Goal: Contribute content: Contribute content

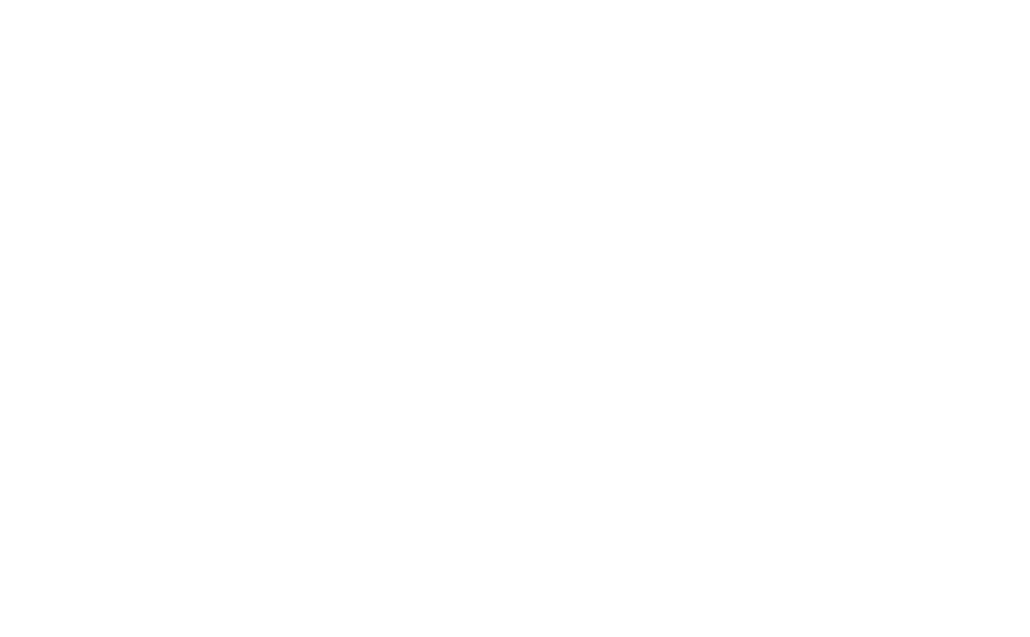
click at [359, 0] on html at bounding box center [515, 0] width 1030 height 0
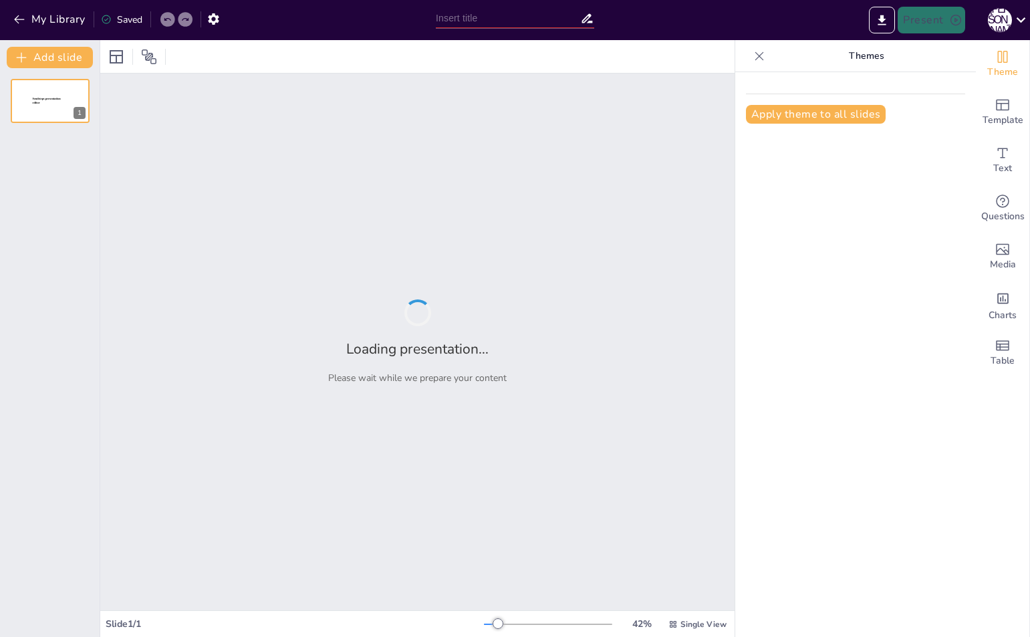
type input "Сутність моделі фінансових відносин у суспільстві"
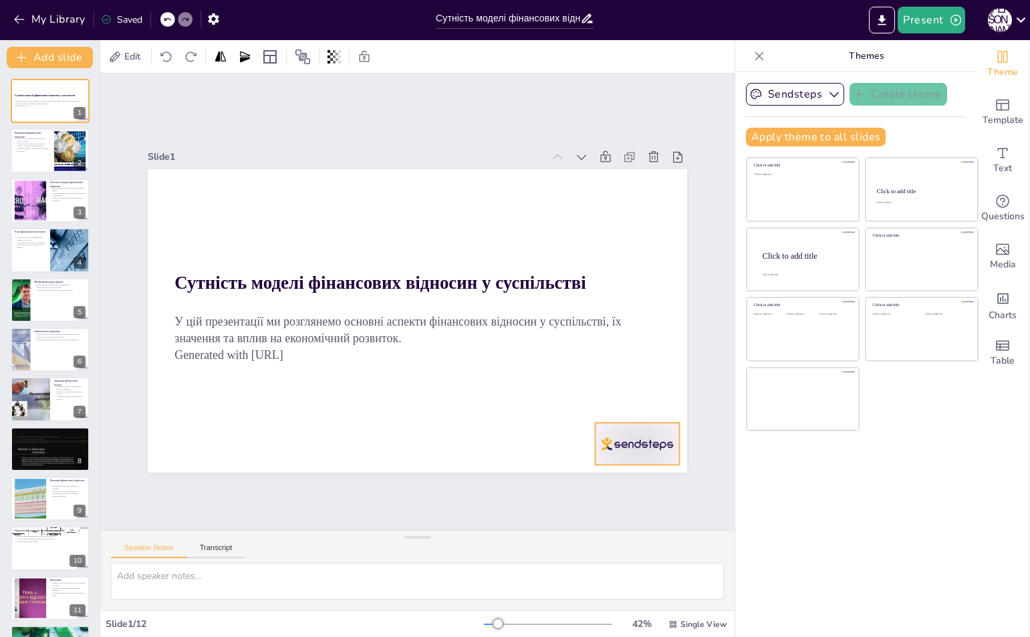
click at [606, 441] on div at bounding box center [621, 465] width 88 height 51
click at [640, 387] on icon at bounding box center [648, 395] width 16 height 16
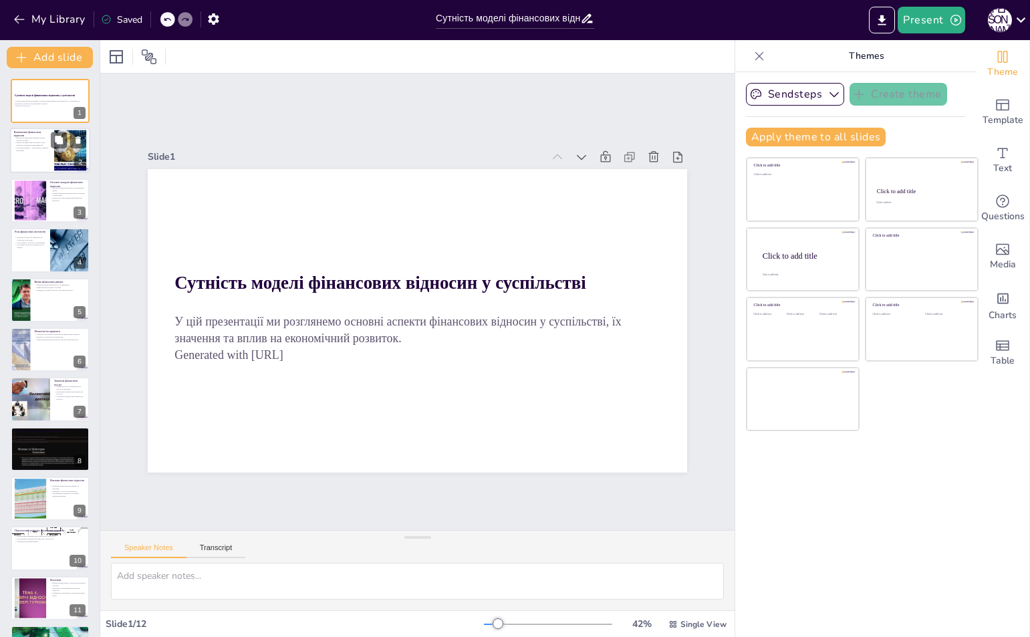
click at [55, 150] on div at bounding box center [70, 150] width 67 height 41
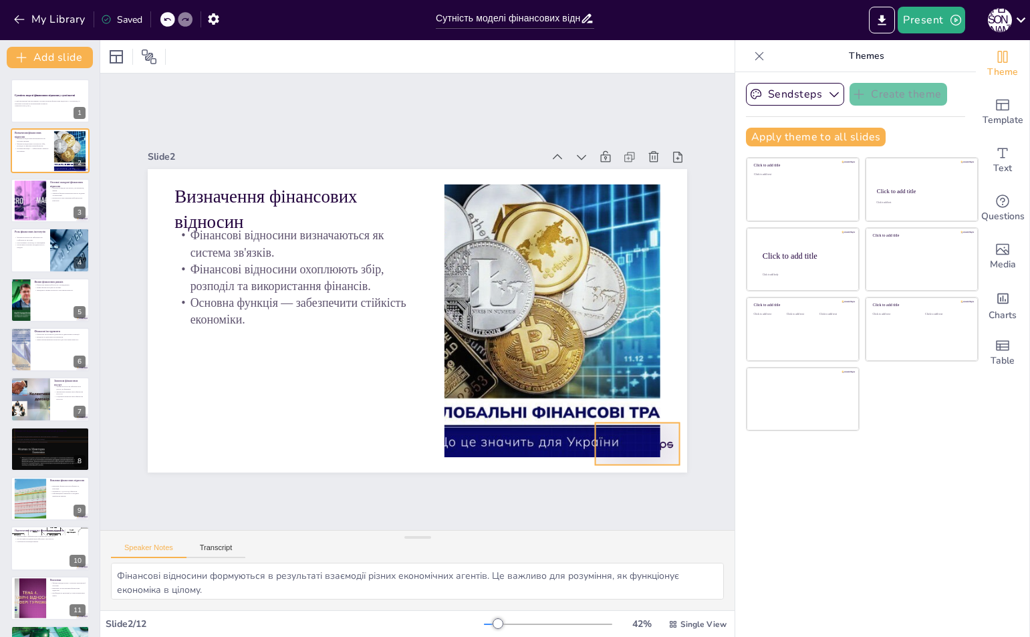
click at [664, 440] on div at bounding box center [621, 465] width 88 height 51
click at [637, 412] on icon at bounding box center [636, 419] width 13 height 14
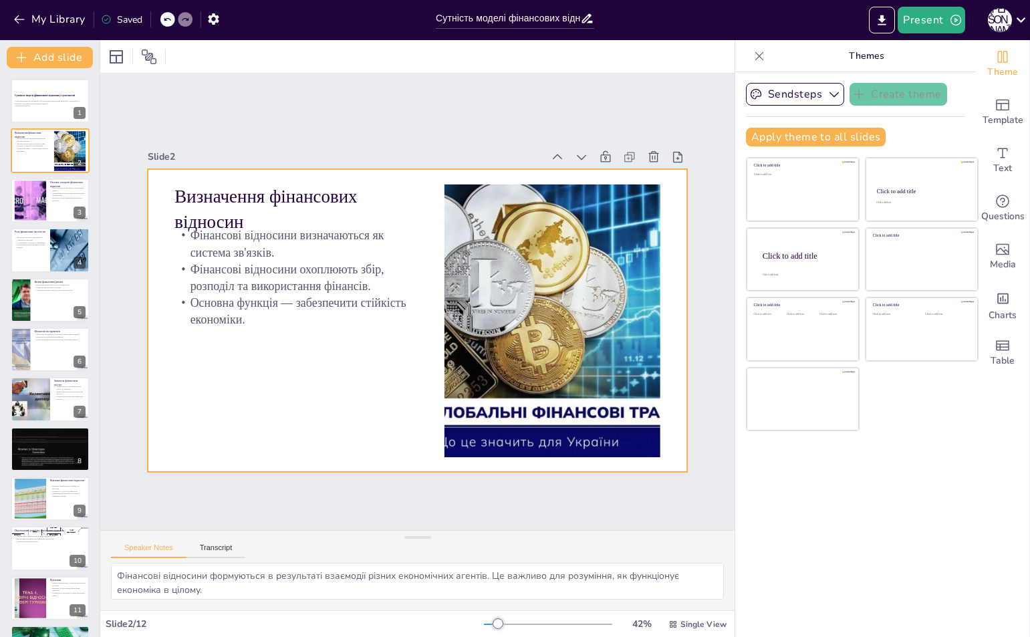
click at [433, 341] on div at bounding box center [416, 320] width 568 height 357
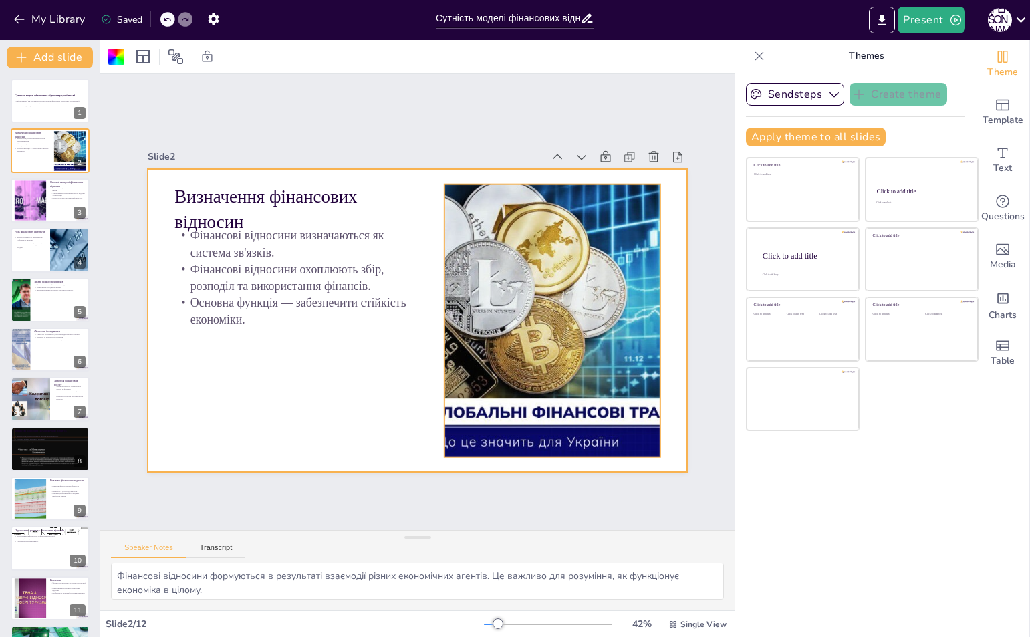
click at [462, 340] on div at bounding box center [549, 334] width 479 height 319
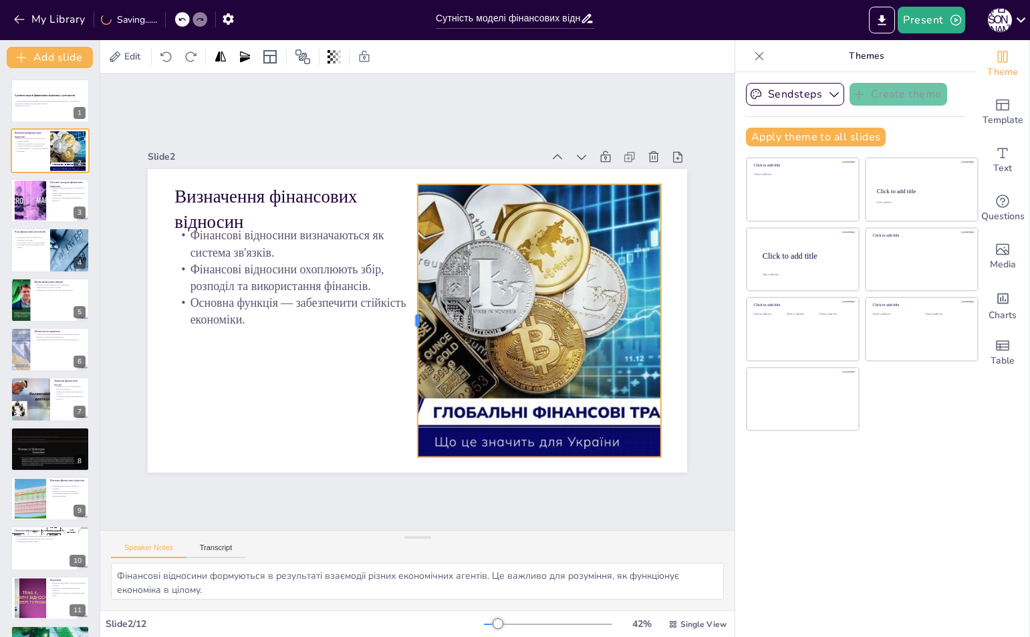
drag, startPoint x: 434, startPoint y: 319, endPoint x: 407, endPoint y: 319, distance: 27.4
click at [407, 319] on div at bounding box center [408, 318] width 67 height 269
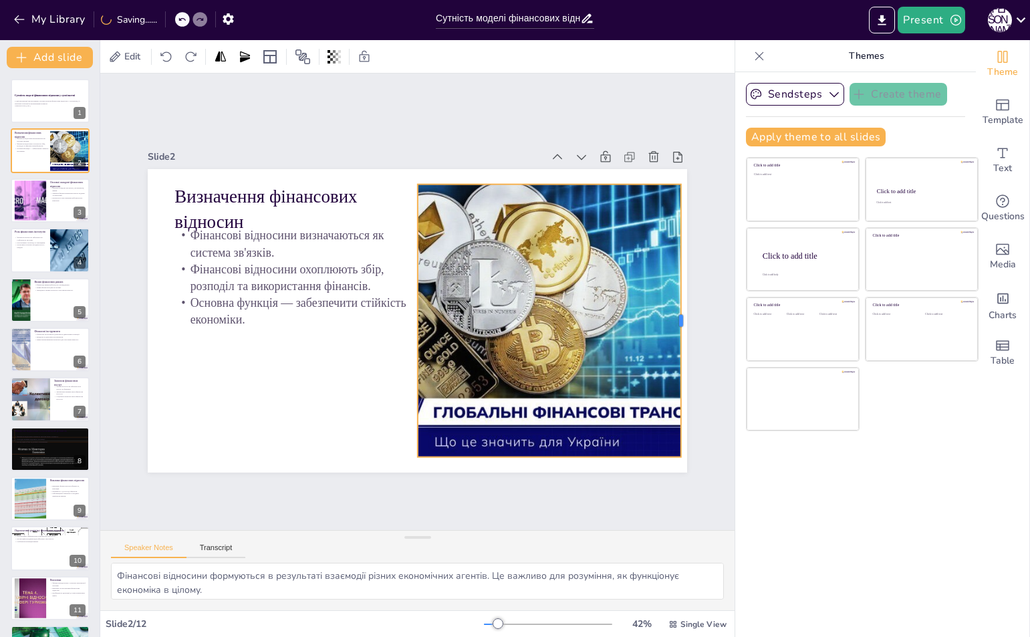
drag, startPoint x: 650, startPoint y: 313, endPoint x: 670, endPoint y: 323, distance: 22.1
click at [670, 361] on div at bounding box center [623, 474] width 169 height 227
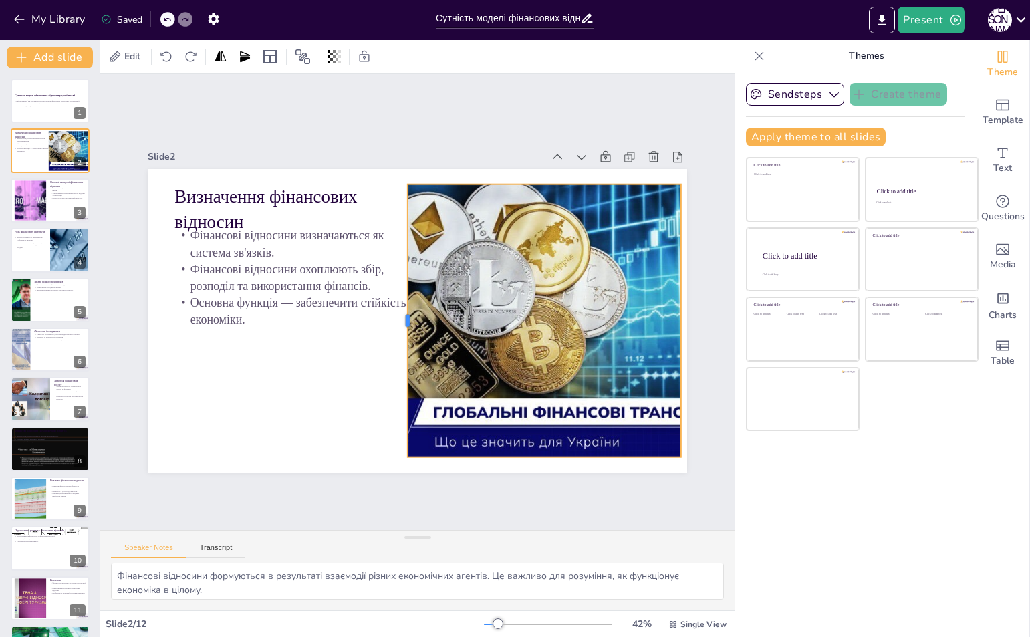
drag, startPoint x: 403, startPoint y: 312, endPoint x: 393, endPoint y: 311, distance: 10.1
click at [393, 311] on div at bounding box center [398, 316] width 67 height 269
drag, startPoint x: 670, startPoint y: 313, endPoint x: 677, endPoint y: 315, distance: 7.6
click at [677, 315] on div at bounding box center [674, 404] width 95 height 263
click at [414, 324] on div at bounding box center [546, 348] width 500 height 361
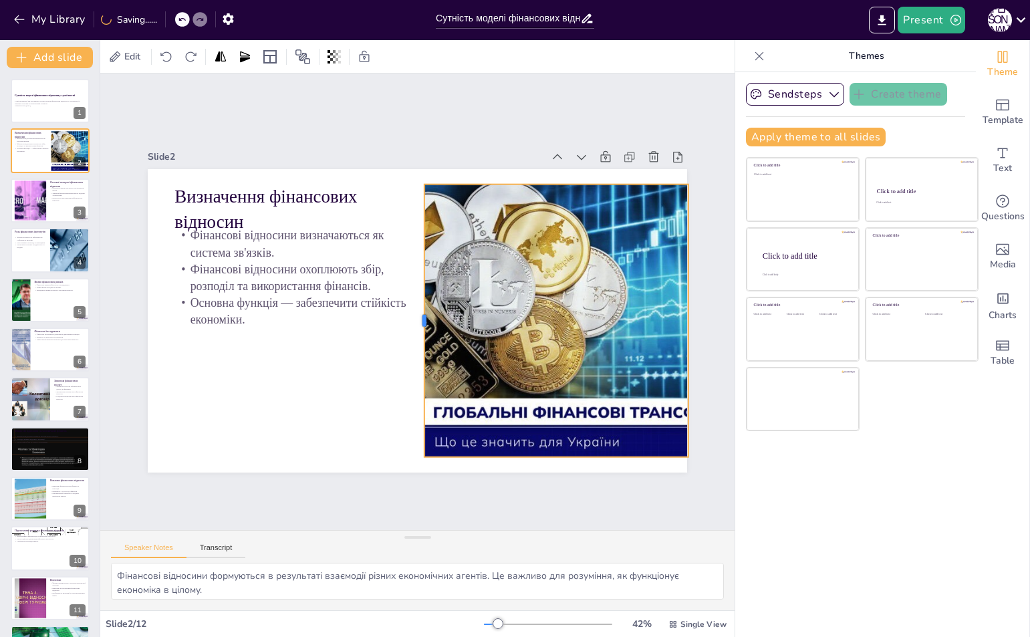
drag, startPoint x: 397, startPoint y: 320, endPoint x: 414, endPoint y: 319, distance: 16.8
click at [414, 319] on div at bounding box center [419, 320] width 11 height 273
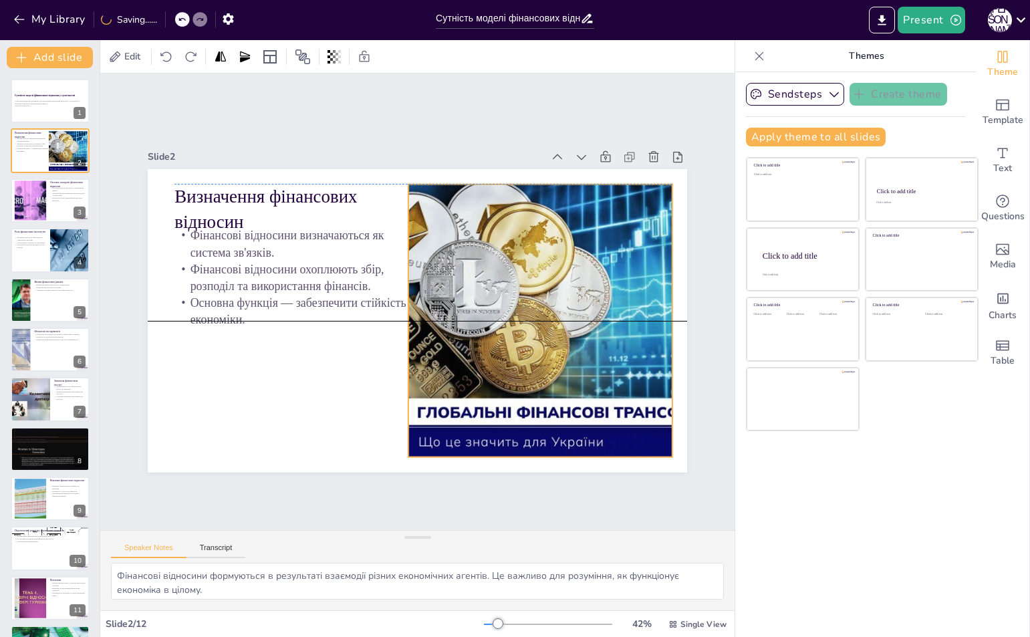
drag, startPoint x: 525, startPoint y: 327, endPoint x: 509, endPoint y: 329, distance: 16.1
click at [509, 329] on div at bounding box center [534, 332] width 479 height 319
drag, startPoint x: 663, startPoint y: 313, endPoint x: 675, endPoint y: 315, distance: 12.2
click at [675, 315] on div at bounding box center [679, 376] width 67 height 269
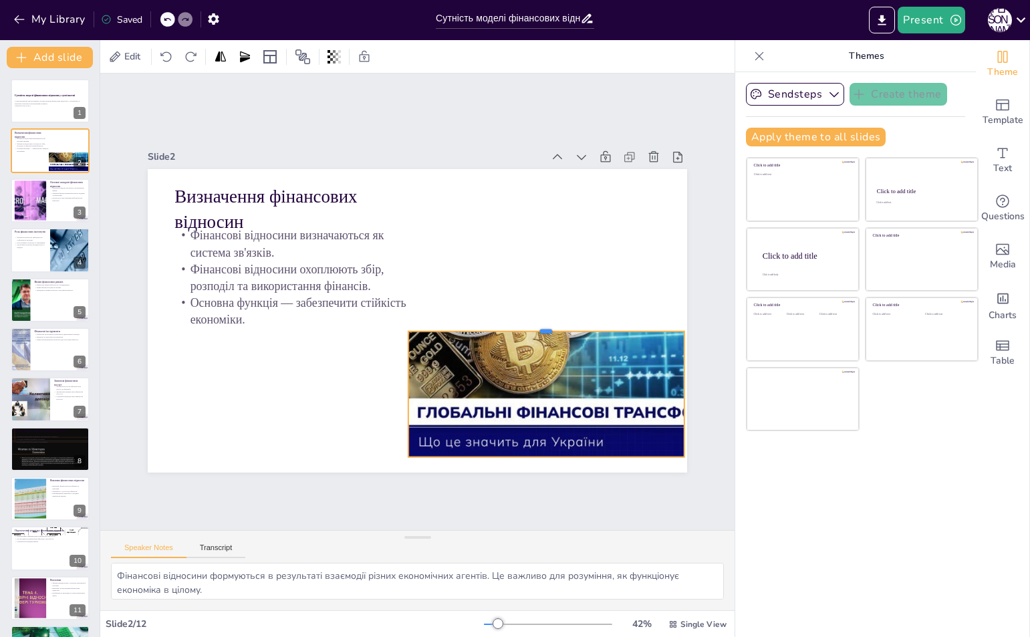
drag, startPoint x: 536, startPoint y: 176, endPoint x: 550, endPoint y: 323, distance: 147.6
click at [550, 323] on div at bounding box center [542, 338] width 275 height 39
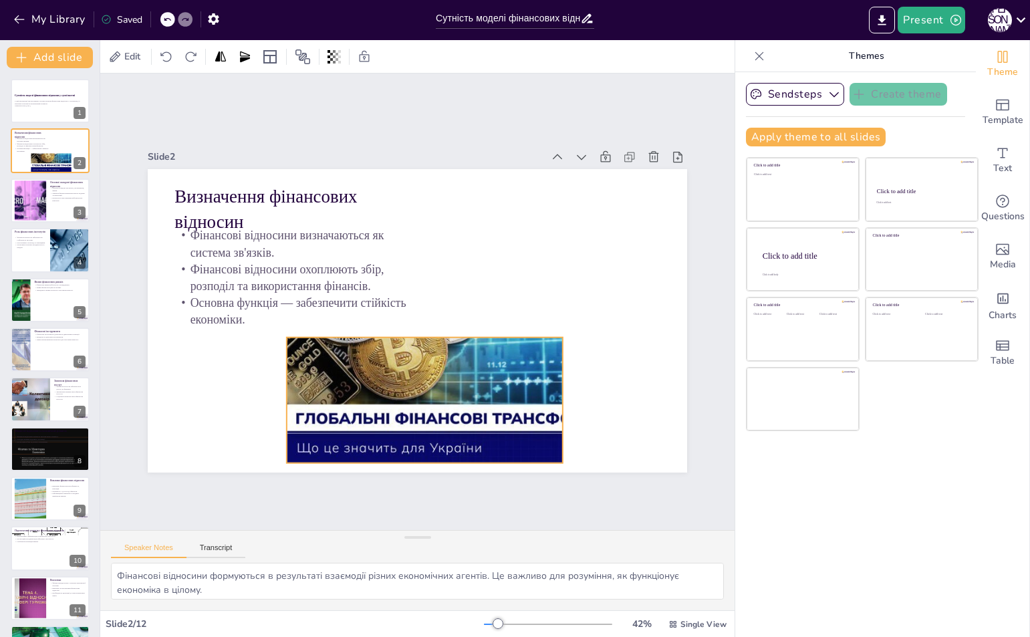
drag, startPoint x: 398, startPoint y: 383, endPoint x: 277, endPoint y: 389, distance: 121.7
click at [277, 389] on div at bounding box center [407, 325] width 515 height 400
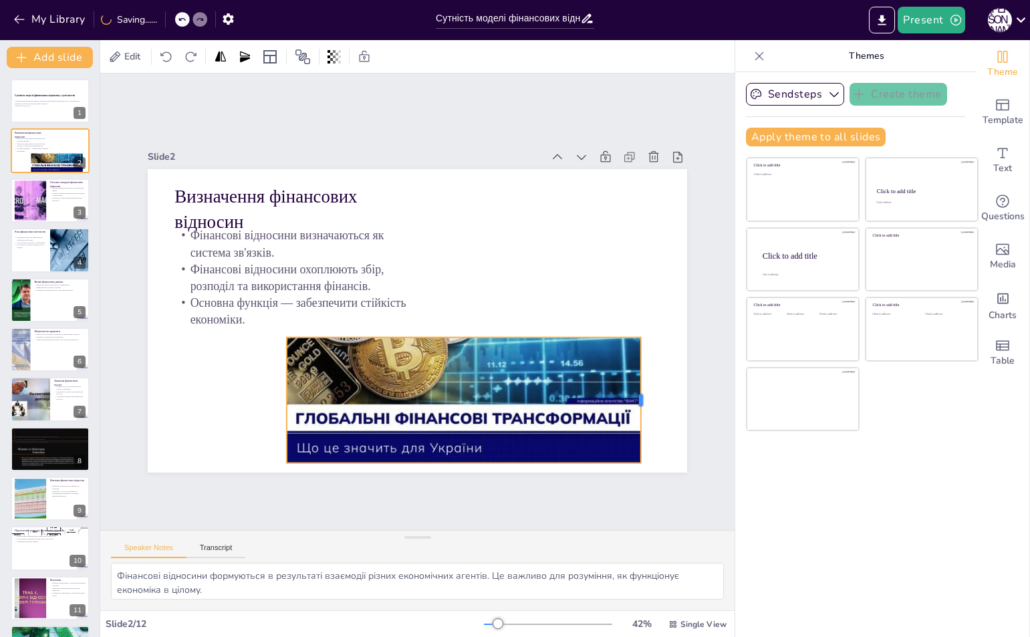
drag, startPoint x: 555, startPoint y: 393, endPoint x: 633, endPoint y: 388, distance: 78.3
click at [633, 388] on div at bounding box center [635, 423] width 24 height 126
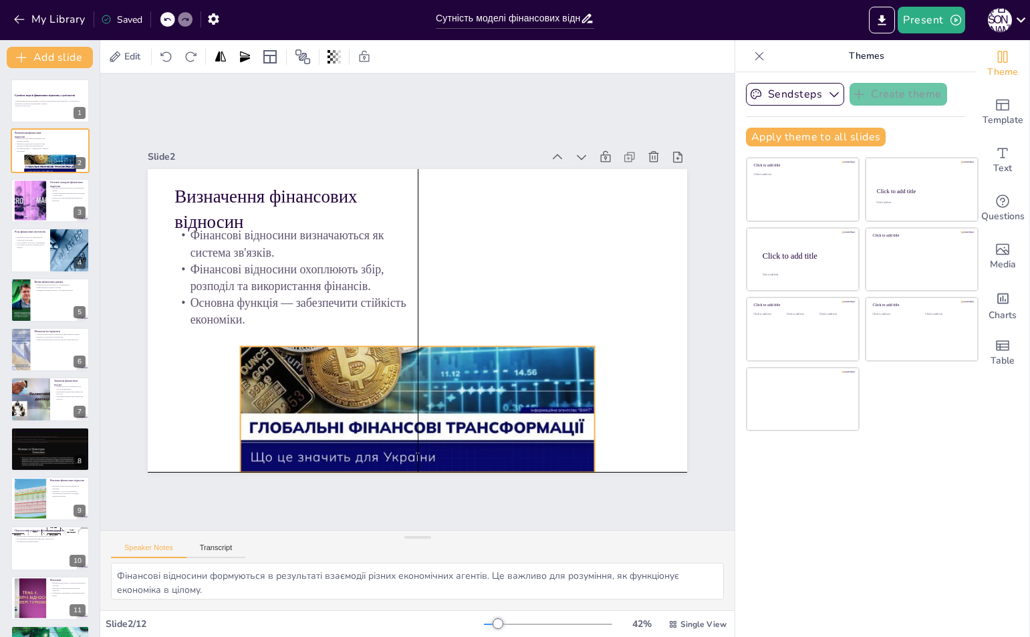
drag, startPoint x: 450, startPoint y: 375, endPoint x: 407, endPoint y: 383, distance: 44.2
click at [407, 383] on div at bounding box center [365, 330] width 479 height 319
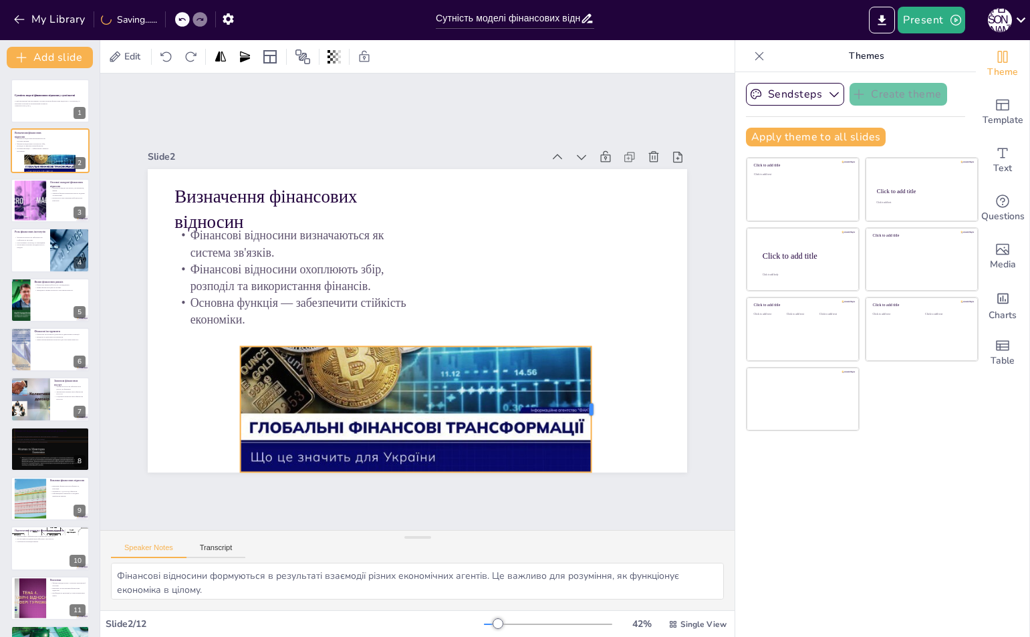
click at [583, 398] on div at bounding box center [584, 427] width 24 height 126
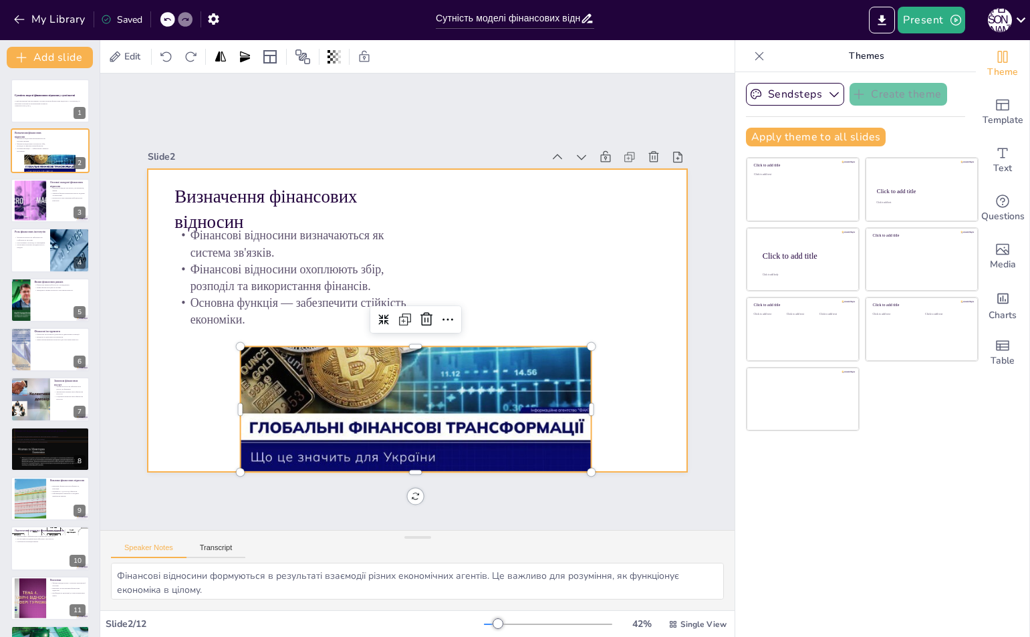
click at [477, 214] on div at bounding box center [416, 320] width 568 height 358
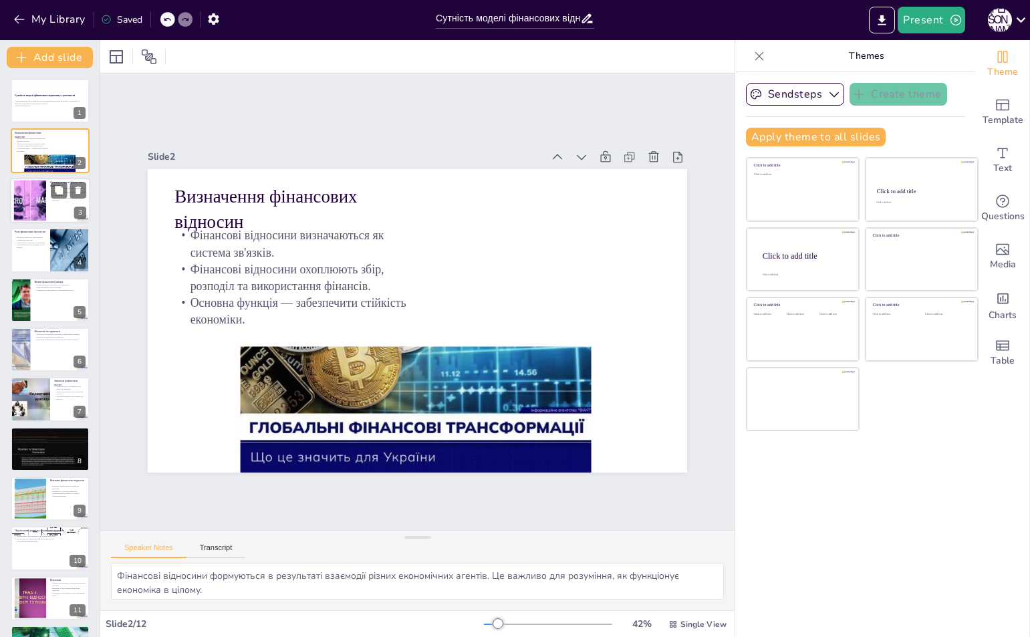
click at [26, 200] on div at bounding box center [30, 200] width 72 height 41
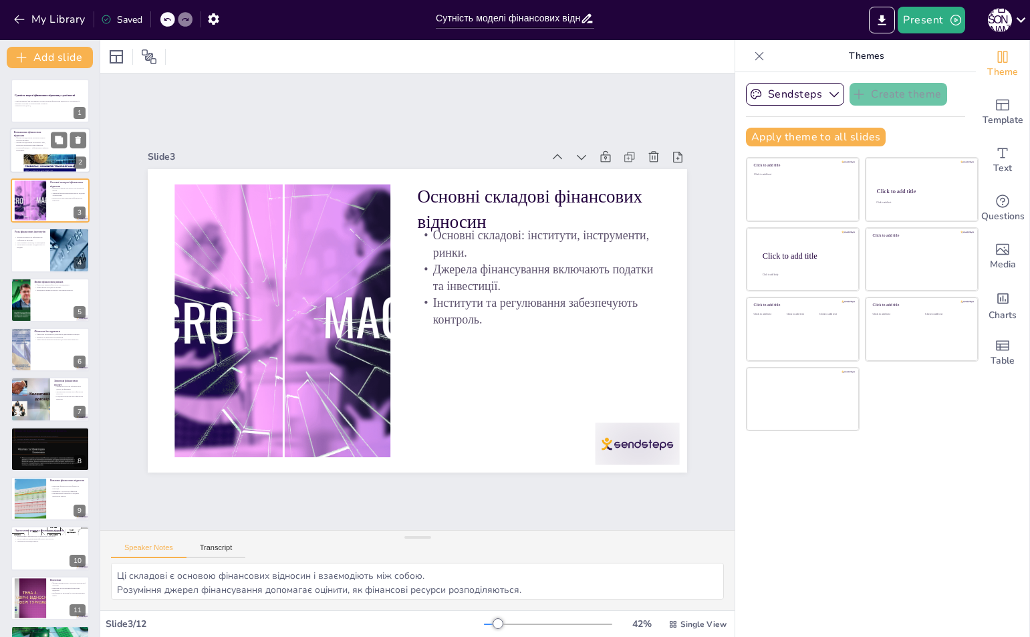
click at [36, 147] on p "Основна функція — забезпечити стійкість економіки." at bounding box center [32, 149] width 36 height 5
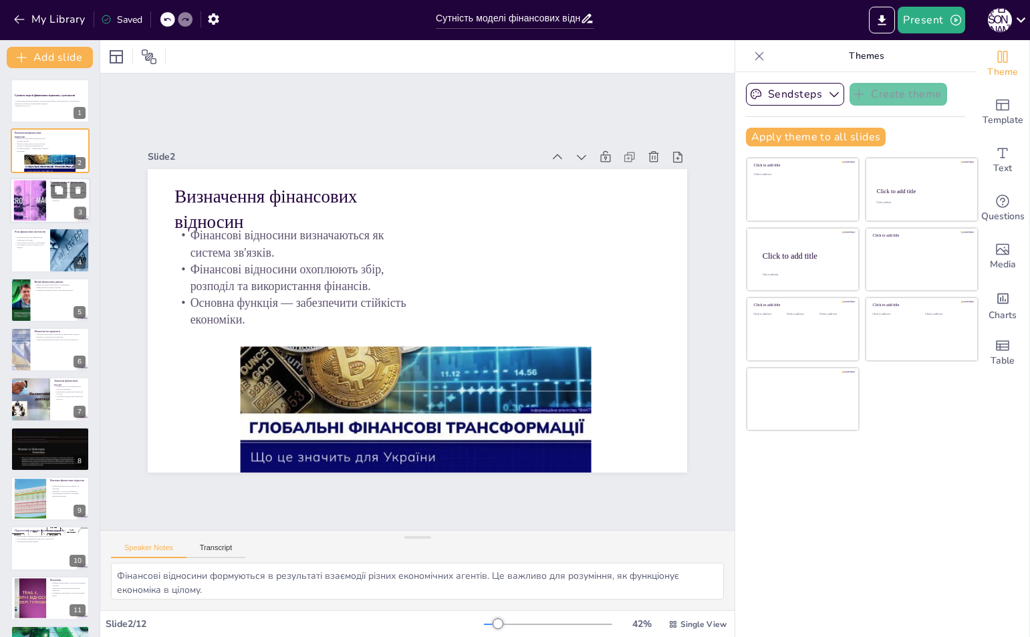
click at [37, 194] on div at bounding box center [30, 200] width 72 height 41
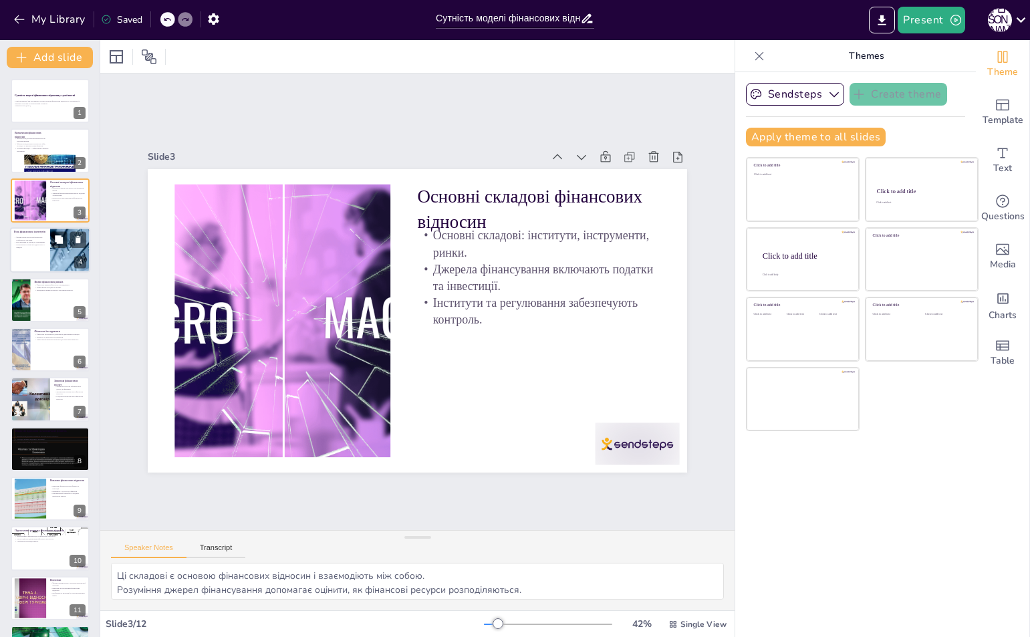
click at [18, 251] on div at bounding box center [50, 249] width 80 height 45
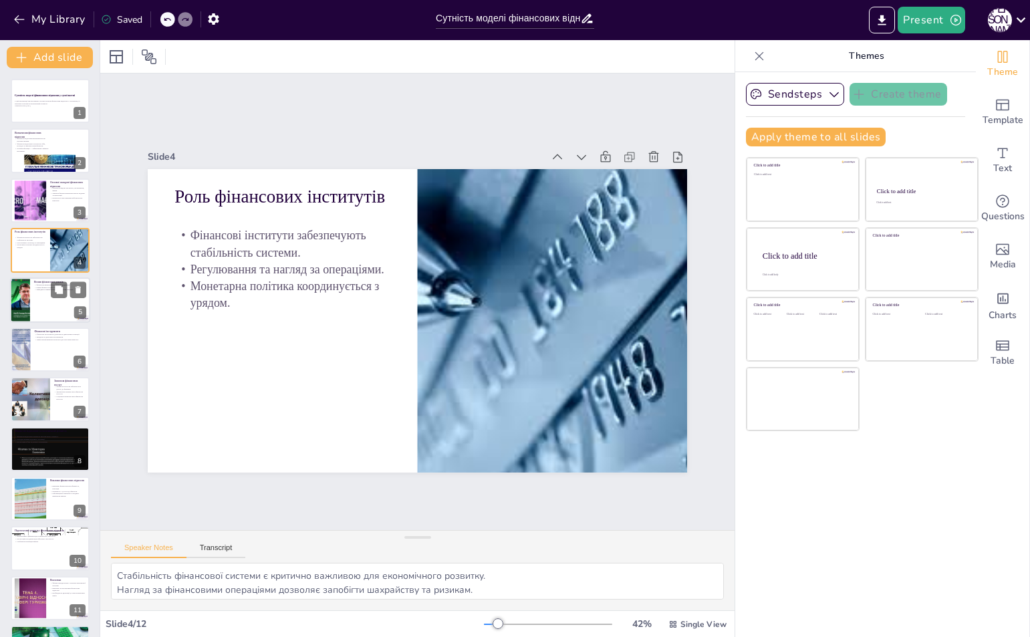
click at [22, 305] on div at bounding box center [20, 299] width 80 height 45
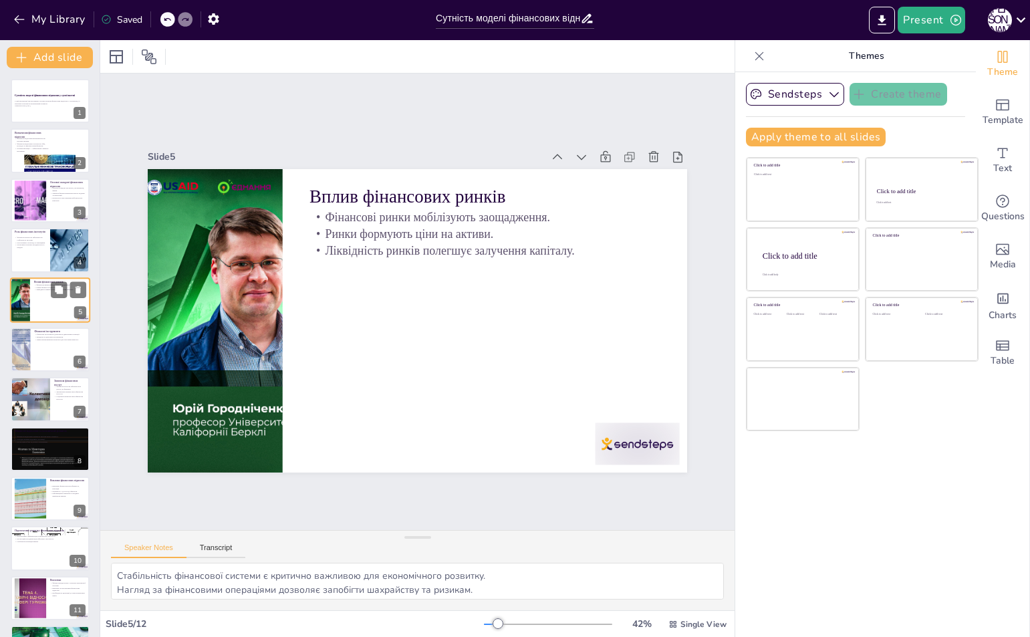
type textarea "Мобілізація заощаджень є важливою для інвестицій та економічного зростання. Цін…"
click at [208, 535] on div "Speaker Notes Transcript" at bounding box center [417, 546] width 634 height 32
click at [208, 547] on button "Transcript" at bounding box center [215, 550] width 59 height 15
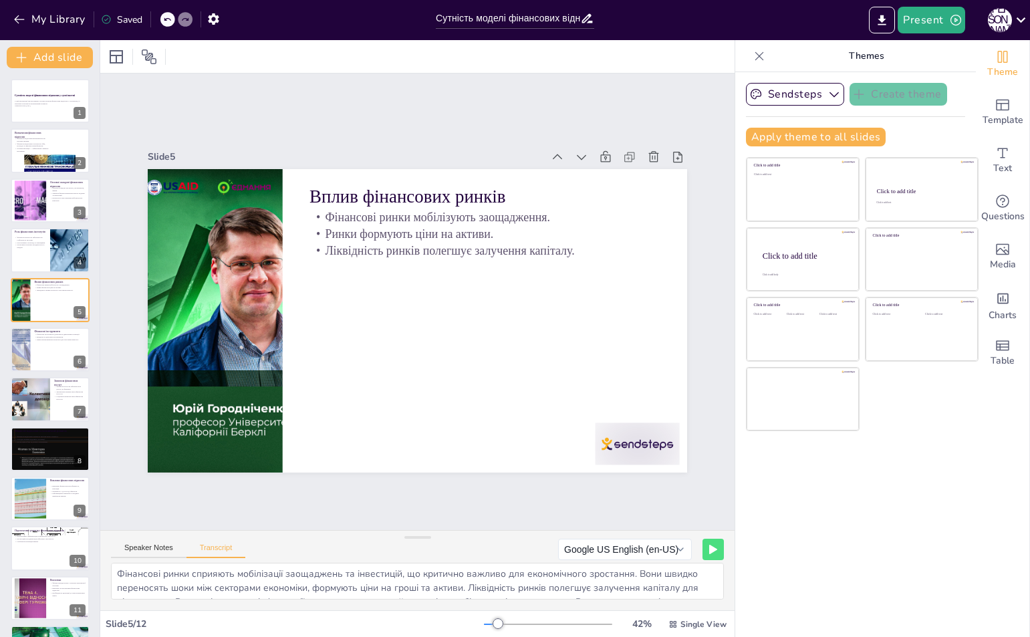
scroll to position [0, 0]
click at [144, 550] on button "Speaker Notes" at bounding box center [148, 550] width 75 height 15
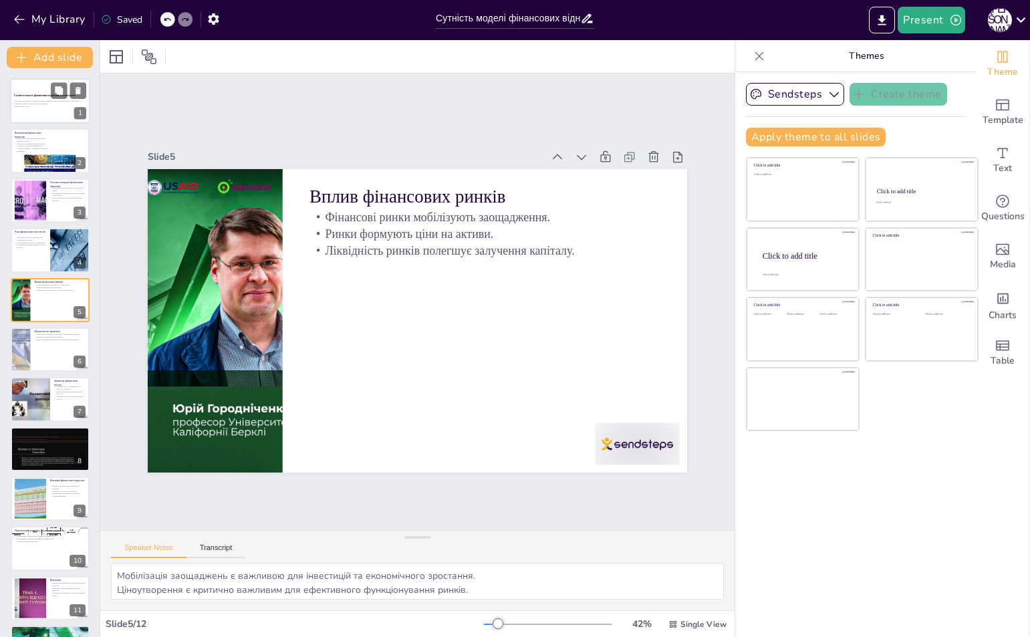
click at [32, 102] on p "У цій презентації ми розглянемо основні аспекти фінансових відносин у суспільст…" at bounding box center [50, 102] width 72 height 5
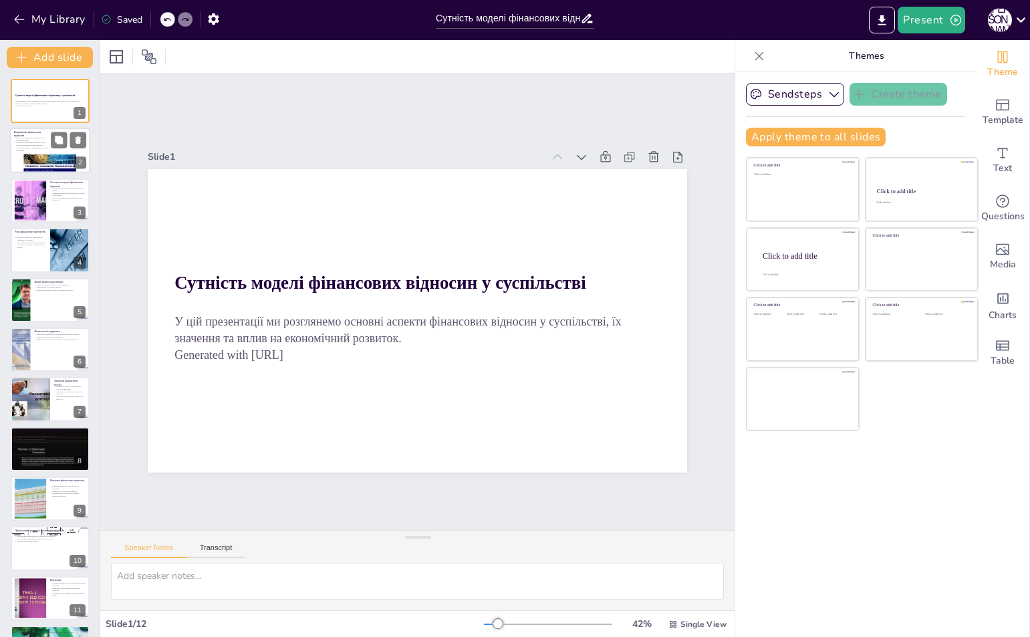
click at [30, 137] on p "Фінансові відносини визначаються як система зв'язків." at bounding box center [32, 139] width 36 height 5
type textarea "Фінансові відносини формуються в результаті взаємодії різних економічних агенті…"
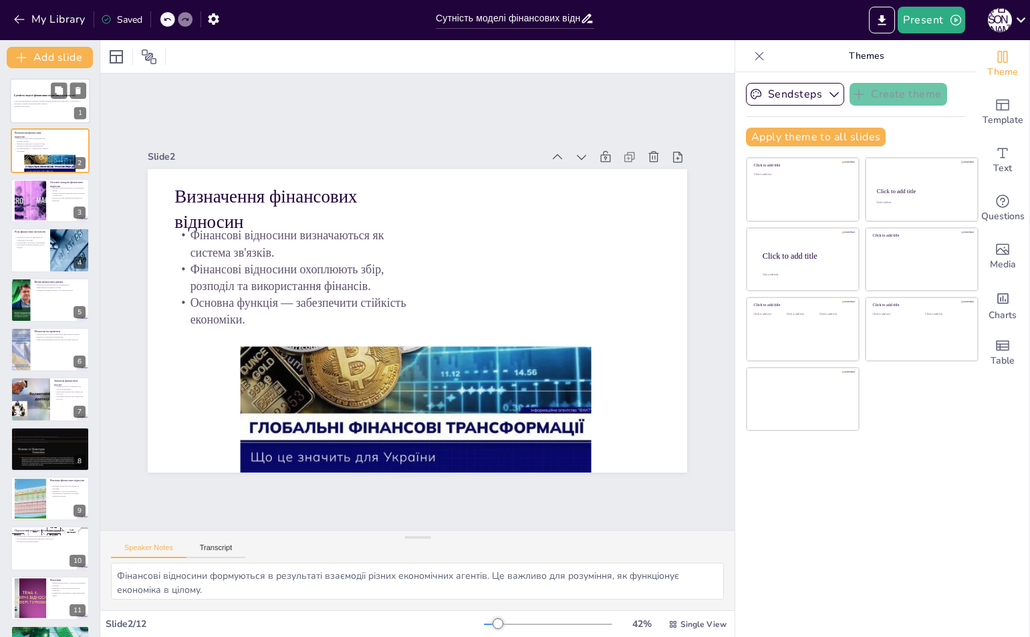
click at [34, 100] on p "У цій презентації ми розглянемо основні аспекти фінансових відносин у суспільст…" at bounding box center [50, 102] width 72 height 5
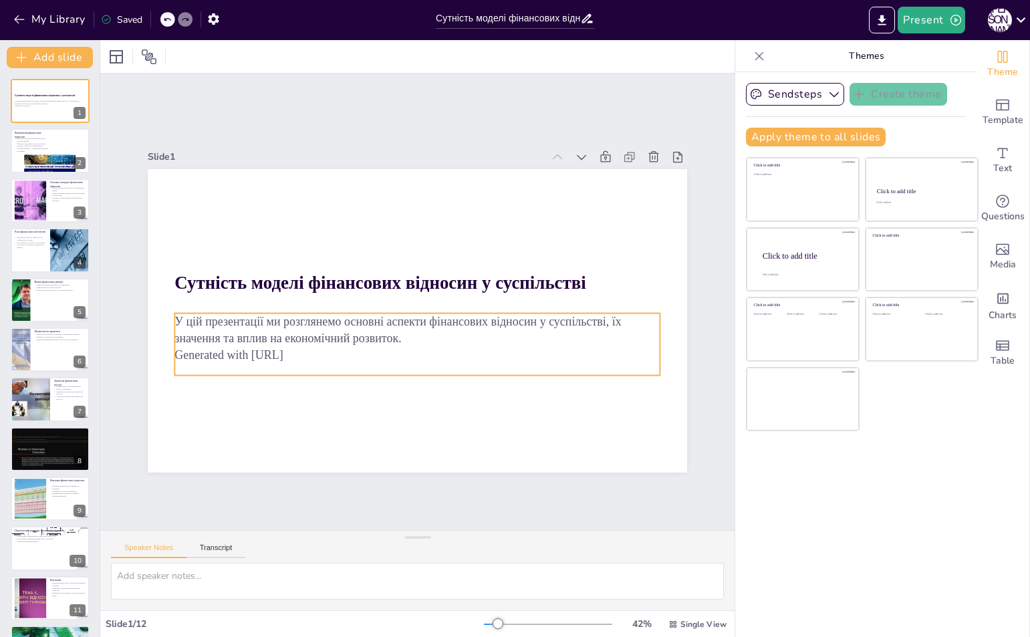
click at [331, 350] on p "Generated with Sendsteps.ai" at bounding box center [412, 354] width 484 height 67
click at [307, 349] on p "Generated with Sendsteps.ai" at bounding box center [412, 354] width 484 height 67
click at [299, 349] on p "Generated with Sendsteps.ai" at bounding box center [412, 354] width 484 height 67
click at [331, 349] on p "Generated with Sendsteps.ai" at bounding box center [364, 307] width 67 height 484
click at [299, 349] on p "Generated with Sendsteps.ai" at bounding box center [412, 354] width 484 height 67
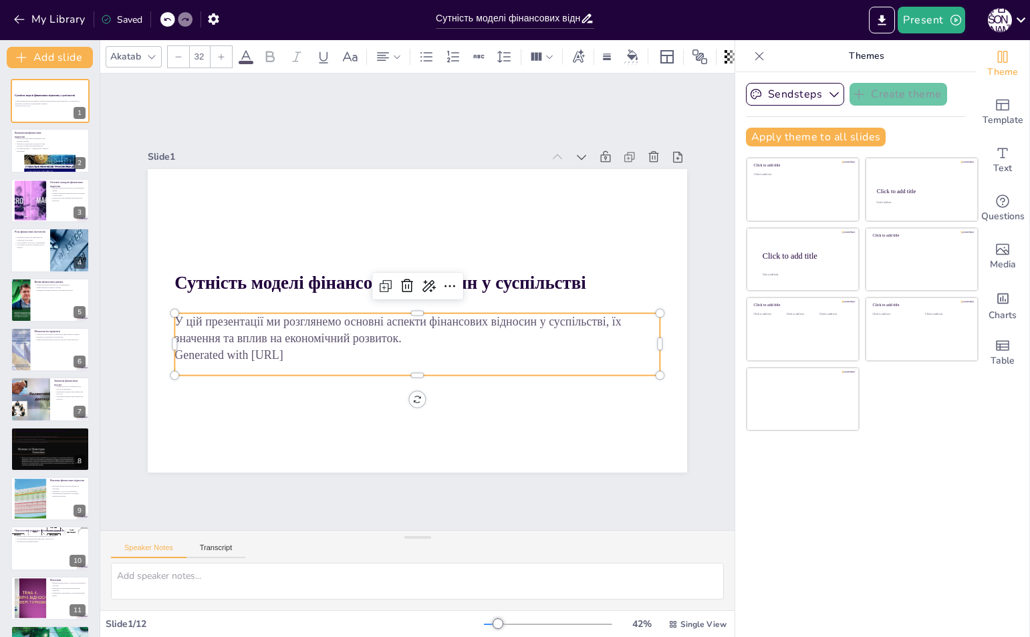
click at [299, 349] on p "Generated with Sendsteps.ai" at bounding box center [412, 354] width 484 height 67
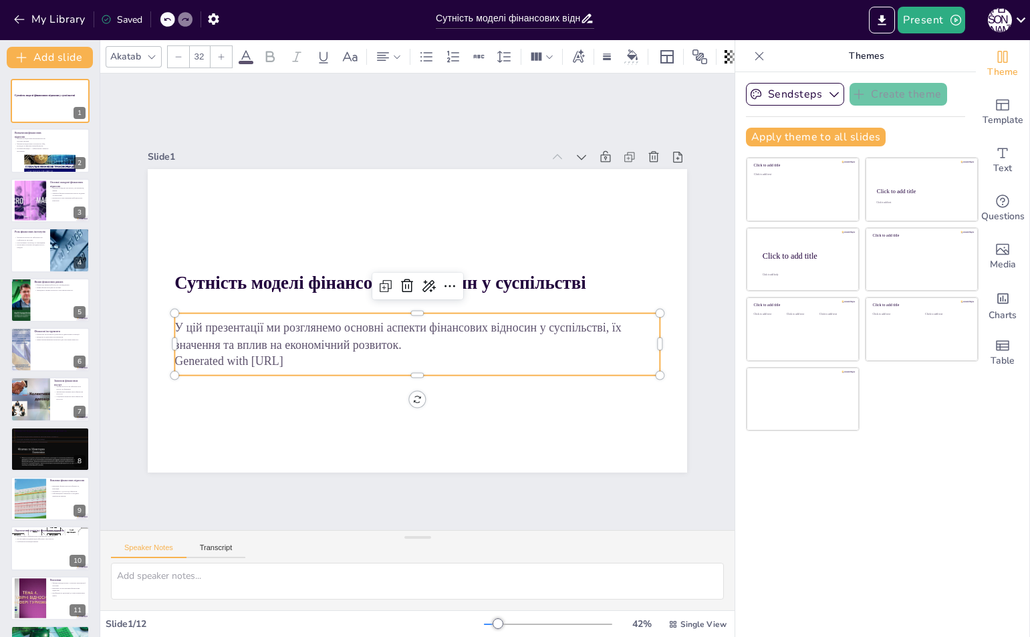
click at [290, 349] on p "Generated with Sendsteps.ai" at bounding box center [411, 360] width 484 height 67
click at [307, 355] on p "Generated with Sendsteps.ai" at bounding box center [411, 360] width 484 height 67
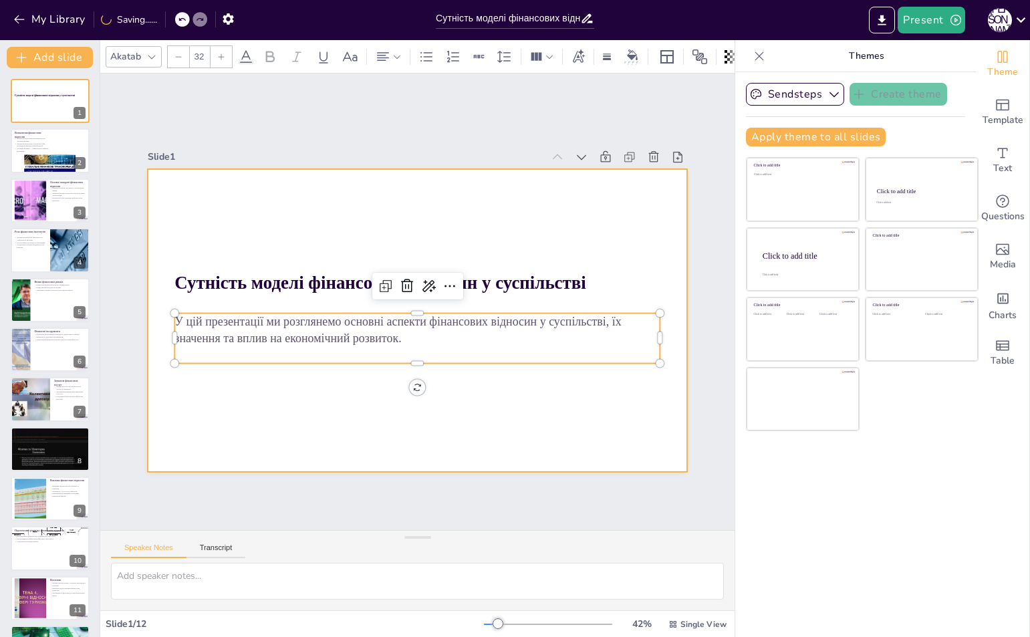
click at [259, 385] on div at bounding box center [415, 320] width 568 height 358
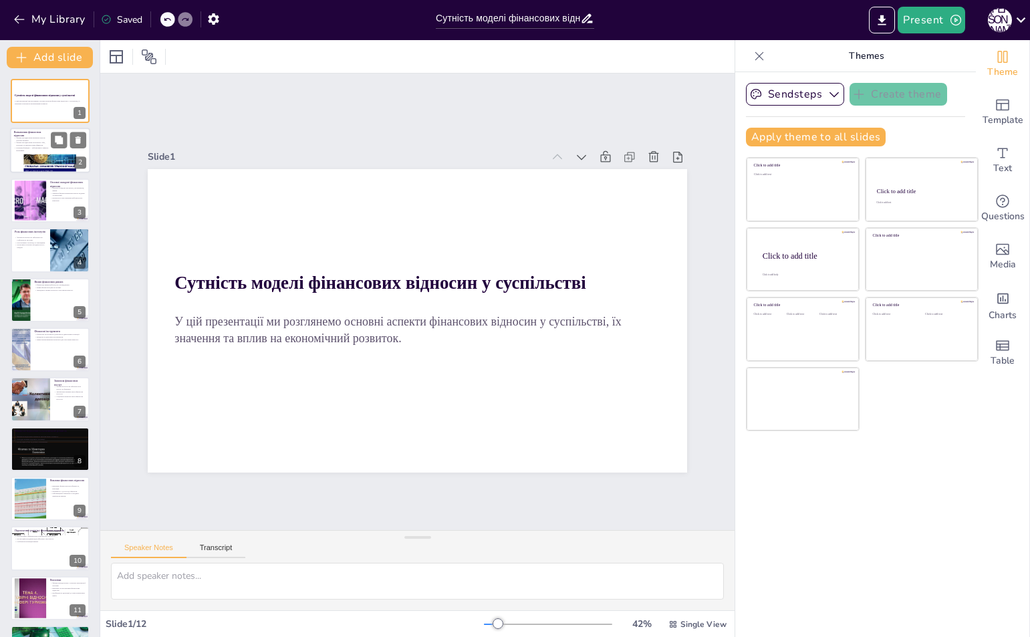
click at [29, 144] on p "Фінансові відносини охоплюють збір, розподіл та використання фінансів." at bounding box center [32, 144] width 36 height 5
type textarea "Фінансові відносини формуються в результаті взаємодії різних економічних агенті…"
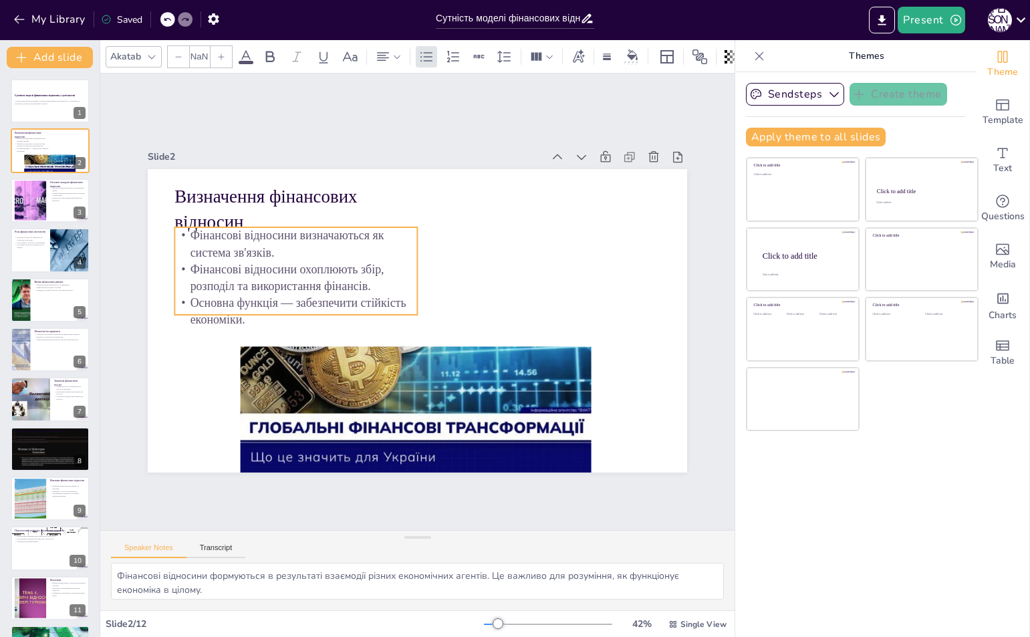
type input "32"
click at [376, 243] on p "Фінансові відносини визначаються як система зв'язків." at bounding box center [295, 243] width 243 height 33
click at [386, 300] on p "Основна функція — забезпечити стійкість економіки." at bounding box center [295, 298] width 245 height 59
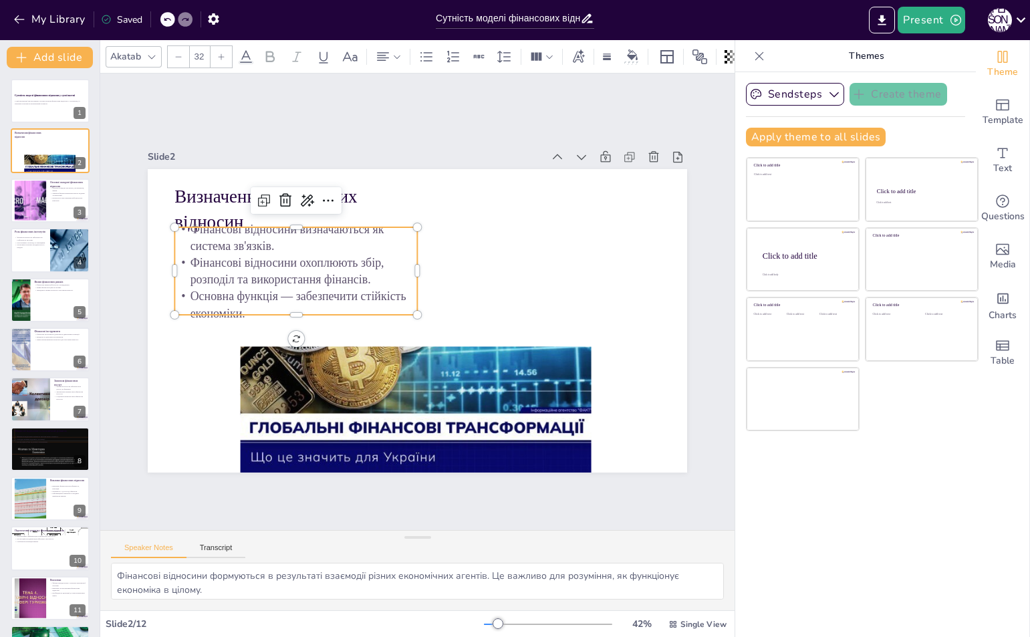
click at [396, 293] on p "Основна функція — забезпечити стійкість економіки." at bounding box center [296, 292] width 245 height 59
click at [371, 305] on p "Основна функція — забезпечити стійкість економіки." at bounding box center [296, 291] width 245 height 59
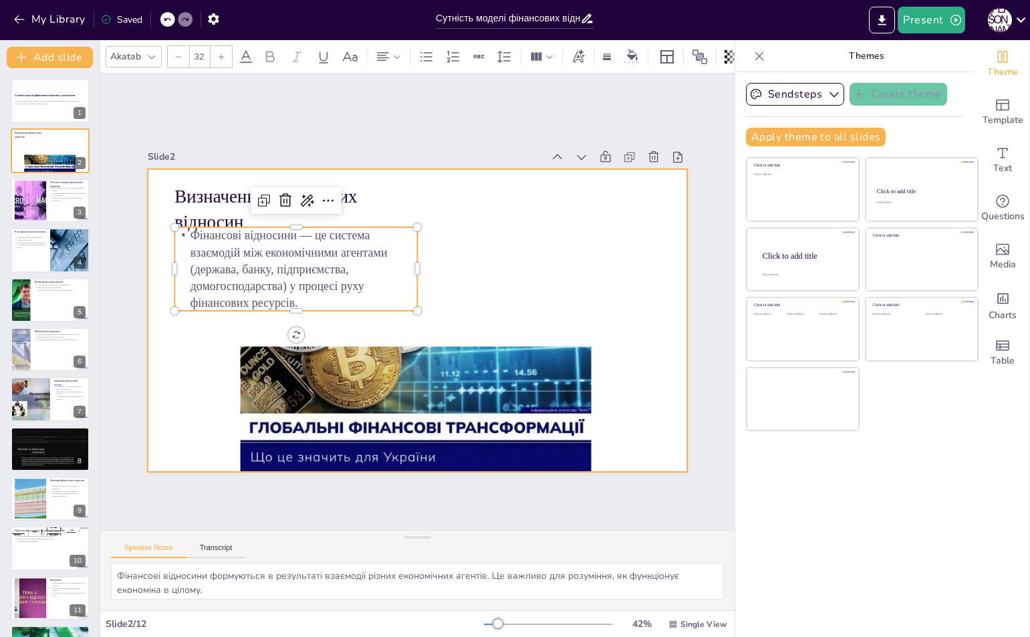
click at [520, 260] on div at bounding box center [416, 321] width 568 height 358
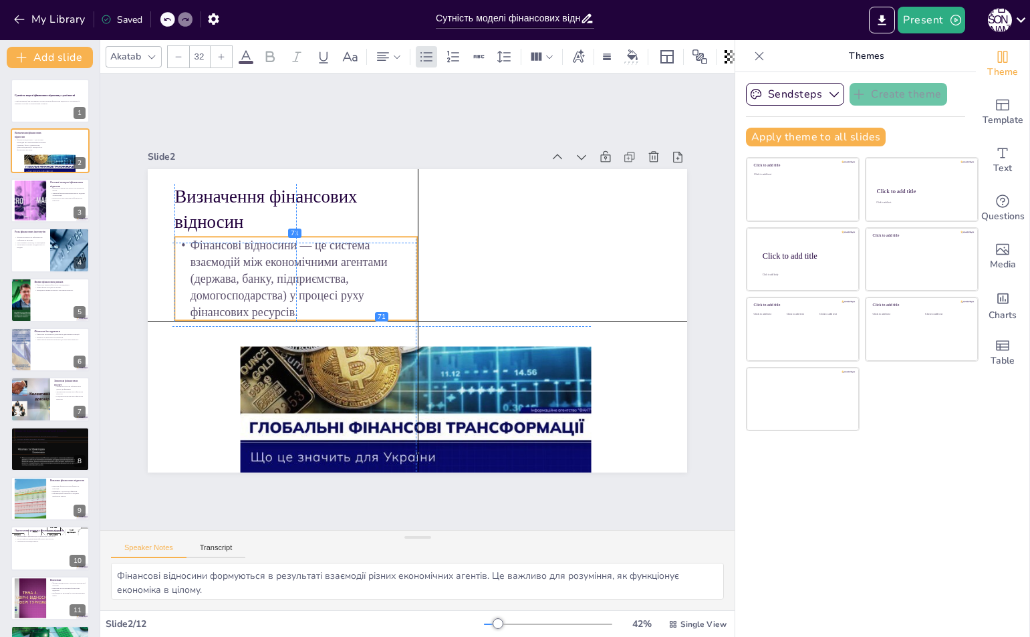
drag, startPoint x: 286, startPoint y: 263, endPoint x: 284, endPoint y: 274, distance: 11.5
click at [284, 274] on p "Фінансові відносини — це система взаємодій між економічними агентами (держава, …" at bounding box center [295, 279] width 243 height 84
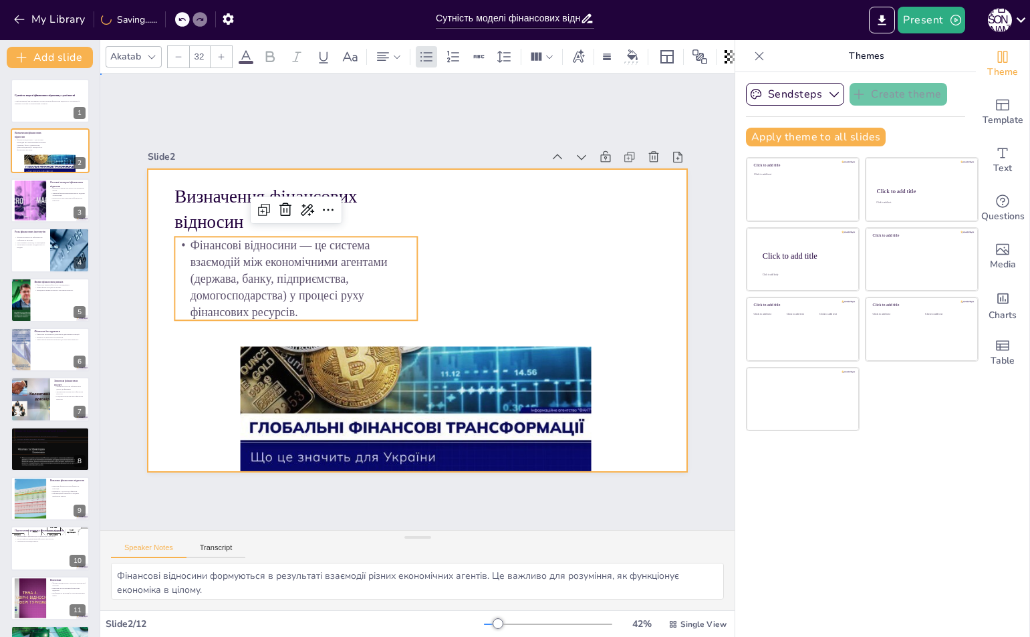
click at [500, 297] on div at bounding box center [417, 320] width 539 height 303
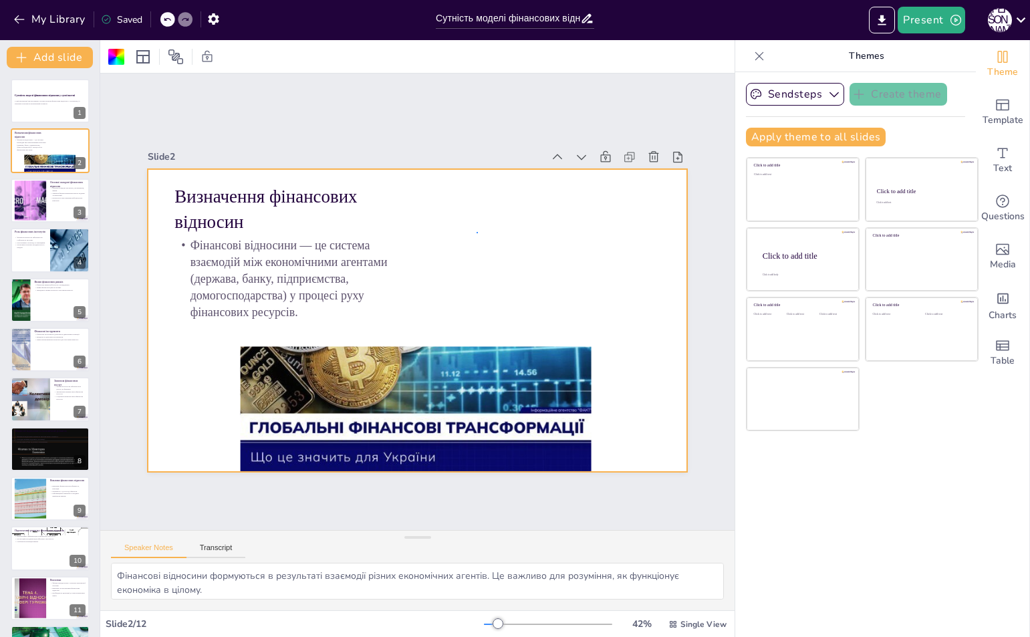
drag, startPoint x: 476, startPoint y: 232, endPoint x: 437, endPoint y: 234, distance: 39.5
click at [424, 234] on div at bounding box center [417, 320] width 539 height 303
click at [995, 167] on span "Text" at bounding box center [1002, 168] width 19 height 15
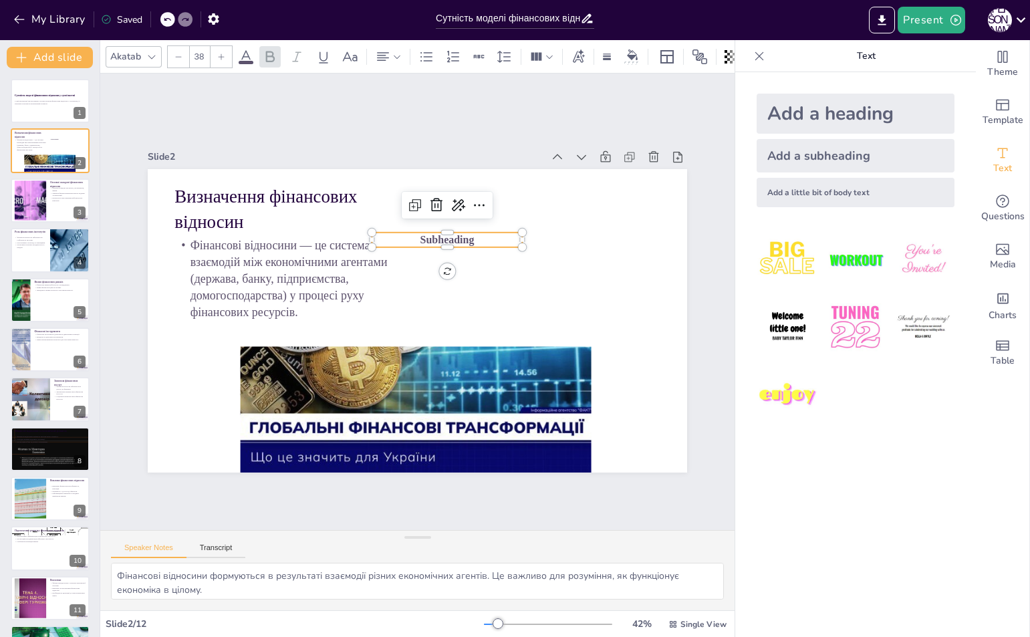
click at [458, 234] on span "Subheading" at bounding box center [453, 242] width 55 height 17
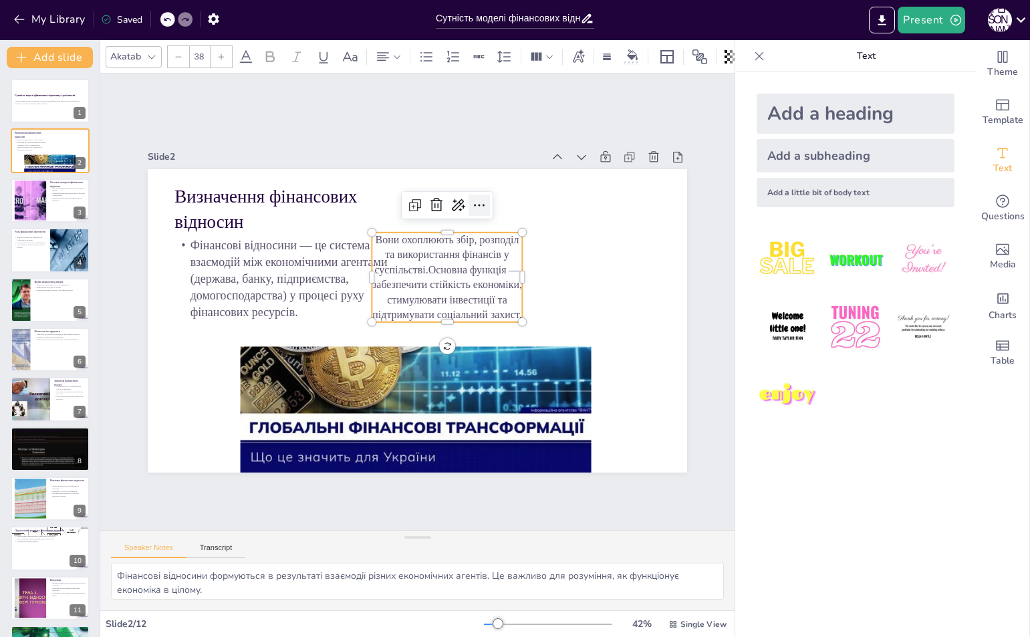
click at [480, 204] on icon at bounding box center [488, 212] width 17 height 17
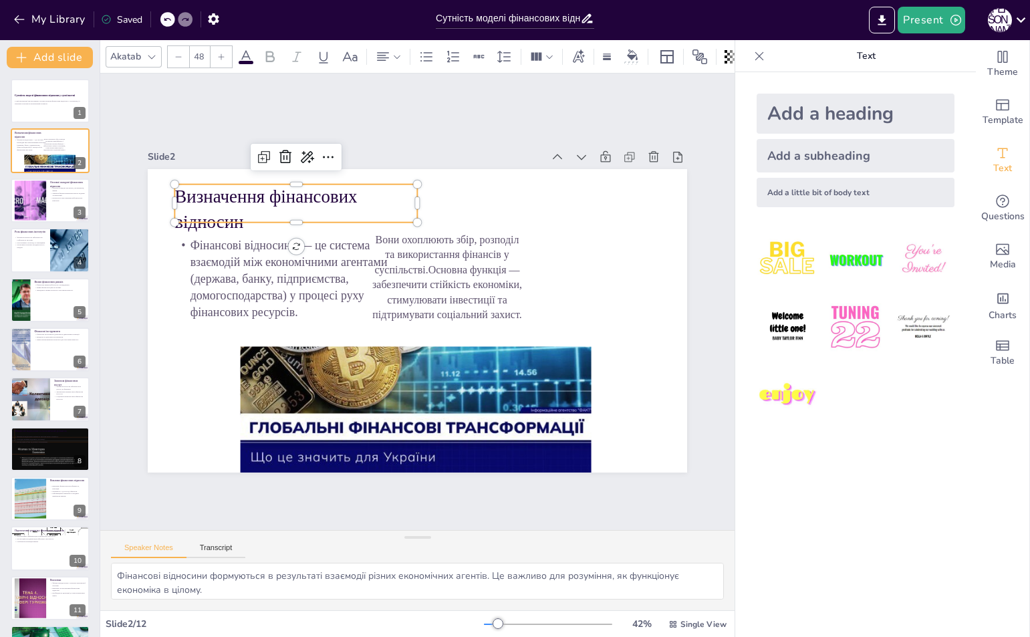
click at [359, 218] on div "Визначення фінансових відносин Фінансові відносини — це система взаємодій між е…" at bounding box center [417, 320] width 539 height 303
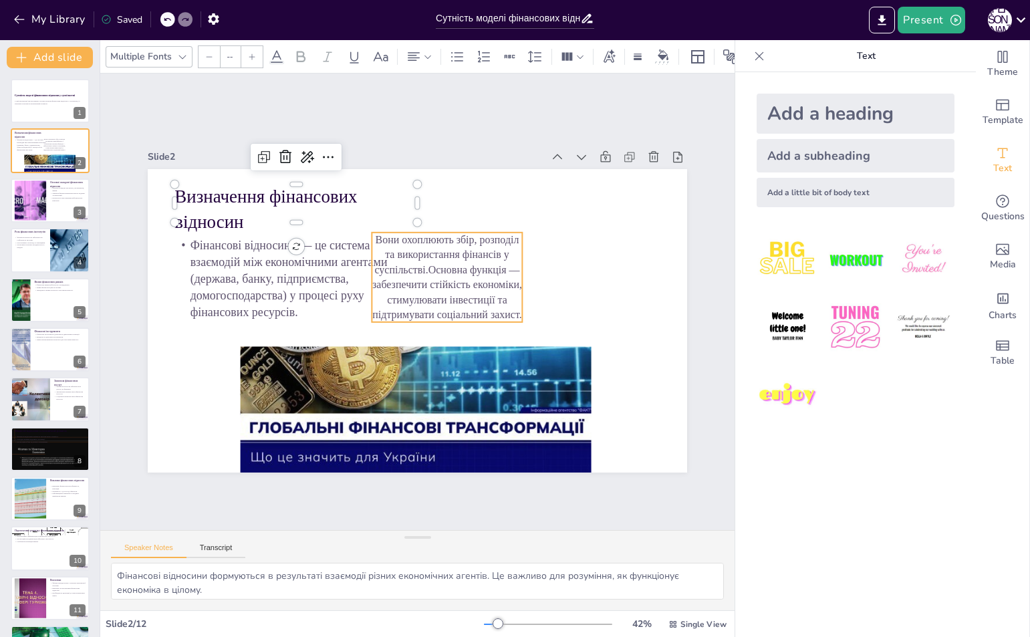
type input "38"
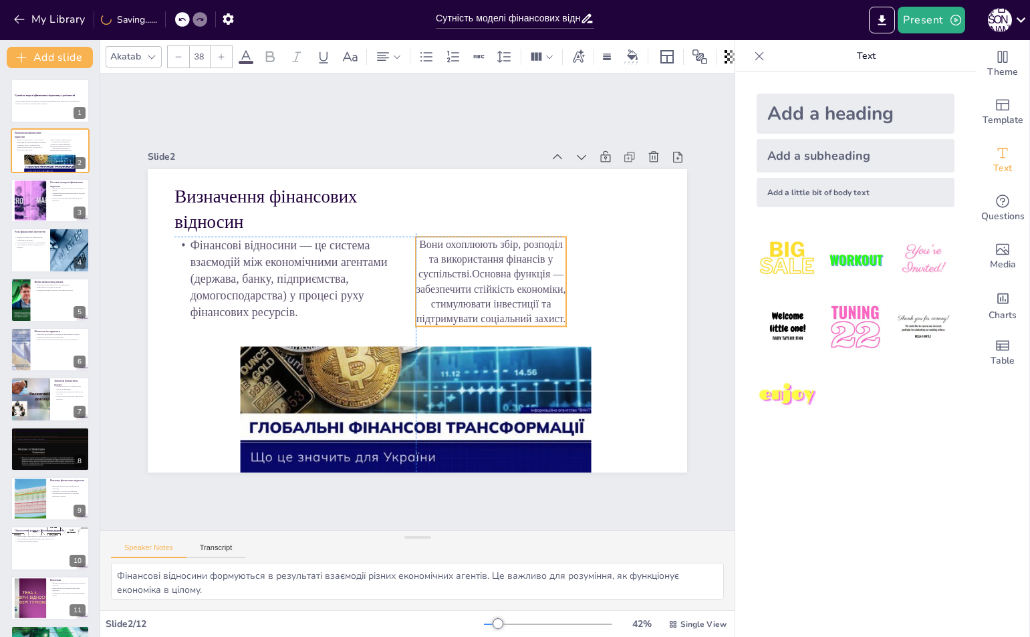
drag, startPoint x: 413, startPoint y: 259, endPoint x: 452, endPoint y: 261, distance: 39.4
click at [452, 261] on p "Вони охоплюють збір, розподіл та використання фінансів у суспільстві.Основна фу…" at bounding box center [491, 282] width 150 height 90
click at [902, 409] on div at bounding box center [855, 327] width 219 height 219
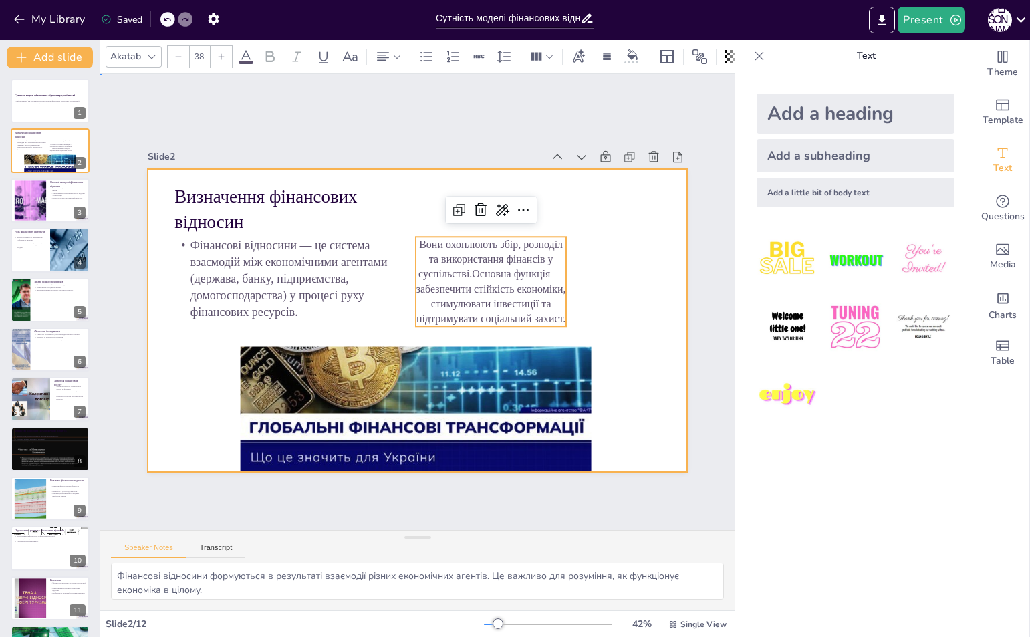
click at [643, 254] on div at bounding box center [416, 320] width 568 height 358
click at [486, 265] on p "Вони охоплюють збір, розподіл та використання фінансів у суспільстві.Основна фу…" at bounding box center [492, 289] width 159 height 105
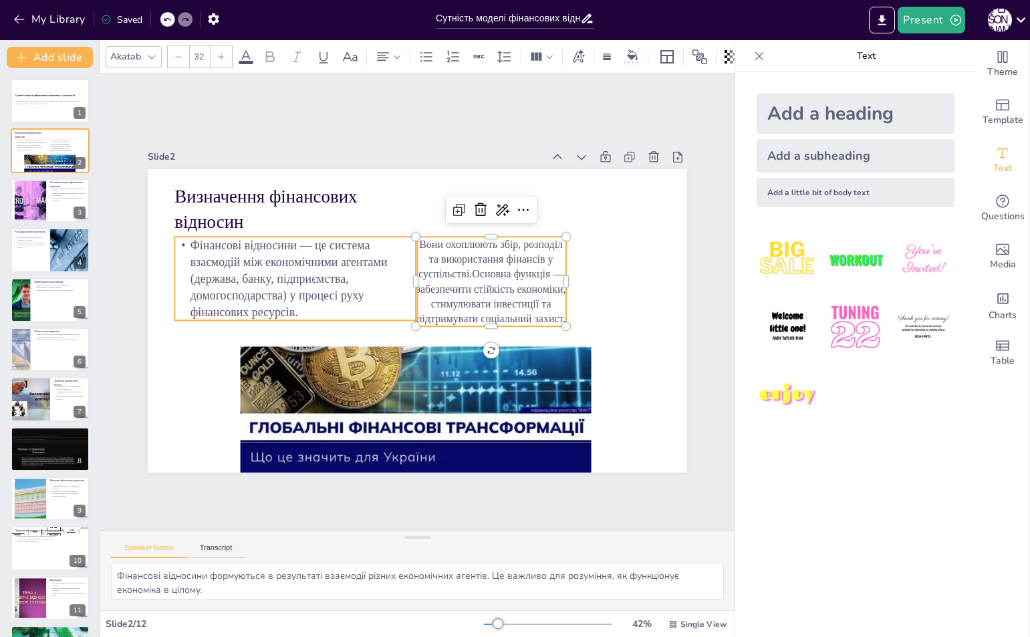
click at [348, 273] on p "Фінансові відносини — це система взаємодій між економічними агентами (держава, …" at bounding box center [299, 265] width 250 height 109
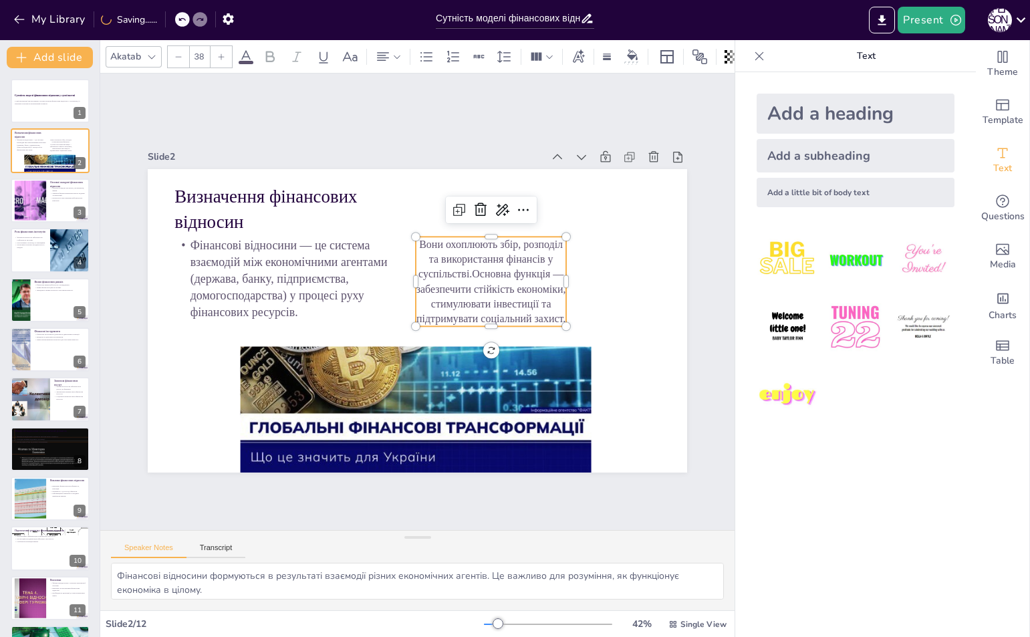
click at [465, 256] on p "Вони охоплюють збір, розподіл та використання фінансів у суспільстві.Основна фу…" at bounding box center [491, 282] width 150 height 90
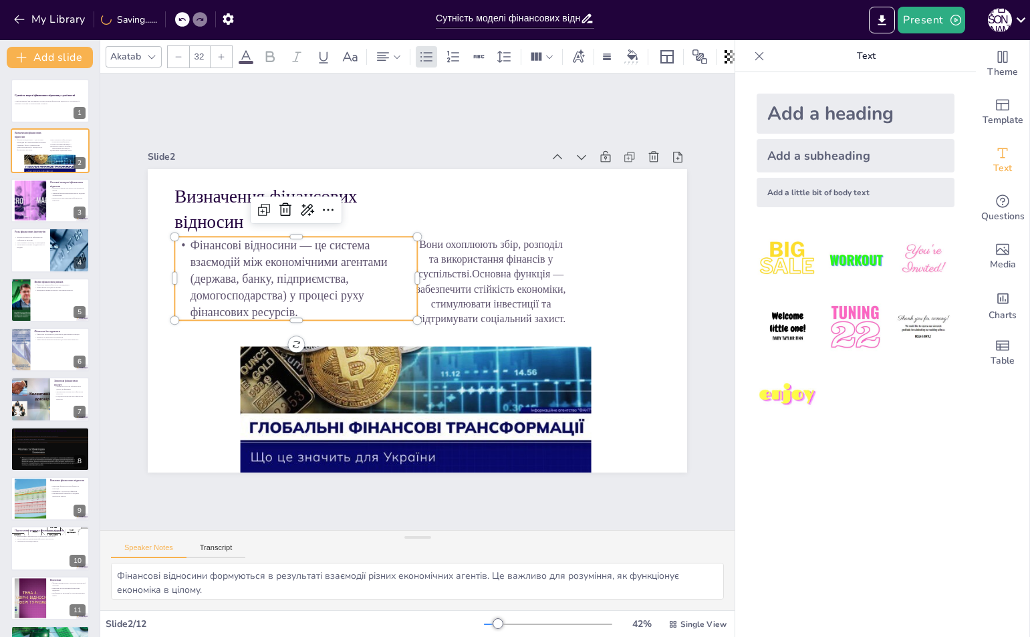
click at [326, 269] on p "Фінансові відносини — це система взаємодій між економічними агентами (держава, …" at bounding box center [303, 253] width 255 height 132
click at [459, 269] on p "Вони охоплюють збір, розподіл та використання фінансів у суспільстві.Основна фу…" at bounding box center [493, 296] width 166 height 119
click at [275, 245] on p "Фінансові відносини — це система взаємодій між економічними агентами (держава, …" at bounding box center [299, 265] width 250 height 109
click at [473, 271] on p "Вони охоплюють збір, розподіл та використання фінансів у суспільстві.Основна фу…" at bounding box center [492, 289] width 159 height 105
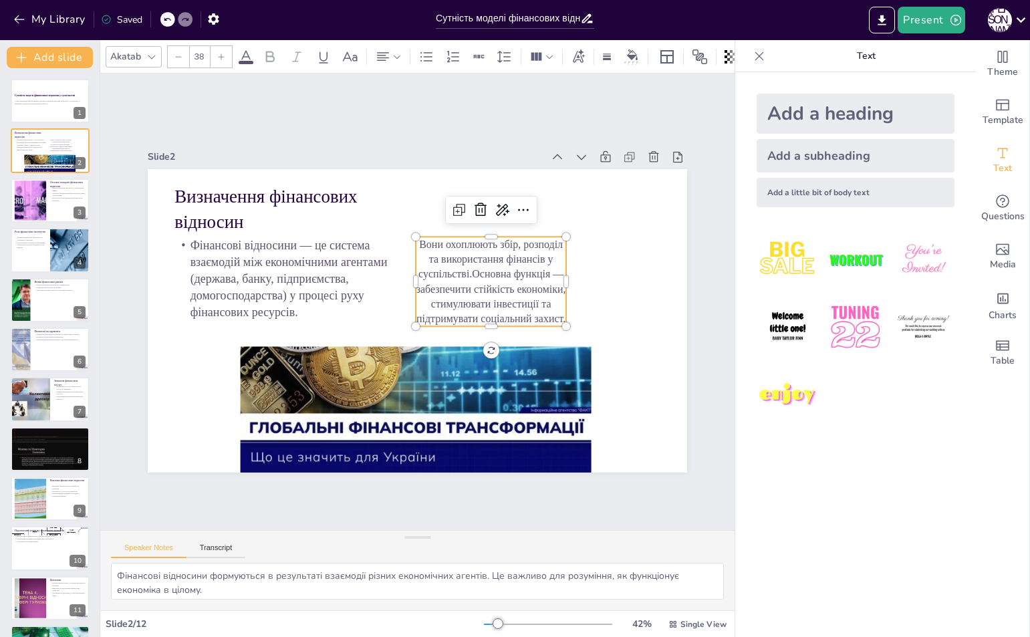
click at [228, 51] on div at bounding box center [220, 56] width 21 height 21
type input "40"
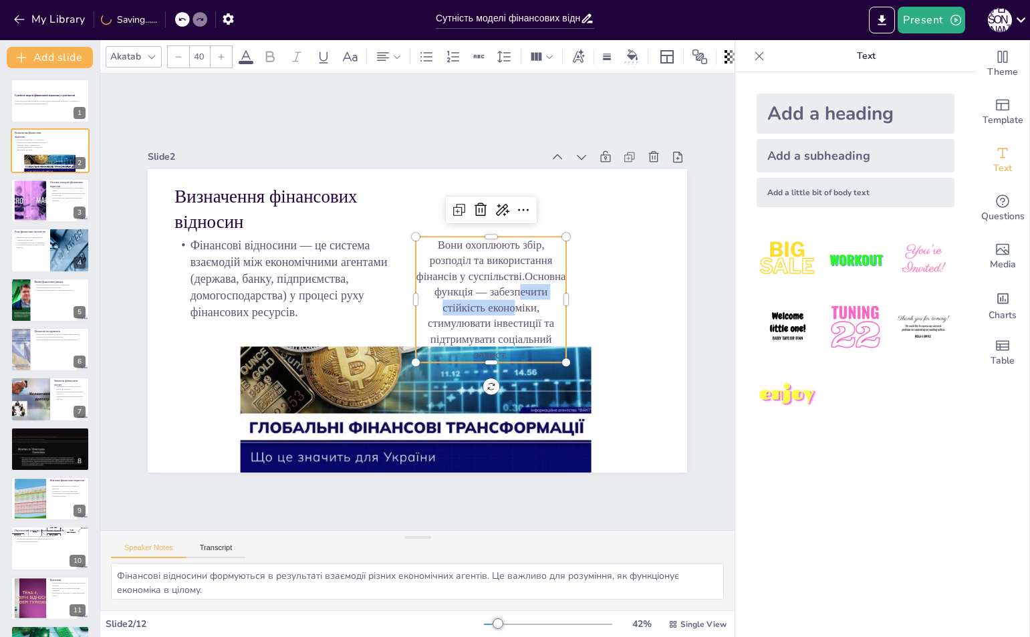
drag, startPoint x: 504, startPoint y: 301, endPoint x: 512, endPoint y: 280, distance: 22.2
click at [512, 280] on p "Вони охоплюють збір, розподіл та використання фінансів у суспільстві.Основна фу…" at bounding box center [491, 307] width 163 height 141
click at [524, 258] on p "Вони охоплюють збір, розподіл та використання фінансів у суспільстві.Основна фу…" at bounding box center [491, 307] width 163 height 141
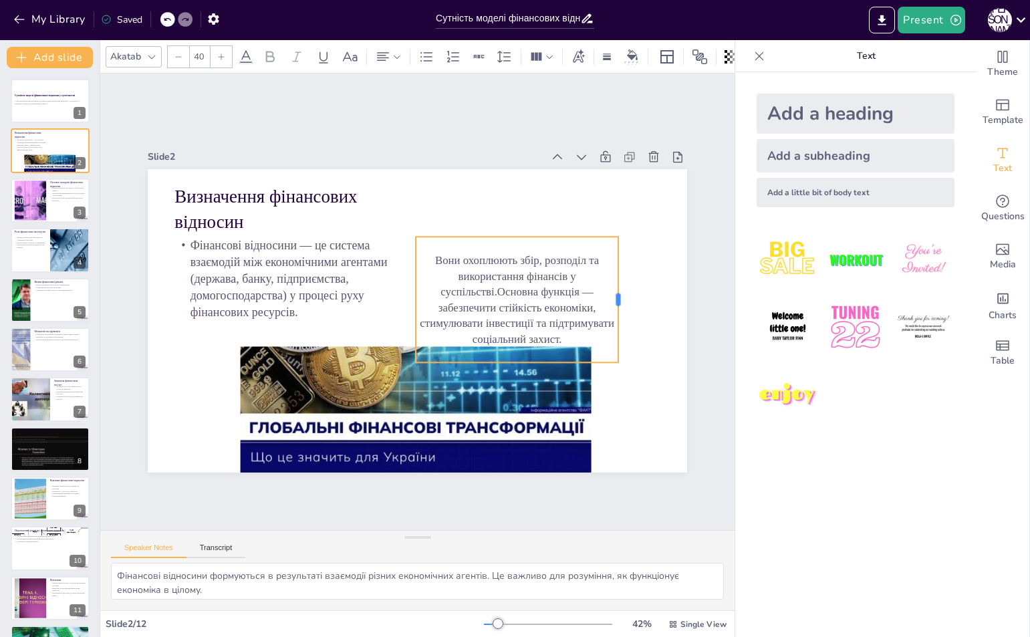
click at [611, 289] on div at bounding box center [623, 321] width 24 height 126
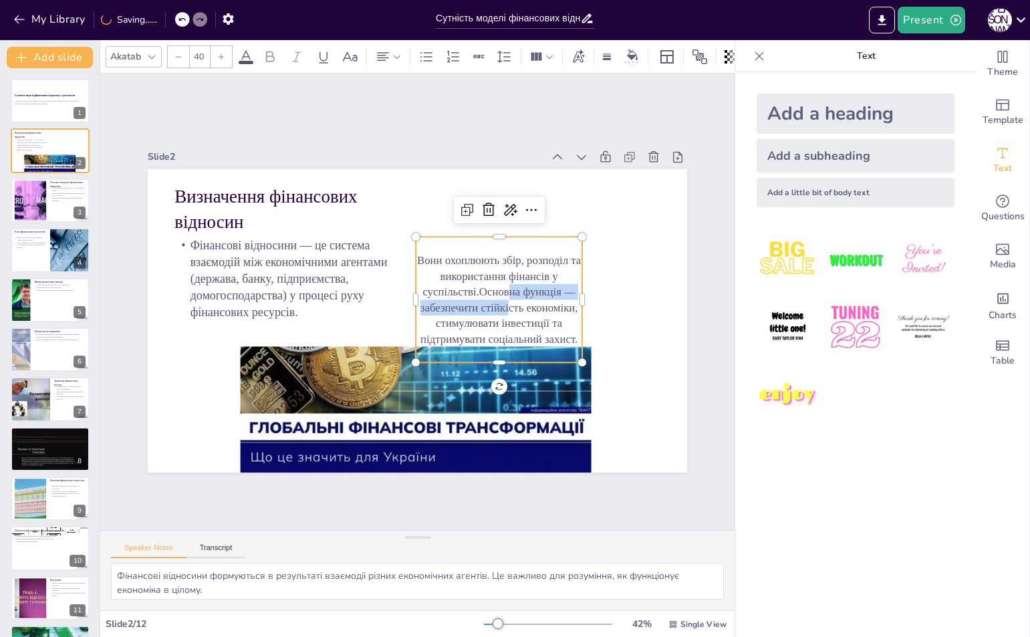
drag, startPoint x: 499, startPoint y: 297, endPoint x: 496, endPoint y: 279, distance: 18.2
click at [496, 279] on p "Вони охоплюють збір, розподіл та використання фінансів у суспільстві.Основна фу…" at bounding box center [499, 309] width 176 height 112
click at [605, 254] on button at bounding box center [610, 261] width 17 height 17
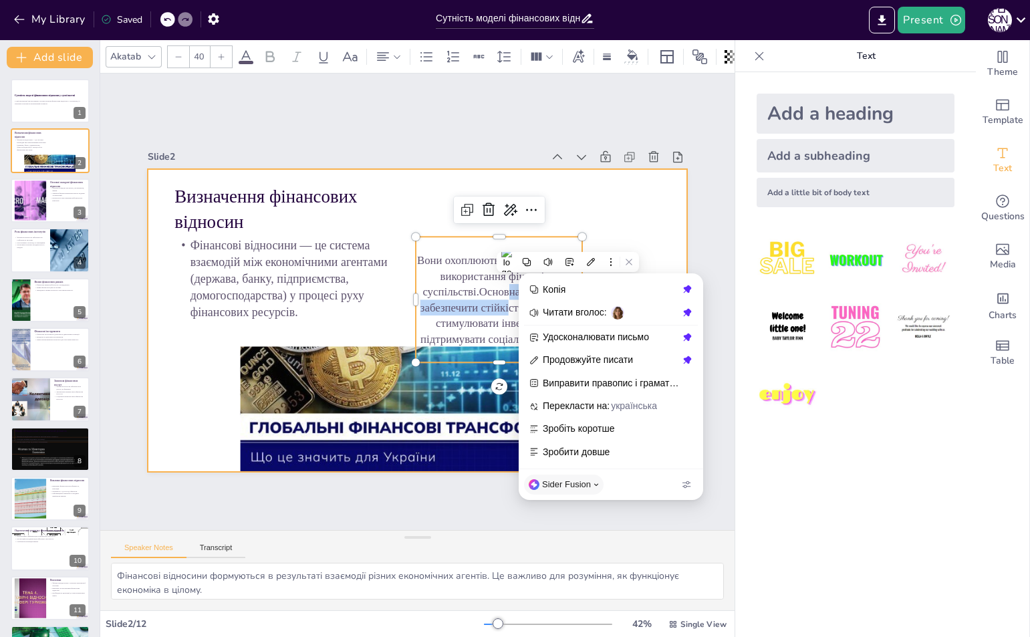
click at [603, 220] on div at bounding box center [415, 320] width 568 height 358
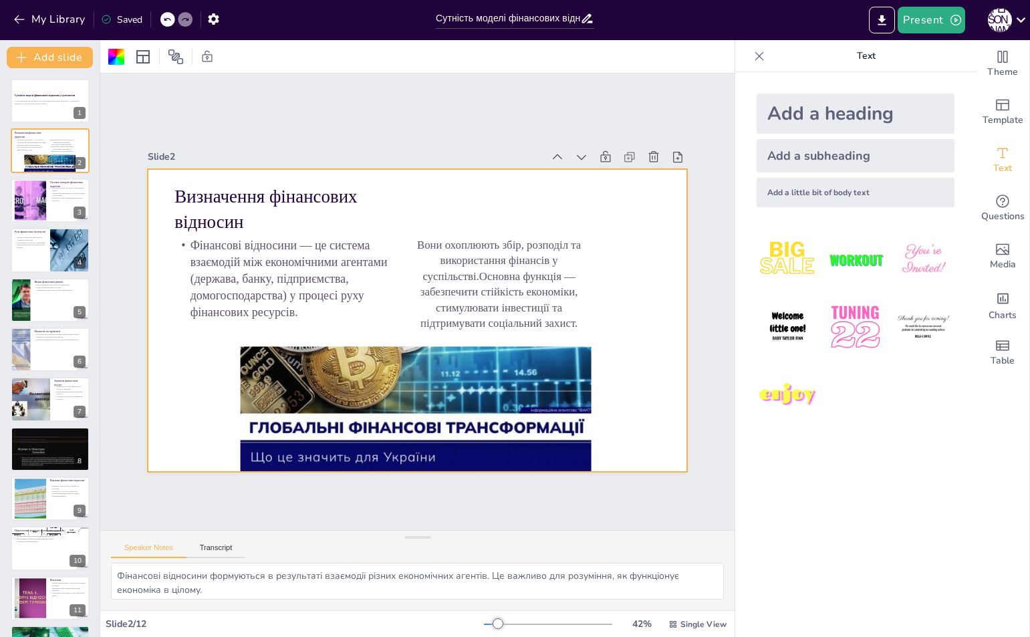
click at [603, 220] on div at bounding box center [416, 320] width 568 height 358
click at [549, 281] on p "Вони охоплюють збір, розподіл та використання фінансів у суспільстві.Основна фу…" at bounding box center [500, 292] width 176 height 111
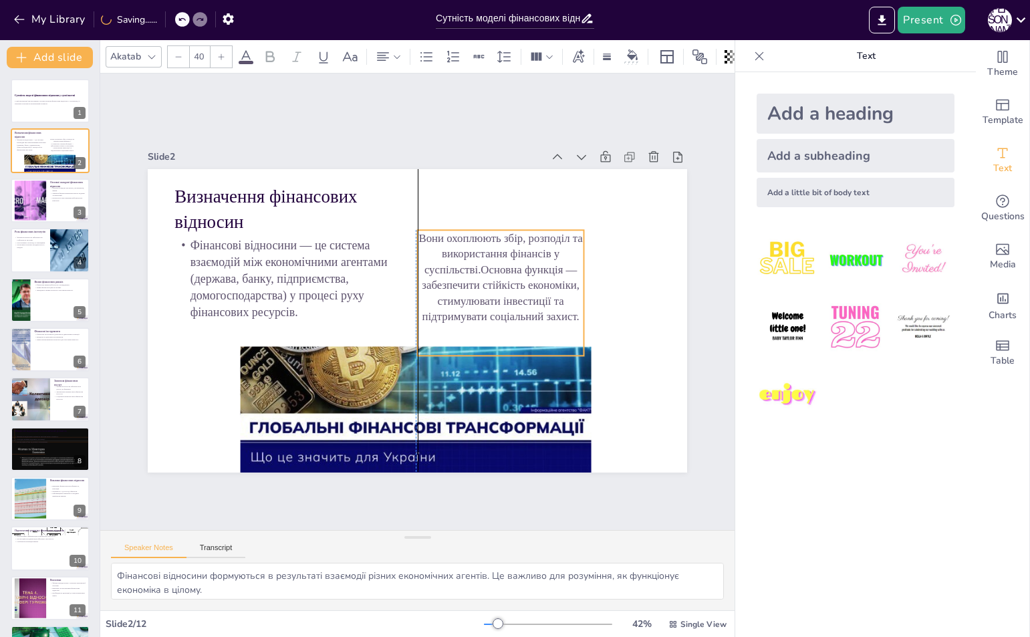
drag, startPoint x: 549, startPoint y: 281, endPoint x: 550, endPoint y: 275, distance: 6.8
click at [550, 275] on p "Вони охоплюють збір, розподіл та використання фінансів у суспільстві.Основна фу…" at bounding box center [503, 286] width 176 height 112
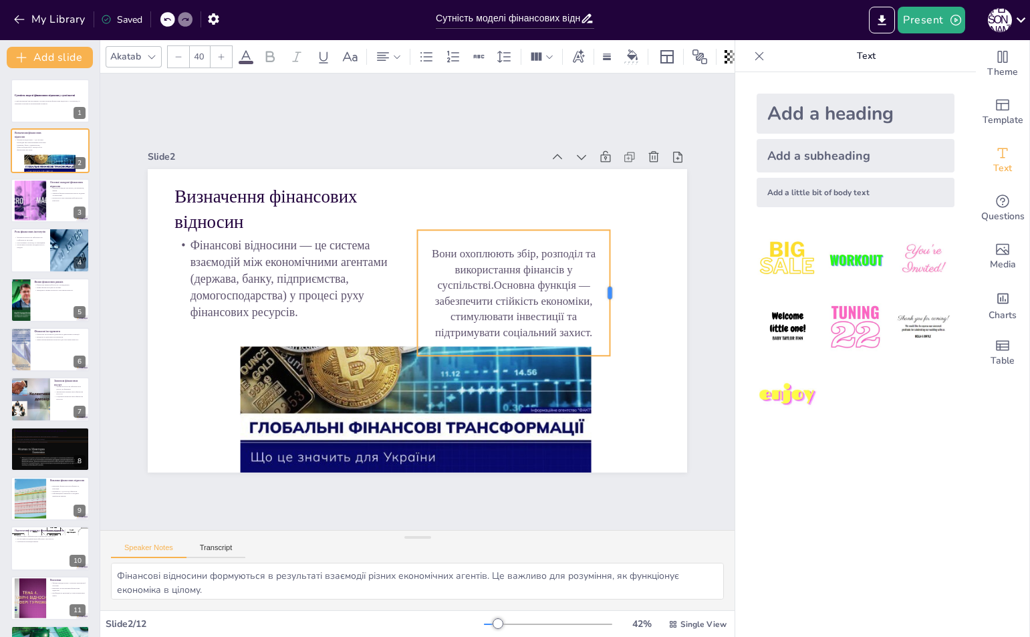
drag, startPoint x: 575, startPoint y: 285, endPoint x: 602, endPoint y: 285, distance: 26.7
click at [602, 293] on div at bounding box center [608, 354] width 49 height 123
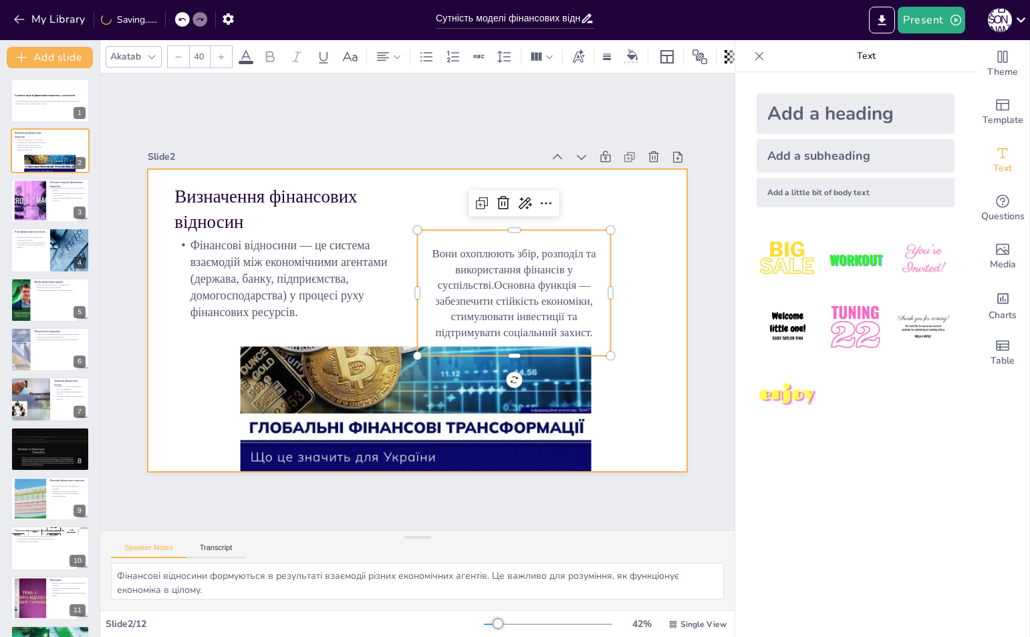
click at [634, 210] on div at bounding box center [417, 320] width 539 height 303
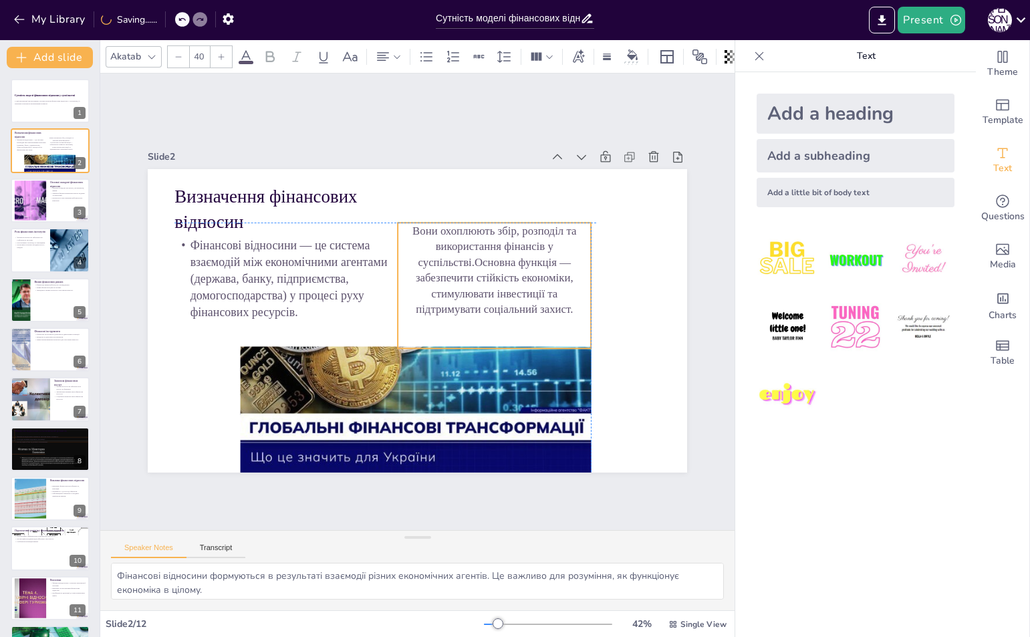
drag, startPoint x: 547, startPoint y: 275, endPoint x: 532, endPoint y: 271, distance: 15.1
click at [532, 271] on p "Вони охоплюють збір, розподіл та використання фінансів у суспільстві.Основна фу…" at bounding box center [499, 286] width 208 height 132
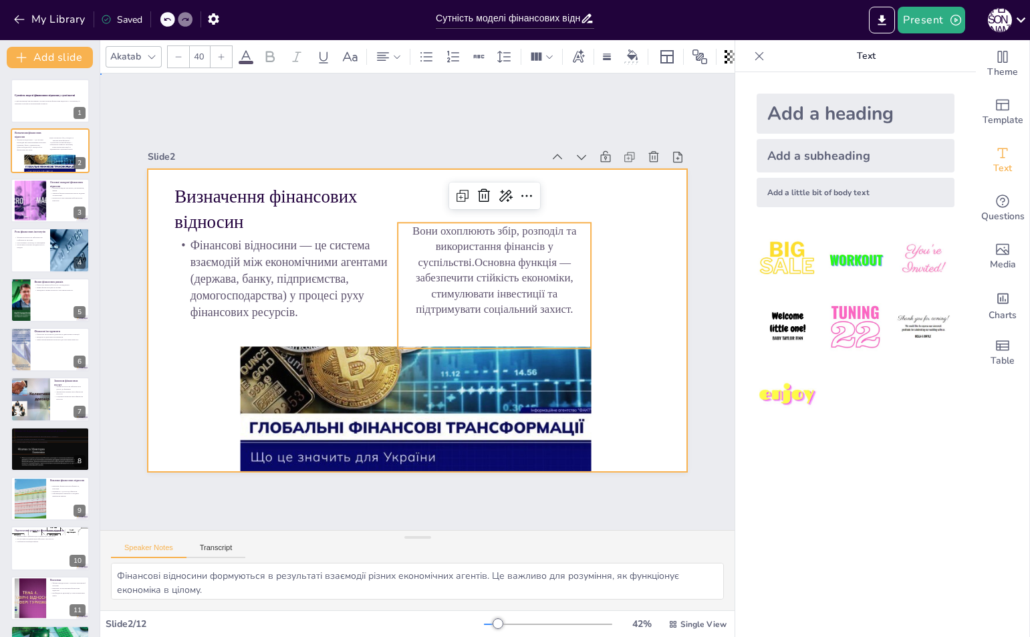
click at [645, 210] on div at bounding box center [416, 321] width 568 height 358
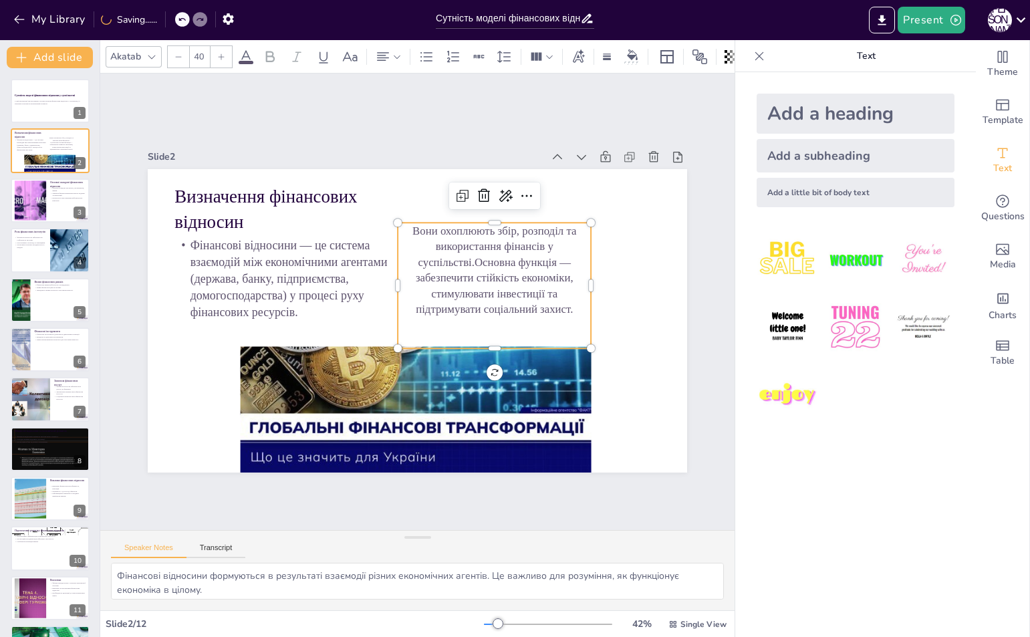
click at [480, 285] on p "Вони охоплюють збір, розподіл та використання фінансів у суспільстві.Основна фу…" at bounding box center [374, 373] width 212 height 190
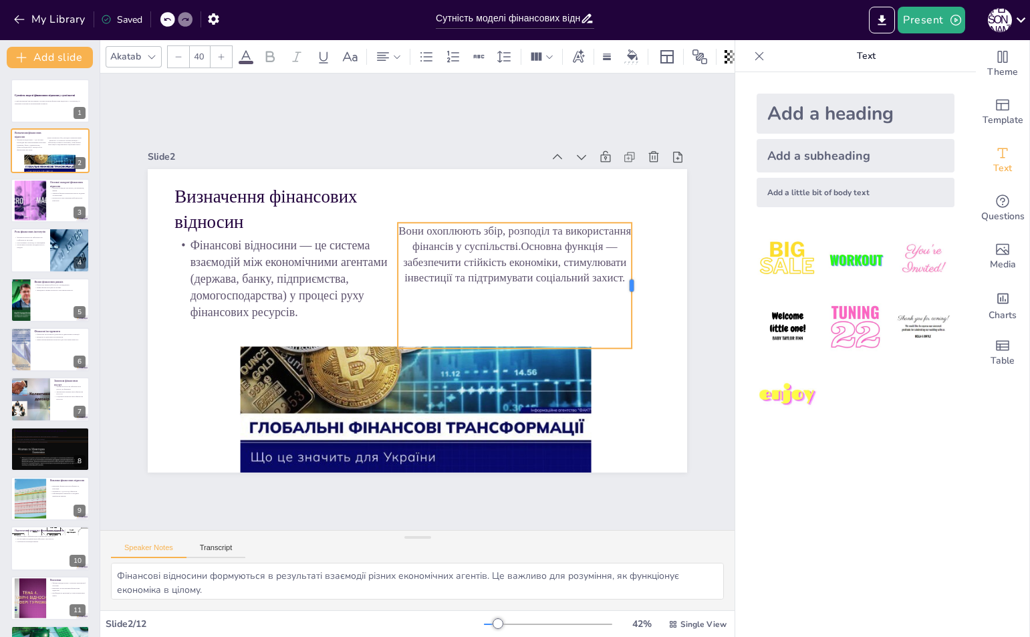
drag, startPoint x: 583, startPoint y: 276, endPoint x: 624, endPoint y: 276, distance: 40.8
click at [625, 276] on div at bounding box center [637, 308] width 24 height 126
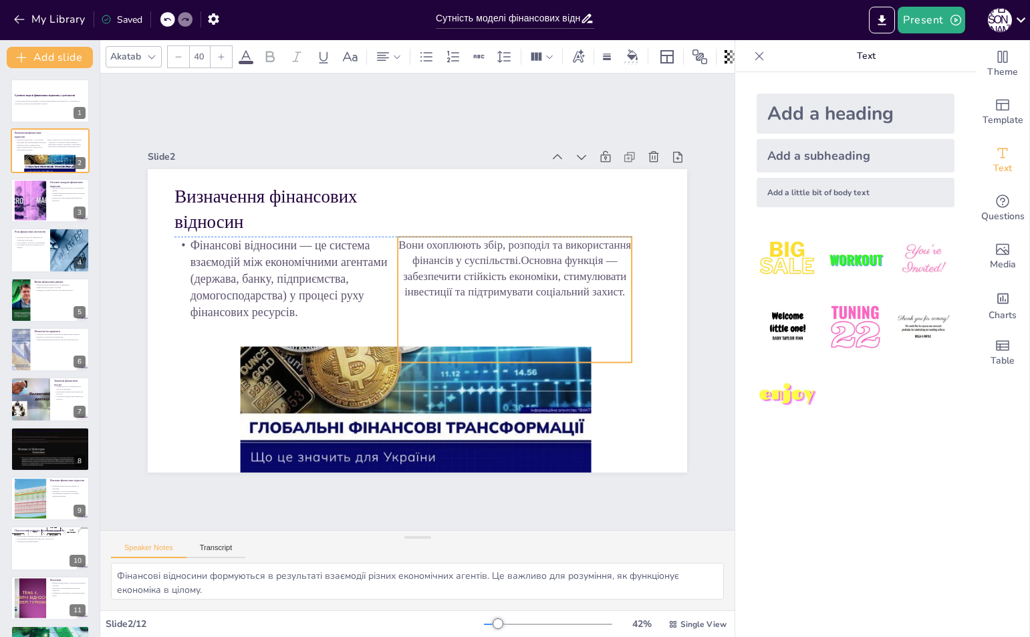
drag, startPoint x: 524, startPoint y: 277, endPoint x: 524, endPoint y: 292, distance: 15.4
click at [524, 292] on p "Вони охоплюють збір, розподіл та використання фінансів у суспільстві.Основна фу…" at bounding box center [517, 277] width 239 height 87
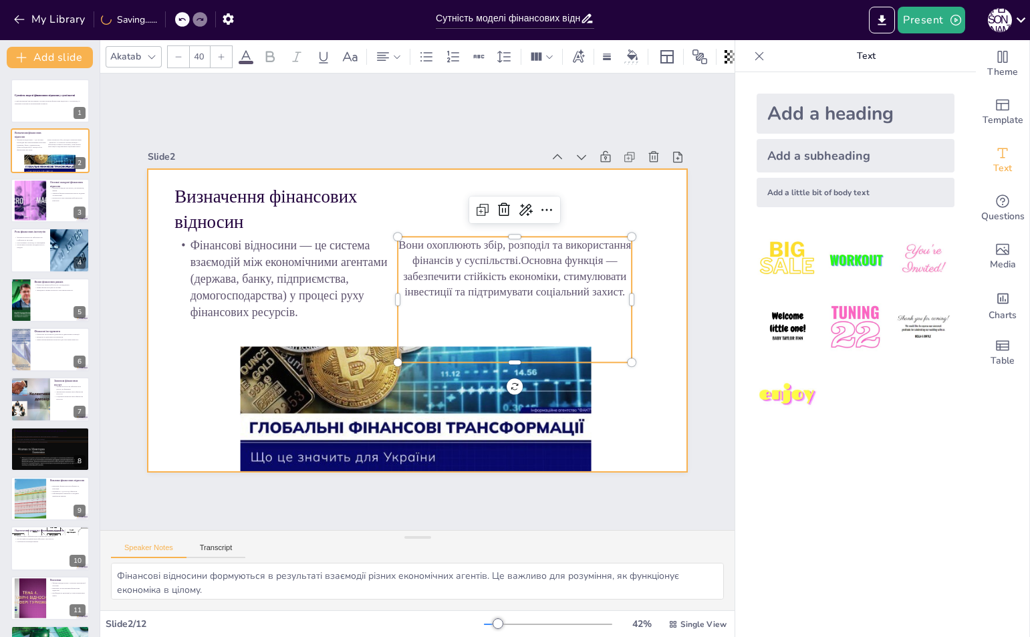
click at [524, 176] on div at bounding box center [417, 320] width 539 height 303
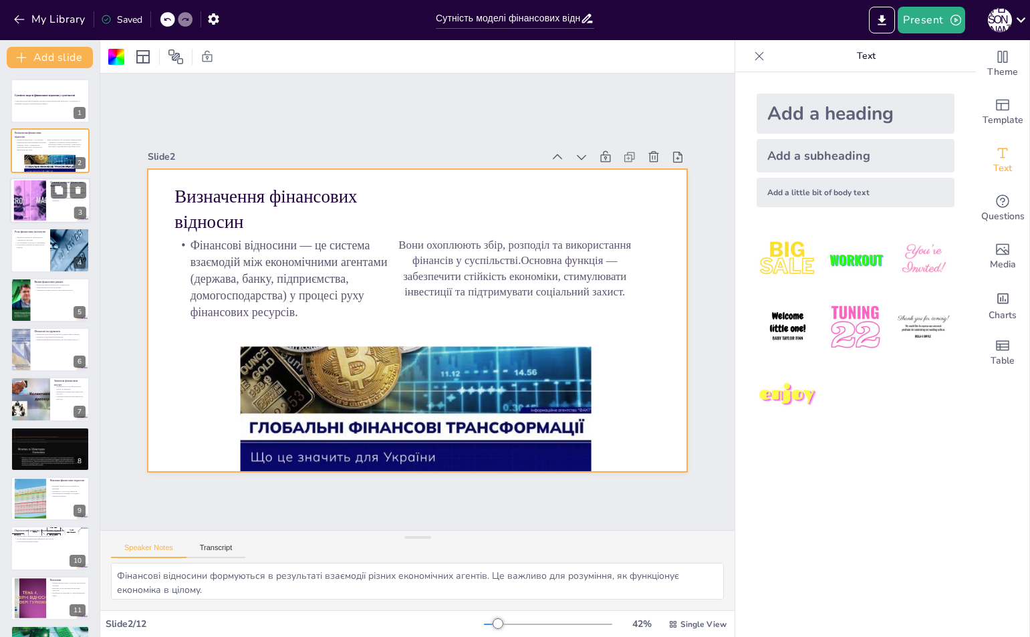
click at [31, 206] on div at bounding box center [30, 200] width 72 height 41
type textarea "Ці складові є основою фінансових відносин і взаємодіють між собою. Розуміння дж…"
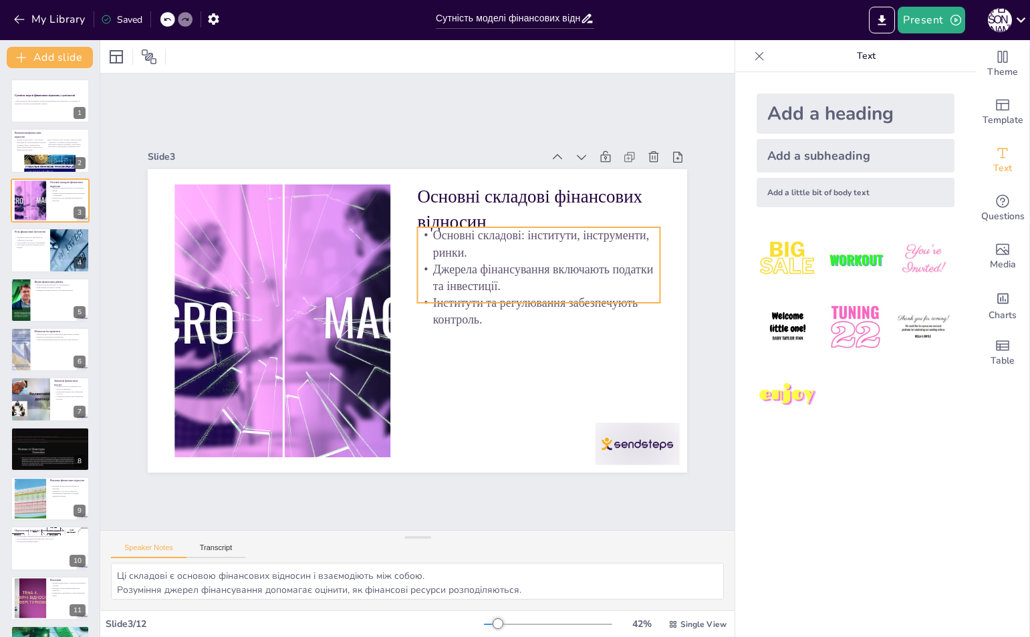
click at [592, 294] on p "Інститути та регулювання забезпечують контроль." at bounding box center [536, 323] width 245 height 59
click at [476, 266] on p "Джерела фінансування включають податки та інвестиції." at bounding box center [541, 303] width 245 height 84
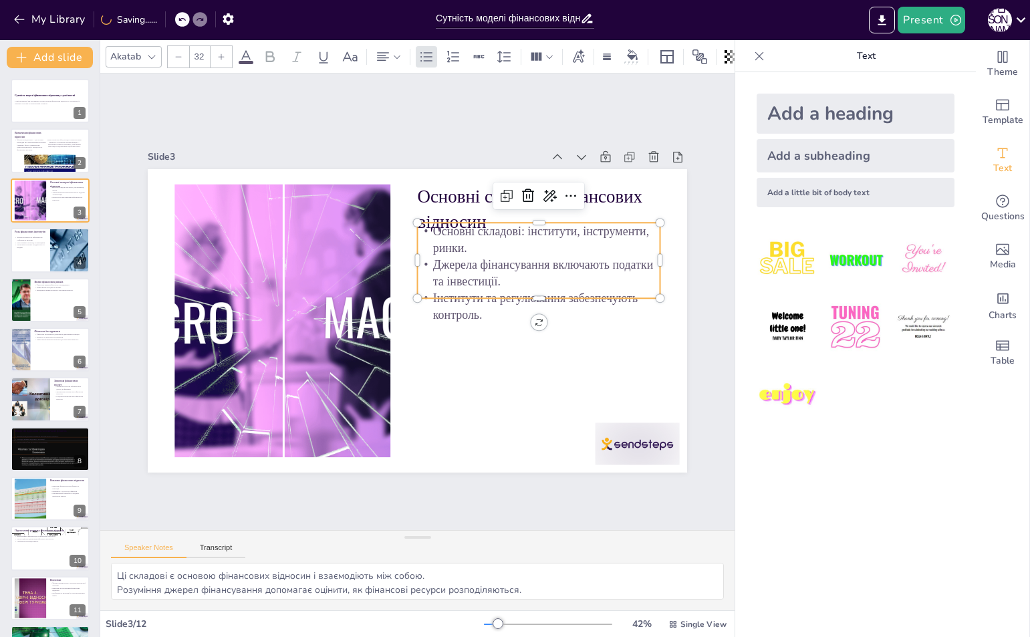
click at [476, 298] on div at bounding box center [537, 316] width 243 height 36
click at [464, 256] on p "Джерела фінансування включають податки та інвестиції." at bounding box center [540, 285] width 245 height 59
click at [490, 271] on p "Джерела фінансування включають податки та інвестиції." at bounding box center [538, 272] width 243 height 33
click at [490, 271] on p "Джерела фінансування включають податки та інвестиції." at bounding box center [540, 285] width 245 height 59
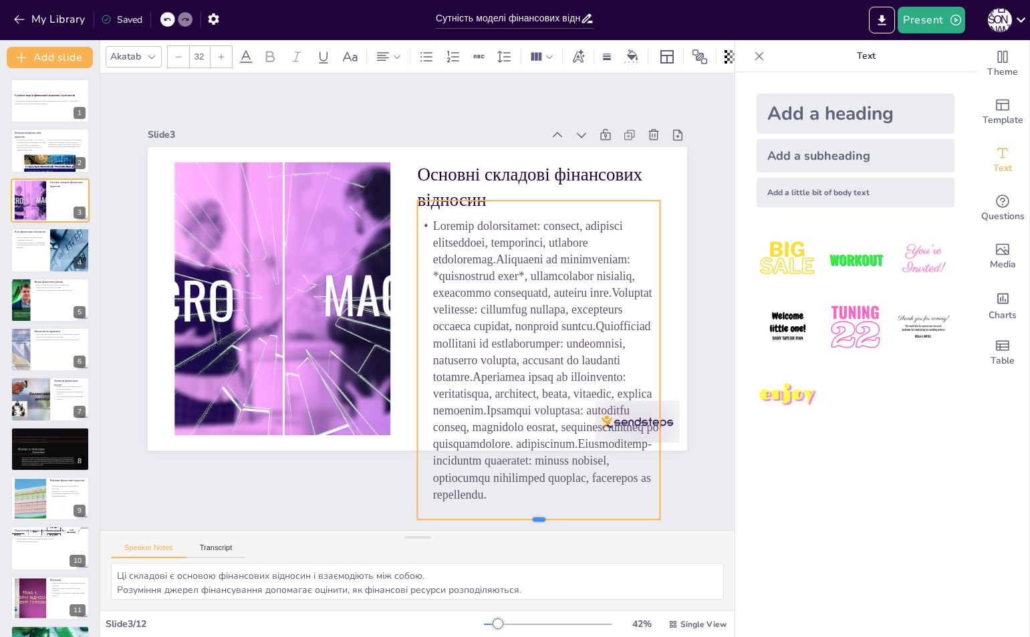
scroll to position [27, 0]
drag, startPoint x: 532, startPoint y: 488, endPoint x: 530, endPoint y: 456, distance: 32.1
click at [530, 457] on div "Основні складові фінансових відносин" at bounding box center [418, 299] width 568 height 358
drag, startPoint x: 529, startPoint y: 510, endPoint x: 548, endPoint y: 453, distance: 59.8
click at [532, 477] on div "Основні складові фінансових відносин" at bounding box center [418, 299] width 568 height 358
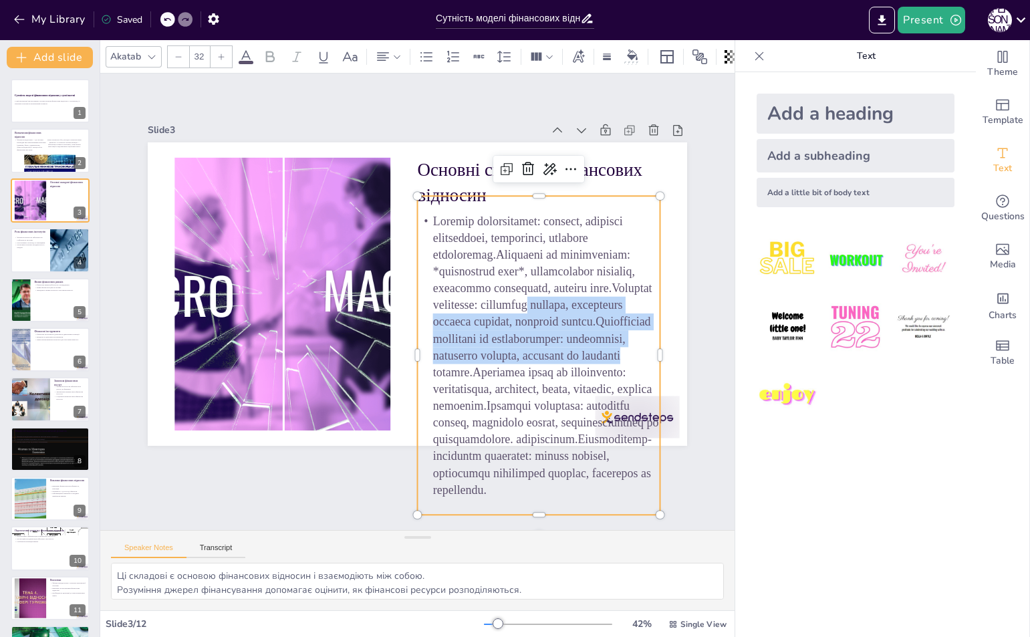
drag, startPoint x: 648, startPoint y: 349, endPoint x: 669, endPoint y: 355, distance: 22.2
click at [671, 356] on div "Основні складові фінансових відносин" at bounding box center [419, 294] width 591 height 409
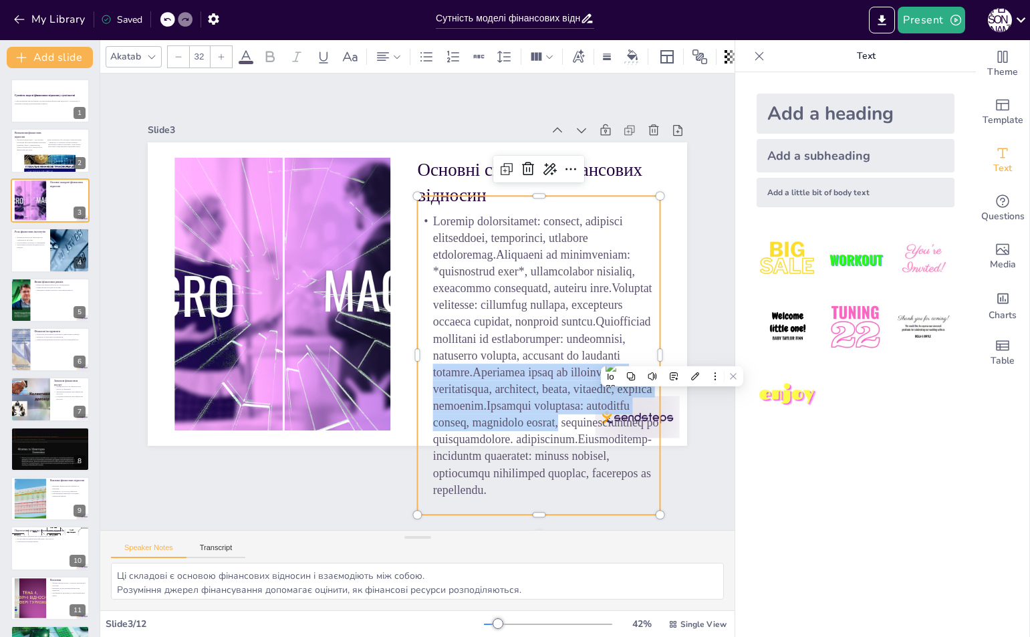
scroll to position [17, 0]
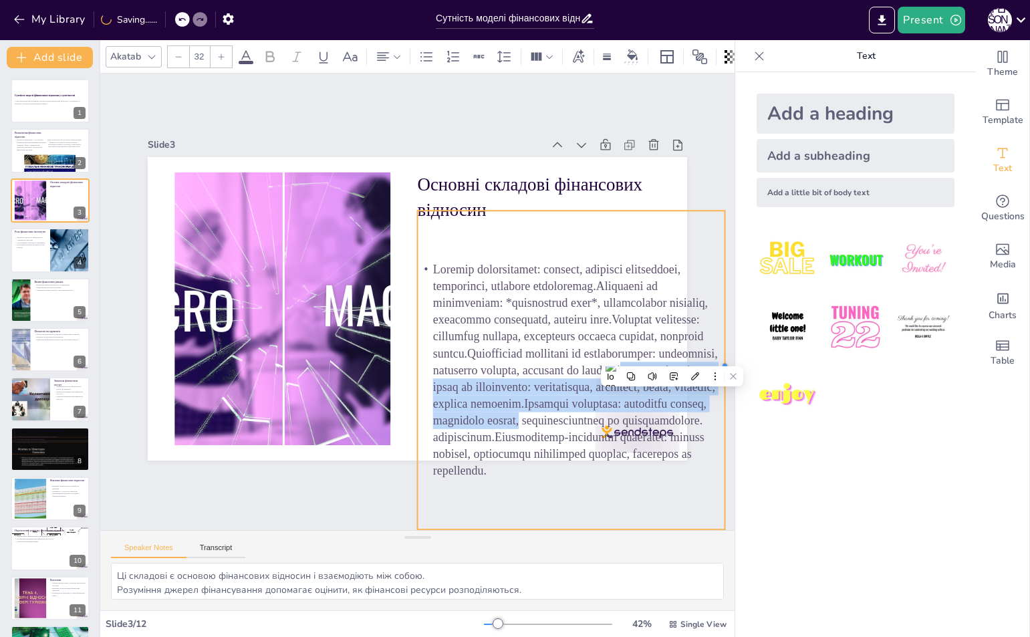
drag, startPoint x: 651, startPoint y: 351, endPoint x: 716, endPoint y: 349, distance: 64.8
click at [716, 349] on div "Slide 1 Сутність моделі фінансових відносин у суспільстві У цій презентації ми …" at bounding box center [417, 301] width 678 height 520
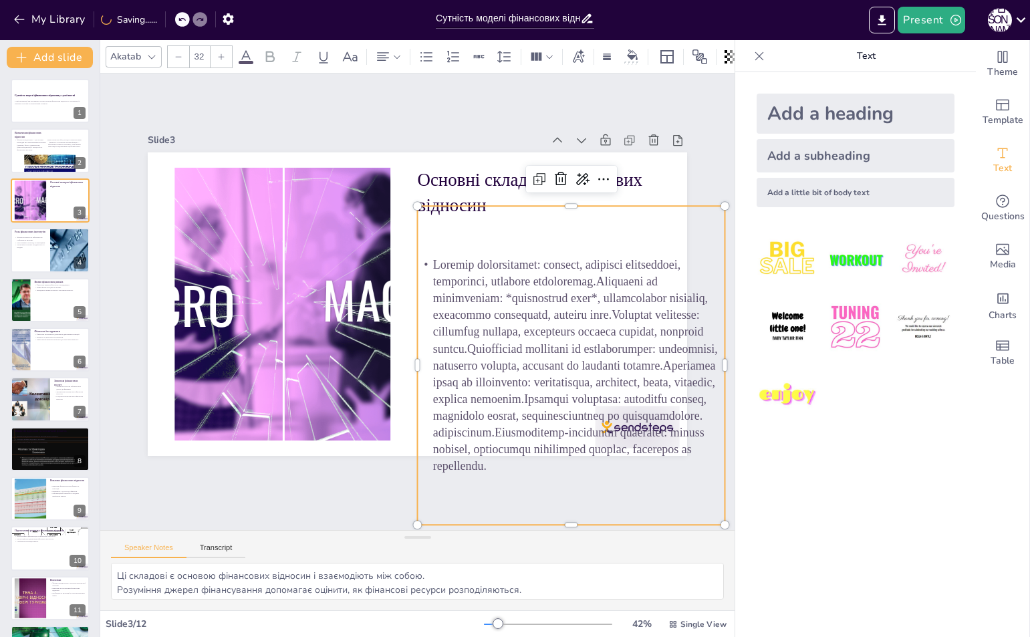
click at [517, 257] on p at bounding box center [554, 395] width 346 height 277
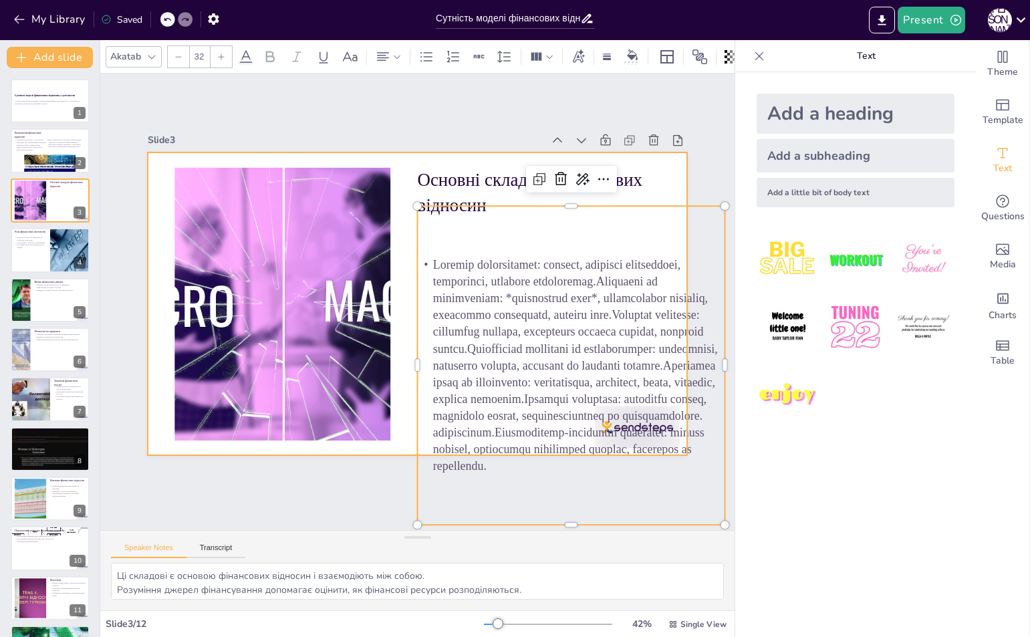
click at [377, 263] on div at bounding box center [282, 289] width 511 height 322
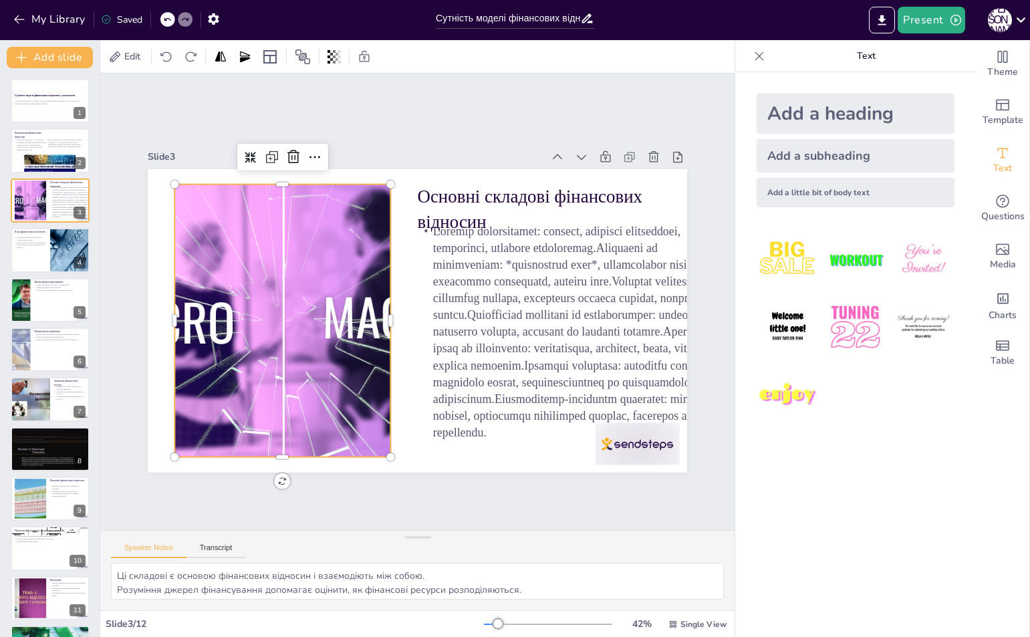
scroll to position [0, 0]
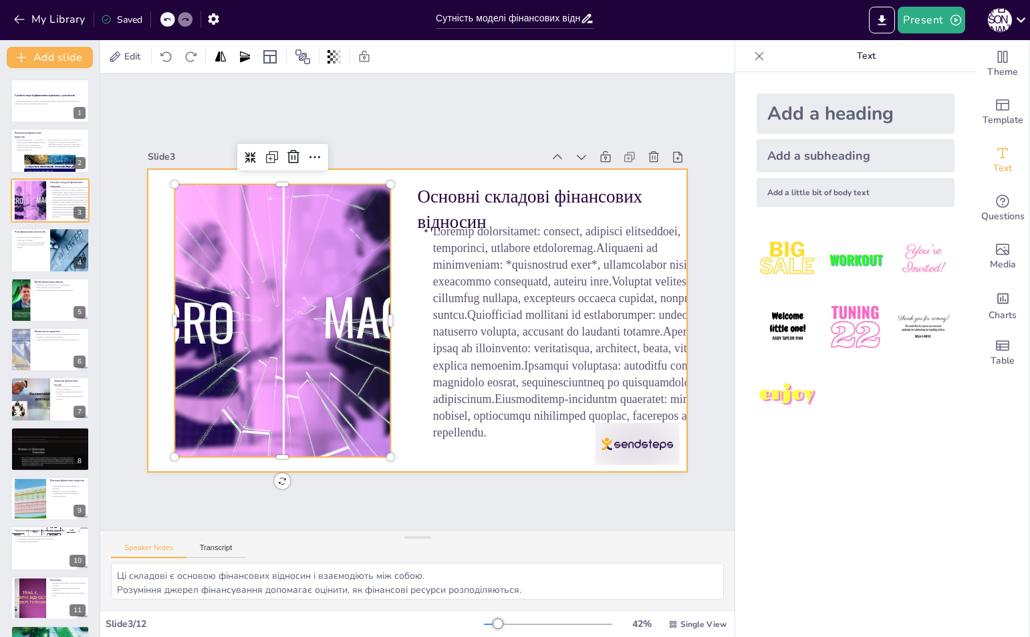
click at [456, 284] on p at bounding box center [567, 346] width 329 height 249
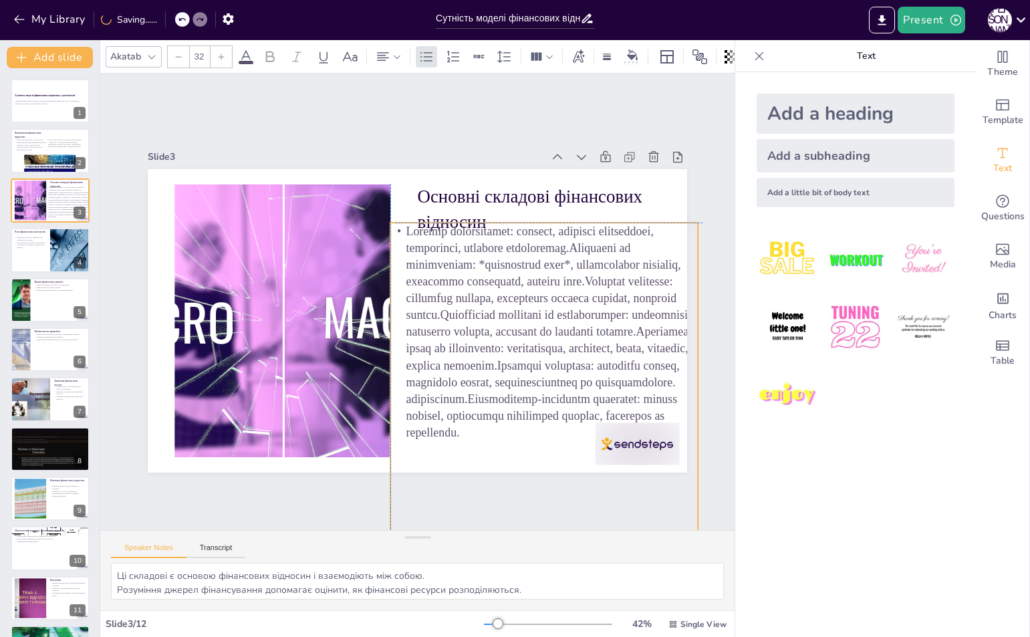
drag, startPoint x: 456, startPoint y: 284, endPoint x: 433, endPoint y: 282, distance: 22.8
click at [433, 282] on p at bounding box center [401, 431] width 249 height 329
click at [643, 456] on div at bounding box center [543, 381] width 307 height 319
click at [658, 449] on p at bounding box center [535, 356] width 346 height 277
click at [705, 432] on div "Slide 1 Сутність моделі фінансових відносин у суспільстві У цій презентації ми …" at bounding box center [417, 301] width 646 height 403
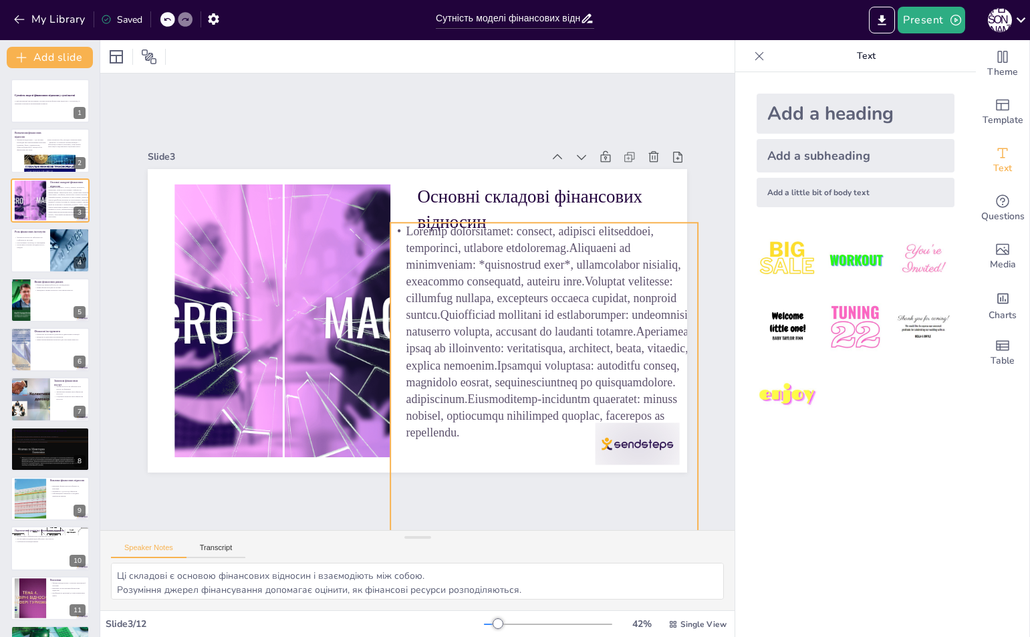
click at [658, 448] on p at bounding box center [535, 356] width 346 height 277
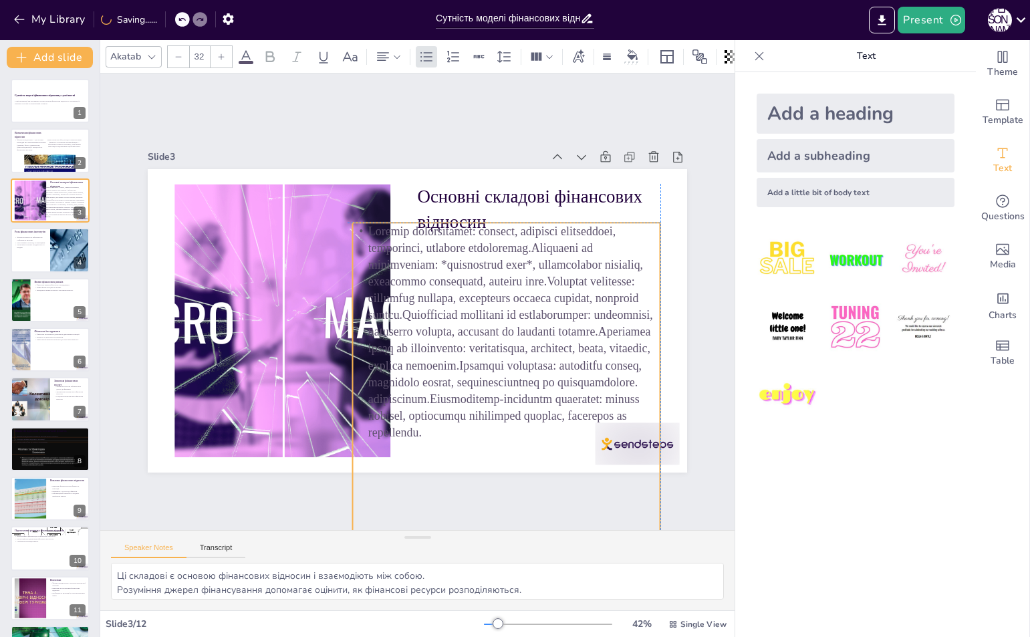
drag, startPoint x: 580, startPoint y: 270, endPoint x: 517, endPoint y: 275, distance: 63.0
click at [518, 275] on p at bounding box center [502, 340] width 329 height 249
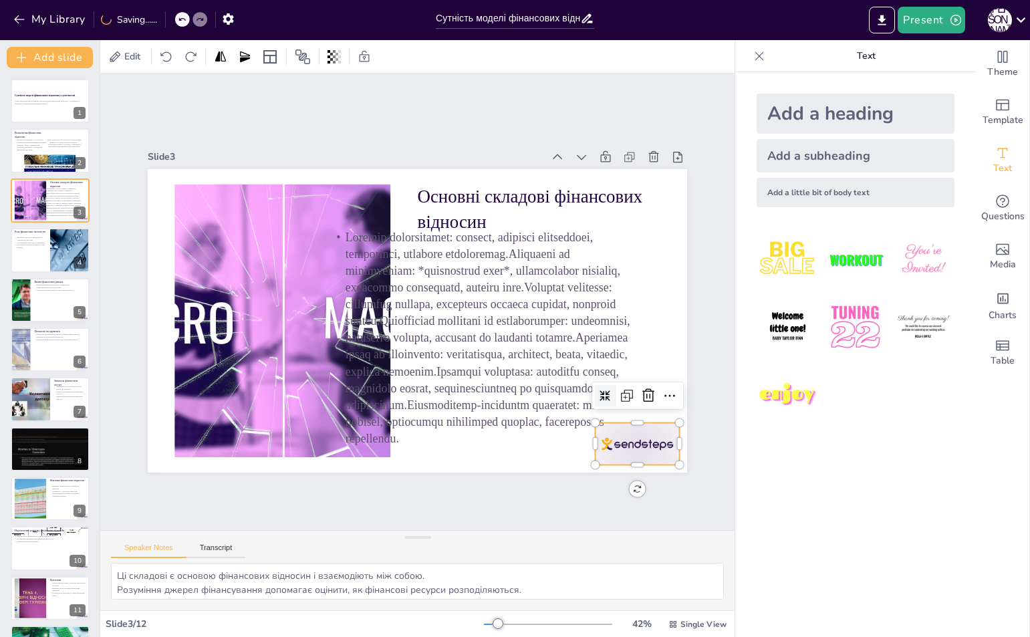
click at [228, 209] on div at bounding box center [184, 183] width 88 height 51
click at [638, 410] on icon at bounding box center [636, 418] width 17 height 17
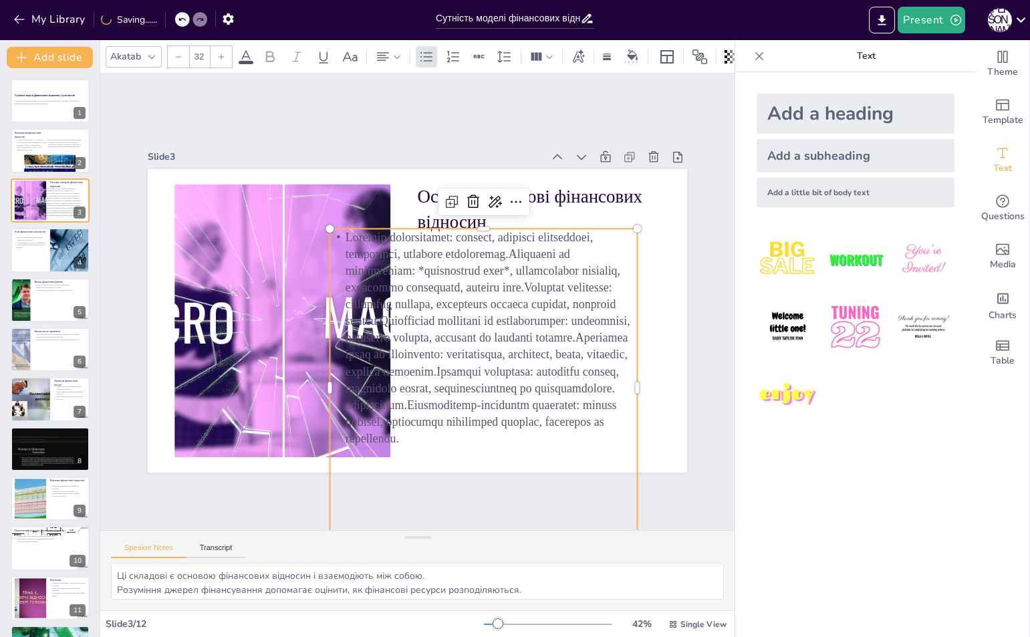
click at [528, 375] on p at bounding box center [482, 337] width 307 height 218
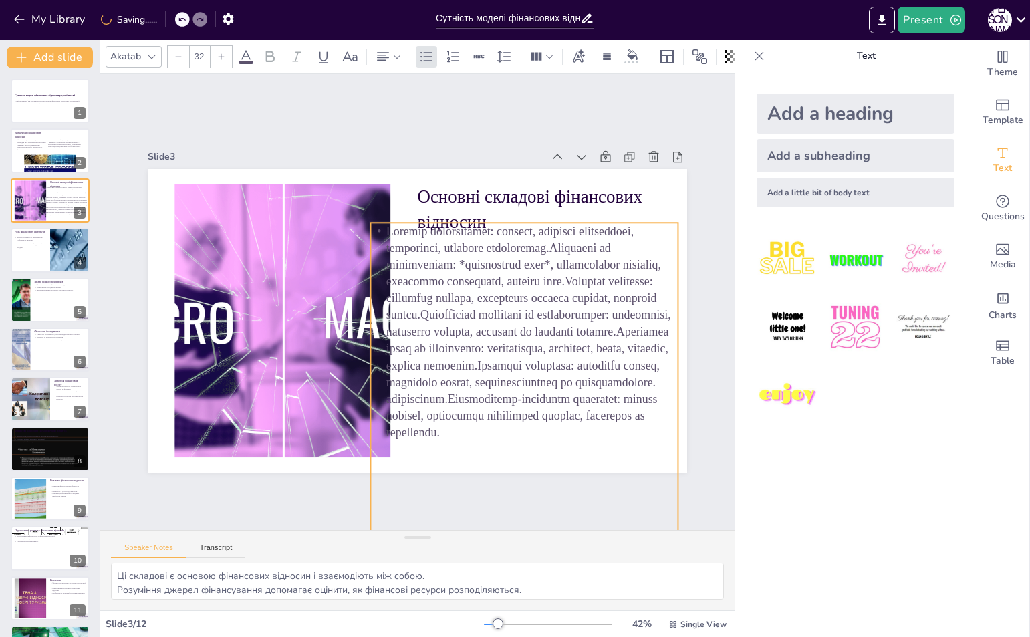
drag, startPoint x: 548, startPoint y: 377, endPoint x: 554, endPoint y: 373, distance: 7.6
click at [551, 373] on p at bounding box center [520, 342] width 329 height 249
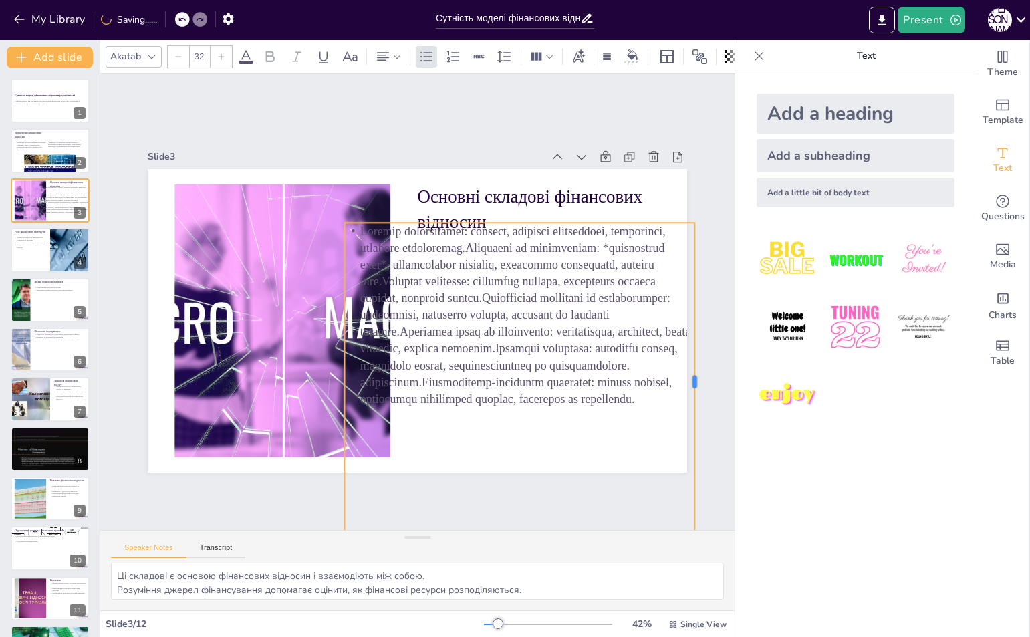
drag, startPoint x: 644, startPoint y: 375, endPoint x: 690, endPoint y: 373, distance: 46.1
click at [690, 373] on div at bounding box center [677, 439] width 77 height 314
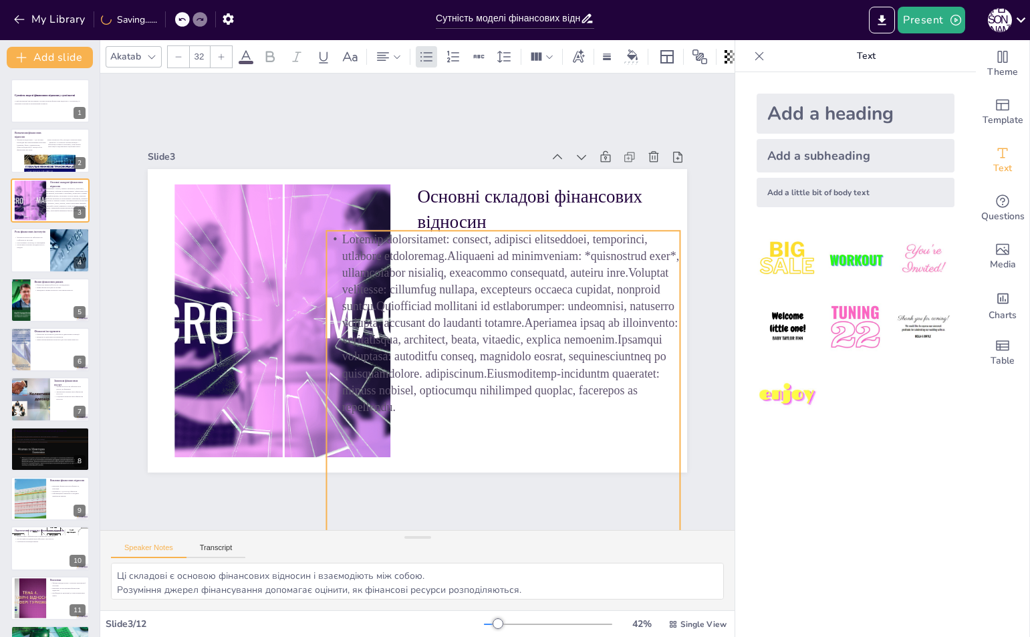
drag, startPoint x: 537, startPoint y: 367, endPoint x: 519, endPoint y: 375, distance: 19.7
click at [519, 375] on p at bounding box center [497, 340] width 384 height 254
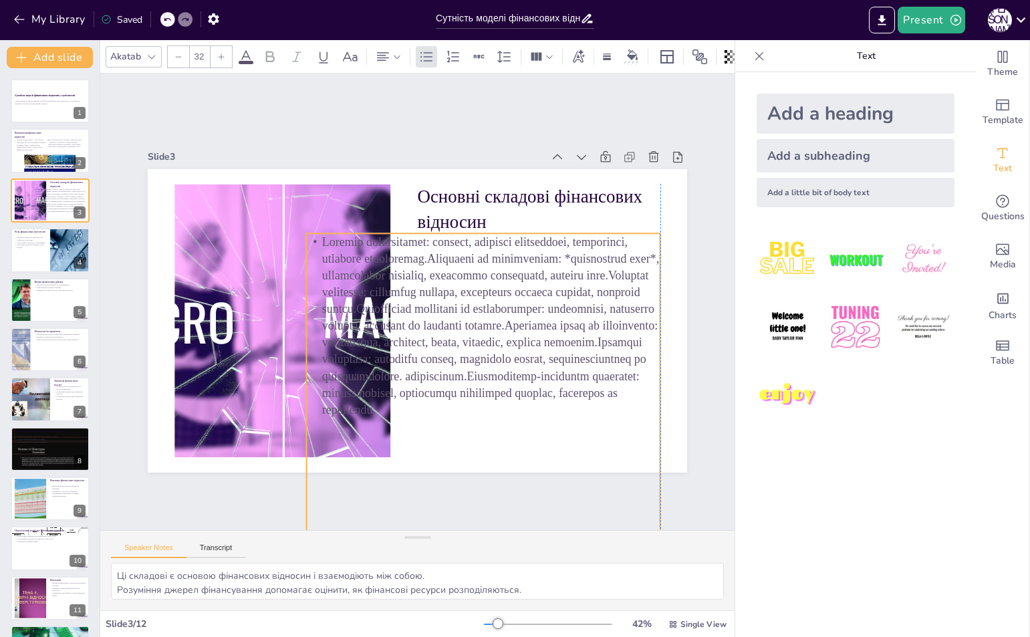
drag, startPoint x: 665, startPoint y: 382, endPoint x: 650, endPoint y: 385, distance: 15.6
click at [650, 197] on div "Основні складові фінансових відносин" at bounding box center [431, 169] width 536 height 56
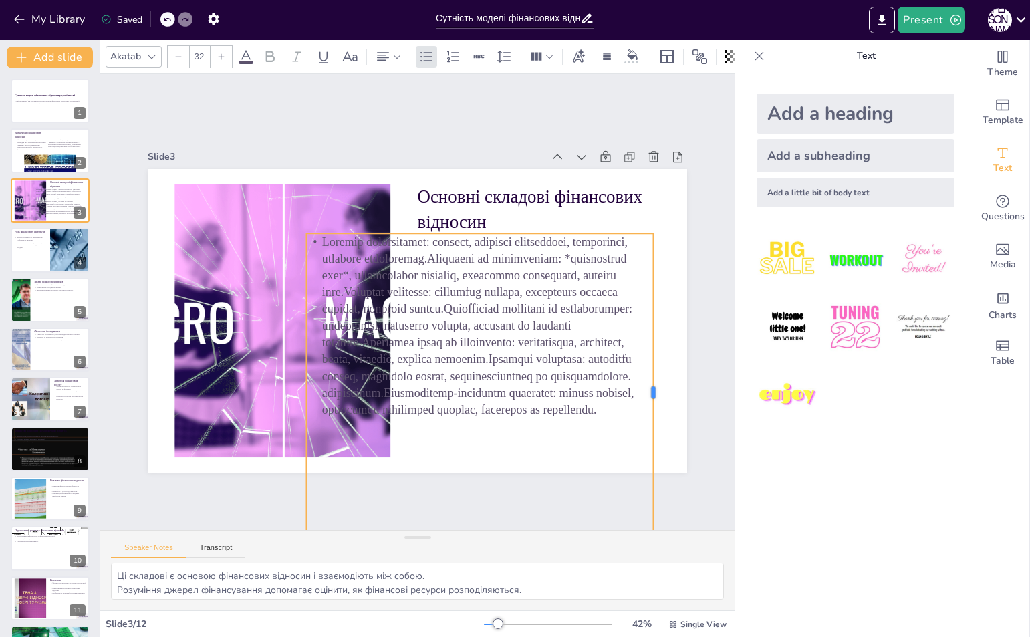
drag, startPoint x: 650, startPoint y: 387, endPoint x: 612, endPoint y: 389, distance: 38.1
click at [624, 390] on div "Основні складові фінансових відносин" at bounding box center [416, 320] width 568 height 358
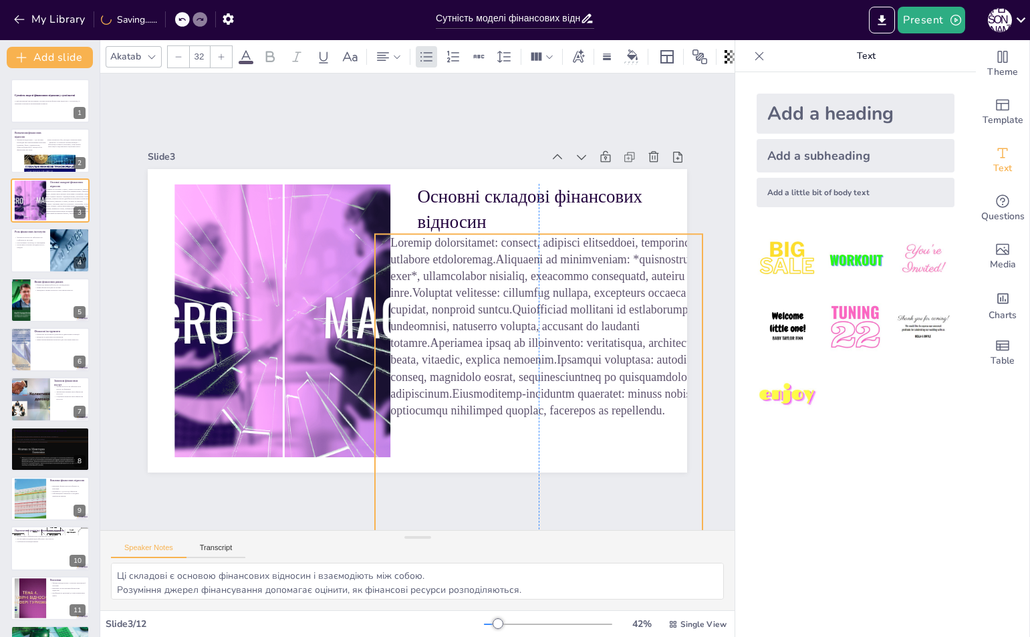
drag, startPoint x: 503, startPoint y: 375, endPoint x: 642, endPoint y: 377, distance: 139.0
click at [643, 377] on p at bounding box center [538, 326] width 327 height 184
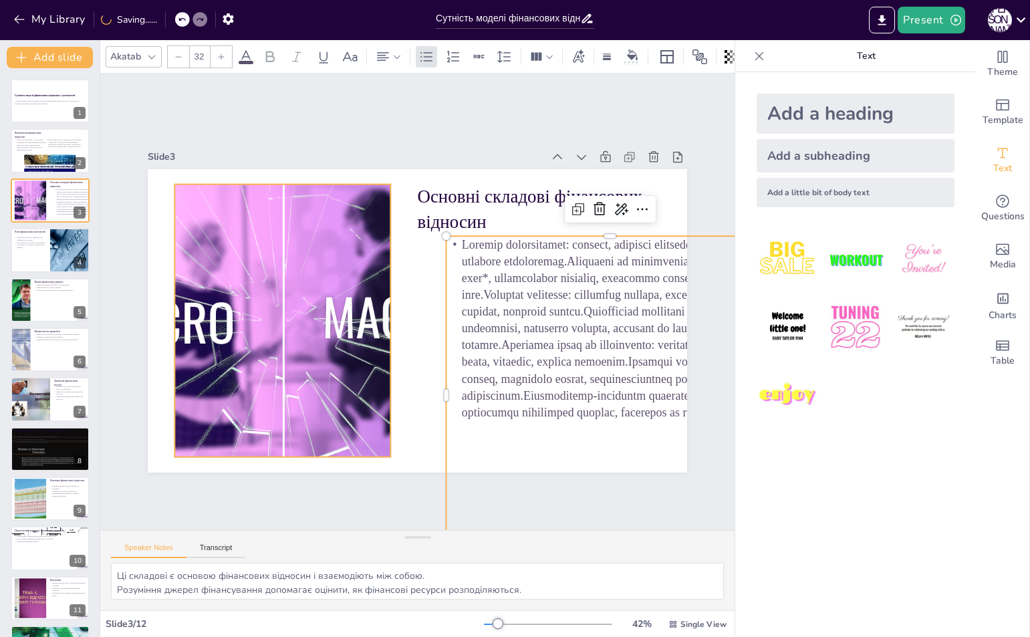
click at [345, 351] on div at bounding box center [282, 320] width 485 height 273
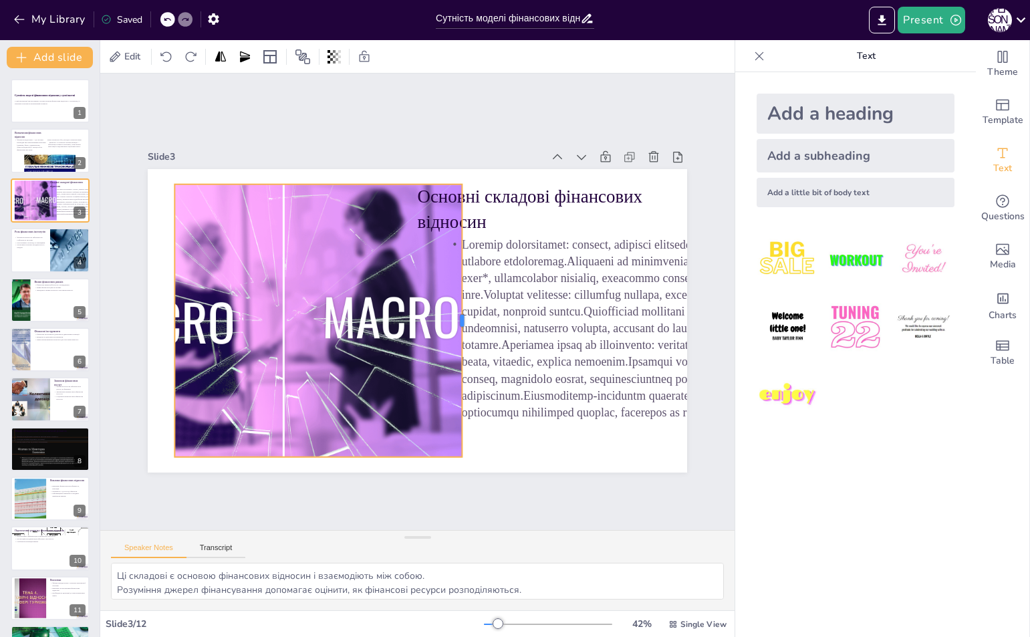
drag, startPoint x: 383, startPoint y: 313, endPoint x: 455, endPoint y: 313, distance: 71.5
click at [455, 313] on div at bounding box center [465, 325] width 39 height 273
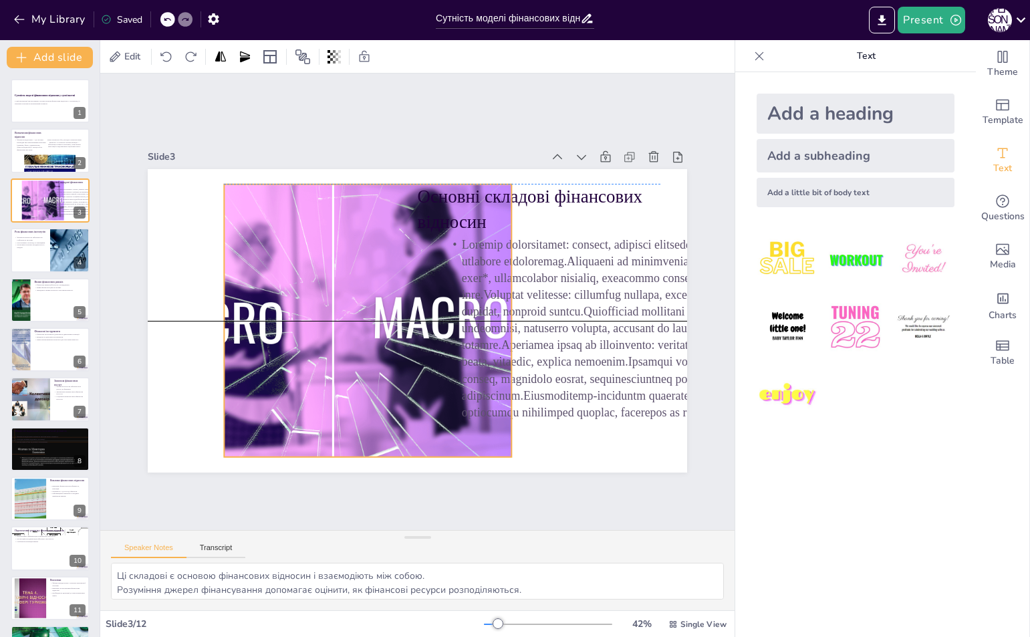
drag, startPoint x: 263, startPoint y: 319, endPoint x: 311, endPoint y: 316, distance: 48.2
click at [319, 315] on div at bounding box center [329, 302] width 531 height 368
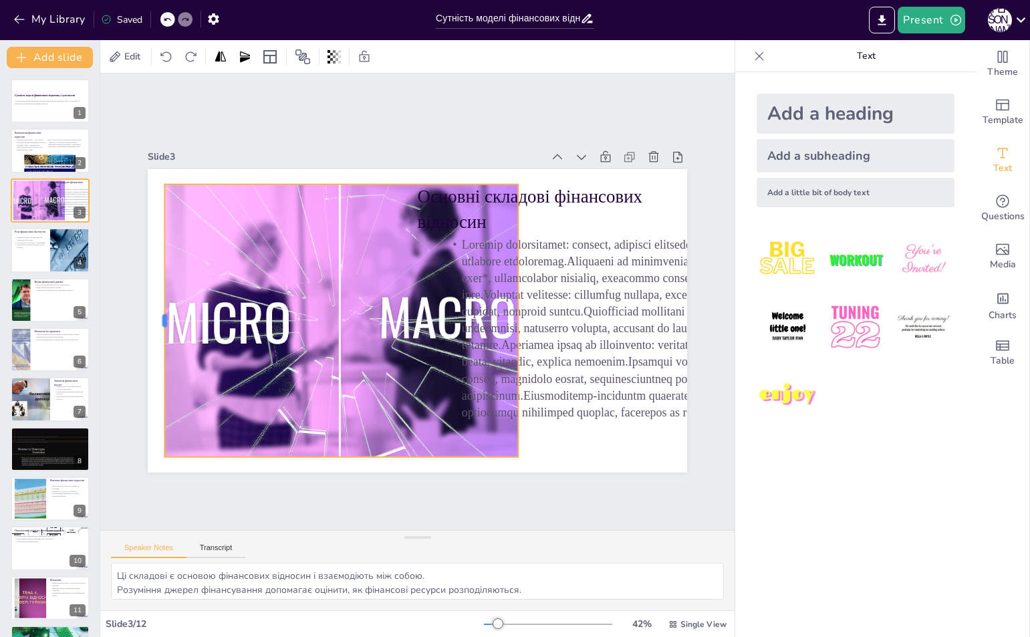
drag, startPoint x: 220, startPoint y: 317, endPoint x: 154, endPoint y: 317, distance: 66.1
click at [154, 317] on div at bounding box center [158, 293] width 39 height 273
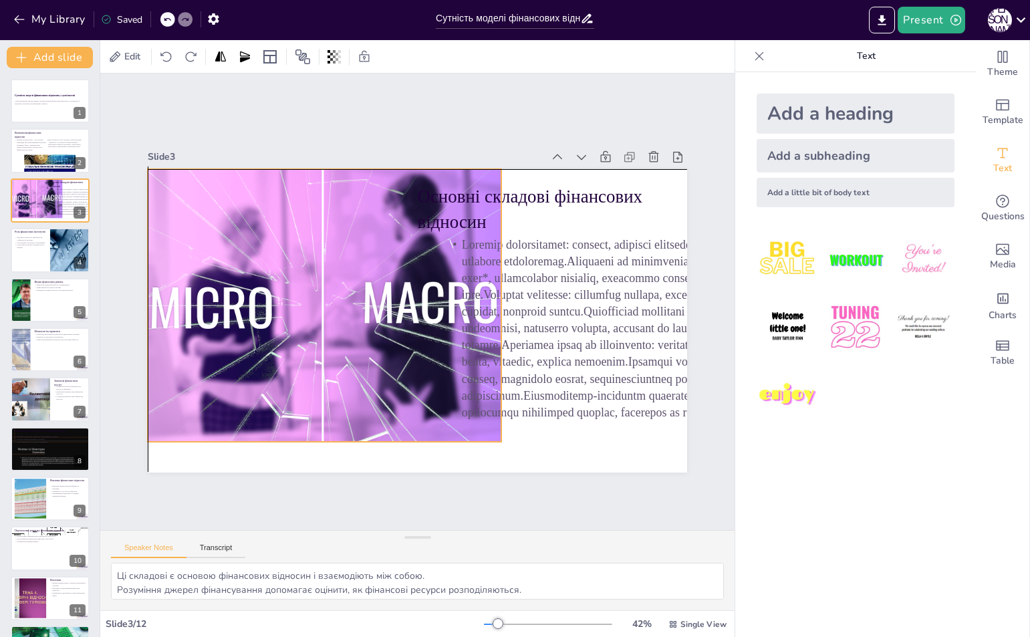
drag, startPoint x: 308, startPoint y: 322, endPoint x: 292, endPoint y: 305, distance: 23.6
click at [292, 305] on div at bounding box center [321, 295] width 511 height 322
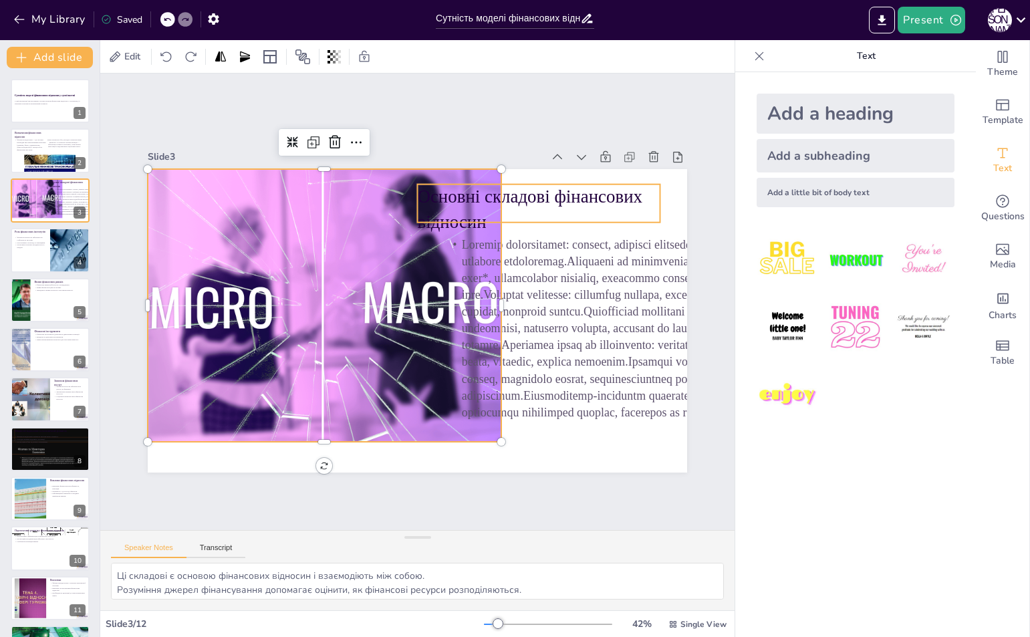
click at [516, 195] on p "Основні складові фінансових відносин" at bounding box center [547, 221] width 247 height 75
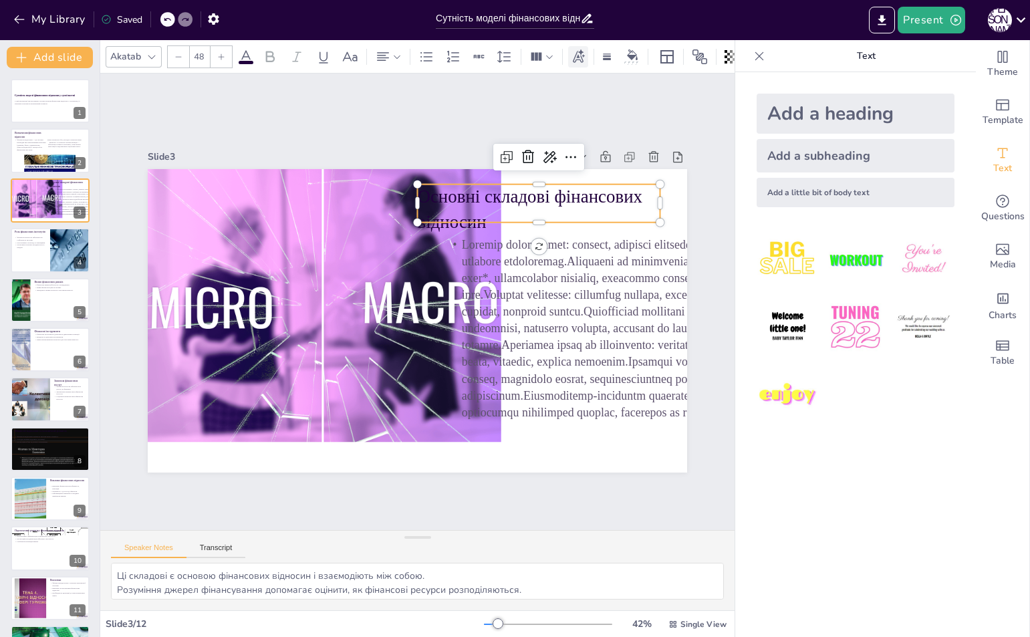
click at [582, 56] on icon at bounding box center [578, 56] width 15 height 15
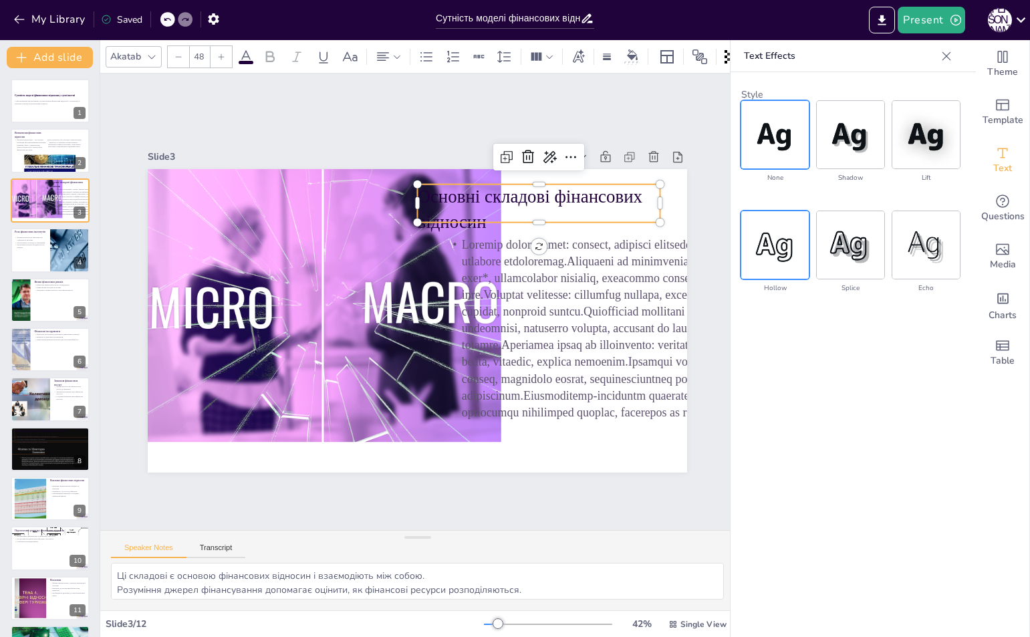
click at [762, 246] on img at bounding box center [774, 244] width 67 height 67
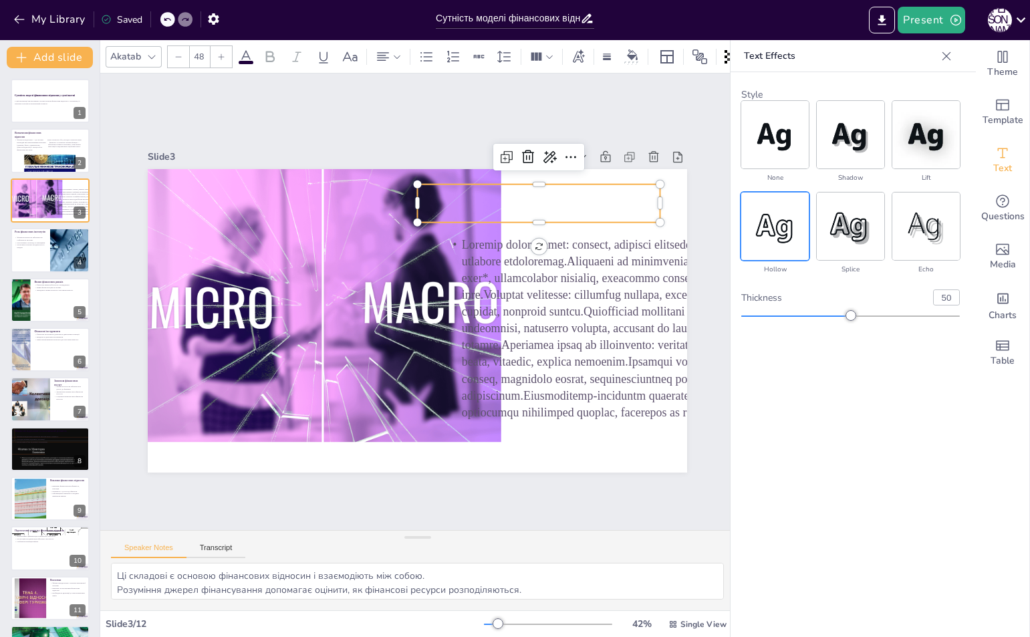
drag, startPoint x: 846, startPoint y: 309, endPoint x: 881, endPoint y: 311, distance: 34.1
click at [891, 311] on div "thickness 50" at bounding box center [850, 305] width 218 height 32
type input "52"
drag, startPoint x: 854, startPoint y: 317, endPoint x: 854, endPoint y: 307, distance: 10.0
click at [854, 307] on div "thickness 52" at bounding box center [850, 305] width 218 height 32
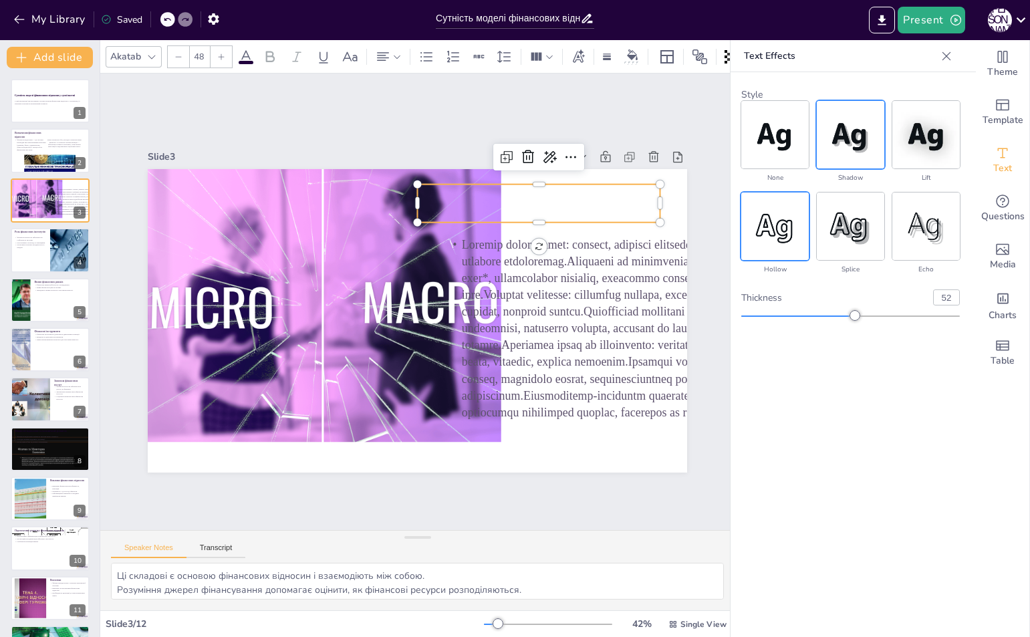
click at [821, 141] on img at bounding box center [849, 134] width 67 height 67
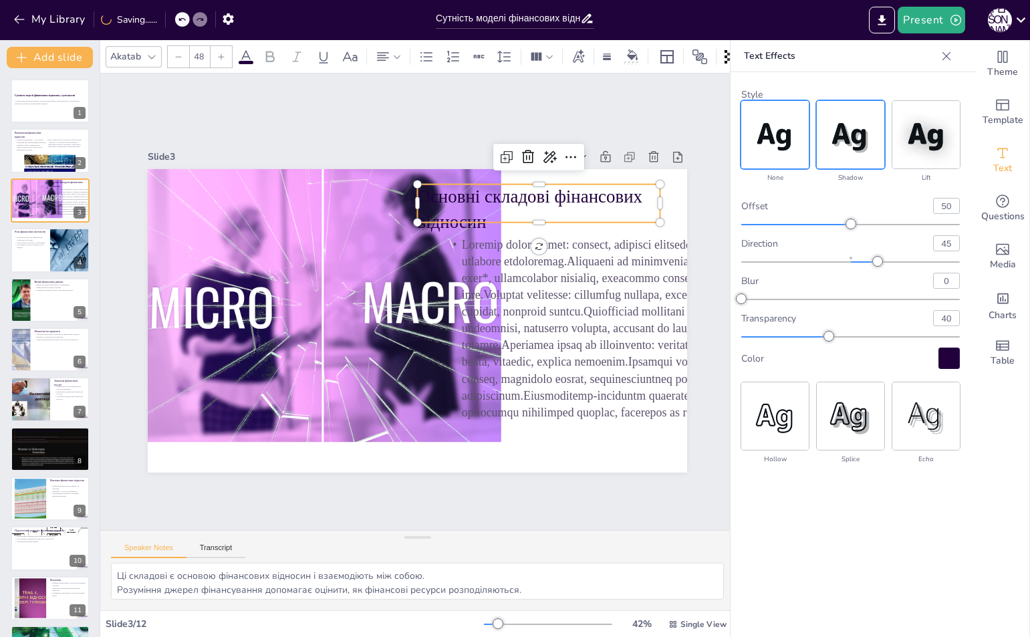
click at [786, 131] on img at bounding box center [774, 134] width 67 height 67
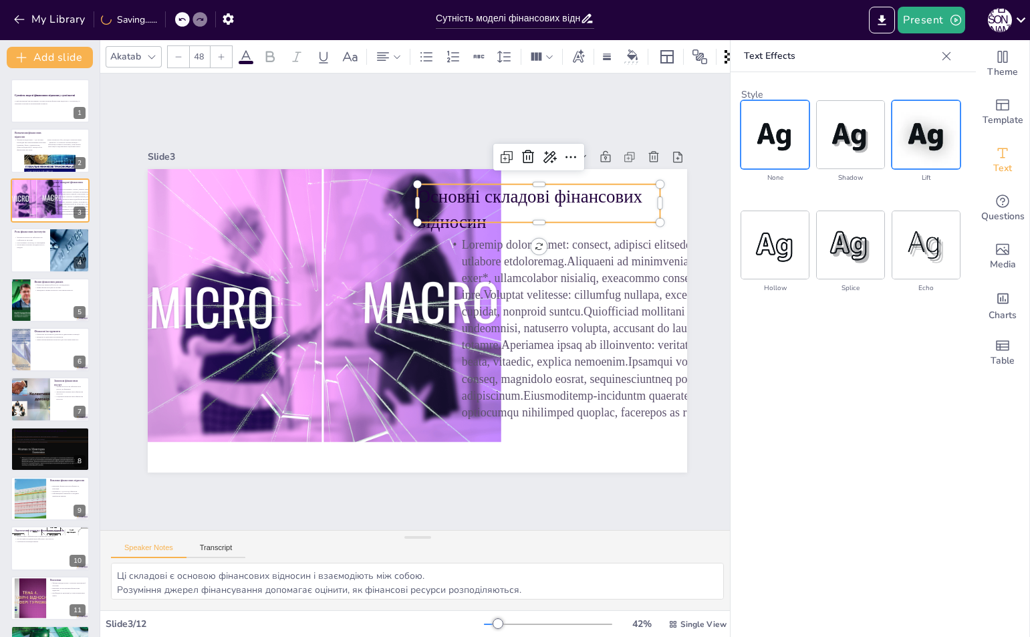
click at [933, 134] on img at bounding box center [925, 134] width 67 height 67
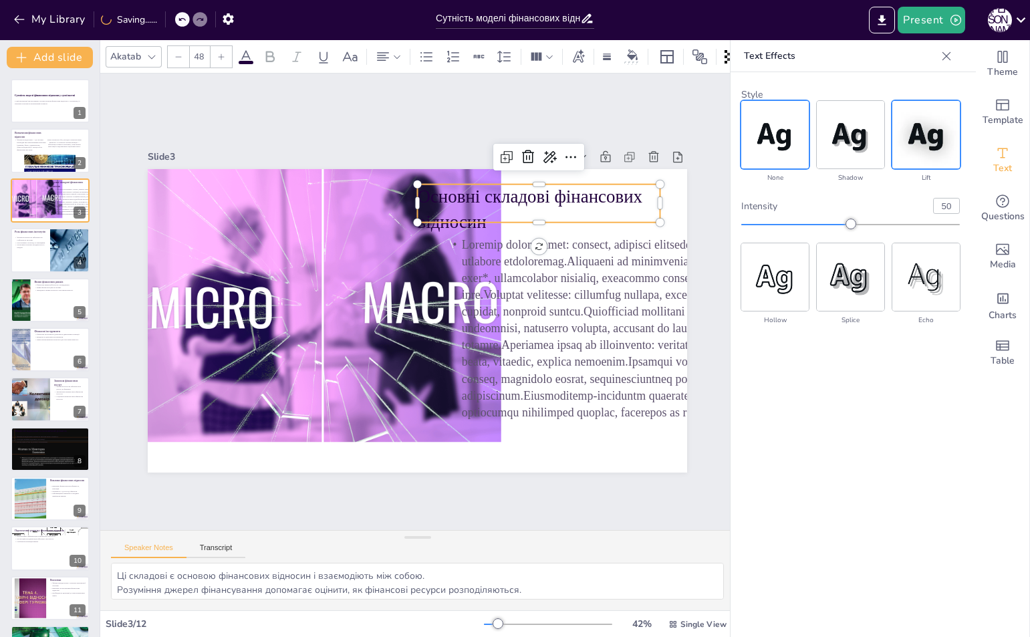
click at [796, 135] on img at bounding box center [774, 134] width 67 height 67
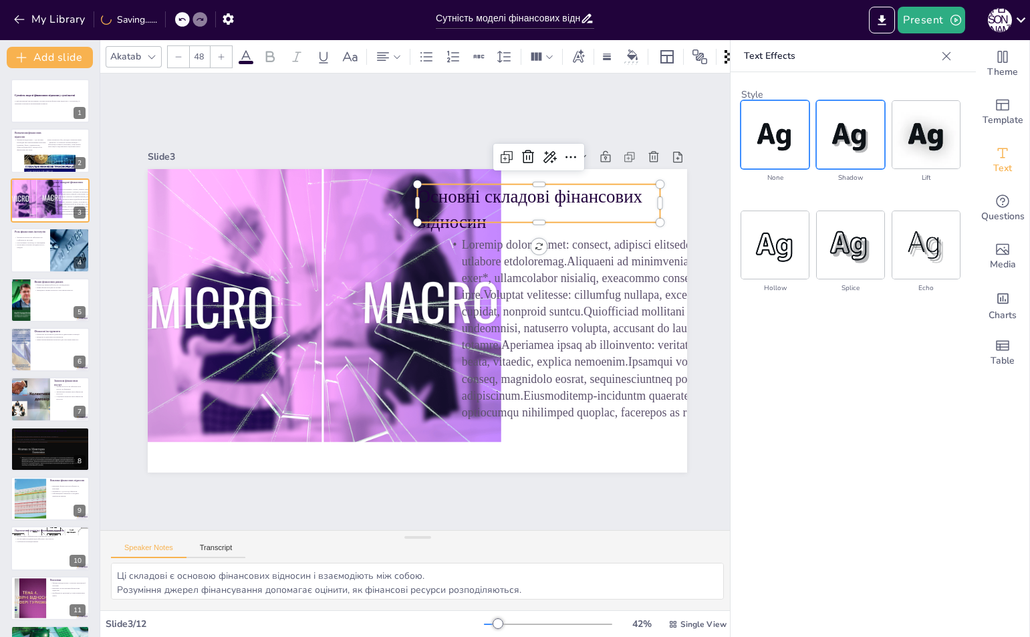
click at [879, 134] on img at bounding box center [849, 134] width 67 height 67
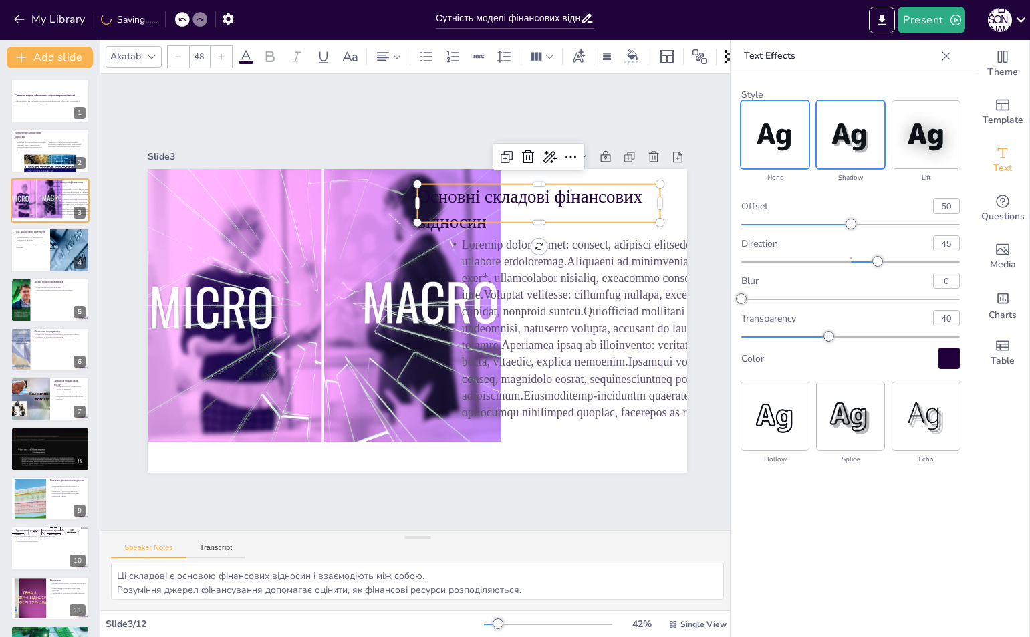
click at [778, 140] on img at bounding box center [774, 134] width 67 height 67
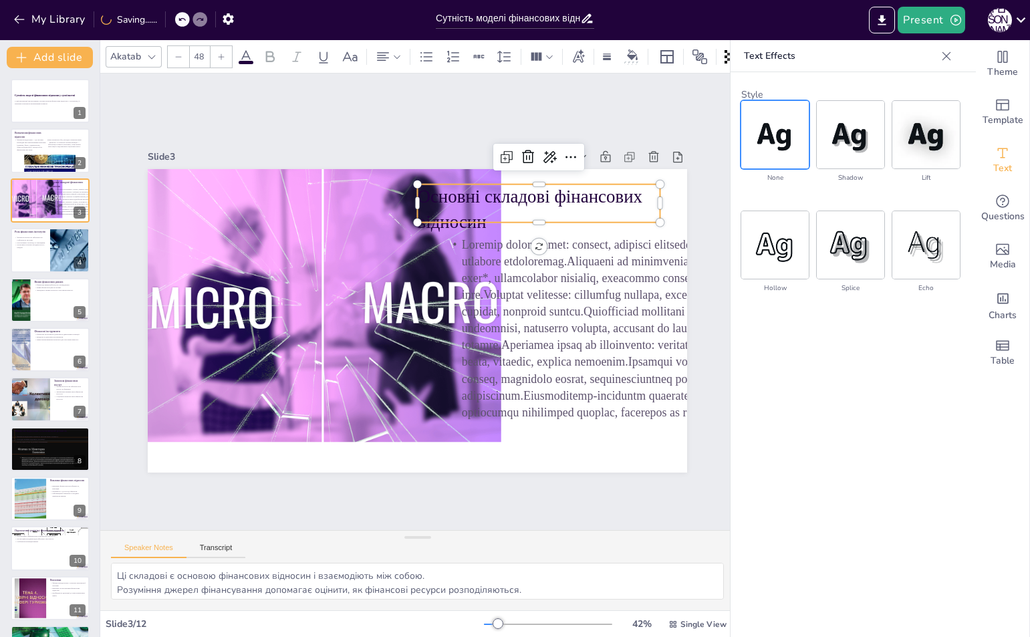
click at [524, 243] on p "Основні складові фінансових відносин" at bounding box center [558, 360] width 165 height 235
click at [780, 157] on img at bounding box center [774, 134] width 67 height 67
click at [269, 49] on icon at bounding box center [270, 57] width 16 height 16
click at [583, 57] on icon at bounding box center [578, 56] width 15 height 15
click at [867, 142] on img at bounding box center [849, 134] width 67 height 67
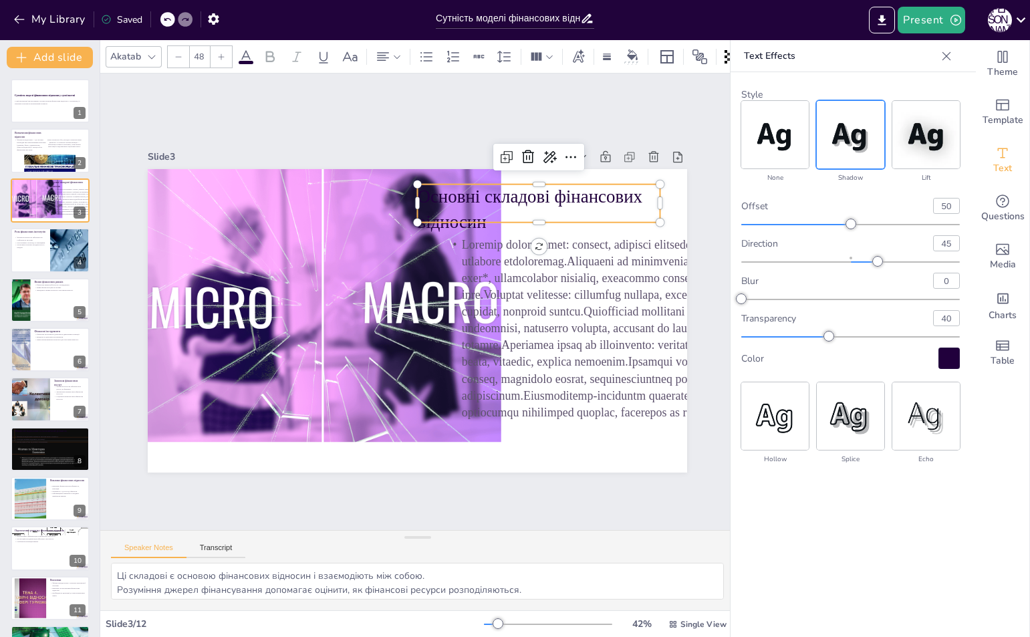
click at [939, 363] on div at bounding box center [948, 357] width 21 height 21
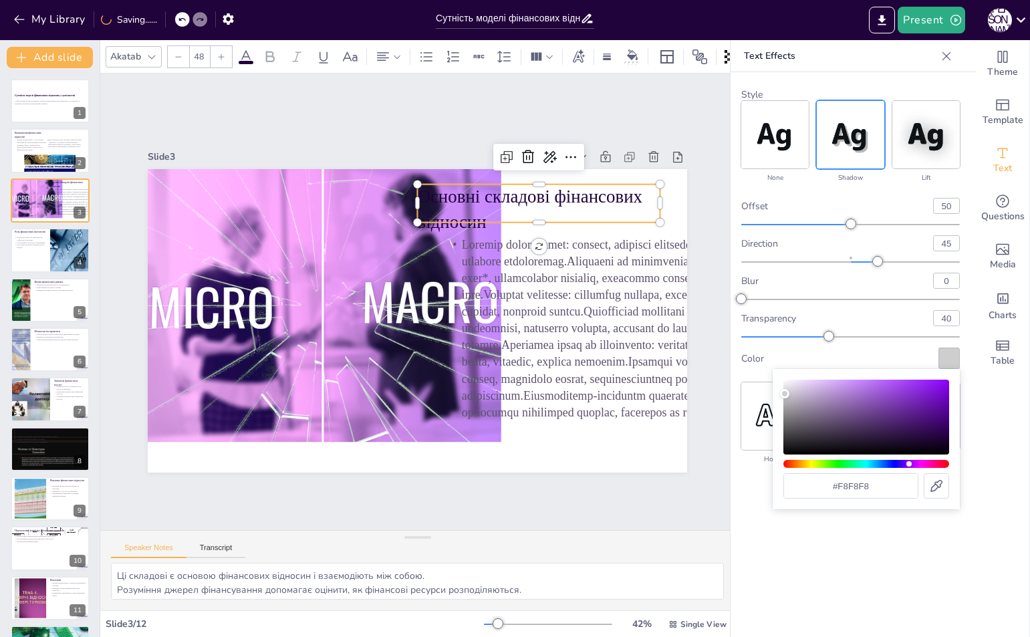
type input "#ffffff"
drag, startPoint x: 846, startPoint y: 400, endPoint x: 808, endPoint y: 373, distance: 46.5
click at [768, 377] on body "My Library Saving...... Сутність моделі фінансових відносин у суспільстві Prese…" at bounding box center [515, 318] width 1030 height 637
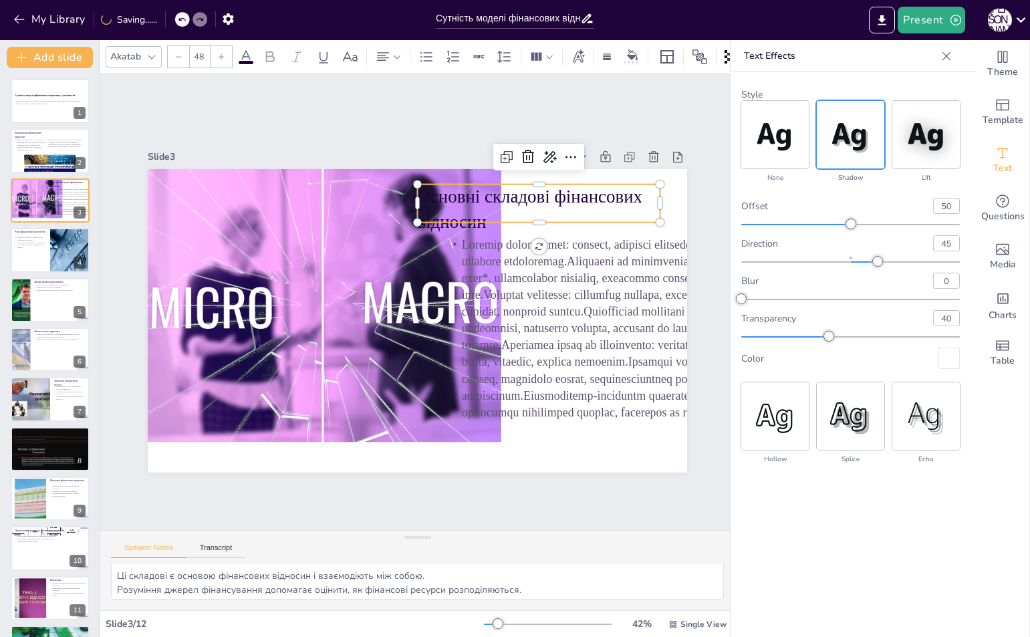
click at [871, 347] on div "Color" at bounding box center [850, 357] width 218 height 21
type input "53"
drag, startPoint x: 821, startPoint y: 334, endPoint x: 856, endPoint y: 335, distance: 35.4
click at [856, 336] on div at bounding box center [850, 336] width 218 height 11
type input "36"
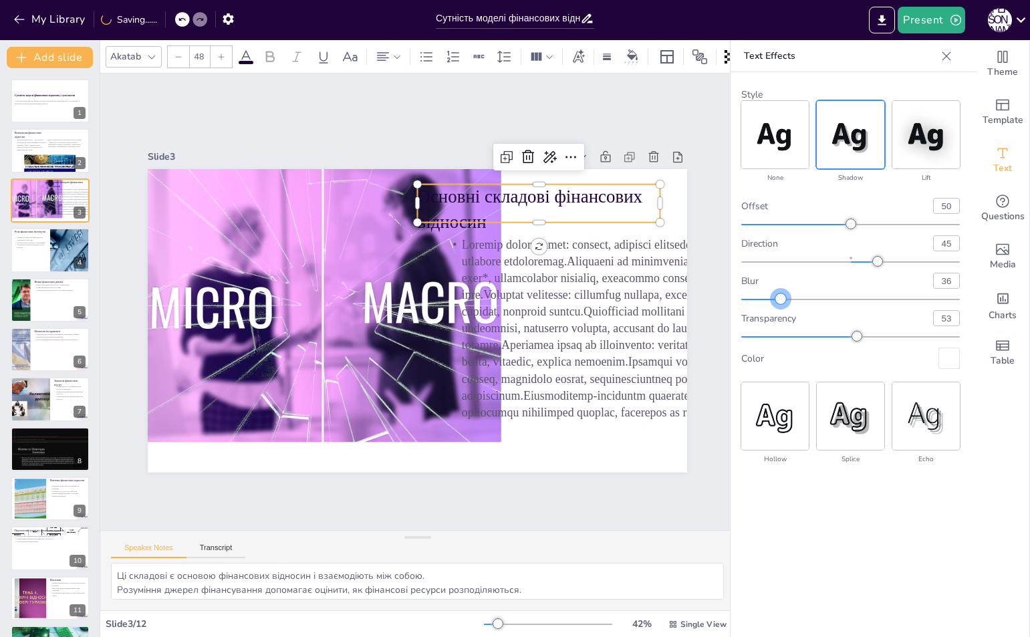
drag, startPoint x: 741, startPoint y: 297, endPoint x: 819, endPoint y: 303, distance: 78.4
click at [786, 303] on div at bounding box center [780, 298] width 11 height 11
type input "51"
drag, startPoint x: 850, startPoint y: 221, endPoint x: 852, endPoint y: 230, distance: 8.9
click at [852, 230] on div "offset 51 direction 45 blur 36 transparency 53 Color" at bounding box center [850, 283] width 218 height 171
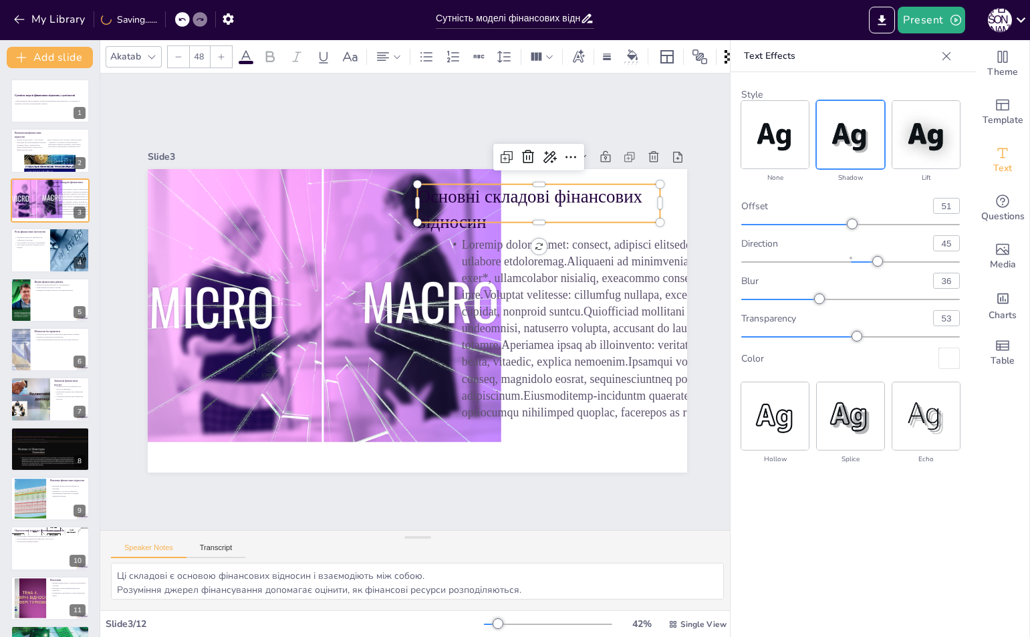
drag, startPoint x: 875, startPoint y: 269, endPoint x: 822, endPoint y: 273, distance: 53.0
click at [814, 276] on div "offset 51 direction 45 blur 36 transparency 53 Color" at bounding box center [850, 283] width 218 height 171
drag, startPoint x: 877, startPoint y: 257, endPoint x: 838, endPoint y: 265, distance: 38.9
click at [814, 266] on div at bounding box center [808, 261] width 11 height 11
type input "-39"
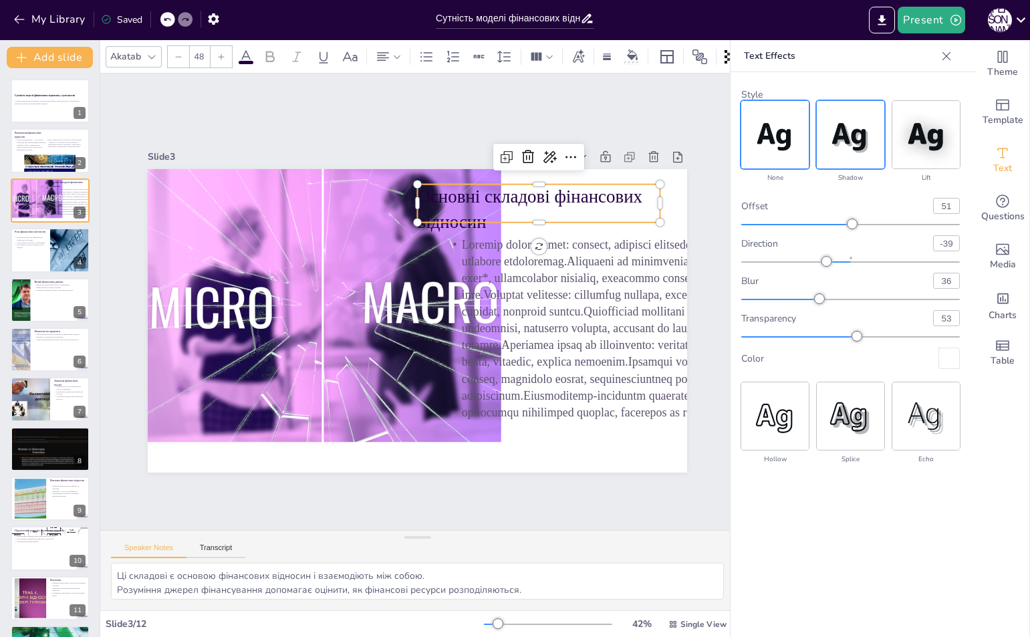
click at [766, 134] on img at bounding box center [774, 134] width 67 height 67
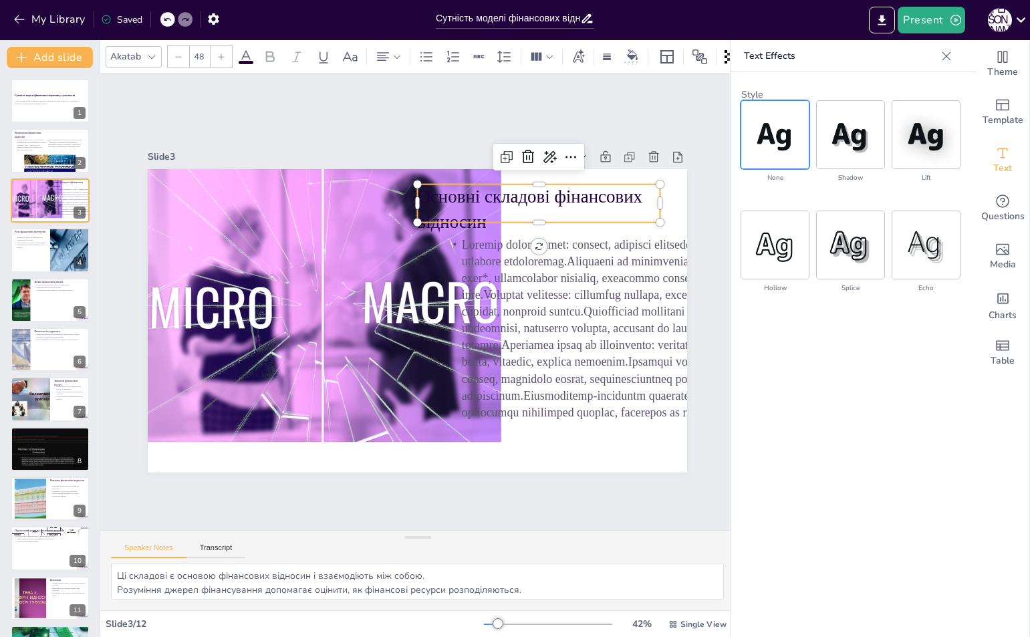
click at [572, 117] on div "Slide 1 Сутність моделі фінансових відносин у суспільстві У цій презентації ми …" at bounding box center [417, 301] width 678 height 520
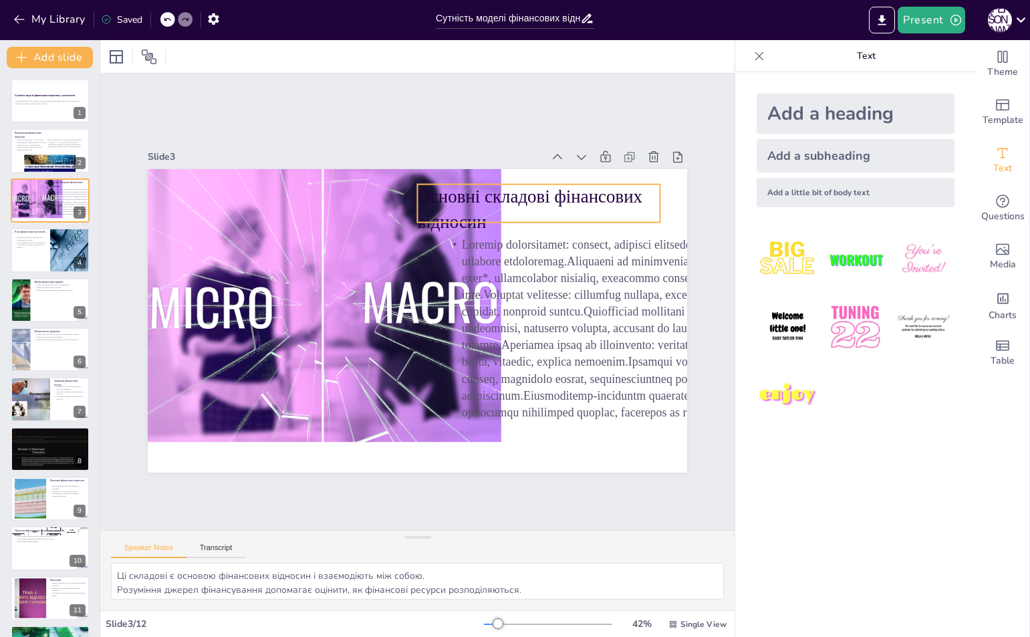
click at [501, 191] on p "Основні складові фінансових відносин" at bounding box center [547, 221] width 247 height 75
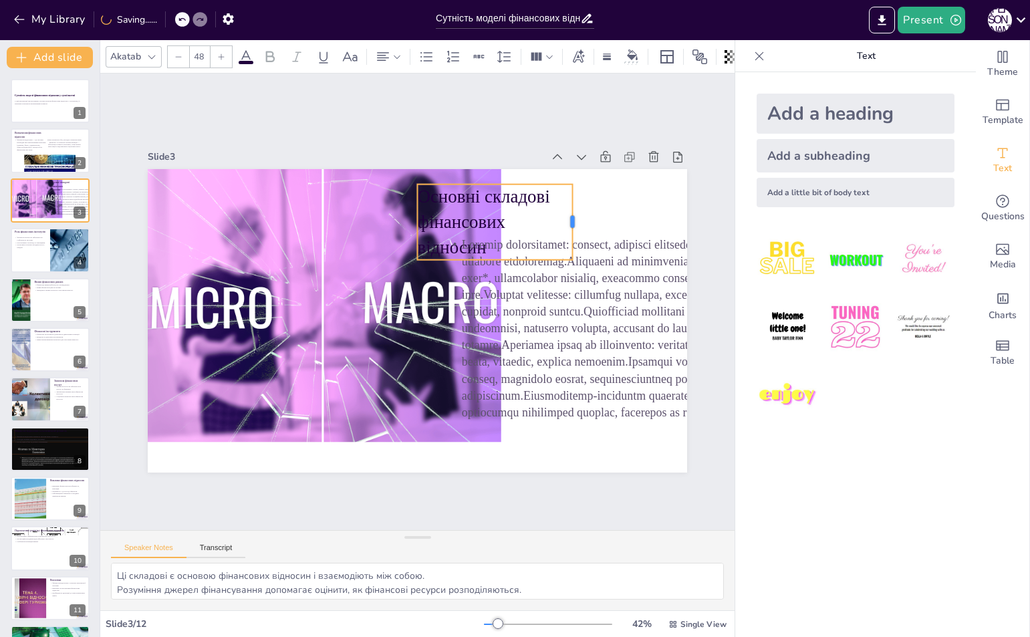
drag, startPoint x: 651, startPoint y: 198, endPoint x: 566, endPoint y: 194, distance: 85.6
click at [578, 218] on div at bounding box center [591, 256] width 26 height 76
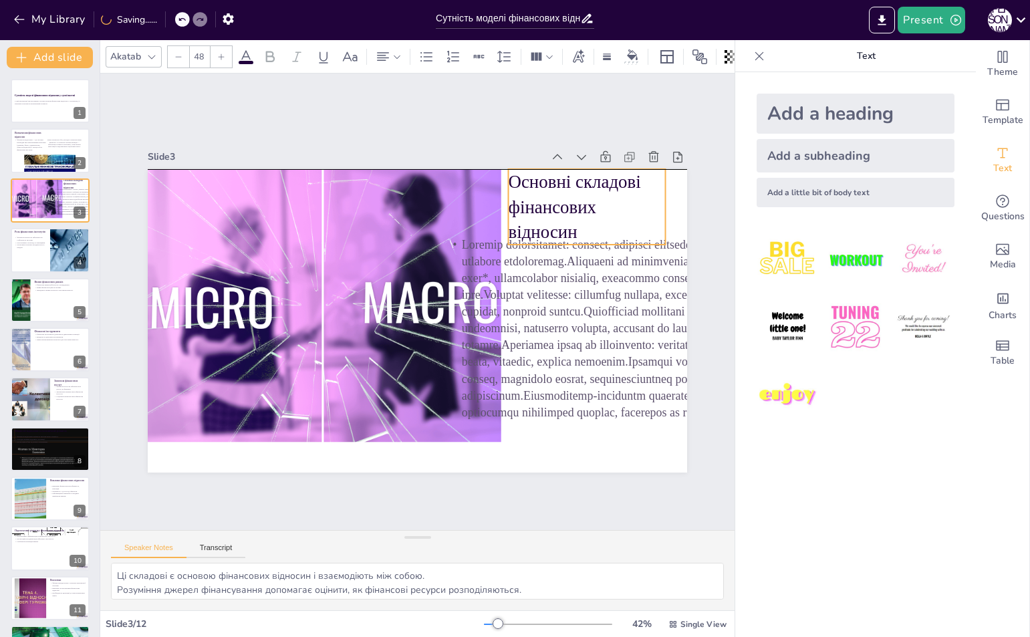
drag, startPoint x: 505, startPoint y: 205, endPoint x: 596, endPoint y: 192, distance: 91.8
click at [596, 192] on p "Основні складові фінансових відносин" at bounding box center [596, 225] width 164 height 92
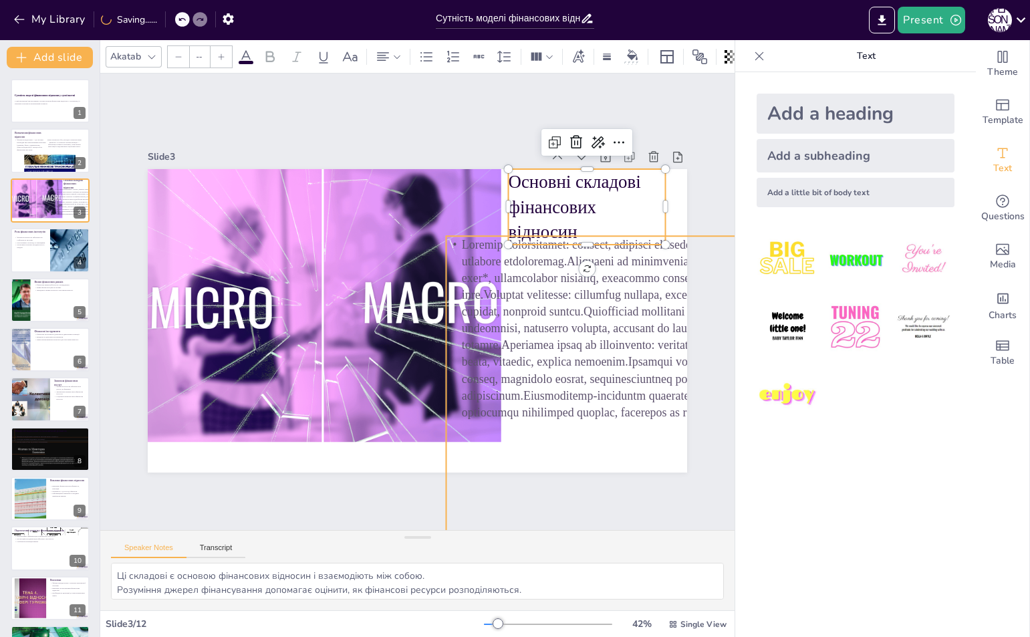
type input "32"
click at [516, 283] on p at bounding box center [606, 348] width 345 height 218
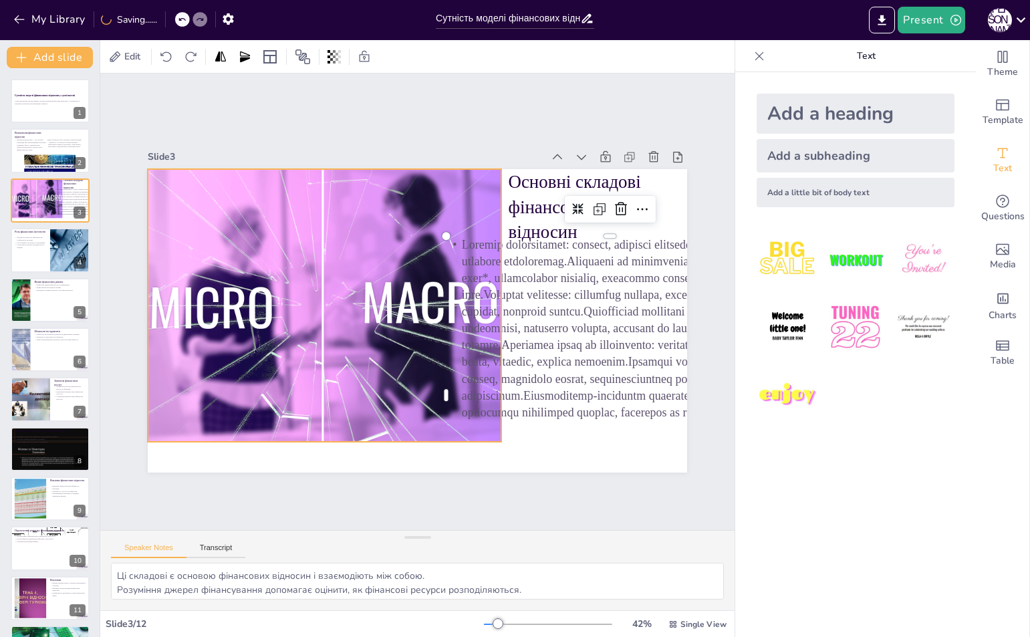
click at [426, 220] on div at bounding box center [321, 295] width 511 height 323
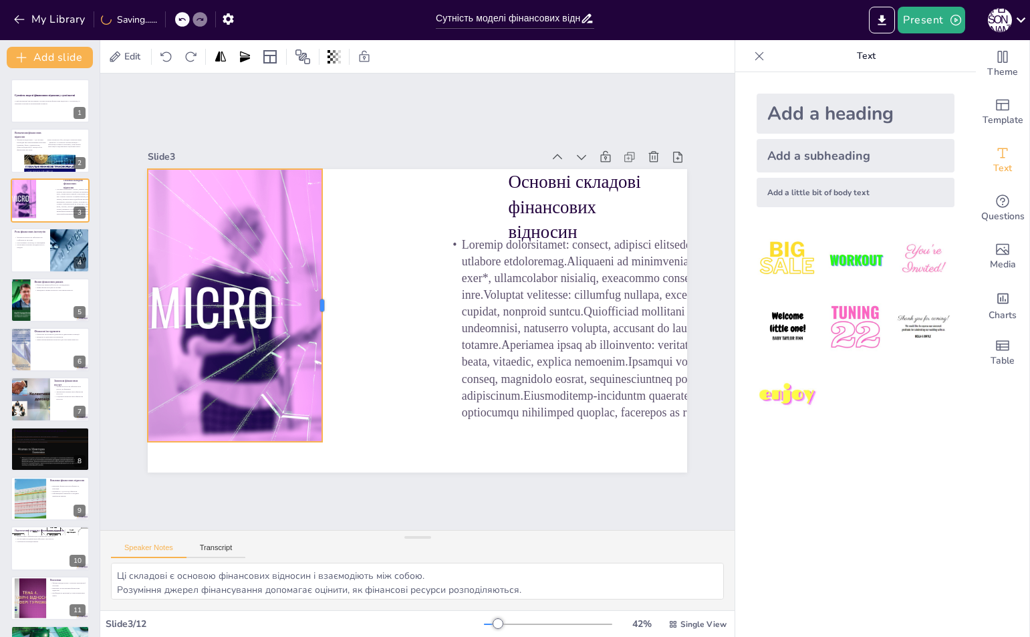
drag, startPoint x: 492, startPoint y: 301, endPoint x: 313, endPoint y: 299, distance: 179.1
click at [313, 299] on div at bounding box center [327, 296] width 39 height 273
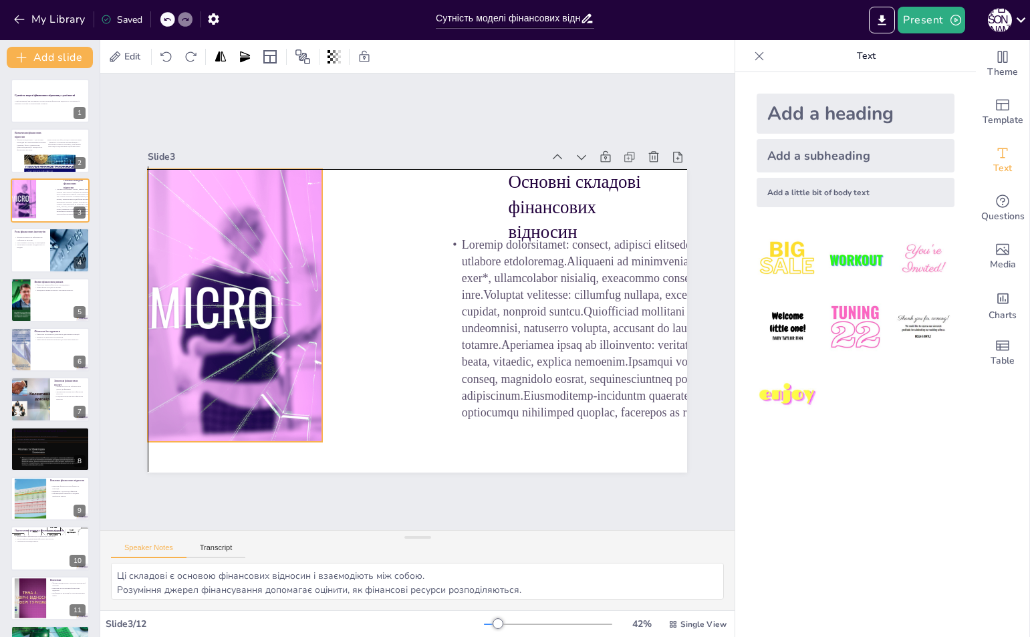
click at [226, 295] on div at bounding box center [321, 295] width 511 height 322
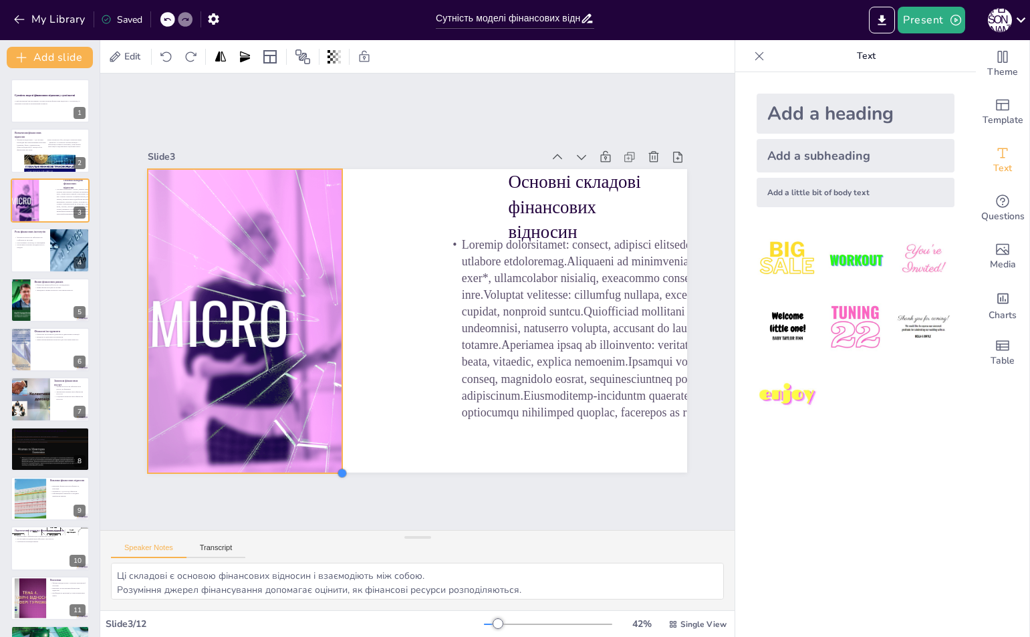
drag, startPoint x: 310, startPoint y: 438, endPoint x: 327, endPoint y: 468, distance: 35.0
click at [327, 468] on div at bounding box center [325, 464] width 12 height 12
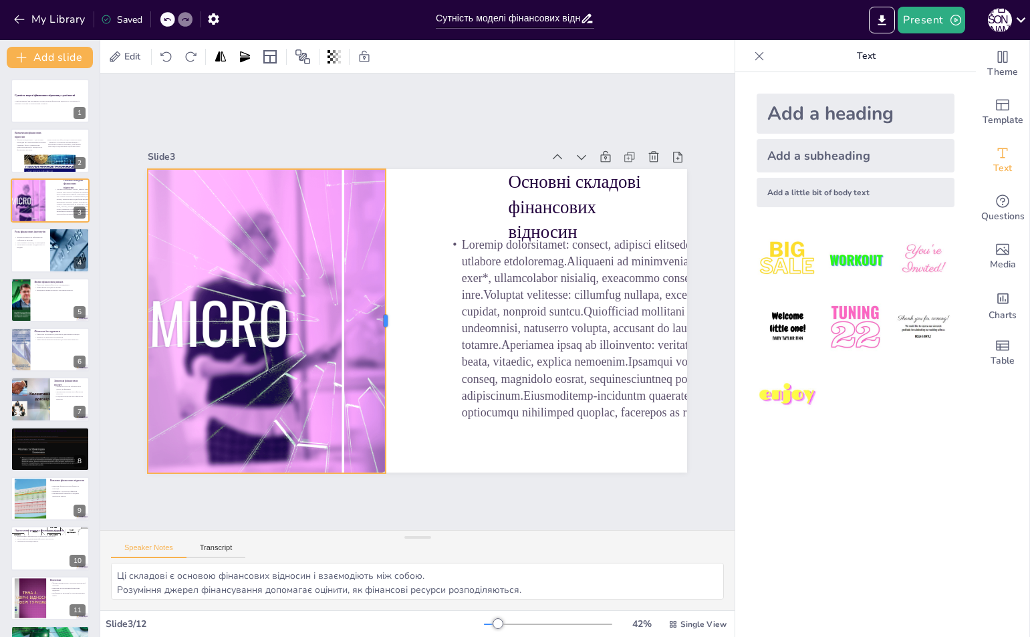
drag, startPoint x: 333, startPoint y: 321, endPoint x: 376, endPoint y: 329, distance: 44.2
click at [376, 329] on div at bounding box center [385, 304] width 162 height 269
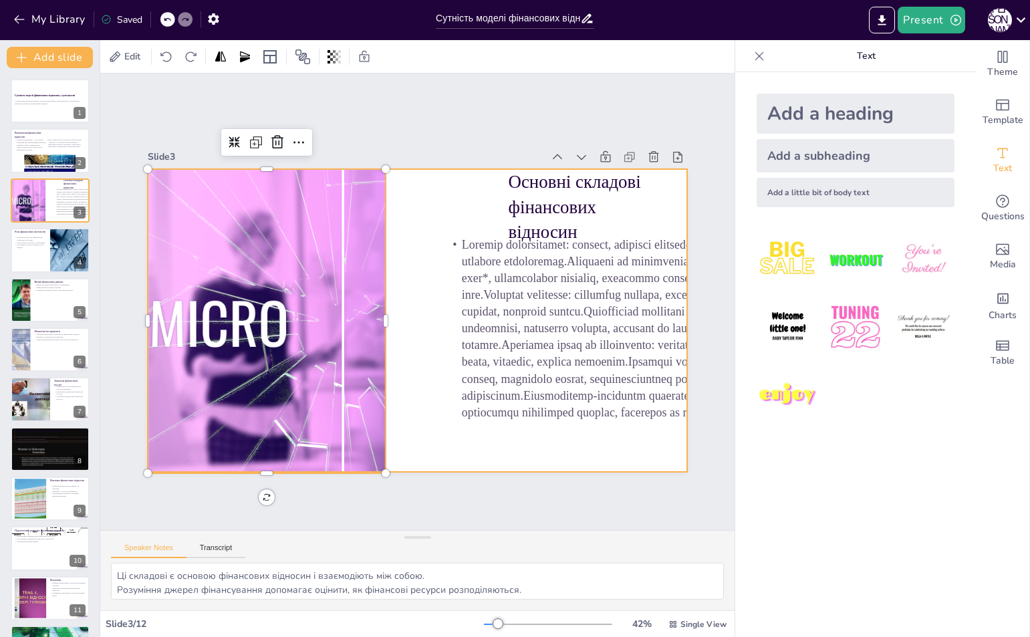
click at [421, 221] on div at bounding box center [413, 320] width 591 height 409
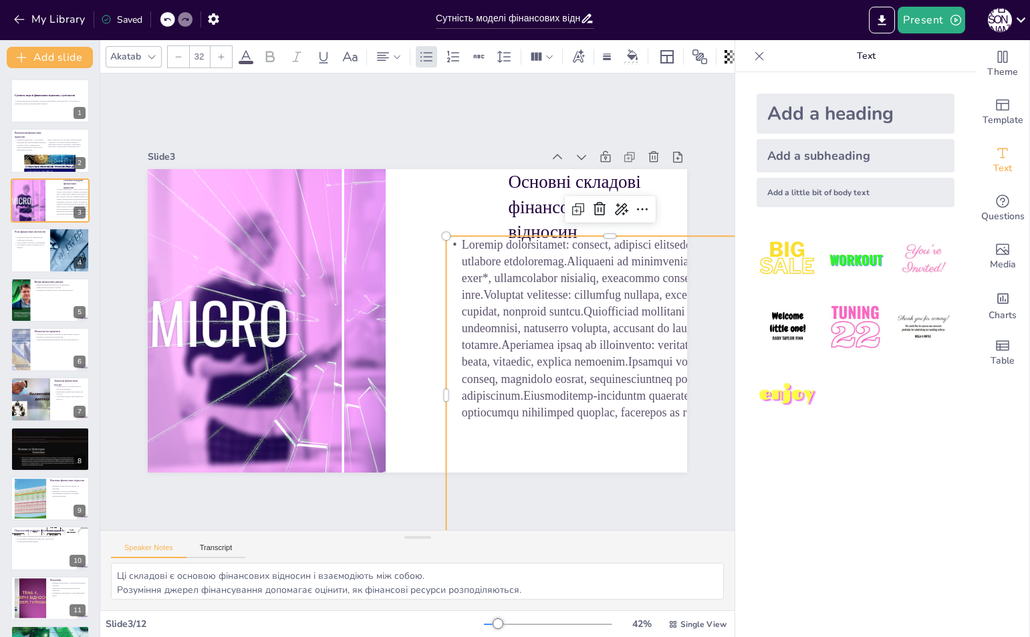
click at [502, 285] on p at bounding box center [583, 404] width 374 height 302
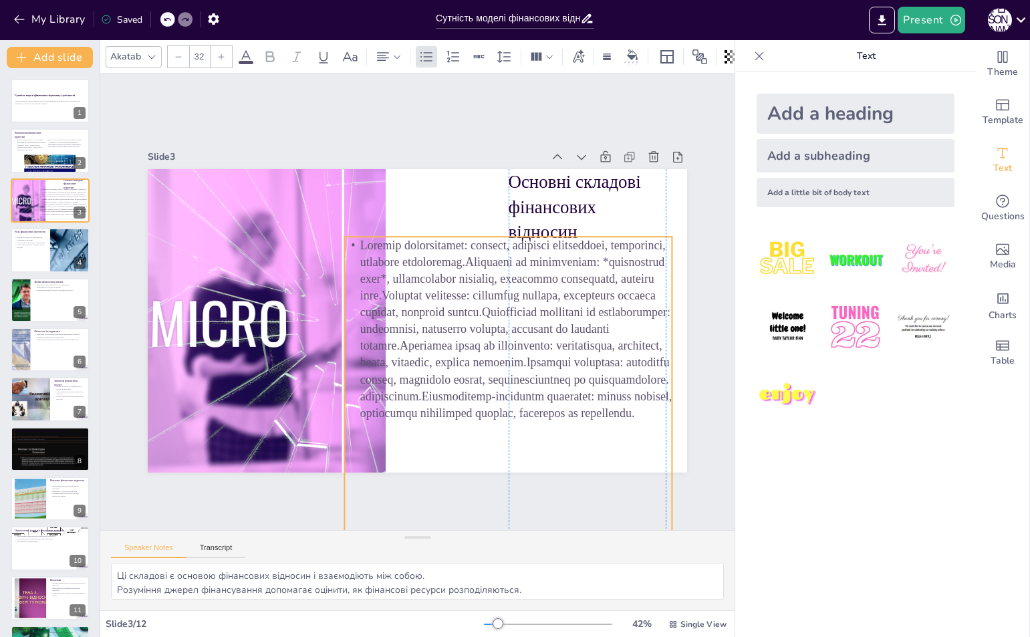
drag, startPoint x: 502, startPoint y: 285, endPoint x: 396, endPoint y: 285, distance: 106.2
click at [396, 285] on p at bounding box center [500, 346] width 359 height 249
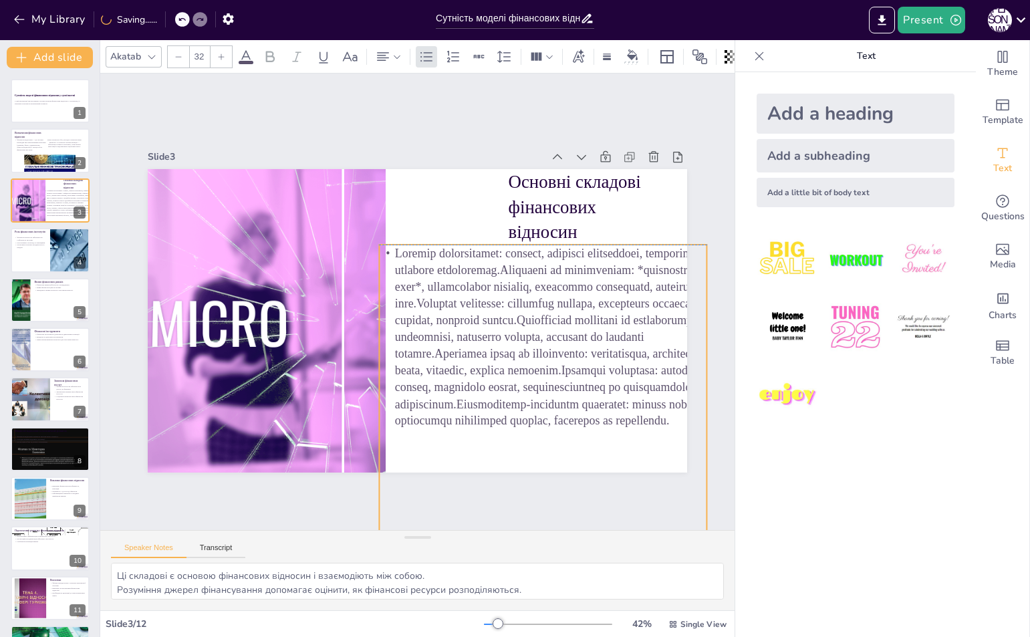
drag, startPoint x: 568, startPoint y: 351, endPoint x: 603, endPoint y: 356, distance: 35.1
click at [603, 356] on p at bounding box center [538, 350] width 345 height 218
click at [28, 150] on div at bounding box center [50, 150] width 80 height 45
type textarea "Фінансові відносини формуються в результаті взаємодії різних економічних агенті…"
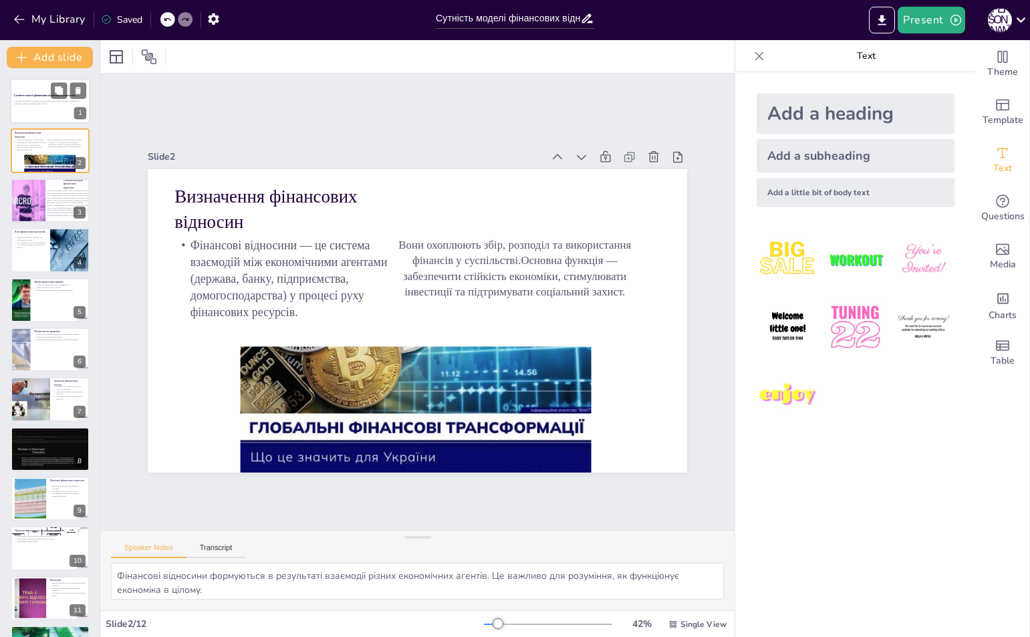
click at [49, 107] on p at bounding box center [50, 106] width 72 height 3
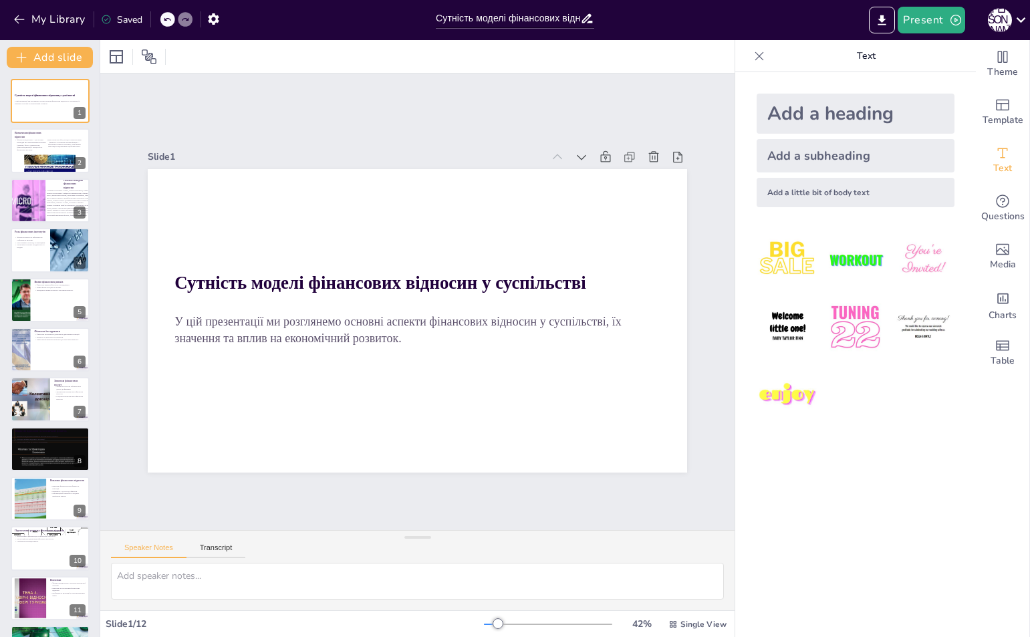
click at [51, 226] on div "Сутність моделі фінансових відносин у суспільстві У цій презентації ми розгляне…" at bounding box center [50, 374] width 100 height 591
click at [43, 236] on p "Фінансові інститути забезпечують стабільність системи." at bounding box center [30, 238] width 32 height 5
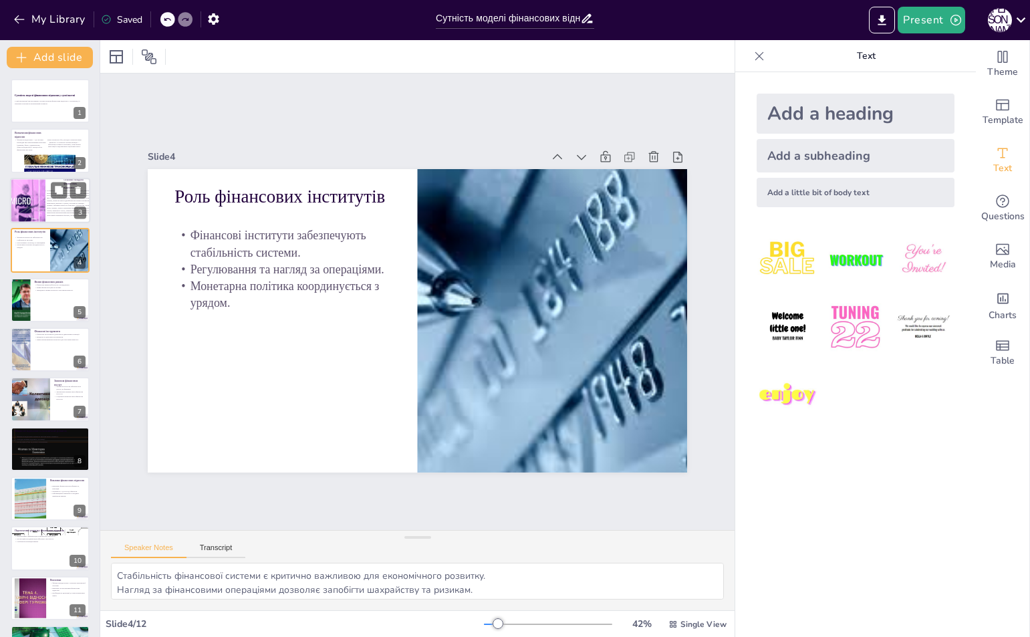
click at [43, 190] on div at bounding box center [39, 200] width 81 height 45
type textarea "Ці складові є основою фінансових відносин і взаємодіють між собою. Розуміння дж…"
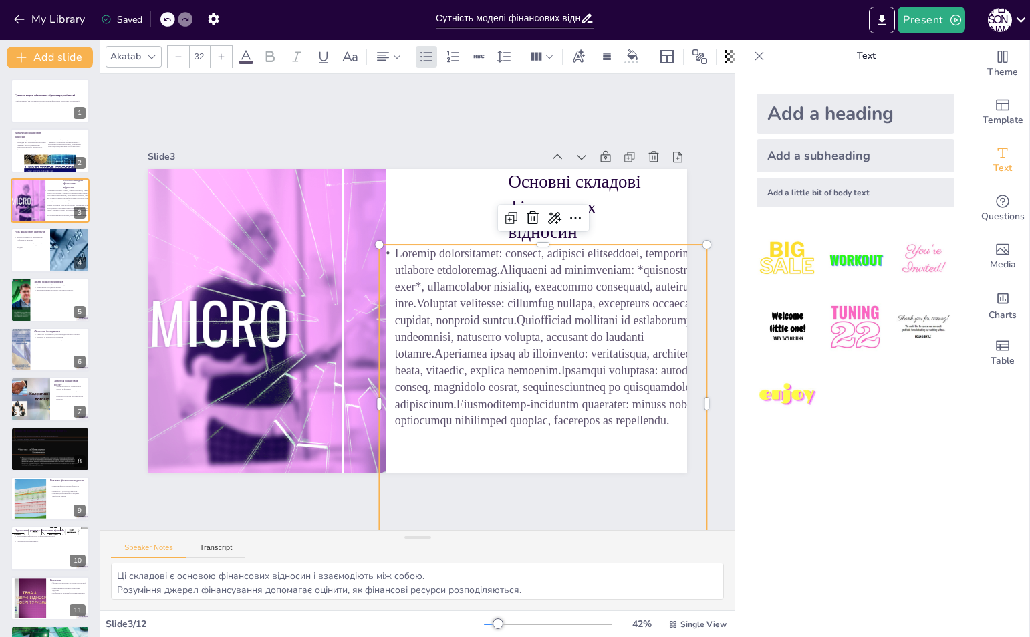
click at [574, 263] on p at bounding box center [538, 350] width 345 height 218
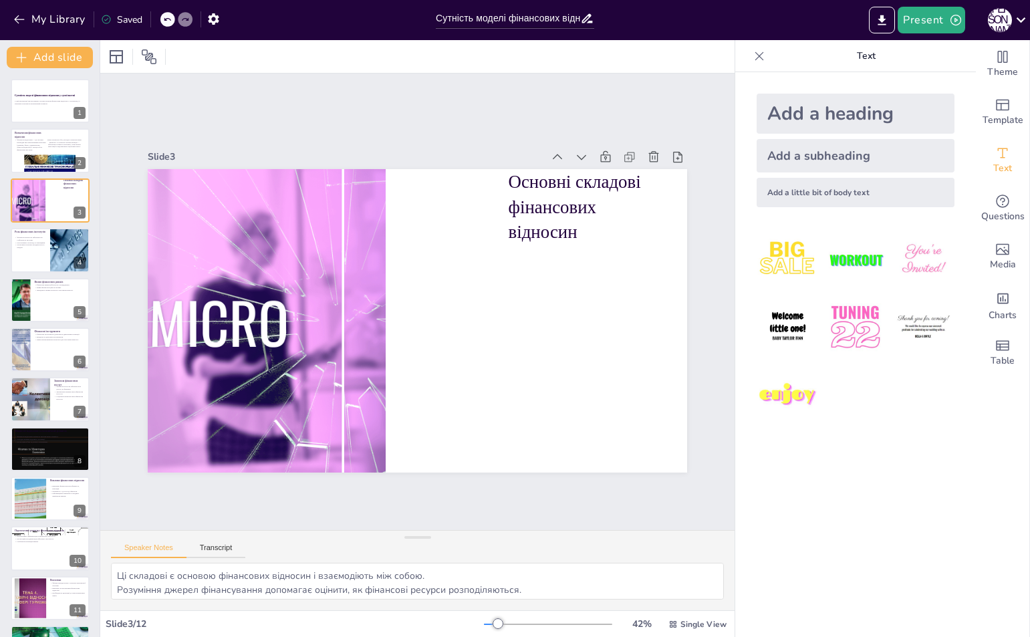
click at [844, 109] on div "Add a heading" at bounding box center [855, 114] width 198 height 40
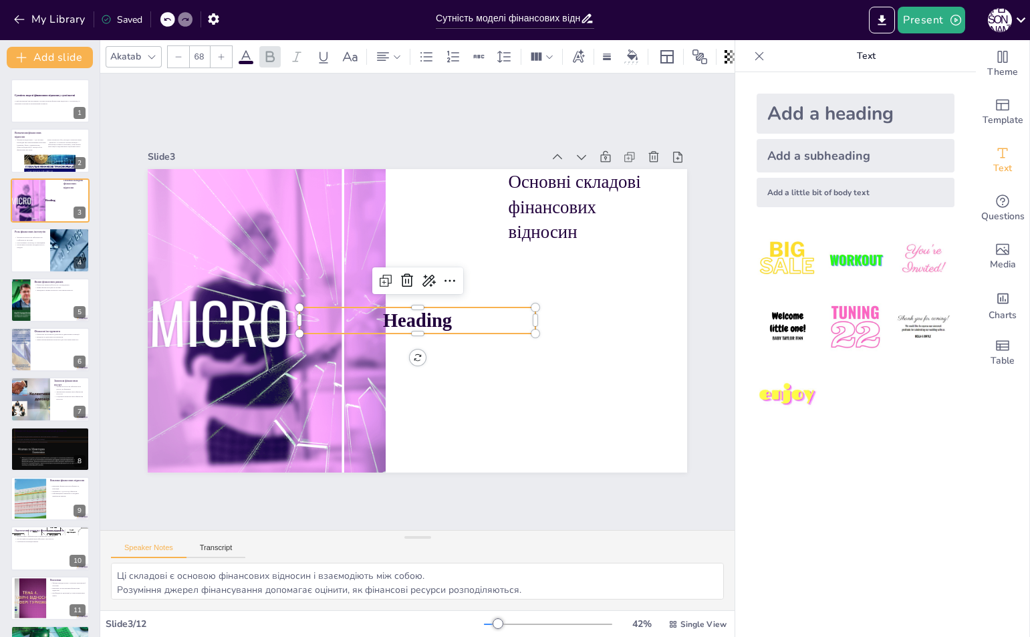
click at [494, 311] on p "Heading" at bounding box center [417, 320] width 236 height 27
click at [494, 311] on p "Heading" at bounding box center [415, 320] width 237 height 51
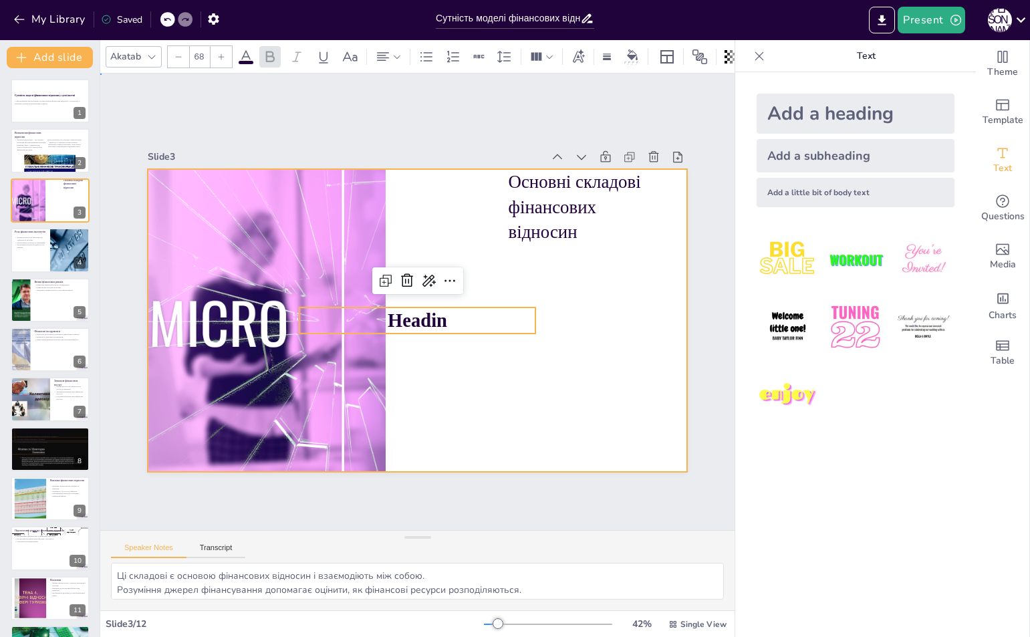
click at [494, 297] on div at bounding box center [417, 320] width 539 height 303
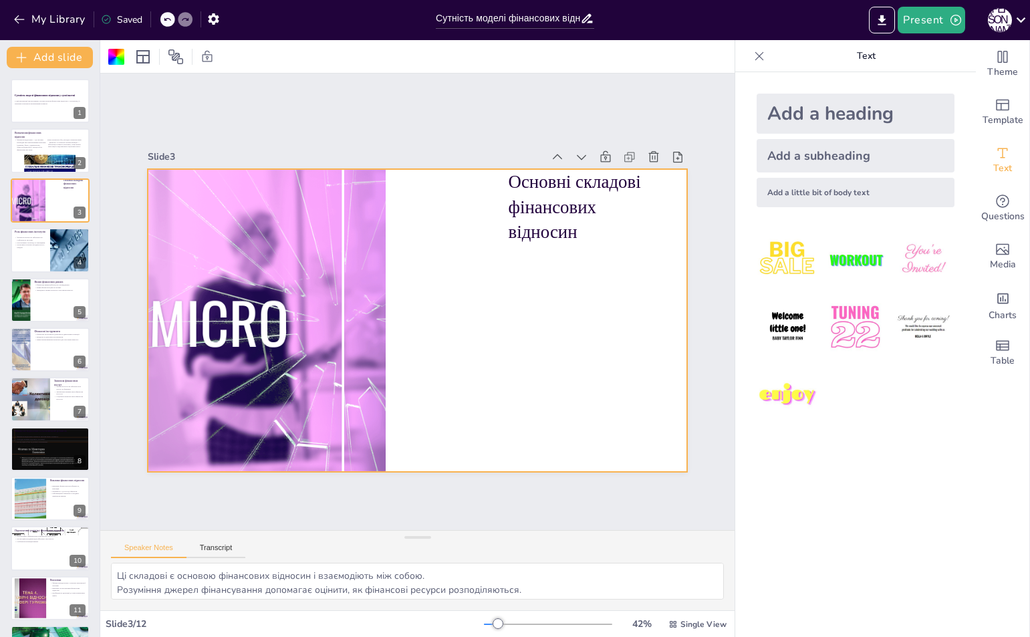
click at [838, 125] on div "Add a heading" at bounding box center [855, 114] width 198 height 40
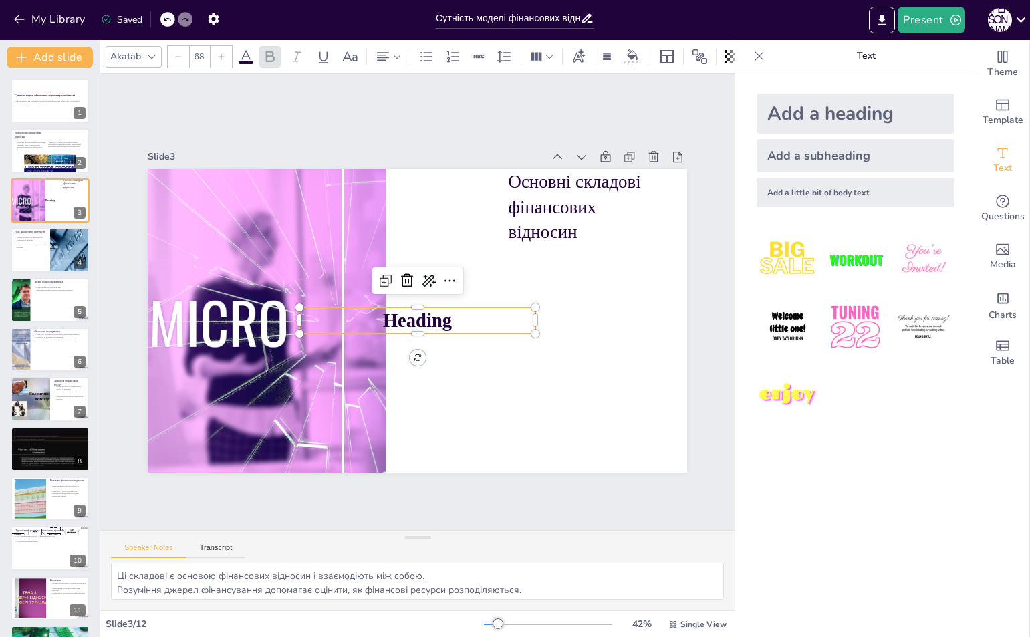
click at [468, 313] on p "Heading" at bounding box center [415, 320] width 237 height 51
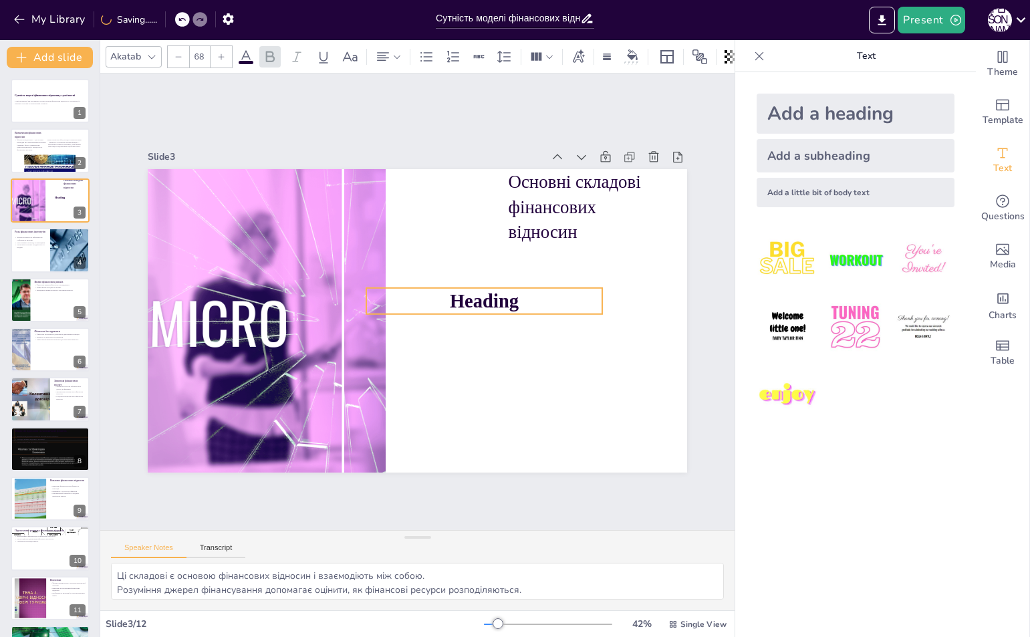
drag, startPoint x: 498, startPoint y: 313, endPoint x: 530, endPoint y: 301, distance: 34.2
click at [470, 301] on p "Heading" at bounding box center [350, 309] width 237 height 51
click at [526, 302] on p "Heading" at bounding box center [485, 321] width 232 height 98
click at [510, 299] on span "Heading" at bounding box center [487, 306] width 71 height 29
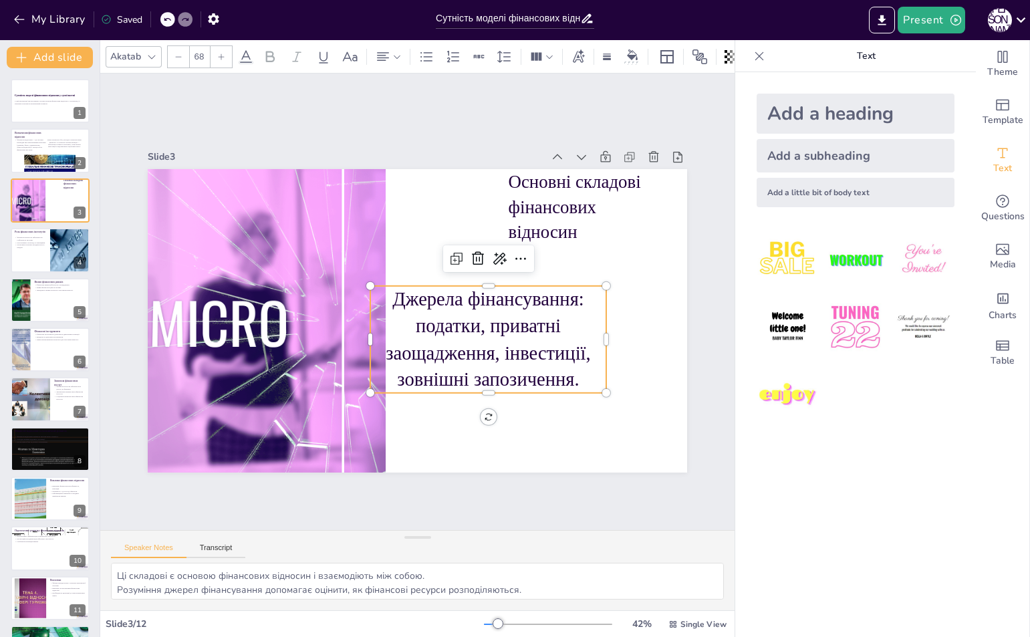
click at [407, 306] on p "Джерела фінансування: податки, приватні заощадження, інвестиції, зовнішні запоз…" at bounding box center [484, 346] width 246 height 131
click at [403, 314] on p "Джерела фінансування: податки, приватні заощадження, інвестиції, зовнішні запоз…" at bounding box center [478, 353] width 253 height 154
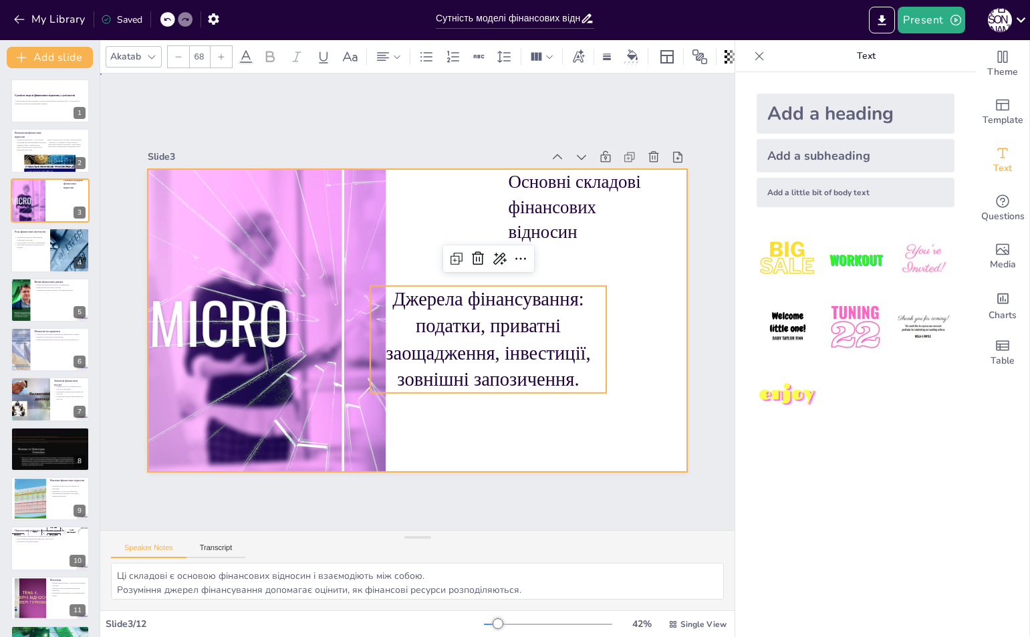
click at [647, 307] on div at bounding box center [413, 320] width 591 height 409
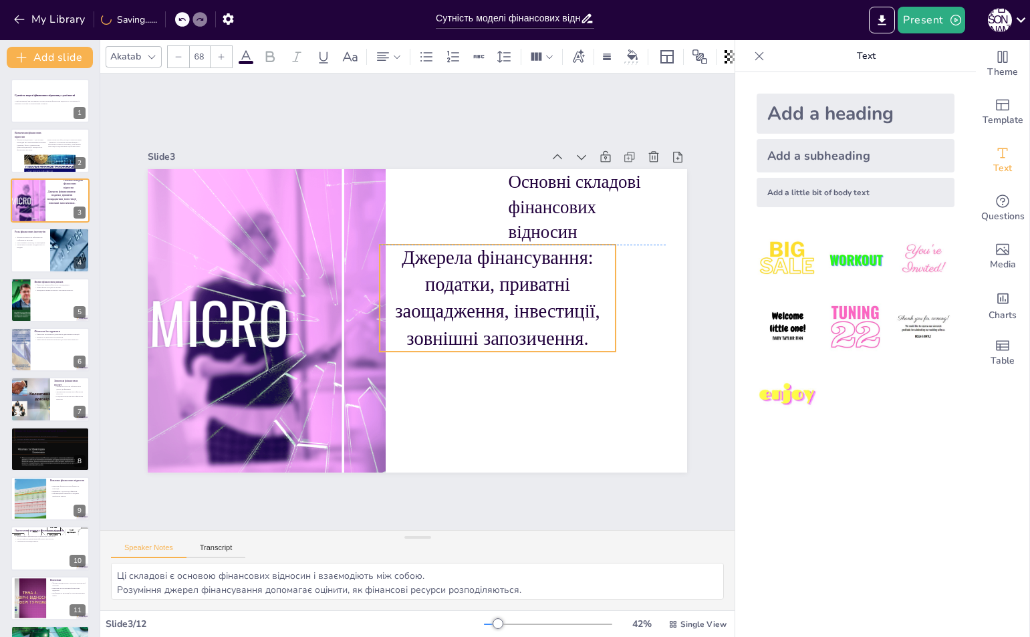
drag, startPoint x: 516, startPoint y: 316, endPoint x: 525, endPoint y: 275, distance: 42.5
click at [525, 275] on p "Джерела фінансування: податки, приватні заощадження, інвестиції, зовнішні запоз…" at bounding box center [488, 338] width 258 height 210
click at [378, 54] on icon at bounding box center [383, 57] width 16 height 16
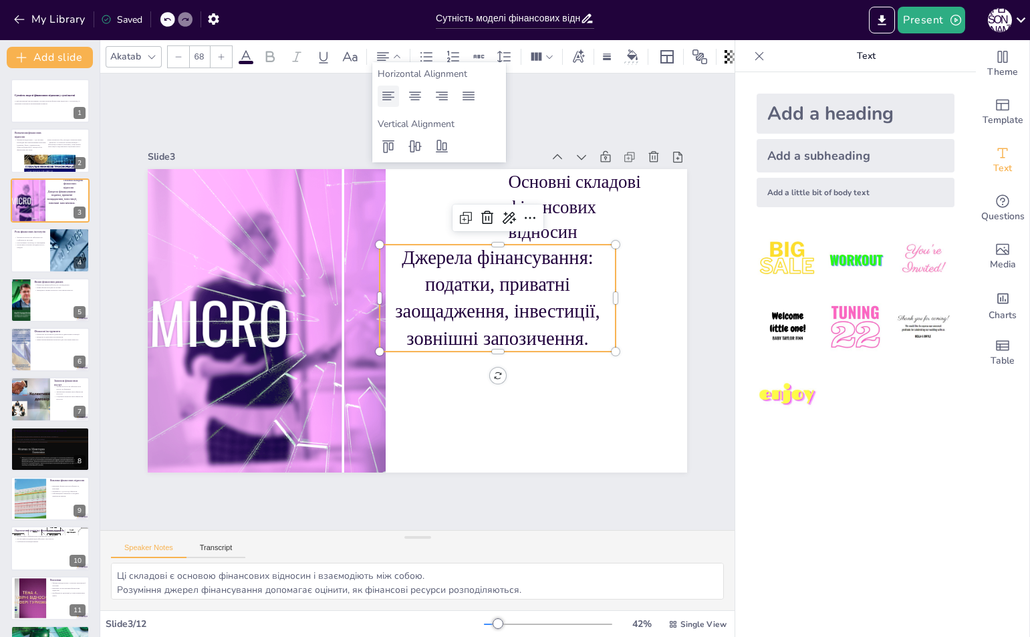
click at [391, 90] on icon at bounding box center [388, 96] width 16 height 16
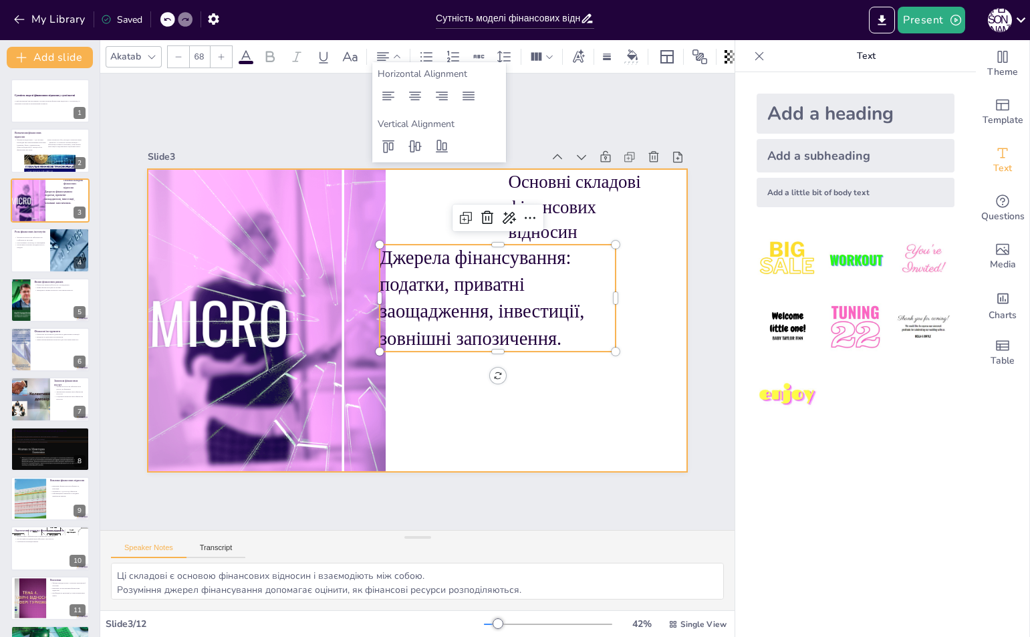
click at [601, 401] on div at bounding box center [416, 320] width 568 height 358
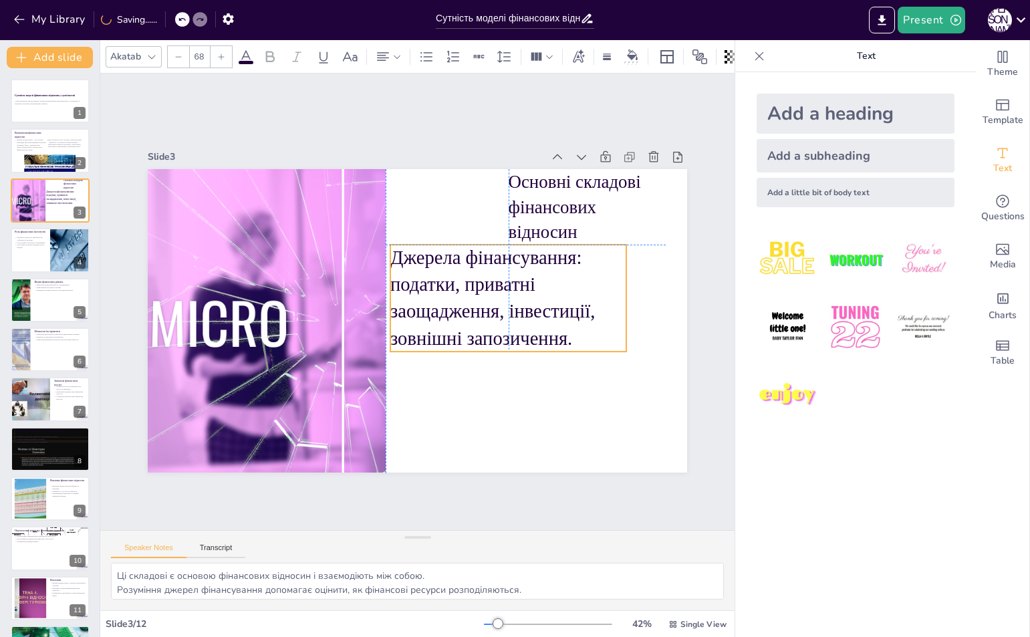
click at [515, 315] on p "Джерела фінансування: податки, приватні заощадження, інвестиції, зовнішні запоз…" at bounding box center [508, 307] width 246 height 131
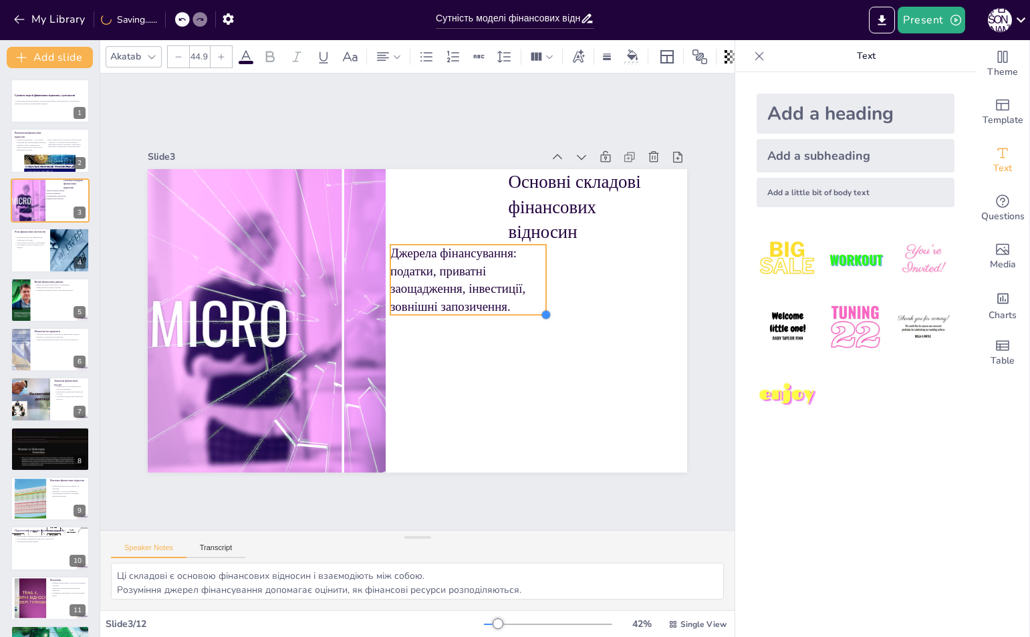
drag, startPoint x: 617, startPoint y: 341, endPoint x: 537, endPoint y: 305, distance: 88.2
click at [537, 335] on div at bounding box center [540, 341] width 13 height 13
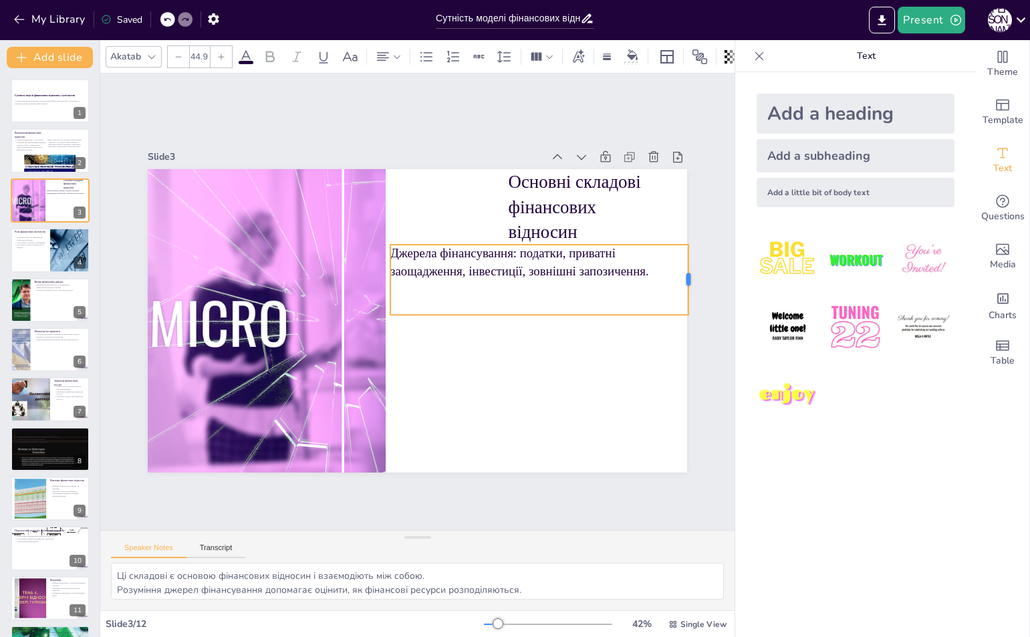
drag, startPoint x: 536, startPoint y: 277, endPoint x: 678, endPoint y: 255, distance: 144.0
click at [685, 273] on div at bounding box center [694, 308] width 18 height 71
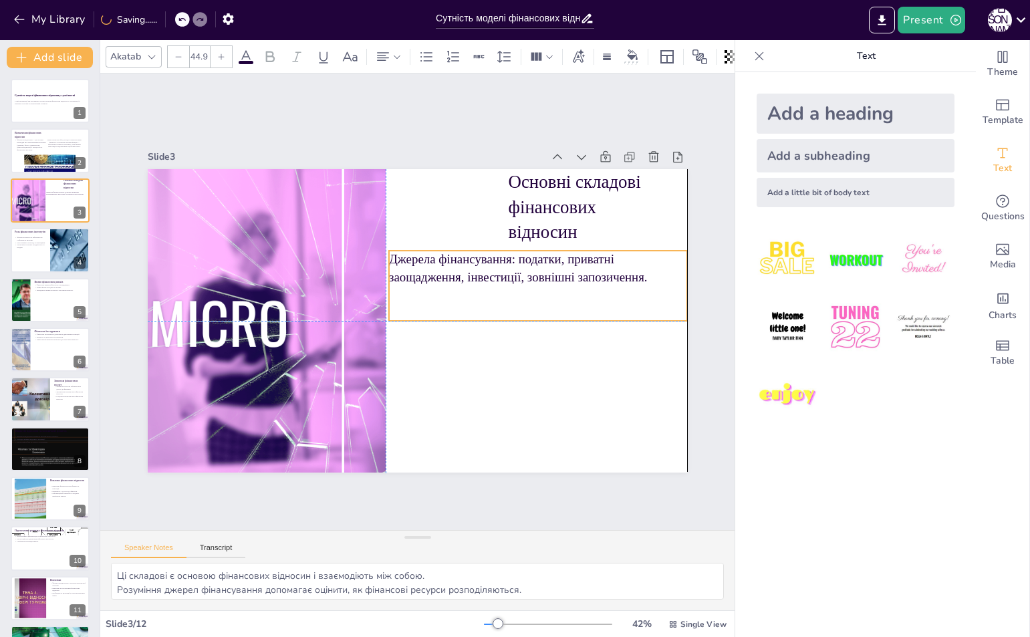
click at [568, 283] on div "Джерела фінансування: податки, приватні заощадження, інвестиції, зовнішні запоз…" at bounding box center [538, 286] width 298 height 71
click at [823, 129] on div "Add a heading" at bounding box center [855, 114] width 198 height 40
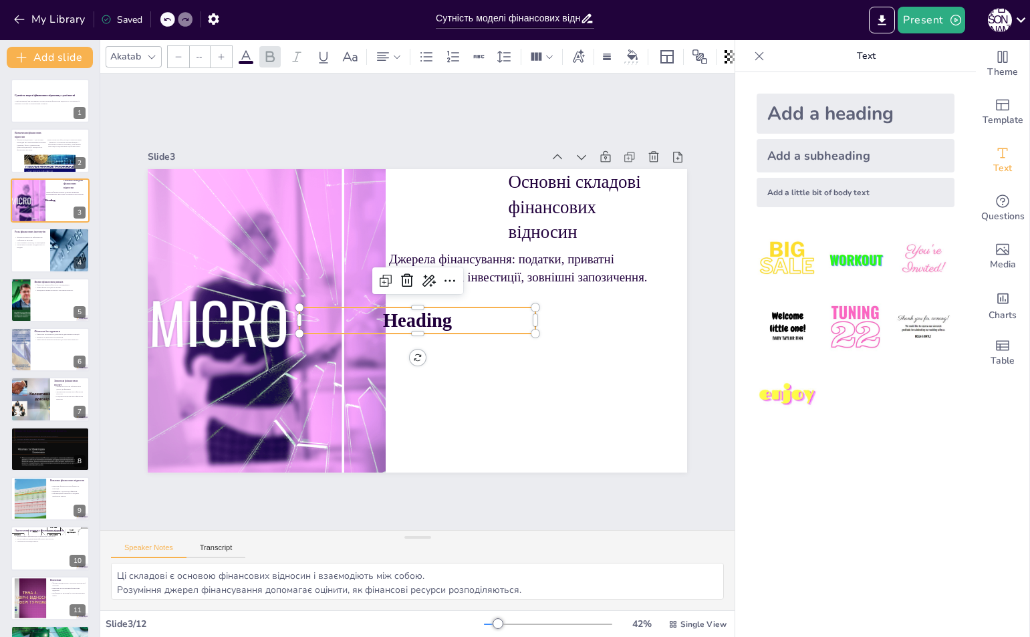
type input "68"
click at [449, 319] on p "Heading" at bounding box center [417, 320] width 236 height 27
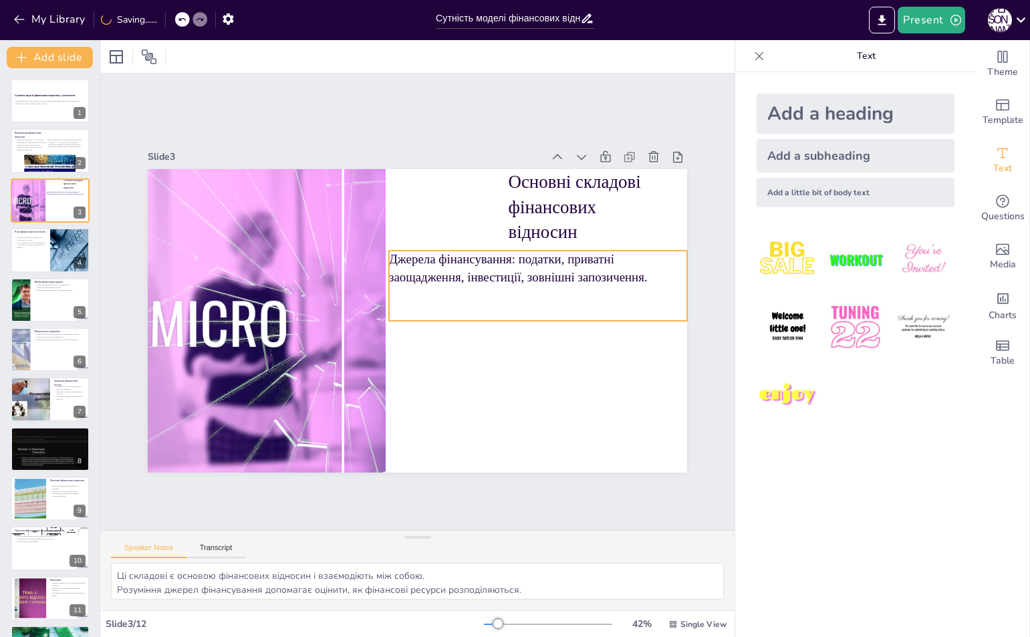
click at [480, 263] on p "Джерела фінансування: податки, приватні заощадження, інвестиції, зовнішні запоз…" at bounding box center [538, 268] width 298 height 35
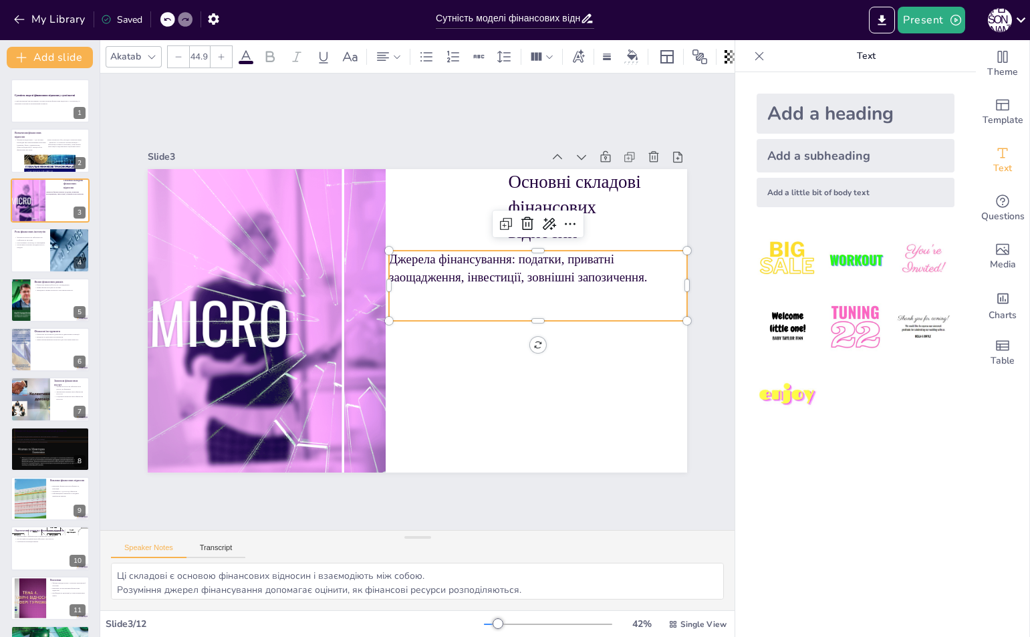
click at [870, 108] on div "Add a heading" at bounding box center [855, 114] width 198 height 40
type input "68"
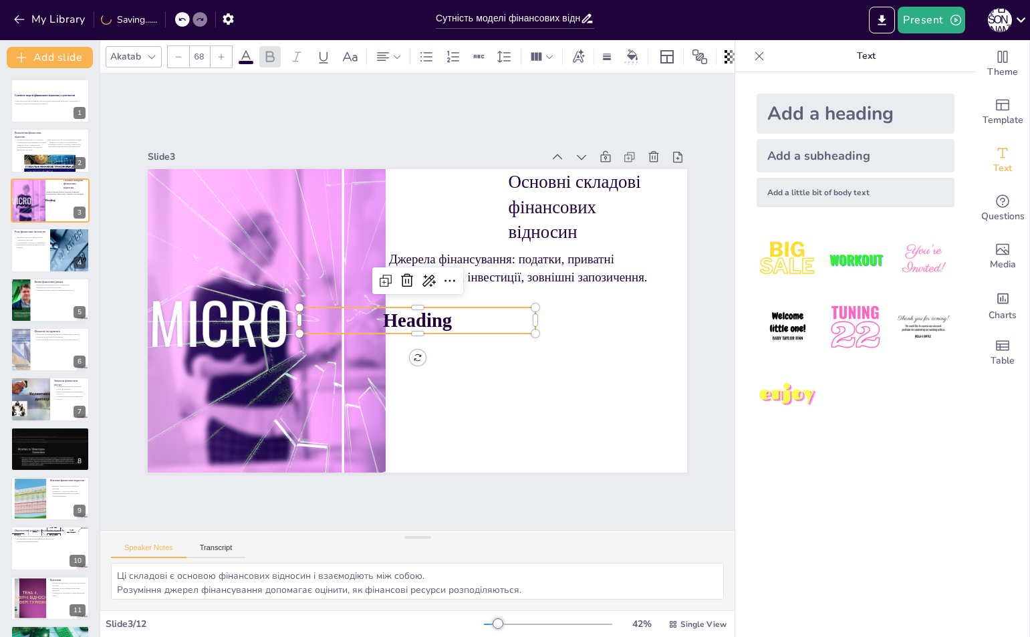
click at [456, 317] on p "Heading" at bounding box center [415, 320] width 237 height 51
click at [458, 317] on p "Heading" at bounding box center [417, 320] width 236 height 27
click at [458, 317] on p "Heading" at bounding box center [413, 320] width 237 height 75
click at [458, 317] on p at bounding box center [417, 320] width 236 height 27
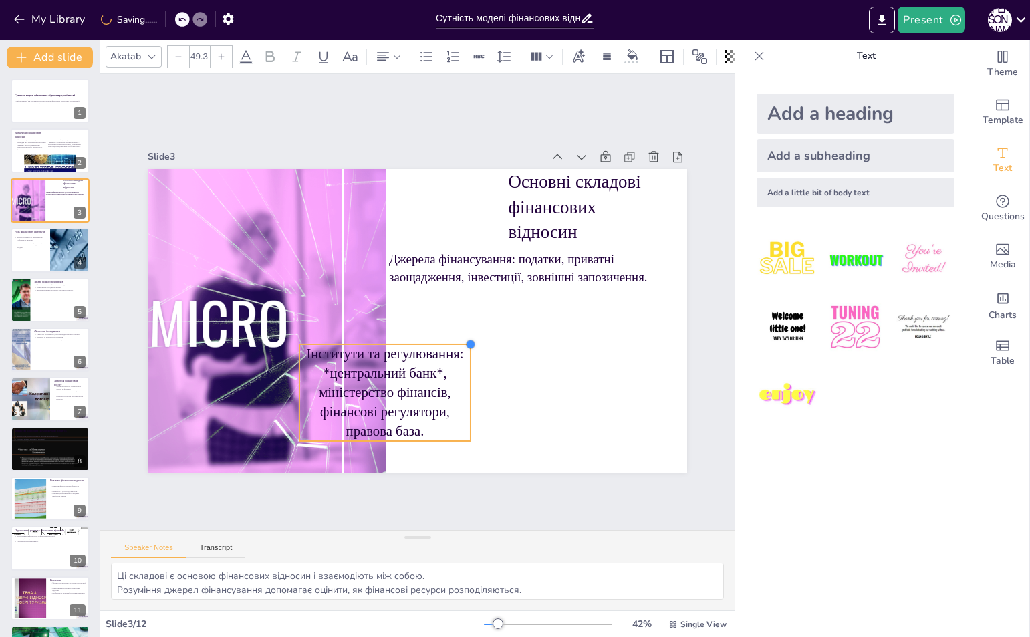
type input "49.5"
drag, startPoint x: 528, startPoint y: 301, endPoint x: 464, endPoint y: 339, distance: 74.6
click at [456, 355] on div at bounding box center [449, 362] width 14 height 14
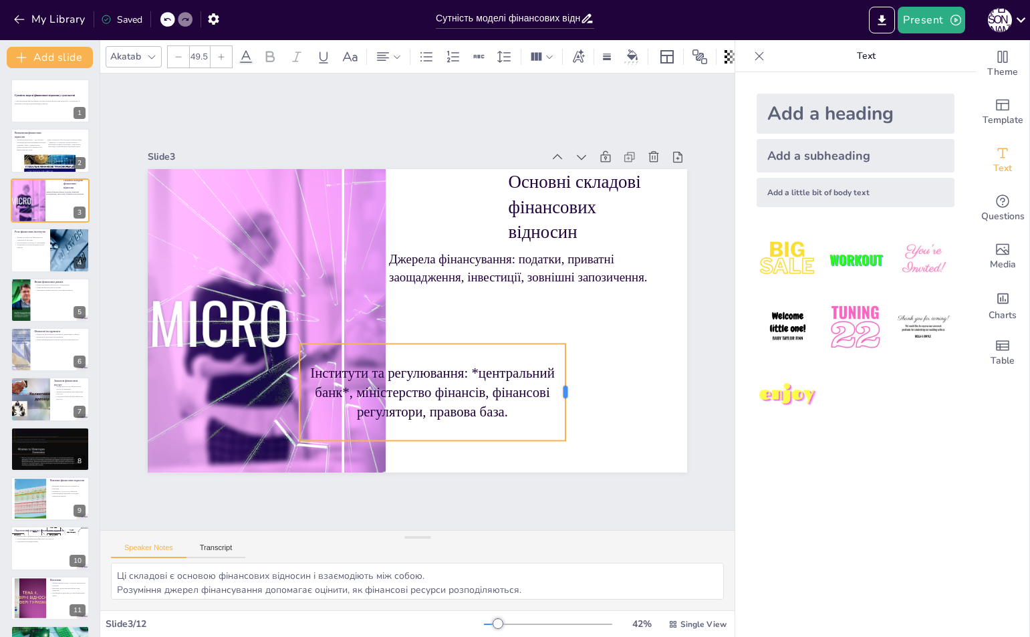
drag, startPoint x: 464, startPoint y: 385, endPoint x: 559, endPoint y: 383, distance: 94.2
click at [521, 422] on div at bounding box center [488, 464] width 66 height 85
drag, startPoint x: 429, startPoint y: 382, endPoint x: 494, endPoint y: 351, distance: 71.7
click at [502, 342] on div "Інститути та регулювання: *центральний банк*, міністерство фінансів, фінансові …" at bounding box center [422, 393] width 275 height 124
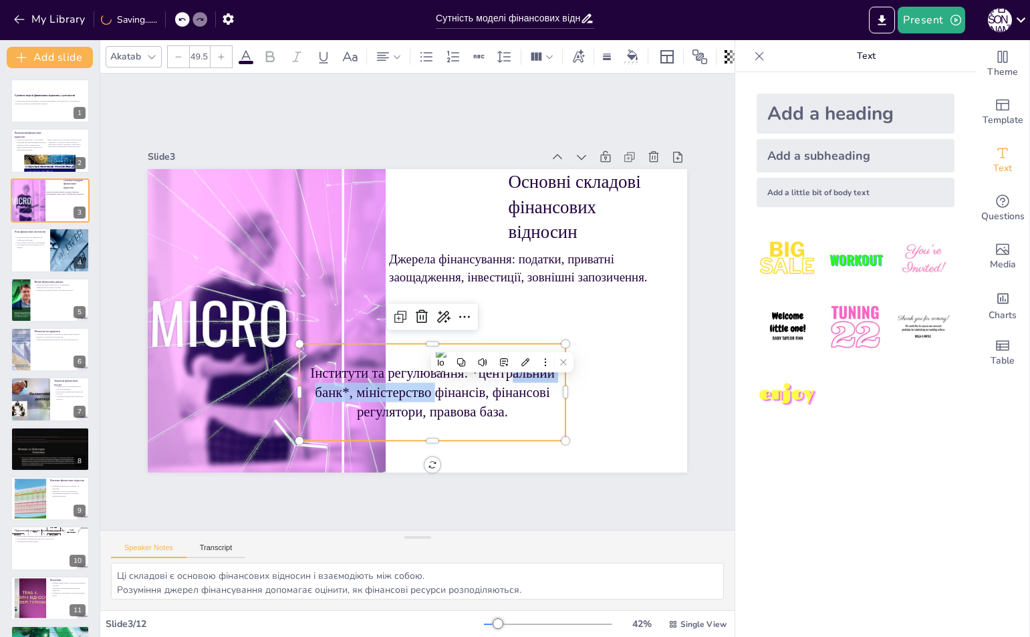
click at [618, 357] on div at bounding box center [417, 320] width 539 height 303
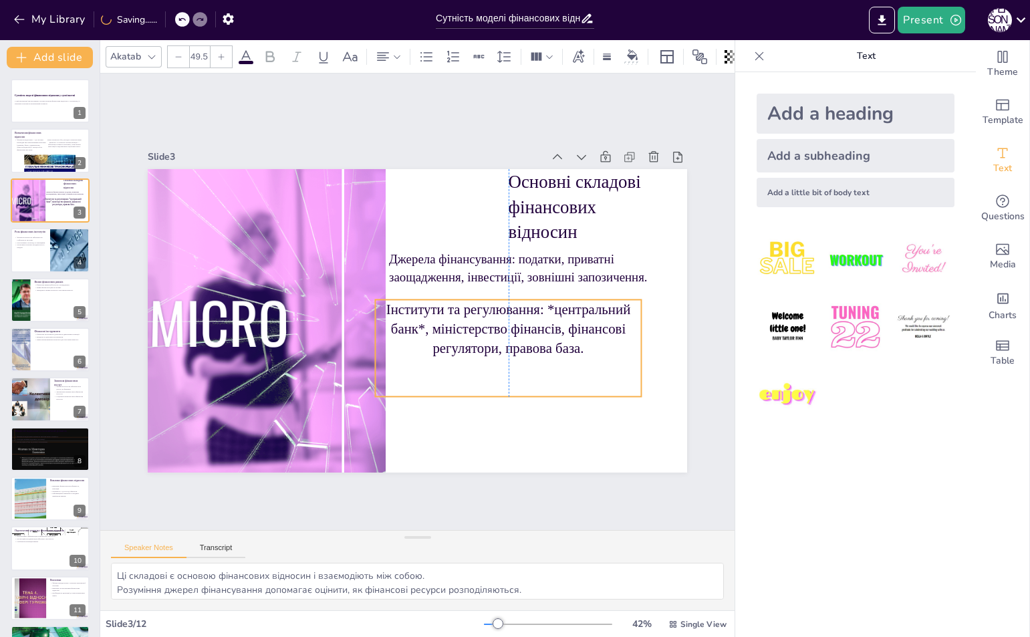
drag, startPoint x: 452, startPoint y: 385, endPoint x: 529, endPoint y: 341, distance: 89.2
click at [529, 341] on p "Інститути та регулювання: *центральний банк*, міністерство фінансів, фінансові …" at bounding box center [508, 328] width 266 height 58
click at [632, 228] on div "Основні складові фінансових відносин Джерела фінансування: податки, приватні за…" at bounding box center [444, 172] width 527 height 112
drag, startPoint x: 632, startPoint y: 343, endPoint x: 672, endPoint y: 335, distance: 40.9
click at [681, 335] on div at bounding box center [686, 348] width 11 height 98
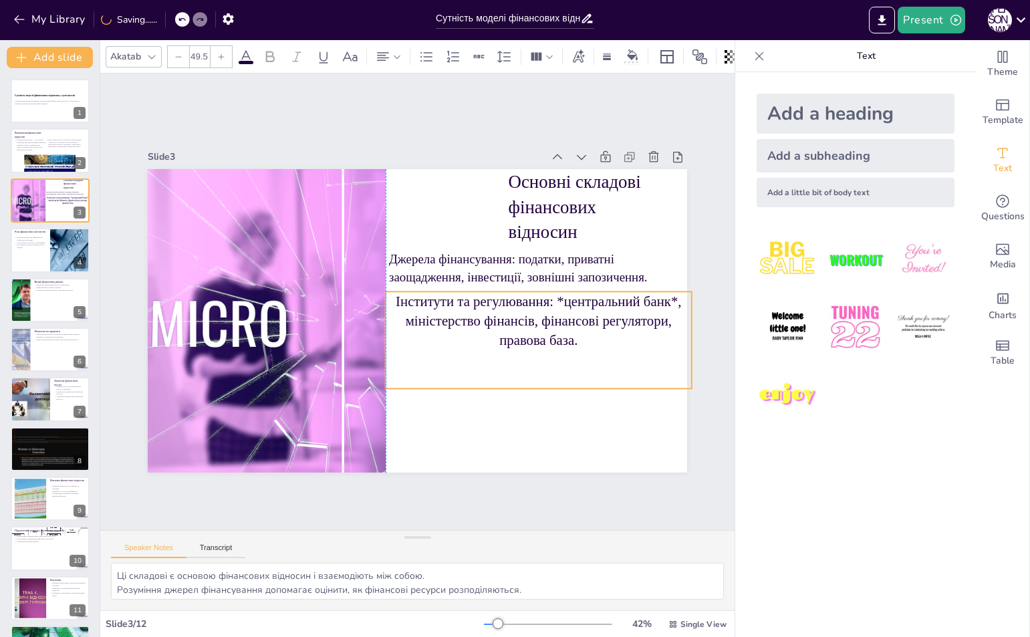
drag, startPoint x: 554, startPoint y: 349, endPoint x: 560, endPoint y: 341, distance: 10.0
click at [560, 341] on p "Інститути та регулювання: *центральний банк*, міністерство фінансів, фінансові …" at bounding box center [536, 333] width 311 height 90
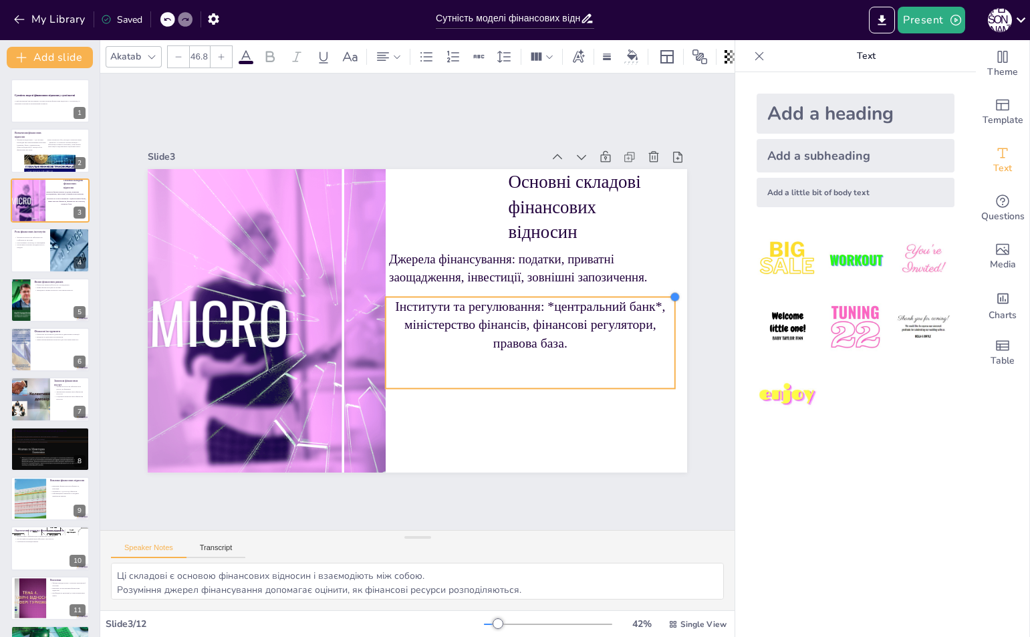
drag, startPoint x: 680, startPoint y: 289, endPoint x: 663, endPoint y: 296, distance: 18.2
click at [668, 318] on div at bounding box center [674, 324] width 12 height 12
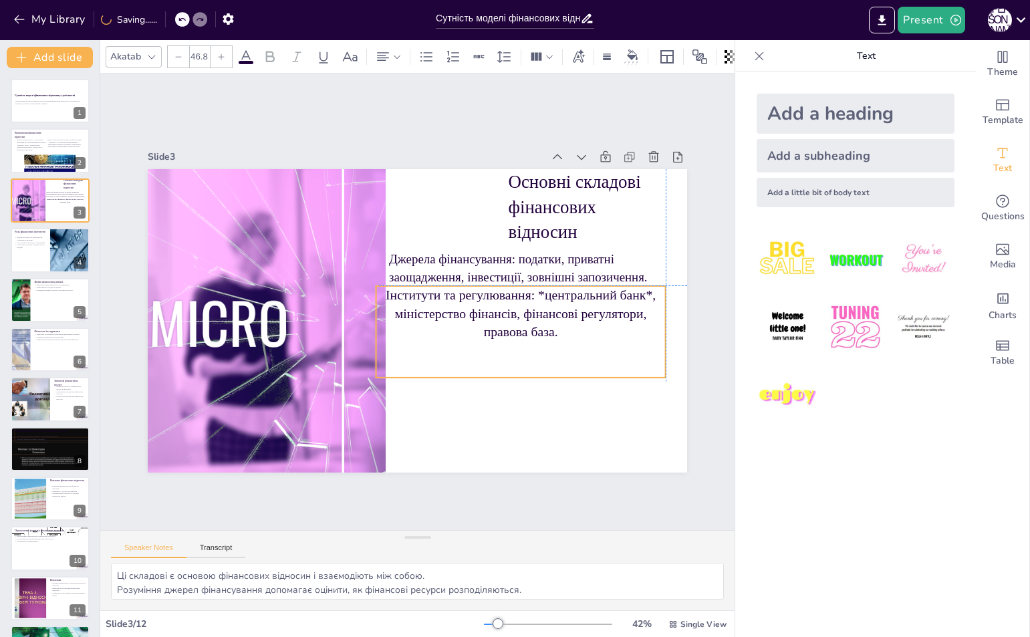
drag, startPoint x: 609, startPoint y: 342, endPoint x: 603, endPoint y: 335, distance: 9.9
click at [603, 335] on p "Інститути та регулювання: *центральний банк*, міністерство фінансів, фінансові …" at bounding box center [520, 312] width 289 height 55
click at [650, 325] on p "Інститути та регулювання: *центральний банк*, міністерство фінансів, фінансові …" at bounding box center [516, 334] width 295 height 114
drag, startPoint x: 659, startPoint y: 328, endPoint x: 685, endPoint y: 325, distance: 26.9
click at [695, 325] on div at bounding box center [700, 331] width 11 height 92
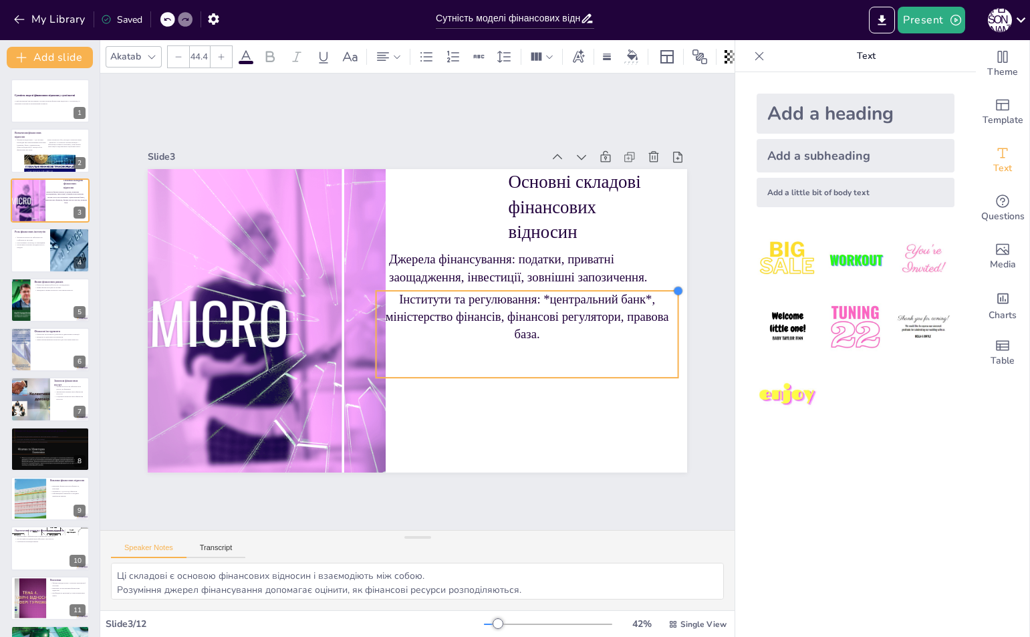
type input "44.3"
drag, startPoint x: 685, startPoint y: 281, endPoint x: 667, endPoint y: 289, distance: 19.1
click at [672, 289] on div at bounding box center [677, 290] width 11 height 11
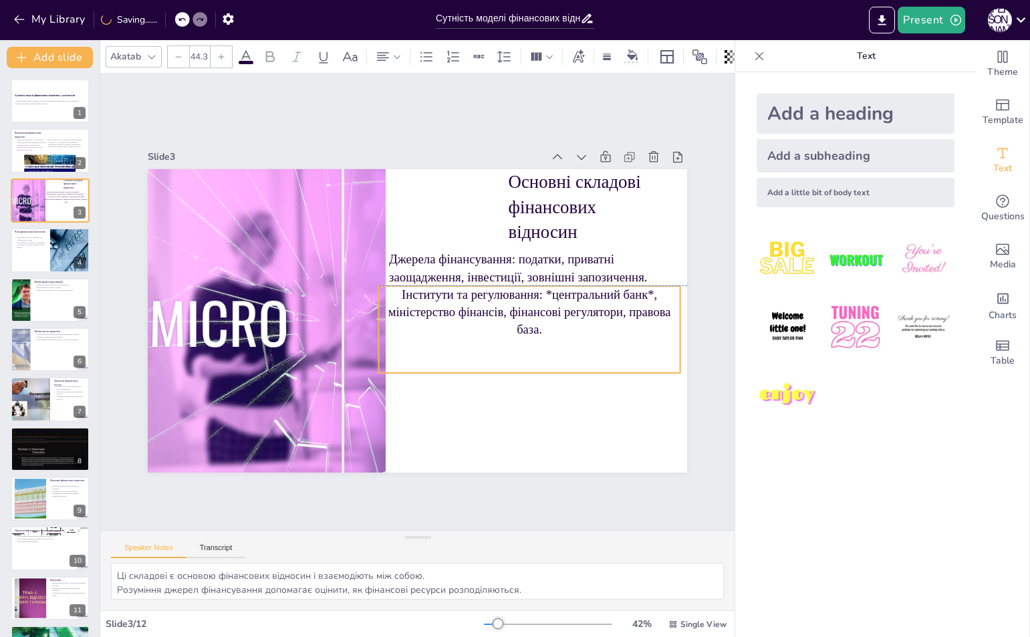
drag, startPoint x: 602, startPoint y: 332, endPoint x: 617, endPoint y: 329, distance: 14.9
click at [617, 329] on p "Інститути та регулювання: *центральний банк*, міністерство фінансів, фінансові …" at bounding box center [529, 311] width 301 height 52
click at [381, 56] on icon at bounding box center [383, 57] width 16 height 16
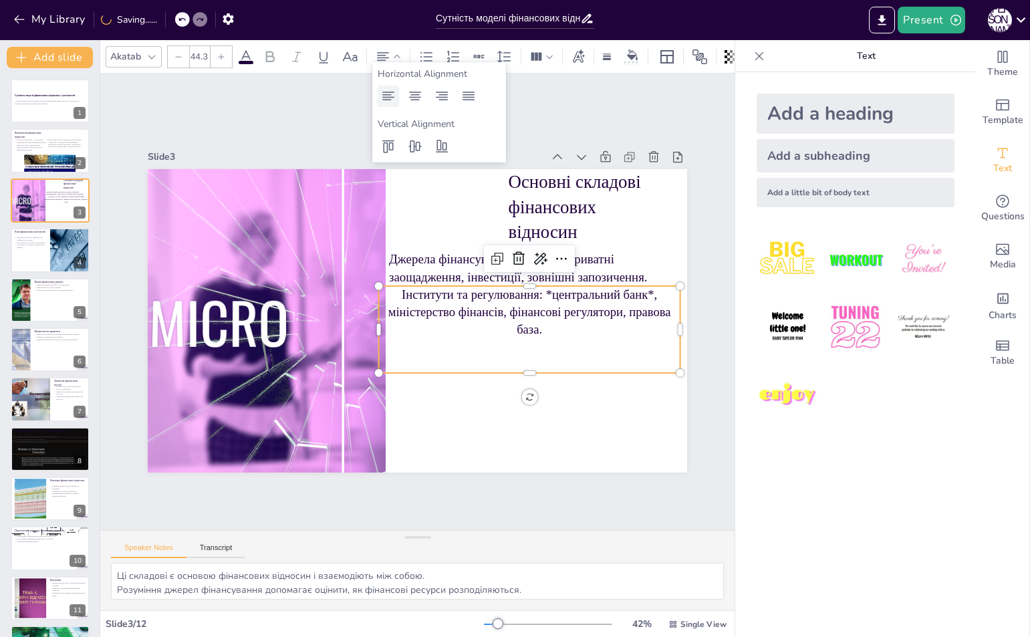
click at [383, 92] on icon at bounding box center [388, 96] width 16 height 16
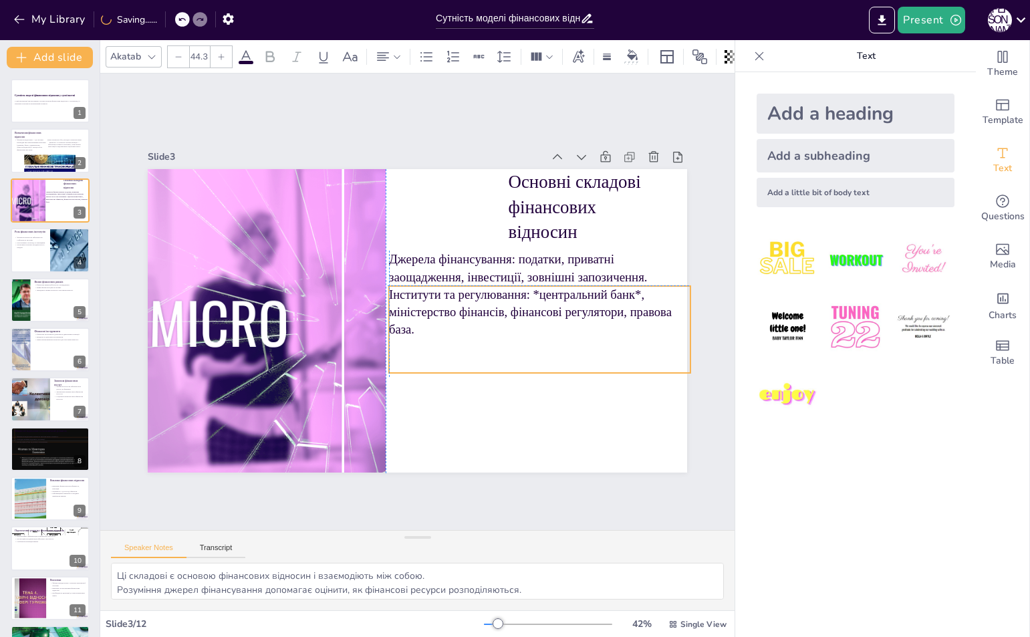
drag, startPoint x: 567, startPoint y: 341, endPoint x: 575, endPoint y: 345, distance: 9.6
click at [575, 345] on div "Інститути та регулювання: *центральний банк*, міністерство фінансів, фінансові …" at bounding box center [539, 328] width 301 height 87
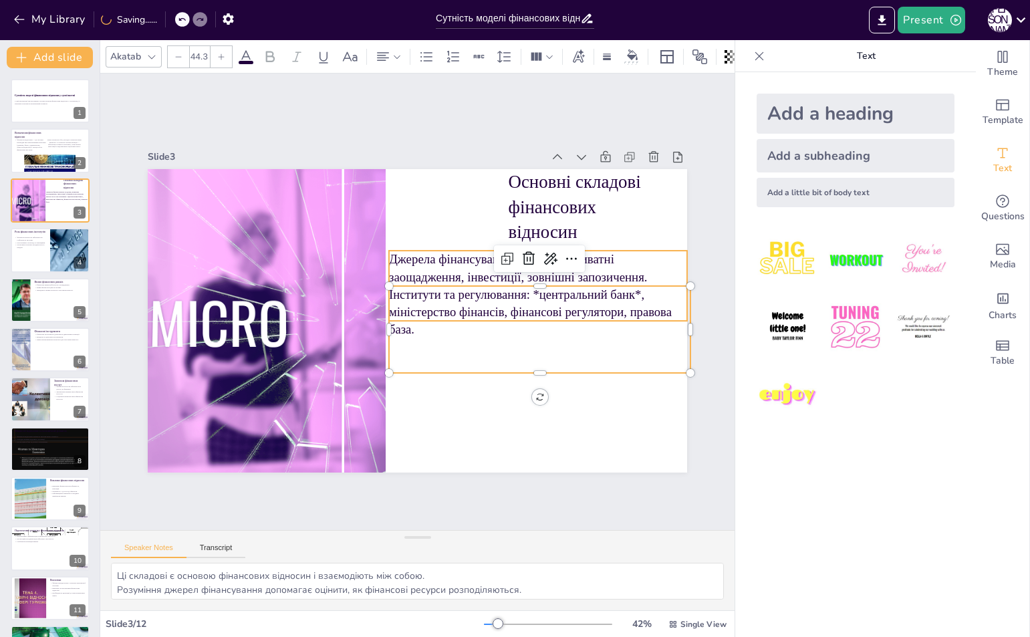
click at [643, 243] on div at bounding box center [417, 320] width 539 height 303
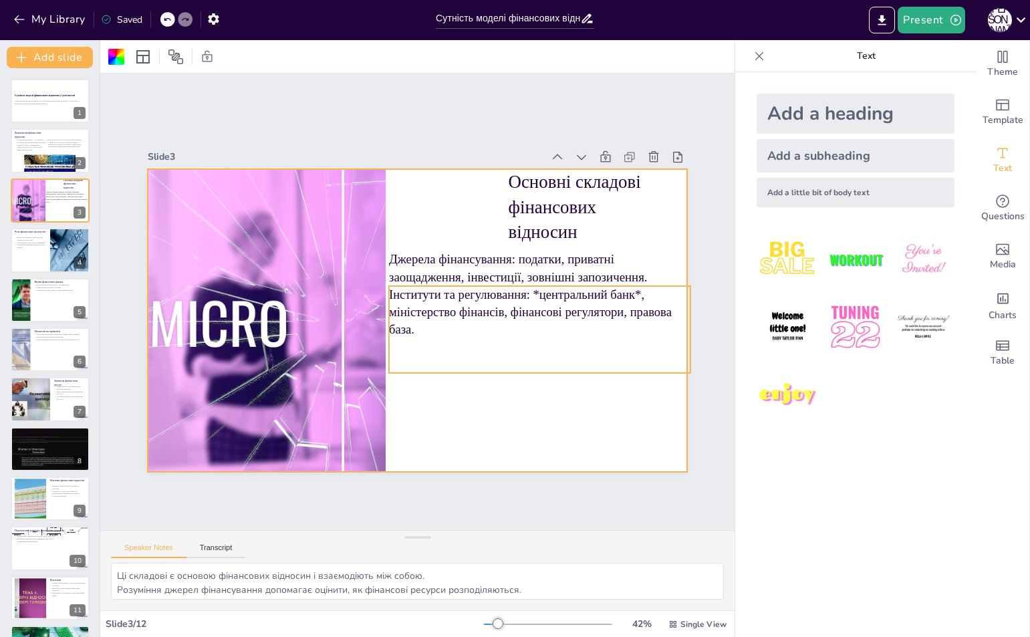
click at [387, 297] on p "Інститути та регулювання: *центральний банк*, міністерство фінансів, фінансові …" at bounding box center [537, 325] width 305 height 84
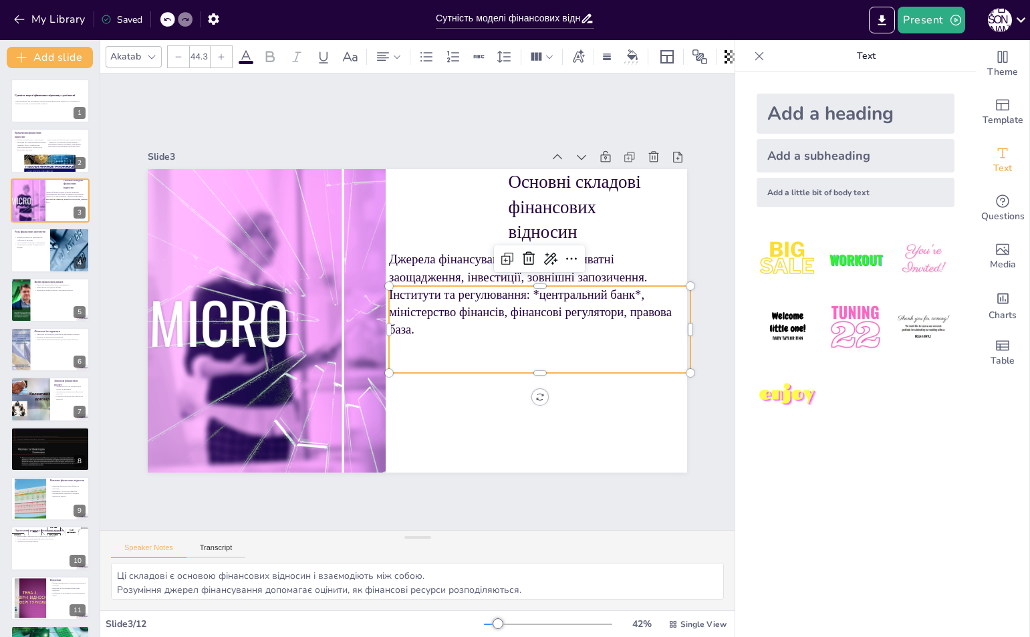
click at [394, 294] on p "Інститути та регулювання: *центральний банк*, міністерство фінансів, фінансові …" at bounding box center [539, 311] width 301 height 52
click at [394, 294] on p "Інститути та регулювання: *центральний банк*, міністерство фінансів, фінансові …" at bounding box center [537, 325] width 305 height 84
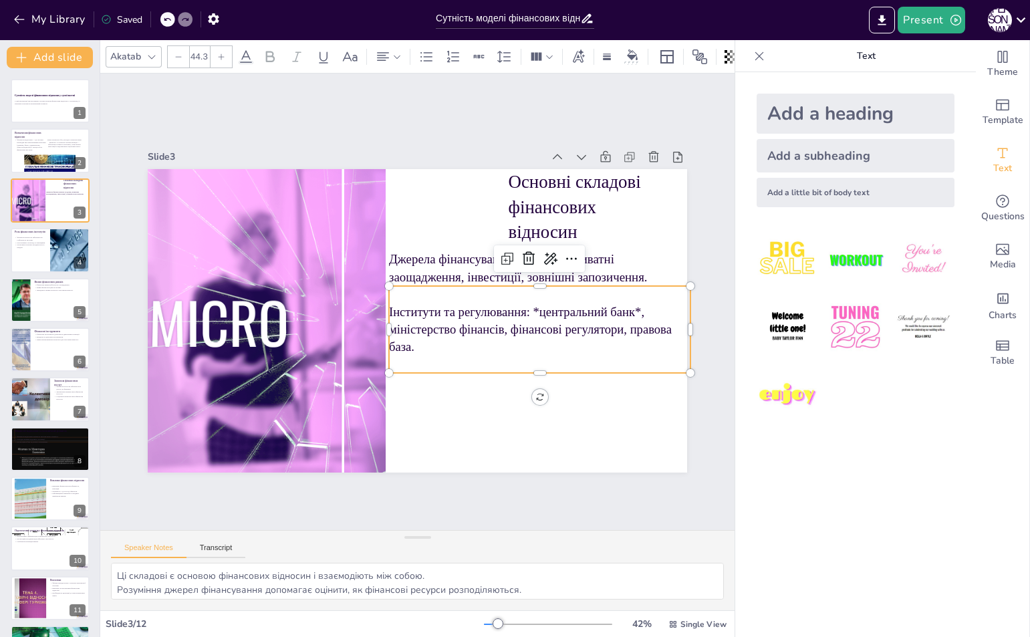
click at [387, 308] on p "Інститути та регулювання: *центральний банк*, міністерство фінансів, фінансові …" at bounding box center [530, 354] width 305 height 114
click at [383, 308] on p "Інститути та регулювання: *центральний банк*, міністерство фінансів, фінансові …" at bounding box center [535, 342] width 305 height 84
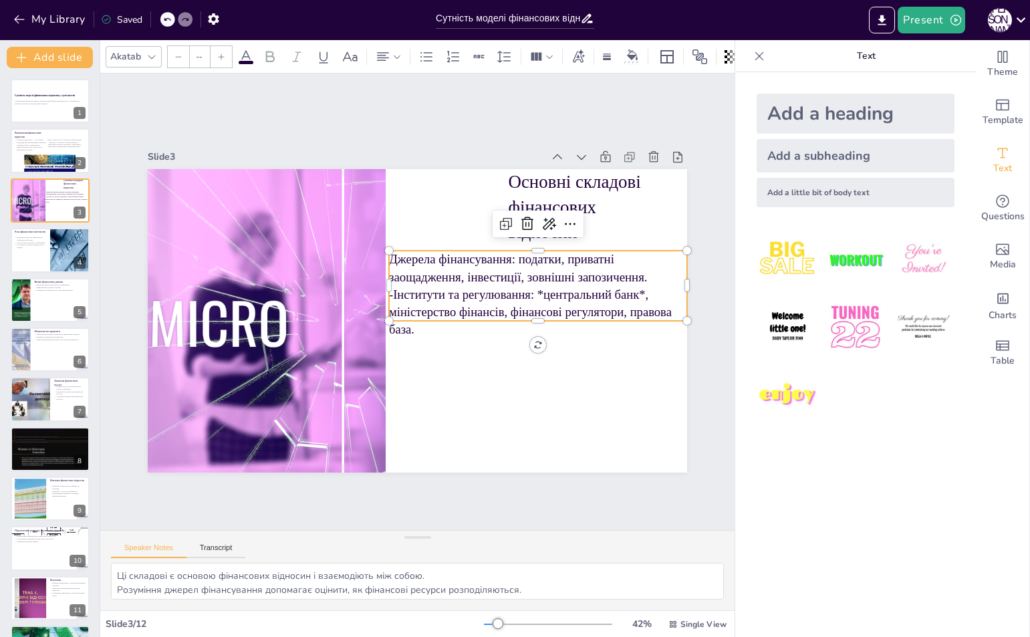
type input "44.9"
click at [391, 249] on p "Джерела фінансування: податки, приватні заощадження, інвестиції, зовнішні запоз…" at bounding box center [541, 281] width 300 height 66
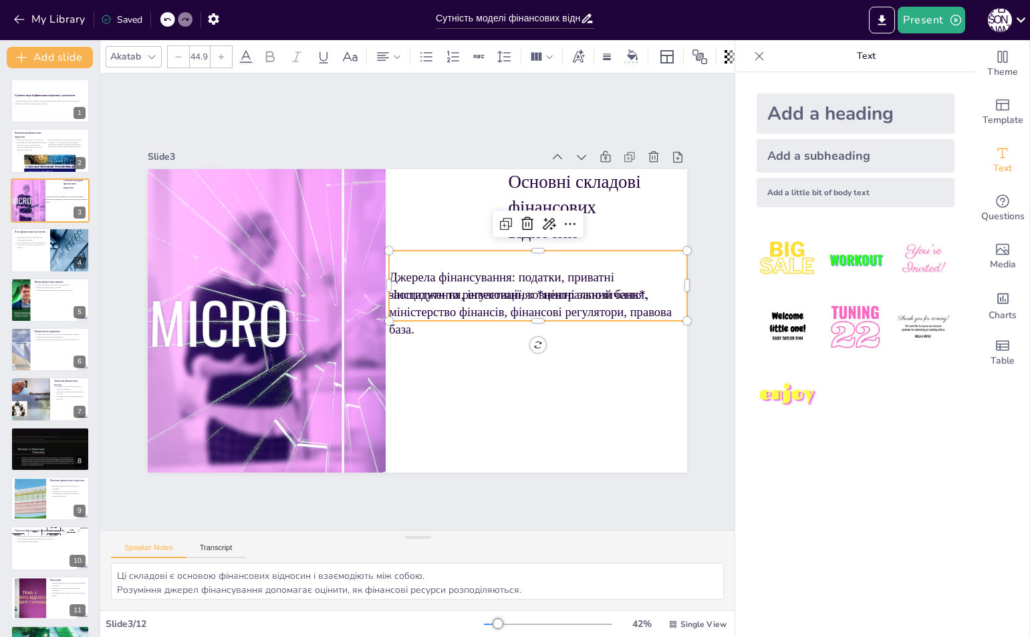
click at [389, 271] on p "Джерела фінансування: податки, приватні заощадження, інвестиції, зовнішні запоз…" at bounding box center [539, 298] width 300 height 66
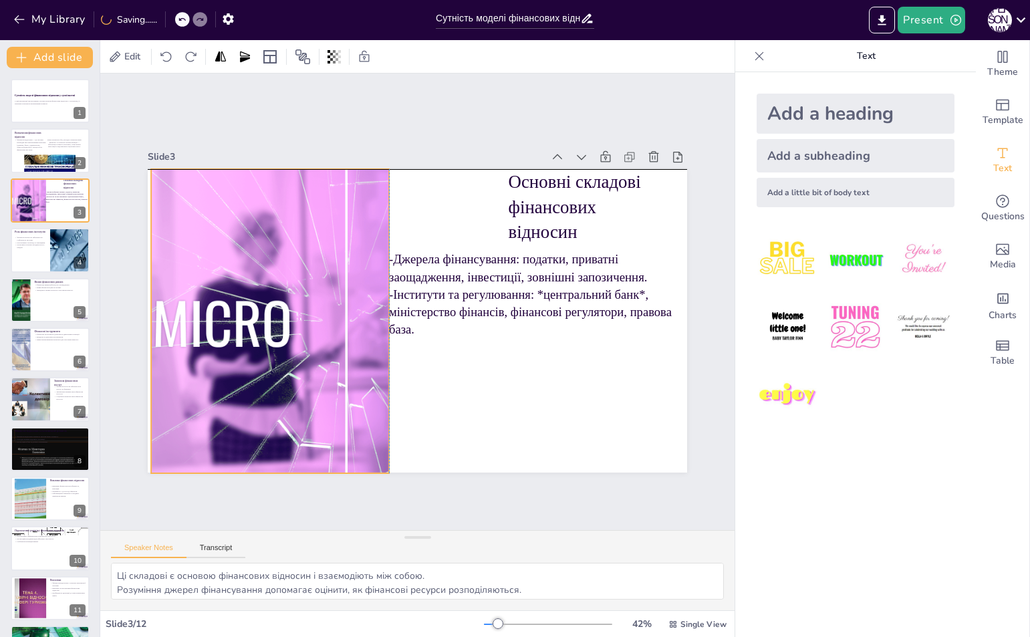
click at [343, 365] on div at bounding box center [345, 321] width 541 height 305
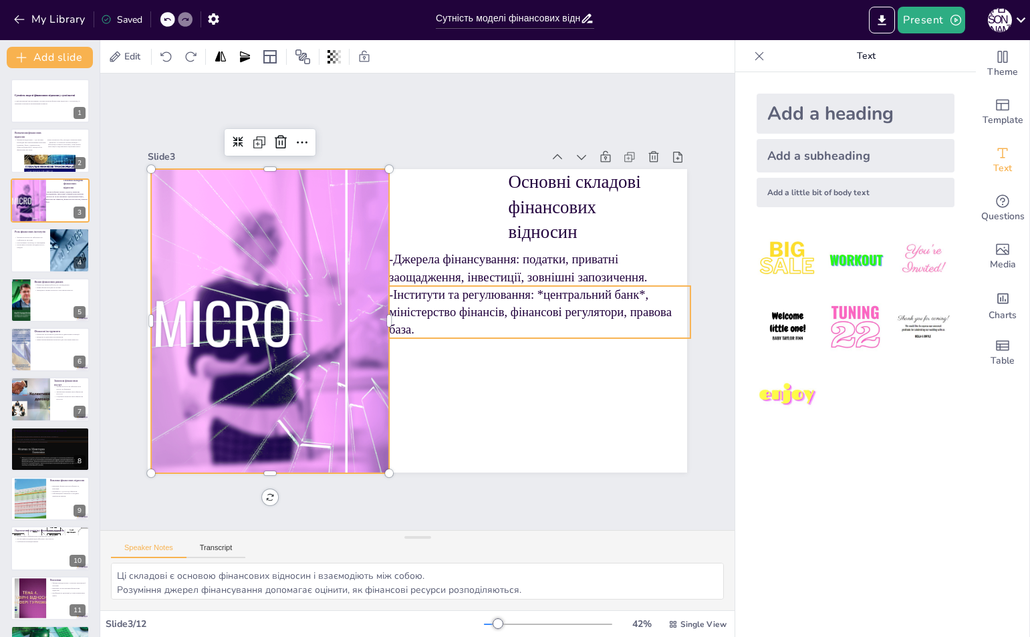
click at [425, 295] on p "-Інститути та регулювання: *центральний банк*, міністерство фінансів, фінансові…" at bounding box center [537, 325] width 305 height 84
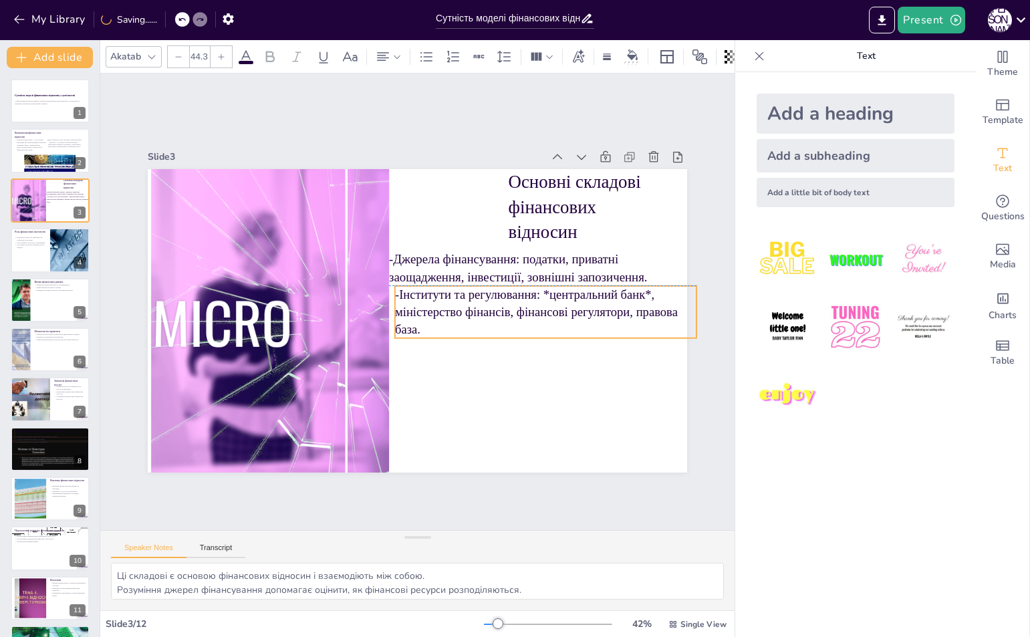
click at [431, 293] on p "-Інститути та регулювання: *центральний банк*, міністерство фінансів, фінансові…" at bounding box center [545, 311] width 301 height 52
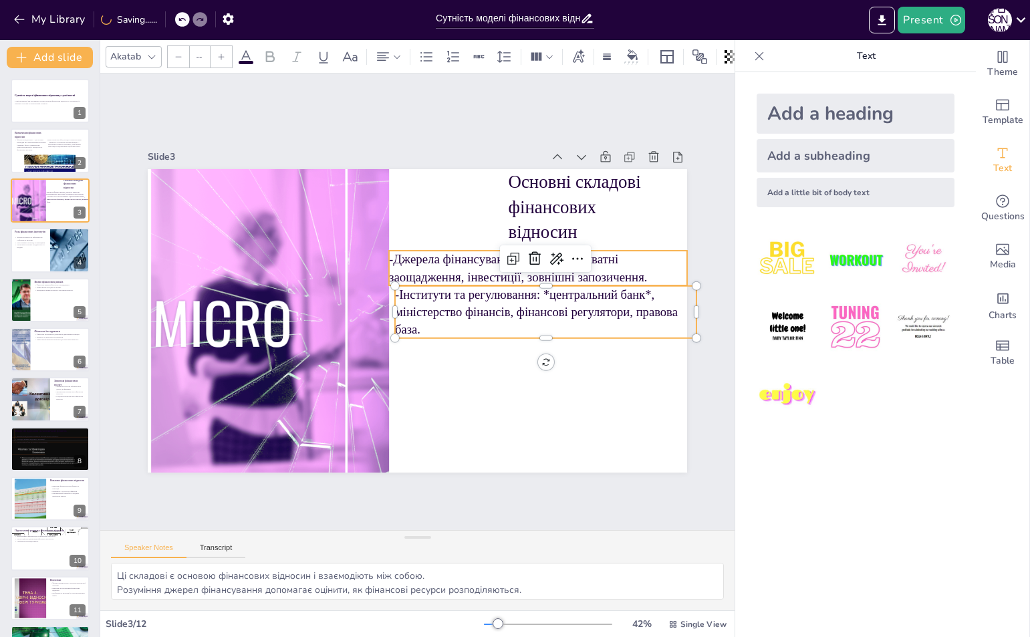
type input "44.9"
click at [418, 269] on p "-Джерела фінансування: податки, приватні заощадження, інвестиції, зовнішні запо…" at bounding box center [538, 268] width 298 height 35
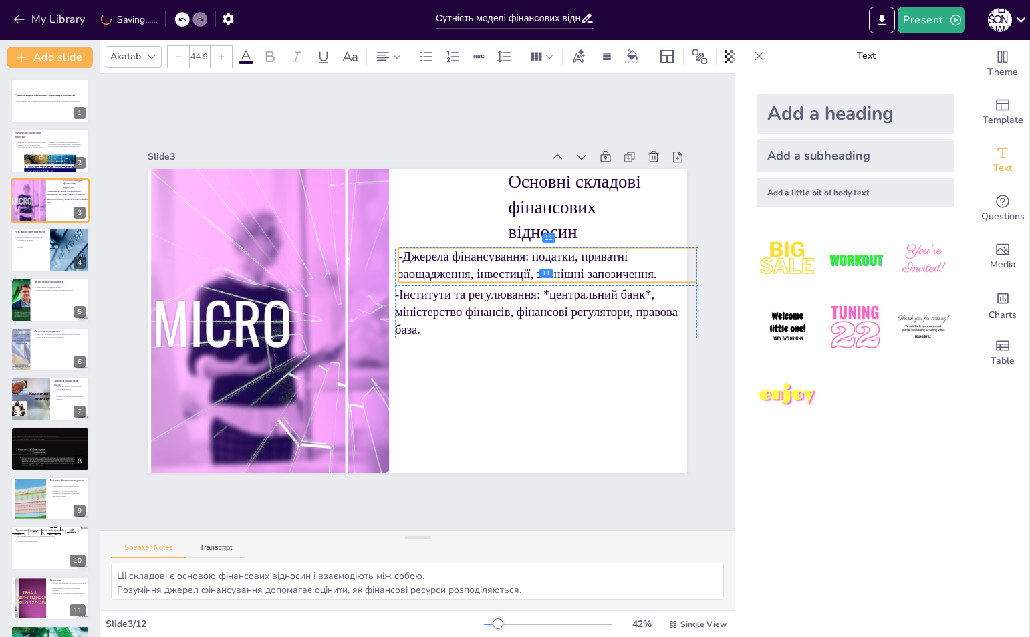
drag, startPoint x: 418, startPoint y: 269, endPoint x: 429, endPoint y: 267, distance: 10.9
click at [429, 267] on p "-Джерела фінансування: податки, приватні заощадження, інвестиції, зовнішні запо…" at bounding box center [550, 279] width 300 height 66
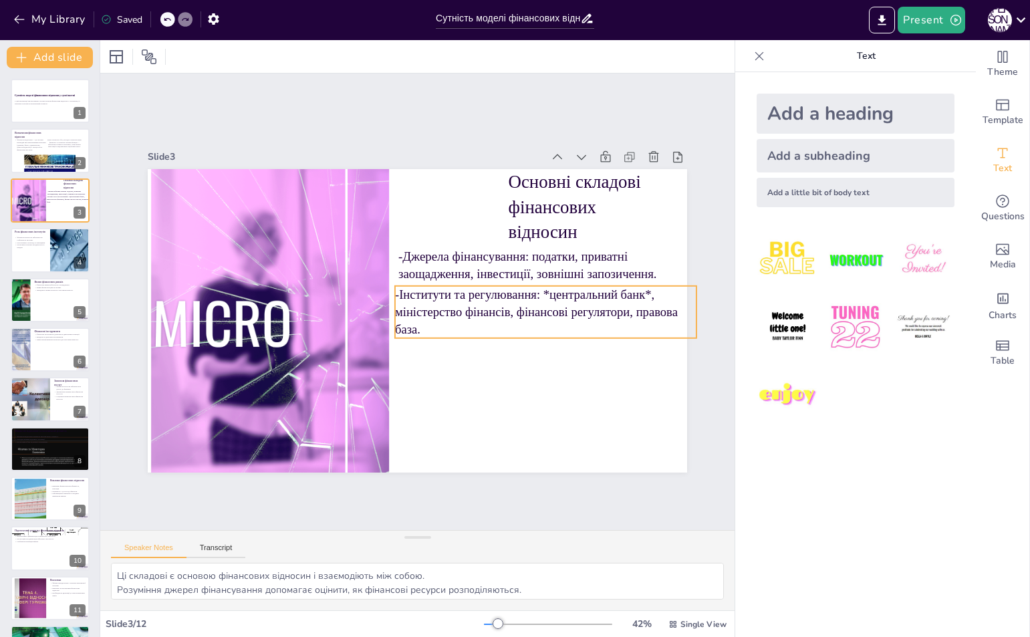
click at [619, 295] on p "-Інститути та регулювання: *центральний банк*, міністерство фінансів, фінансові…" at bounding box center [543, 325] width 305 height 84
click at [619, 296] on p "-Інститути та регулювання: *центральний банк*, міністерство фінансів, фінансові…" at bounding box center [543, 325] width 305 height 84
click at [616, 296] on p "-Інститути та регулювання: *центральний банк*, міністерство фінансів, фінансові…" at bounding box center [495, 403] width 241 height 259
click at [640, 285] on p "-Інститути та регулювання: *центральний банк*, міністерство фінансів, фінансові…" at bounding box center [545, 311] width 301 height 52
click at [537, 290] on p "-Інститути та регулювання: *центральний банк, міністерство фінансів, фінансові …" at bounding box center [543, 325] width 305 height 84
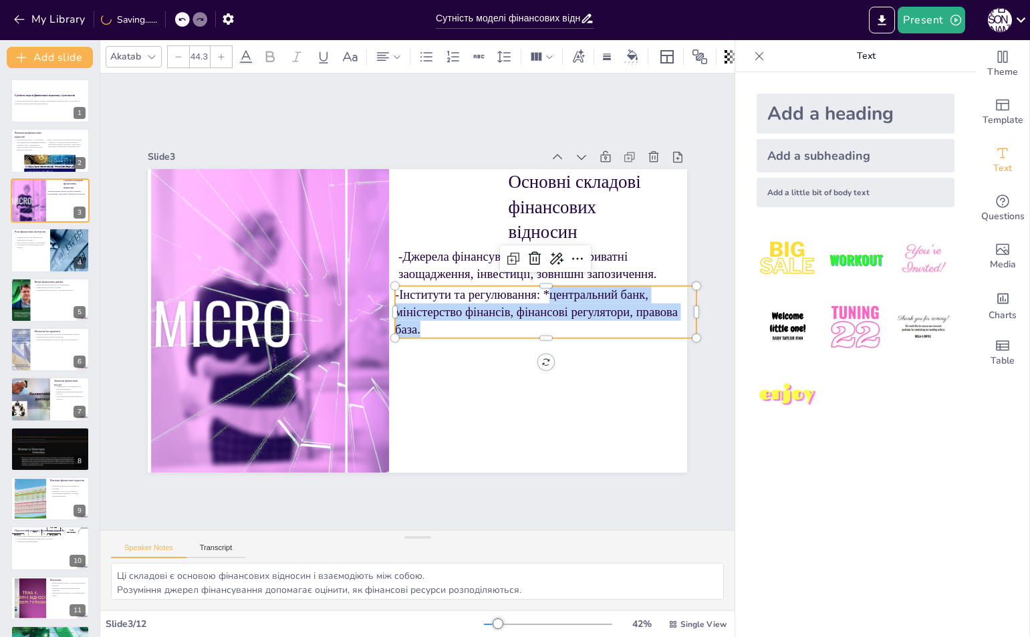
drag, startPoint x: 546, startPoint y: 298, endPoint x: 580, endPoint y: 318, distance: 39.5
click at [580, 318] on p "-Інститути та регулювання: *центральний банк, міністерство фінансів, фінансові …" at bounding box center [545, 311] width 301 height 52
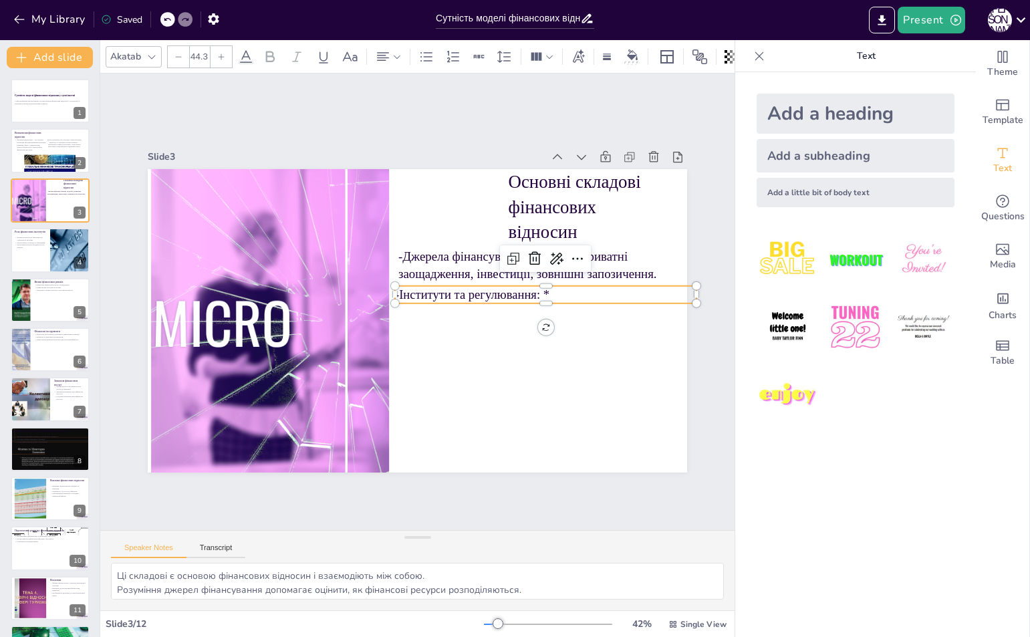
click at [574, 294] on p "-Інститути та регулювання: *" at bounding box center [545, 307] width 301 height 49
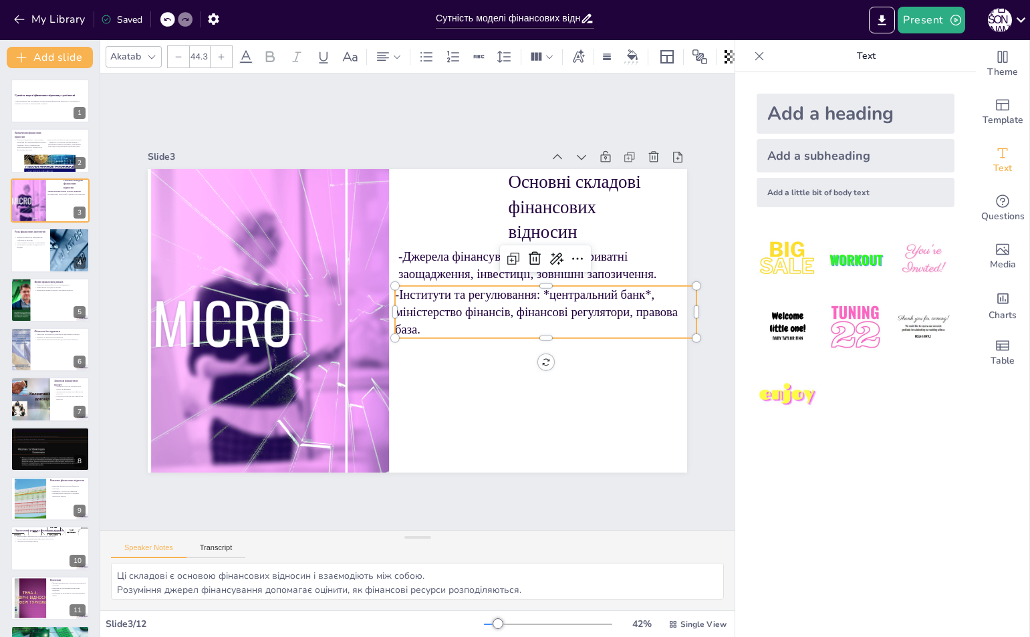
click at [643, 289] on p "-Інститути та регулювання: *центральний банк*, міністерство фінансів, фінансові…" at bounding box center [543, 325] width 305 height 84
click at [641, 289] on p "-Інститути та регулювання: *центральний банк*, міністерство фінансів, фінансові…" at bounding box center [543, 325] width 305 height 84
click at [643, 297] on p "-Інститути та регулювання: *центральний банк*, міністерство фінансів, фінансові…" at bounding box center [543, 325] width 305 height 84
click at [543, 293] on p "-Інститути та регулювання: *центральний банк* міністерство фінансів, фінансові …" at bounding box center [543, 325] width 305 height 84
click at [519, 293] on p "-Інститути та регулювання: *центральний банк* міністерство фінансів, фінансові …" at bounding box center [447, 426] width 143 height 303
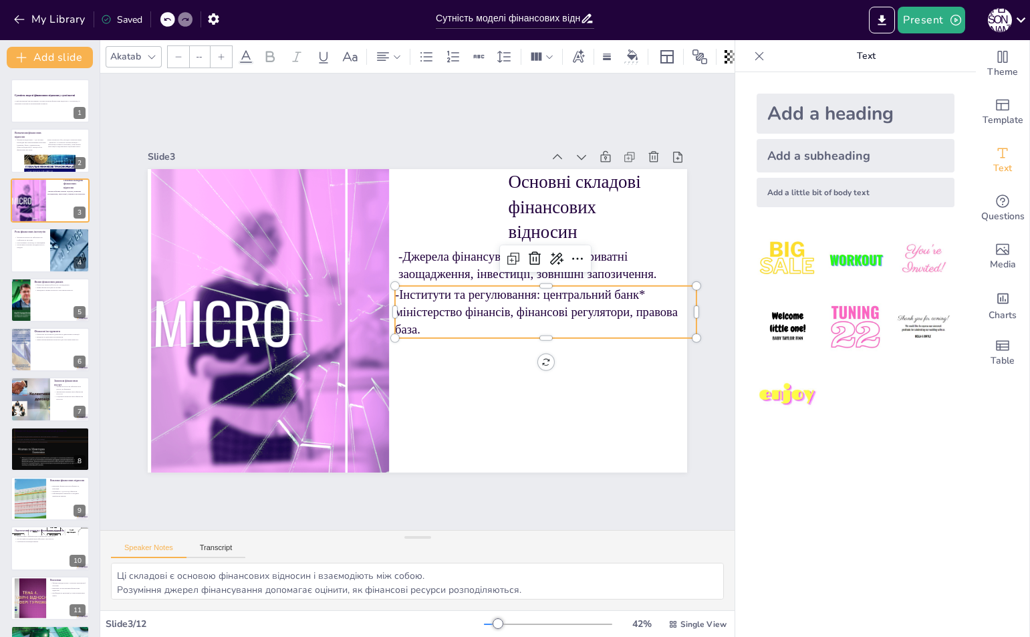
type input "44.9"
click at [629, 198] on div "Основні складові фінансових відносин -Джерела фінансування: податки, приватні з…" at bounding box center [431, 170] width 536 height 56
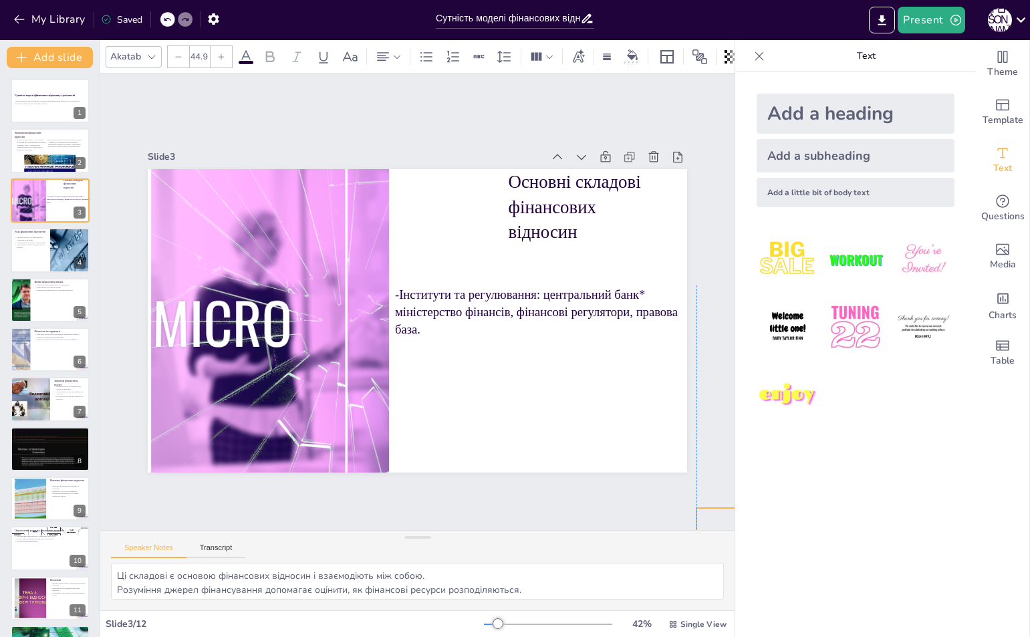
drag, startPoint x: 617, startPoint y: 309, endPoint x: 855, endPoint y: 534, distance: 327.0
click at [798, 124] on div "Add a heading" at bounding box center [855, 114] width 198 height 40
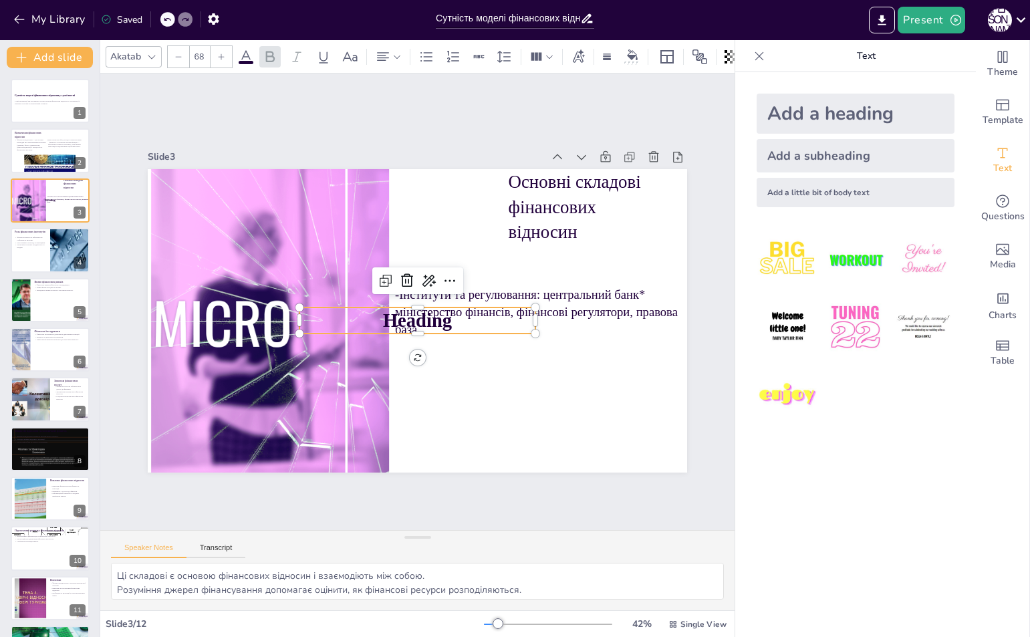
click at [484, 317] on p "Heading" at bounding box center [417, 320] width 236 height 27
click at [484, 317] on p "Heading" at bounding box center [415, 320] width 237 height 51
click at [456, 323] on p at bounding box center [415, 320] width 237 height 51
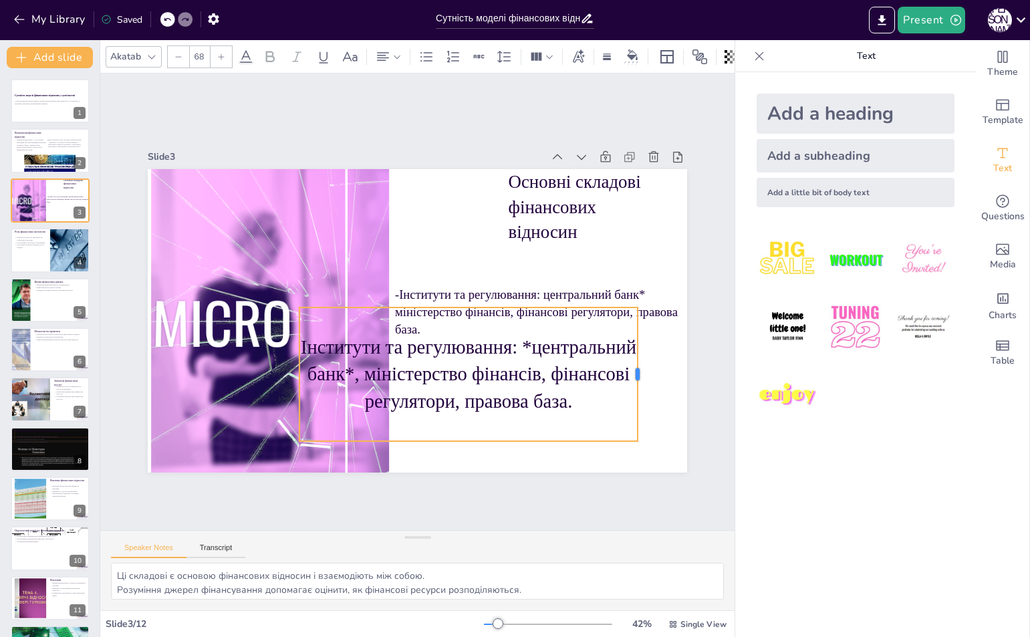
drag, startPoint x: 526, startPoint y: 373, endPoint x: 671, endPoint y: 339, distance: 148.8
click at [646, 349] on div at bounding box center [633, 397] width 25 height 134
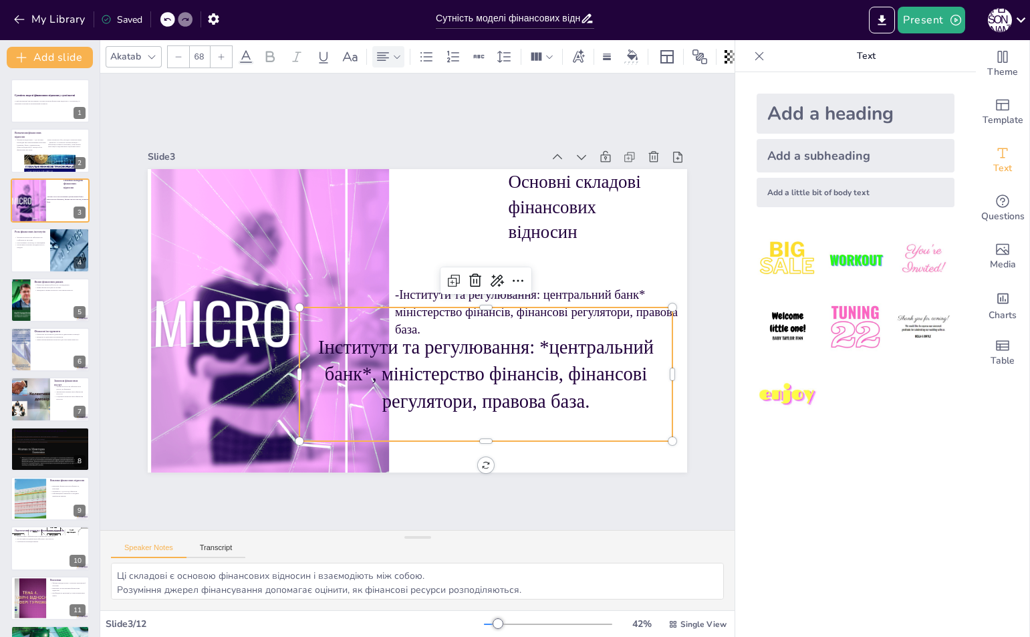
click at [382, 56] on icon at bounding box center [383, 57] width 16 height 16
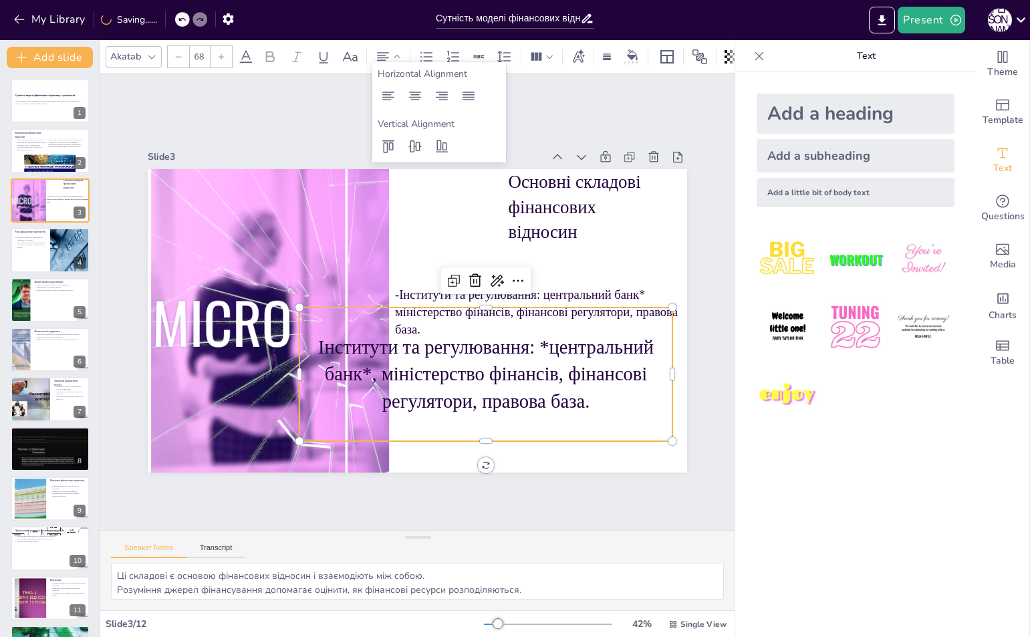
click at [384, 108] on div "Horizontal Alignment Vertical Alignment" at bounding box center [439, 112] width 134 height 100
click at [385, 102] on icon at bounding box center [388, 96] width 16 height 16
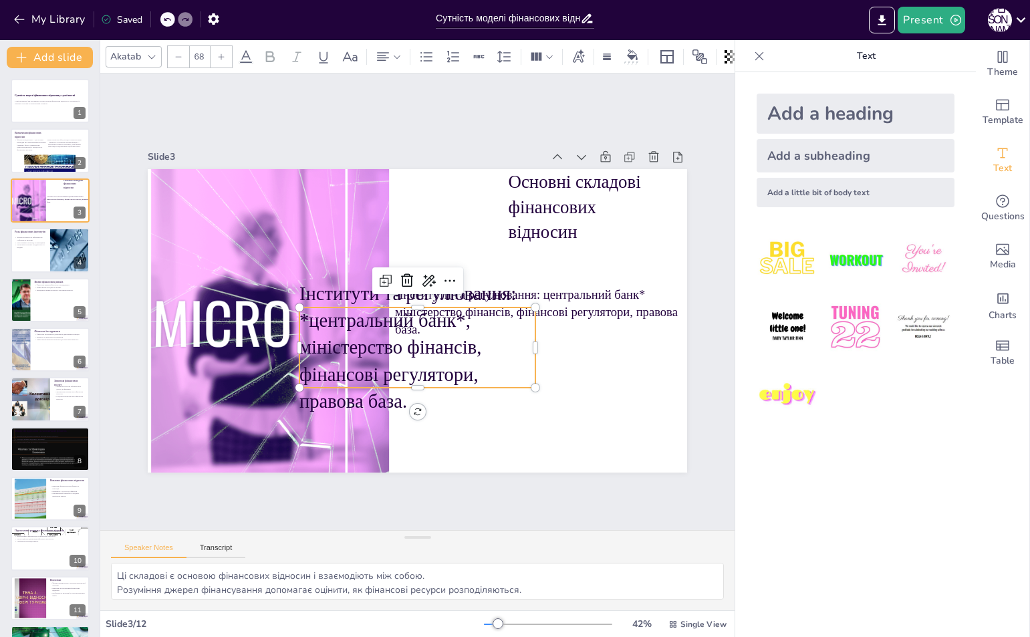
drag, startPoint x: 186, startPoint y: 46, endPoint x: 174, endPoint y: 53, distance: 14.1
click at [174, 53] on div at bounding box center [178, 56] width 21 height 21
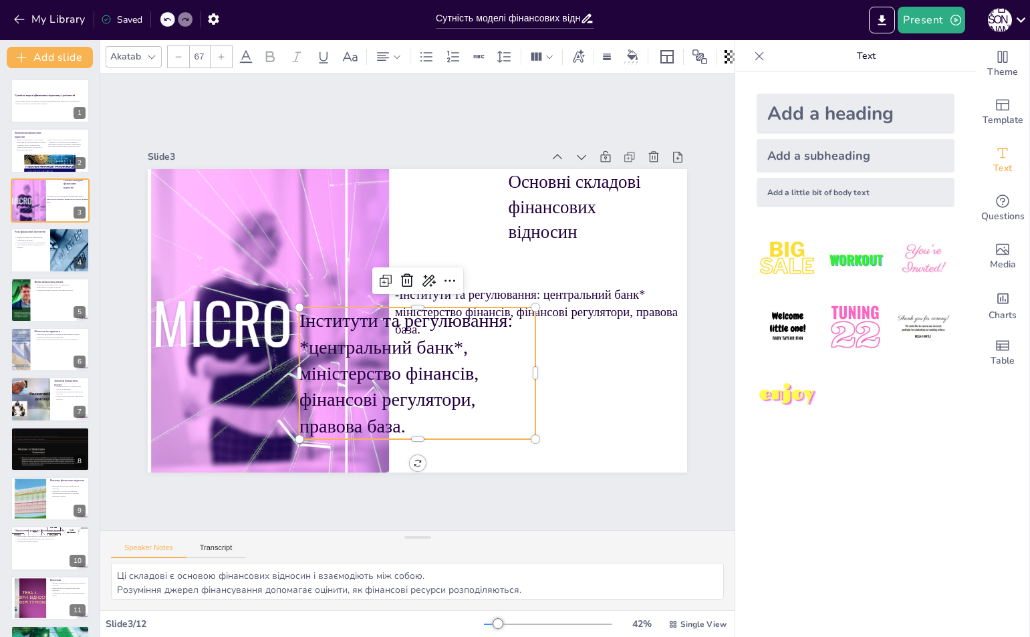
click at [174, 53] on icon at bounding box center [178, 57] width 8 height 8
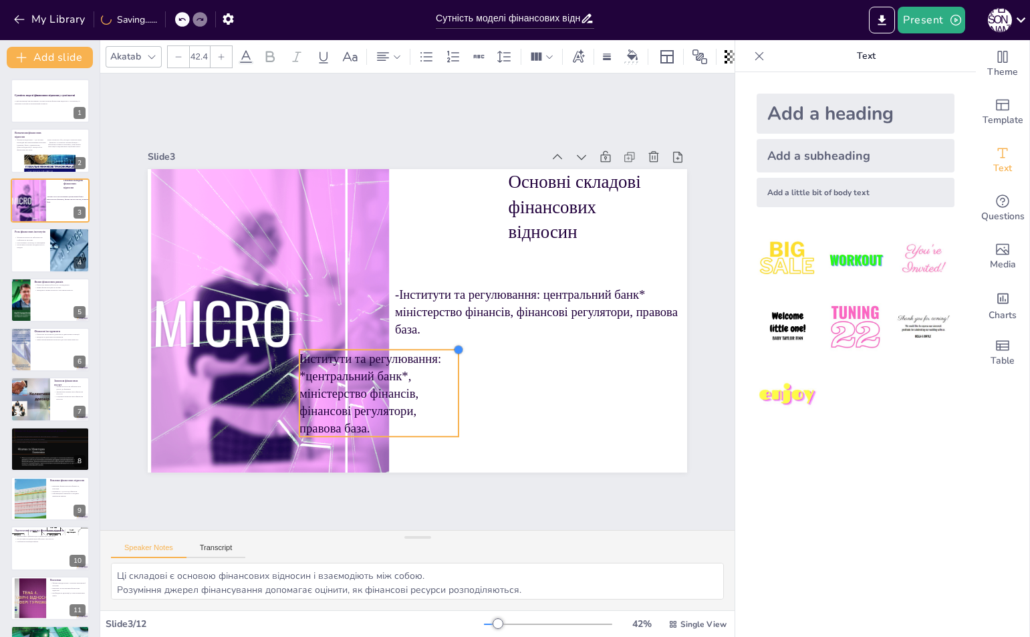
drag, startPoint x: 522, startPoint y: 303, endPoint x: 430, endPoint y: 367, distance: 112.3
click at [436, 359] on div "Основні складові фінансових відносин -Інститути та регулювання: центральний бан…" at bounding box center [416, 320] width 568 height 357
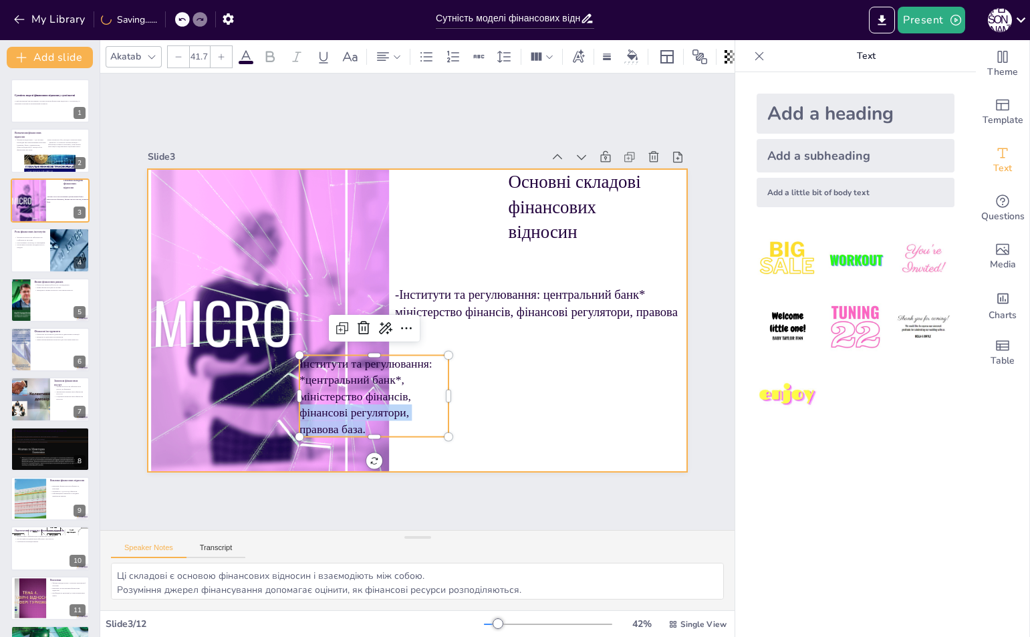
drag, startPoint x: 436, startPoint y: 392, endPoint x: 468, endPoint y: 391, distance: 32.1
click at [566, 393] on div "Основні складові фінансових відносин -Інститути та регулювання: центральний бан…" at bounding box center [417, 320] width 539 height 303
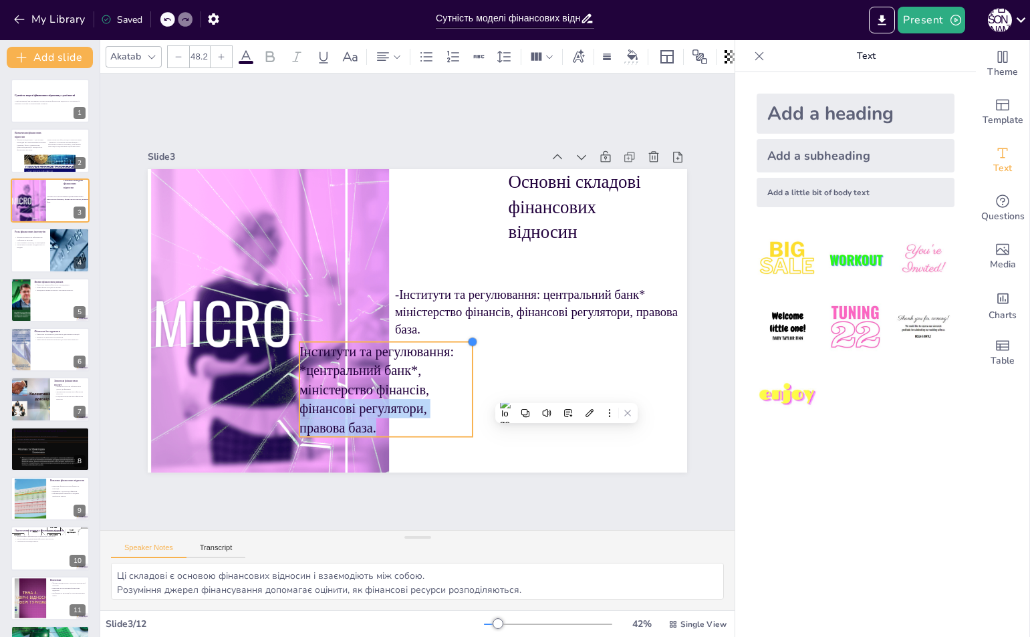
type input "47.5"
drag, startPoint x: 439, startPoint y: 351, endPoint x: 450, endPoint y: 339, distance: 15.6
click at [450, 339] on div "Основні складові фінансових відносин -Інститути та регулювання: центральний бан…" at bounding box center [416, 321] width 568 height 358
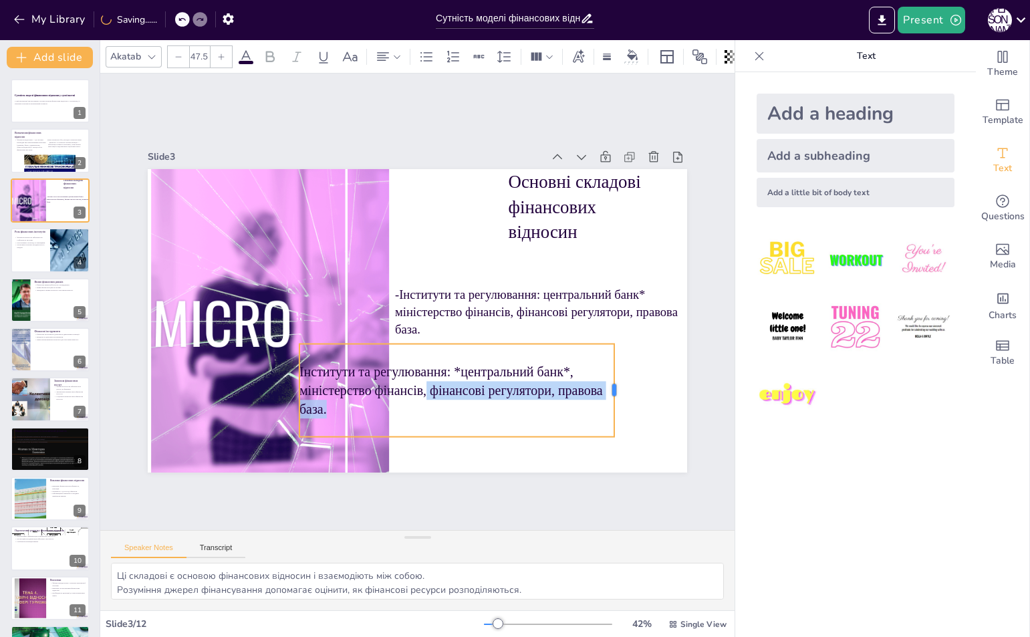
drag, startPoint x: 462, startPoint y: 381, endPoint x: 609, endPoint y: 377, distance: 146.4
click at [614, 377] on div at bounding box center [619, 390] width 11 height 94
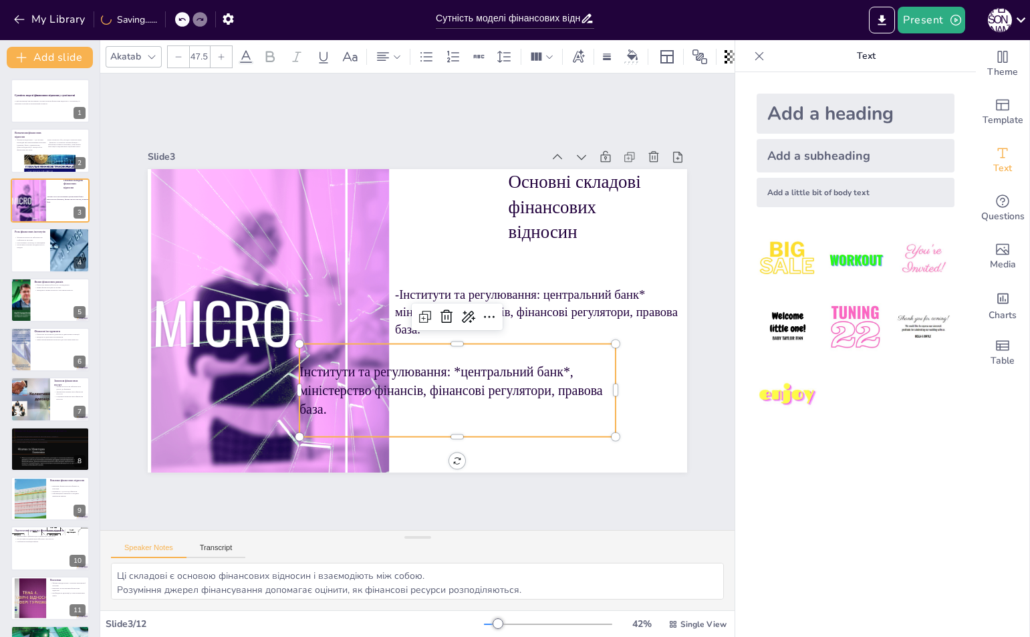
click at [504, 373] on p "Інститути та регулювання: *центральний банк*, міністерство фінансів, фінансові …" at bounding box center [457, 390] width 316 height 56
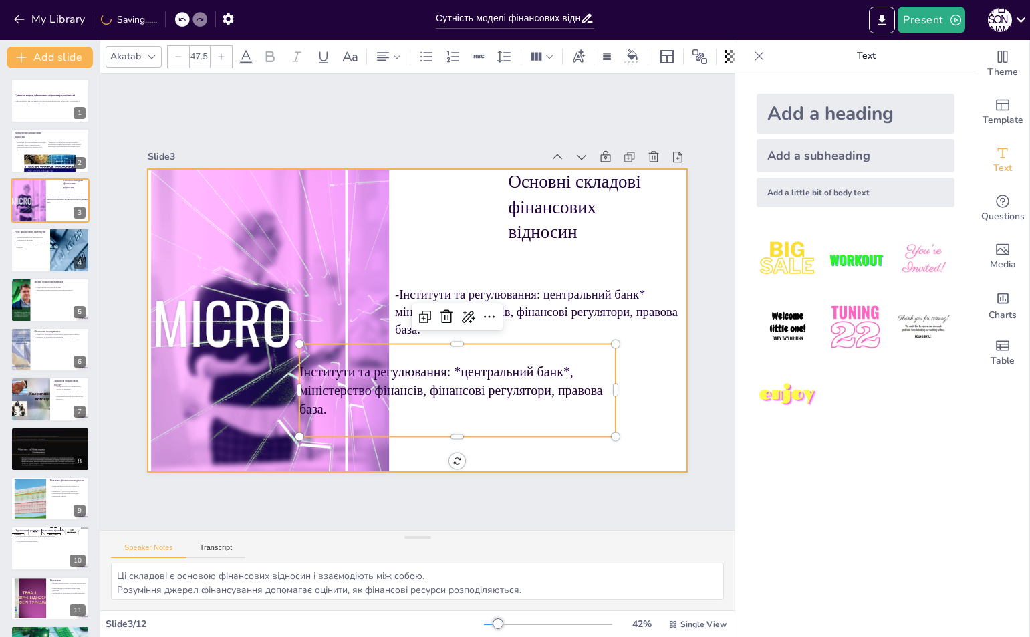
click at [628, 381] on div at bounding box center [417, 320] width 539 height 303
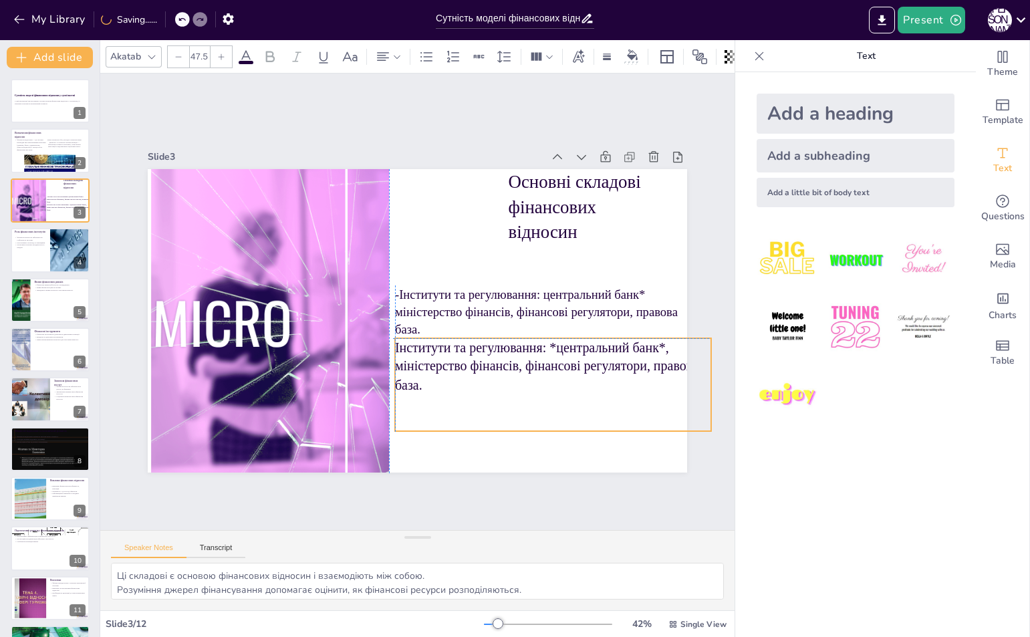
drag, startPoint x: 540, startPoint y: 373, endPoint x: 633, endPoint y: 368, distance: 93.7
click at [633, 368] on p "Інститути та регулювання: *центральний банк*, міністерство фінансів, фінансові …" at bounding box center [553, 366] width 316 height 56
click at [397, 349] on p "Інститути та регулювання: *центральний банк*, міністерство фінансів, фінансові …" at bounding box center [553, 366] width 316 height 56
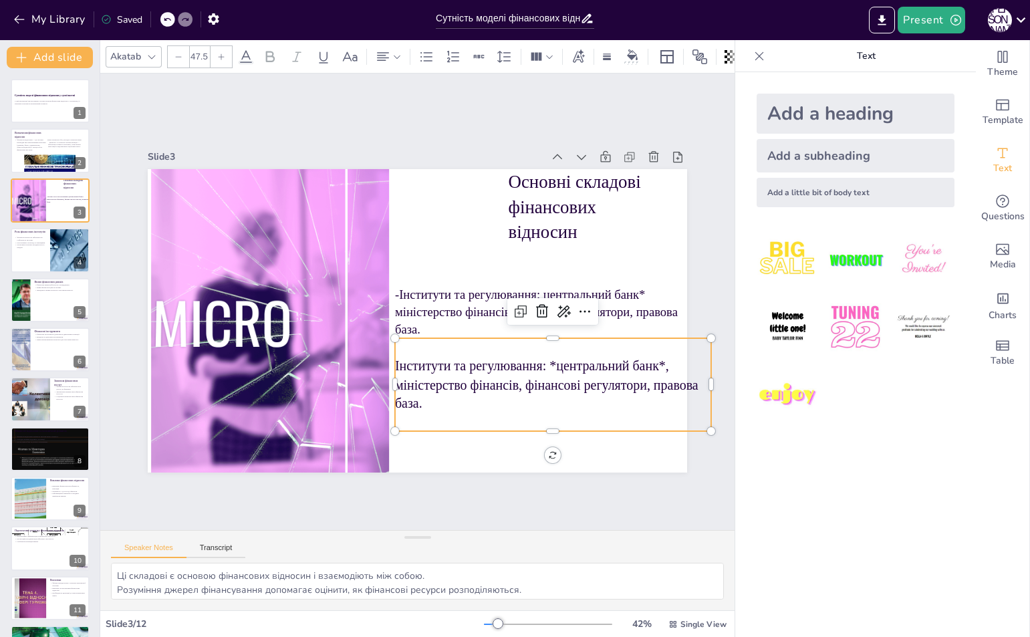
click at [395, 363] on p "Інститути та регулювання: *центральний банк*, міністерство фінансів, фінансові …" at bounding box center [553, 384] width 316 height 56
click at [387, 363] on p "Інститути та регулювання: *центральний банк*, міністерство фінансів, фінансові …" at bounding box center [543, 398] width 320 height 89
click at [394, 360] on p "Інститути та регулювання: *центральний банк*, міністерство фінансів, фінансові …" at bounding box center [532, 411] width 321 height 120
click at [395, 360] on p "Інститути та регулювання: *центральний банк*, міністерство фінансів, фінансові …" at bounding box center [553, 384] width 316 height 56
click at [386, 360] on p "Інститути та регулювання: *центральний банк*, міністерство фінансів, фінансові …" at bounding box center [543, 398] width 320 height 89
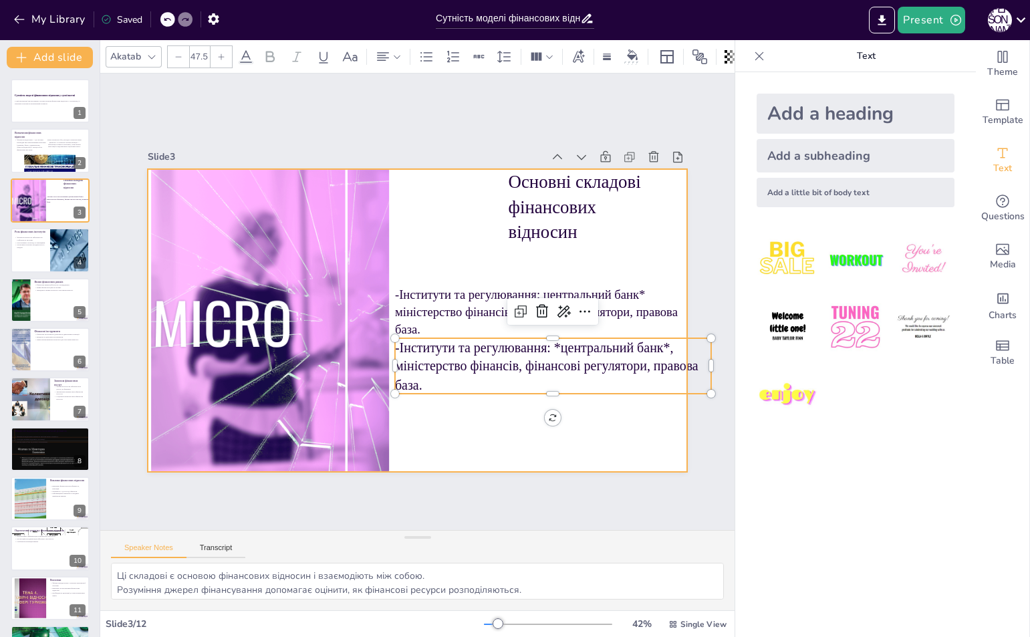
click at [462, 406] on div at bounding box center [415, 320] width 568 height 358
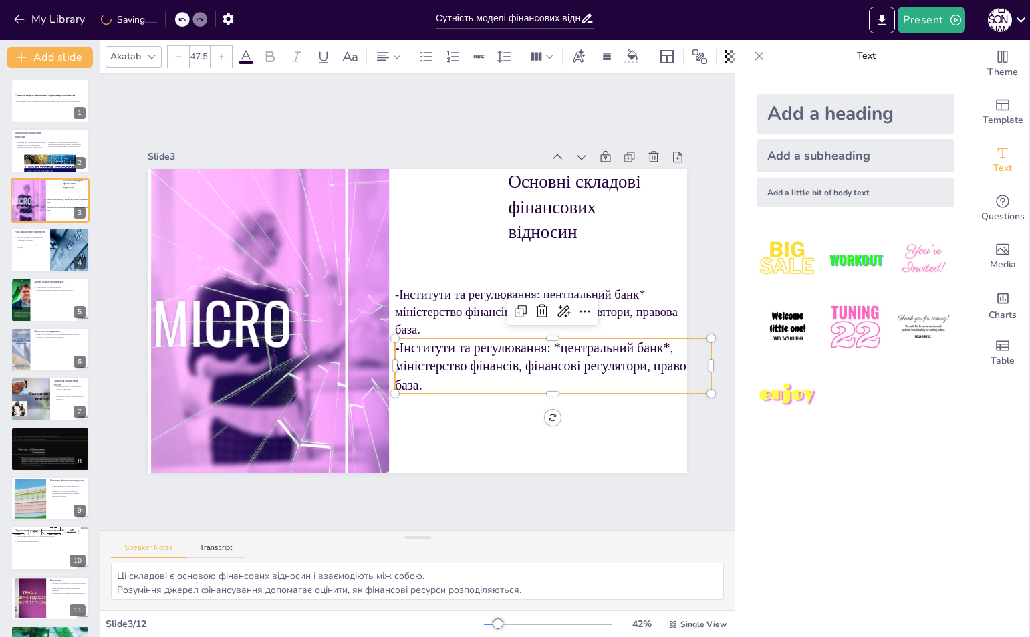
click at [633, 361] on p "-Інститути та регулювання: *центральний банк*, міністерство фінансів, фінансові…" at bounding box center [553, 366] width 316 height 56
drag, startPoint x: 701, startPoint y: 358, endPoint x: 674, endPoint y: 360, distance: 27.5
click at [683, 360] on div at bounding box center [688, 366] width 11 height 56
click at [526, 364] on p "-Інститути та регулювання: *центральний банк*, міністерство фінансів, фінансові…" at bounding box center [531, 378] width 293 height 86
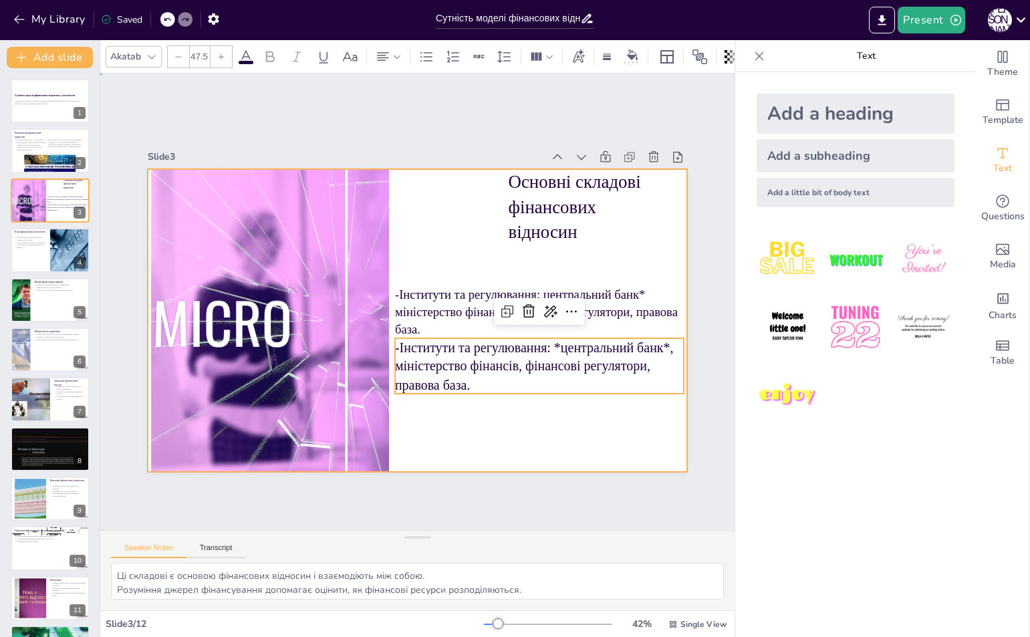
click at [665, 265] on div at bounding box center [417, 320] width 539 height 303
click at [615, 361] on p "-Інститути та регулювання: *центральний банк*, міністерство фінансів, фінансові…" at bounding box center [539, 366] width 289 height 56
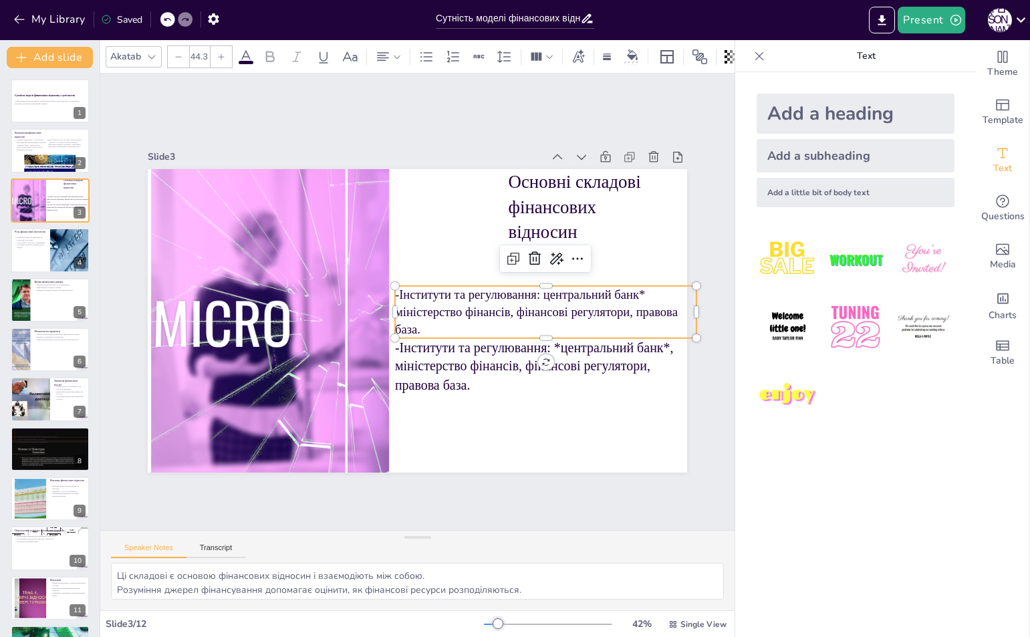
click at [617, 291] on p "-Інститути та регулювання: центральний банк* міністерство фінансів, фінансові р…" at bounding box center [545, 311] width 301 height 52
type input "47.5"
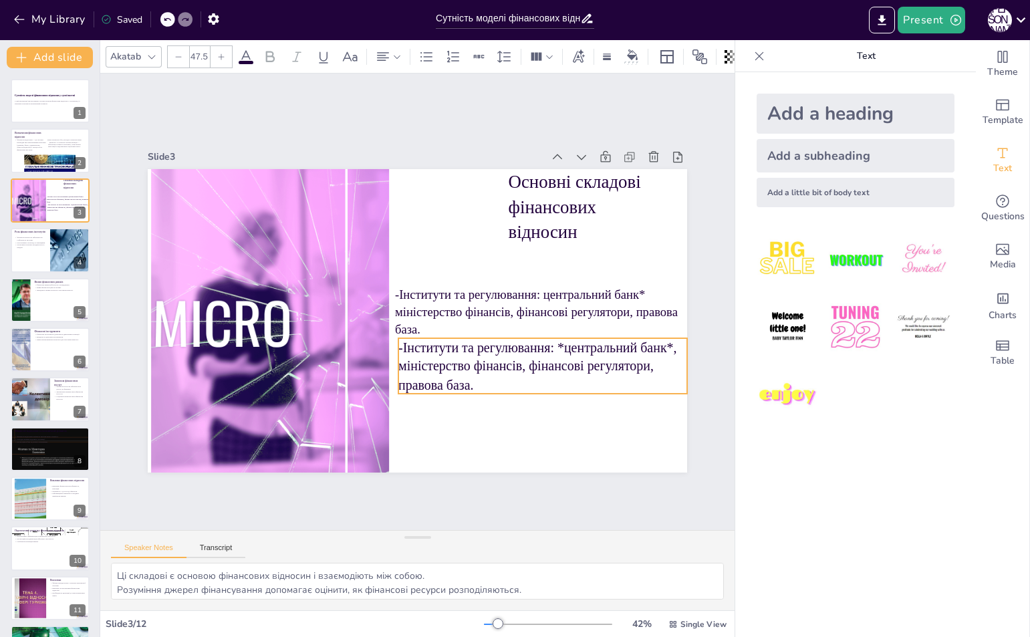
click at [592, 371] on p "-Інститути та регулювання: *центральний банк*, міністерство фінансів, фінансові…" at bounding box center [542, 366] width 289 height 56
click at [528, 314] on icon at bounding box center [529, 322] width 17 height 17
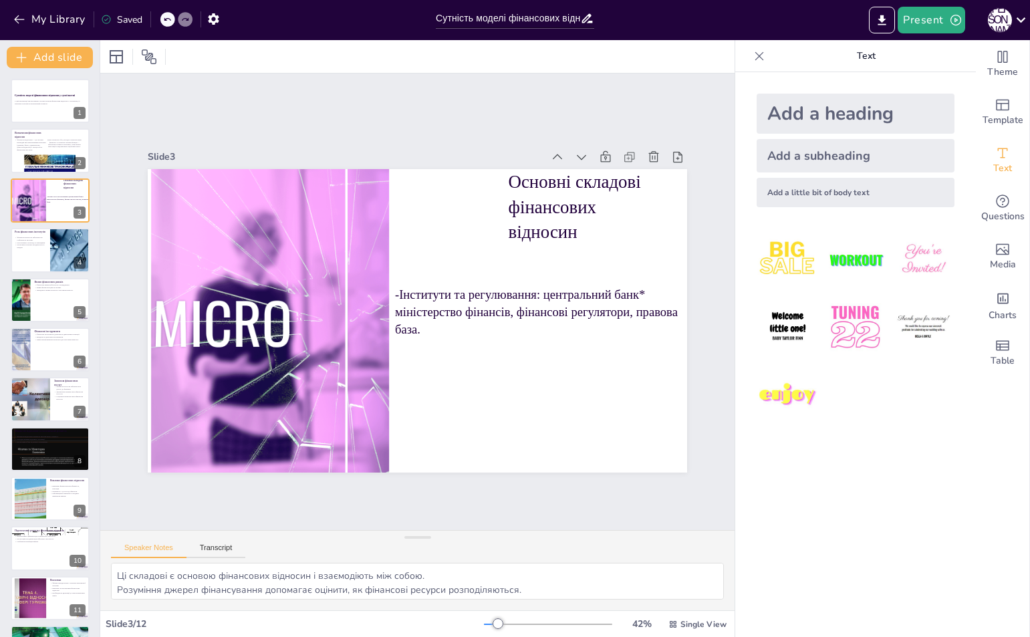
click at [847, 108] on div "Add a heading" at bounding box center [855, 114] width 198 height 40
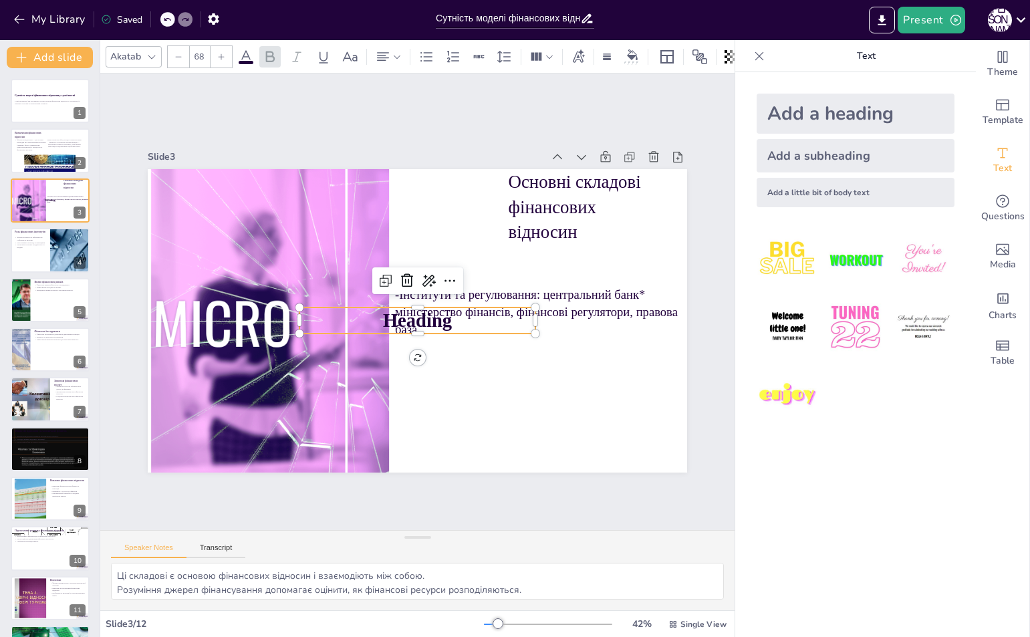
click at [477, 317] on p "Heading" at bounding box center [417, 320] width 236 height 27
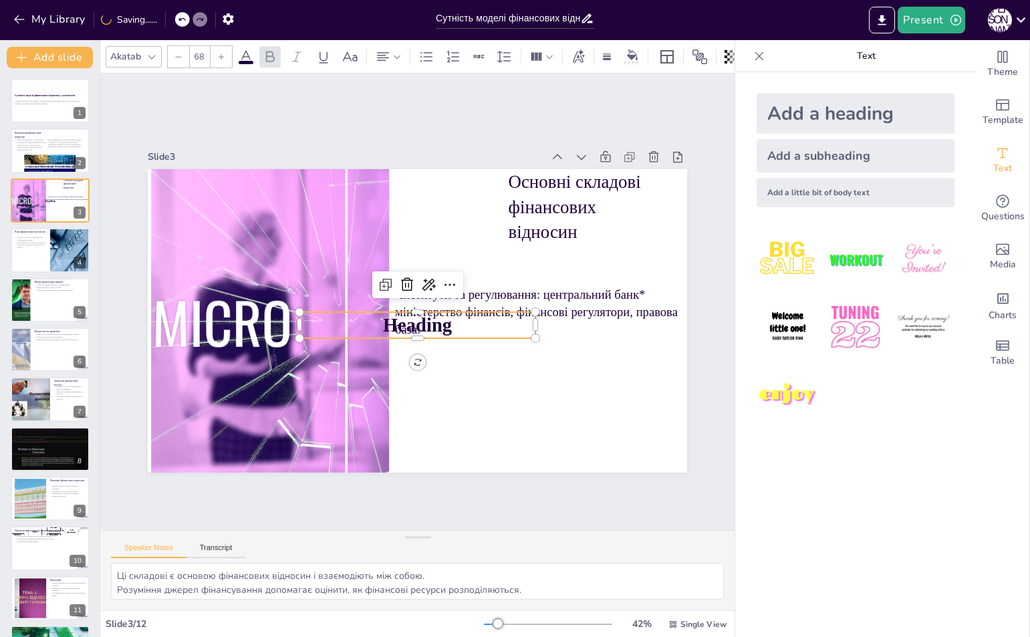
click at [464, 320] on p "Heading" at bounding box center [417, 324] width 236 height 27
click at [464, 320] on p "Heading" at bounding box center [414, 324] width 237 height 51
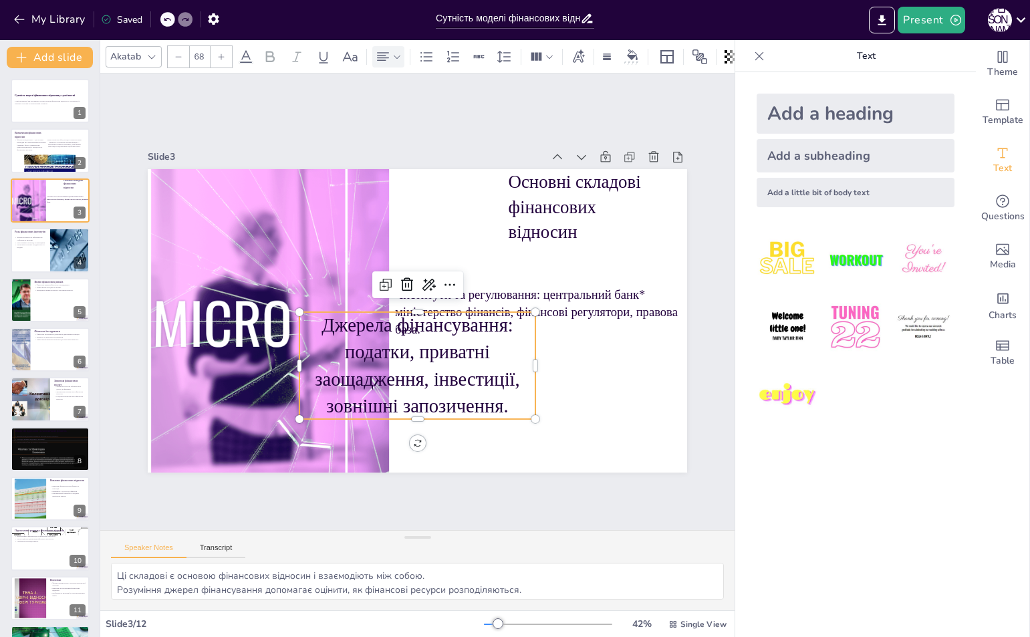
click at [385, 46] on div at bounding box center [388, 56] width 32 height 21
click at [381, 103] on icon at bounding box center [388, 96] width 16 height 16
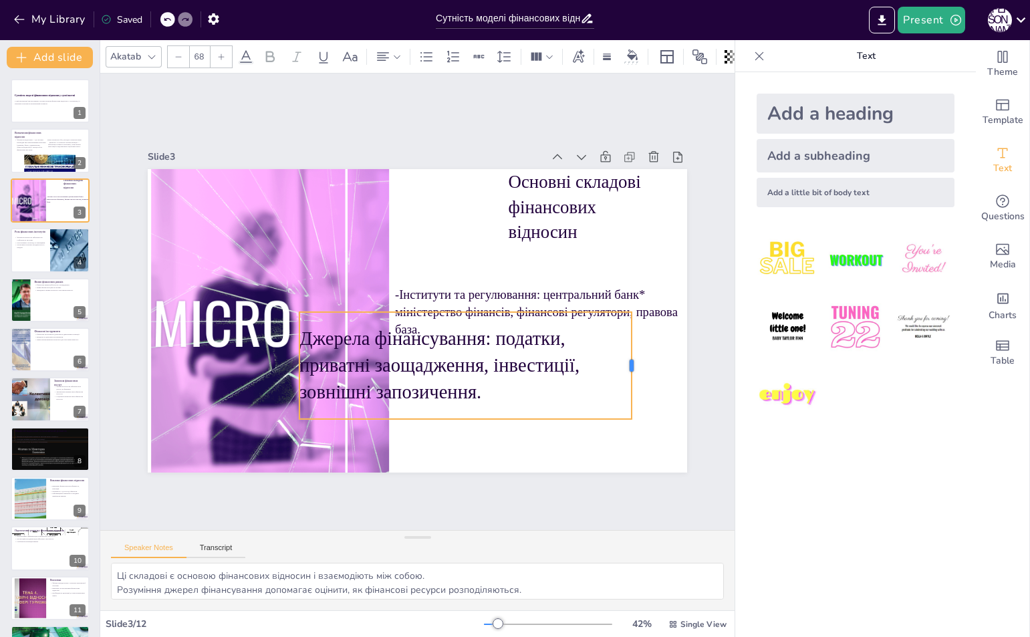
drag, startPoint x: 525, startPoint y: 365, endPoint x: 627, endPoint y: 348, distance: 103.6
click at [627, 354] on div at bounding box center [629, 388] width 22 height 108
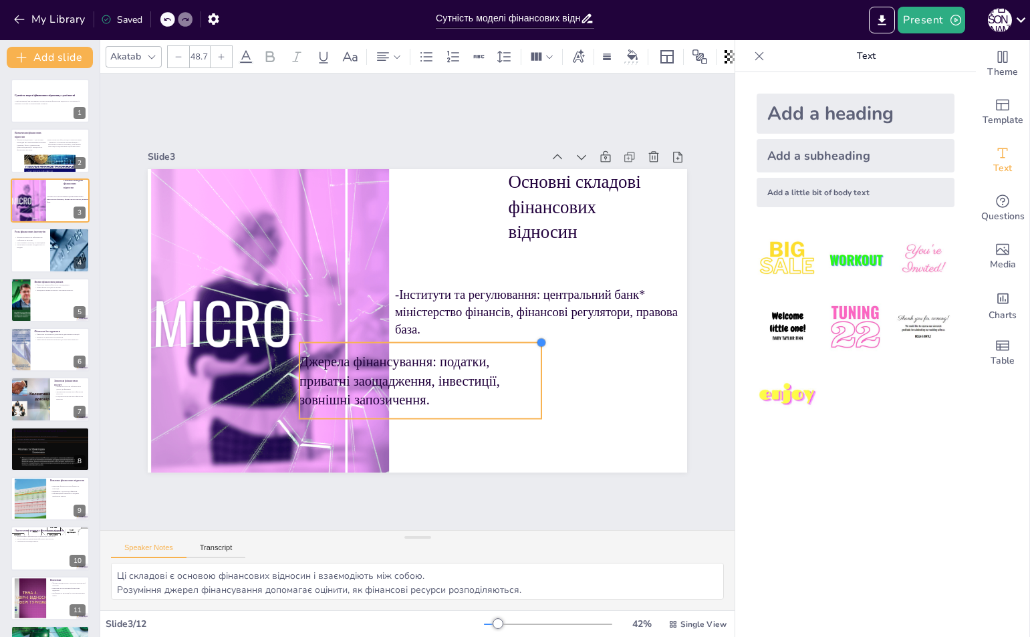
type input "48.4"
drag, startPoint x: 626, startPoint y: 309, endPoint x: 528, endPoint y: 365, distance: 112.9
click at [528, 365] on div "Основні складові фінансових відносин -Інститути та регулювання: центральний бан…" at bounding box center [417, 320] width 539 height 303
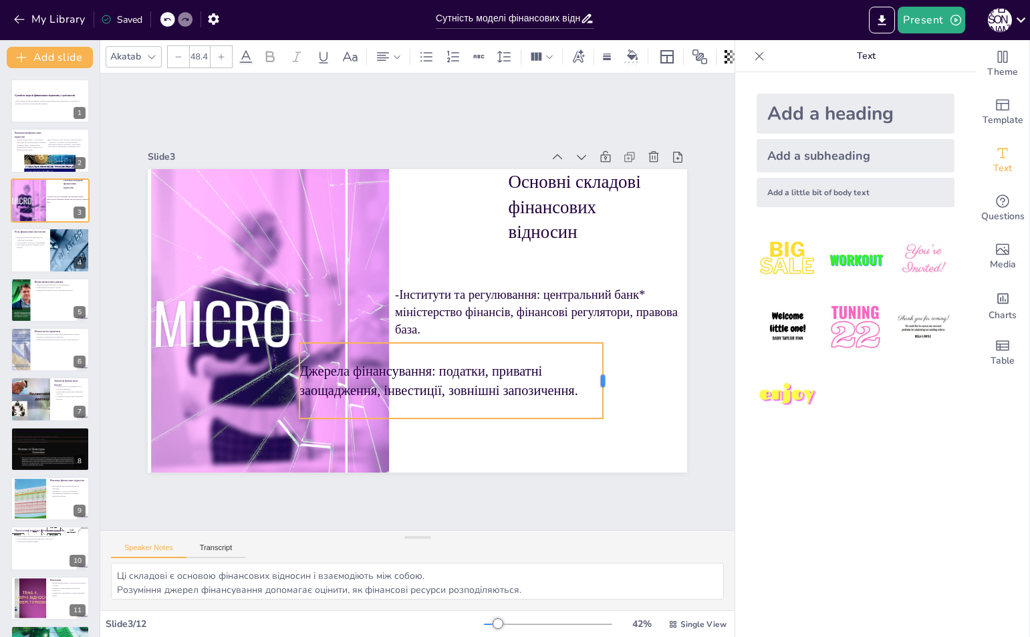
drag, startPoint x: 530, startPoint y: 379, endPoint x: 607, endPoint y: 373, distance: 77.0
click at [608, 373] on div at bounding box center [598, 399] width 19 height 77
drag, startPoint x: 514, startPoint y: 385, endPoint x: 524, endPoint y: 384, distance: 10.7
click at [524, 384] on p "Джерела фінансування: податки, приватні заощадження, інвестиції, зовнішні запоз…" at bounding box center [452, 384] width 324 height 71
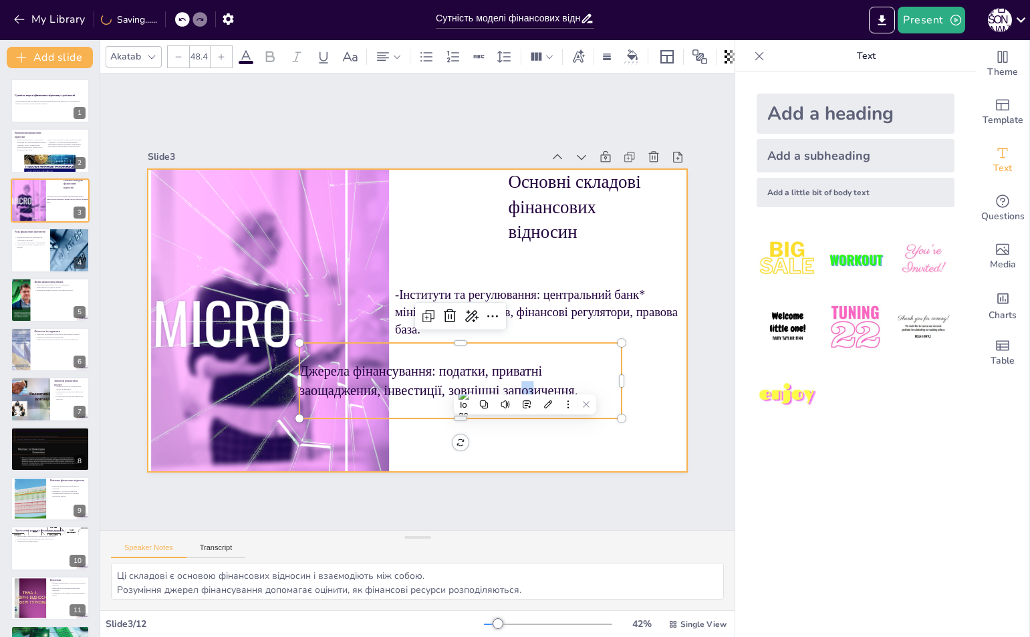
click at [524, 438] on div at bounding box center [416, 320] width 568 height 358
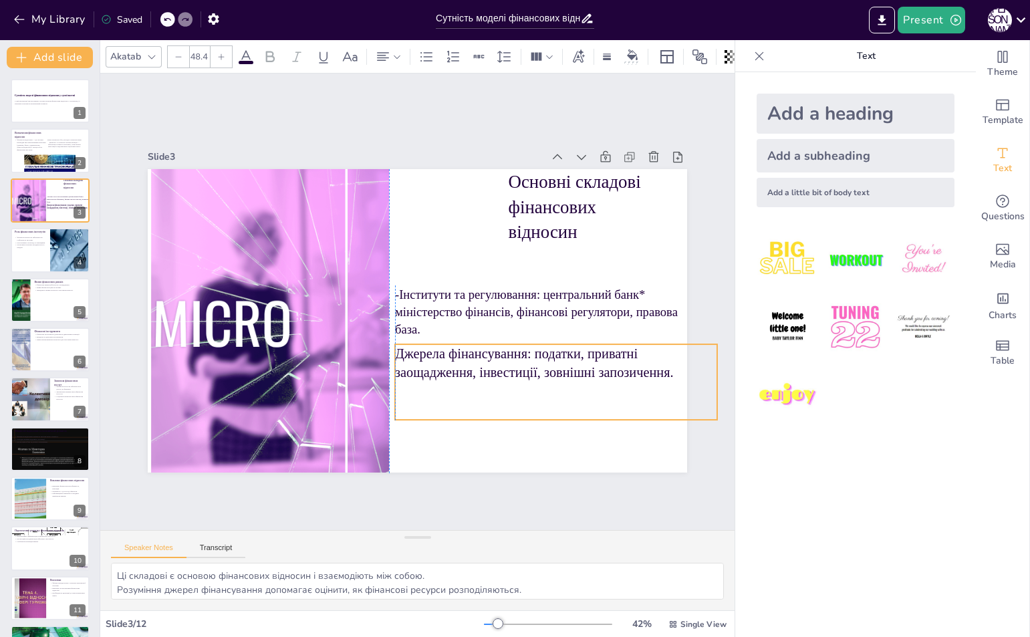
drag, startPoint x: 522, startPoint y: 364, endPoint x: 613, endPoint y: 365, distance: 90.2
click at [613, 365] on p "Джерела фінансування: податки, приватні заощадження, інвестиції, зовнішні запоз…" at bounding box center [549, 376] width 324 height 71
click at [396, 349] on p "Джерела фінансування: податки, приватні заощадження, інвестиції, зовнішні запоз…" at bounding box center [549, 376] width 324 height 71
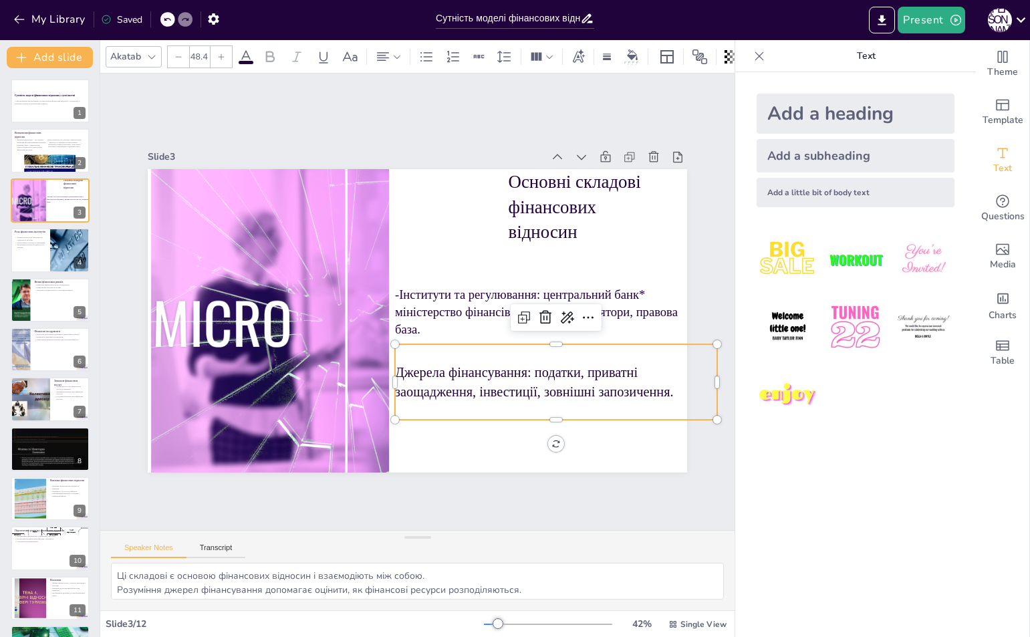
click at [395, 365] on p "Джерела фінансування: податки, приватні заощадження, інвестиції, зовнішні запоз…" at bounding box center [556, 382] width 322 height 38
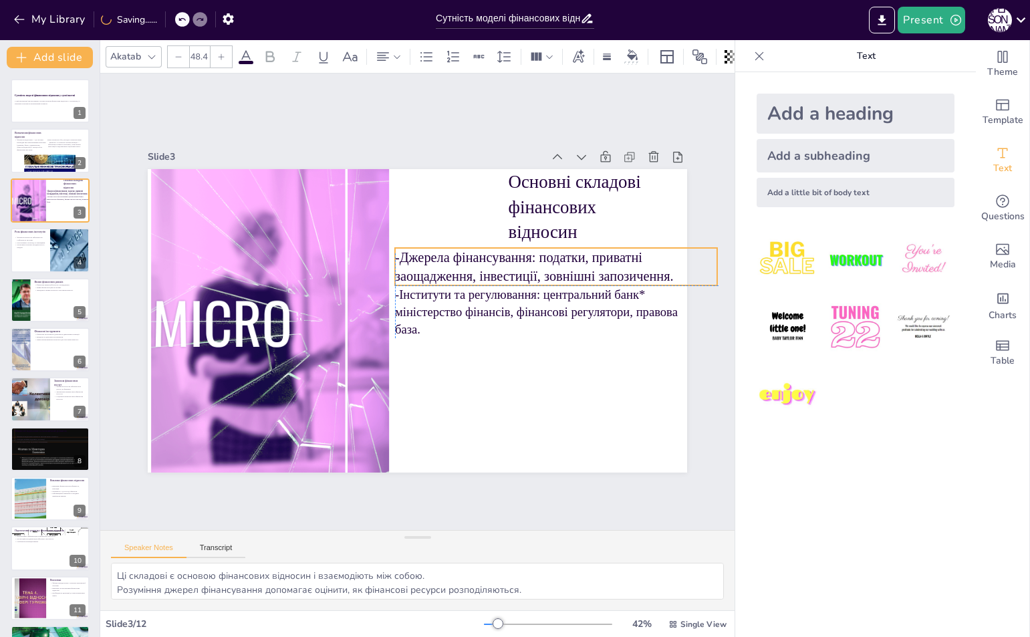
drag, startPoint x: 474, startPoint y: 365, endPoint x: 476, endPoint y: 274, distance: 90.9
click at [476, 274] on p "-Джерела фінансування: податки, приватні заощадження, інвестиції, зовнішні запо…" at bounding box center [559, 280] width 324 height 71
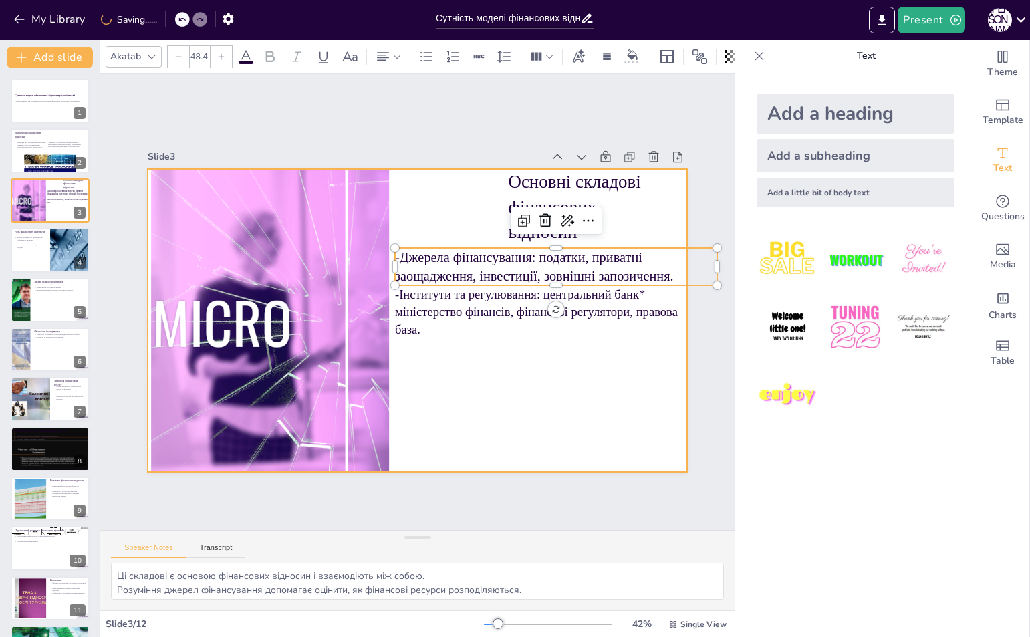
click at [480, 417] on div at bounding box center [417, 320] width 539 height 303
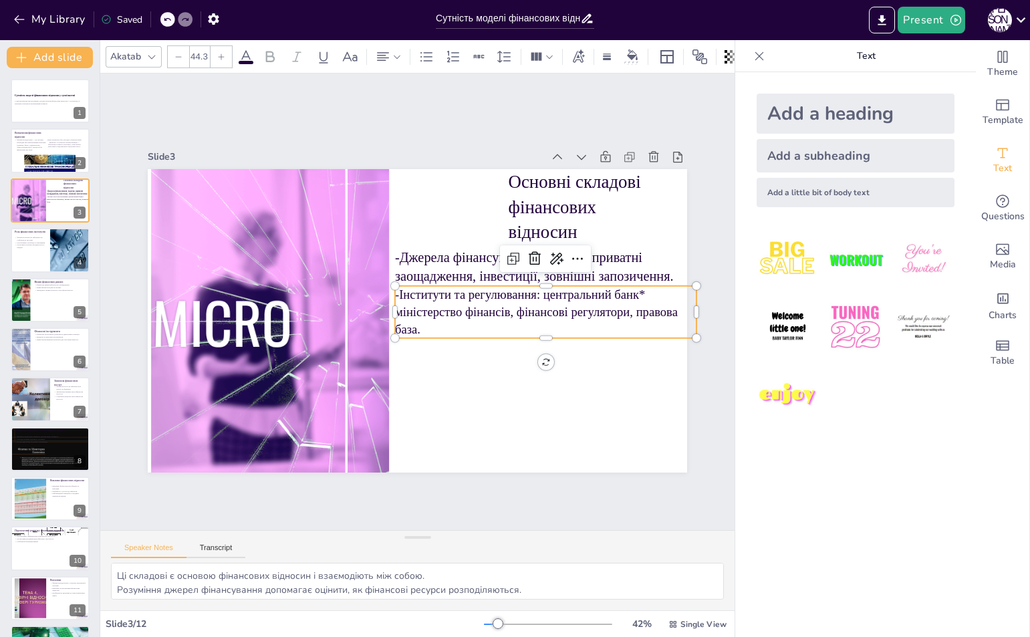
click at [616, 301] on p "-Інститути та регулювання: центральний банк* міністерство фінансів, фінансові р…" at bounding box center [543, 325] width 305 height 84
click at [633, 285] on p "-Інститути та регулювання: центральний банк* міністерство фінансів, фінансові р…" at bounding box center [545, 311] width 301 height 52
drag, startPoint x: 628, startPoint y: 291, endPoint x: 532, endPoint y: 291, distance: 95.5
click at [532, 291] on p "-Інститути та регулювання: центральний банк міністерство фінансів, фінансові ре…" at bounding box center [539, 338] width 305 height 114
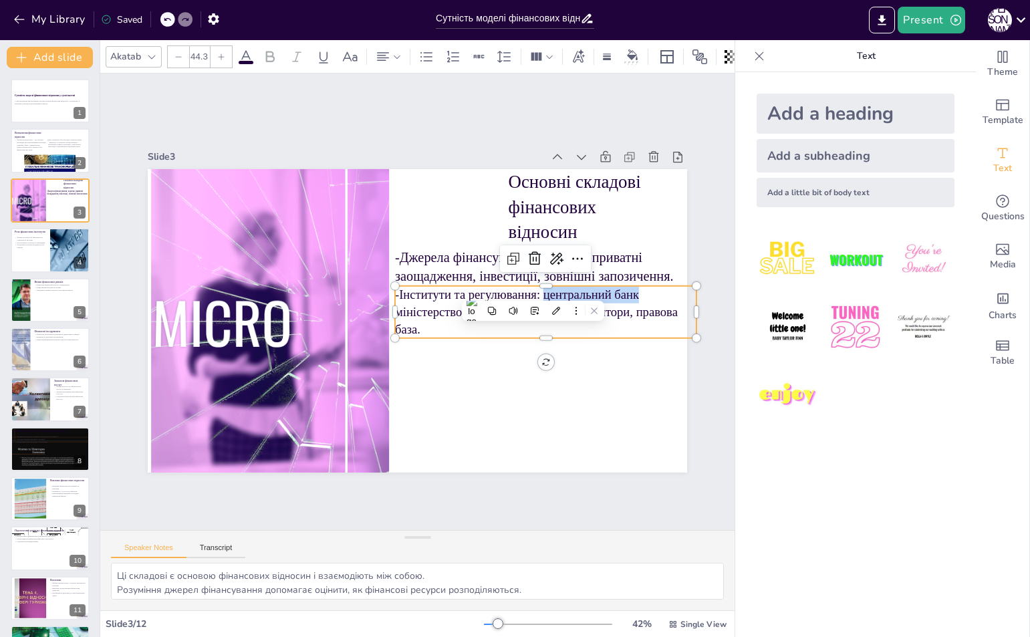
click at [270, 49] on icon at bounding box center [270, 57] width 16 height 16
click at [329, 55] on icon at bounding box center [323, 57] width 16 height 16
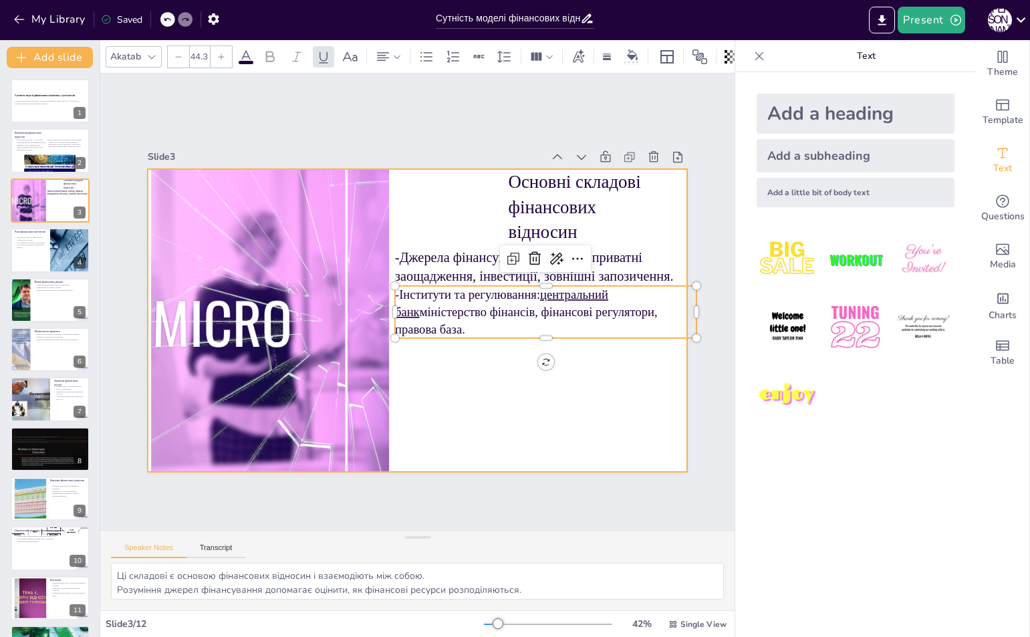
click at [441, 377] on div at bounding box center [416, 321] width 568 height 358
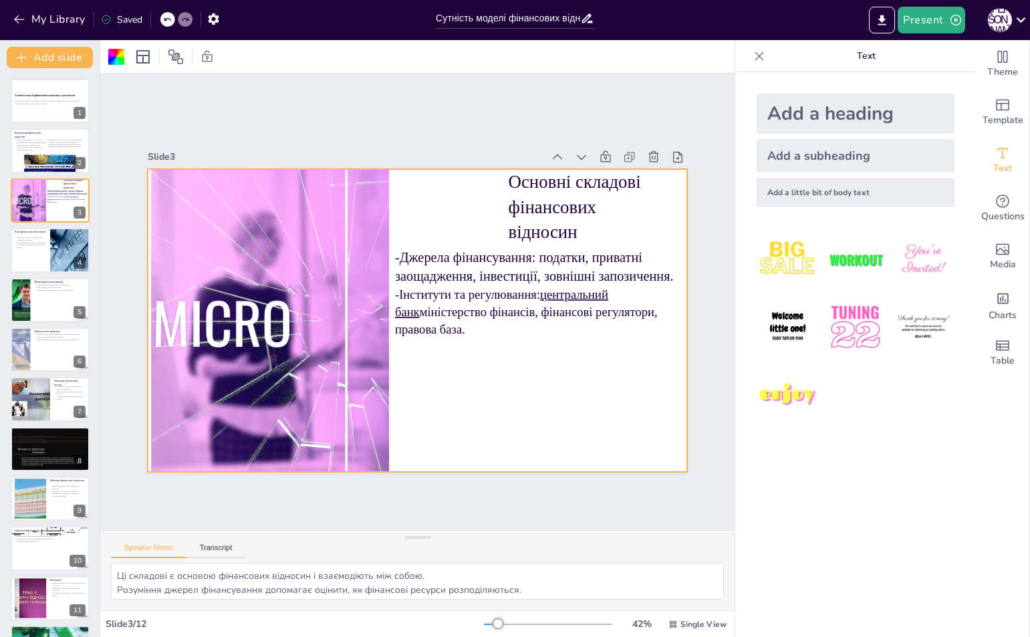
click at [851, 120] on div "Add a heading" at bounding box center [855, 114] width 198 height 40
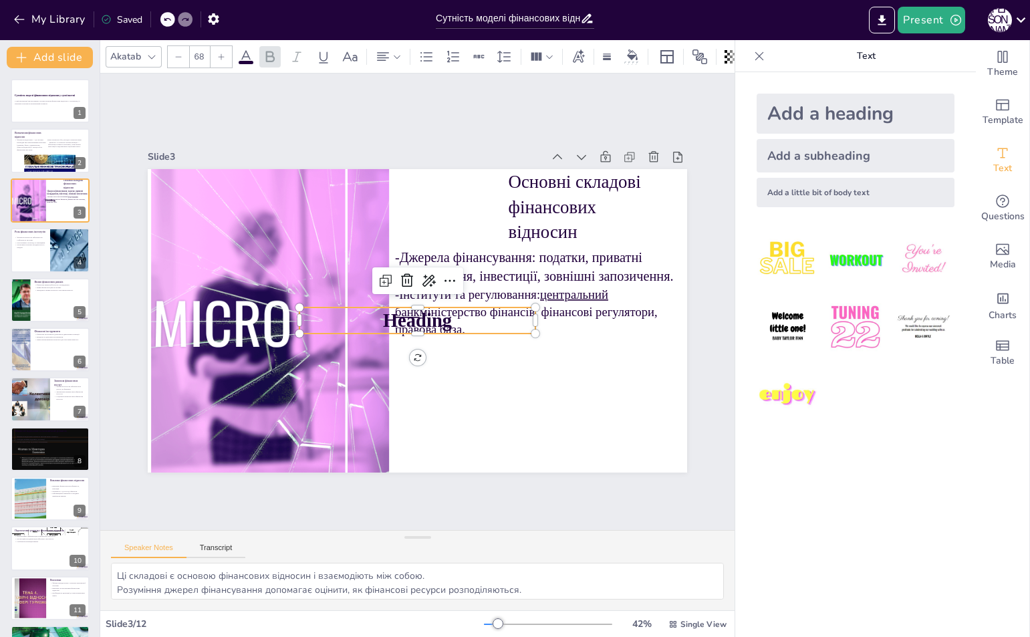
click at [439, 321] on span "Heading" at bounding box center [415, 320] width 71 height 29
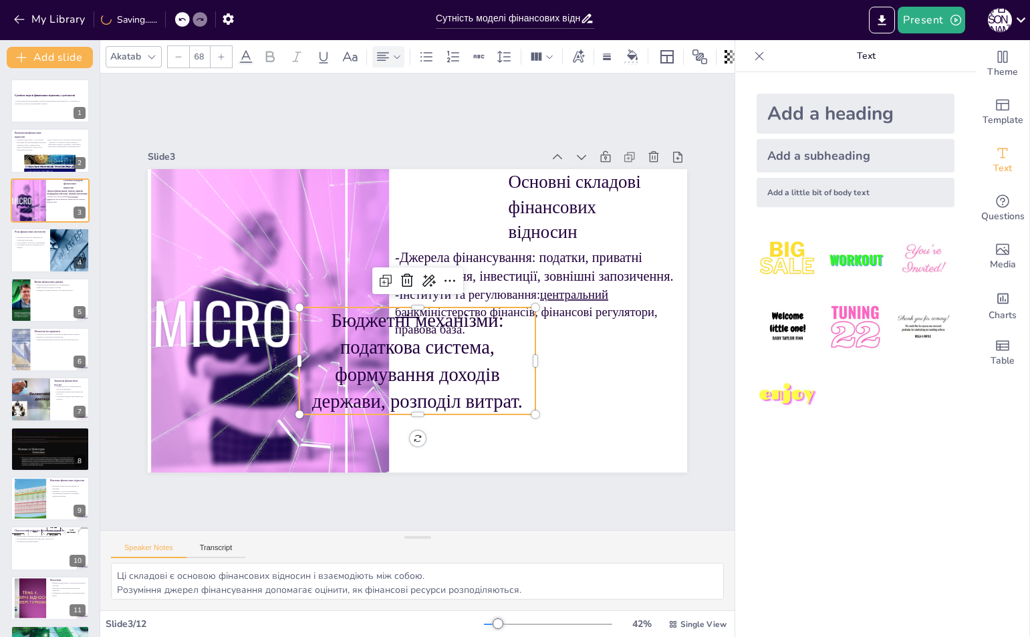
click at [379, 52] on icon at bounding box center [383, 56] width 12 height 9
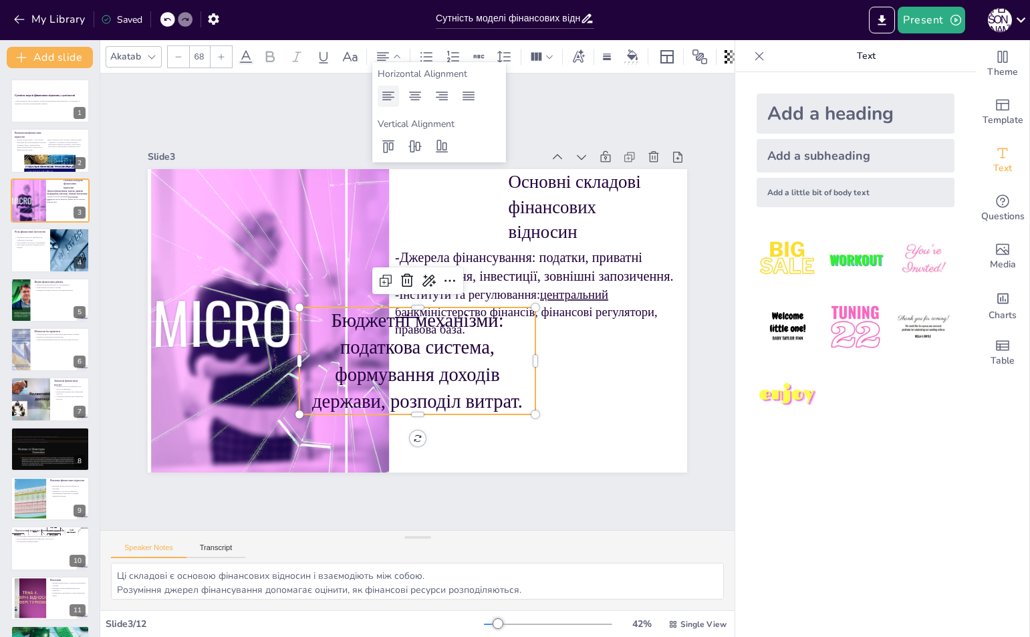
click at [385, 92] on icon at bounding box center [388, 96] width 12 height 9
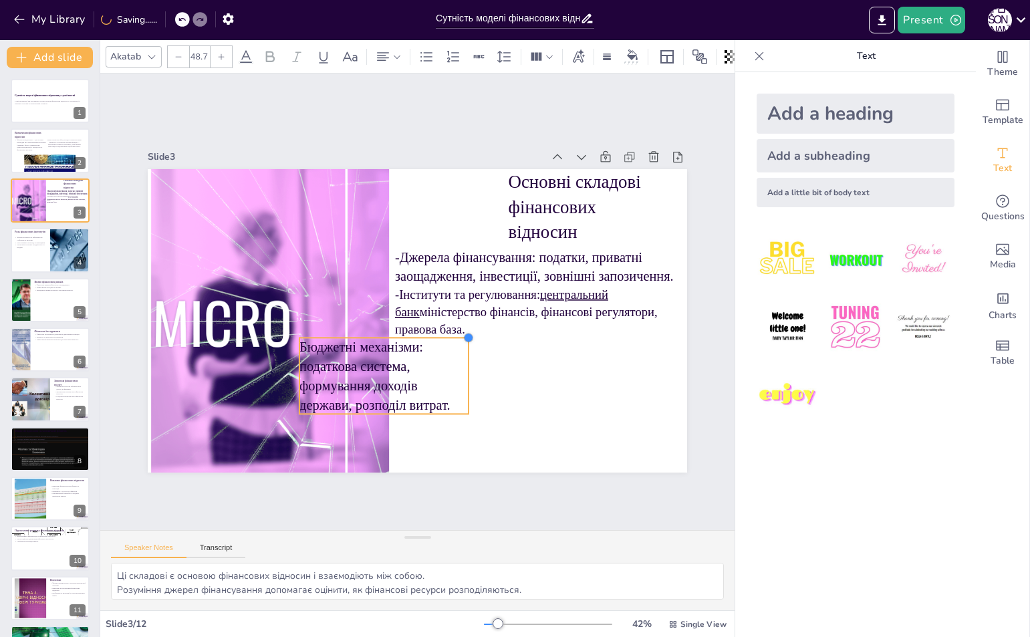
type input "48.5"
drag, startPoint x: 522, startPoint y: 302, endPoint x: 447, endPoint y: 365, distance: 97.7
click at [454, 355] on div "Основні складові фінансових відносин -Інститути та регулювання: центральний бан…" at bounding box center [417, 320] width 539 height 303
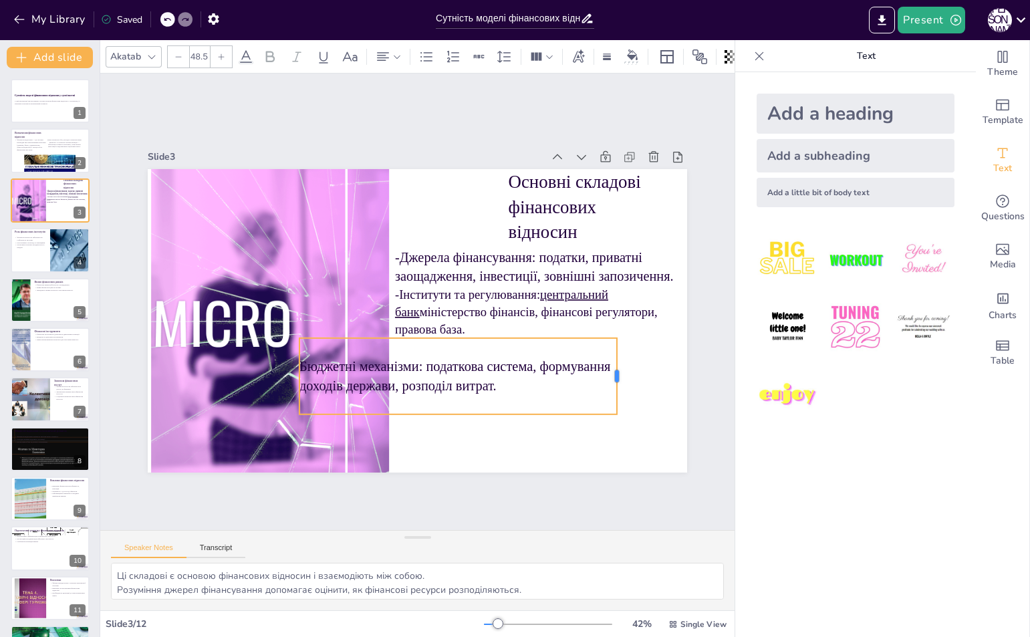
drag, startPoint x: 461, startPoint y: 376, endPoint x: 610, endPoint y: 370, distance: 149.1
click at [610, 370] on div at bounding box center [613, 396] width 19 height 77
drag, startPoint x: 453, startPoint y: 375, endPoint x: 519, endPoint y: 373, distance: 66.2
click at [519, 373] on p "Бюджетні механізми: податкова система, формування доходів держави, розподіл вит…" at bounding box center [449, 379] width 319 height 71
click at [509, 426] on div at bounding box center [417, 320] width 539 height 303
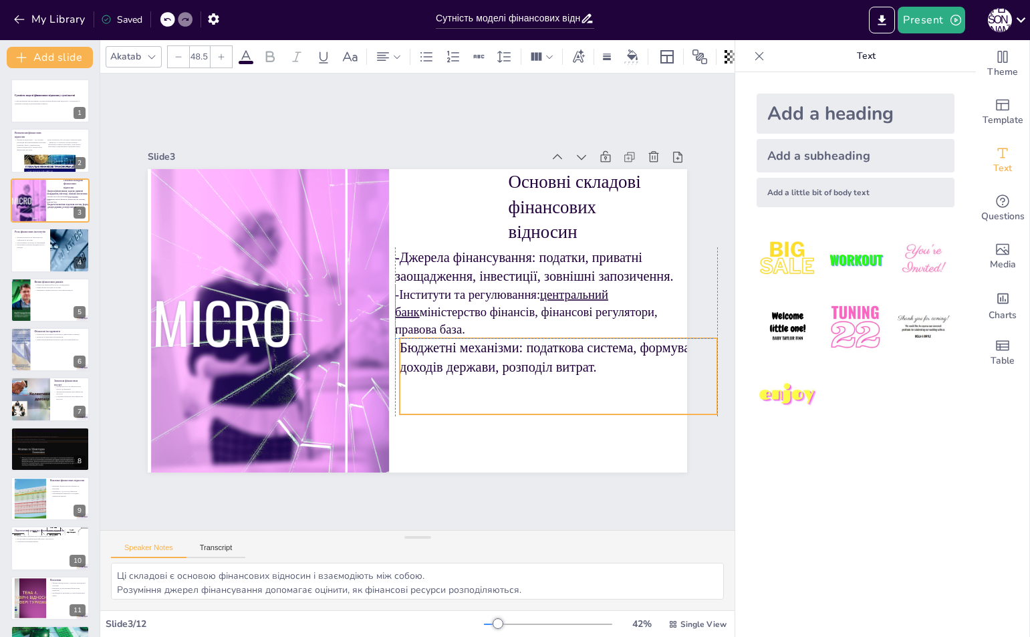
drag, startPoint x: 512, startPoint y: 387, endPoint x: 608, endPoint y: 389, distance: 96.2
click at [608, 389] on div "Бюджетні механізми: податкова система, формування доходів держави, розподіл вит…" at bounding box center [527, 416] width 325 height 170
click at [400, 345] on p "Бюджетні механізми: податкова система, формування доходів держави, розподіл вит…" at bounding box center [558, 357] width 317 height 38
click at [395, 345] on p "Бюджетні механізми: податкова система, формування доходів держави, розподіл вит…" at bounding box center [550, 370] width 319 height 71
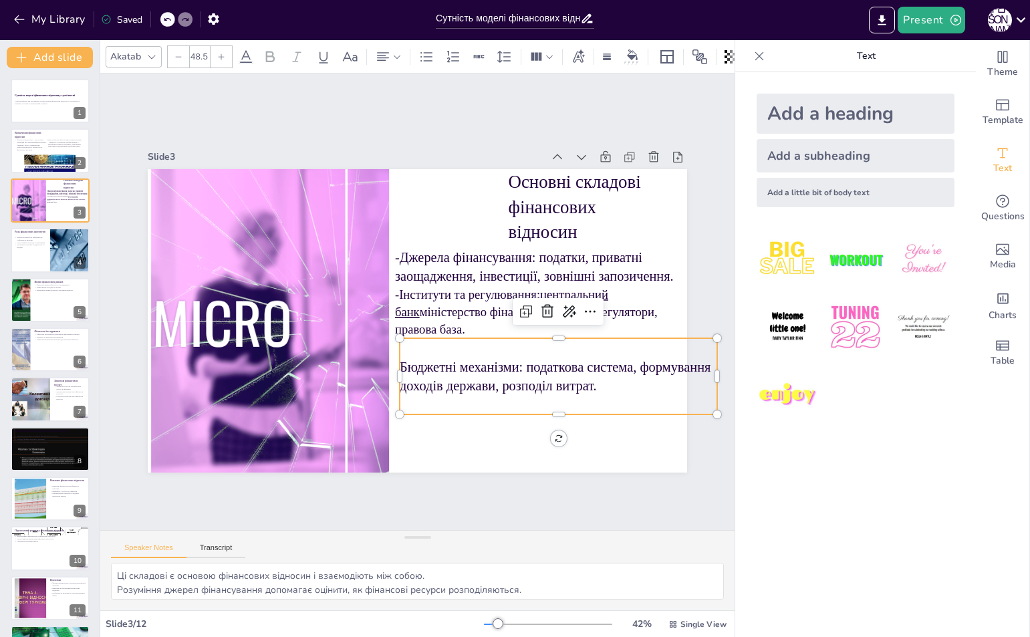
click at [393, 363] on p "Бюджетні механізми: податкова система, формування доходів держави, розподіл вит…" at bounding box center [502, 437] width 294 height 192
click at [392, 363] on p "Бюджетні механізми: податкова система, формування доходів держави, розподіл вит…" at bounding box center [548, 390] width 319 height 71
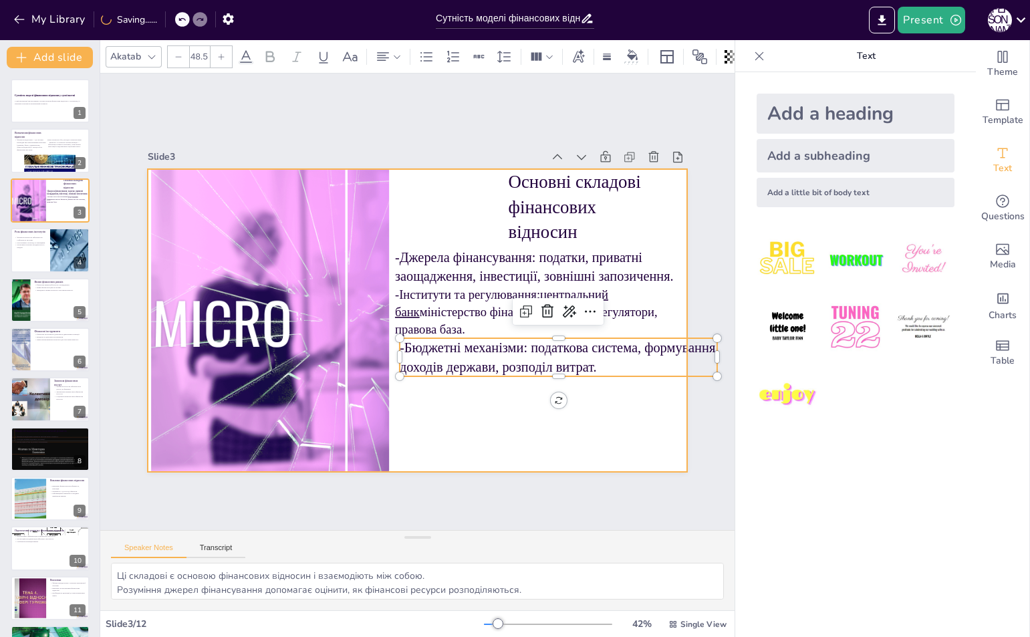
click at [617, 391] on div at bounding box center [415, 320] width 568 height 358
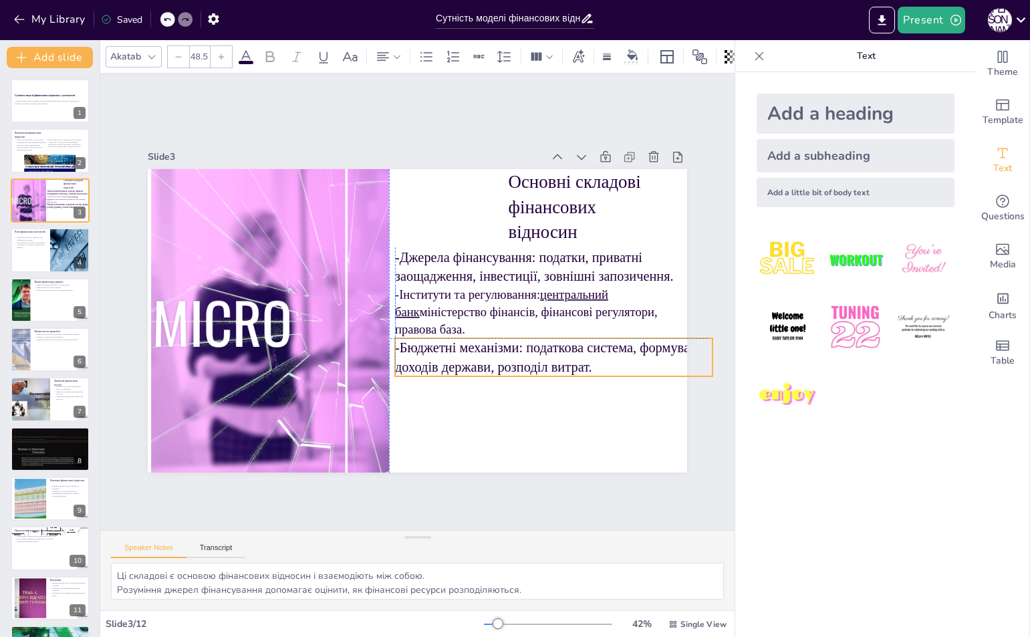
drag, startPoint x: 518, startPoint y: 348, endPoint x: 509, endPoint y: 343, distance: 10.8
click at [509, 343] on p "-Бюджетні механізми: податкова система, формування доходів держави, розподіл ви…" at bounding box center [546, 370] width 319 height 71
drag, startPoint x: 699, startPoint y: 331, endPoint x: 671, endPoint y: 339, distance: 29.2
click at [673, 363] on div at bounding box center [679, 369] width 12 height 12
click at [603, 359] on p "-Бюджетні механізми: податкова система, формування доходів держави, розподіл ви…" at bounding box center [507, 400] width 279 height 150
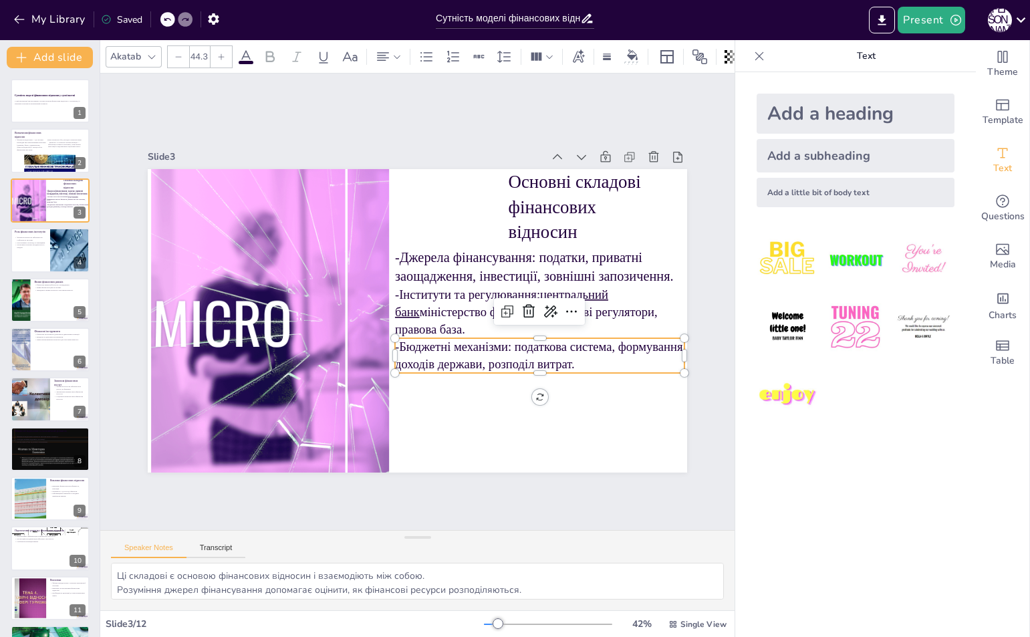
click at [693, 279] on div "Slide 1 Сутність моделі фінансових відносин у суспільстві У цій презентації ми …" at bounding box center [417, 302] width 614 height 341
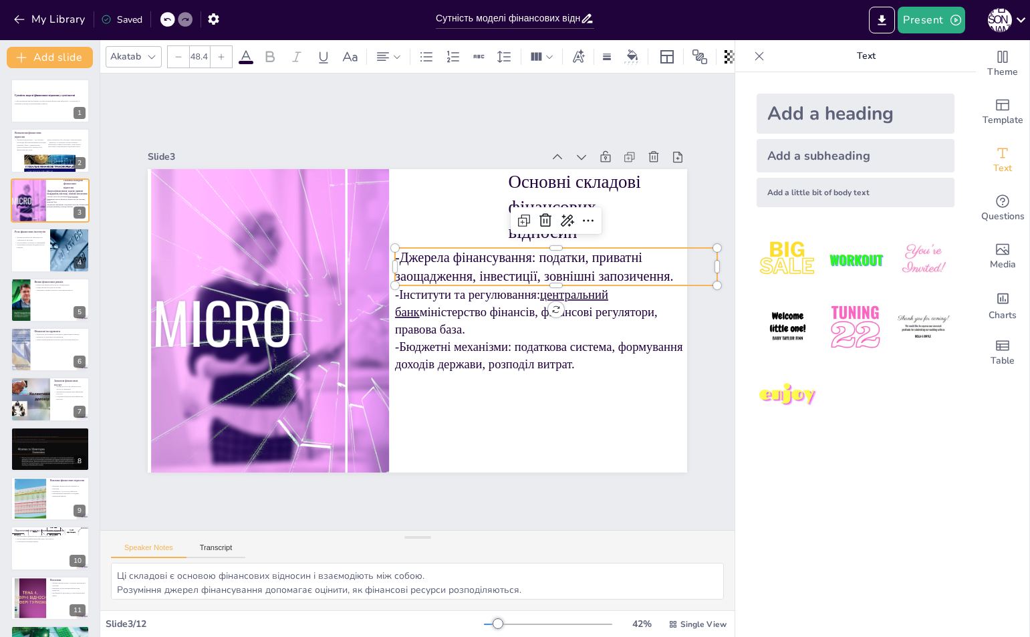
click at [842, 102] on div "Add a heading" at bounding box center [855, 114] width 198 height 40
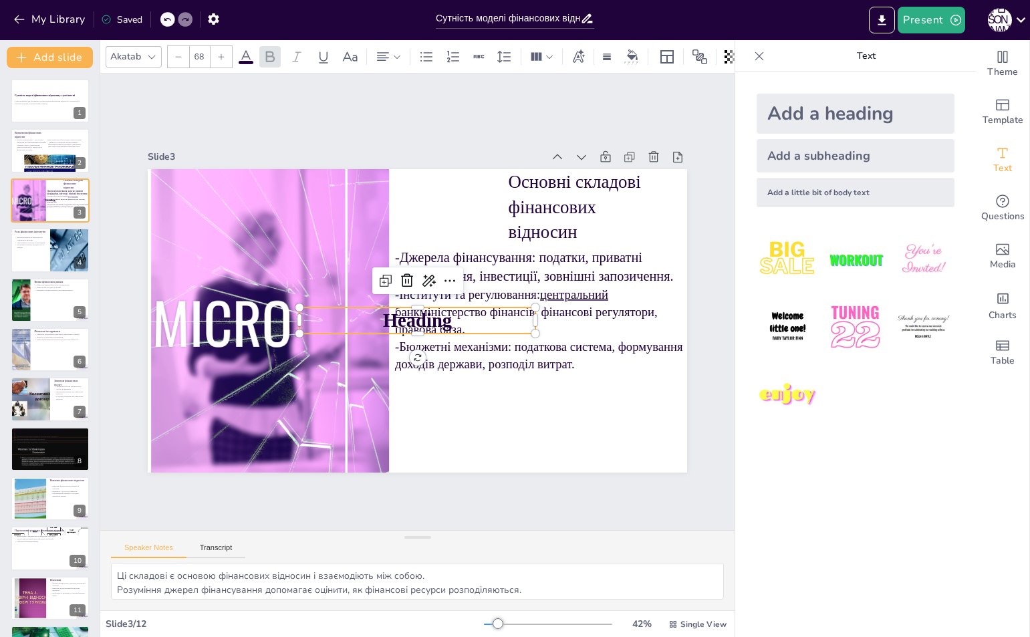
click at [474, 323] on p "Heading" at bounding box center [417, 320] width 236 height 27
click at [474, 323] on p "Heading" at bounding box center [413, 320] width 237 height 75
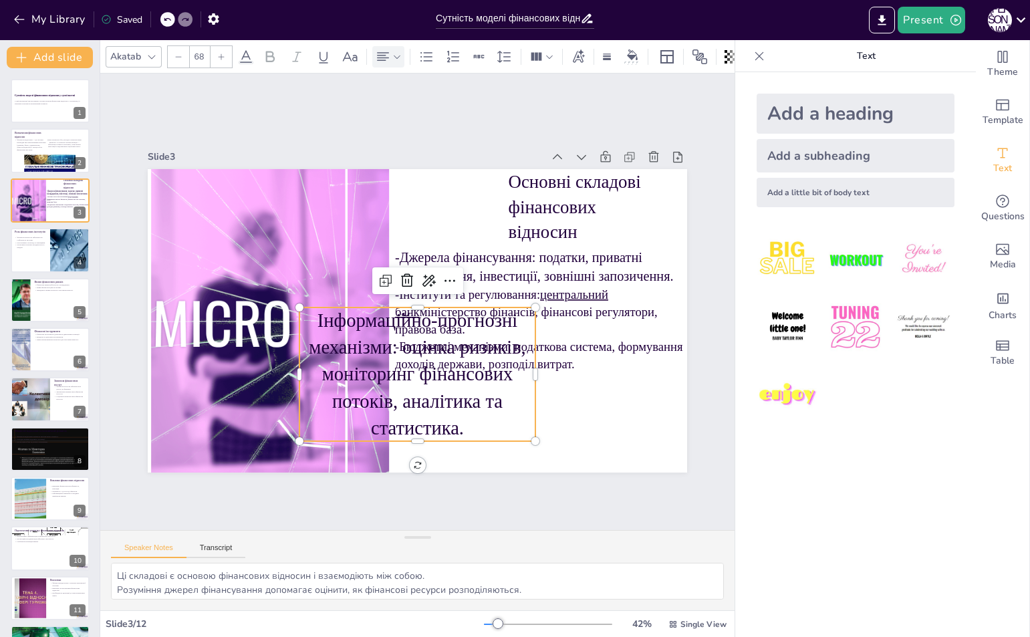
click at [381, 51] on icon at bounding box center [383, 57] width 16 height 16
click at [383, 98] on icon at bounding box center [388, 96] width 12 height 9
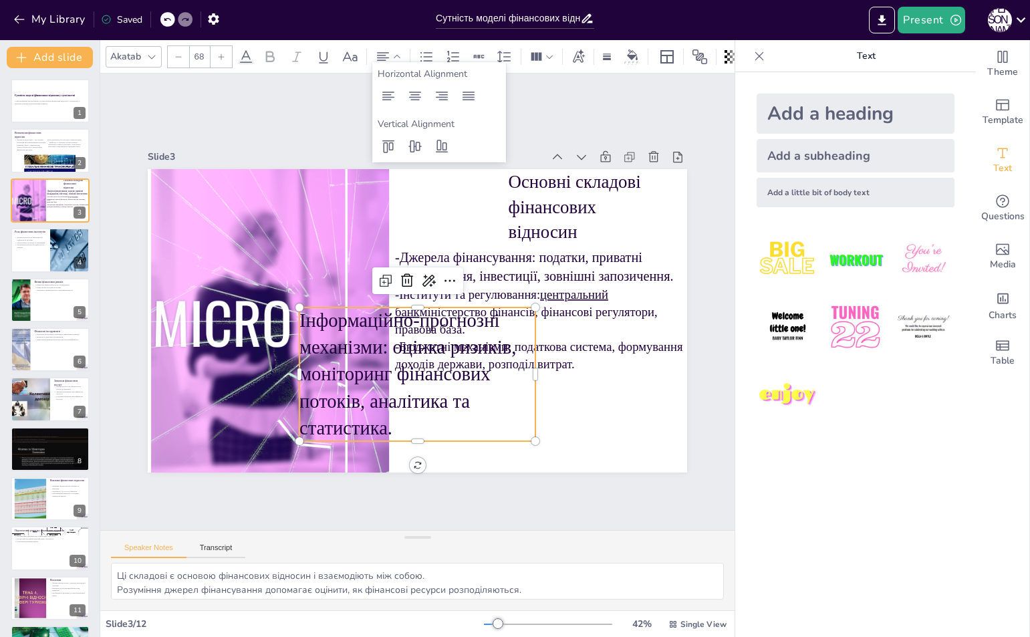
click at [176, 53] on icon at bounding box center [178, 57] width 8 height 8
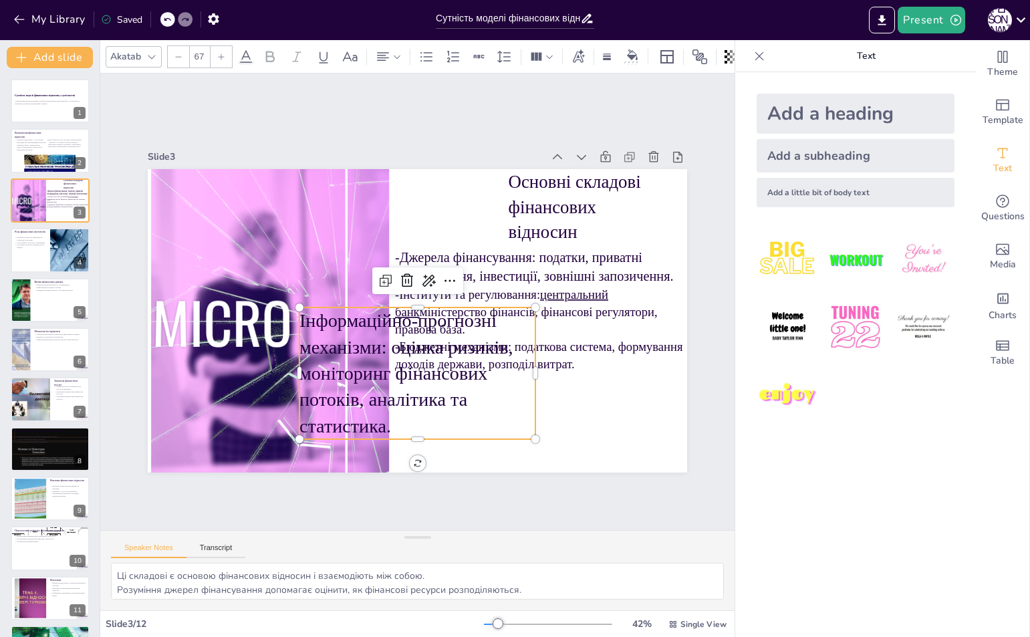
click at [176, 53] on icon at bounding box center [178, 57] width 8 height 8
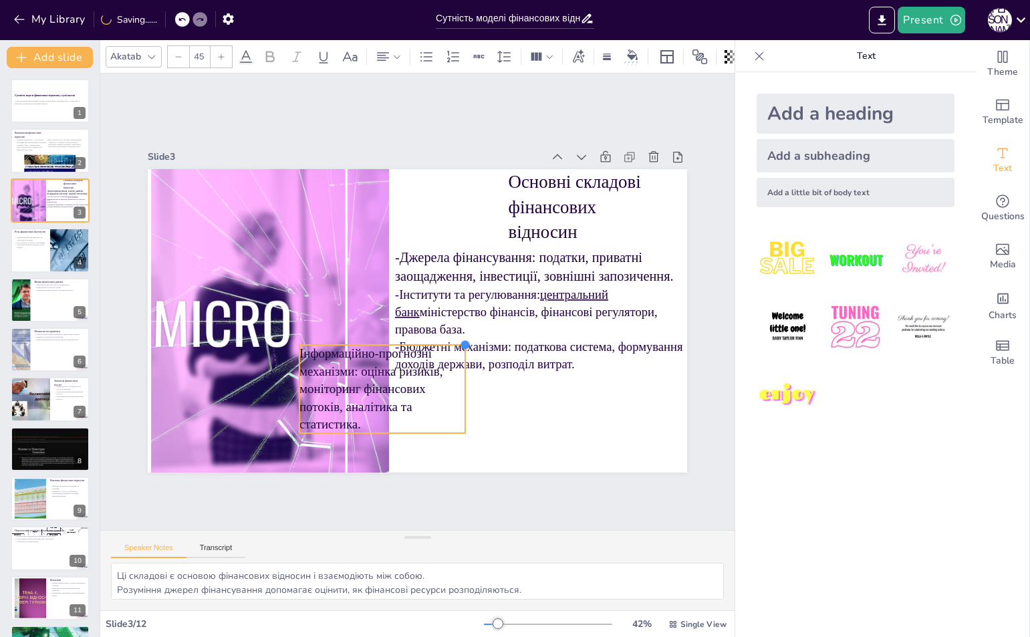
type input "45.1"
drag, startPoint x: 526, startPoint y: 300, endPoint x: 456, endPoint y: 345, distance: 82.7
click at [456, 345] on div "Основні складові фінансових відносин -Інститути та регулювання: центральний бан…" at bounding box center [417, 320] width 539 height 303
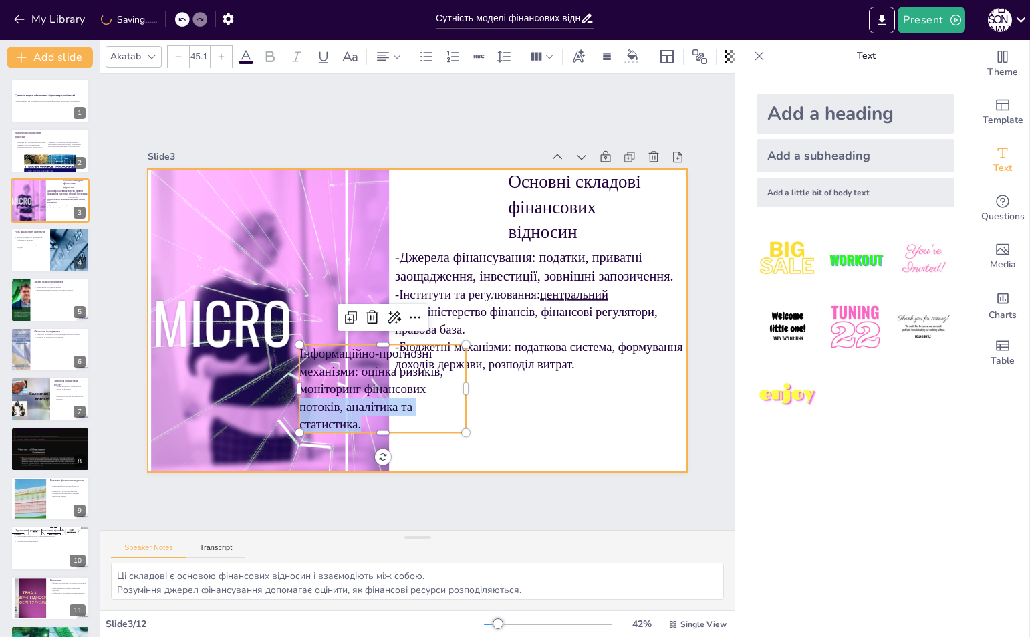
drag, startPoint x: 455, startPoint y: 386, endPoint x: 490, endPoint y: 387, distance: 34.7
click at [490, 387] on div "Основні складові фінансових відносин -Інститути та регулювання: центральний бан…" at bounding box center [417, 320] width 539 height 303
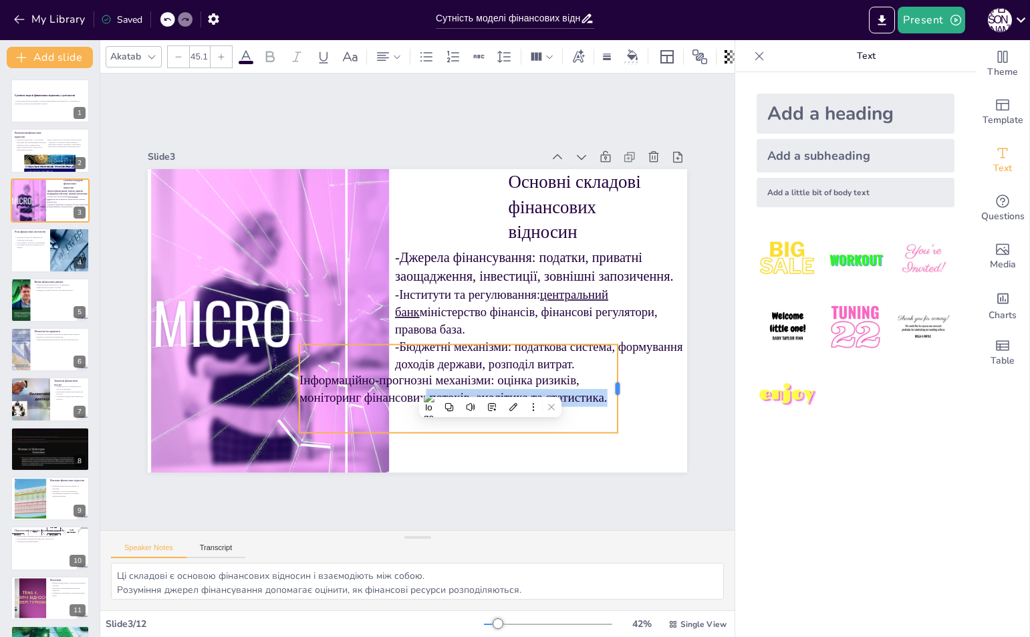
drag, startPoint x: 456, startPoint y: 383, endPoint x: 611, endPoint y: 376, distance: 154.5
click at [611, 376] on div at bounding box center [613, 410] width 20 height 90
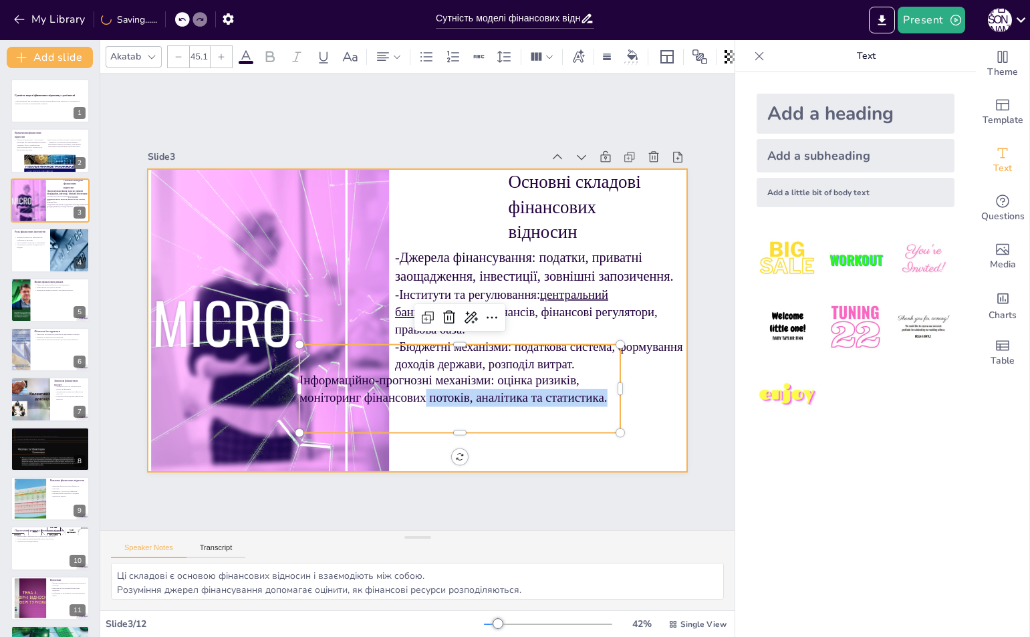
click at [534, 440] on div at bounding box center [417, 320] width 539 height 303
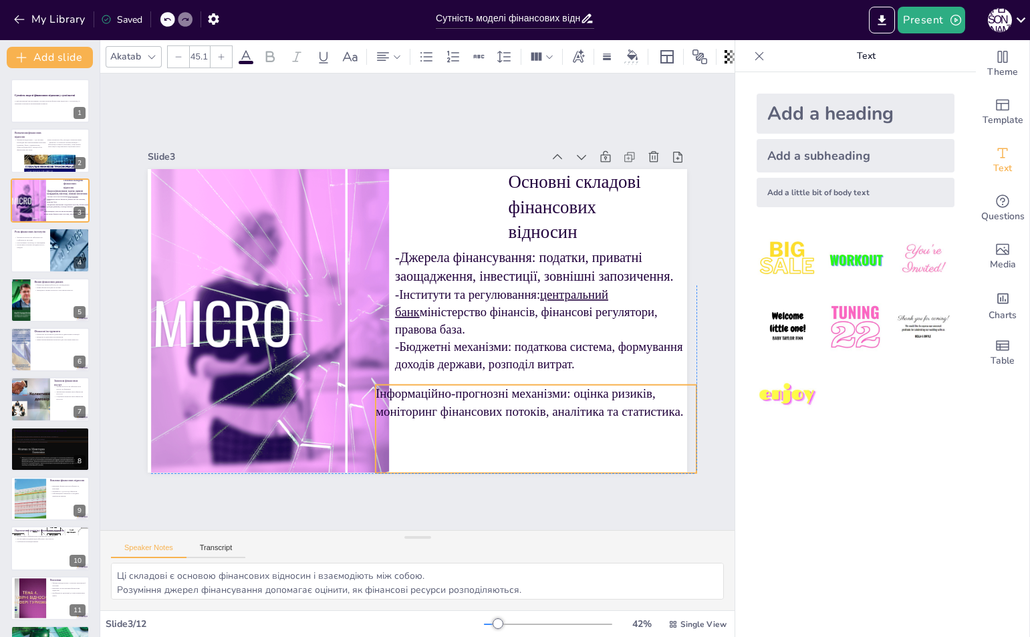
drag, startPoint x: 394, startPoint y: 377, endPoint x: 484, endPoint y: 412, distance: 96.9
click at [480, 414] on div "Інформаційно-прогнозні механізми: оцінка ризиків, моніторинг фінансових потоків…" at bounding box center [521, 440] width 328 height 122
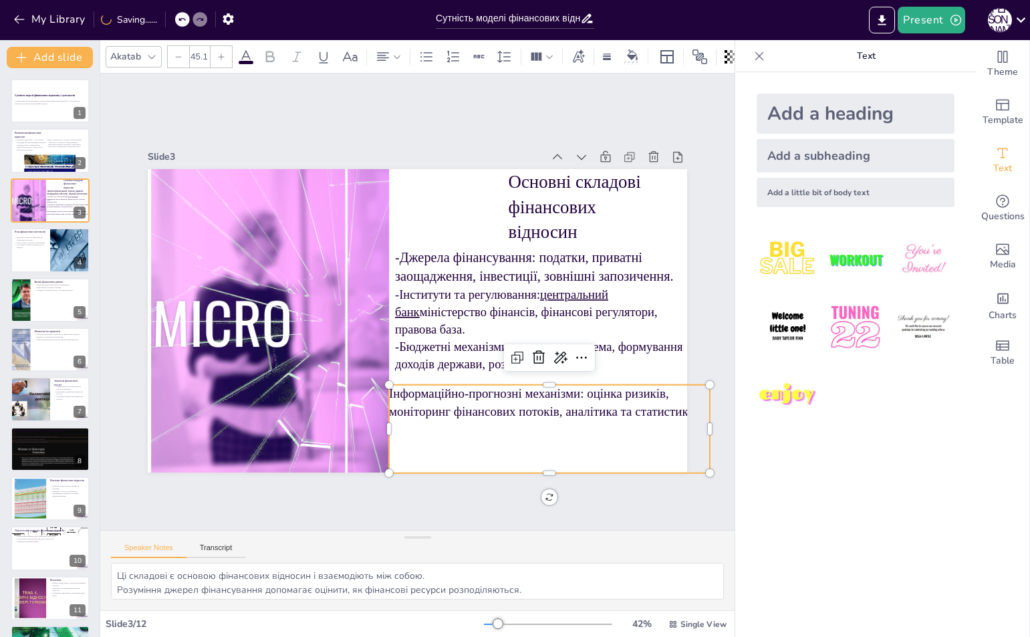
click at [389, 392] on p "Інформаційно-прогнозні механізми: оцінка ризиків, моніторинг фінансових потоків…" at bounding box center [549, 401] width 321 height 35
click at [388, 392] on p "Інформаційно-прогнозні механізми: оцінка ризиків, моніторинг фінансових потоків…" at bounding box center [538, 415] width 323 height 69
click at [389, 392] on p "Інформаційно-прогнозні механізми: оцінка ризиків, моніторинг фінансових потоків…" at bounding box center [549, 401] width 321 height 35
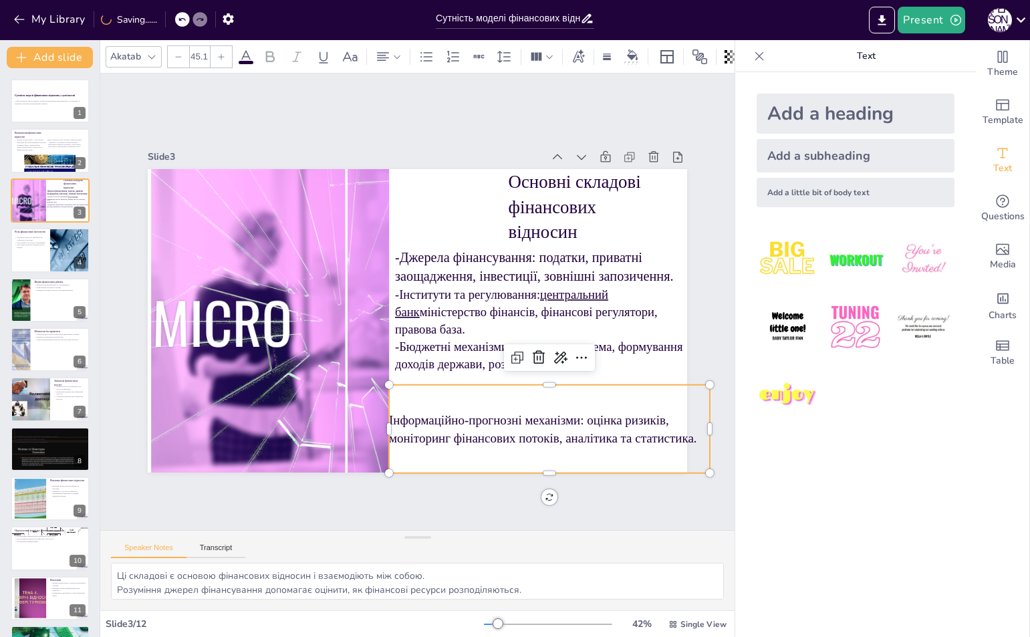
click at [389, 411] on p "Інформаційно-прогнозні механізми: оцінка ризиків, моніторинг фінансових потоків…" at bounding box center [549, 428] width 321 height 35
click at [381, 410] on p "Інформаційно-прогнозні механізми: оцінка ризиків, моніторинг фінансових потоків…" at bounding box center [535, 442] width 323 height 69
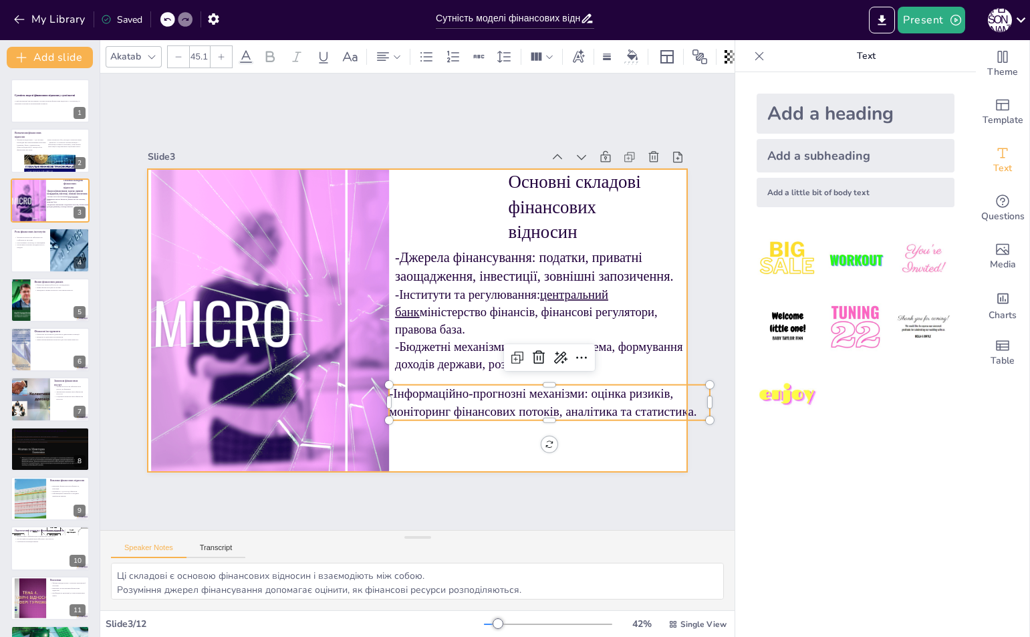
click at [450, 432] on div at bounding box center [416, 320] width 568 height 358
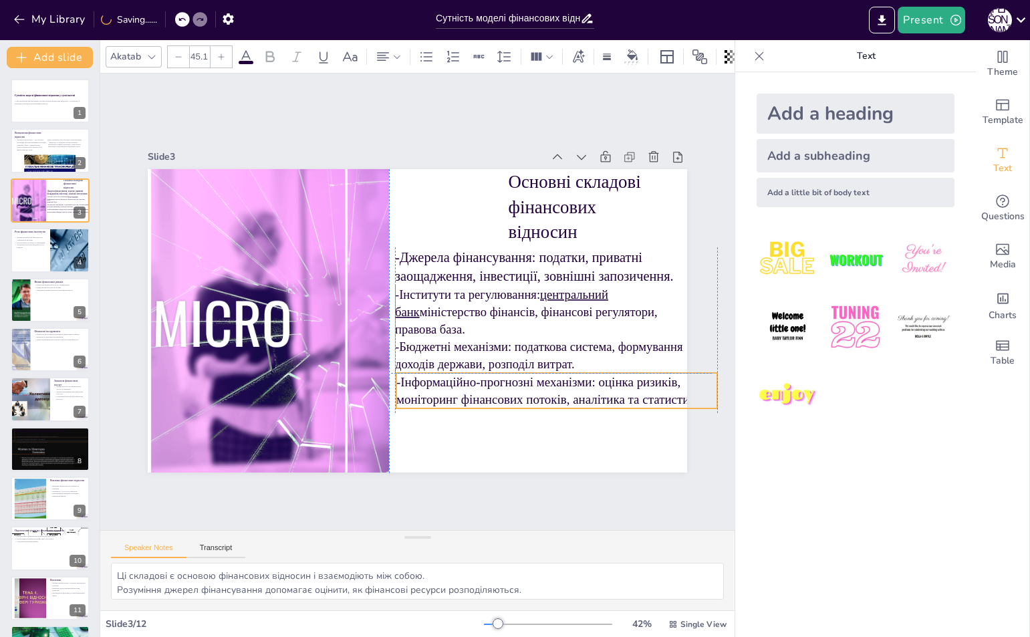
drag, startPoint x: 450, startPoint y: 404, endPoint x: 452, endPoint y: 397, distance: 7.0
click at [452, 397] on p "-Інформаційно-прогнозні механізми: оцінка ризиків, моніторинг фінансових потокі…" at bounding box center [556, 390] width 321 height 35
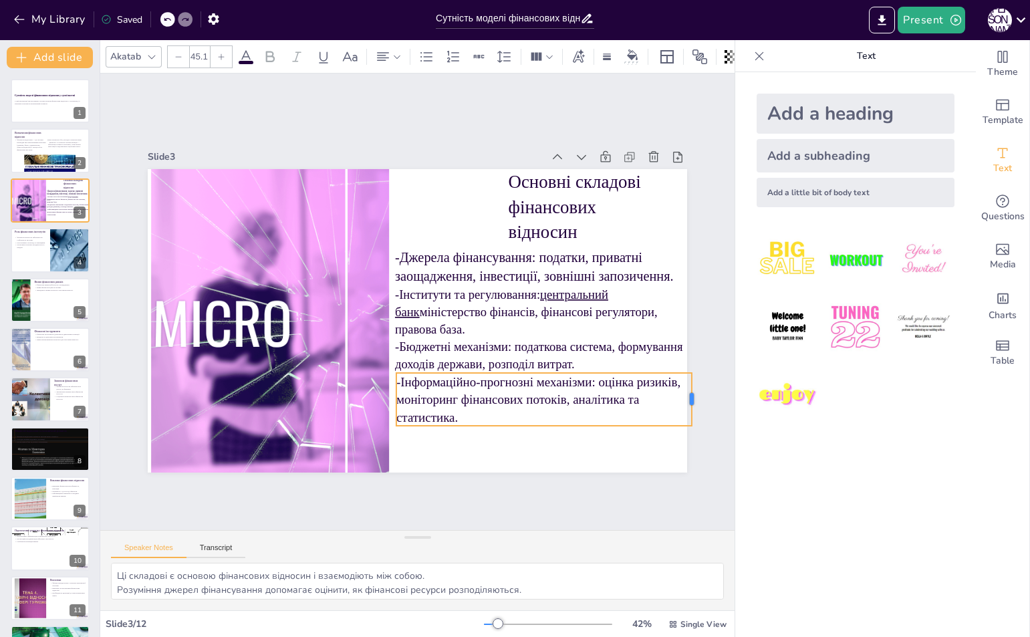
drag, startPoint x: 707, startPoint y: 382, endPoint x: 681, endPoint y: 383, distance: 25.4
click at [681, 401] on div at bounding box center [685, 428] width 16 height 54
click at [695, 313] on div "Slide 1 Сутність моделі фінансових відносин у суспільстві У цій презентації ми …" at bounding box center [417, 302] width 614 height 341
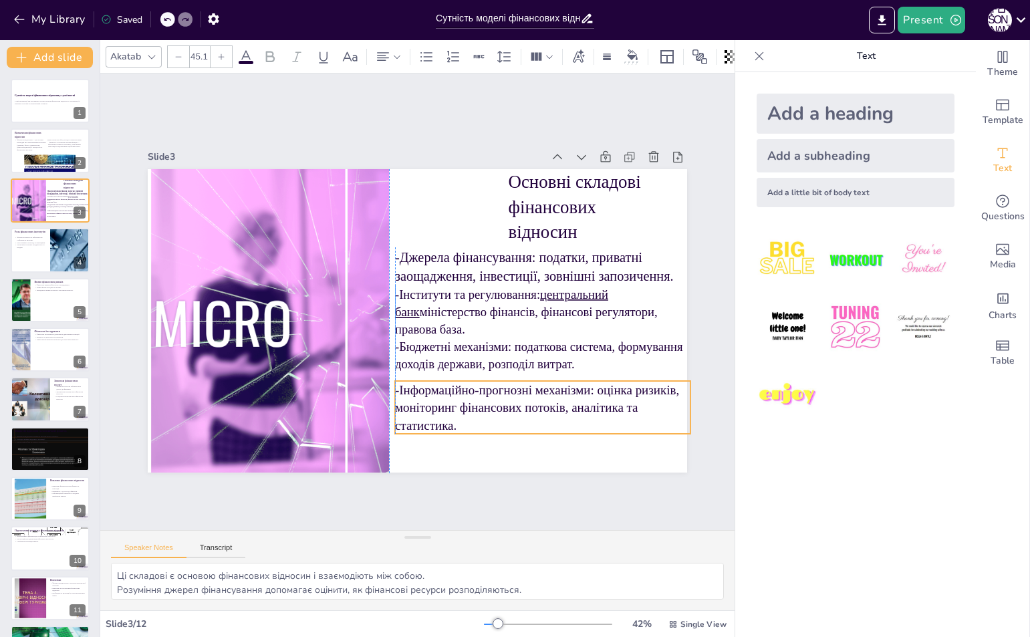
drag, startPoint x: 541, startPoint y: 402, endPoint x: 536, endPoint y: 410, distance: 9.6
click at [536, 410] on p "-Інформаційно-прогнозні механізми: оцінка ризиків, моніторинг фінансових потокі…" at bounding box center [530, 419] width 299 height 84
click at [706, 302] on div "Slide 1 Сутність моделі фінансових відносин у суспільстві У цій презентації ми …" at bounding box center [417, 301] width 646 height 403
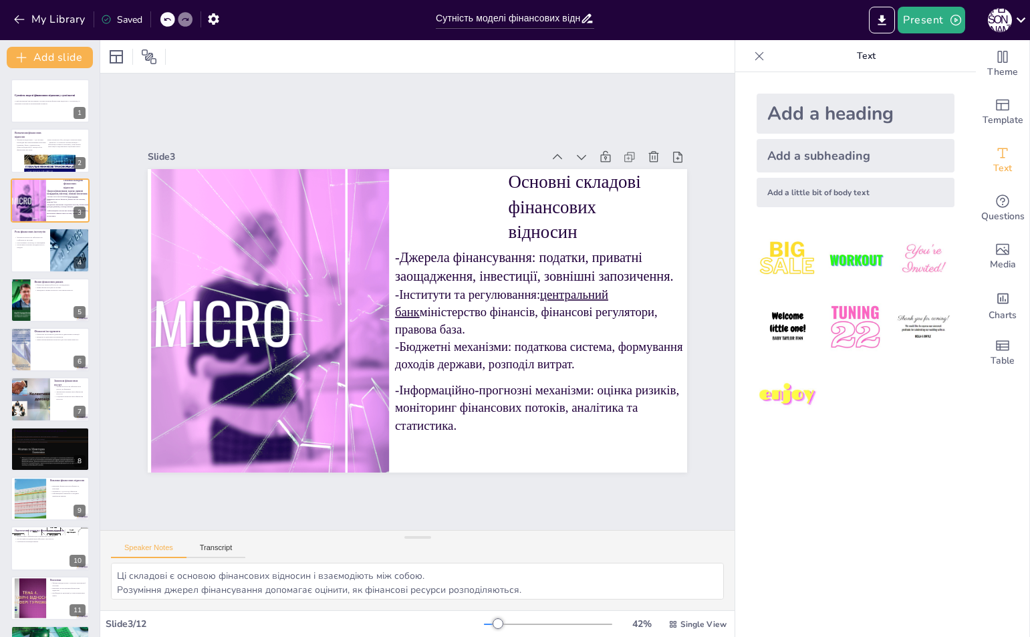
click at [848, 553] on div "Add a heading Add a subheading Add a little bit of body text" at bounding box center [855, 354] width 241 height 565
click at [11, 259] on div at bounding box center [50, 249] width 80 height 45
type textarea "Стабільність фінансової системи є критично важливою для економічного розвитку. …"
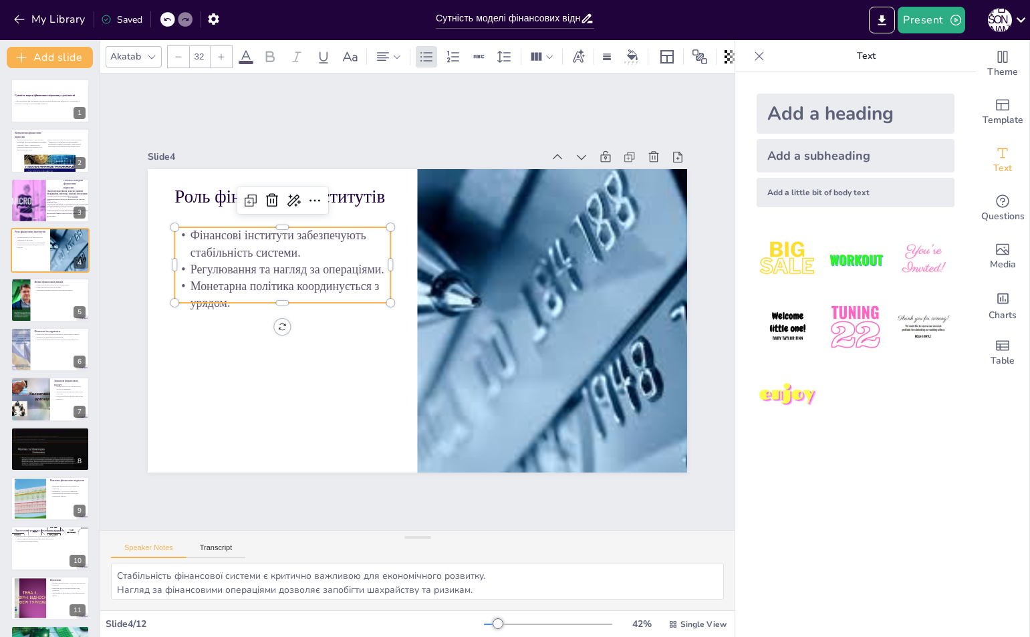
click at [293, 267] on p "Регулювання та нагляд за операціями." at bounding box center [286, 254] width 216 height 39
click at [295, 267] on p "Регулювання та нагляд за операціями." at bounding box center [282, 269] width 216 height 17
click at [295, 267] on p "Регулювання та нагляд за операціями." at bounding box center [286, 254] width 216 height 39
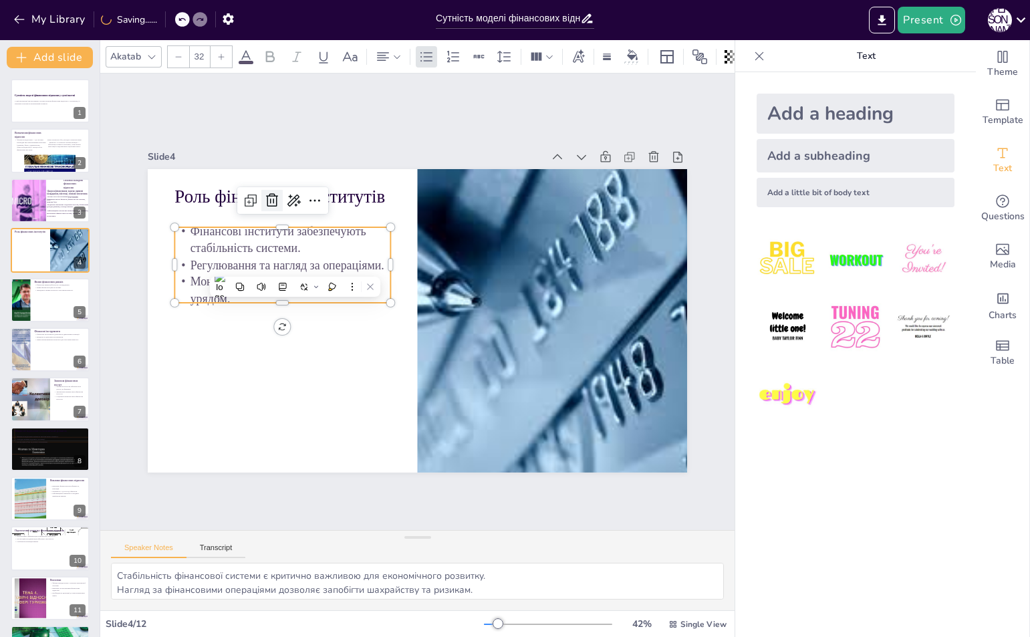
click at [265, 198] on icon at bounding box center [272, 200] width 16 height 16
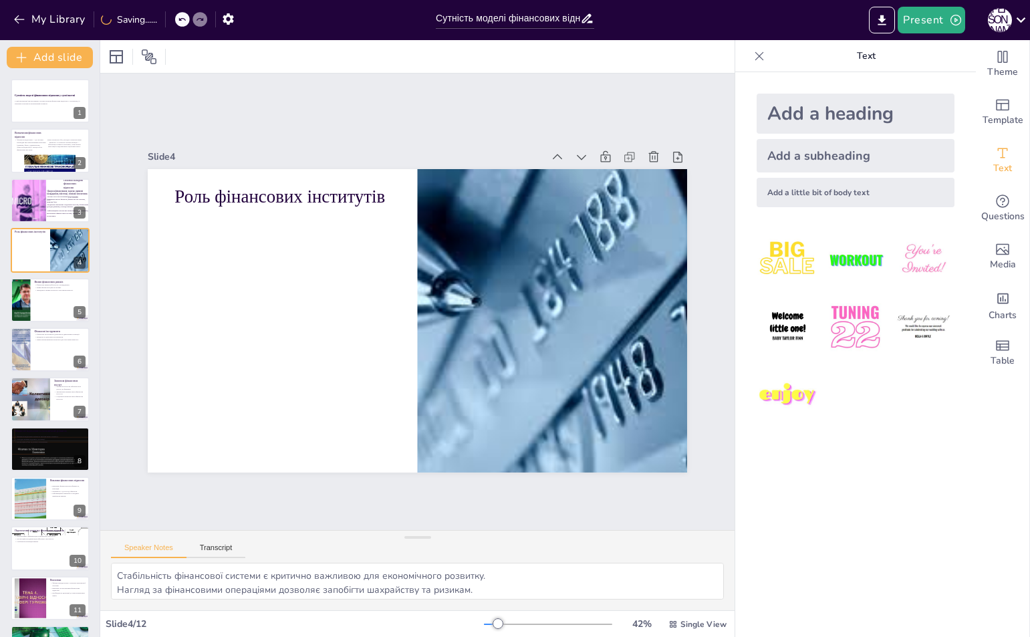
click at [888, 120] on div "Add a heading" at bounding box center [855, 114] width 198 height 40
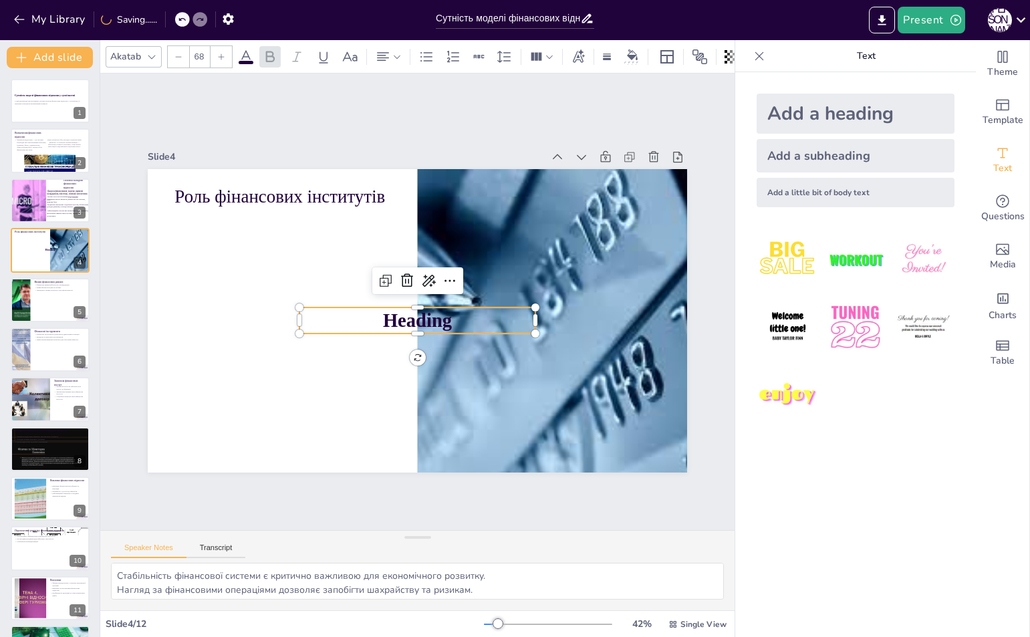
click at [460, 315] on p "Heading" at bounding box center [417, 320] width 236 height 27
click at [460, 315] on p "Heading" at bounding box center [415, 320] width 237 height 51
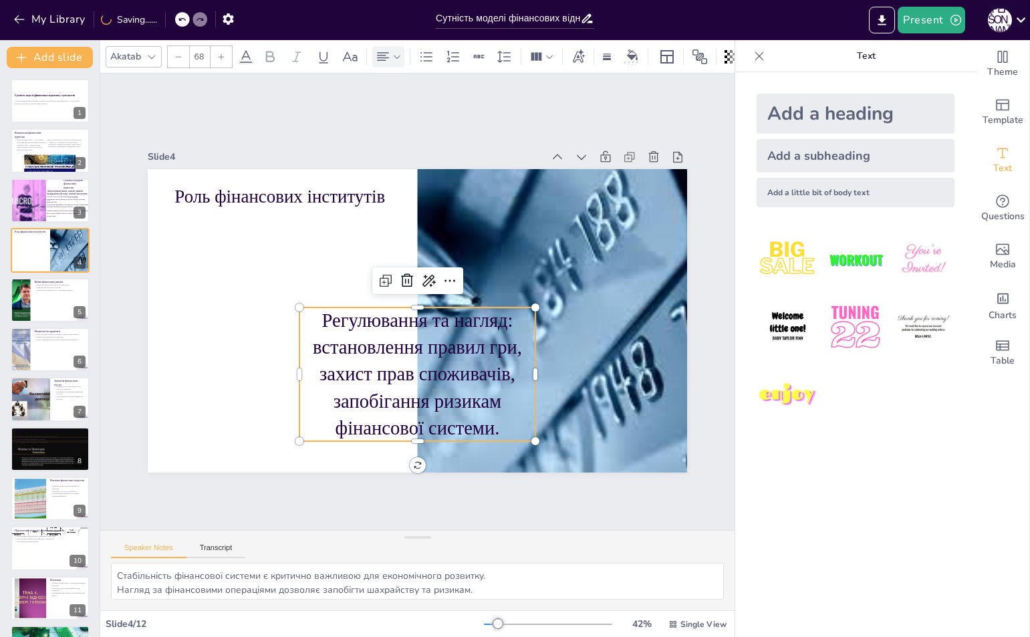
click at [387, 49] on icon at bounding box center [383, 57] width 16 height 16
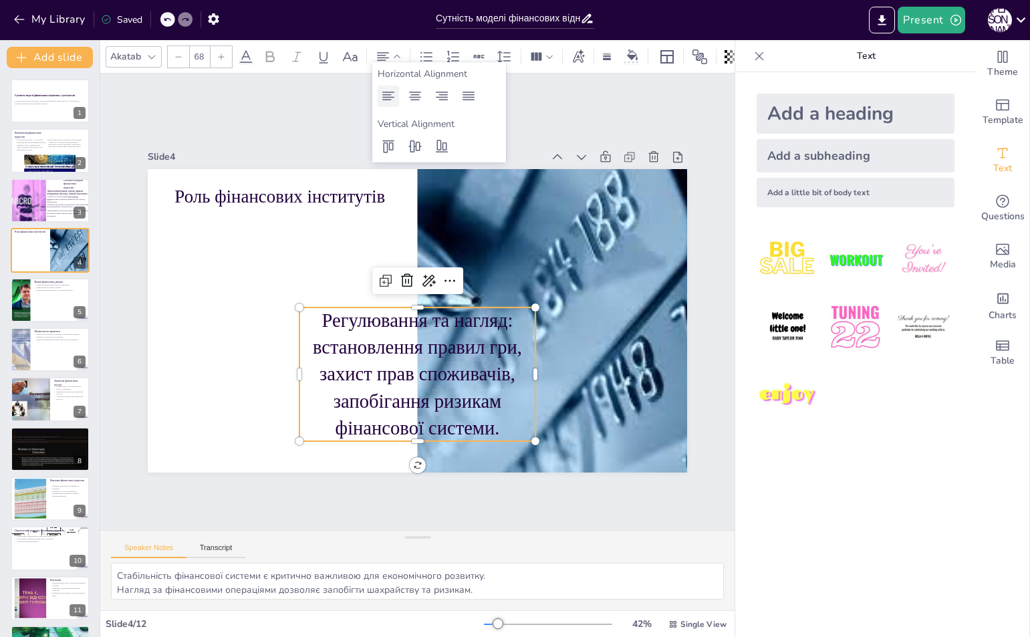
click at [380, 97] on icon at bounding box center [388, 96] width 16 height 16
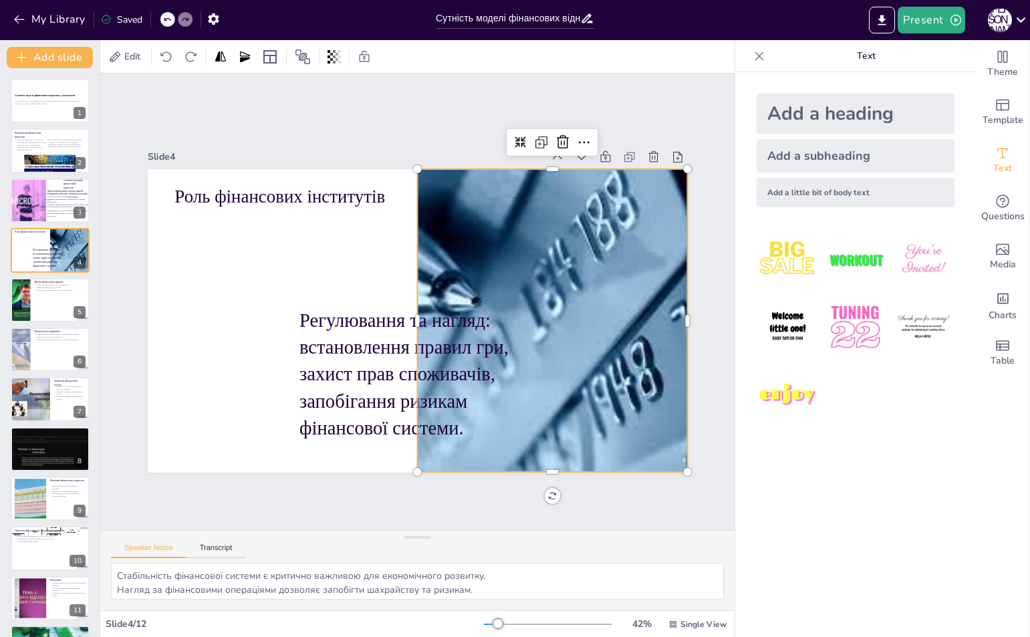
click at [494, 251] on div at bounding box center [552, 320] width 486 height 303
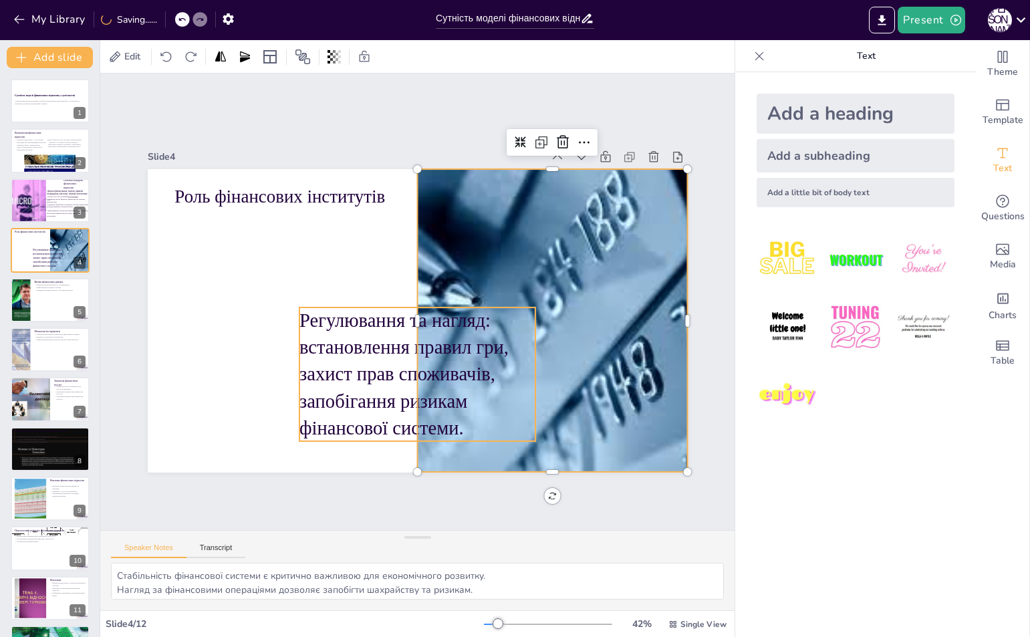
click at [453, 361] on p "Регулювання та нагляд: встановлення правил гри, захист прав споживачів, запобіг…" at bounding box center [409, 374] width 249 height 158
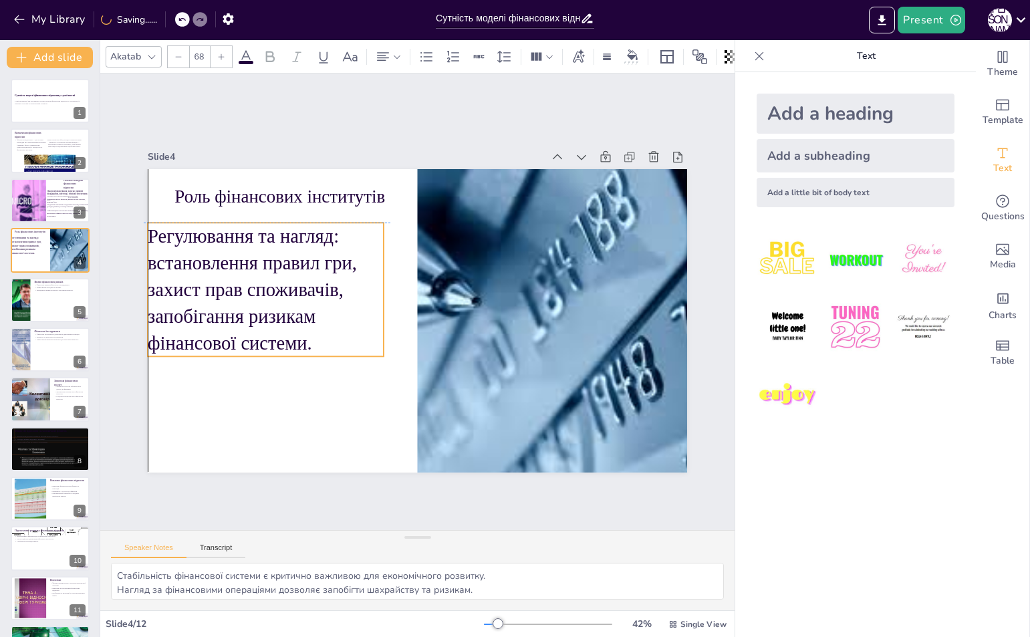
drag, startPoint x: 454, startPoint y: 361, endPoint x: 298, endPoint y: 275, distance: 177.9
click at [298, 275] on p "Регулювання та нагляд: встановлення правил гри, захист прав споживачів, запобіг…" at bounding box center [266, 289] width 236 height 134
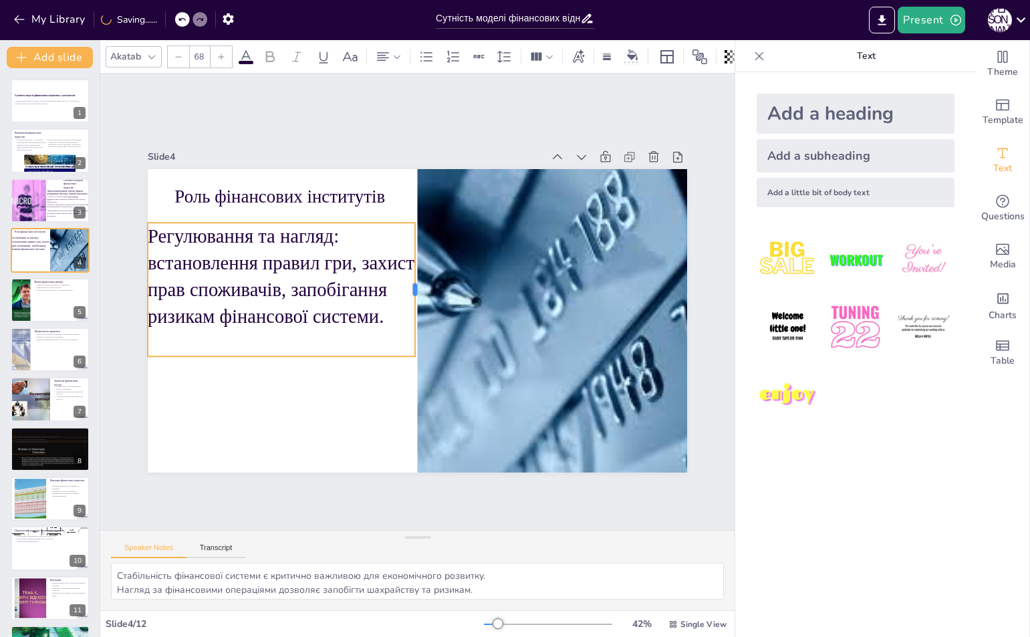
drag, startPoint x: 373, startPoint y: 283, endPoint x: 409, endPoint y: 287, distance: 35.6
click at [409, 287] on div at bounding box center [430, 300] width 130 height 51
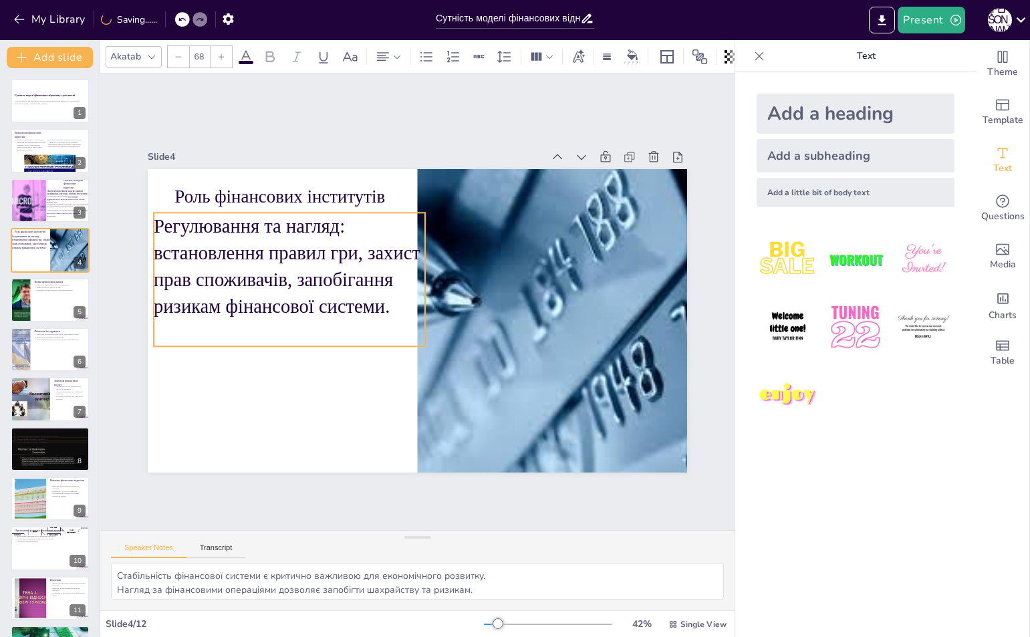
drag, startPoint x: 304, startPoint y: 287, endPoint x: 310, endPoint y: 277, distance: 11.7
click at [310, 277] on p "Регулювання та нагляд: встановлення правил гри, захист прав споживачів, запобіг…" at bounding box center [293, 252] width 281 height 135
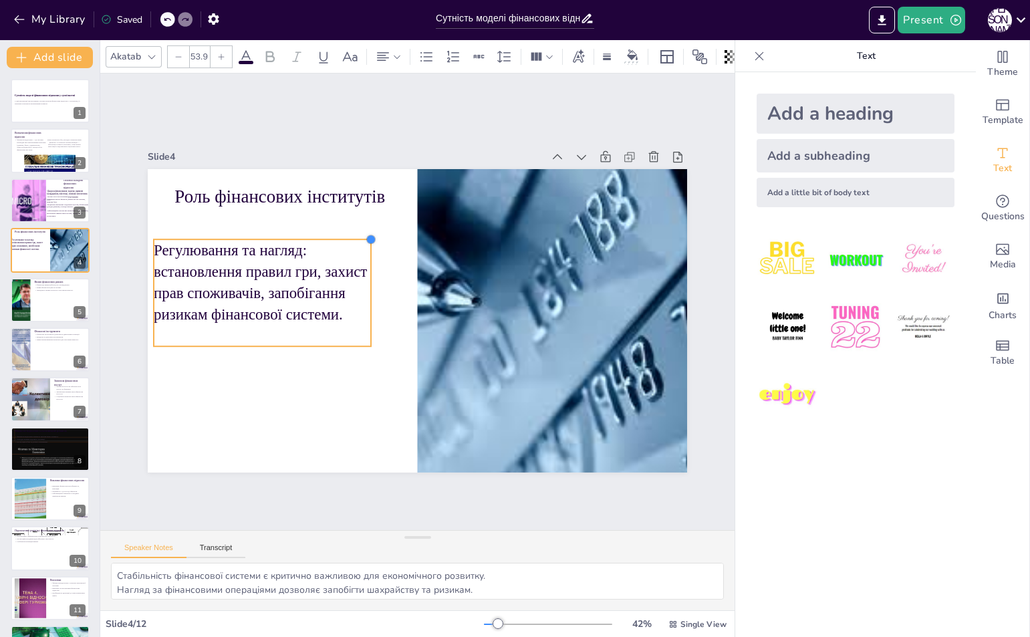
type input "53.6"
drag, startPoint x: 416, startPoint y: 207, endPoint x: 359, endPoint y: 244, distance: 68.2
click at [359, 244] on div "Роль фінансових інститутів Регулювання та нагляд: встановлення правил гри, захи…" at bounding box center [416, 320] width 568 height 358
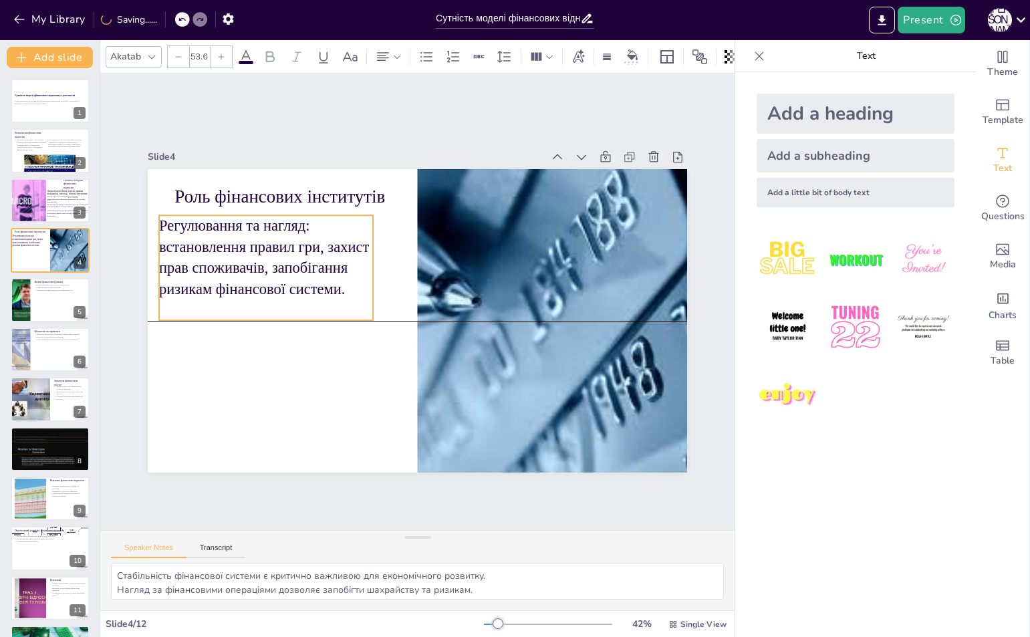
drag, startPoint x: 296, startPoint y: 275, endPoint x: 301, endPoint y: 247, distance: 28.6
click at [301, 247] on p "Регулювання та нагляд: встановлення правил гри, захист прав споживачів, запобіг…" at bounding box center [266, 257] width 214 height 84
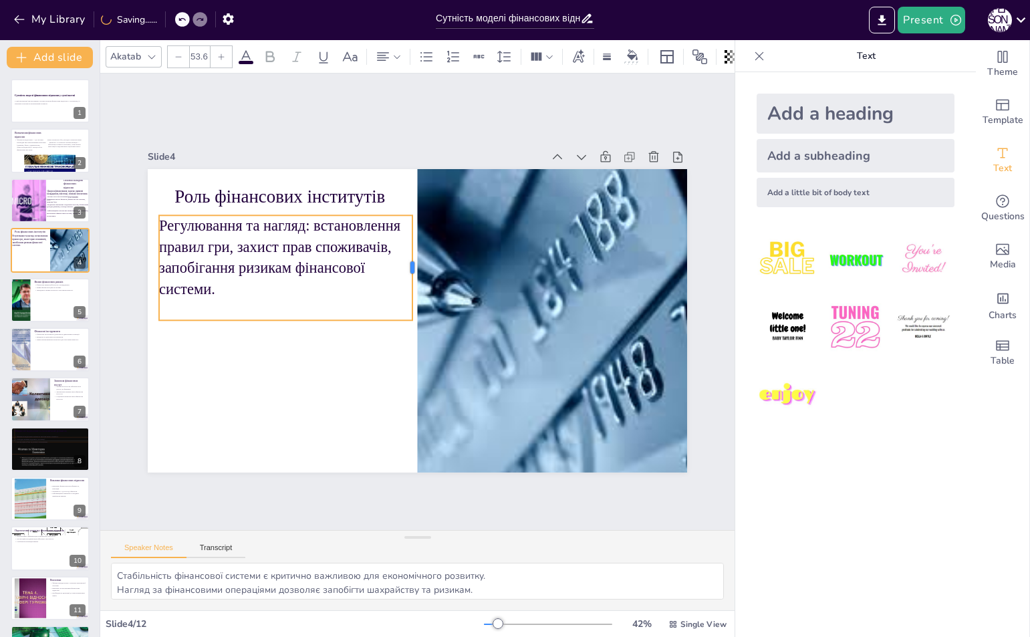
drag, startPoint x: 365, startPoint y: 261, endPoint x: 405, endPoint y: 263, distance: 39.4
click at [412, 263] on div at bounding box center [417, 268] width 11 height 106
click at [277, 291] on p "Регулювання та нагляд: встановлення правил гри, захист прав споживачів, запобіг…" at bounding box center [315, 208] width 266 height 180
click at [238, 285] on p "Регулювання та нагляд: встановлення правил гри, захист прав споживачів, запобіг…" at bounding box center [285, 257] width 253 height 84
click at [238, 285] on p "Регулювання та нагляд: встановлення правил гри, захист прав споживачів, запобіг…" at bounding box center [291, 243] width 261 height 110
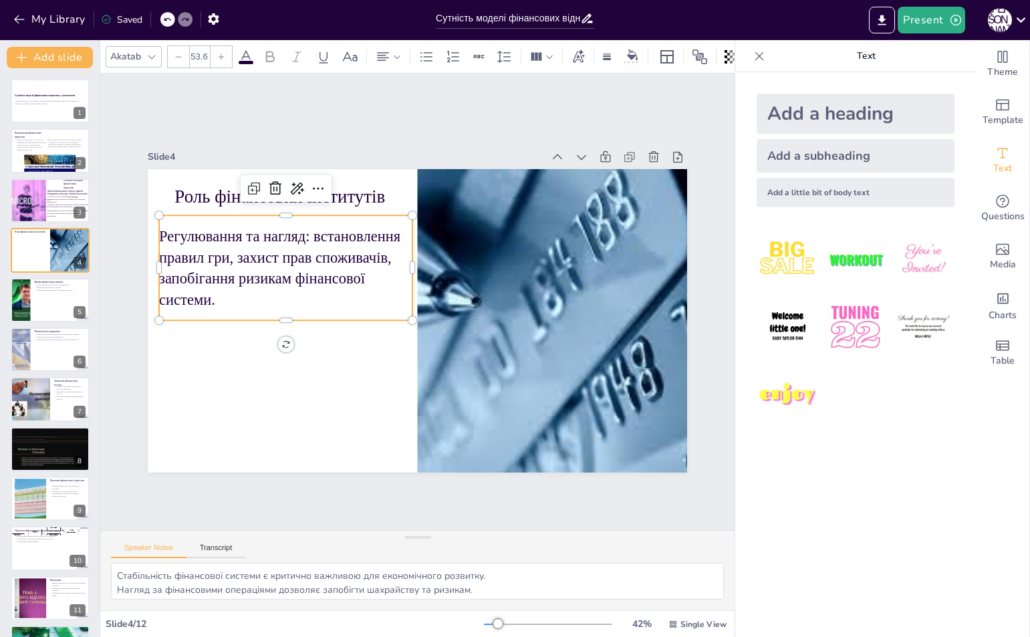
click at [619, 116] on div "Slide 1 Сутність моделі фінансових відносин у суспільстві У цій презентації ми …" at bounding box center [417, 301] width 678 height 520
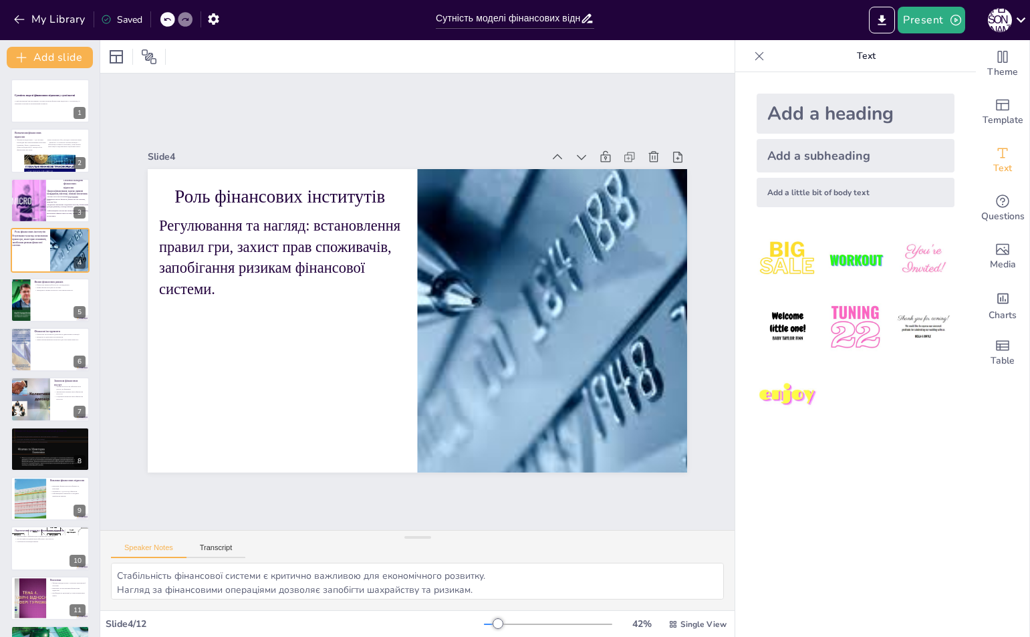
click at [862, 119] on div "Add a heading" at bounding box center [855, 114] width 198 height 40
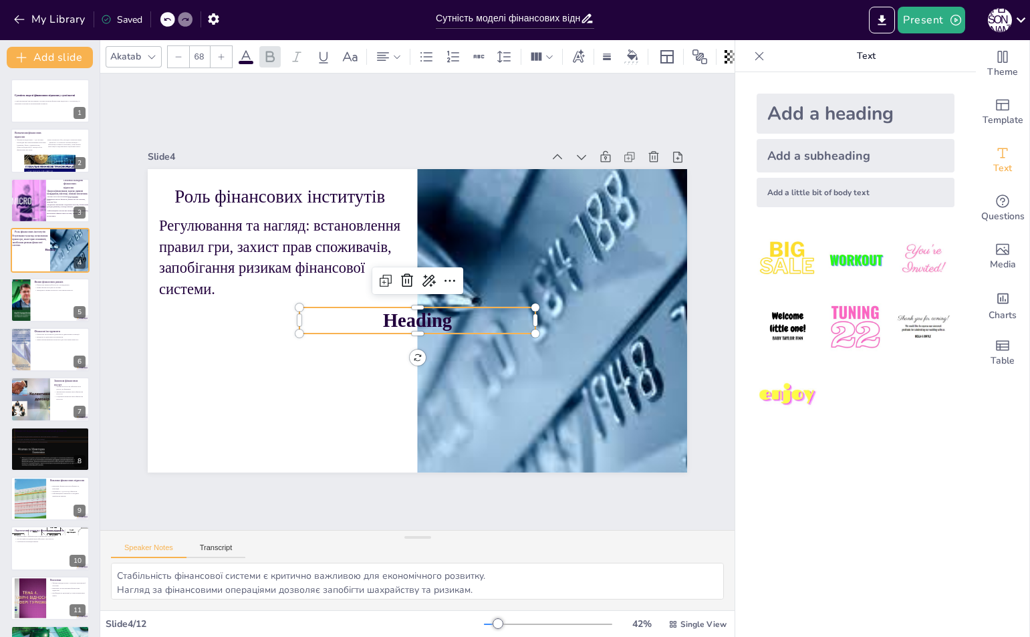
click at [458, 317] on p "Heading" at bounding box center [415, 320] width 237 height 51
click at [458, 317] on p "Heading" at bounding box center [417, 320] width 236 height 27
click at [458, 317] on p "Heading" at bounding box center [415, 320] width 237 height 51
click at [458, 317] on p "Heading" at bounding box center [417, 320] width 236 height 27
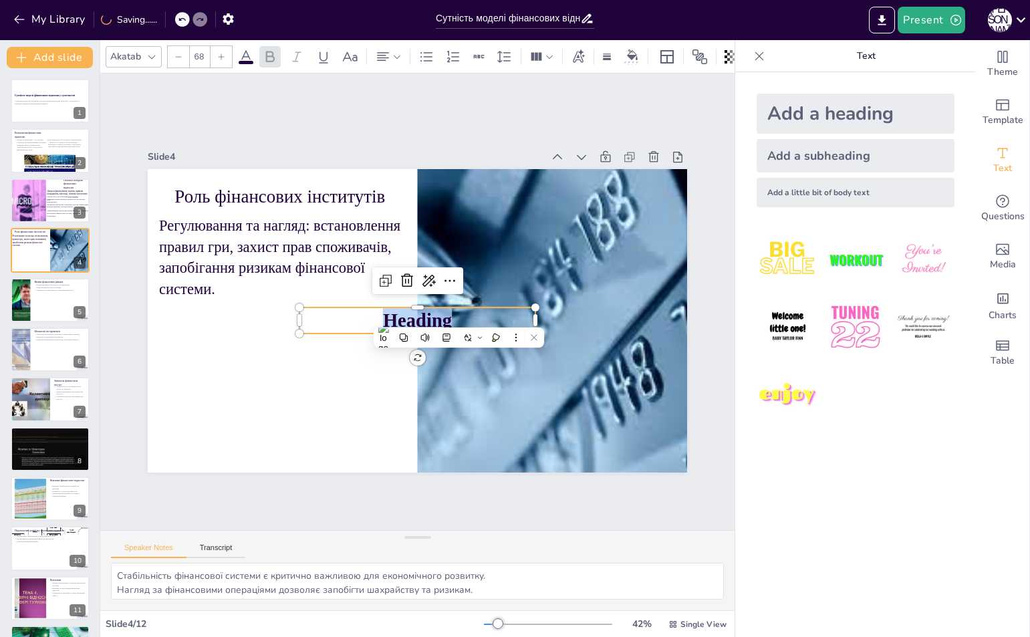
click at [458, 317] on p "Heading" at bounding box center [415, 320] width 237 height 51
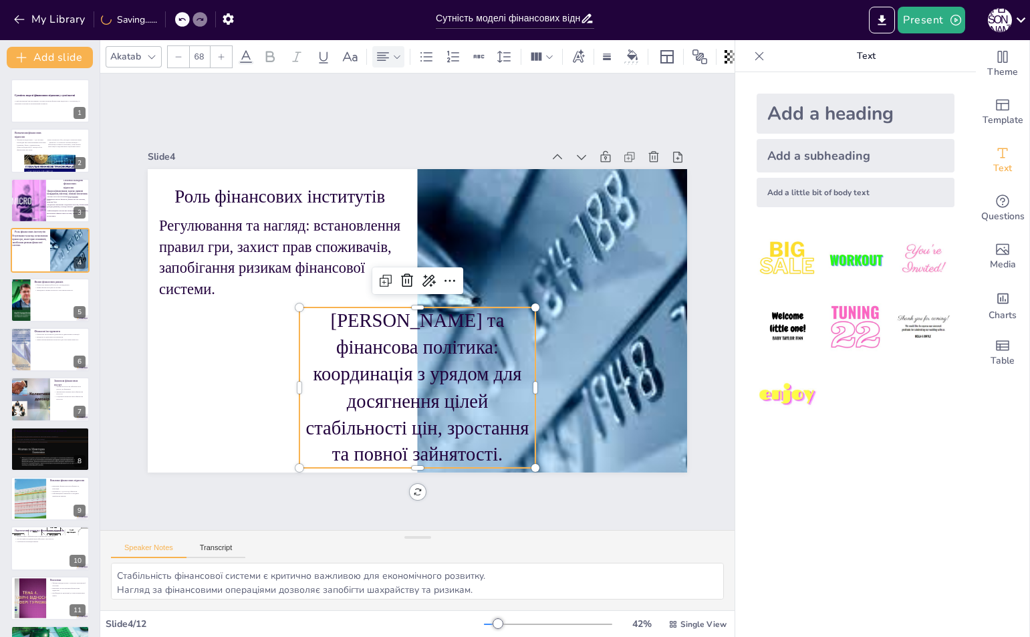
click at [374, 52] on div at bounding box center [388, 56] width 32 height 21
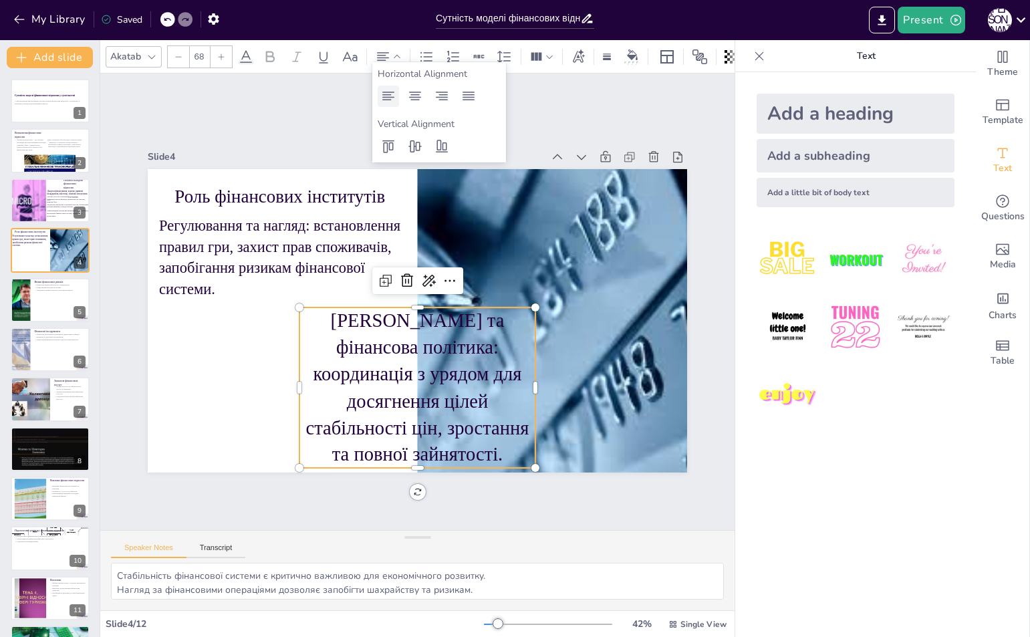
click at [381, 92] on icon at bounding box center [388, 96] width 16 height 16
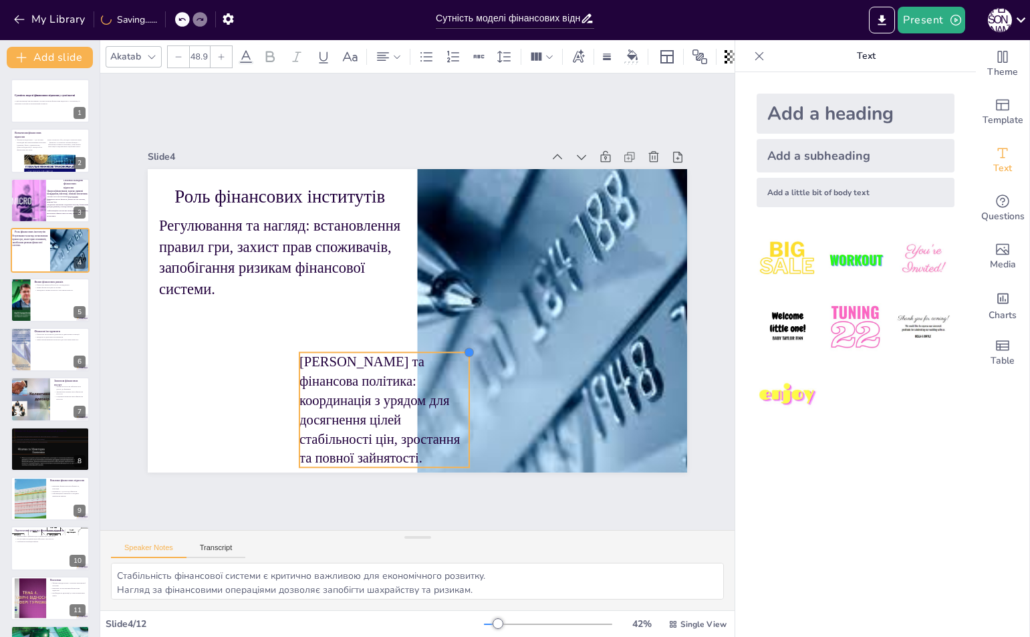
drag, startPoint x: 526, startPoint y: 305, endPoint x: 460, endPoint y: 360, distance: 86.3
click at [460, 360] on div "Роль фінансових інститутів Регулювання та нагляд: встановлення правил гри, захи…" at bounding box center [415, 320] width 568 height 358
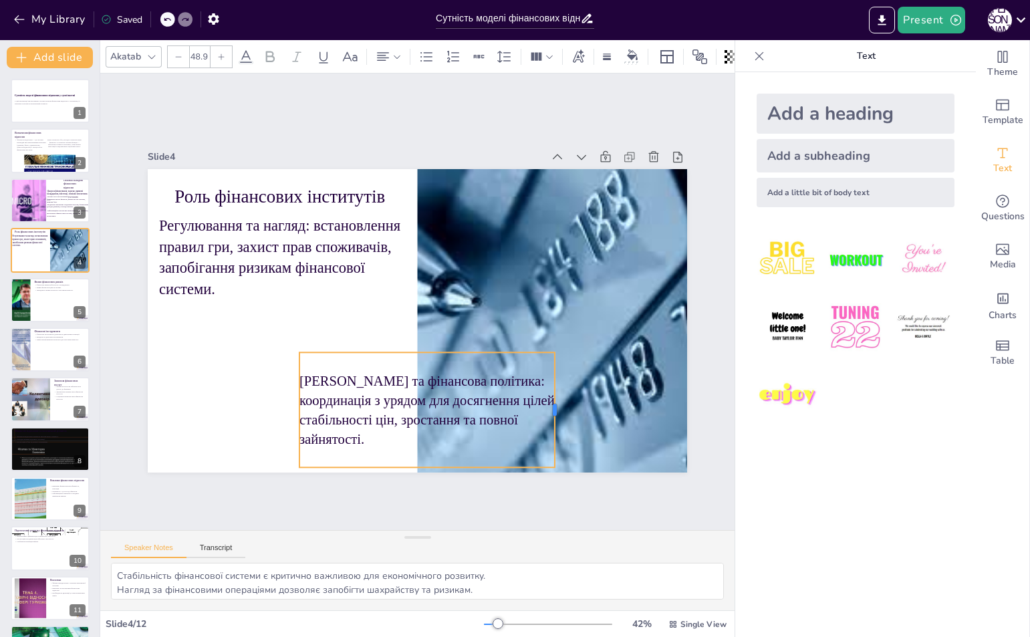
drag, startPoint x: 460, startPoint y: 406, endPoint x: 545, endPoint y: 412, distance: 85.7
click at [545, 412] on div at bounding box center [547, 424] width 23 height 116
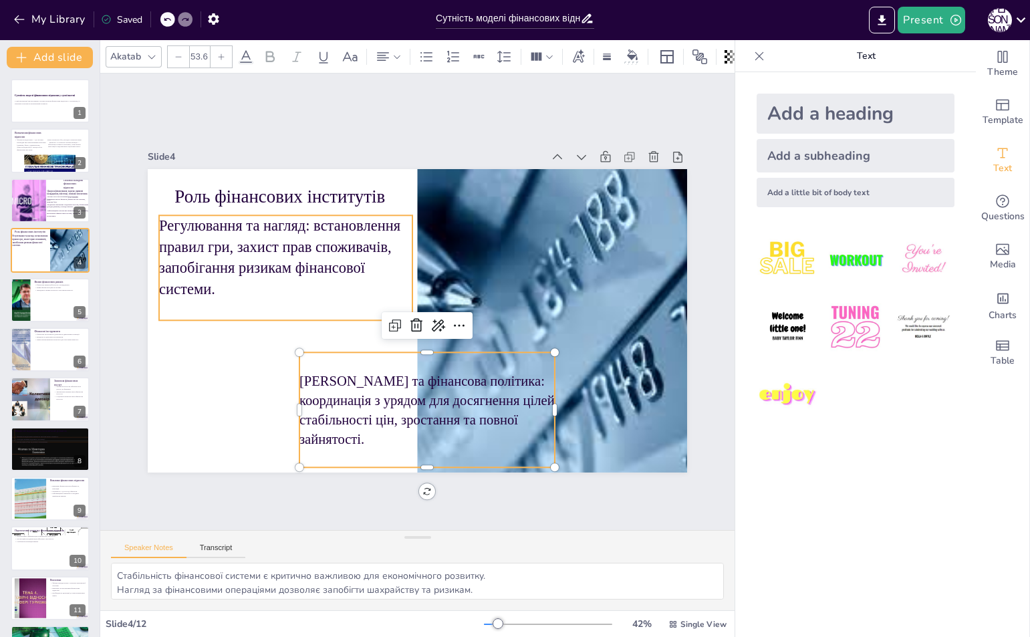
click at [259, 247] on p "Регулювання та нагляд: встановлення правил гри, захист прав споживачів, запобіг…" at bounding box center [290, 243] width 261 height 110
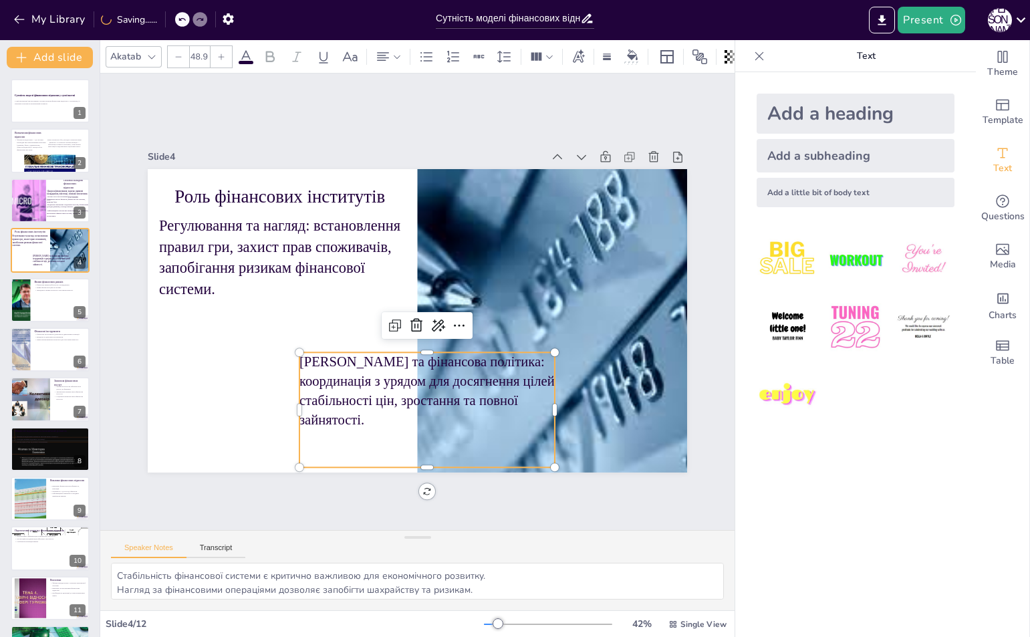
click at [392, 378] on p "Монетарна та фінансова політика: координація з урядом для досягнення цілей стаб…" at bounding box center [426, 390] width 255 height 77
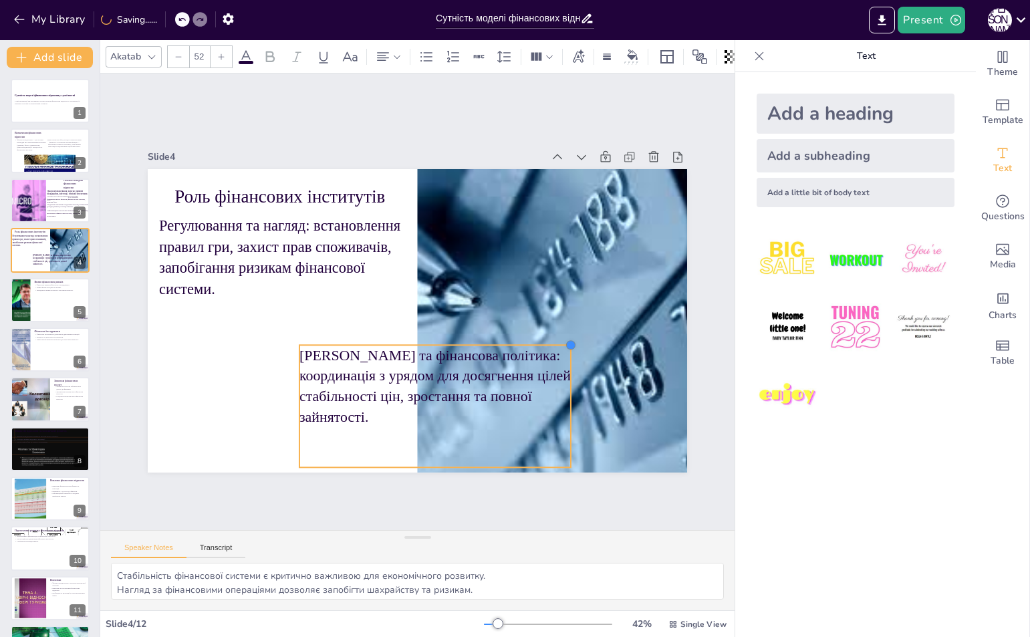
type input "52.6"
drag, startPoint x: 546, startPoint y: 346, endPoint x: 557, endPoint y: 337, distance: 14.3
click at [557, 337] on div "Роль фінансових інститутів Регулювання та нагляд: встановлення правил гри, захи…" at bounding box center [417, 320] width 539 height 303
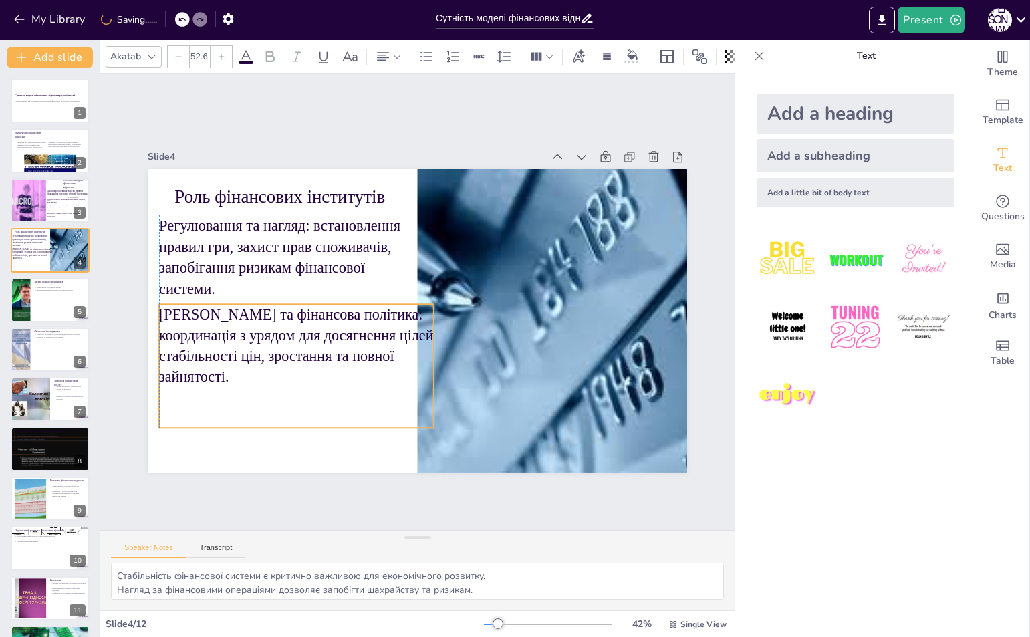
drag, startPoint x: 414, startPoint y: 389, endPoint x: 270, endPoint y: 349, distance: 149.9
click at [270, 349] on p "Монетарна та фінансова політика: координація з урядом для досягнення цілей стаб…" at bounding box center [293, 332] width 282 height 111
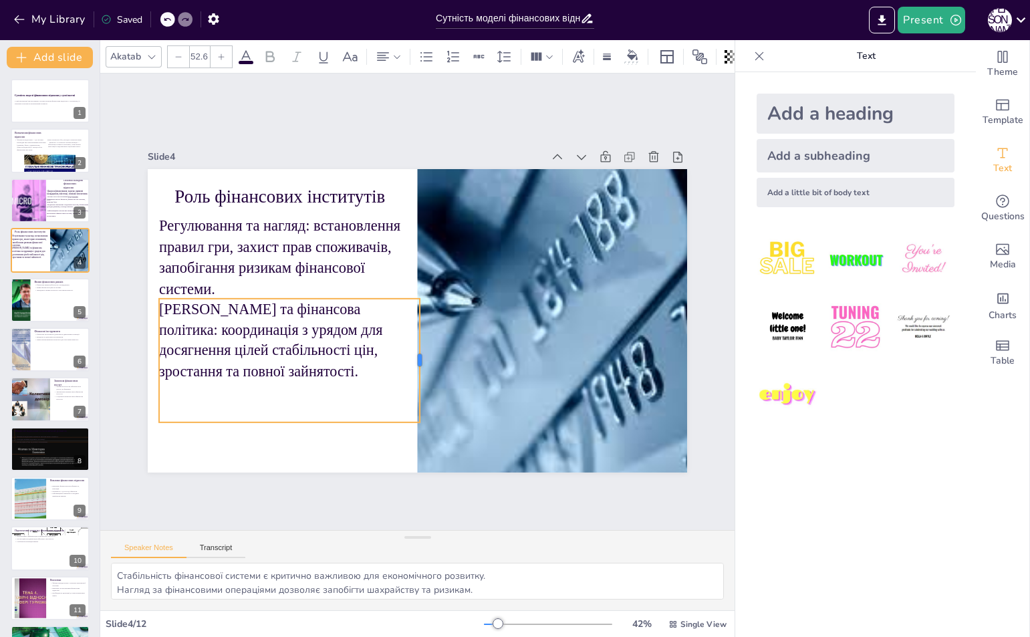
drag, startPoint x: 426, startPoint y: 355, endPoint x: 412, endPoint y: 355, distance: 14.0
click at [412, 355] on div at bounding box center [418, 361] width 23 height 124
click at [813, 460] on div "Add a heading Add a subheading Add a little bit of body text" at bounding box center [855, 354] width 241 height 565
click at [575, 115] on div "Slide 1 Сутність моделі фінансових відносин у суспільстві У цій презентації ми …" at bounding box center [417, 301] width 678 height 520
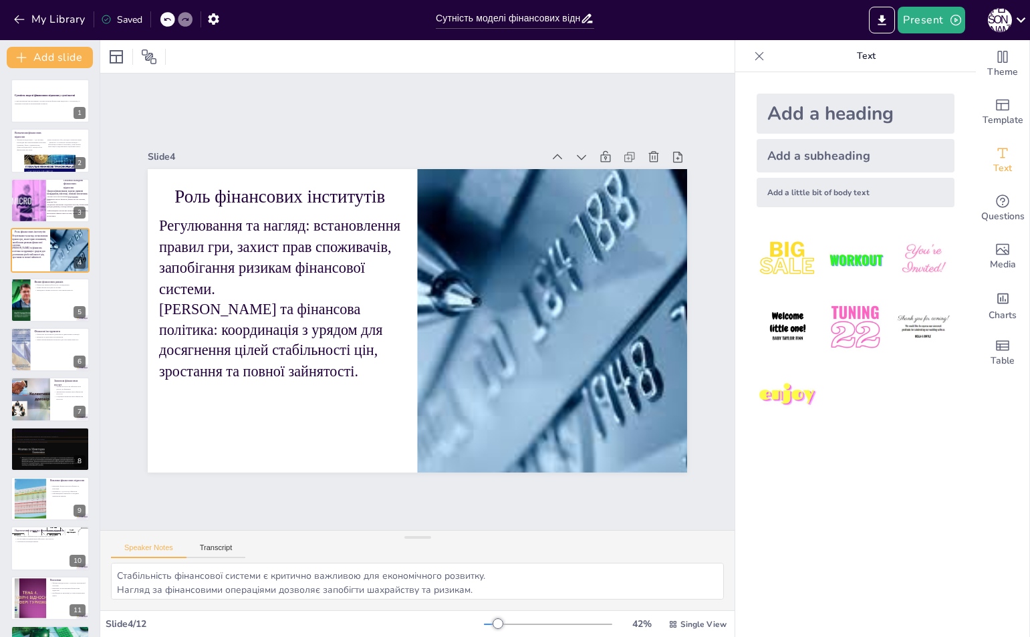
click at [781, 106] on div "Add a heading" at bounding box center [855, 114] width 198 height 40
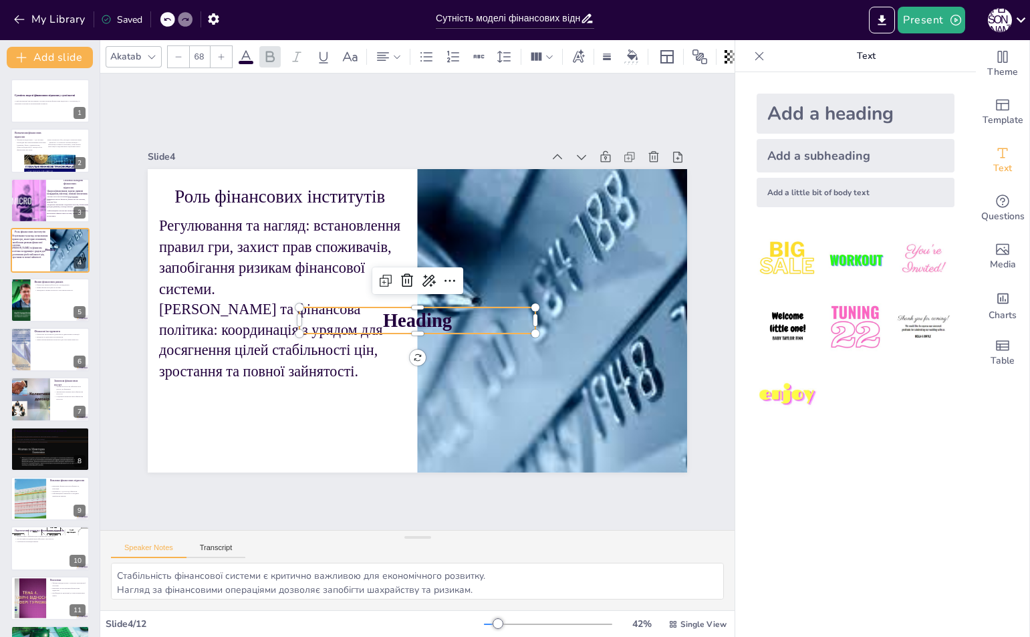
click at [481, 315] on p "Heading" at bounding box center [415, 320] width 237 height 51
click at [481, 315] on p "Heading" at bounding box center [417, 320] width 236 height 27
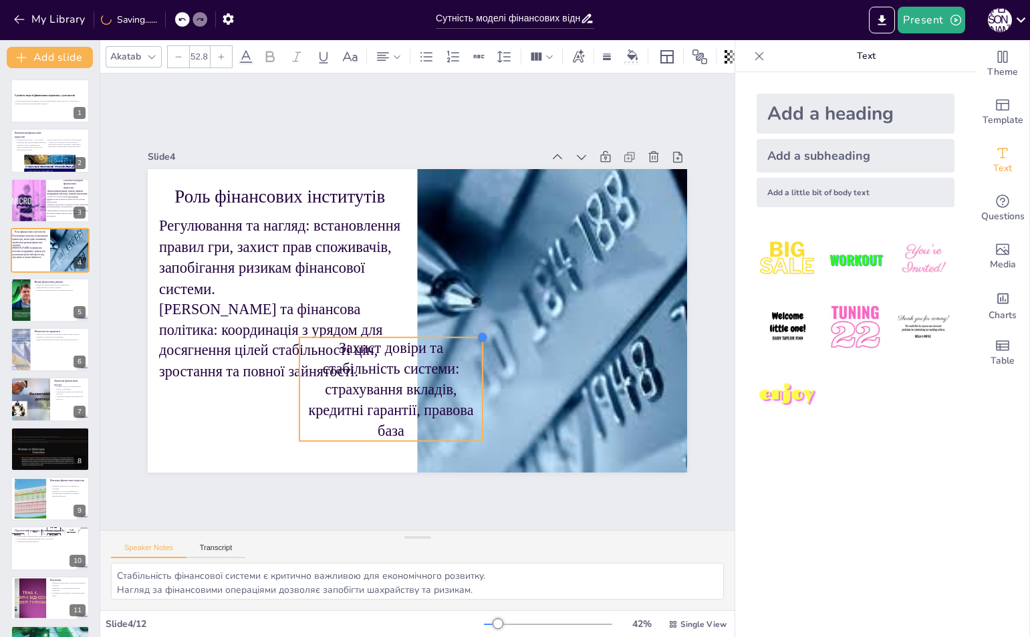
type input "52.6"
drag, startPoint x: 527, startPoint y: 303, endPoint x: 474, endPoint y: 343, distance: 67.2
click at [474, 343] on div "Роль фінансових інститутів Регулювання та нагляд: встановлення правил гри, захи…" at bounding box center [416, 320] width 568 height 358
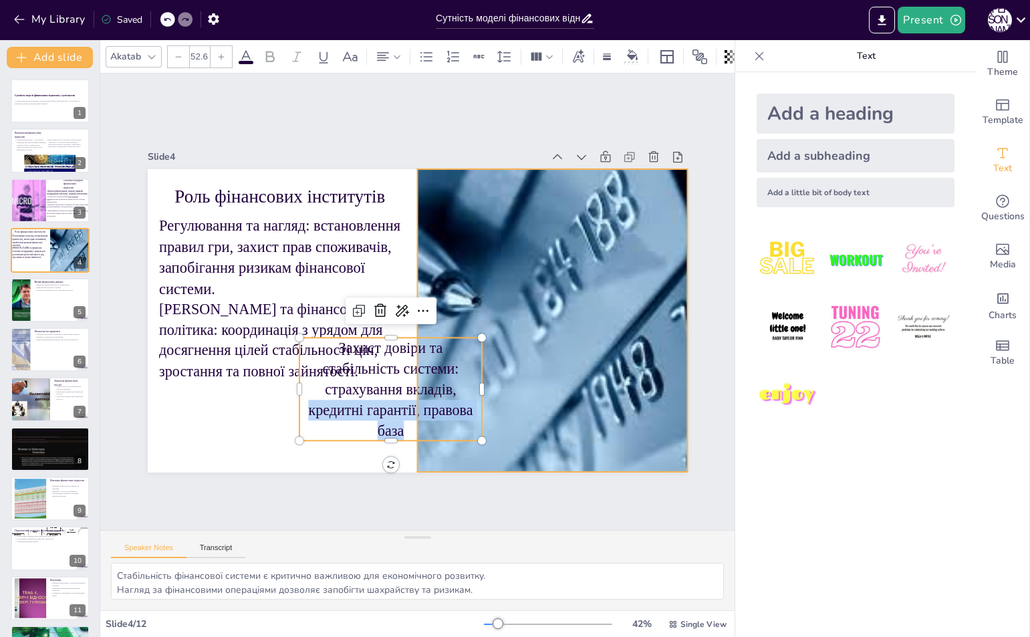
drag, startPoint x: 471, startPoint y: 383, endPoint x: 536, endPoint y: 361, distance: 69.1
click at [538, 373] on div "Роль фінансових інститутів Регулювання та нагляд: встановлення правил гри, захи…" at bounding box center [416, 320] width 568 height 358
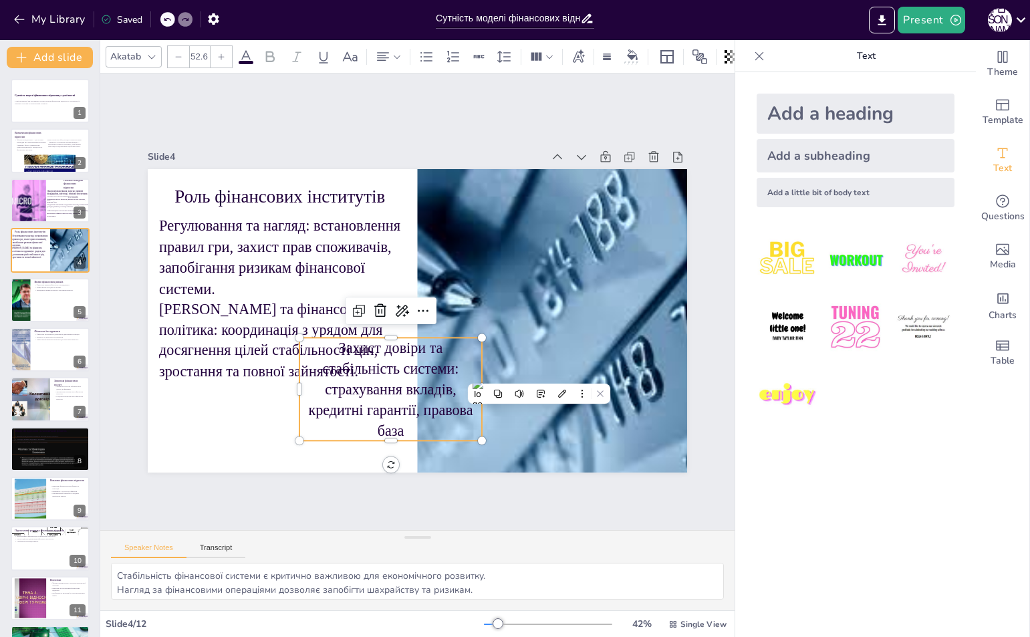
click at [454, 372] on p "Захист довіри та стабільність системи: страхування вкладів, кредитні гарантії, …" at bounding box center [381, 386] width 192 height 122
drag, startPoint x: 473, startPoint y: 385, endPoint x: 500, endPoint y: 367, distance: 32.8
click at [494, 379] on div at bounding box center [488, 389] width 11 height 104
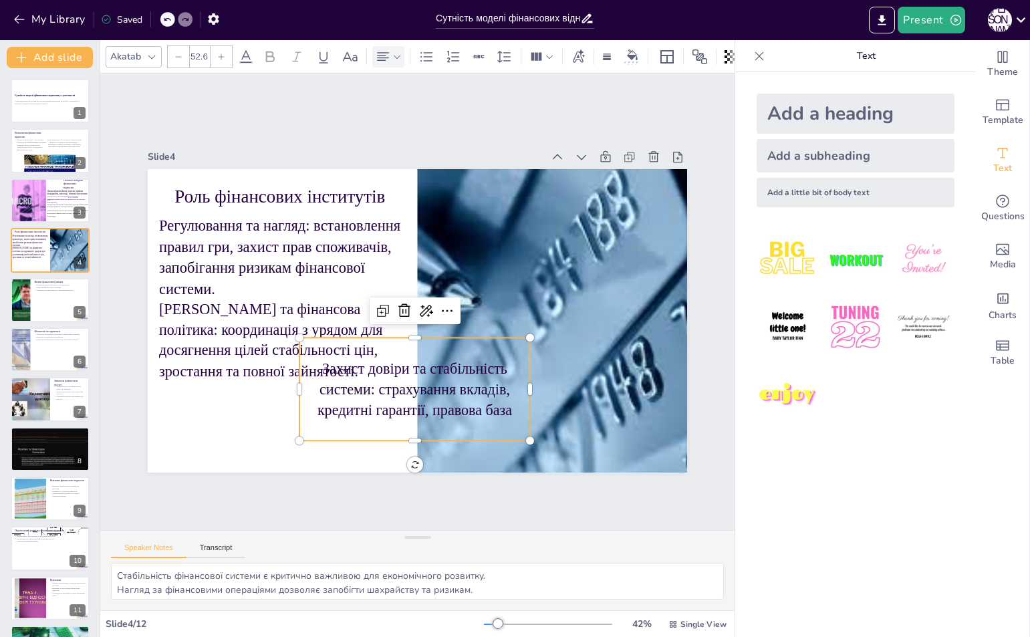
click at [375, 53] on icon at bounding box center [383, 57] width 16 height 16
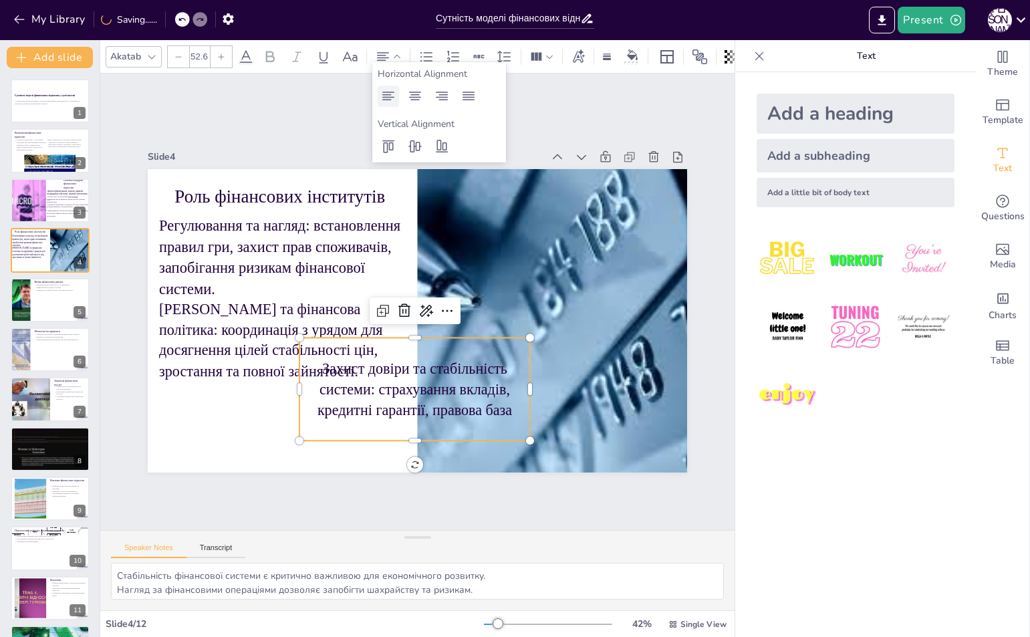
click at [379, 103] on div at bounding box center [387, 96] width 21 height 21
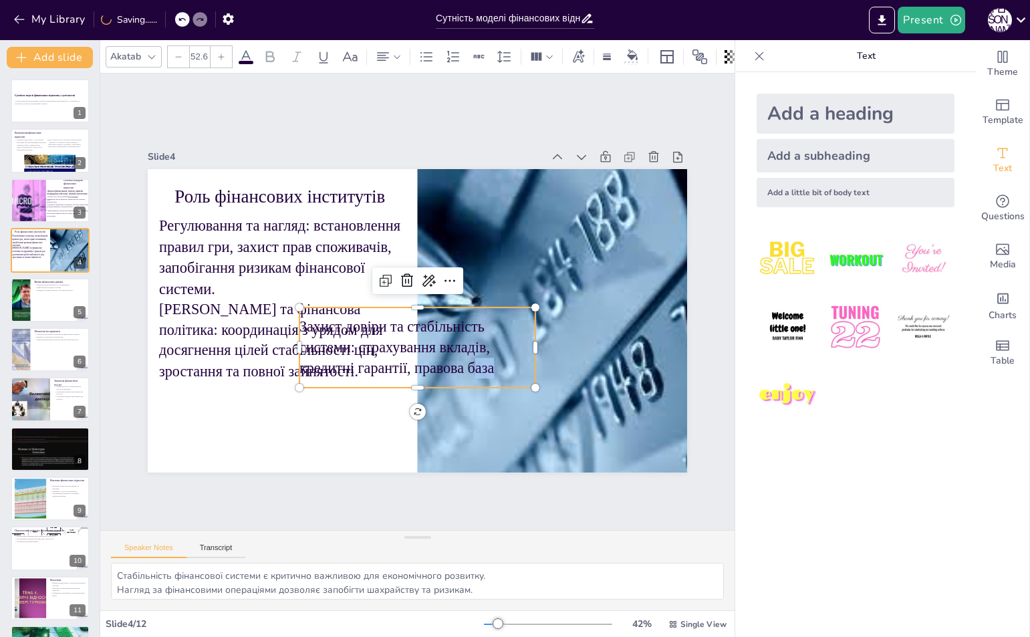
drag, startPoint x: 486, startPoint y: 353, endPoint x: 468, endPoint y: 367, distance: 23.4
click at [468, 367] on p "Захист довіри та стабільність системи: страхування вкладів, кредитні гарантії, …" at bounding box center [417, 347] width 236 height 62
click at [446, 353] on p "Захист довіри та стабільність системи: страхування вкладів, кредитні гарантії, …" at bounding box center [412, 347] width 241 height 86
drag, startPoint x: 436, startPoint y: 347, endPoint x: 432, endPoint y: 358, distance: 11.4
click at [432, 358] on p "Захист довіри та стабільність системи: страхування вкладів, кредитні гарантії, …" at bounding box center [412, 347] width 241 height 86
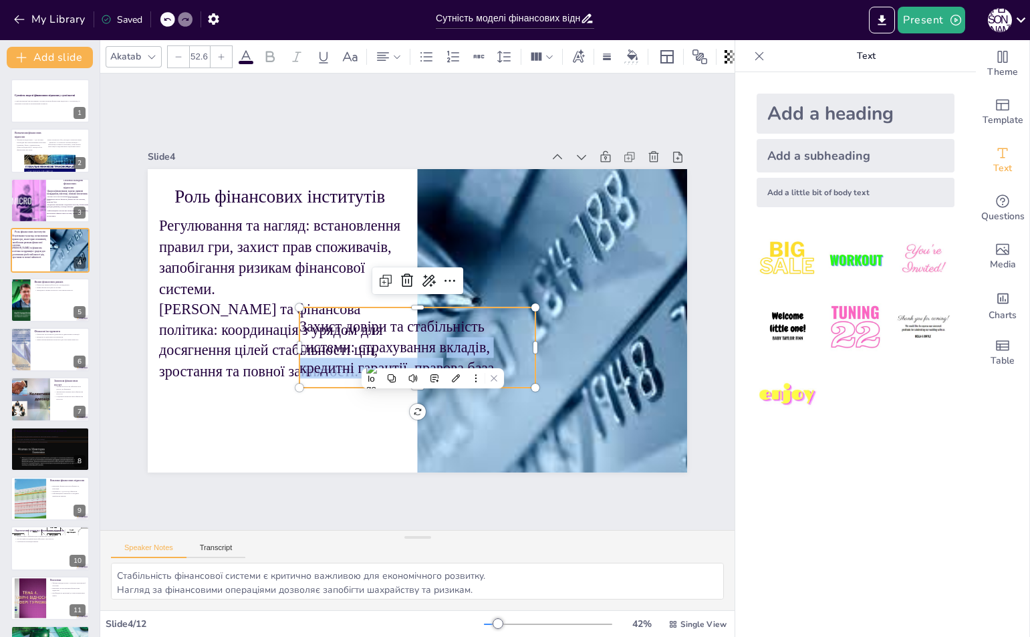
click at [469, 303] on div "Захист довіри та стабільність системи: страхування вкладів, кредитні гарантії, …" at bounding box center [412, 347] width 243 height 105
drag, startPoint x: 481, startPoint y: 307, endPoint x: 444, endPoint y: 337, distance: 48.0
click at [444, 337] on div "Захист довіри та стабільність системи: страхування вкладів, кредитні гарантії, …" at bounding box center [412, 347] width 243 height 105
click at [489, 317] on p "Захист довіри та стабільність системи: страхування вкладів, кредитні гарантії, …" at bounding box center [412, 347] width 241 height 86
drag, startPoint x: 489, startPoint y: 317, endPoint x: 472, endPoint y: 336, distance: 25.6
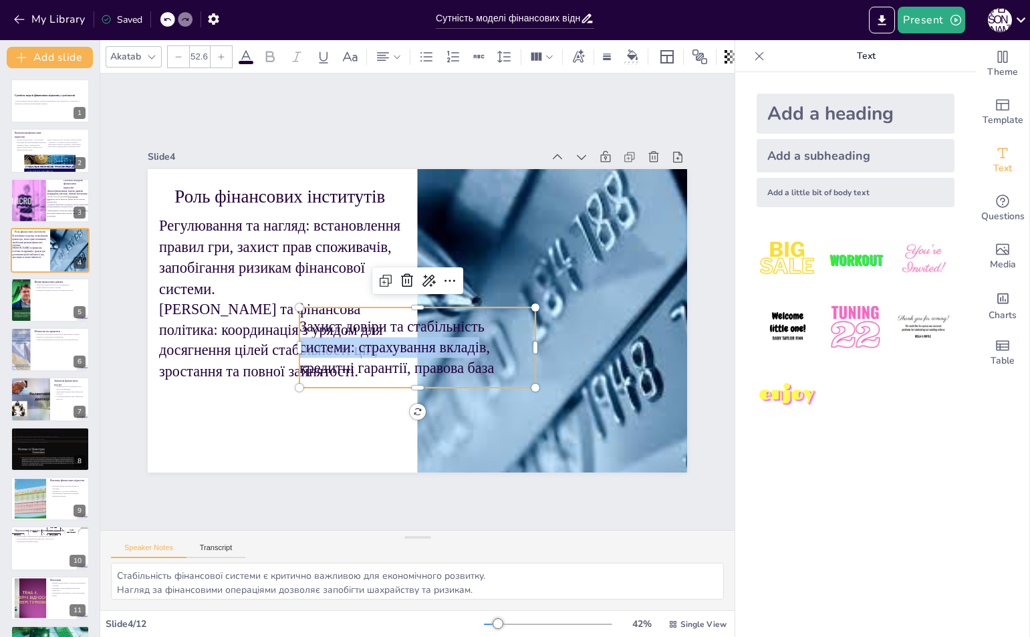
click at [472, 336] on p "Захист довіри та стабільність системи: страхування вкладів, кредитні гарантії, …" at bounding box center [412, 347] width 241 height 86
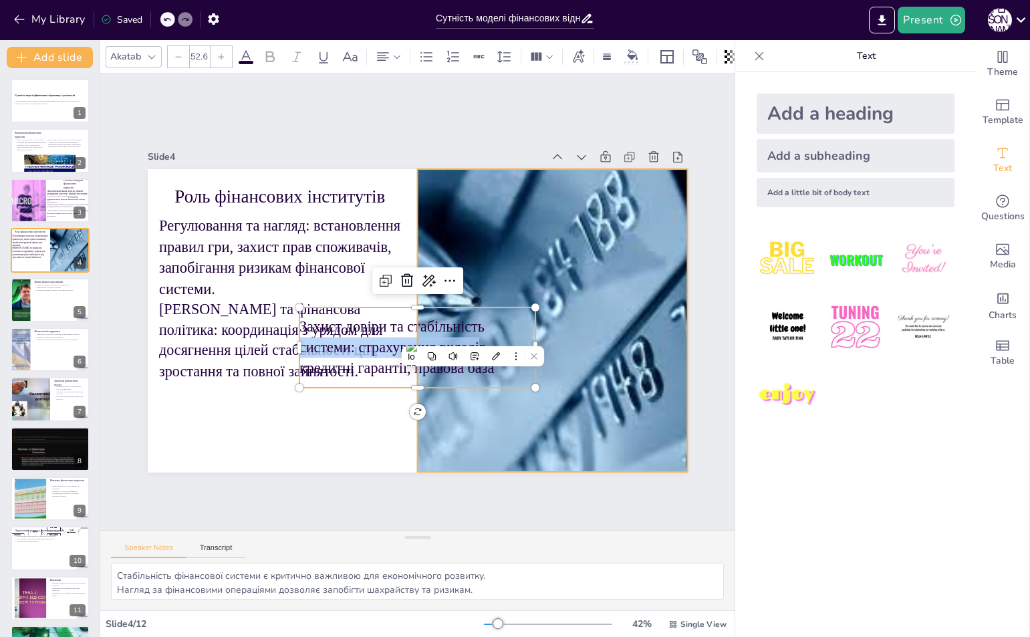
click at [461, 417] on div at bounding box center [552, 320] width 486 height 303
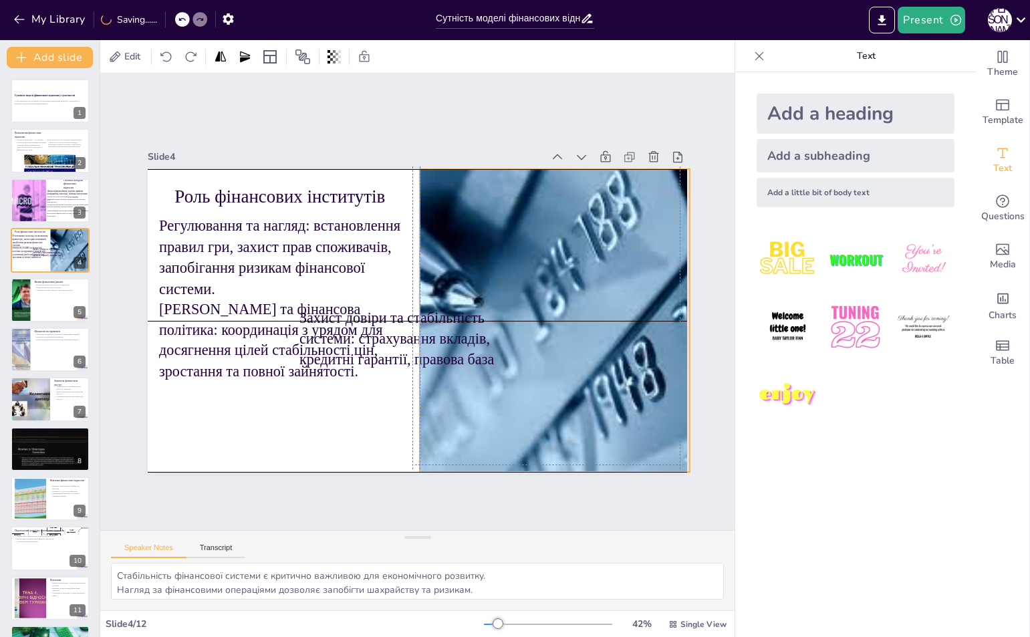
click at [458, 327] on p "Захист довіри та стабільність системи: страхування вкладів, кредитні гарантії, …" at bounding box center [417, 338] width 236 height 62
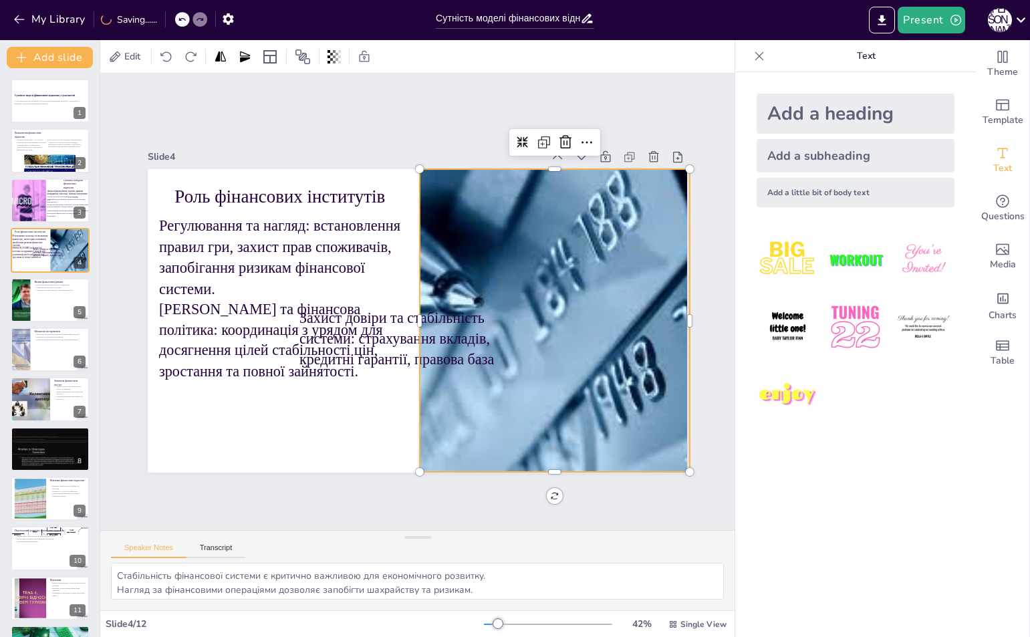
click at [389, 335] on p "Захист довіри та стабільність системи: страхування вкладів, кредитні гарантії, …" at bounding box center [417, 338] width 236 height 62
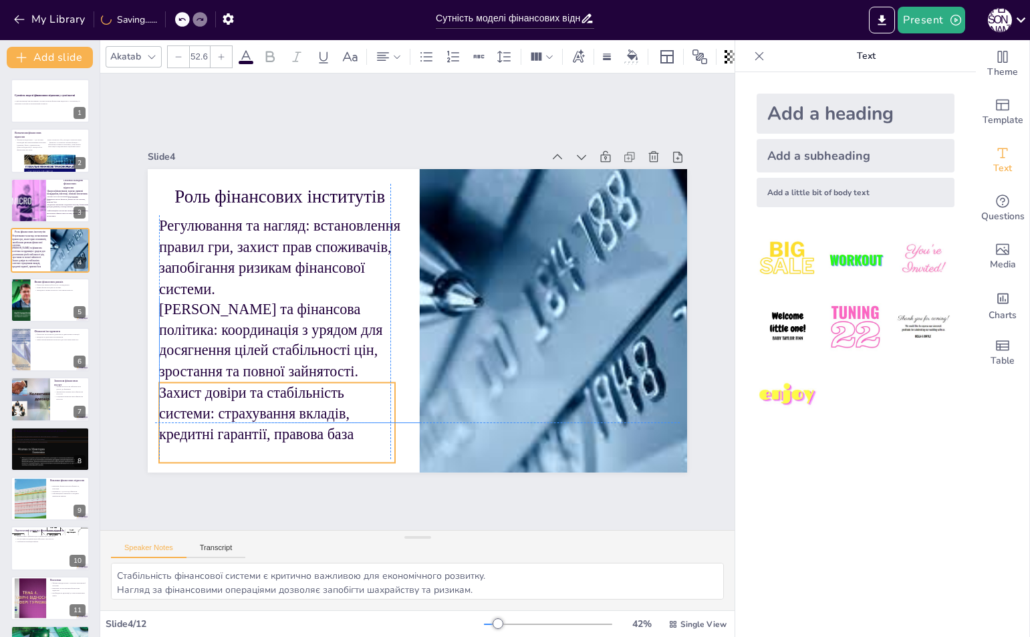
drag, startPoint x: 396, startPoint y: 355, endPoint x: 252, endPoint y: 427, distance: 161.0
click at [252, 427] on p "Захист довіри та стабільність системи: страхування вкладів, кредитні гарантії, …" at bounding box center [277, 413] width 236 height 62
drag, startPoint x: 385, startPoint y: 420, endPoint x: 394, endPoint y: 417, distance: 9.1
click at [394, 417] on div at bounding box center [396, 420] width 19 height 81
drag, startPoint x: 396, startPoint y: 418, endPoint x: 412, endPoint y: 419, distance: 15.4
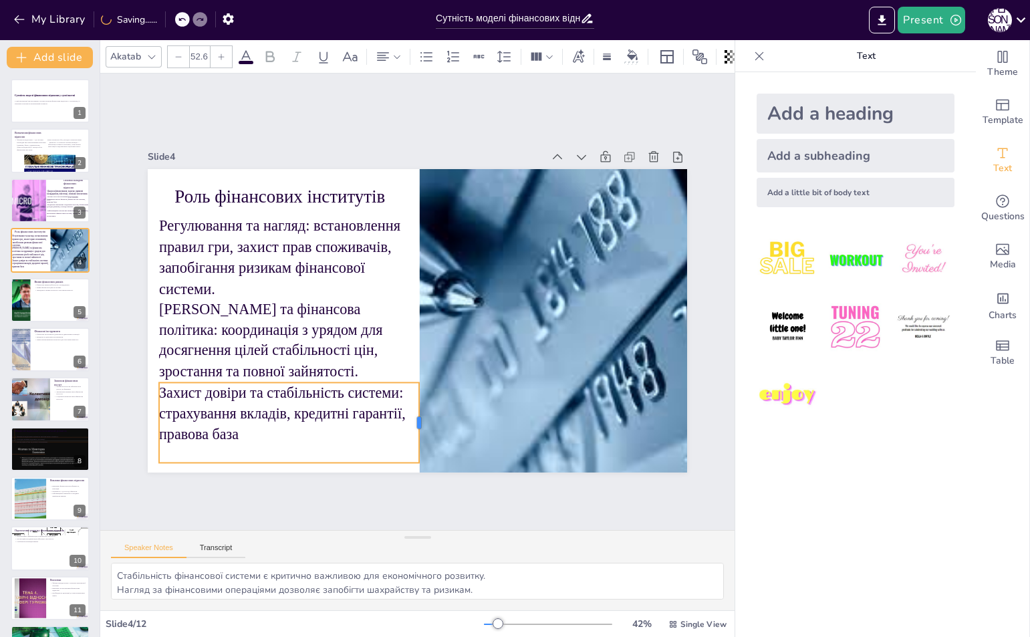
click at [419, 419] on div at bounding box center [424, 422] width 11 height 80
click at [222, 53] on icon at bounding box center [221, 57] width 8 height 8
type input "53.6"
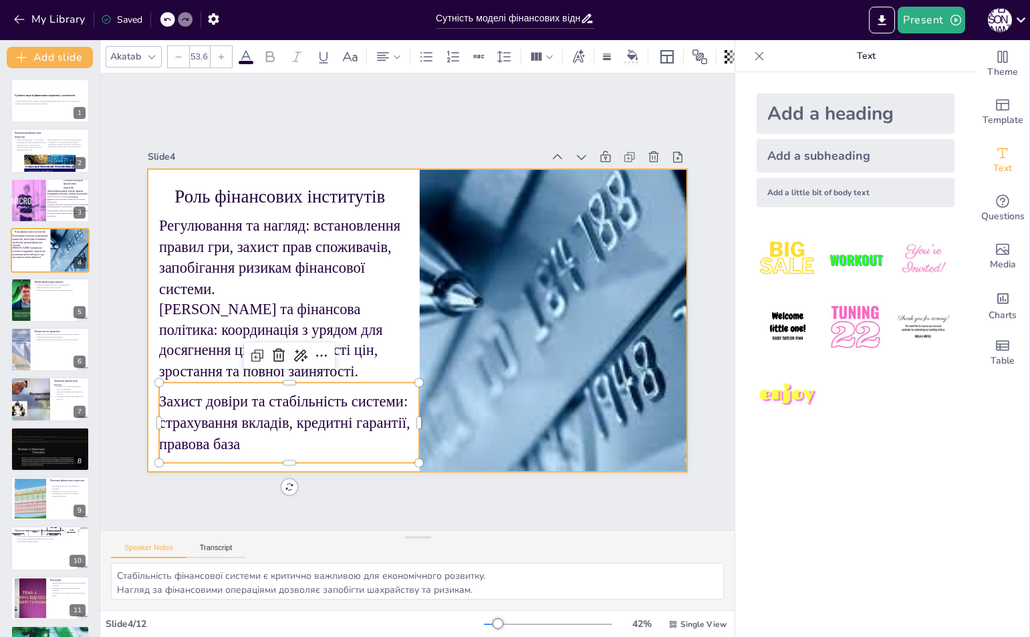
click at [303, 171] on div at bounding box center [415, 320] width 568 height 358
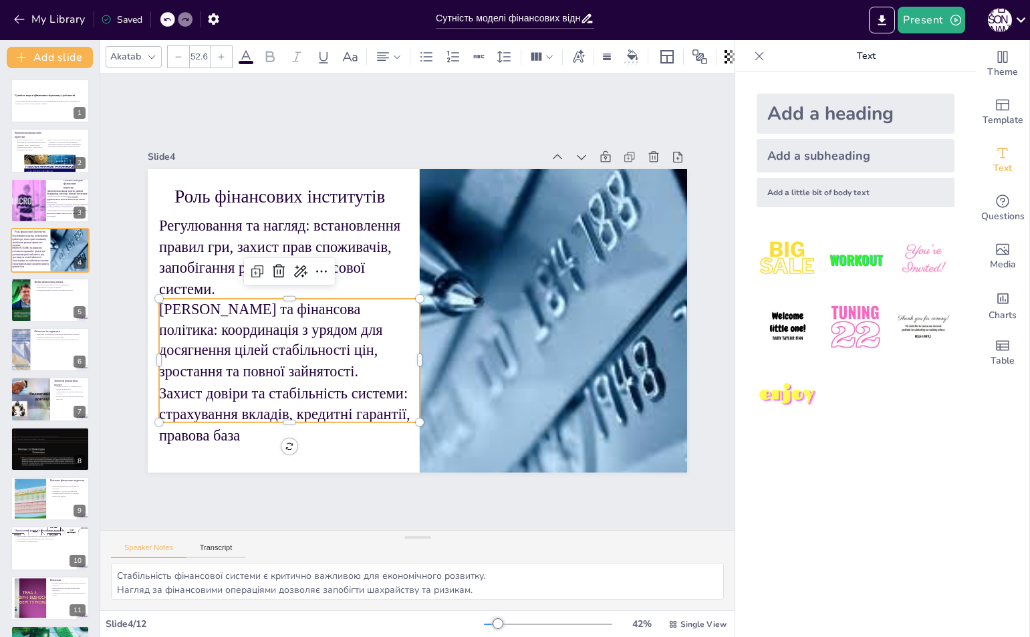
click at [152, 301] on p "Монетарна та фінансова політика: координація з урядом для досягнення цілей стаб…" at bounding box center [286, 326] width 268 height 110
click at [150, 301] on p "Монетарна та фінансова політика: координація з урядом для досягнення цілей стаб…" at bounding box center [284, 312] width 272 height 135
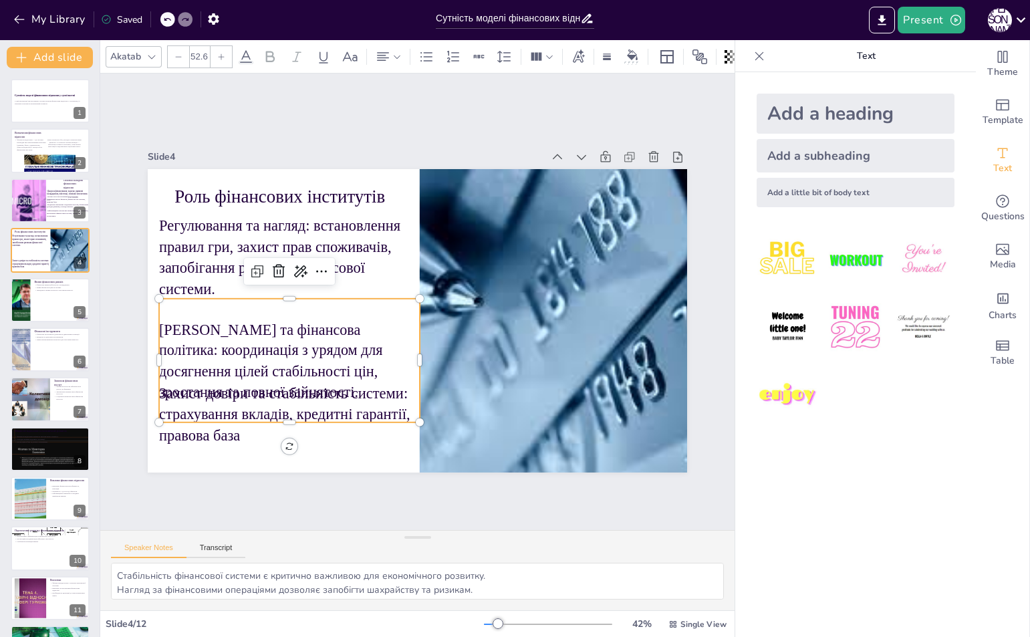
click at [159, 327] on p "Монетарна та фінансова політика: координація з урядом для досягнення цілей стаб…" at bounding box center [289, 360] width 261 height 83
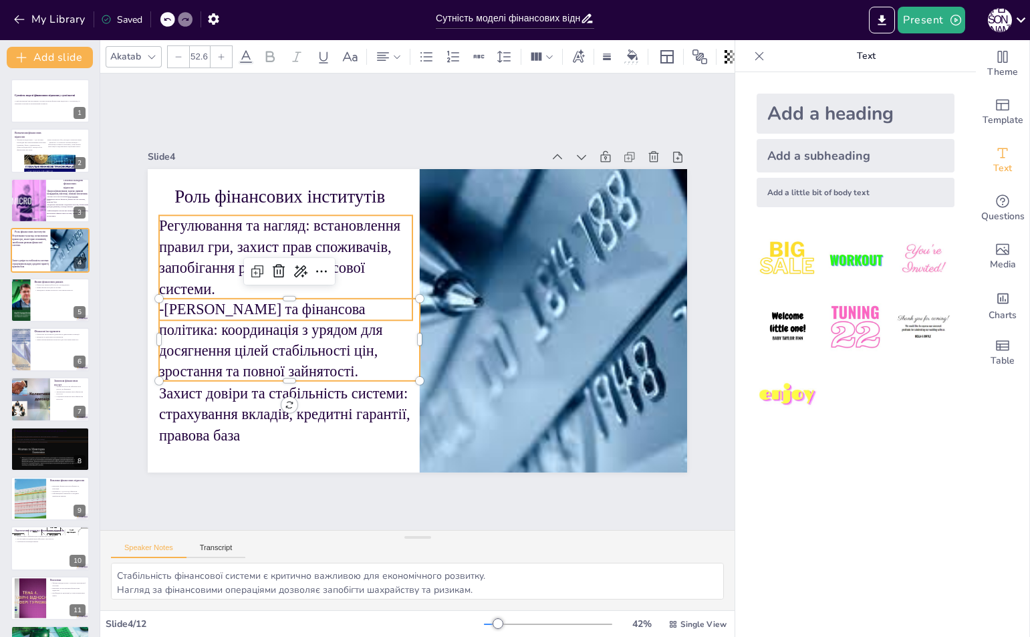
click at [153, 212] on div "Роль фінансових інститутів Регулювання та нагляд: встановлення правил гри, захи…" at bounding box center [416, 320] width 568 height 358
type input "53.6"
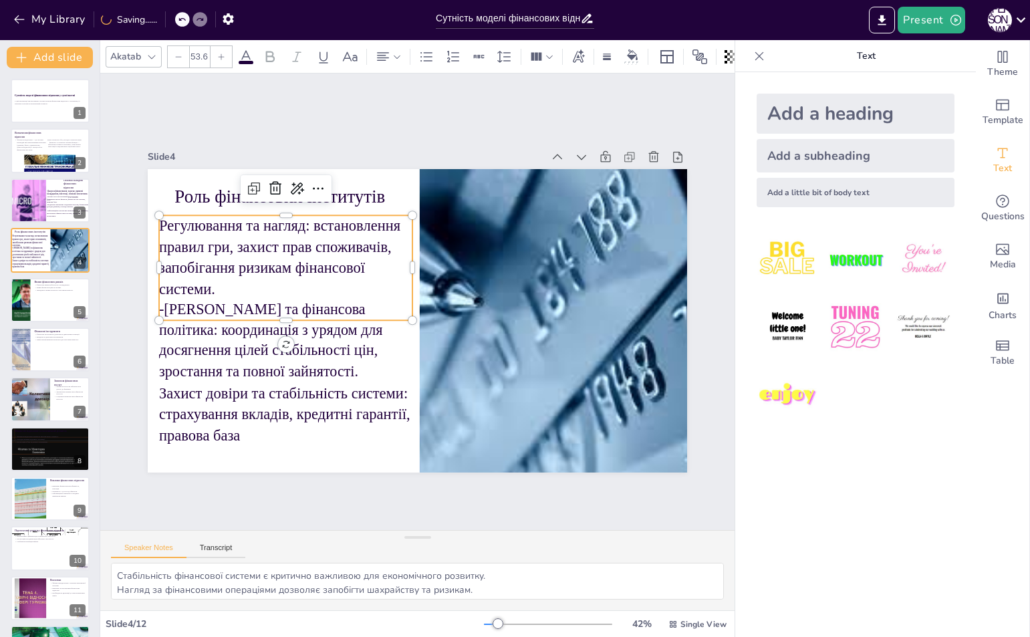
click at [160, 218] on p "Регулювання та нагляд: встановлення правил гри, захист прав споживачів, запобіг…" at bounding box center [290, 243] width 261 height 110
click at [161, 218] on p "Регулювання та нагляд: встановлення правил гри, захист прав споживачів, запобіг…" at bounding box center [291, 243] width 261 height 110
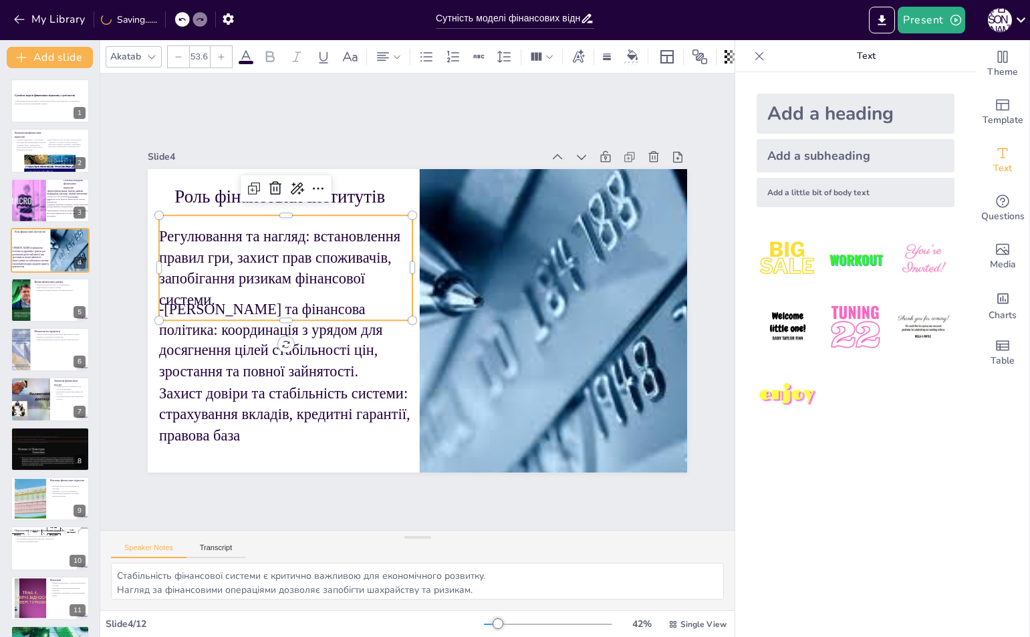
click at [159, 218] on div "Регулювання та нагляд: встановлення правил гри, захист прав споживачів, запобіг…" at bounding box center [285, 268] width 253 height 106
click at [160, 231] on p "Регулювання та нагляд: встановлення правил гри, захист прав споживачів, запобіг…" at bounding box center [290, 254] width 261 height 110
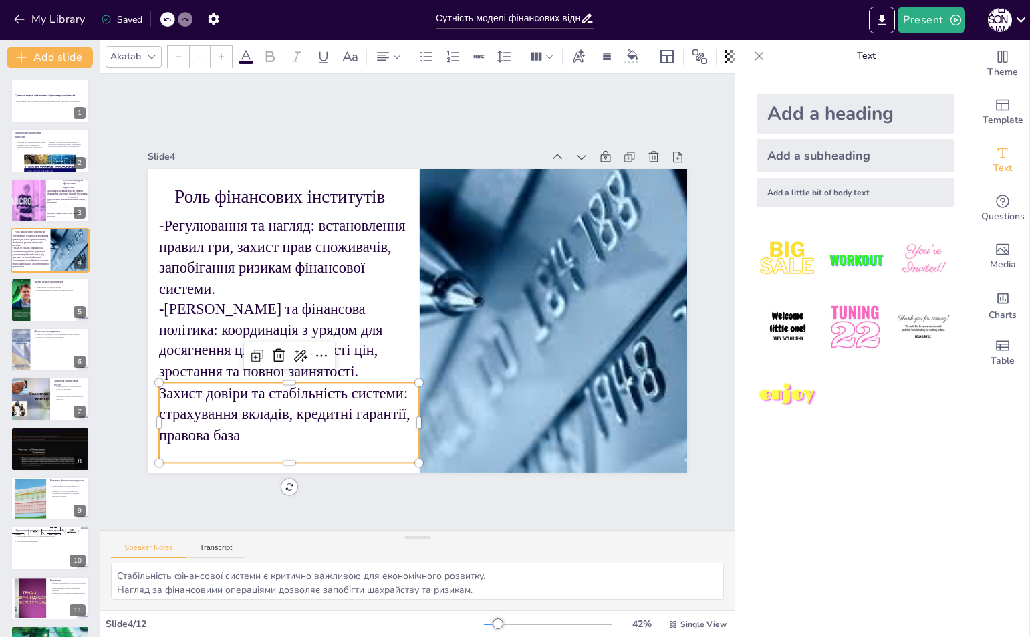
type input "53.6"
click at [159, 386] on p "Захист довіри та стабільність системи: страхування вкладів, кредитні гарантії, …" at bounding box center [289, 413] width 260 height 63
click at [153, 386] on p "Захист довіри та стабільність системи: страхування вкладів, кредитні гарантії, …" at bounding box center [278, 400] width 265 height 90
click at [159, 387] on p "Захист довіри та стабільність системи: страхування вкладів, кредитні гарантії, …" at bounding box center [289, 413] width 260 height 63
click at [154, 389] on p "Захист довіри та стабільність системи: страхування вкладів, кредитні гарантії, …" at bounding box center [278, 402] width 265 height 90
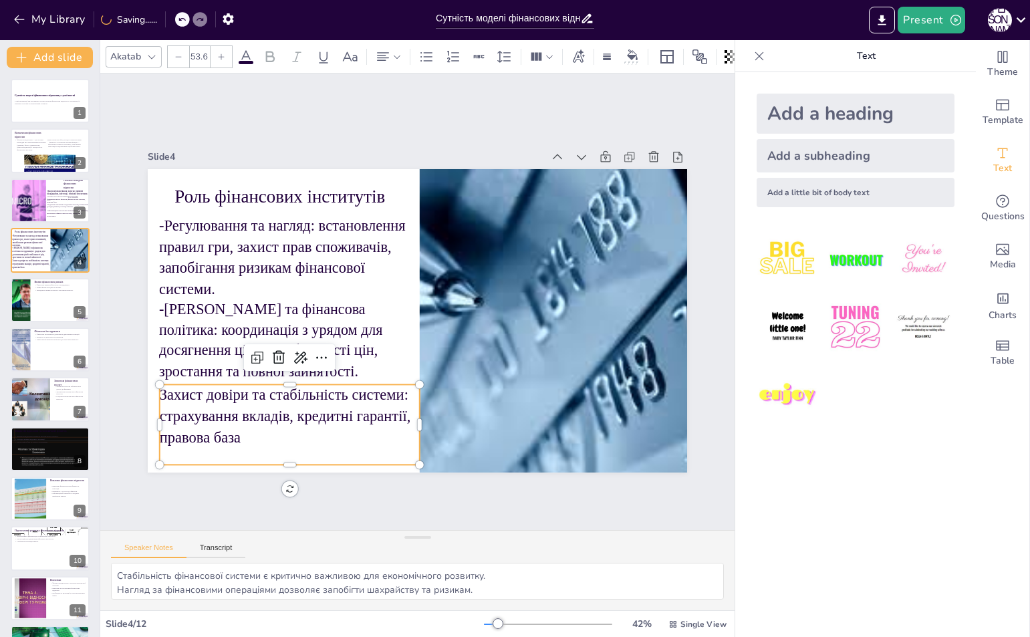
click at [160, 389] on p "Захист довіри та стабільність системи: страхування вкладів, кредитні гарантії, …" at bounding box center [290, 415] width 260 height 63
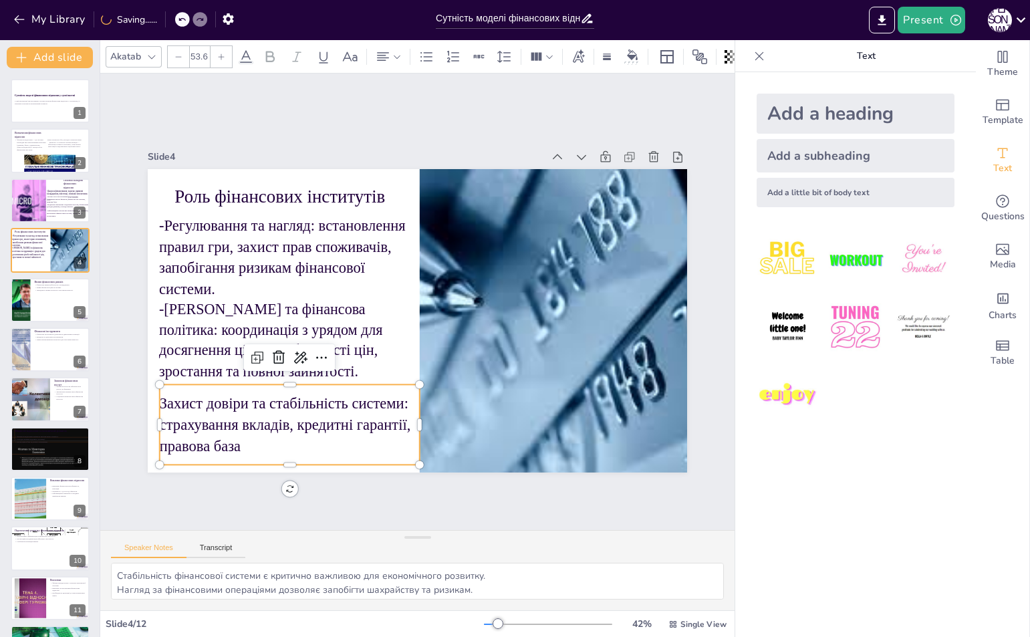
click at [160, 393] on p "Захист довіри та стабільність системи: страхування вкладів, кредитні гарантії, …" at bounding box center [290, 424] width 260 height 63
click at [160, 394] on p "Захист довіри та стабільність системи: страхування вкладів, кредитні гарантії, …" at bounding box center [290, 424] width 260 height 63
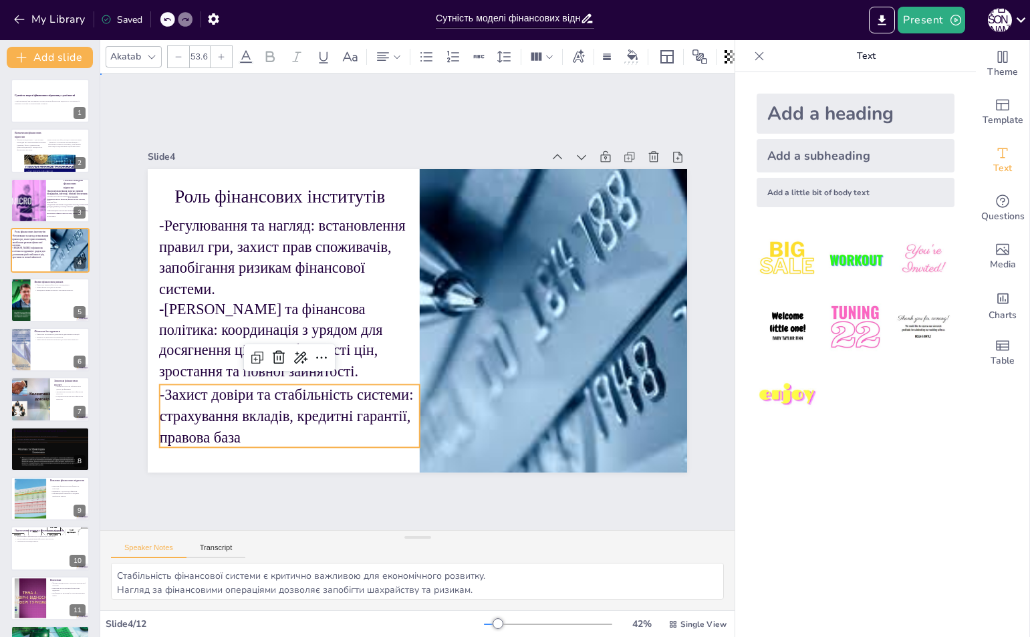
click at [128, 319] on div "Slide 1 Сутність моделі фінансових відносин у суспільстві У цій презентації ми …" at bounding box center [417, 301] width 646 height 403
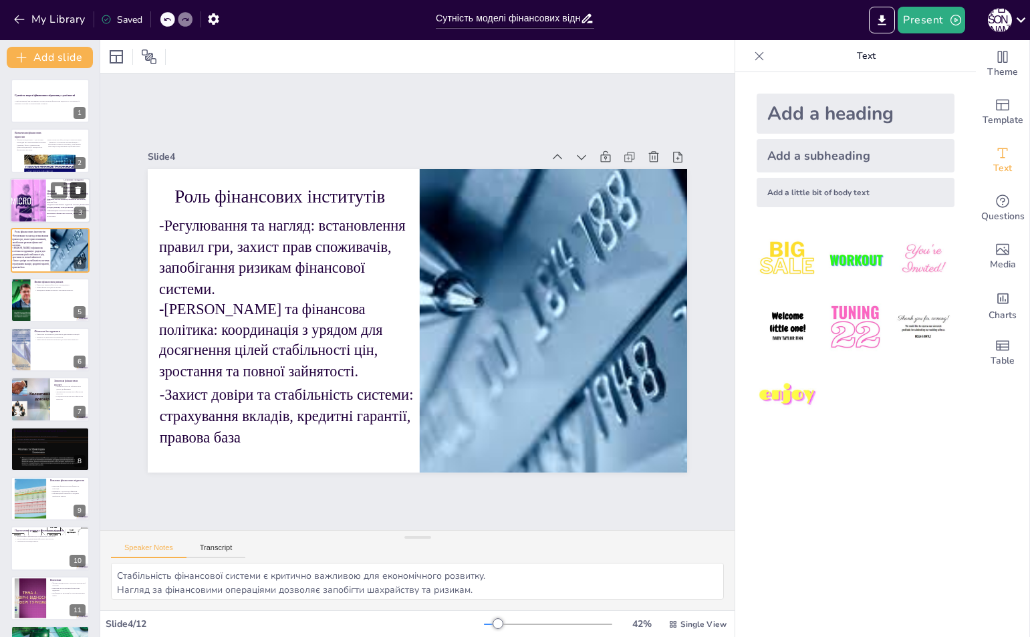
drag, startPoint x: 89, startPoint y: 179, endPoint x: 80, endPoint y: 194, distance: 17.4
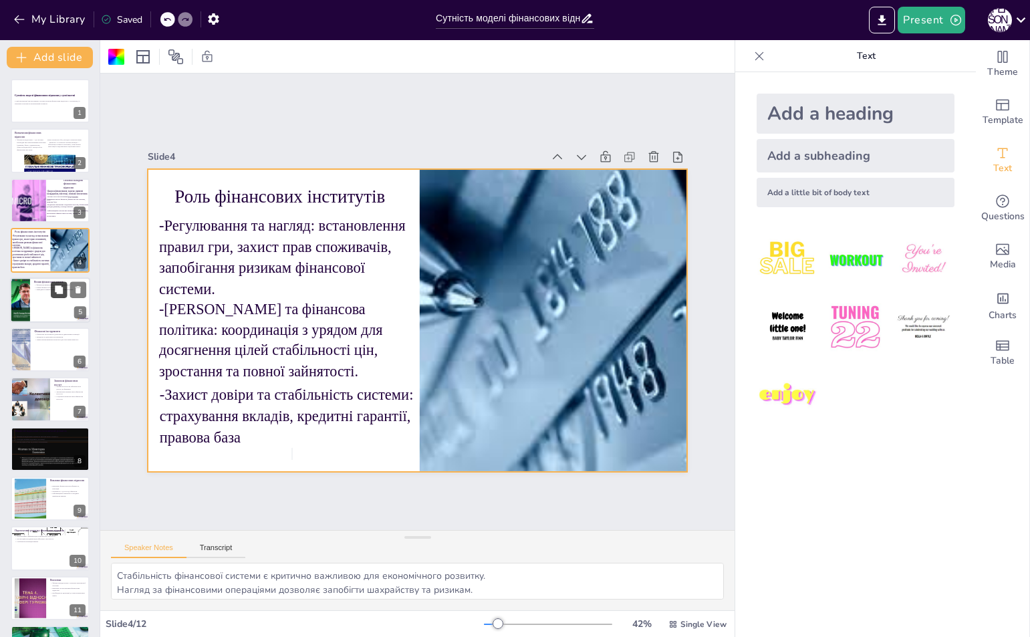
click at [62, 291] on icon at bounding box center [59, 289] width 8 height 8
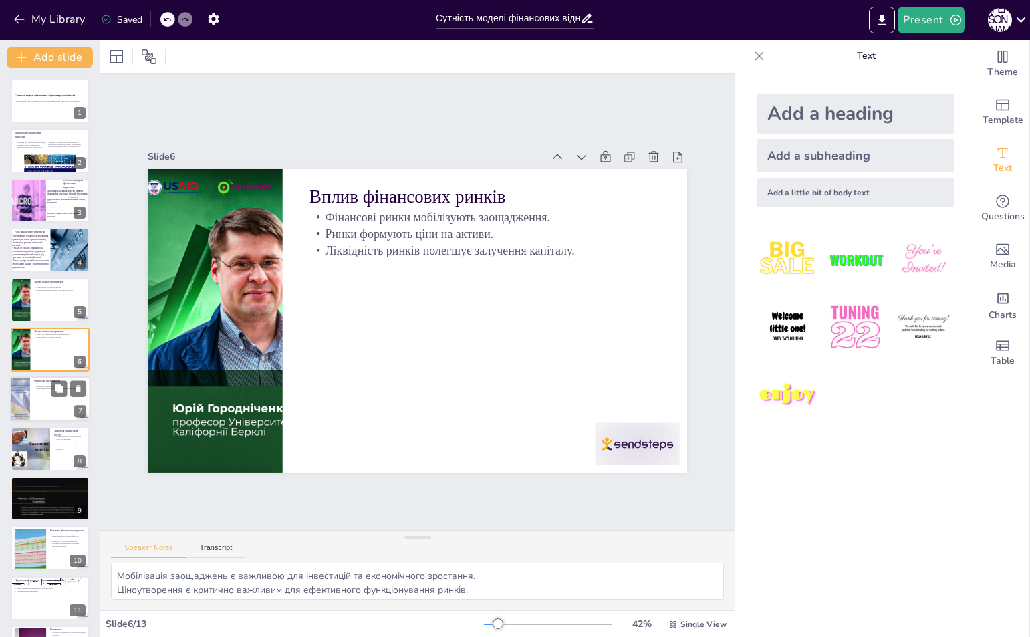
click at [45, 402] on div at bounding box center [50, 399] width 80 height 45
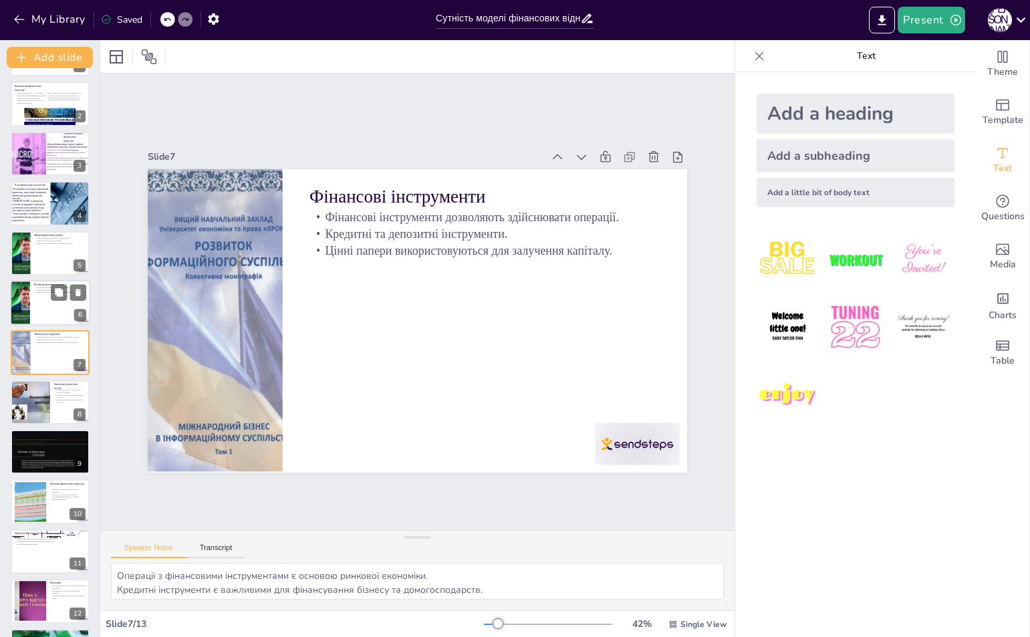
click at [43, 309] on div at bounding box center [50, 302] width 80 height 45
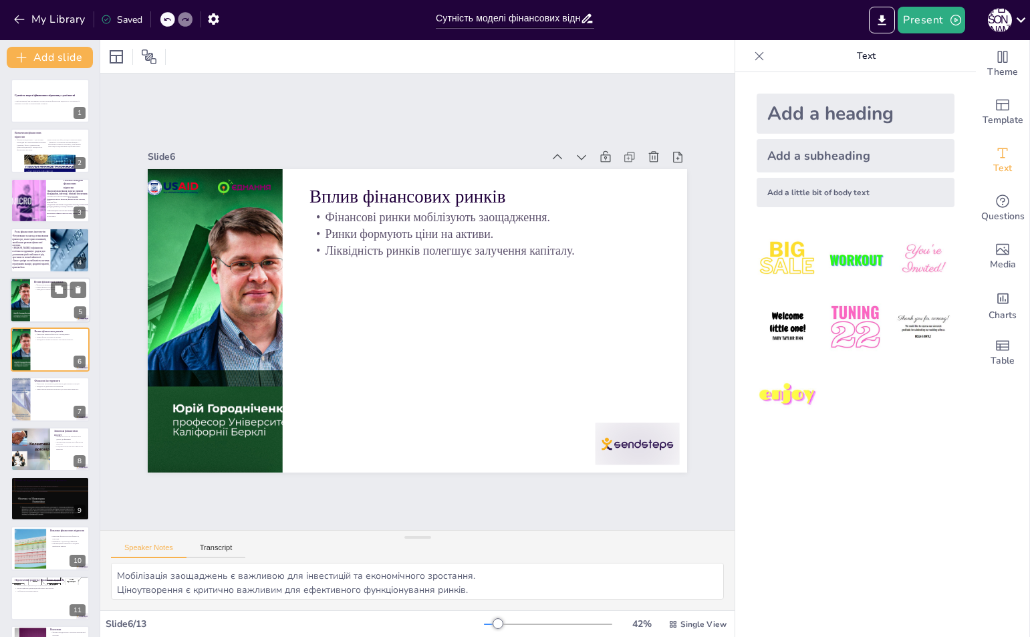
click at [35, 314] on div at bounding box center [50, 299] width 80 height 45
click at [40, 345] on div at bounding box center [50, 349] width 80 height 45
click at [42, 310] on div at bounding box center [50, 299] width 80 height 45
click at [45, 335] on p "Ринки формують ціни на активи." at bounding box center [60, 336] width 52 height 3
click at [43, 308] on div at bounding box center [50, 299] width 80 height 45
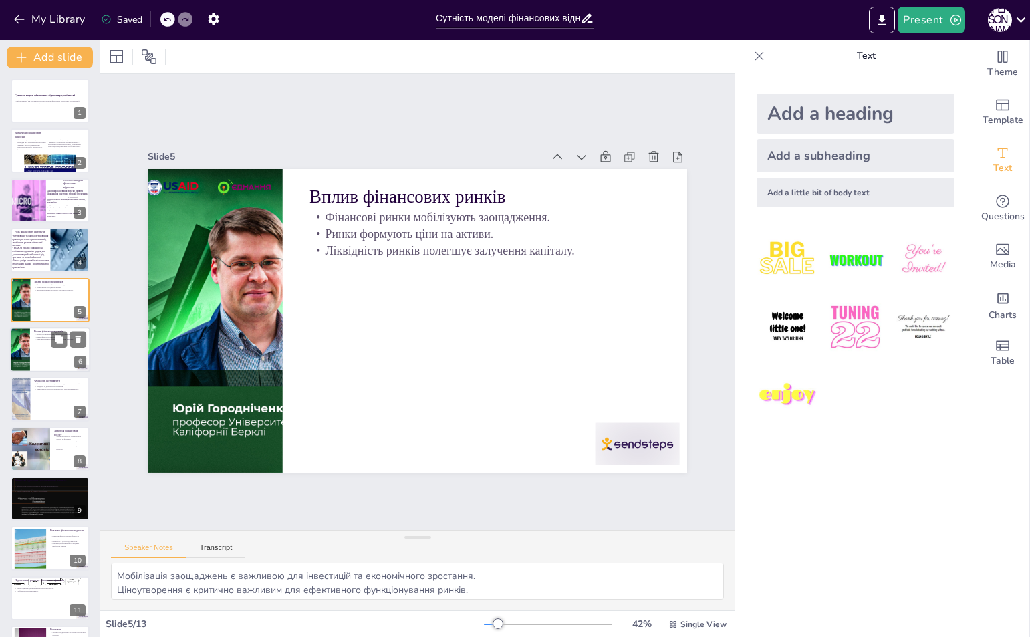
click at [45, 341] on div at bounding box center [50, 349] width 80 height 45
click at [80, 341] on icon at bounding box center [77, 338] width 5 height 7
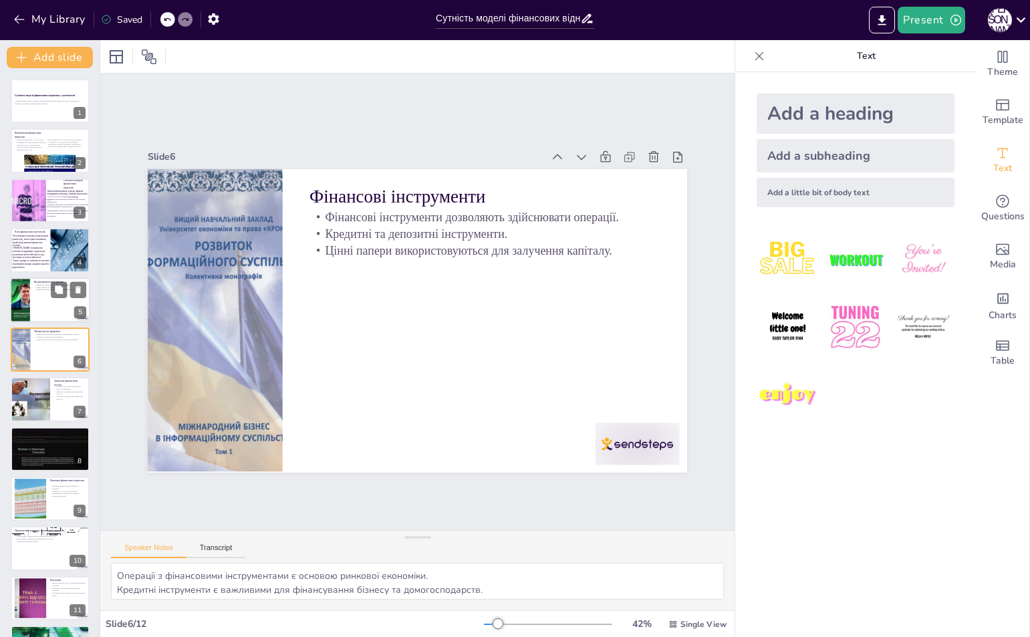
click at [31, 305] on div at bounding box center [50, 299] width 80 height 45
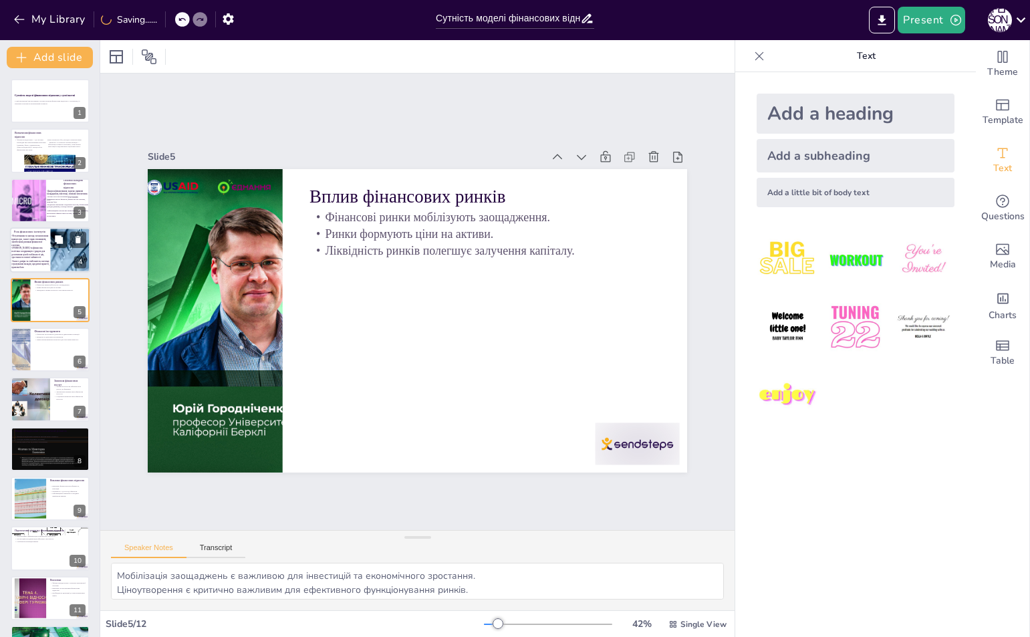
click at [33, 260] on p "-Захист довіри та стабільність системи: страхування вкладів, кредитні гарантії,…" at bounding box center [30, 264] width 39 height 9
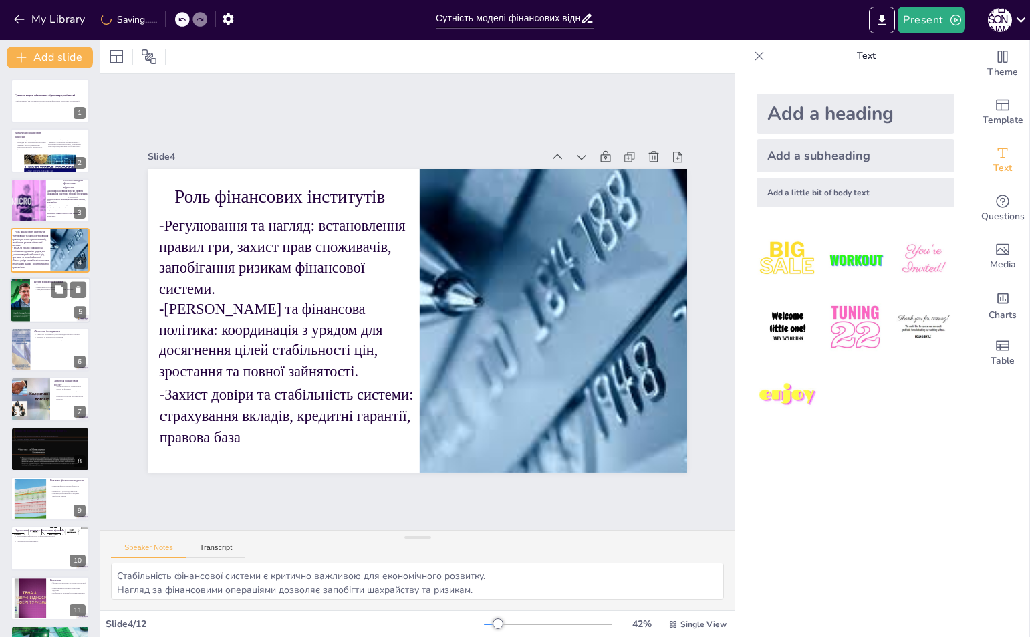
click at [29, 303] on div at bounding box center [20, 299] width 80 height 45
type textarea "Мобілізація заощаджень є важливою для інвестицій та економічного зростання. Цін…"
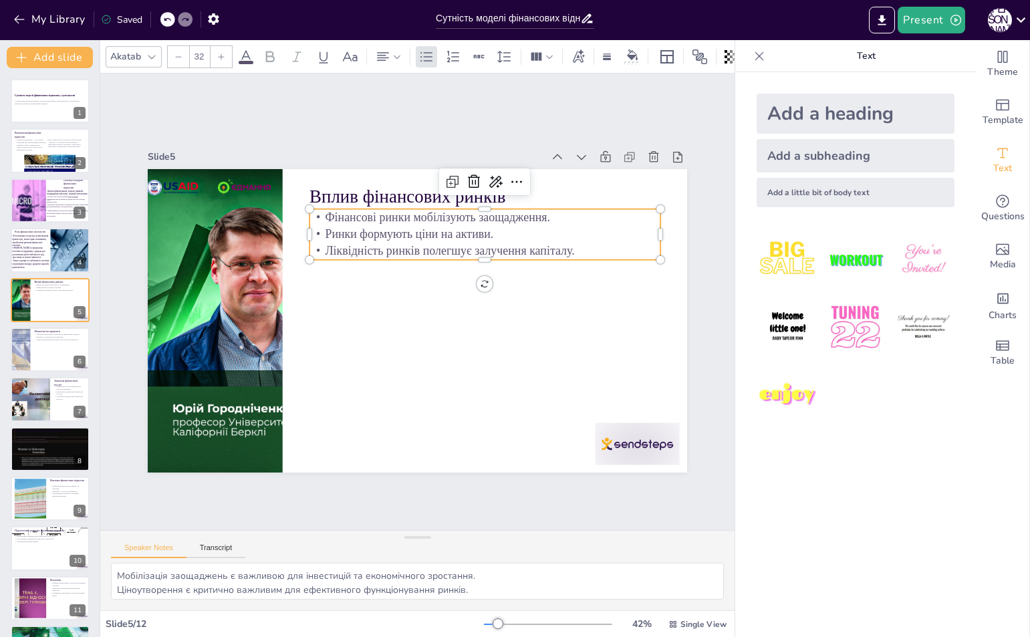
click at [528, 234] on p "Ринки формують ціни на активи." at bounding box center [511, 286] width 293 height 220
click at [484, 232] on p "Ринки формують ціни на активи." at bounding box center [491, 240] width 350 height 53
click at [468, 182] on icon at bounding box center [474, 181] width 12 height 13
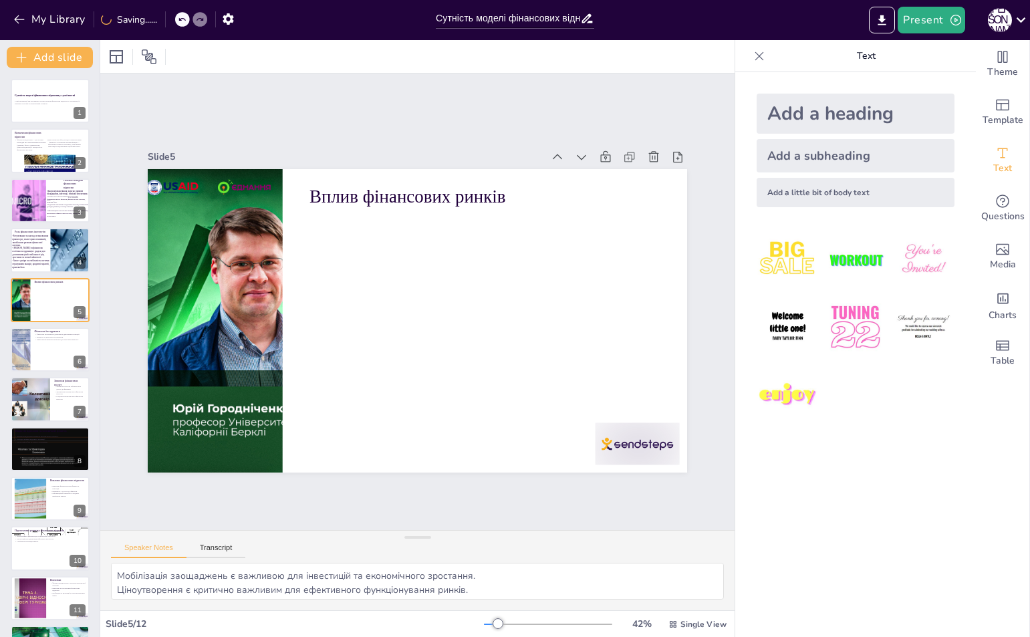
click at [819, 116] on div "Add a heading" at bounding box center [855, 114] width 198 height 40
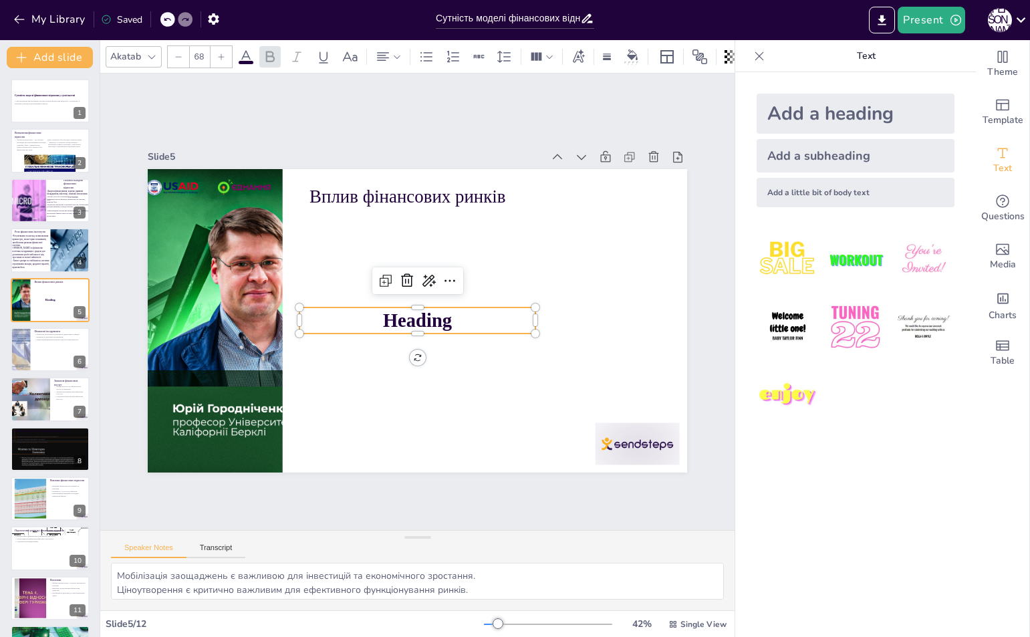
click at [478, 313] on p "Heading" at bounding box center [415, 320] width 237 height 51
click at [478, 313] on p "Heading" at bounding box center [417, 320] width 236 height 27
click at [478, 313] on p "Heading" at bounding box center [415, 320] width 237 height 51
click at [478, 313] on p "Heading" at bounding box center [417, 320] width 236 height 27
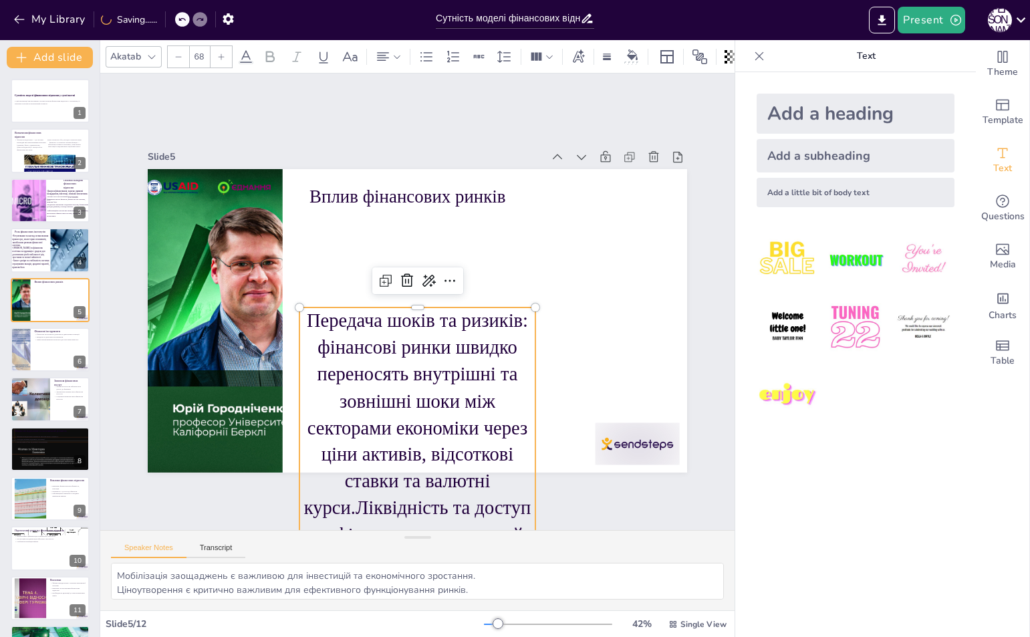
scroll to position [76, 0]
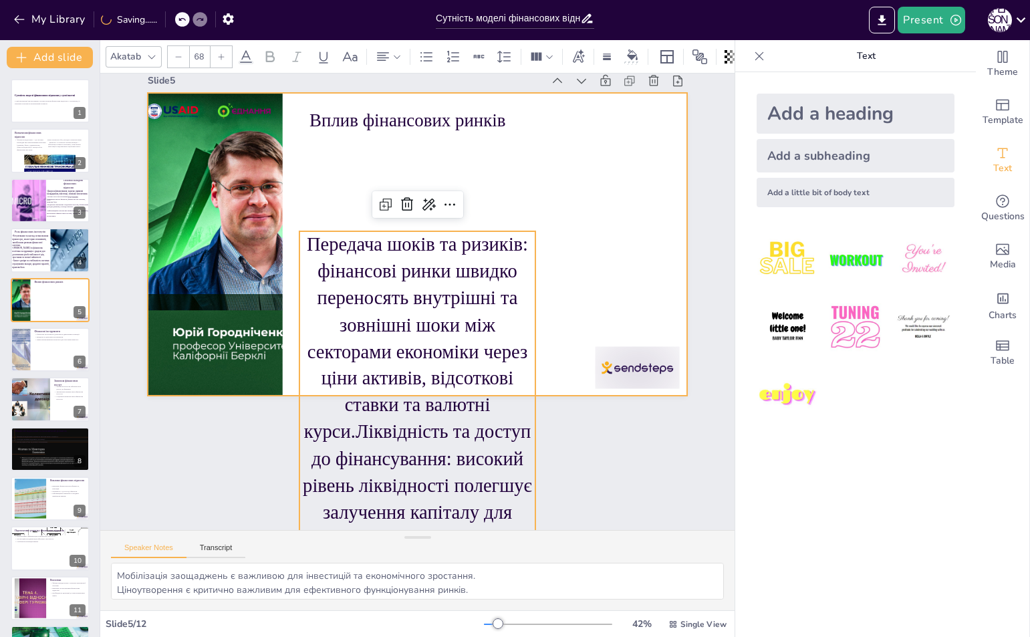
click at [561, 204] on div at bounding box center [472, 284] width 455 height 607
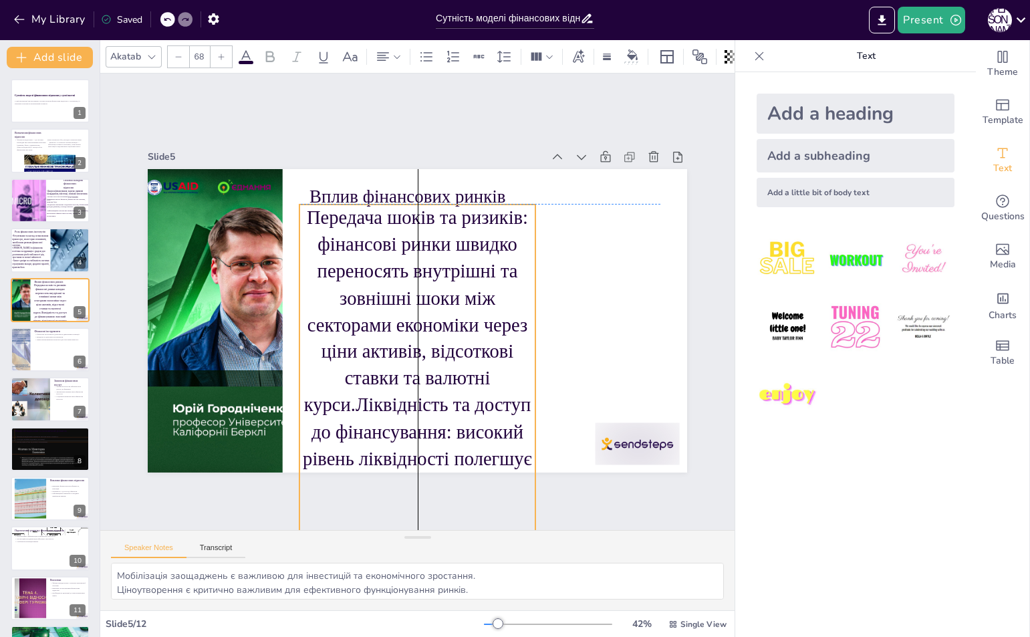
drag, startPoint x: 470, startPoint y: 355, endPoint x: 472, endPoint y: 246, distance: 108.9
click at [472, 246] on p "Передача шоків та ризиків: фінансові ринки швидко переносять внутрішні та зовні…" at bounding box center [397, 483] width 293 height 583
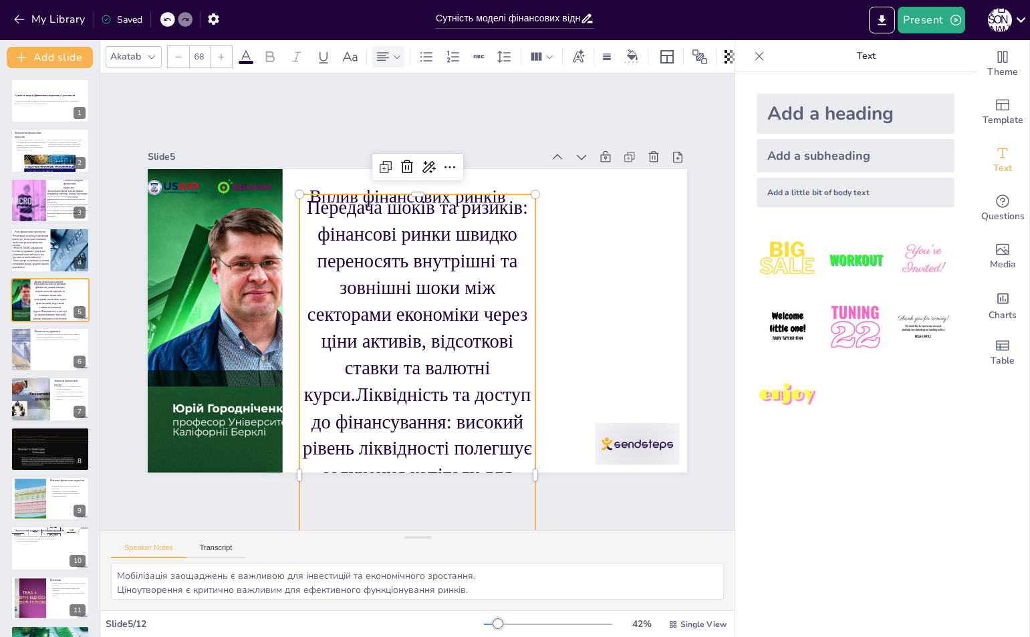
click at [380, 49] on icon at bounding box center [383, 57] width 16 height 16
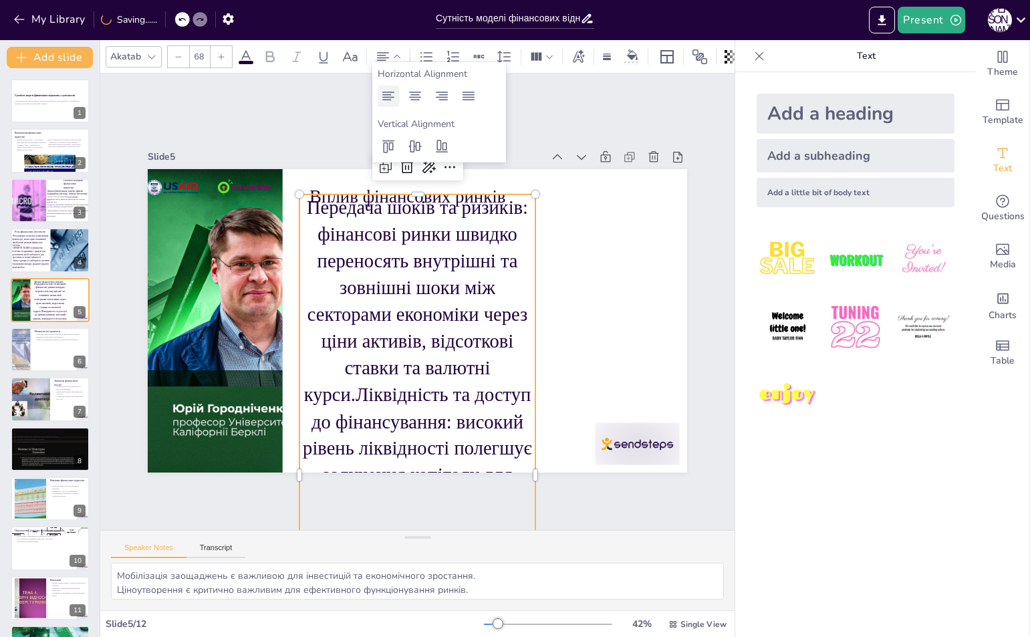
click at [383, 106] on div at bounding box center [387, 96] width 21 height 21
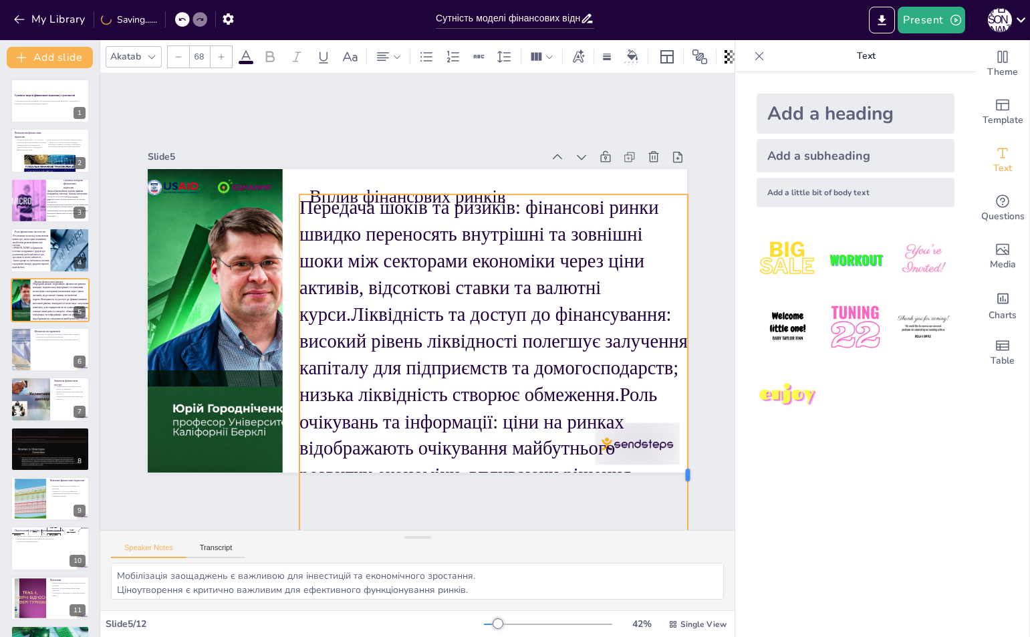
drag, startPoint x: 528, startPoint y: 466, endPoint x: 680, endPoint y: 414, distance: 161.0
click at [687, 414] on div at bounding box center [692, 474] width 11 height 561
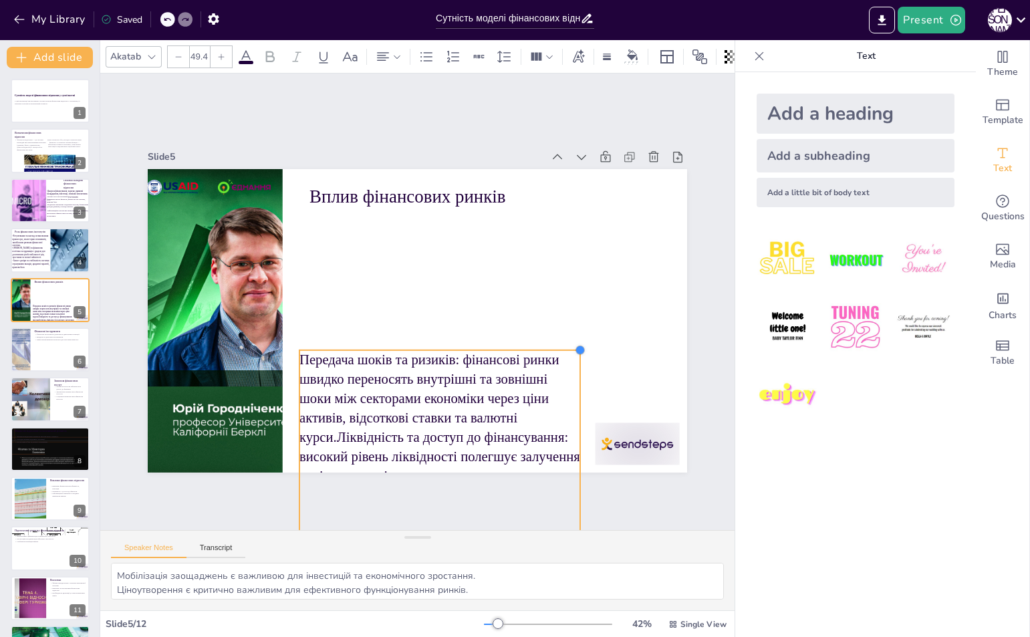
type input "49.1"
drag, startPoint x: 673, startPoint y: 191, endPoint x: 555, endPoint y: 347, distance: 195.5
click at [555, 347] on div "Вплив фінансових ринків Передача шоків та ризиків: фінансові ринки швидко перен…" at bounding box center [416, 320] width 568 height 357
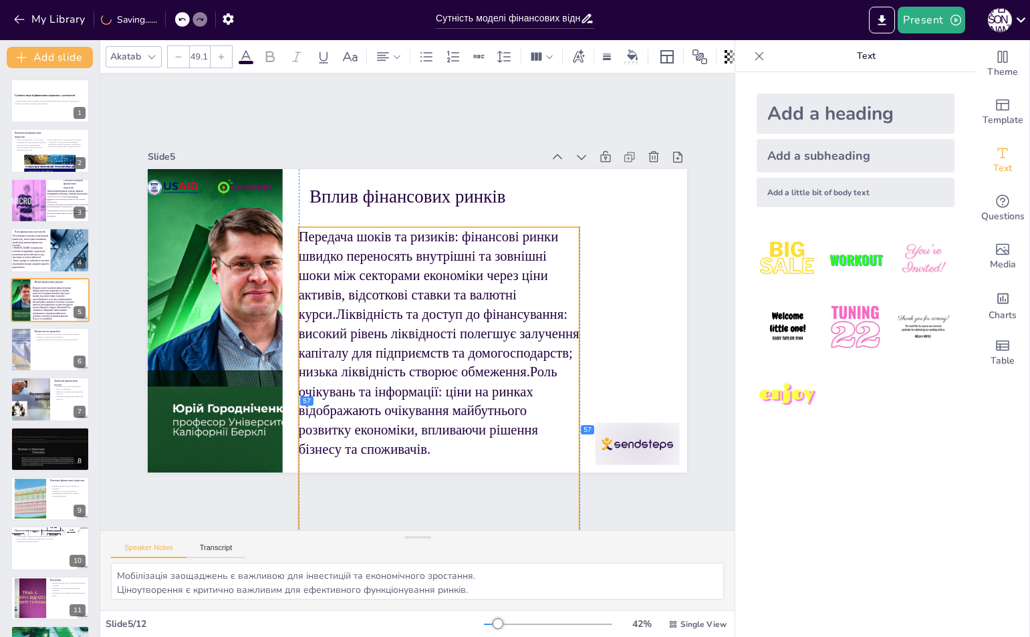
drag, startPoint x: 460, startPoint y: 436, endPoint x: 457, endPoint y: 313, distance: 123.0
click at [457, 313] on p "Передача шоків та ризиків: фінансові ринки швидко переносять внутрішні та зовні…" at bounding box center [439, 342] width 281 height 232
click at [328, 309] on p "Передача шоків та ризиків: фінансові ринки швидко переносять внутрішні та зовні…" at bounding box center [439, 342] width 281 height 232
click at [328, 309] on p "Передача шоків та ризиків: фінансові ринки швидко переносять внутрішні та зовні…" at bounding box center [434, 344] width 303 height 260
click at [328, 309] on p "Передача шоків та ризиків: фінансові ринки швидко переносять внутрішні та зовні…" at bounding box center [439, 342] width 281 height 232
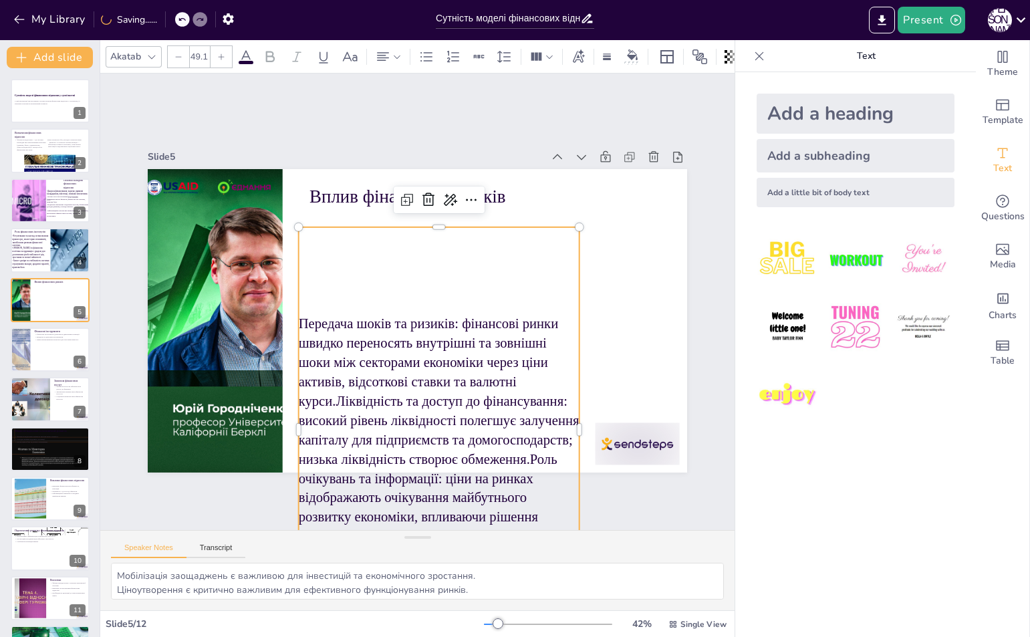
click at [326, 397] on p "Передача шоків та ризиків: фінансові ринки швидко переносять внутрішні та зовні…" at bounding box center [398, 430] width 339 height 307
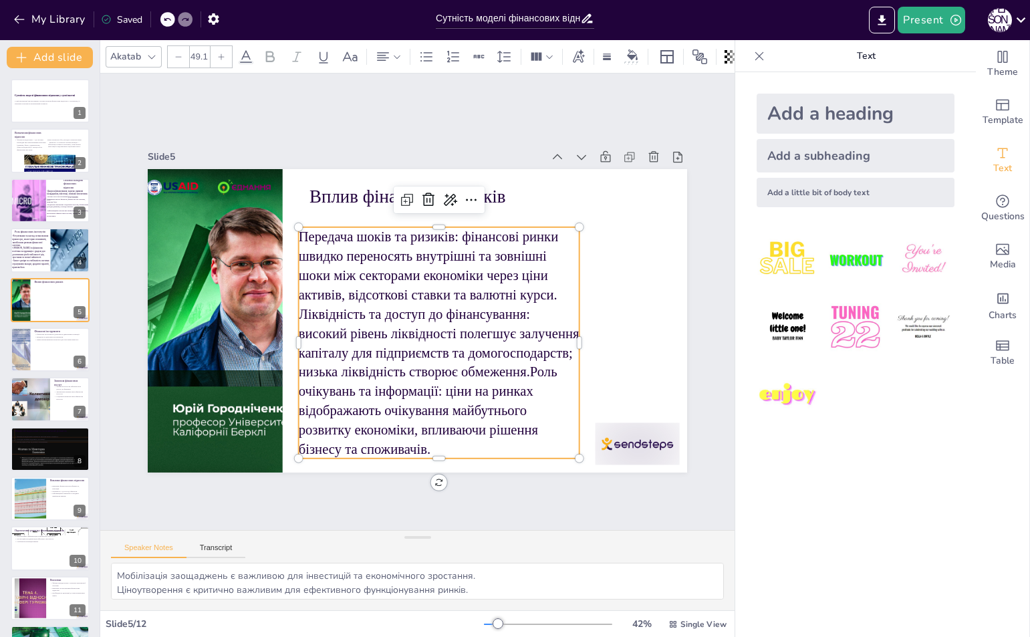
click at [519, 366] on p "Передача шоків та ризиків: фінансові ринки швидко переносять внутрішні та зовні…" at bounding box center [434, 344] width 303 height 260
click at [567, 340] on p "Передача шоків та ризиків: фінансові ринки швидко переносять внутрішні та зовні…" at bounding box center [434, 344] width 303 height 260
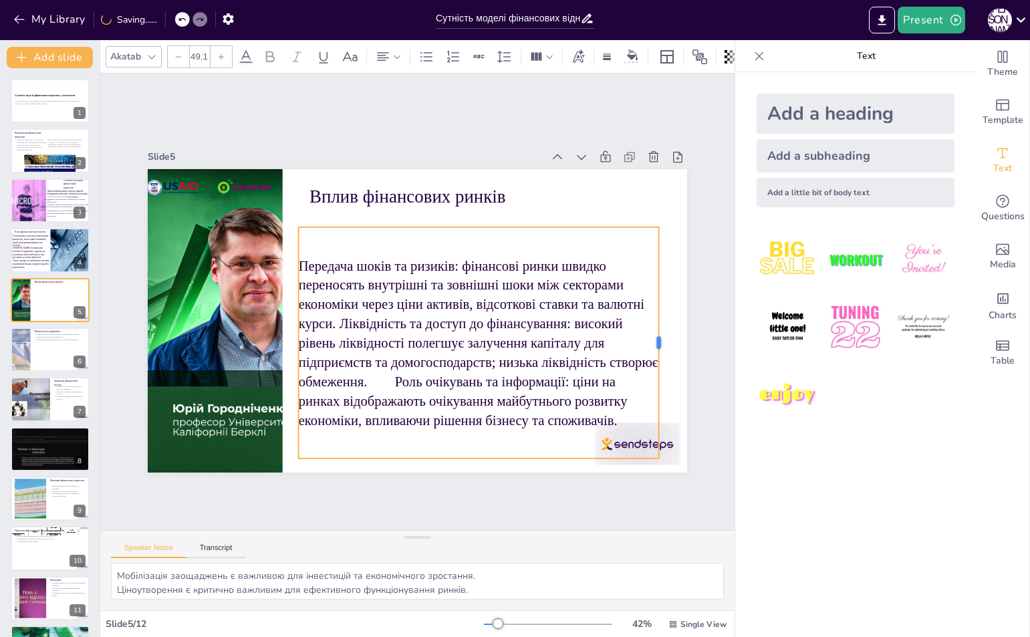
drag, startPoint x: 569, startPoint y: 340, endPoint x: 648, endPoint y: 337, distance: 79.6
click at [659, 337] on div at bounding box center [664, 342] width 11 height 232
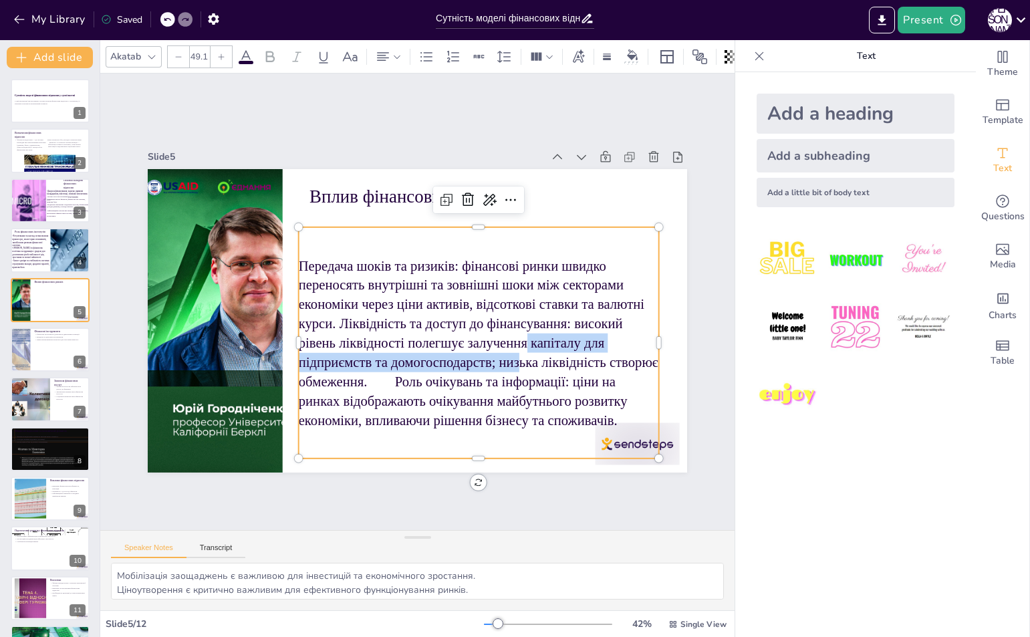
drag, startPoint x: 508, startPoint y: 363, endPoint x: 514, endPoint y: 341, distance: 23.0
click at [514, 341] on p "Передача шоків та ризиків: фінансові ринки швидко переносять внутрішні та зовні…" at bounding box center [479, 343] width 360 height 174
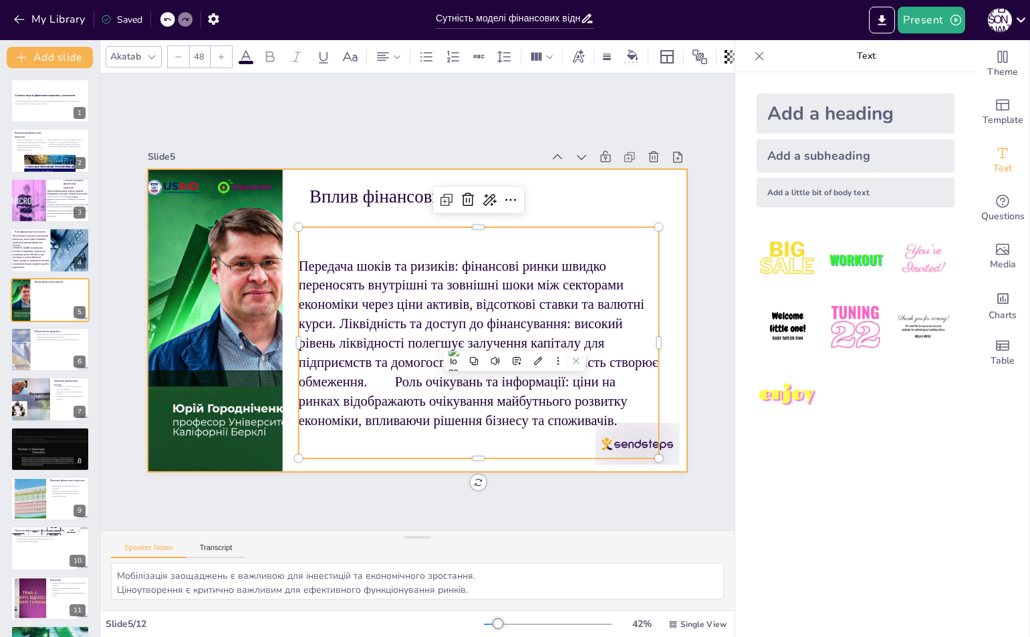
click at [563, 180] on p "Вплив фінансових ринків" at bounding box center [495, 203] width 351 height 61
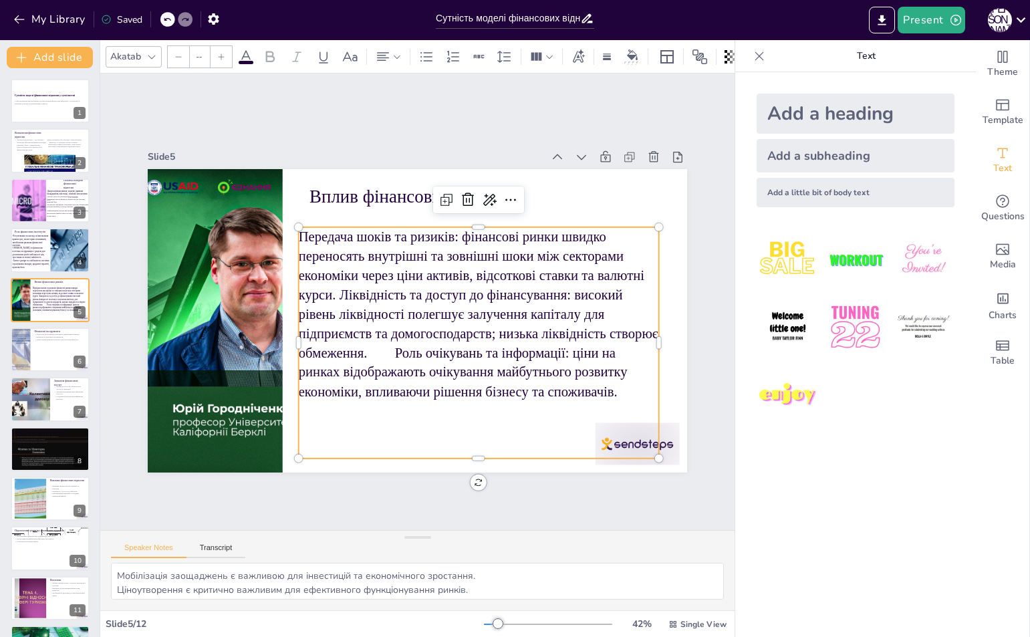
type input "49.1"
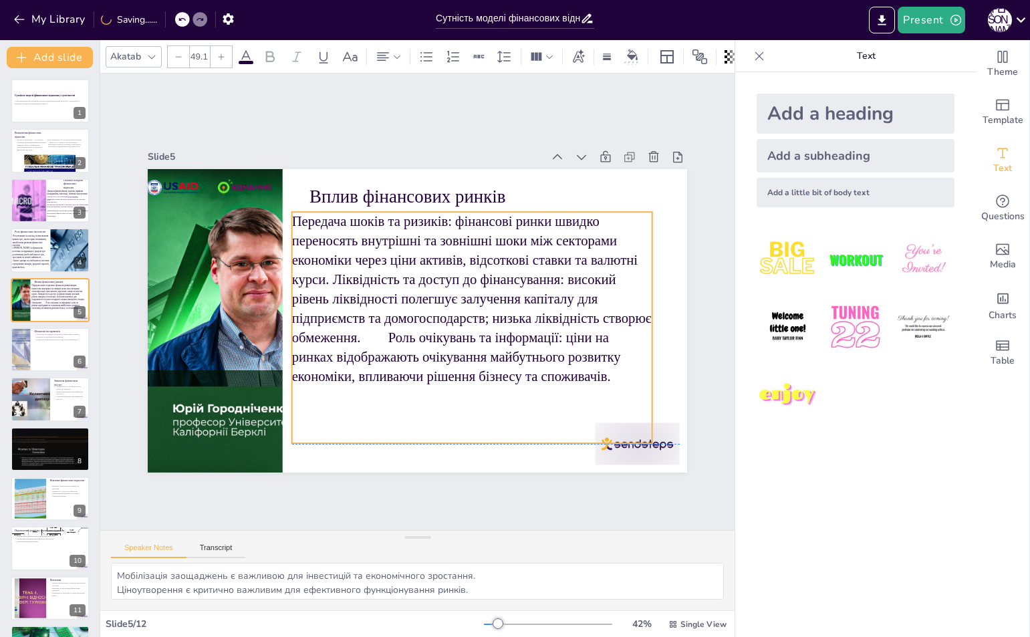
drag, startPoint x: 553, startPoint y: 279, endPoint x: 546, endPoint y: 267, distance: 13.2
click at [546, 267] on p "Передача шоків та ризиків: фінансові ринки швидко переносять внутрішні та зовні…" at bounding box center [472, 304] width 376 height 210
click at [322, 276] on p "Передача шоків та ризиків: фінансові ринки швидко переносять внутрішні та зовні…" at bounding box center [472, 304] width 376 height 210
click at [322, 276] on p "Передача шоків та ризиків: фінансові ринки швидко переносять внутрішні та зовні…" at bounding box center [363, 293] width 388 height 245
click at [322, 276] on p "Передача шоків та ризиків: фінансові ринки швидко переносять внутрішні та зовні…" at bounding box center [472, 304] width 376 height 210
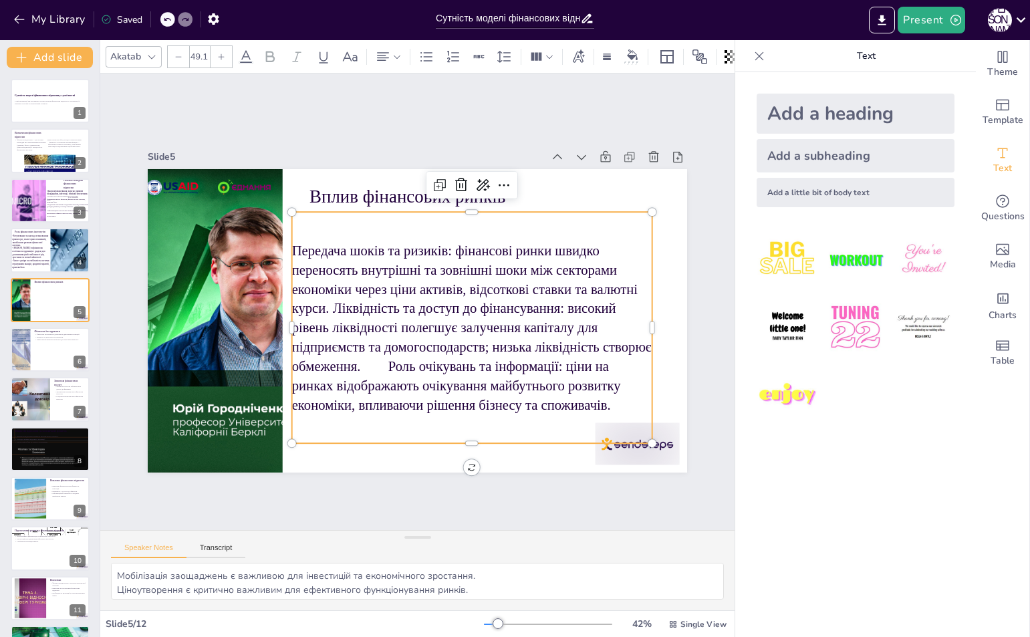
click at [324, 303] on p "Передача шоків та ризиків: фінансові ринки швидко переносять внутрішні та зовні…" at bounding box center [472, 328] width 360 height 174
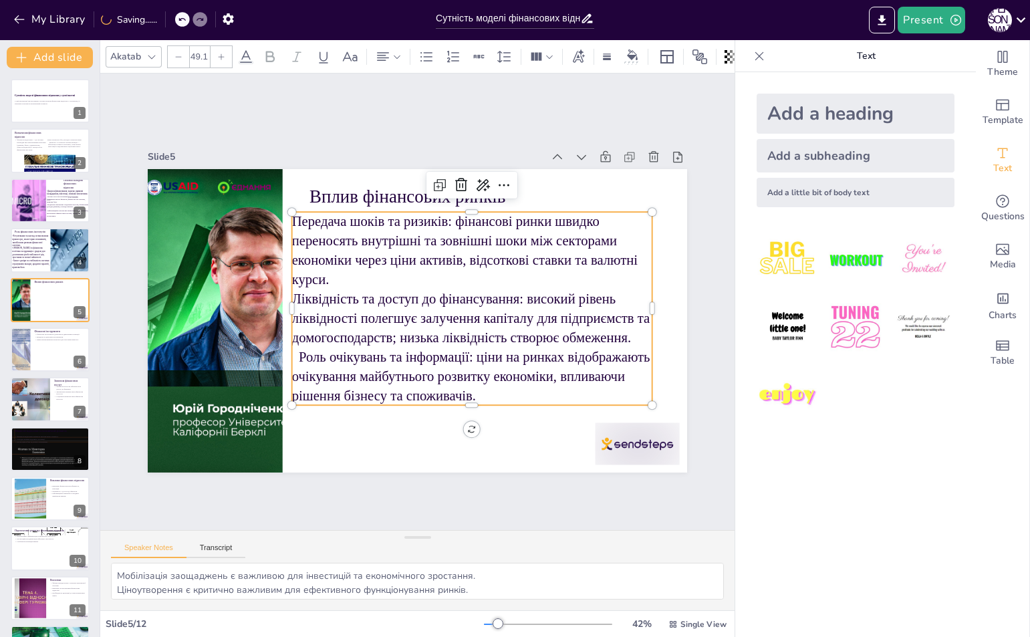
click at [292, 357] on p "Ліквідність та доступ до фінансування: високий рівень ліквідності полегшує залу…" at bounding box center [472, 347] width 360 height 116
click at [290, 339] on p "Ліквідність та доступ до фінансування: високий рівень ліквідності полегшує залу…" at bounding box center [358, 262] width 370 height 153
click at [628, 333] on p "Ліквідність та доступ до фінансування: високий рівень ліквідності полегшує залу…" at bounding box center [472, 347] width 360 height 116
click at [619, 333] on p "Ліквідність та доступ до фінансування: високий рівень ліквідності полегшує залу…" at bounding box center [461, 357] width 376 height 188
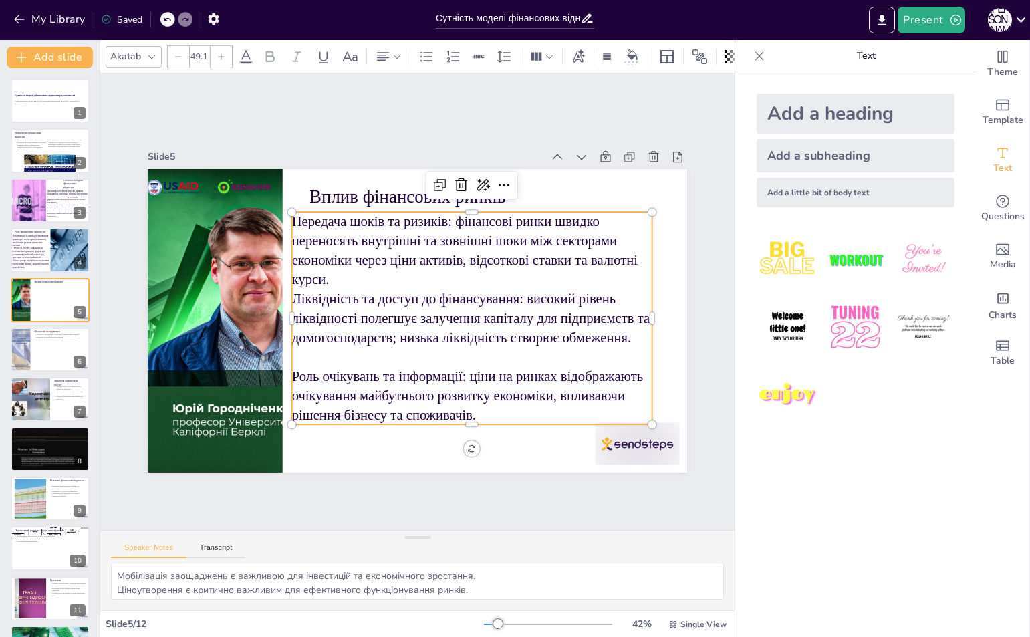
click at [283, 295] on p "Ліквідність та доступ до фінансування: високий рівень ліквідності полегшує залу…" at bounding box center [466, 362] width 372 height 172
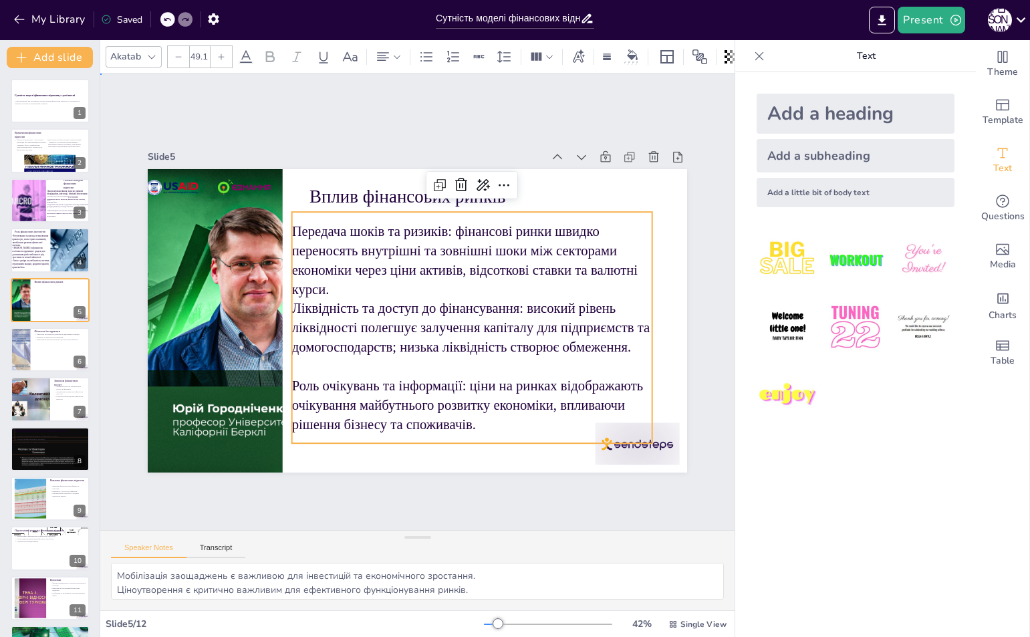
click at [658, 492] on div "Slide 1 Сутність моделі фінансових відносин у суспільстві У цій презентації ми …" at bounding box center [417, 301] width 678 height 520
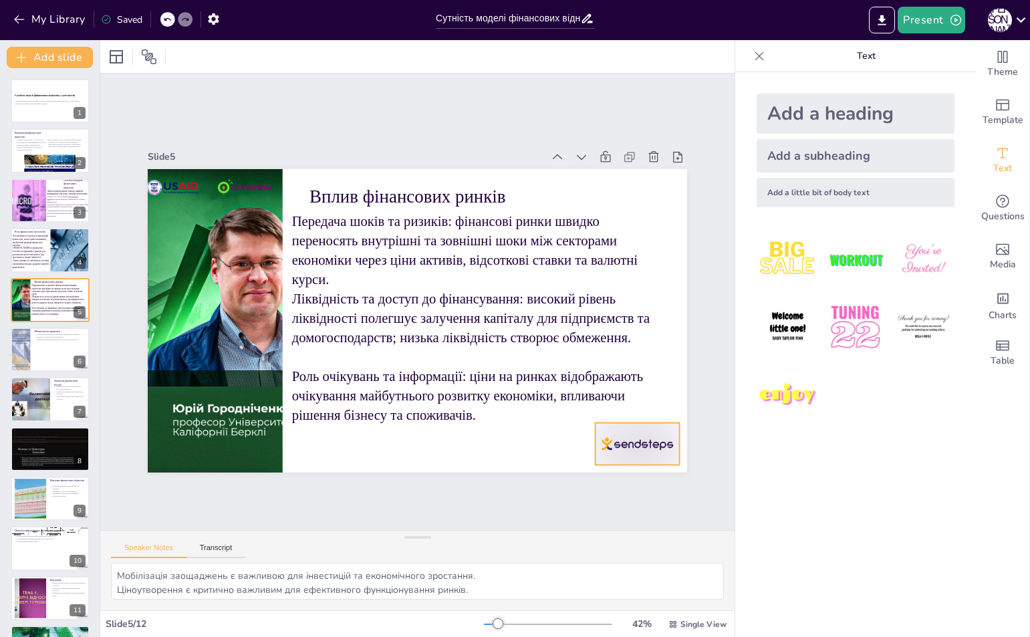
click at [646, 456] on div at bounding box center [602, 485] width 91 height 59
click at [638, 399] on div at bounding box center [647, 395] width 21 height 21
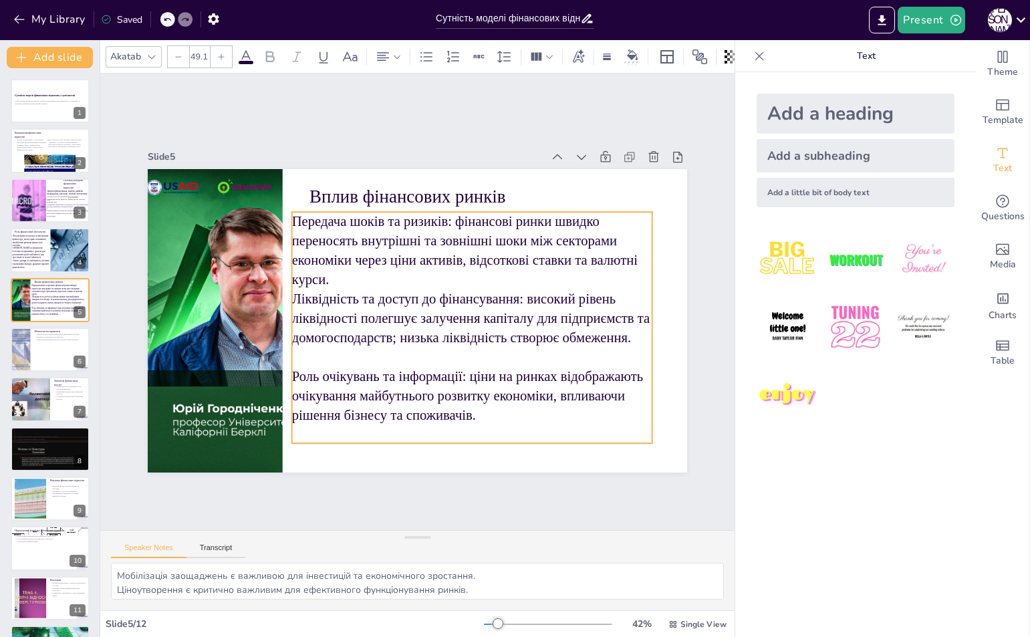
click at [309, 398] on p "Ліквідність та доступ до фінансування: високий рівень ліквідності полегшує залу…" at bounding box center [466, 362] width 372 height 172
click at [309, 398] on p "Ліквідність та доступ до фінансування: високий рівень ліквідності полегшує залу…" at bounding box center [459, 366] width 380 height 207
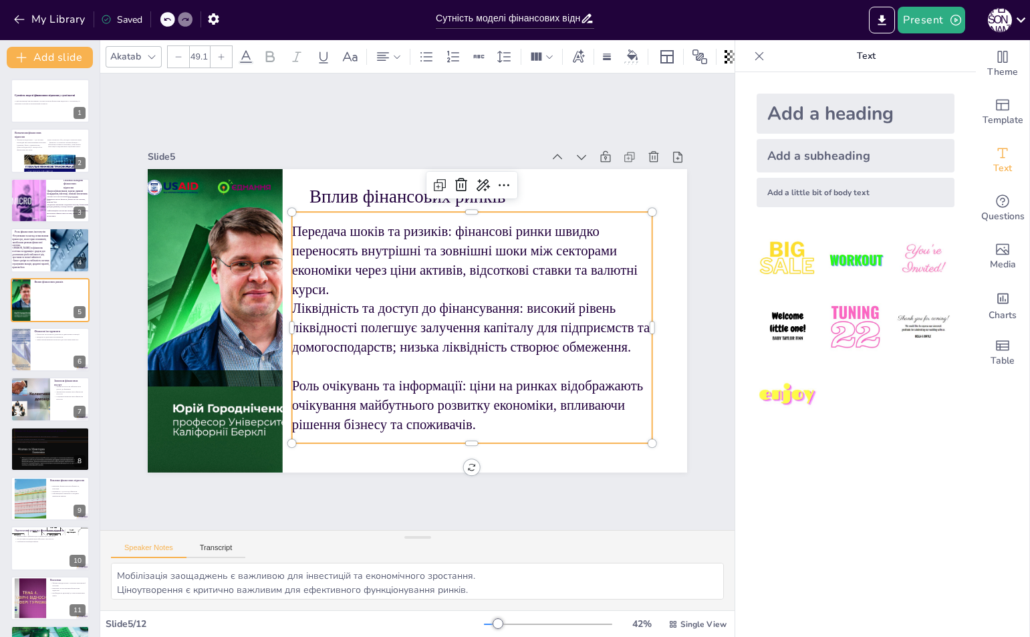
click at [283, 389] on p "Ліквідність та доступ до фінансування: високий рівень ліквідності полегшує залу…" at bounding box center [465, 371] width 372 height 172
click at [285, 311] on p "Ліквідність та доступ до фінансування: високий рівень ліквідності полегшує залу…" at bounding box center [465, 371] width 372 height 172
click at [293, 217] on p "Передача шоків та ризиків: фінансові ринки швидко переносять внутрішні та зовні…" at bounding box center [476, 265] width 366 height 114
click at [587, 476] on div "Slide 1 Сутність моделі фінансових відносин у суспільстві У цій презентації ми …" at bounding box center [416, 302] width 715 height 579
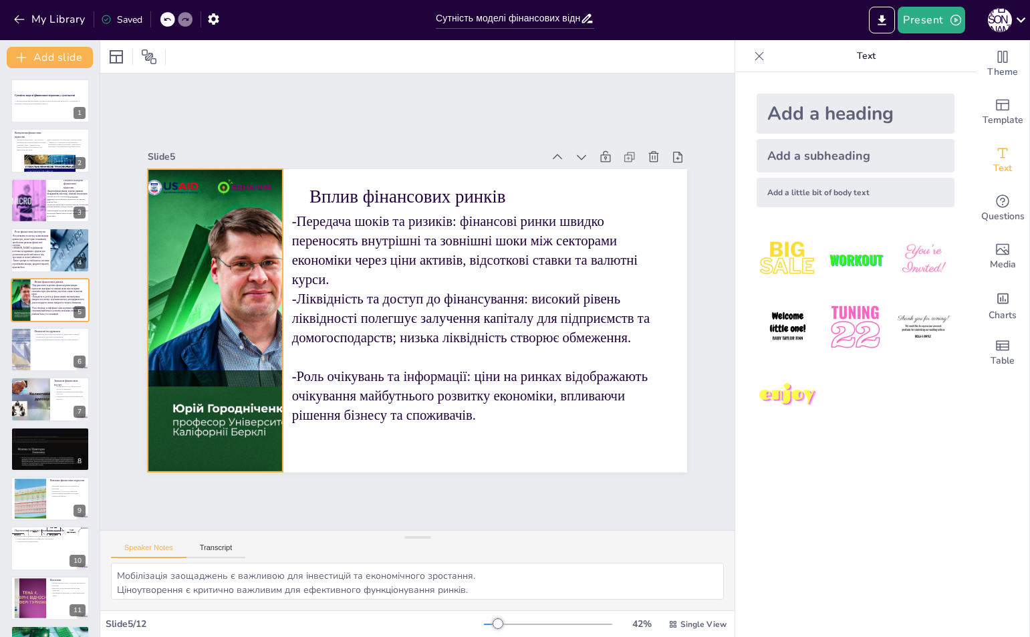
click at [263, 259] on div at bounding box center [214, 299] width 568 height 358
click at [249, 130] on div at bounding box center [215, 142] width 91 height 27
click at [275, 120] on icon at bounding box center [284, 110] width 19 height 19
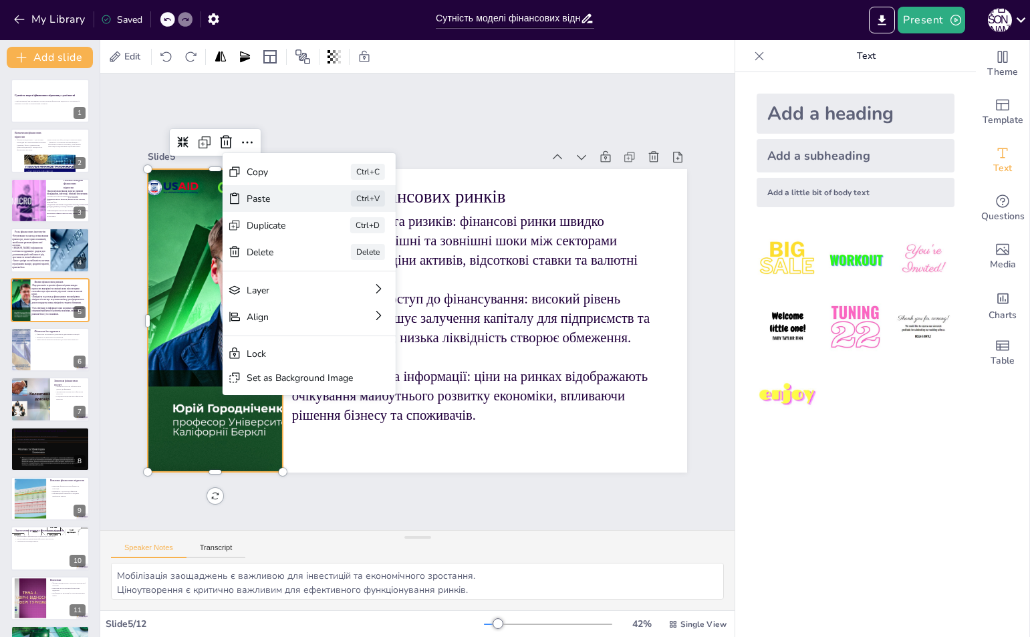
click at [349, 259] on div "Paste" at bounding box center [382, 268] width 67 height 19
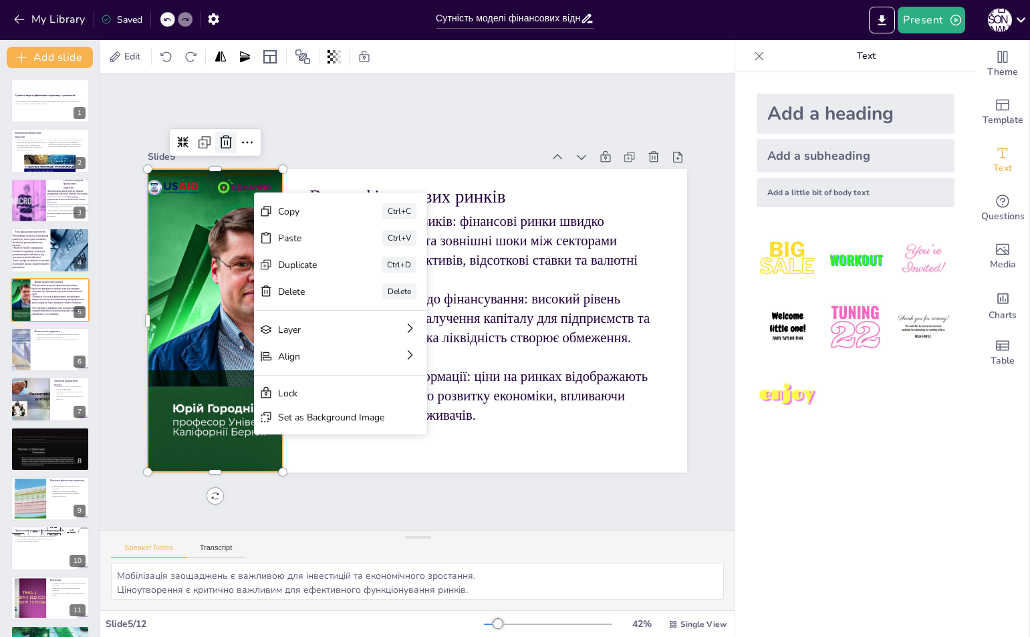
click at [234, 132] on icon at bounding box center [242, 122] width 17 height 17
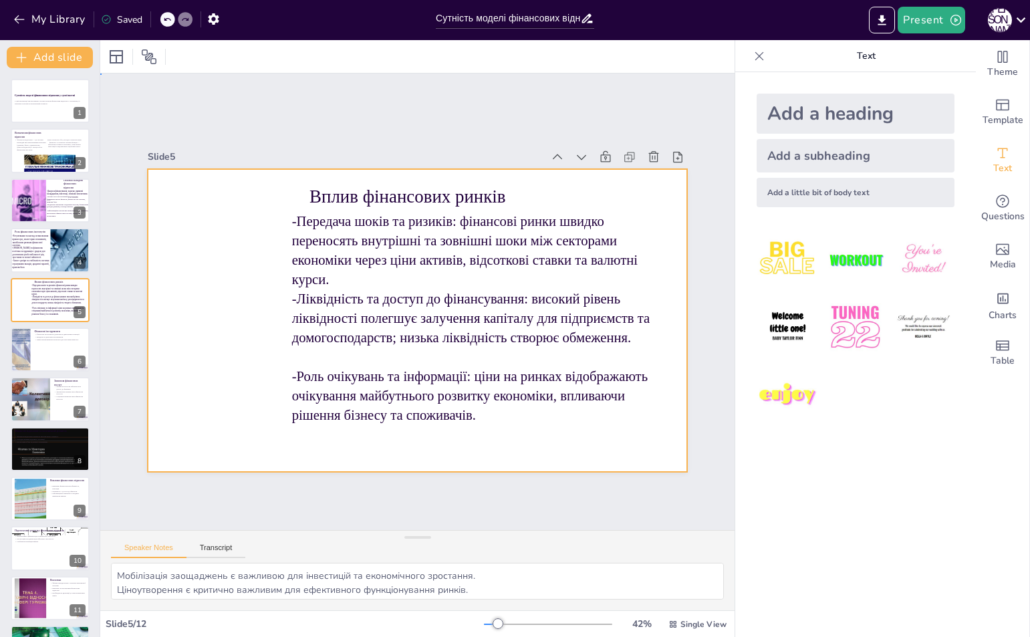
click at [200, 209] on div at bounding box center [413, 320] width 591 height 409
click at [998, 257] on span "Media" at bounding box center [1002, 264] width 26 height 15
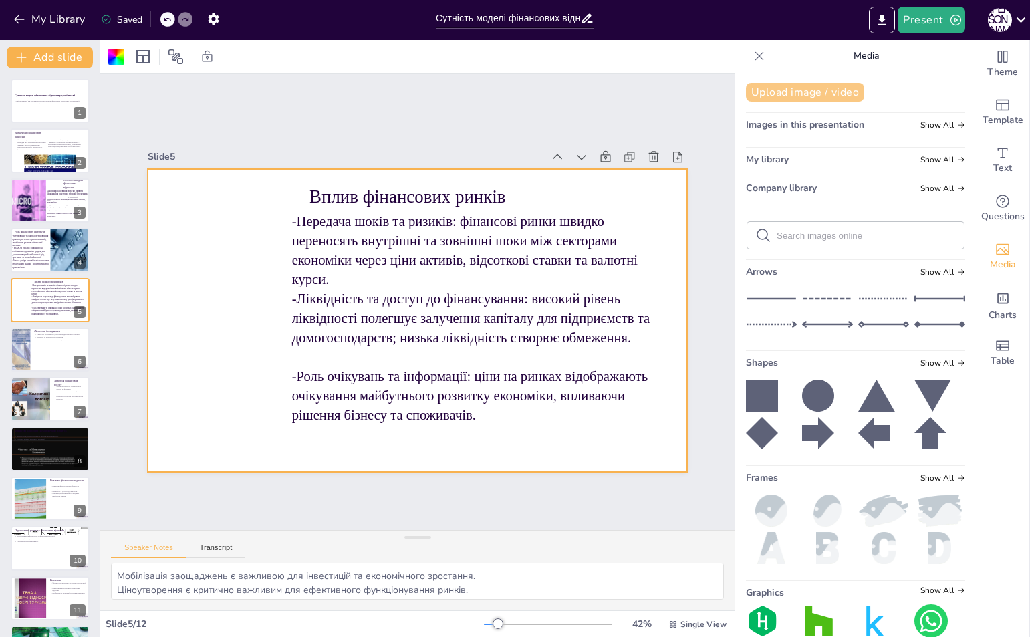
click at [802, 93] on button "Upload image / video" at bounding box center [805, 92] width 118 height 19
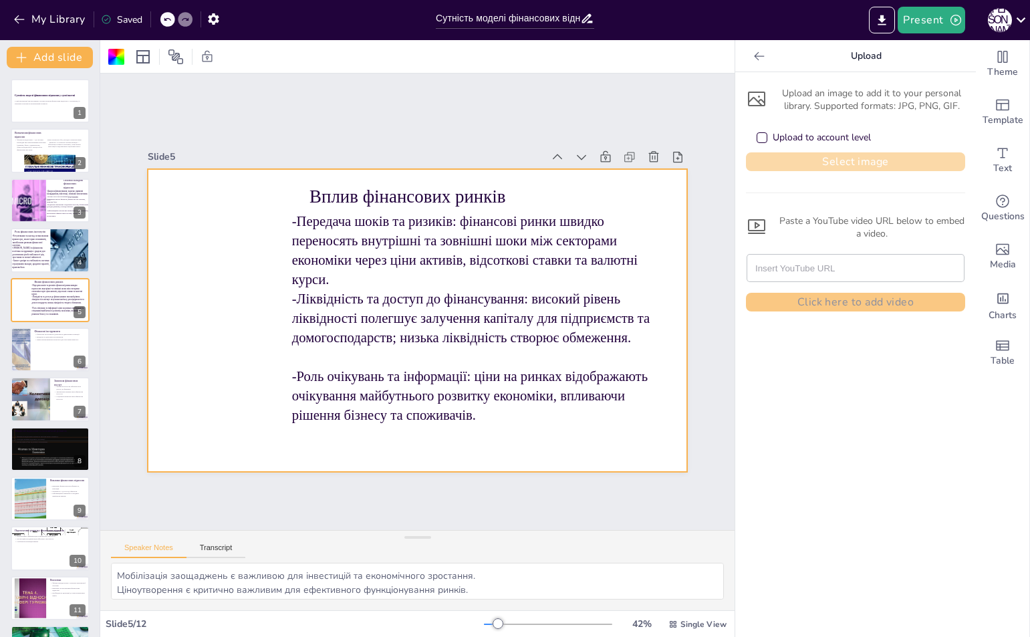
click at [774, 159] on button "Select image" at bounding box center [855, 161] width 219 height 19
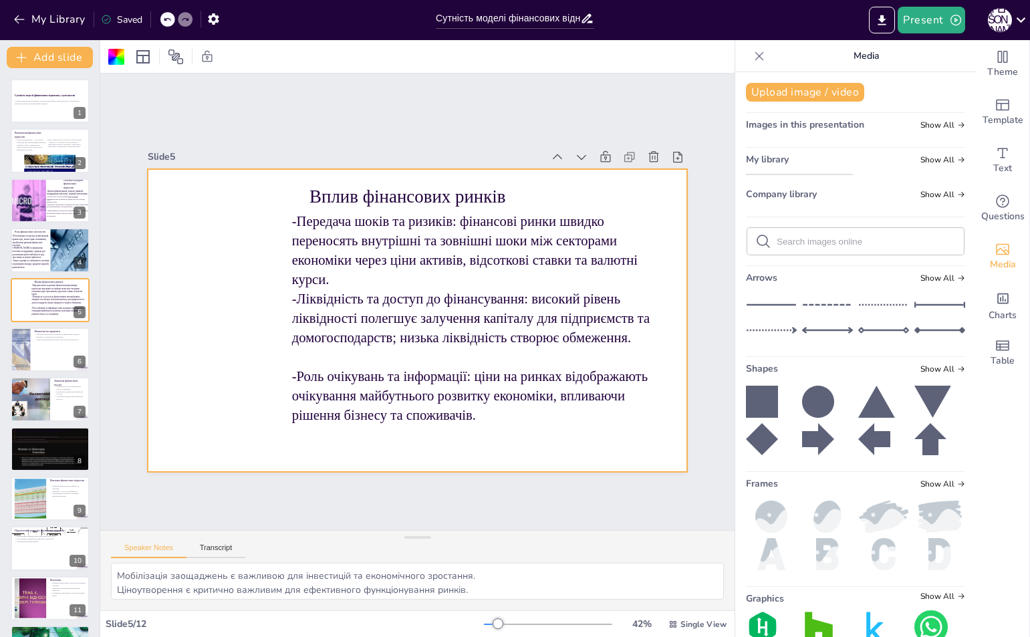
drag, startPoint x: 815, startPoint y: 209, endPoint x: 188, endPoint y: 250, distance: 628.7
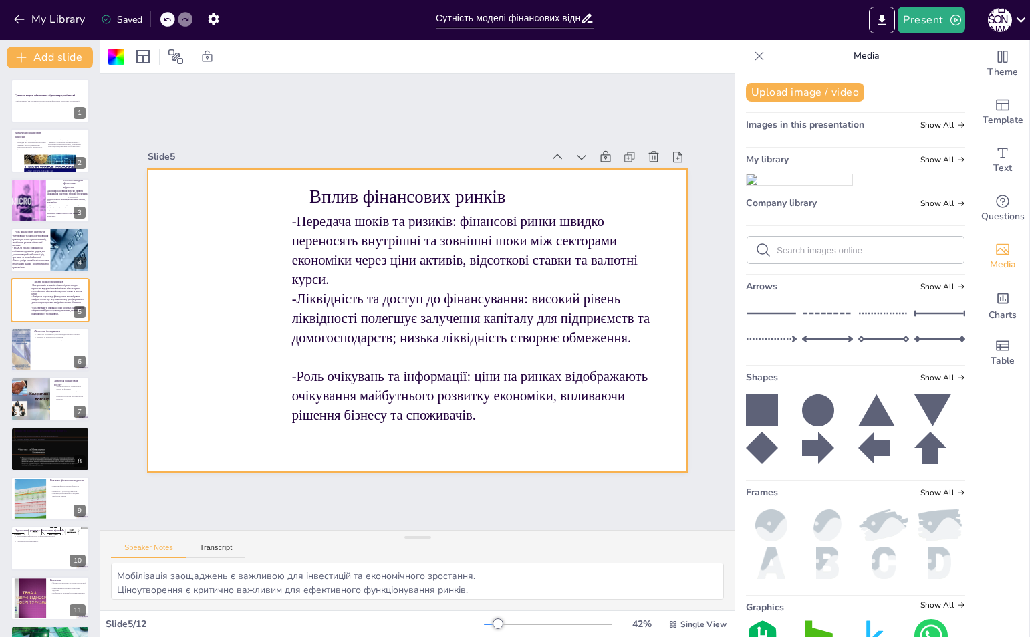
click at [188, 250] on div "Document fonts Akatab Recently used Mulish Popular fonts Fonts Add slide Сутніс…" at bounding box center [515, 338] width 1030 height 597
click at [760, 179] on img at bounding box center [799, 179] width 106 height 11
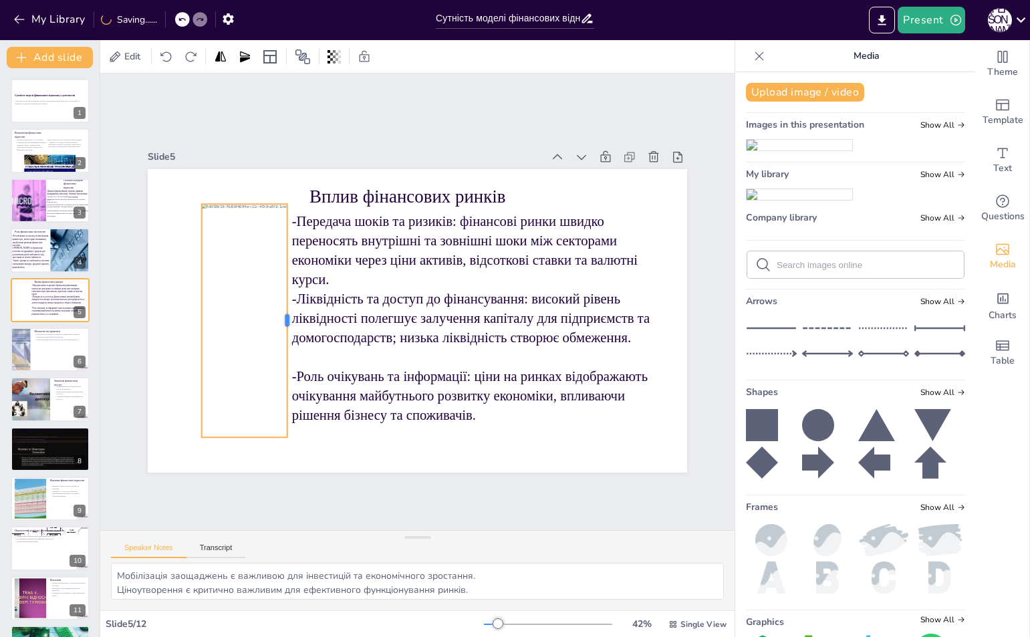
drag, startPoint x: 624, startPoint y: 313, endPoint x: 278, endPoint y: 311, distance: 346.1
click at [278, 311] on div at bounding box center [290, 306] width 35 height 233
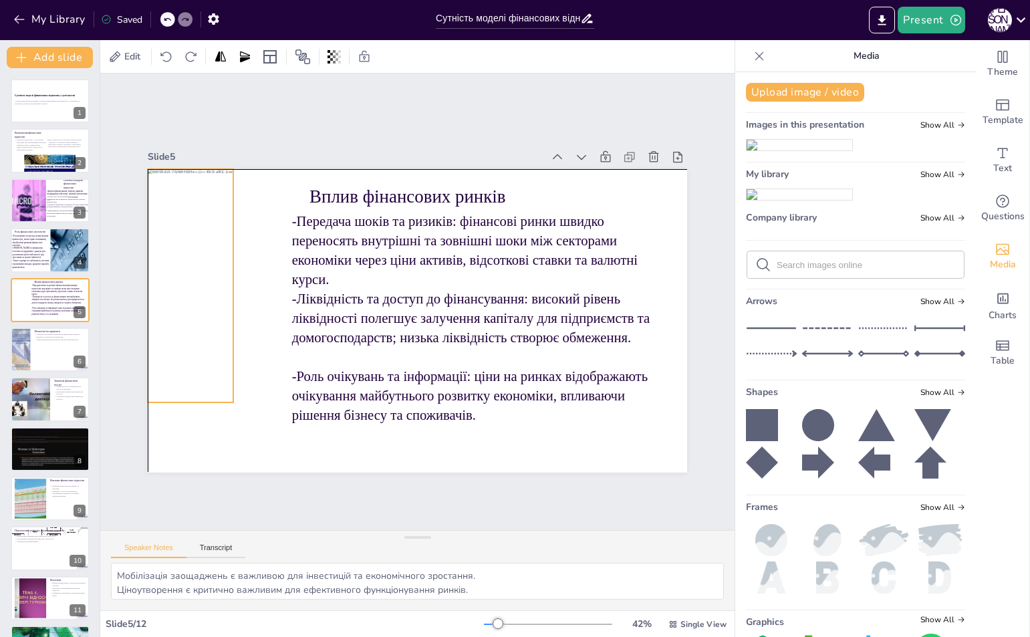
drag, startPoint x: 212, startPoint y: 311, endPoint x: 158, endPoint y: 279, distance: 62.7
click at [158, 279] on div at bounding box center [365, 279] width 454 height 277
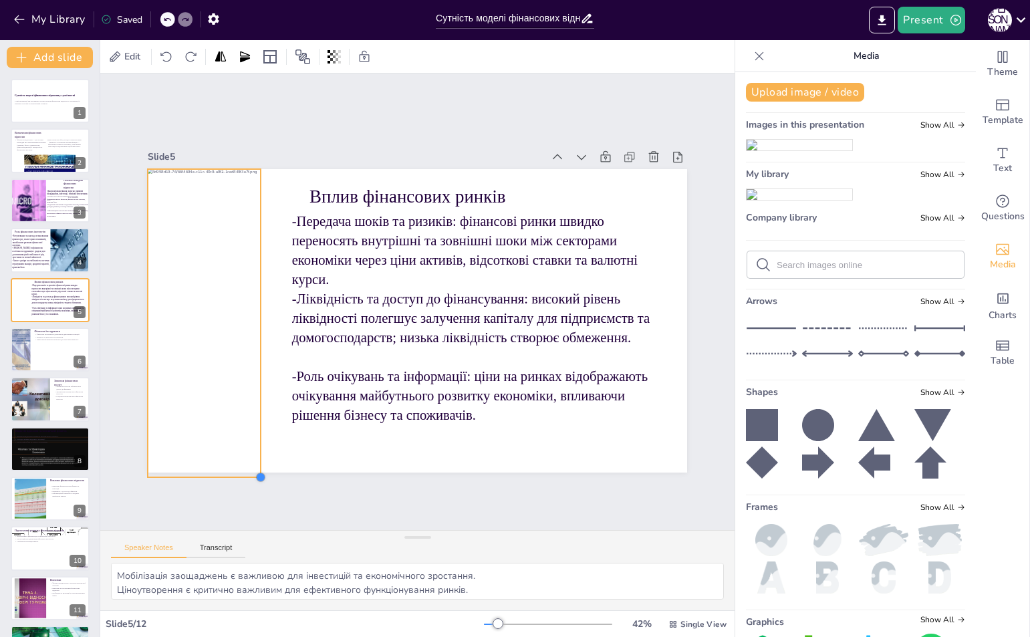
drag, startPoint x: 217, startPoint y: 392, endPoint x: 232, endPoint y: 465, distance: 74.4
click at [232, 465] on div "Вплив фінансових ринків -Передача шоків та ризиків: фінансові ринки швидко пере…" at bounding box center [416, 320] width 568 height 358
drag, startPoint x: 251, startPoint y: 315, endPoint x: 279, endPoint y: 315, distance: 28.1
click at [287, 315] on div at bounding box center [292, 322] width 11 height 306
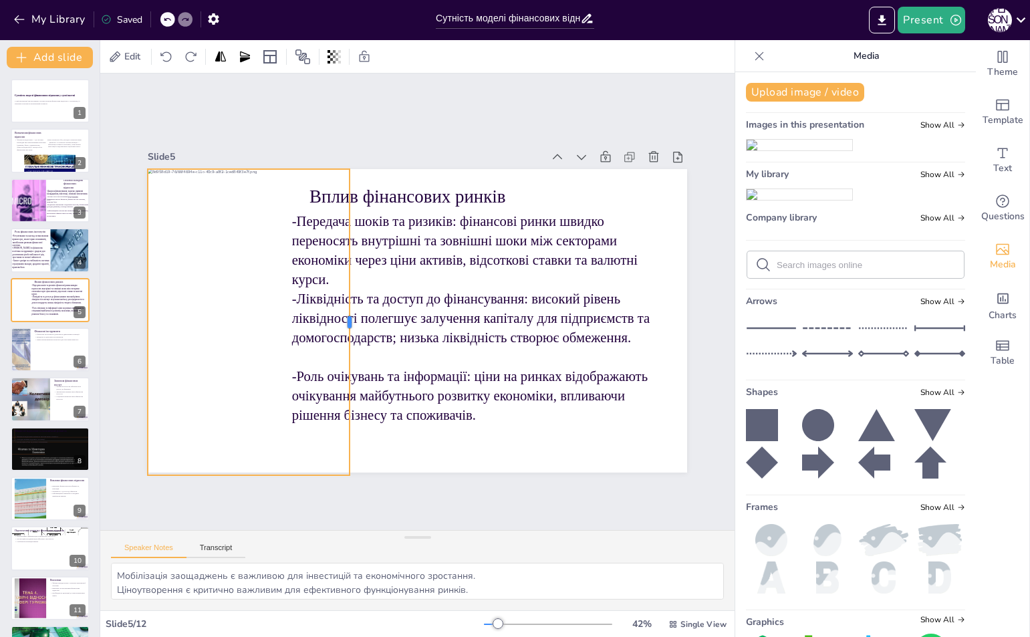
drag, startPoint x: 279, startPoint y: 315, endPoint x: 341, endPoint y: 311, distance: 62.3
click at [341, 311] on div at bounding box center [360, 268] width 234 height 213
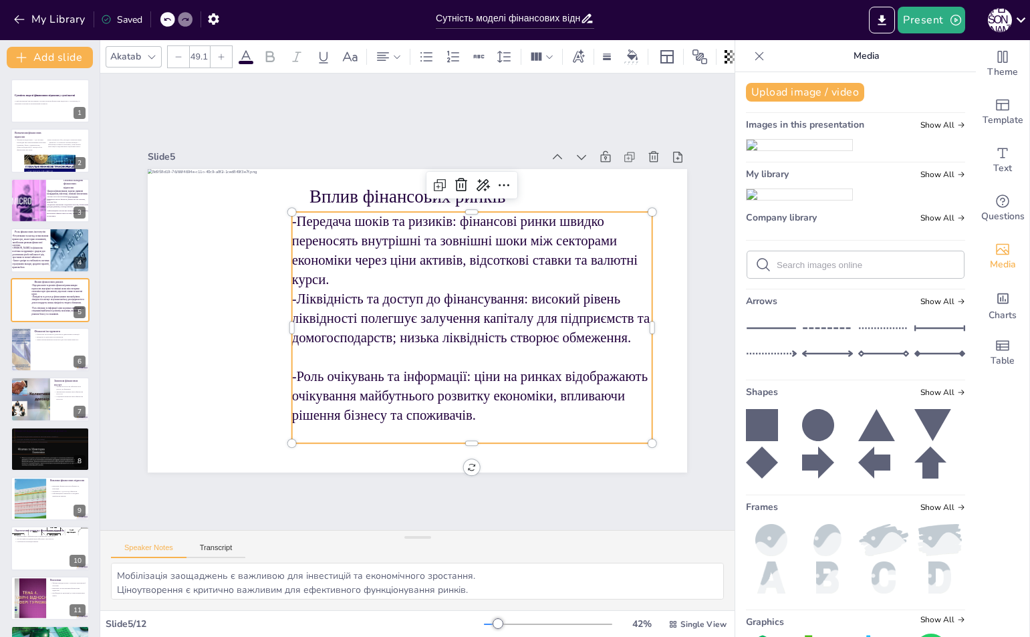
click at [381, 237] on p "-Передача шоків та ризиків: фінансові ринки швидко переносять внутрішні та зовн…" at bounding box center [477, 256] width 366 height 114
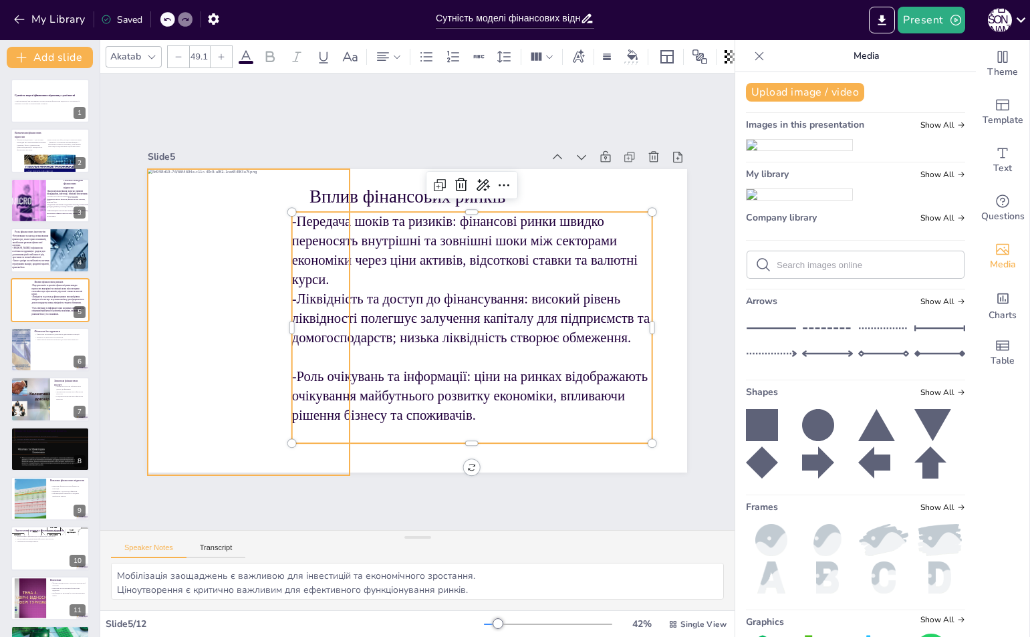
click at [269, 196] on div at bounding box center [418, 325] width 643 height 548
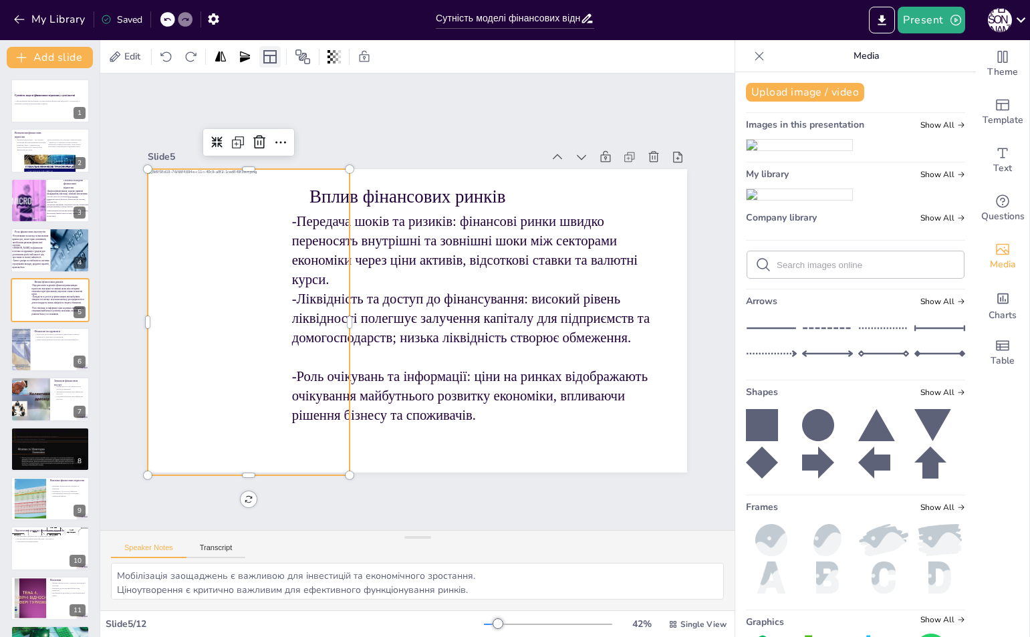
click at [271, 57] on icon at bounding box center [270, 57] width 16 height 16
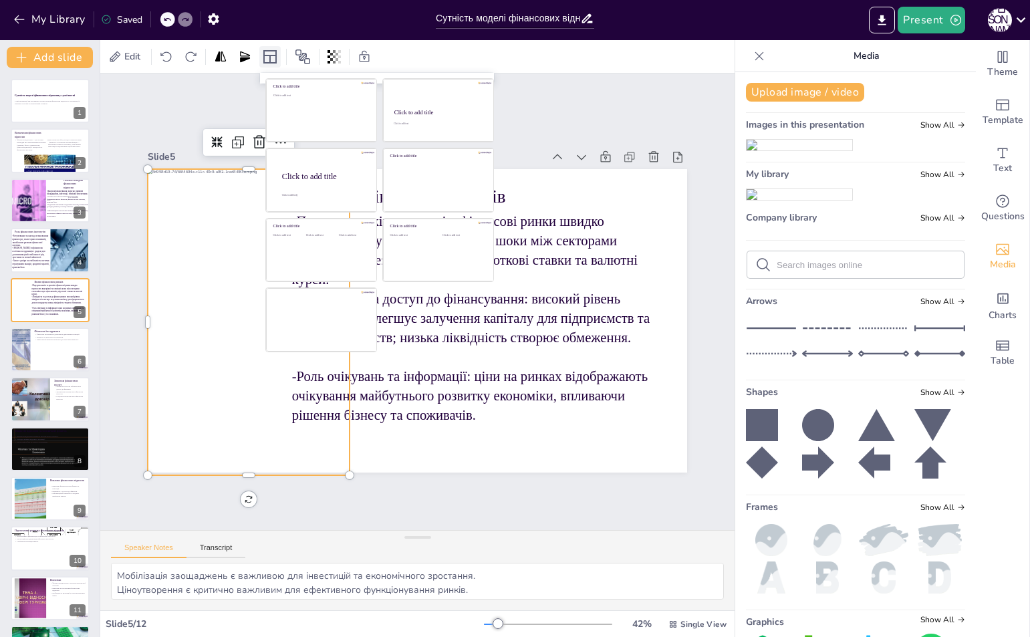
click at [271, 57] on icon at bounding box center [270, 57] width 16 height 16
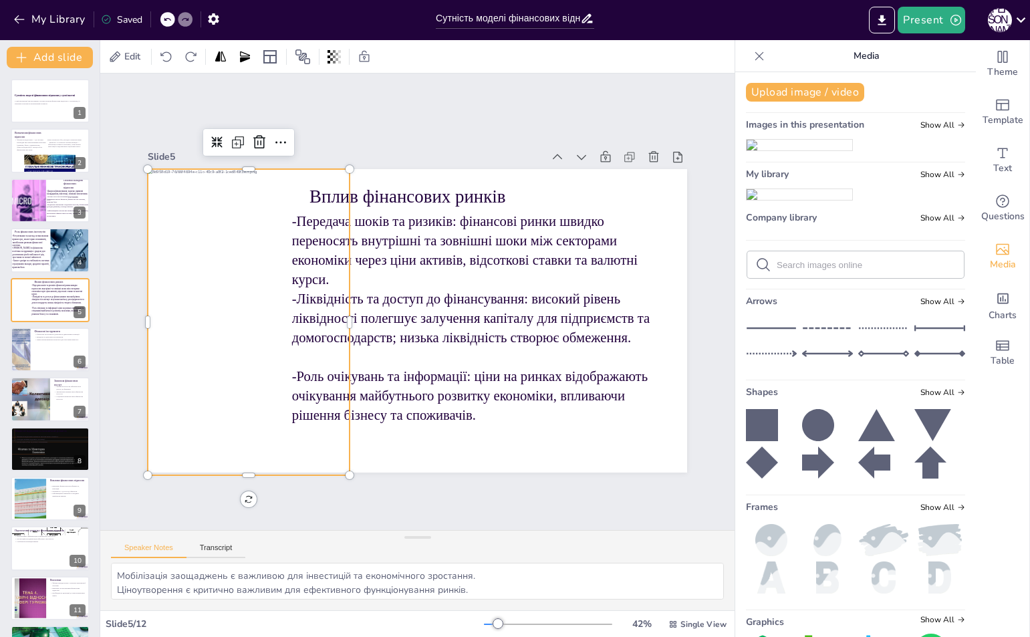
click at [283, 345] on div at bounding box center [428, 322] width 595 height 363
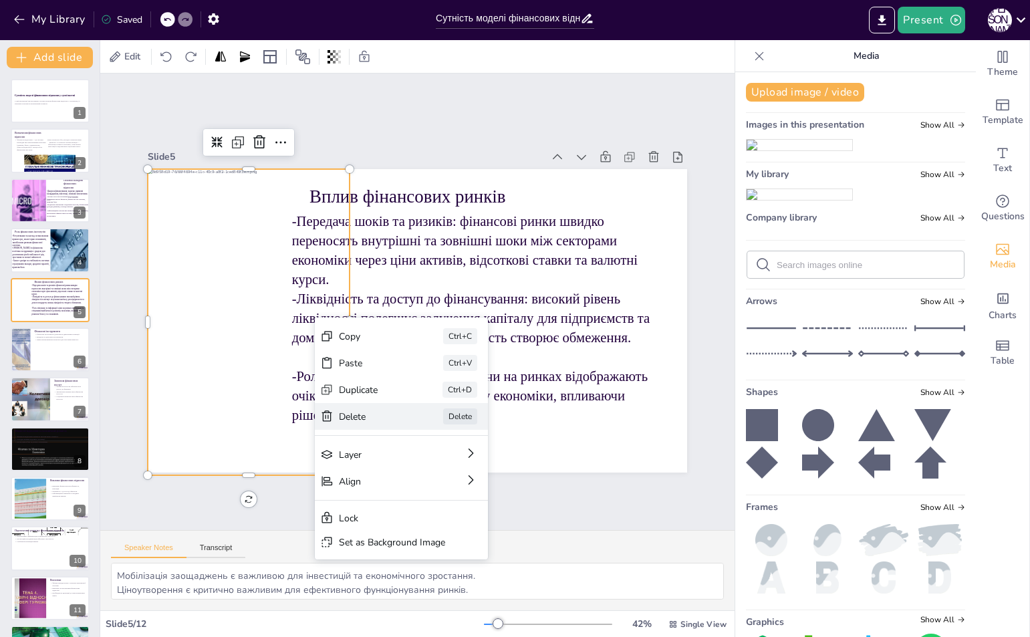
click at [322, 426] on div "Delete" at bounding box center [297, 456] width 49 height 61
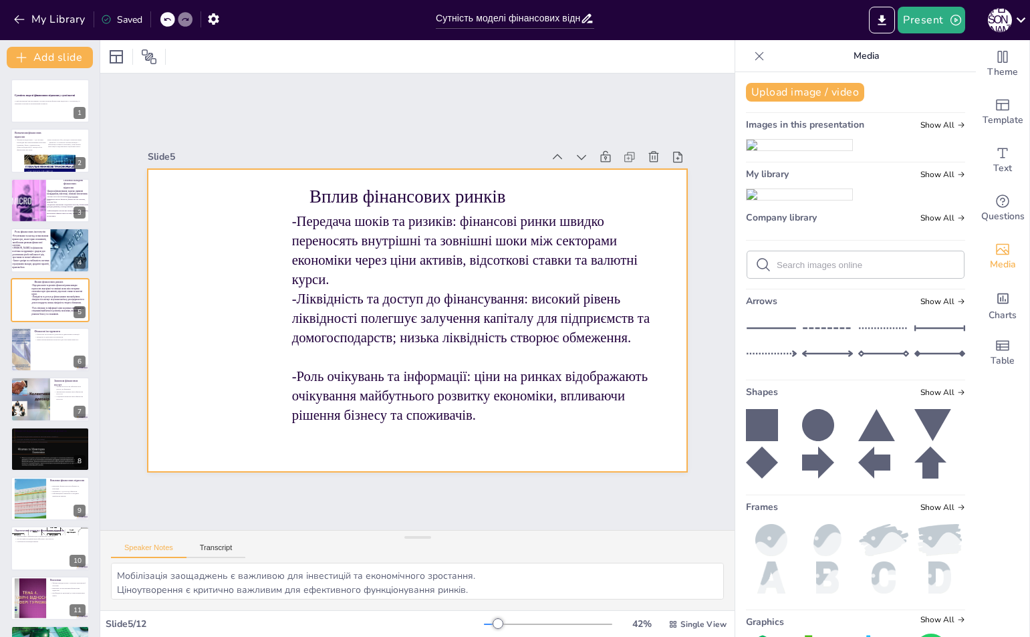
click at [245, 401] on div at bounding box center [413, 320] width 591 height 409
click at [797, 98] on button "Upload image / video" at bounding box center [805, 92] width 118 height 19
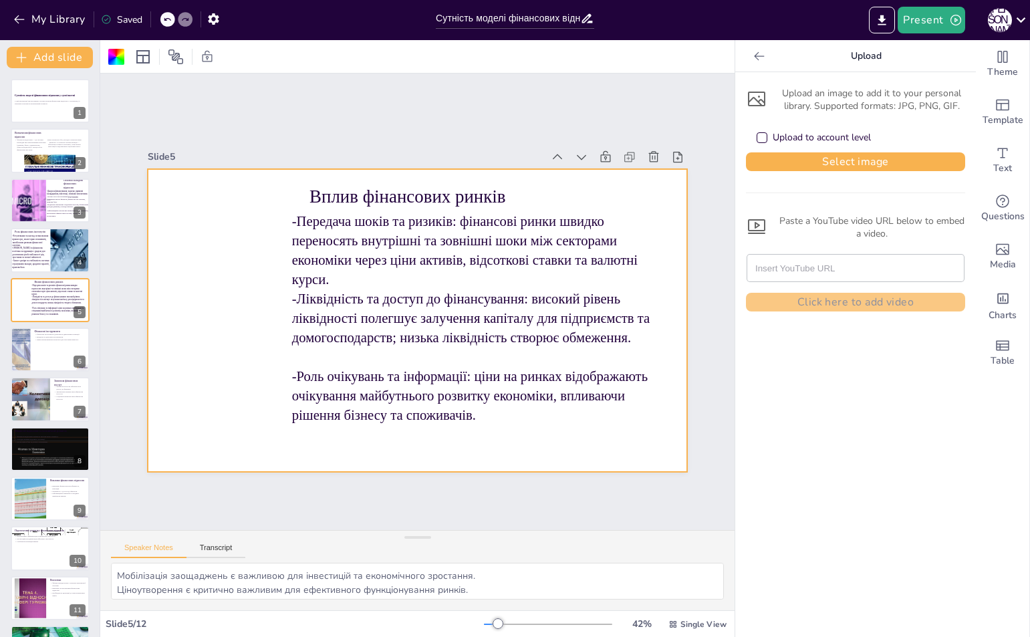
click at [768, 265] on input "text" at bounding box center [855, 268] width 200 height 27
click at [792, 157] on button "Select image" at bounding box center [855, 161] width 219 height 19
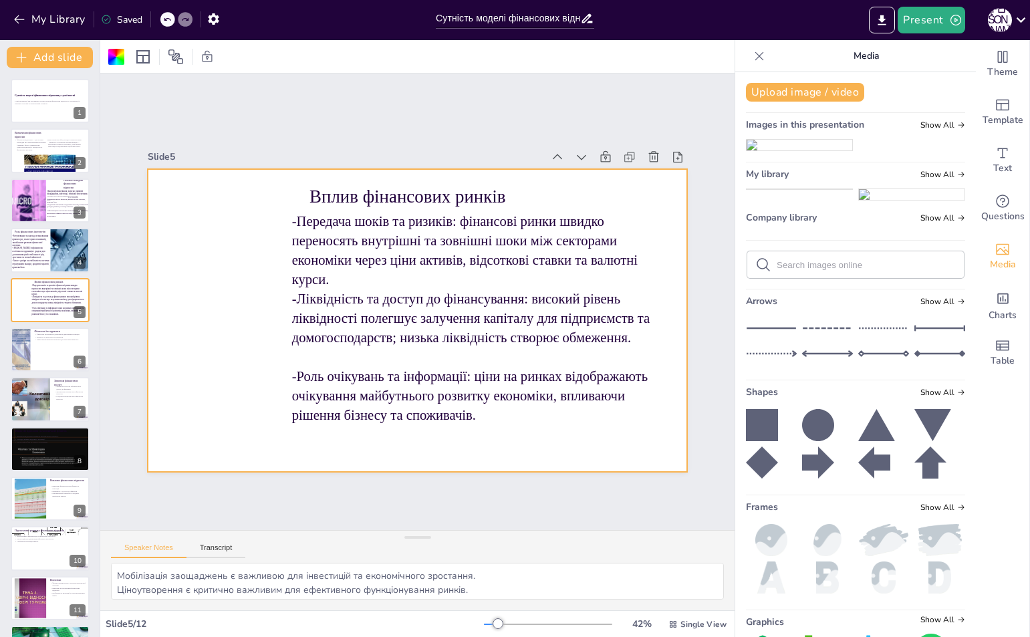
click at [769, 189] on img at bounding box center [799, 189] width 106 height 0
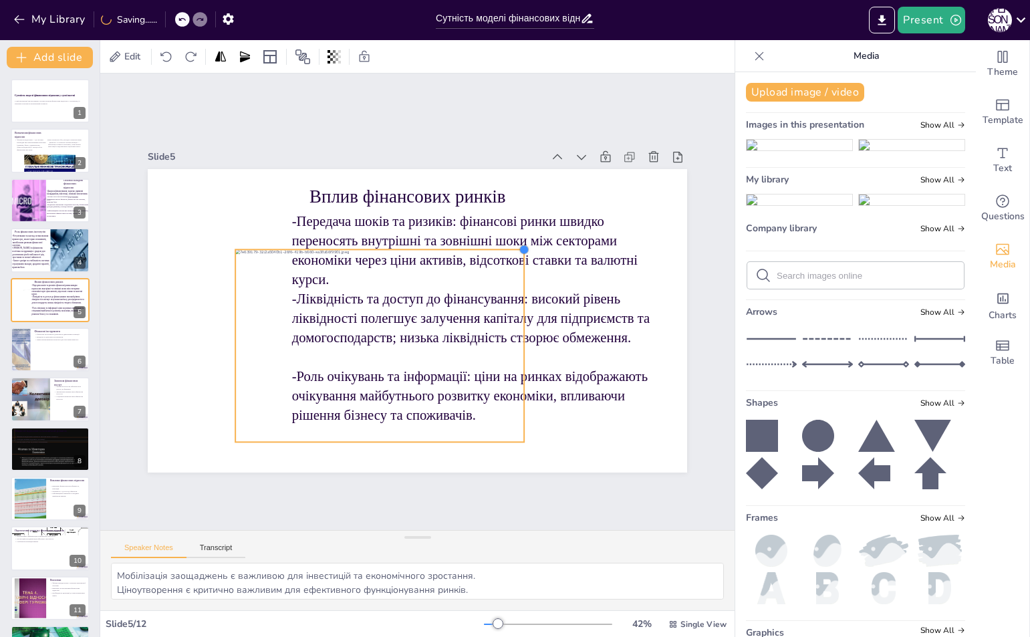
drag, startPoint x: 584, startPoint y: 193, endPoint x: 479, endPoint y: 255, distance: 121.9
click at [482, 253] on div "Вплив фінансових ринків -Передача шоків та ризиків: фінансові ринки швидко пере…" at bounding box center [416, 320] width 568 height 358
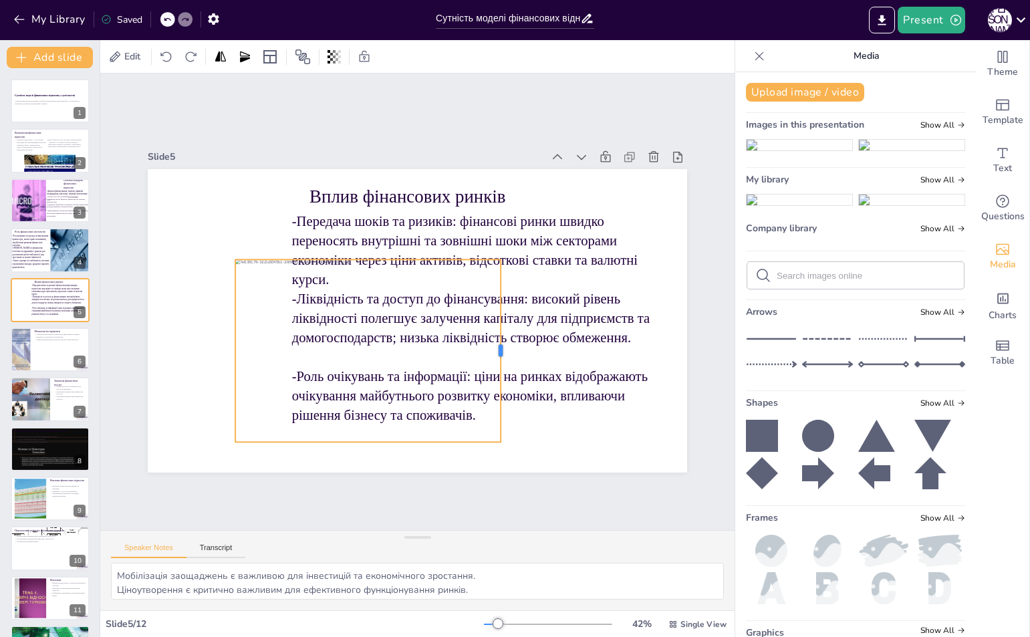
drag, startPoint x: 504, startPoint y: 346, endPoint x: 458, endPoint y: 345, distance: 45.4
click at [464, 352] on div at bounding box center [419, 402] width 164 height 100
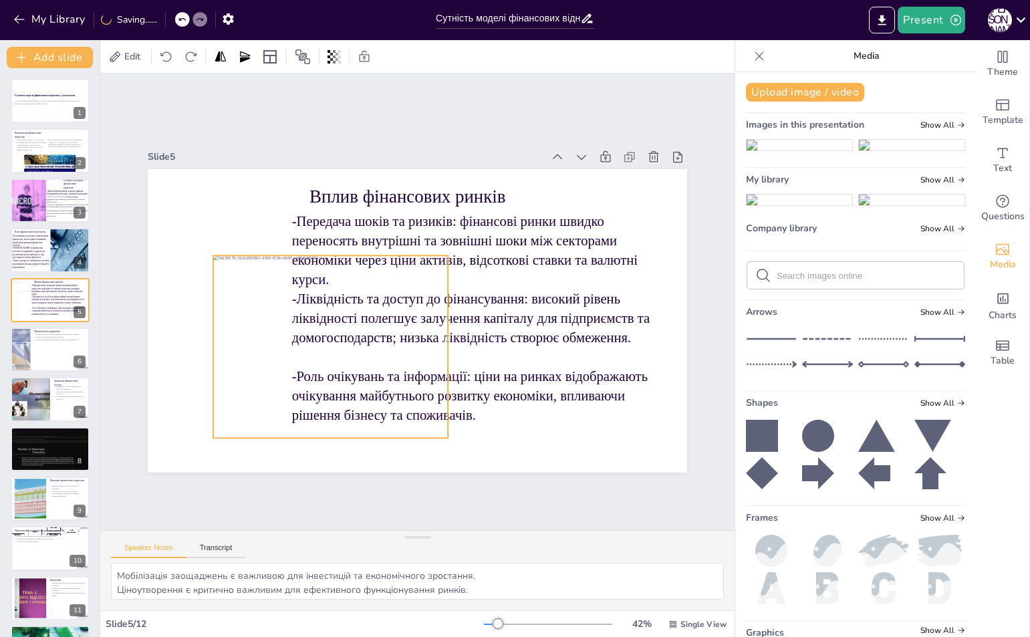
drag, startPoint x: 388, startPoint y: 339, endPoint x: 280, endPoint y: 317, distance: 110.3
click at [282, 319] on div at bounding box center [350, 346] width 274 height 182
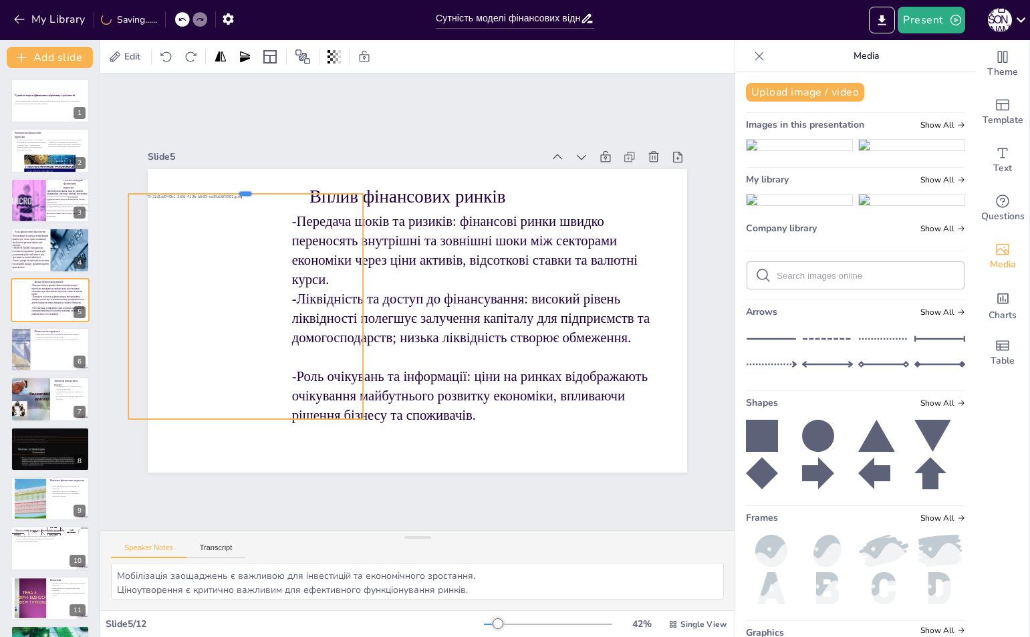
drag, startPoint x: 232, startPoint y: 230, endPoint x: 232, endPoint y: 188, distance: 42.8
click at [232, 188] on div at bounding box center [258, 170] width 234 height 35
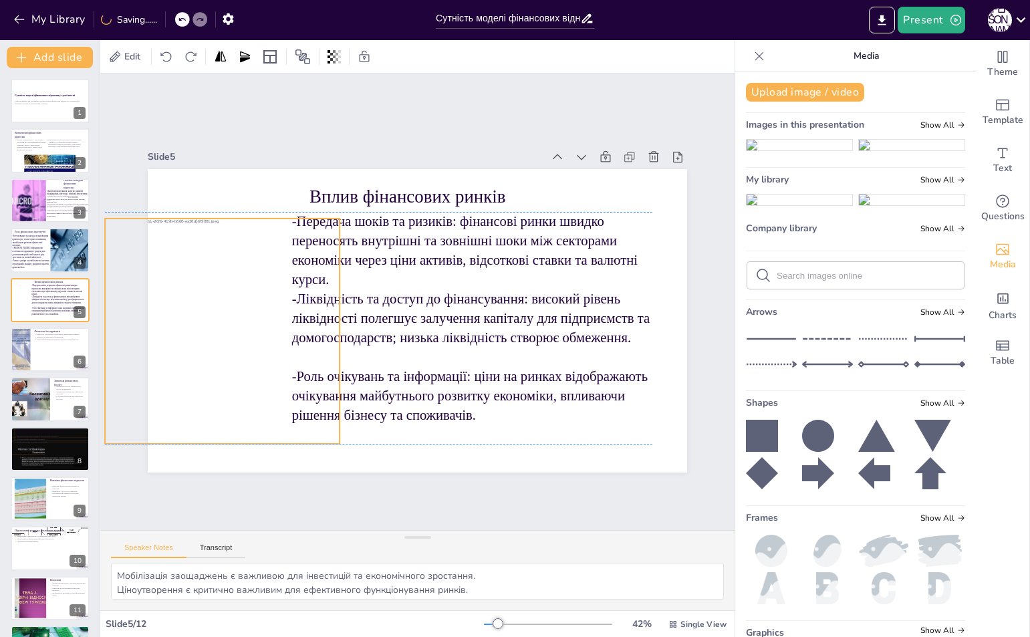
drag, startPoint x: 251, startPoint y: 314, endPoint x: 283, endPoint y: 338, distance: 39.6
click at [229, 334] on div at bounding box center [256, 330] width 302 height 225
drag, startPoint x: 331, startPoint y: 323, endPoint x: 272, endPoint y: 323, distance: 58.8
click at [280, 323] on div at bounding box center [301, 307] width 57 height 222
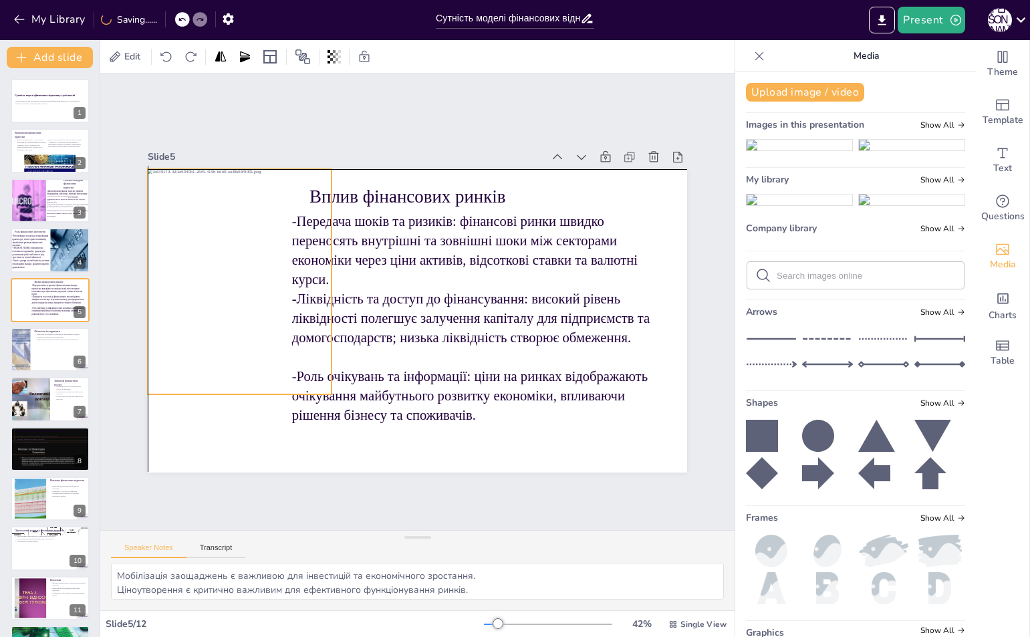
drag, startPoint x: 226, startPoint y: 321, endPoint x: 269, endPoint y: 267, distance: 68.4
click at [269, 267] on div at bounding box center [299, 281] width 302 height 225
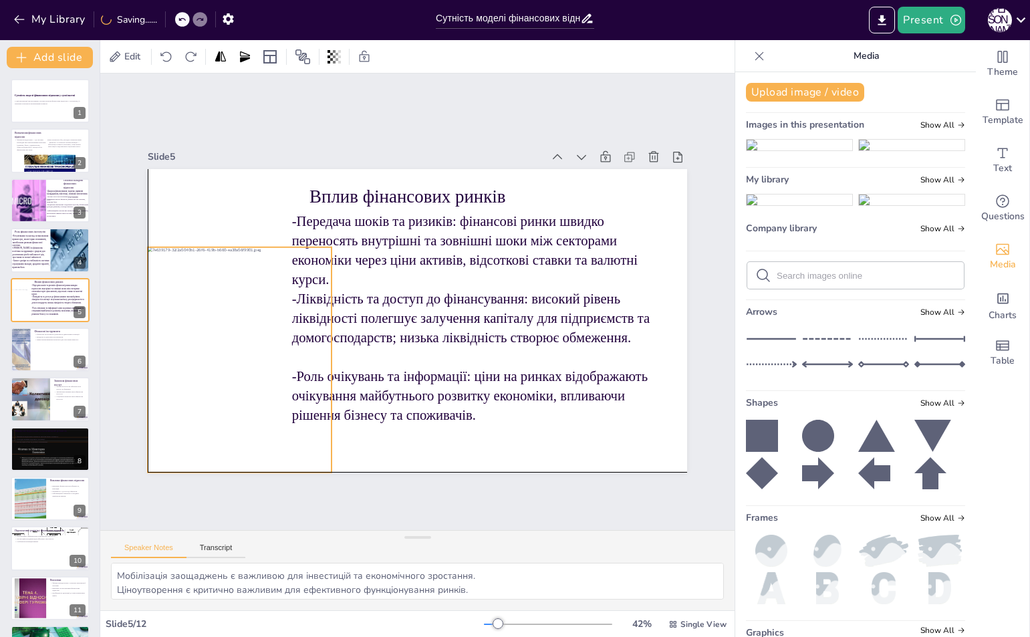
drag, startPoint x: 232, startPoint y: 389, endPoint x: 232, endPoint y: 460, distance: 70.8
click at [232, 460] on div at bounding box center [294, 347] width 324 height 256
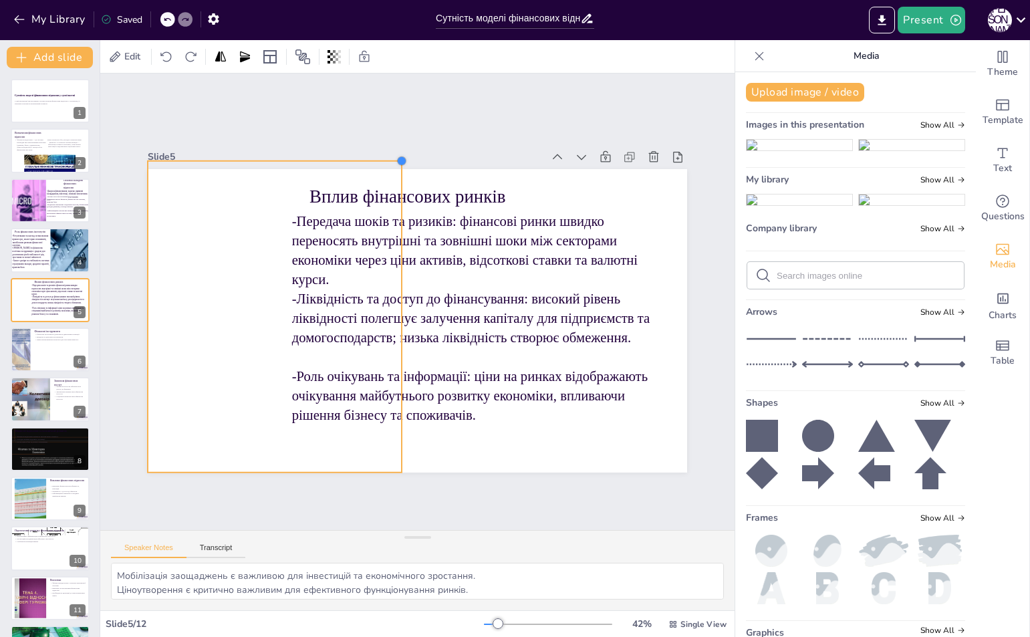
drag, startPoint x: 321, startPoint y: 243, endPoint x: 349, endPoint y: 156, distance: 90.6
click at [349, 156] on div "Slide 5 Вплив фінансових ринків -Передача шоків та ризиків: фінансові ринки шви…" at bounding box center [417, 309] width 570 height 379
drag, startPoint x: 137, startPoint y: 317, endPoint x: 237, endPoint y: 320, distance: 100.3
click at [237, 320] on div at bounding box center [243, 279] width 75 height 307
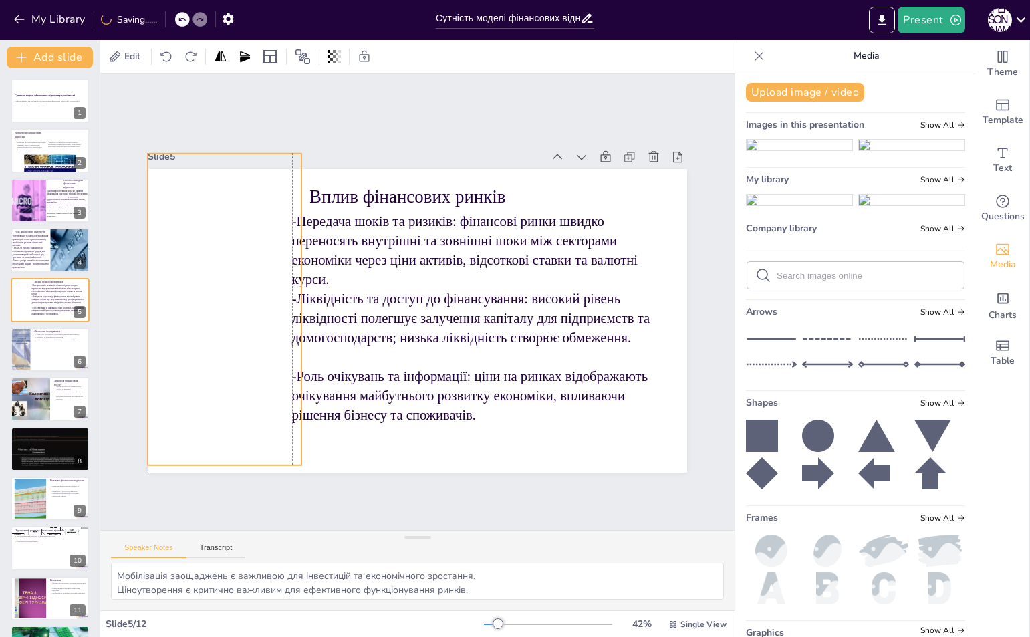
drag, startPoint x: 334, startPoint y: 319, endPoint x: 228, endPoint y: 311, distance: 105.8
click at [228, 311] on div at bounding box center [257, 292] width 448 height 353
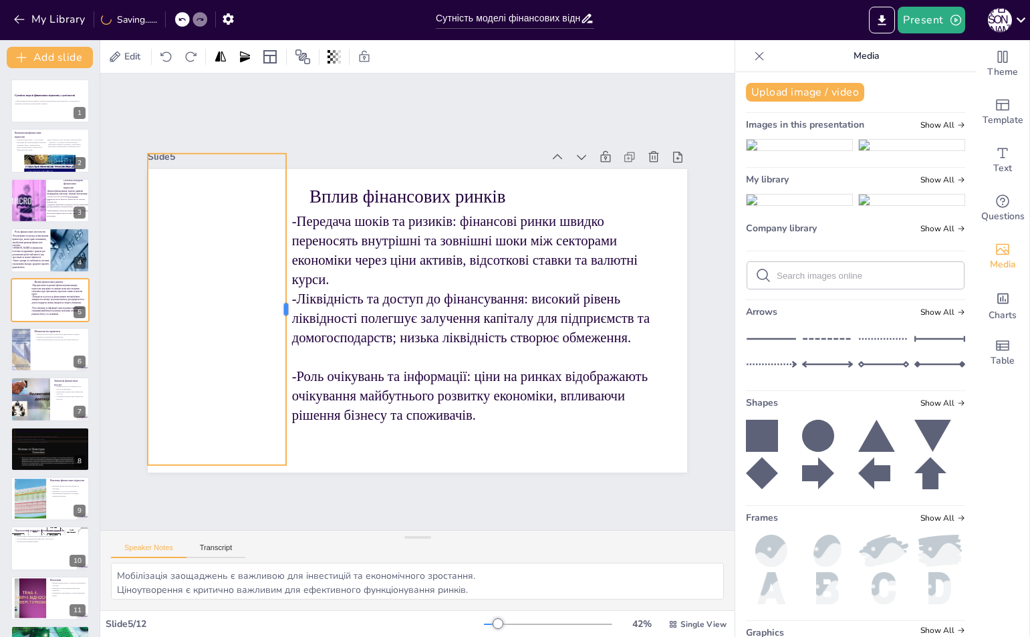
drag, startPoint x: 293, startPoint y: 307, endPoint x: 277, endPoint y: 308, distance: 15.4
click at [277, 308] on div at bounding box center [290, 295] width 43 height 311
drag, startPoint x: 134, startPoint y: 301, endPoint x: 159, endPoint y: 303, distance: 24.9
click at [150, 303] on div at bounding box center [174, 201] width 136 height 289
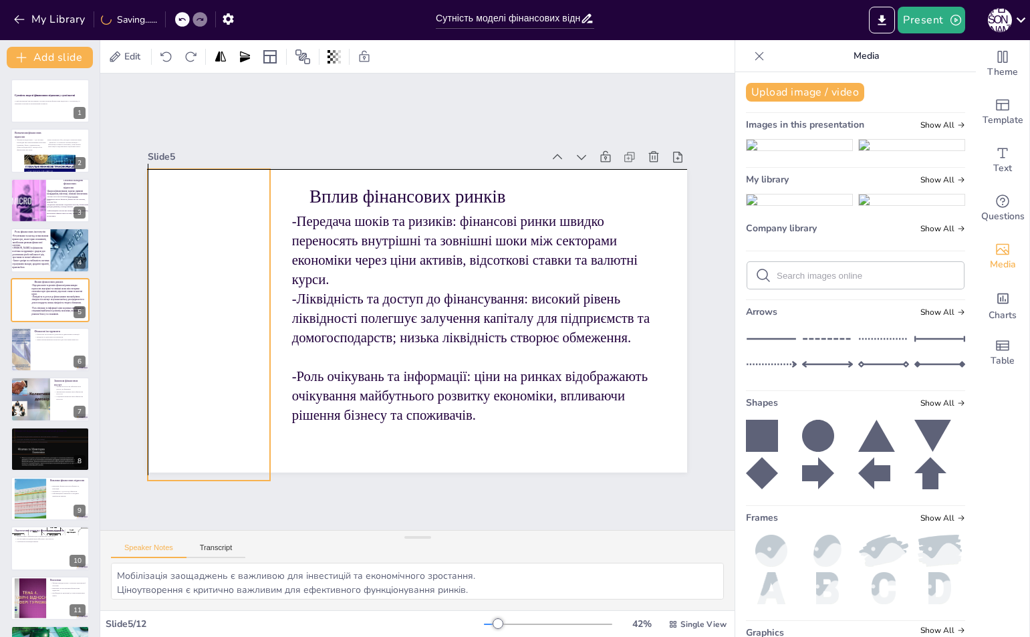
drag, startPoint x: 259, startPoint y: 305, endPoint x: 242, endPoint y: 316, distance: 19.8
click at [242, 316] on div at bounding box center [253, 232] width 518 height 478
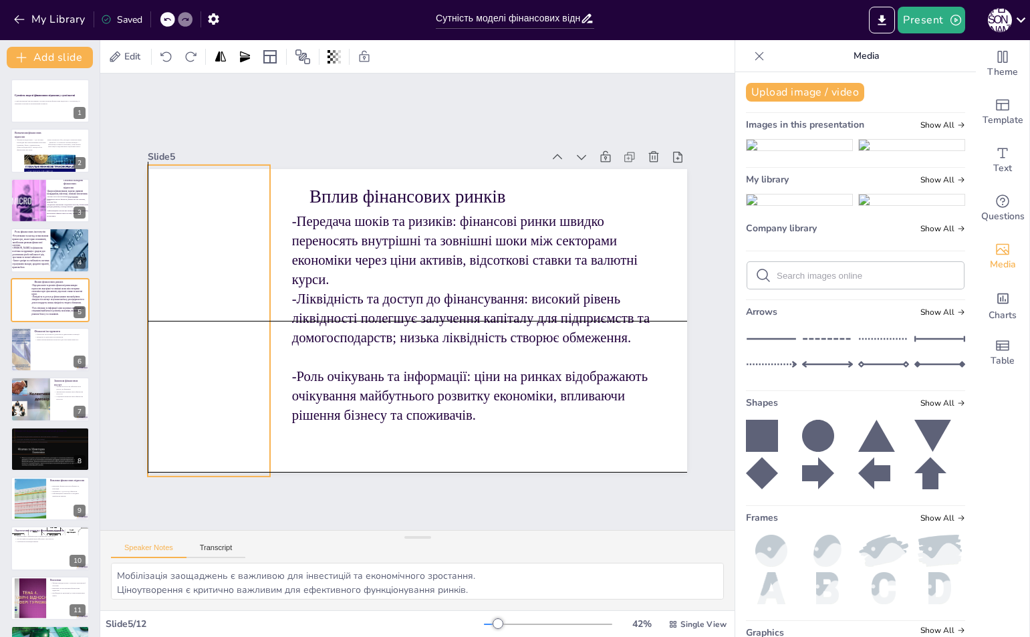
drag, startPoint x: 259, startPoint y: 319, endPoint x: 263, endPoint y: 311, distance: 8.4
click at [263, 198] on div "Вплив фінансових ринків -Передача шоків та ризиків: фінансові ринки швидко пере…" at bounding box center [431, 169] width 536 height 57
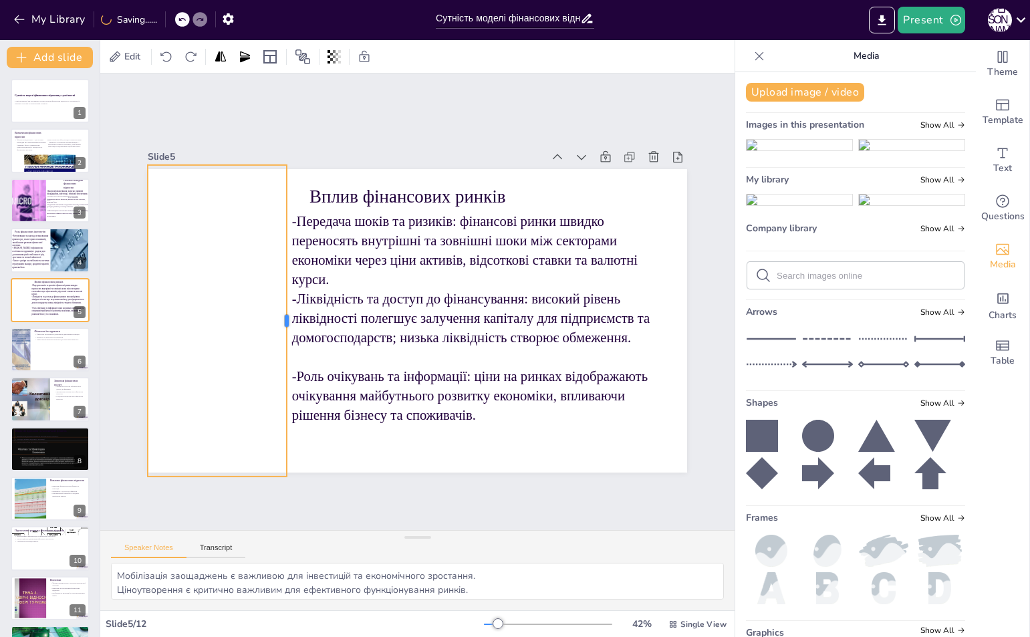
drag, startPoint x: 260, startPoint y: 313, endPoint x: 277, endPoint y: 314, distance: 16.7
click at [287, 314] on div at bounding box center [292, 319] width 11 height 311
click at [373, 492] on div "Slide 1 Сутність моделі фінансових відносин у суспільстві У цій презентації ми …" at bounding box center [417, 301] width 634 height 456
click at [142, 298] on div at bounding box center [239, 301] width 448 height 353
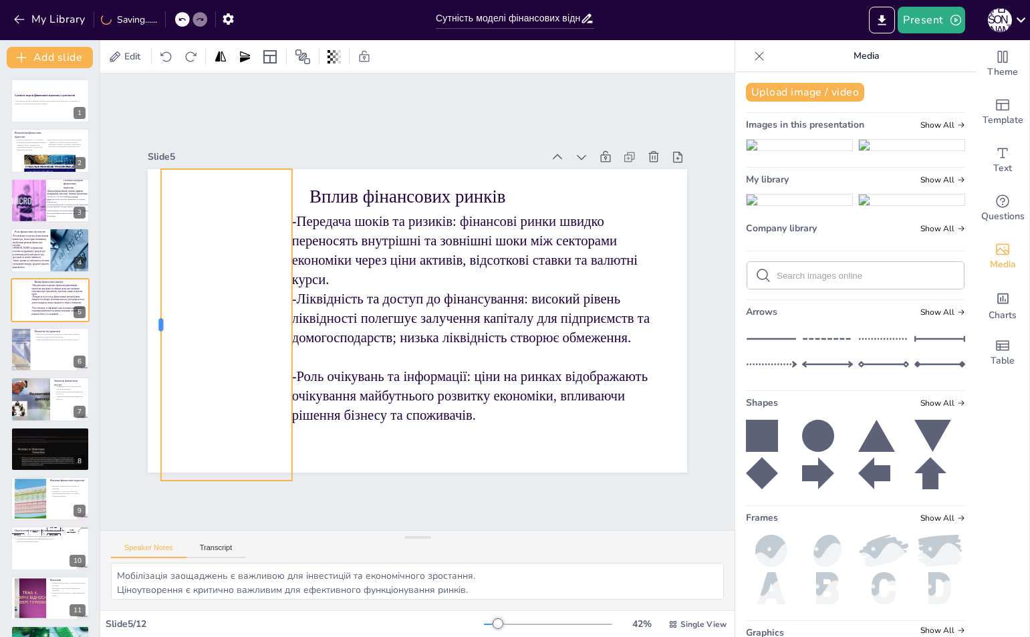
drag, startPoint x: 142, startPoint y: 319, endPoint x: 152, endPoint y: 319, distance: 10.0
click at [152, 319] on div at bounding box center [154, 297] width 43 height 311
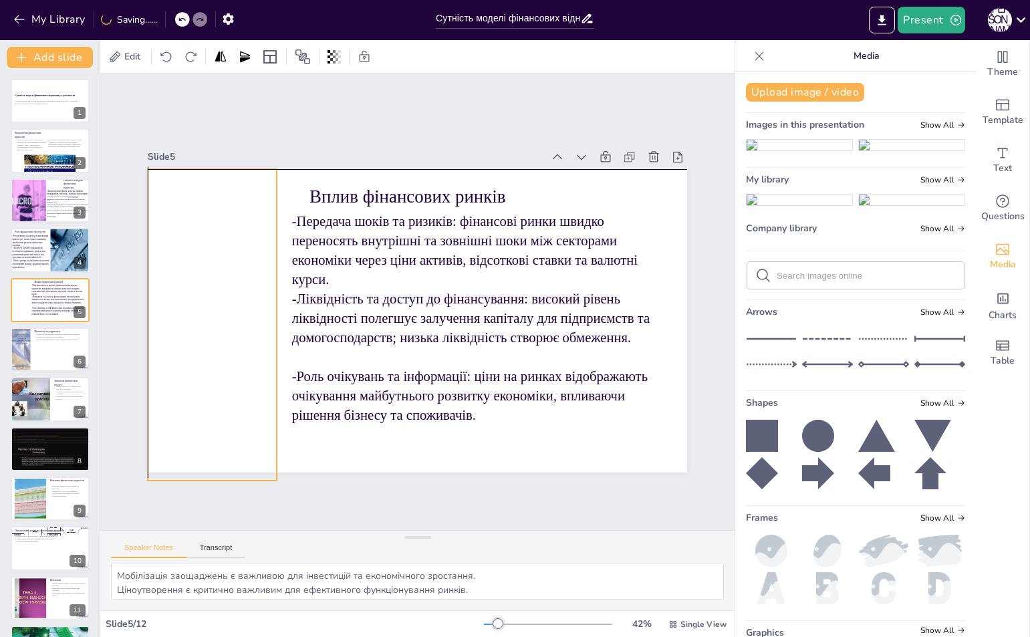
drag, startPoint x: 180, startPoint y: 315, endPoint x: 168, endPoint y: 311, distance: 13.3
click at [168, 311] on div at bounding box center [229, 304] width 448 height 353
click at [267, 169] on div "Вплив фінансових ринків -Передача шоків та ризиків: фінансові ринки швидко пере…" at bounding box center [417, 169] width 539 height 0
drag, startPoint x: 256, startPoint y: 322, endPoint x: 255, endPoint y: 315, distance: 6.8
click at [255, 315] on div at bounding box center [230, 324] width 418 height 311
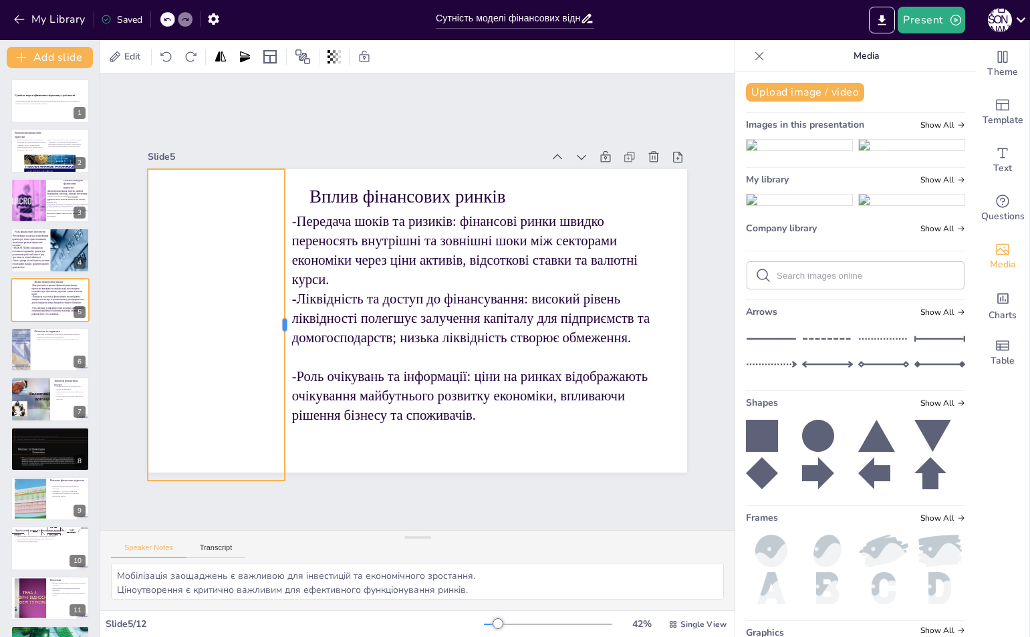
drag, startPoint x: 267, startPoint y: 319, endPoint x: 275, endPoint y: 319, distance: 8.0
click at [275, 319] on div at bounding box center [288, 297] width 75 height 307
click at [315, 490] on div "Slide 1 Сутність моделі фінансових відносин у суспільстві У цій презентації ми …" at bounding box center [417, 301] width 678 height 520
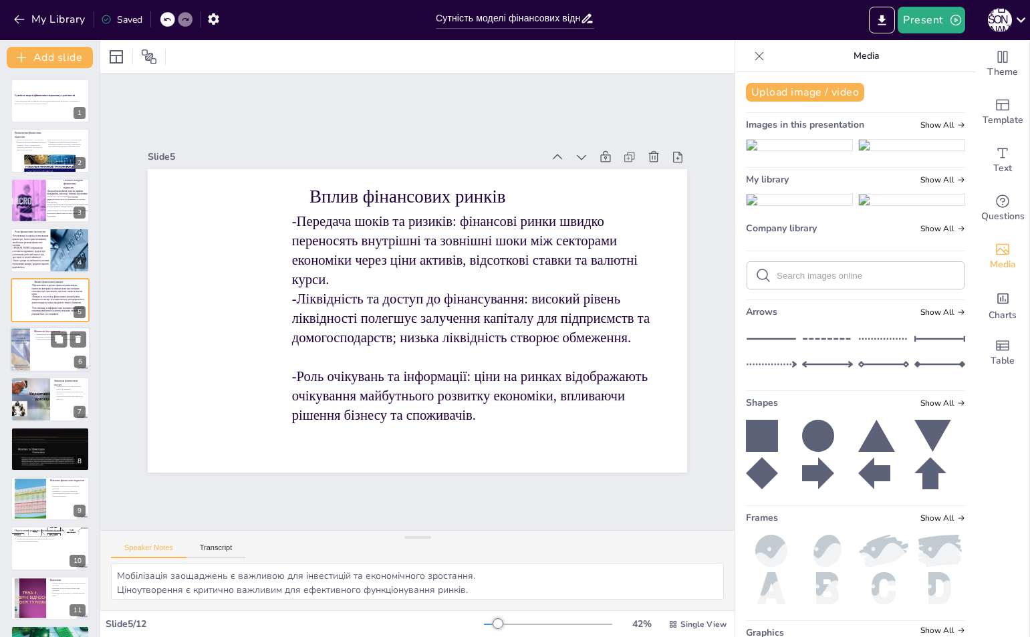
click at [10, 350] on div "Фінансові інструменти Фінансові інструменти дозволяють здійснювати операції. Кр…" at bounding box center [50, 349] width 80 height 45
type textarea "Операції з фінансовими інструментами є основою ринкової економіки. Кредитні інс…"
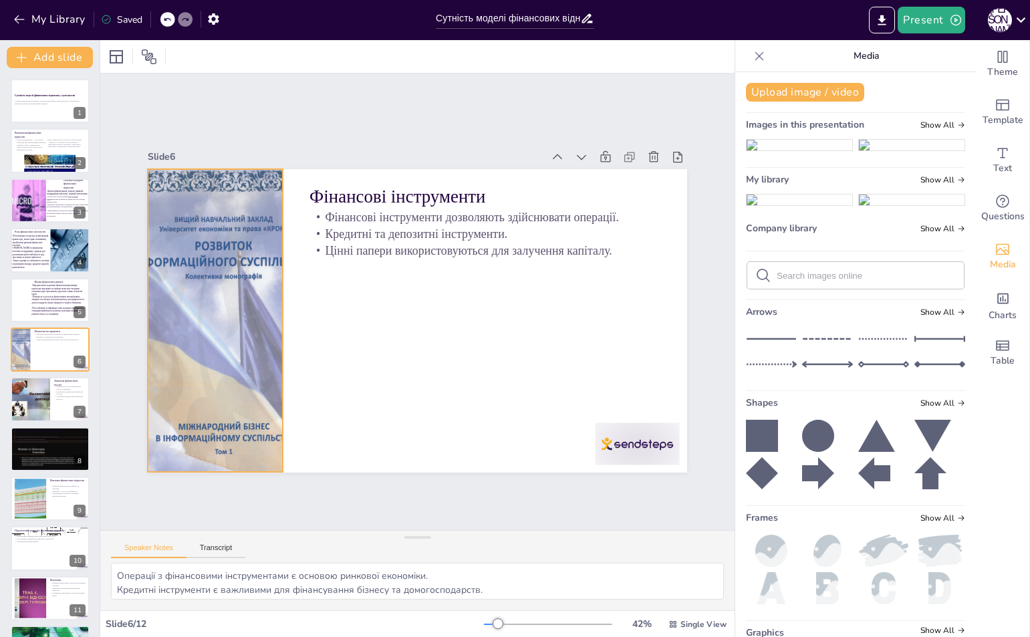
click at [220, 283] on div at bounding box center [214, 299] width 239 height 323
click at [460, 86] on icon at bounding box center [471, 74] width 22 height 22
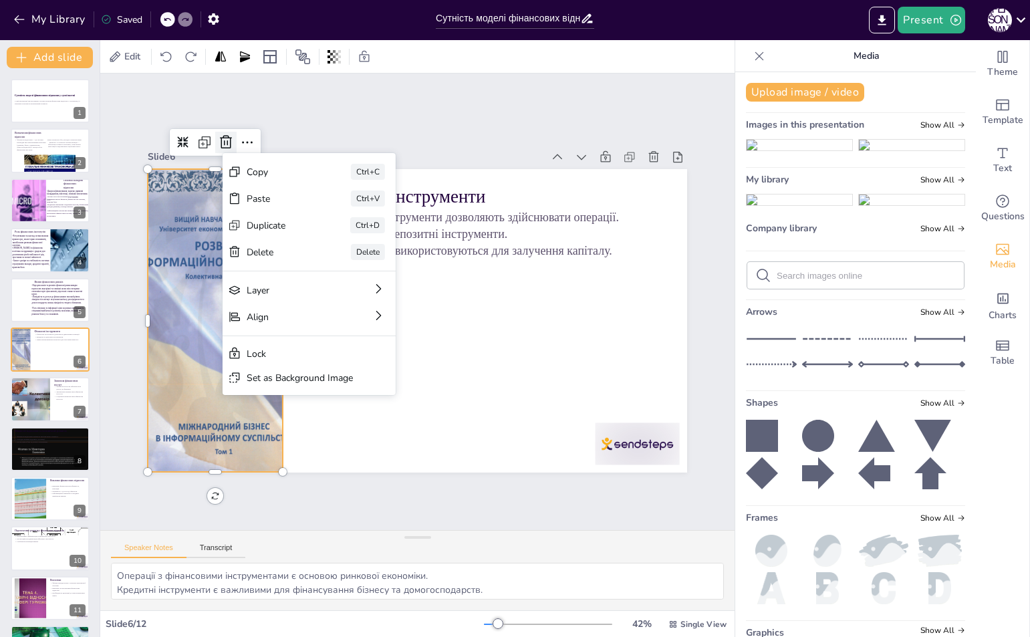
click at [234, 132] on icon at bounding box center [242, 122] width 17 height 17
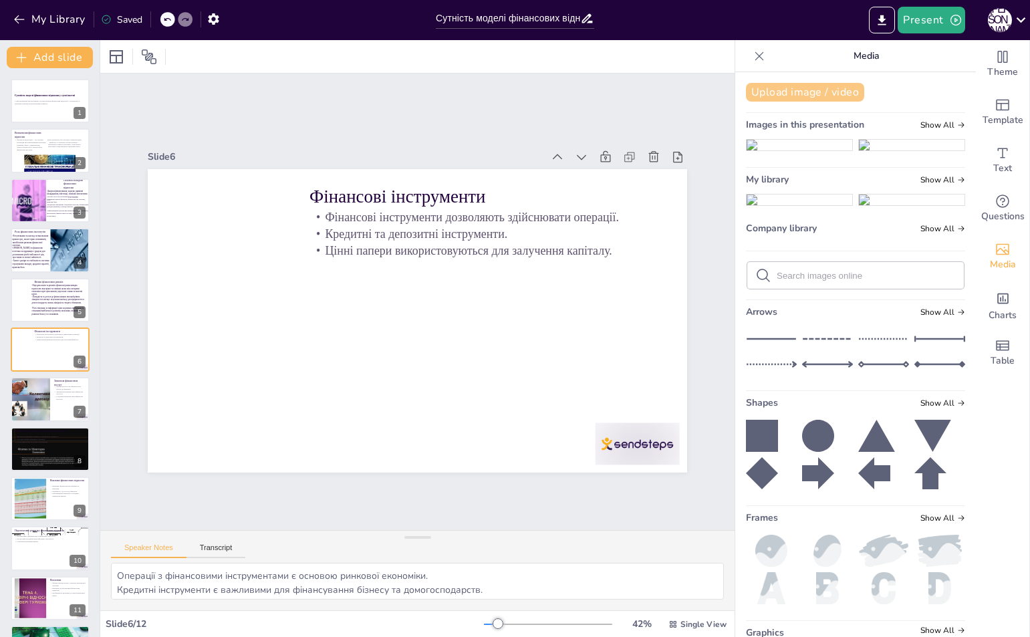
click at [793, 91] on button "Upload image / video" at bounding box center [805, 92] width 118 height 19
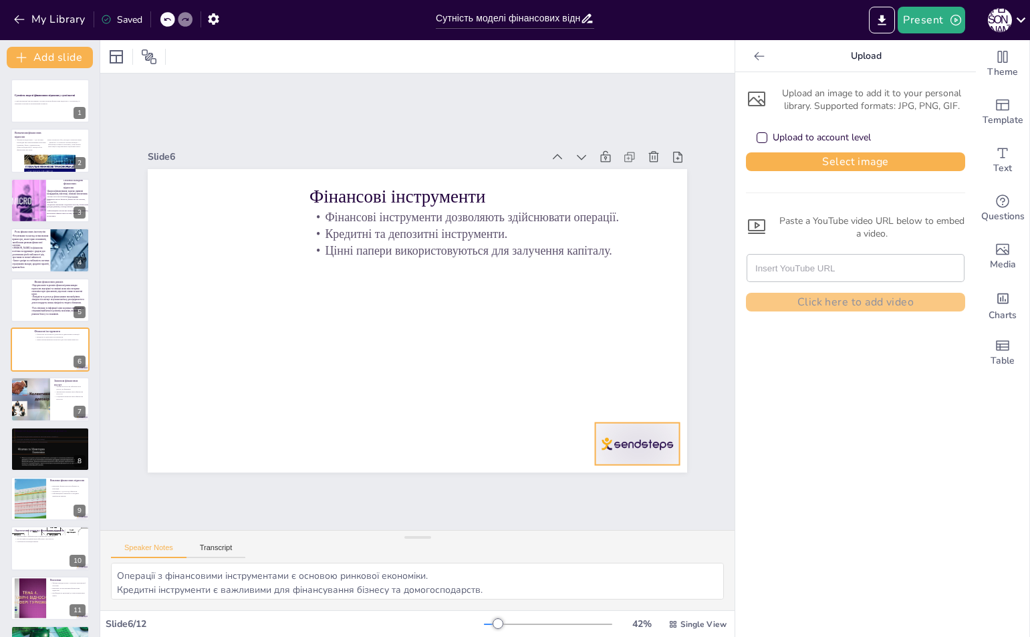
click at [607, 440] on div at bounding box center [621, 465] width 88 height 51
click at [637, 410] on icon at bounding box center [636, 418] width 17 height 17
click at [857, 151] on div "Upload an image to add it to your personal library. Supported formats: JPG, PNG…" at bounding box center [855, 197] width 219 height 228
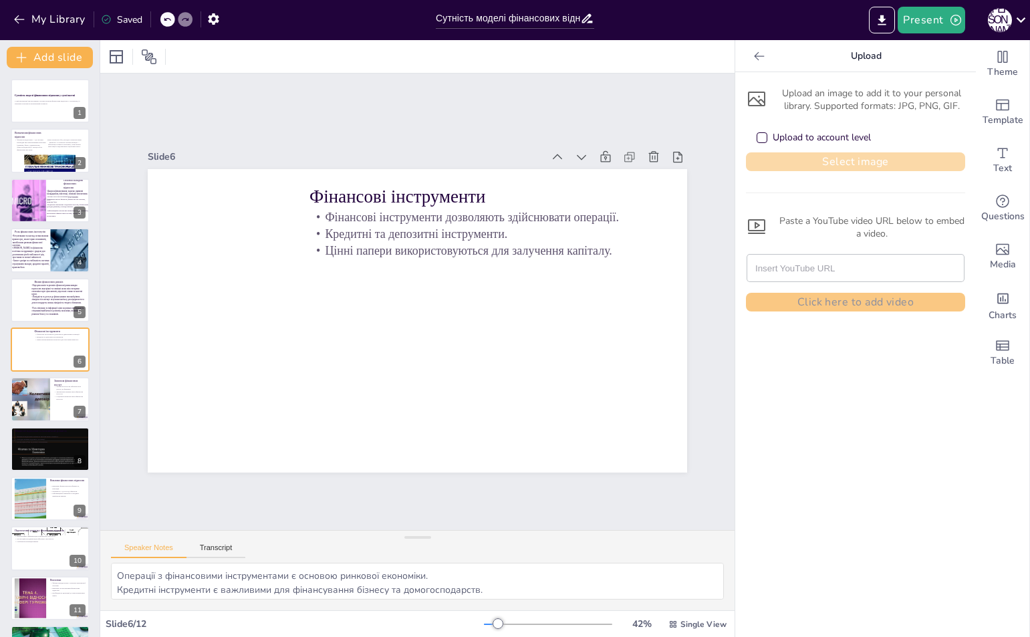
click at [818, 166] on button "Select image" at bounding box center [855, 161] width 219 height 19
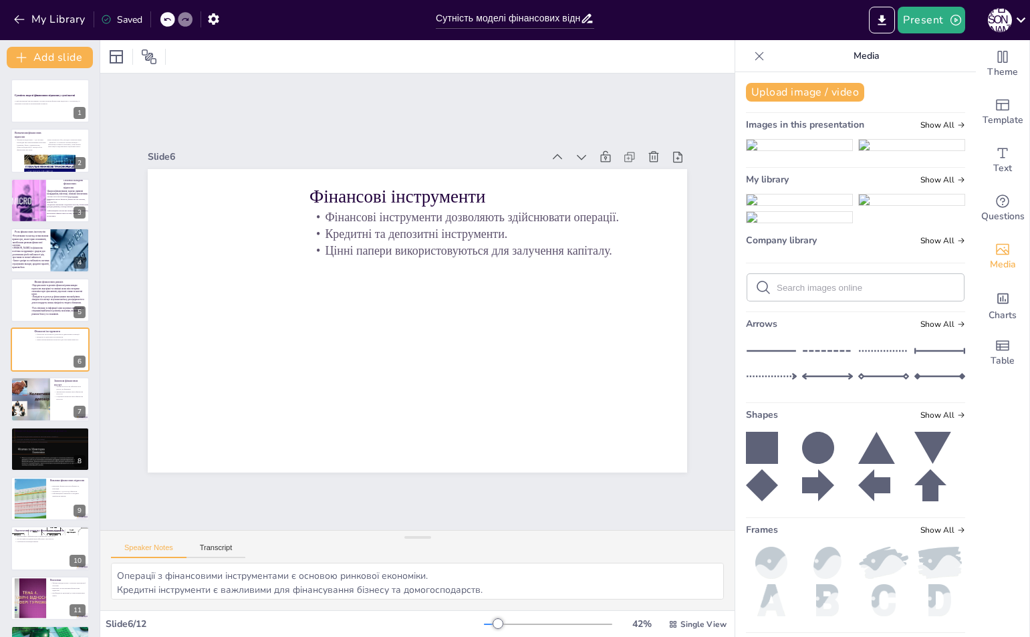
click at [770, 205] on img at bounding box center [799, 199] width 106 height 11
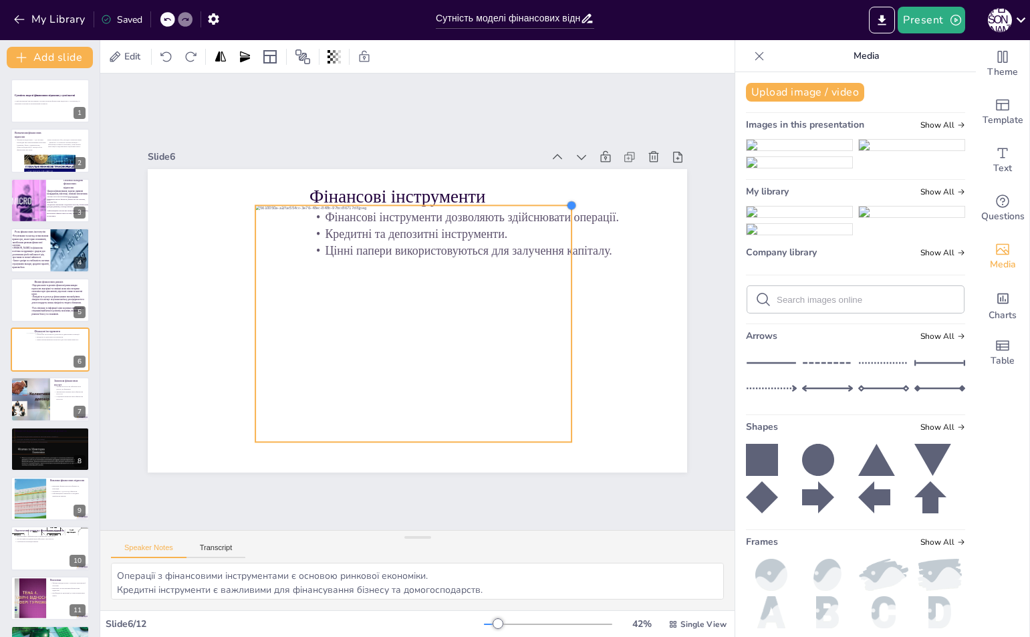
drag, startPoint x: 555, startPoint y: 211, endPoint x: 494, endPoint y: 247, distance: 70.1
click at [500, 242] on div "Фінансові інструменти Фінансові інструменти дозволяють здійснювати операції. Кр…" at bounding box center [413, 320] width 591 height 409
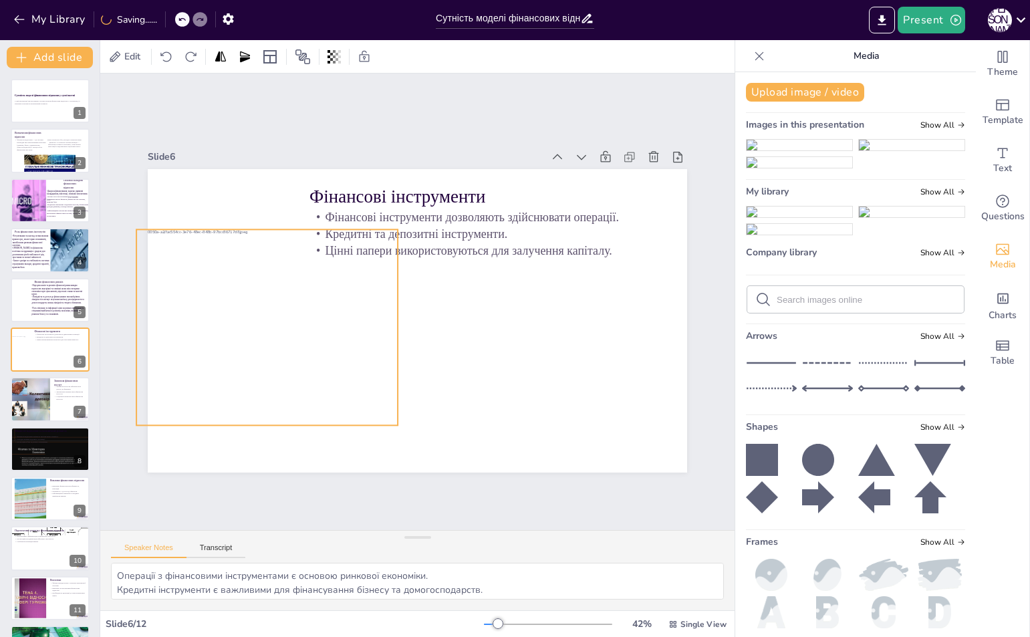
drag, startPoint x: 387, startPoint y: 313, endPoint x: 277, endPoint y: 275, distance: 116.6
click at [277, 275] on div at bounding box center [265, 311] width 281 height 222
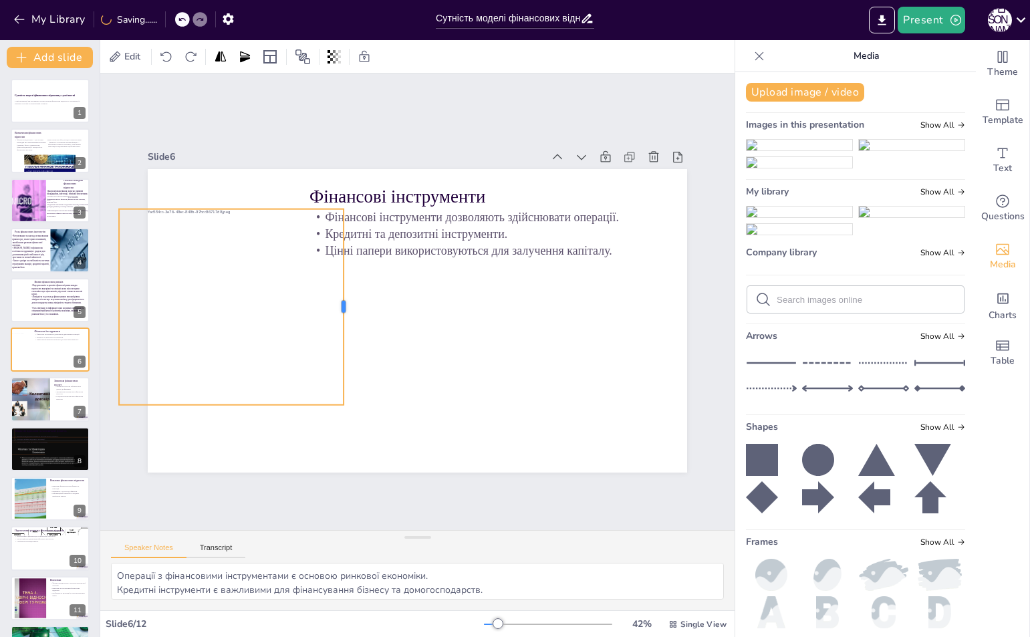
drag, startPoint x: 375, startPoint y: 303, endPoint x: 331, endPoint y: 304, distance: 44.1
click at [343, 304] on div at bounding box center [348, 306] width 11 height 196
drag, startPoint x: 331, startPoint y: 301, endPoint x: 339, endPoint y: 301, distance: 8.0
click at [340, 301] on div at bounding box center [345, 306] width 11 height 196
drag, startPoint x: 106, startPoint y: 306, endPoint x: 144, endPoint y: 301, distance: 39.1
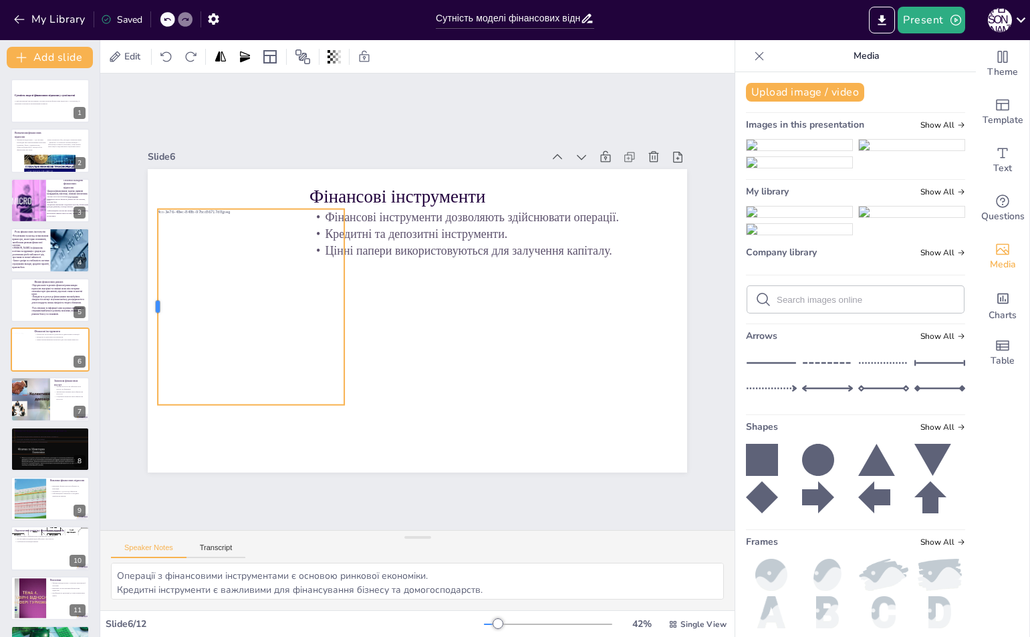
click at [144, 301] on div at bounding box center [153, 279] width 31 height 196
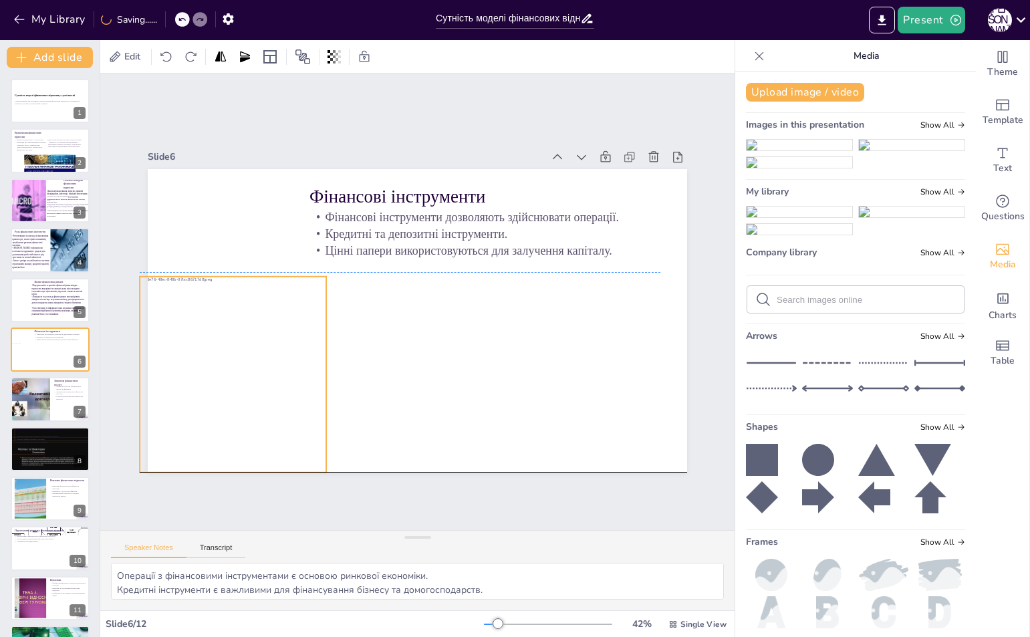
drag, startPoint x: 219, startPoint y: 311, endPoint x: 201, endPoint y: 379, distance: 69.8
click at [201, 379] on div at bounding box center [225, 354] width 281 height 222
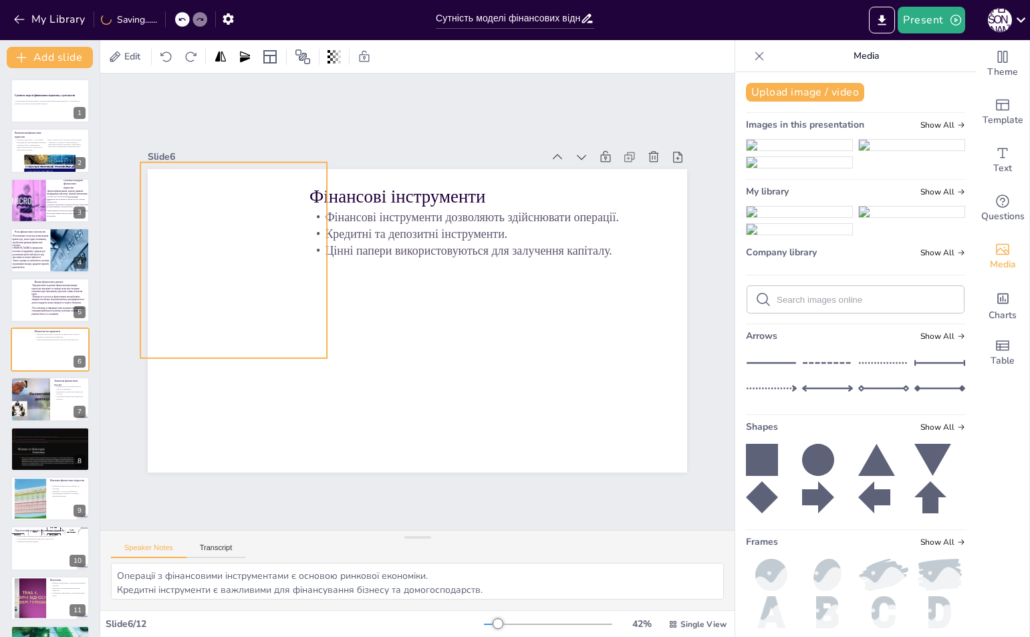
drag, startPoint x: 254, startPoint y: 361, endPoint x: 255, endPoint y: 248, distance: 113.6
click at [255, 248] on div at bounding box center [232, 260] width 261 height 196
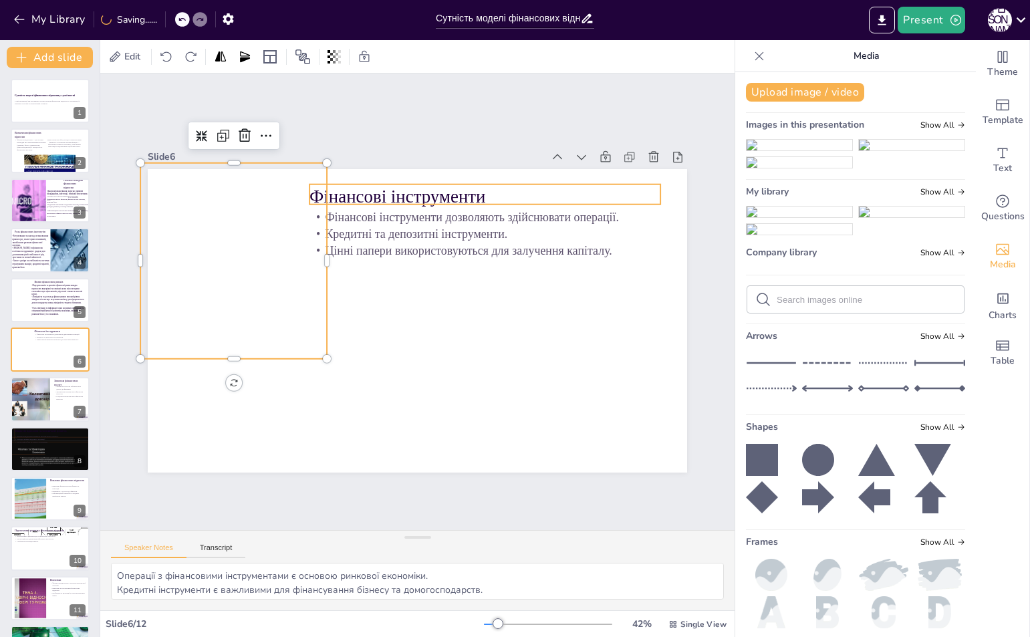
click at [472, 192] on p "Фінансові інструменти" at bounding box center [538, 333] width 132 height 341
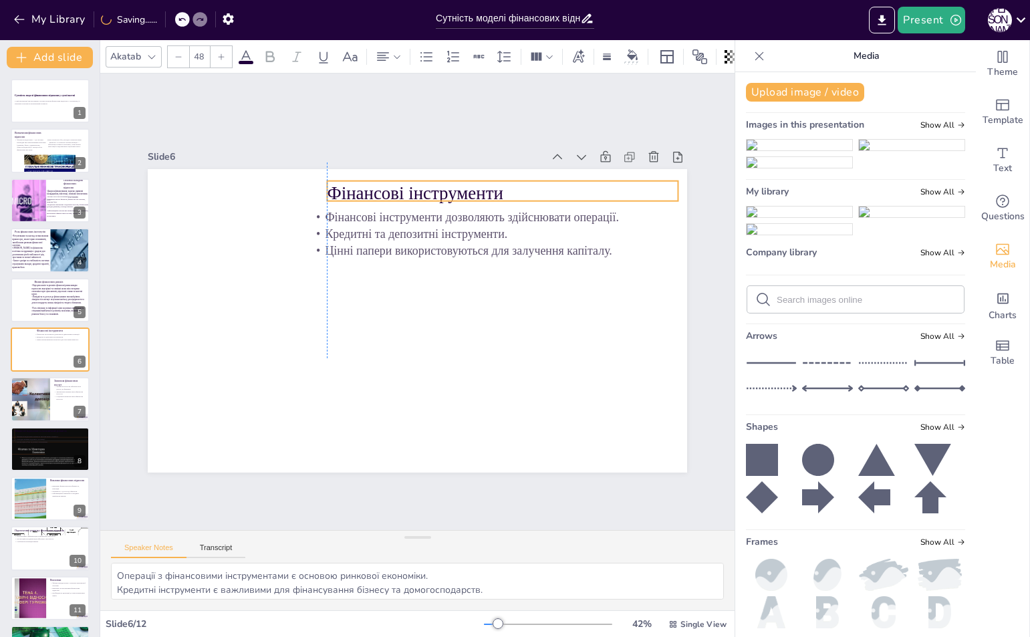
drag, startPoint x: 371, startPoint y: 192, endPoint x: 387, endPoint y: 189, distance: 16.4
click at [387, 189] on p "Фінансові інструменти" at bounding box center [502, 192] width 351 height 25
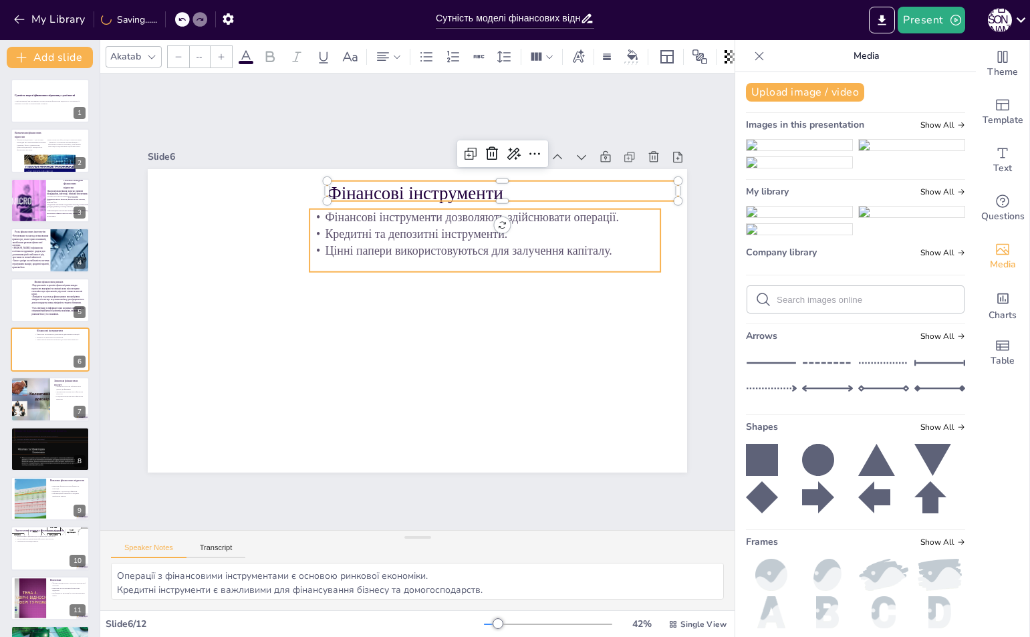
type input "32"
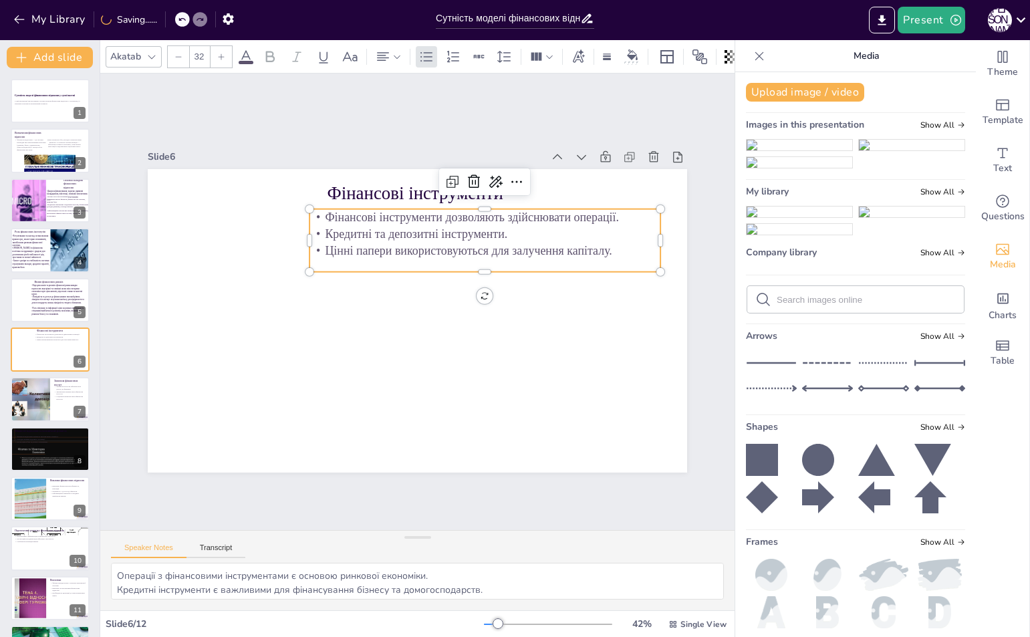
click at [391, 241] on p "Цінні папери використовуються для залучення капіталу." at bounding box center [490, 257] width 350 height 53
click at [477, 180] on icon at bounding box center [485, 188] width 17 height 17
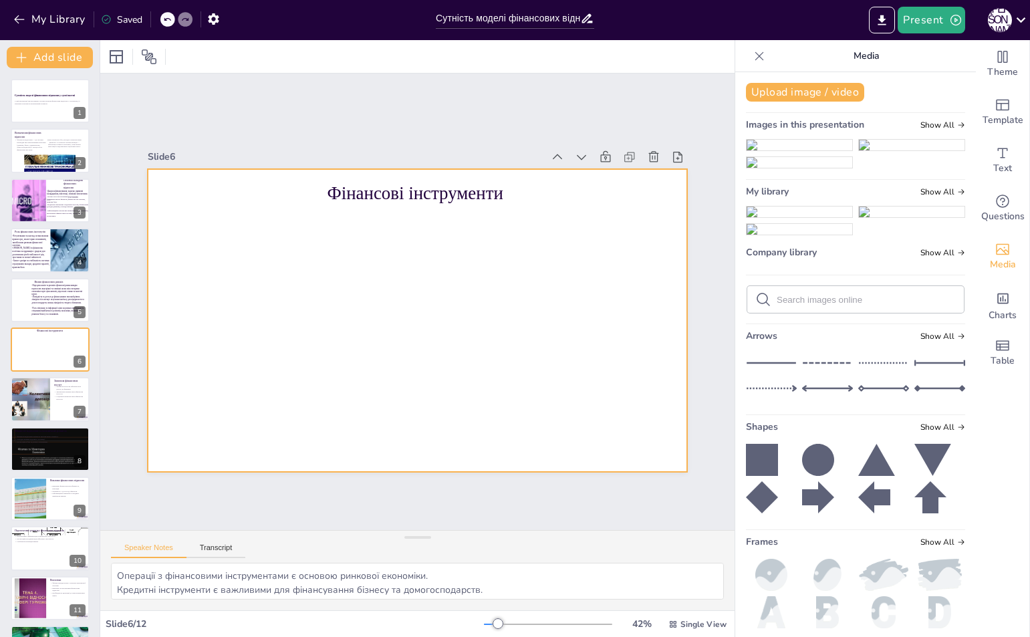
click at [539, 222] on div at bounding box center [415, 320] width 568 height 358
click at [994, 148] on icon "Add text boxes" at bounding box center [1002, 153] width 16 height 16
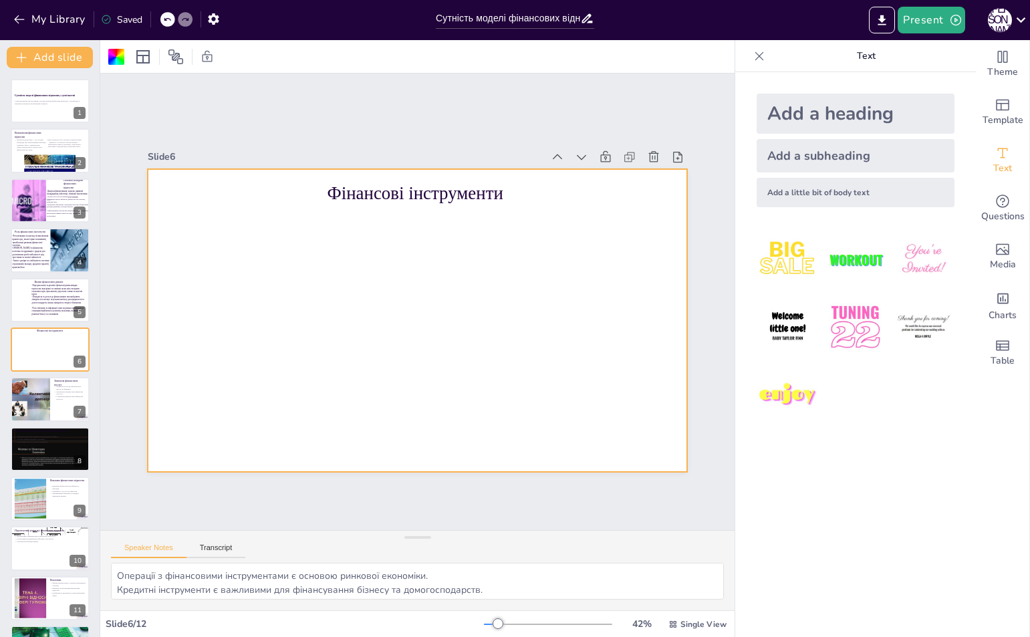
click at [822, 116] on div "Add a heading" at bounding box center [855, 114] width 198 height 40
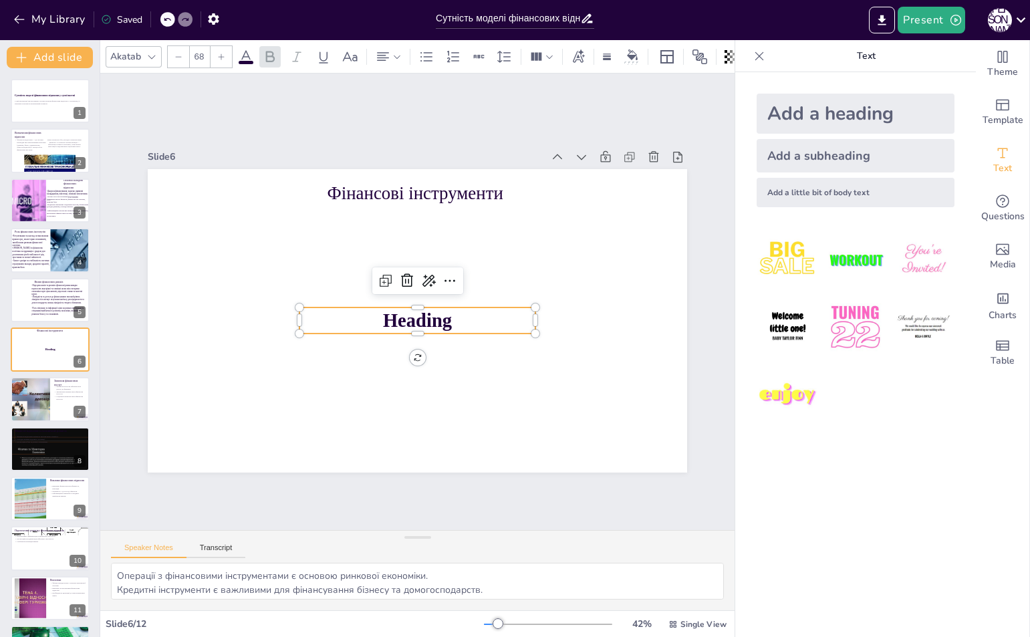
click at [485, 321] on p "Heading" at bounding box center [415, 320] width 237 height 51
click at [485, 321] on p "Heading" at bounding box center [417, 320] width 236 height 27
click at [485, 321] on p "Heading" at bounding box center [415, 320] width 237 height 51
click at [485, 321] on p "Heading" at bounding box center [417, 320] width 236 height 27
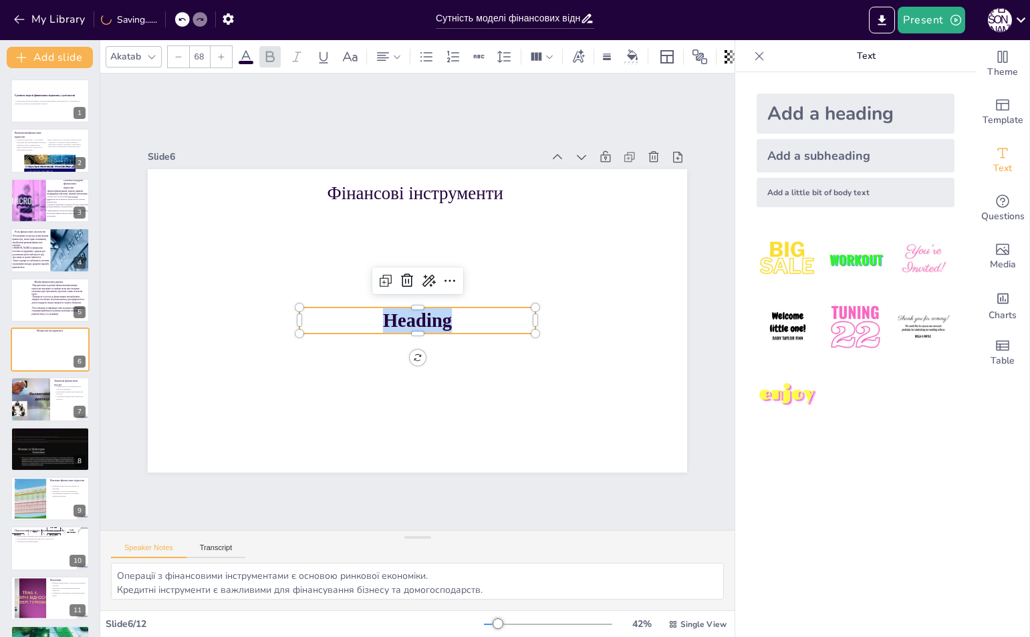
click at [485, 321] on p "Heading" at bounding box center [415, 320] width 237 height 51
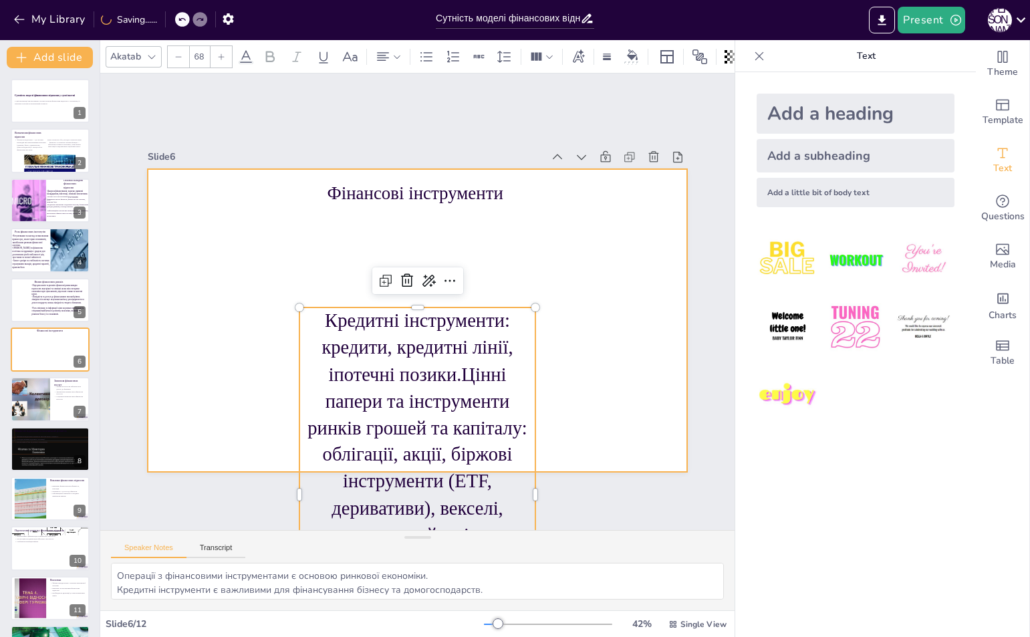
click at [580, 257] on div at bounding box center [416, 320] width 568 height 358
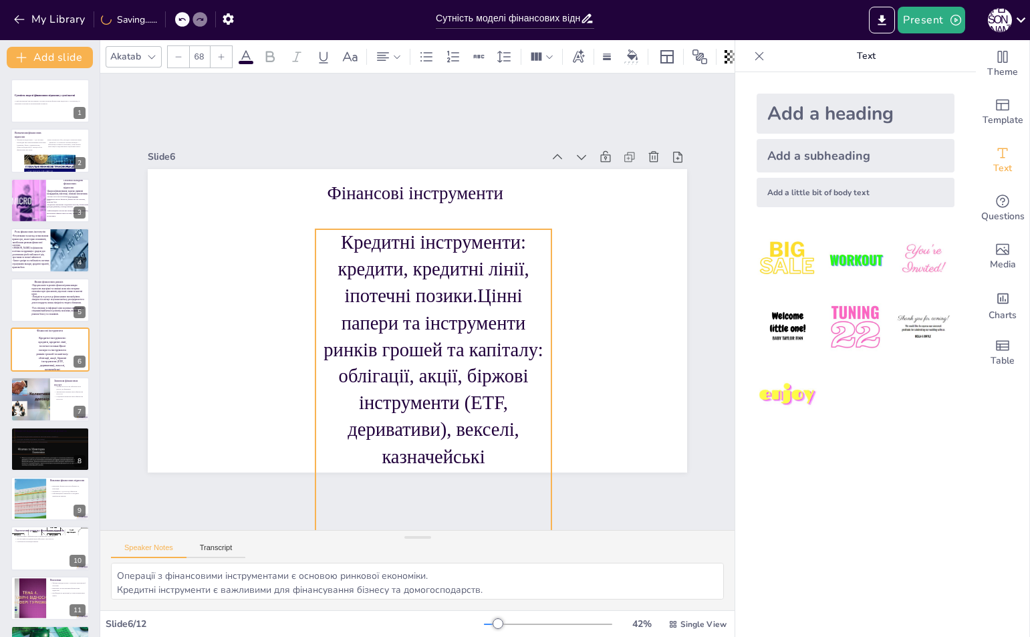
drag, startPoint x: 453, startPoint y: 340, endPoint x: 492, endPoint y: 265, distance: 84.9
click at [469, 251] on p "Кредитні інструменти: кредити, кредитні лінії, іпотечні позики.Цінні папери та …" at bounding box center [433, 416] width 236 height 374
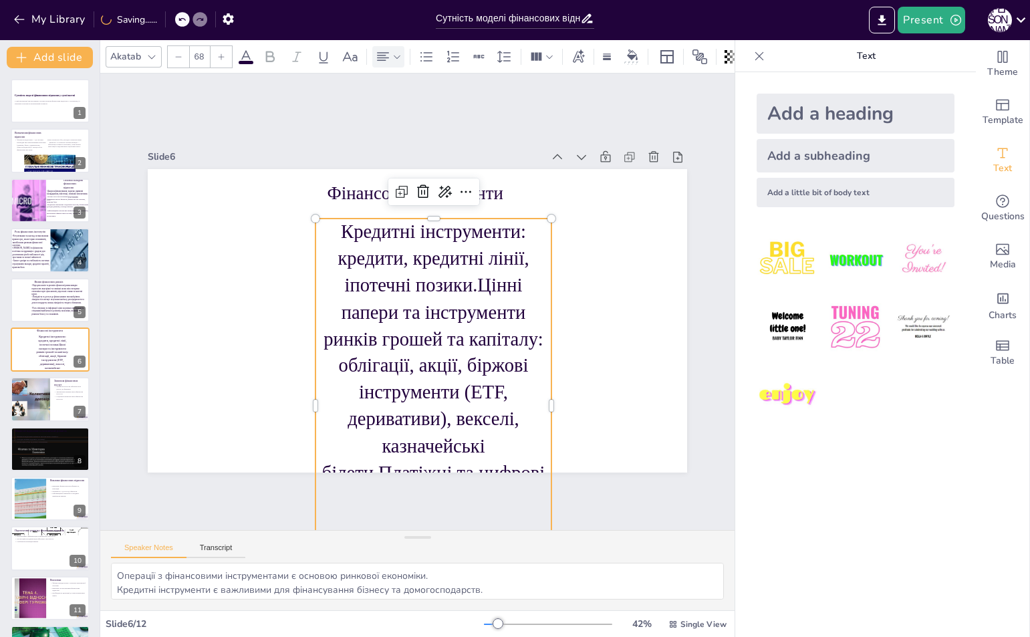
click at [377, 49] on icon at bounding box center [383, 57] width 16 height 16
click at [385, 96] on icon at bounding box center [388, 96] width 16 height 16
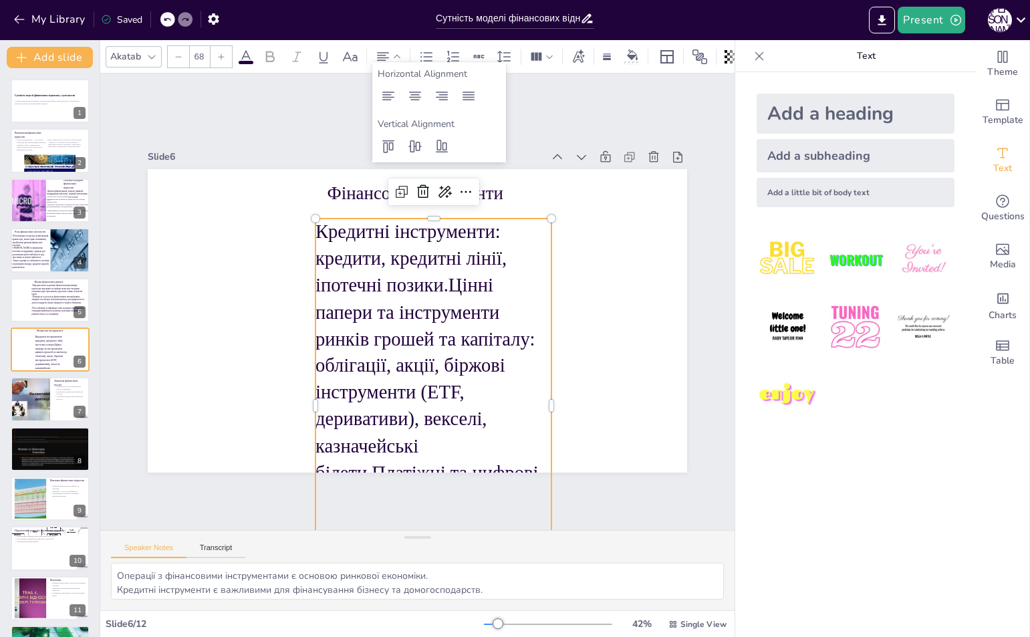
click at [421, 261] on p "Кредитні інструменти: кредити, кредитні лінії, іпотечні позики.Цінні папери та …" at bounding box center [421, 406] width 273 height 397
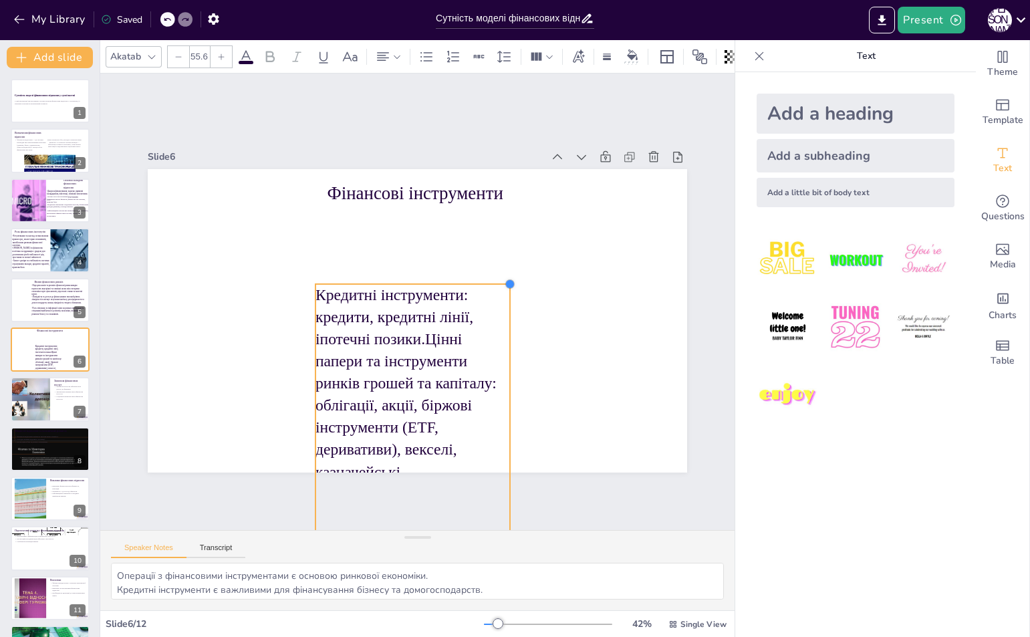
drag, startPoint x: 541, startPoint y: 212, endPoint x: 479, endPoint y: 287, distance: 96.7
click at [482, 282] on div "Фінансові інструменти Кредитні інструменти: кредити, кредитні лінії, іпотечні п…" at bounding box center [398, 298] width 409 height 591
type input "55.4"
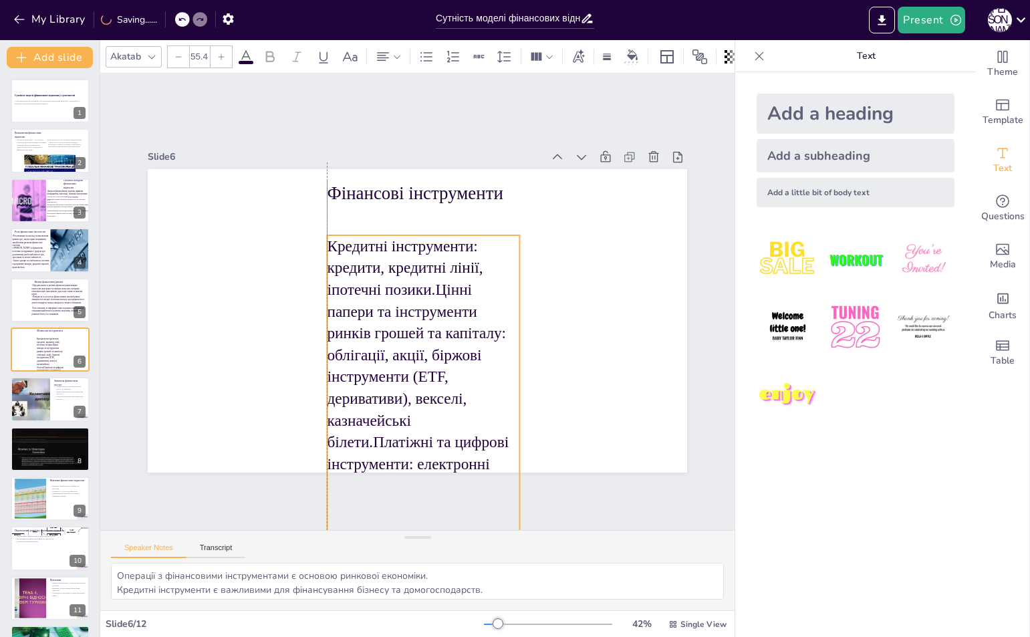
drag, startPoint x: 439, startPoint y: 335, endPoint x: 450, endPoint y: 255, distance: 80.2
click at [450, 255] on p "Кредитні інструменти: кредити, кредитні лінії, іпотечні позики.Цінні папери та …" at bounding box center [423, 387] width 192 height 305
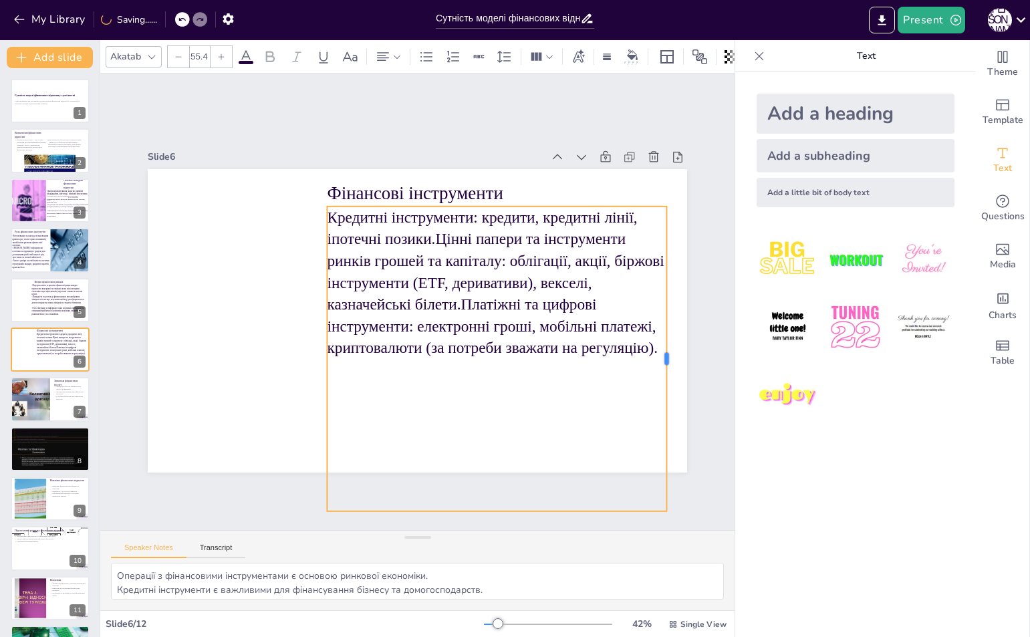
drag, startPoint x: 511, startPoint y: 351, endPoint x: 658, endPoint y: 331, distance: 148.2
click at [666, 331] on div at bounding box center [671, 358] width 11 height 305
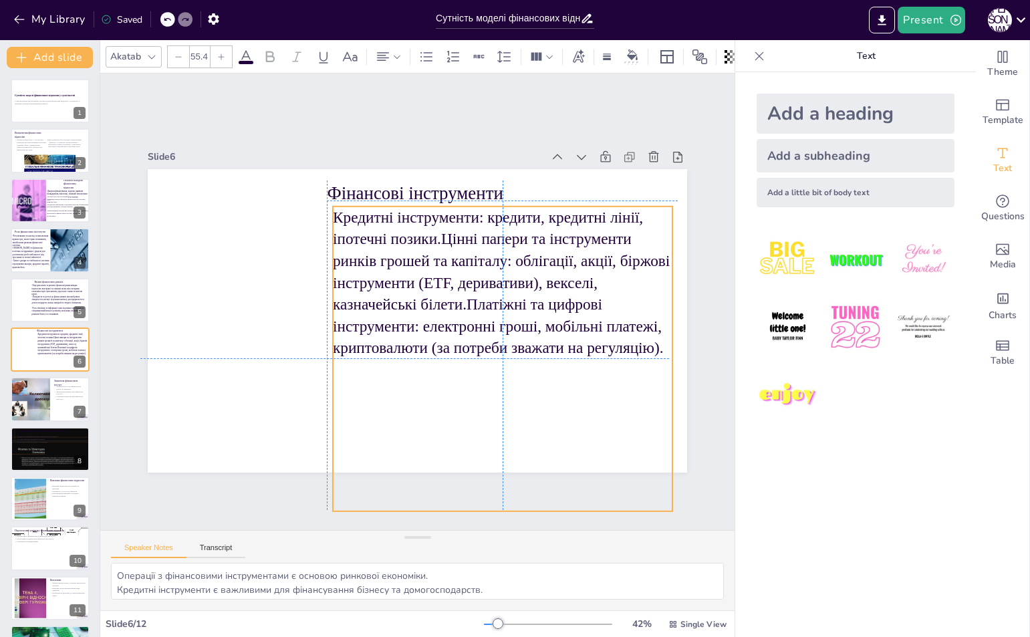
click at [456, 292] on p "Кредитні інструменти: кредити, кредитні лінії, іпотечні позики.Цінні папери та …" at bounding box center [502, 282] width 339 height 152
click at [434, 234] on p "Кредитні інструменти: кредити, кредитні лінії, іпотечні позики.Цінні папери та …" at bounding box center [502, 282] width 339 height 152
click at [432, 234] on p "Кредитні інструменти: кредити, кредитні лінії, іпотечні позики.Цінні папери та …" at bounding box center [503, 291] width 353 height 187
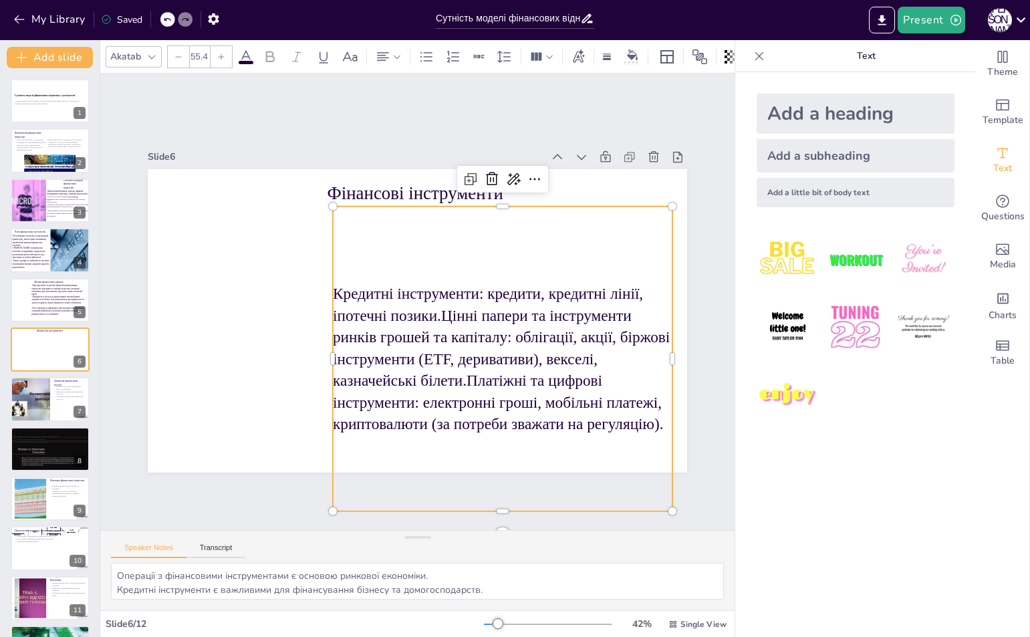
click at [432, 234] on div "Кредитні інструменти: кредити, кредитні лінії, іпотечні позики.Цінні папери та …" at bounding box center [472, 388] width 434 height 416
click at [426, 314] on p "Кредитні інструменти: кредити, кредитні лінії, іпотечні позики.Цінні папери та …" at bounding box center [502, 358] width 339 height 152
click at [435, 248] on div "Кредитні інструменти: кредити, кредитні лінії, іпотечні позики.Цінні папери та …" at bounding box center [495, 367] width 369 height 339
click at [394, 268] on div "Кредитні інструменти: кредити, кредитні лінії, іпотечні позики.Цінні папери та …" at bounding box center [495, 367] width 369 height 339
click at [363, 262] on div "Кредитні інструменти: кредити, кредитні лінії, іпотечні позики.Цінні папери та …" at bounding box center [495, 367] width 369 height 339
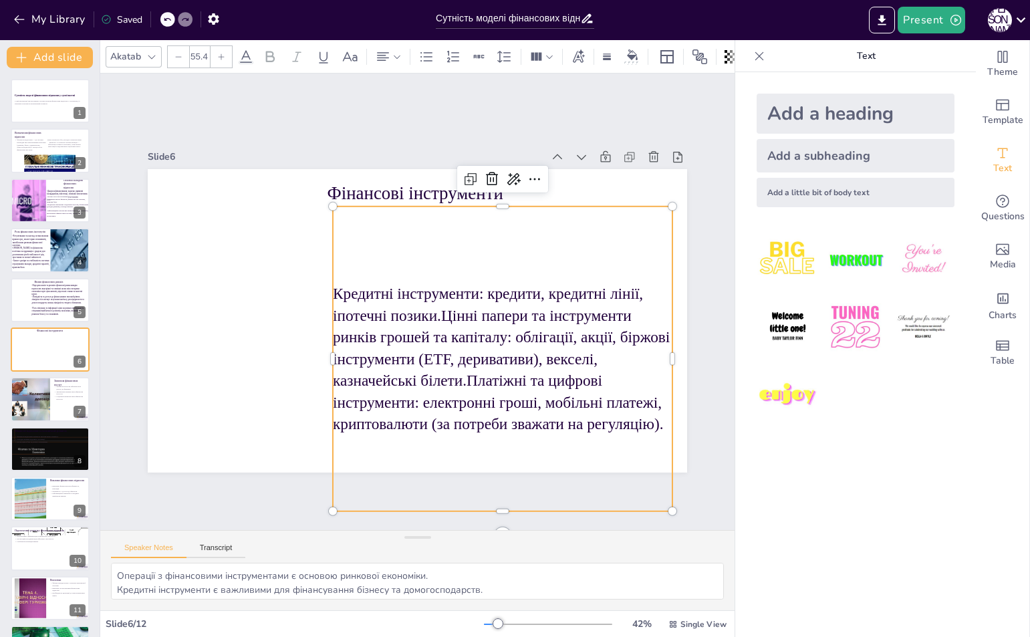
click at [363, 262] on div "Кредитні інструменти: кредити, кредитні лінії, іпотечні позики.Цінні папери та …" at bounding box center [480, 381] width 417 height 395
click at [363, 262] on div "Кредитні інструменти: кредити, кредитні лінії, іпотечні позики.Цінні папери та …" at bounding box center [495, 367] width 369 height 339
click at [423, 261] on div "Кредитні інструменти: кредити, кредитні лінії, іпотечні позики.Цінні папери та …" at bounding box center [502, 358] width 339 height 305
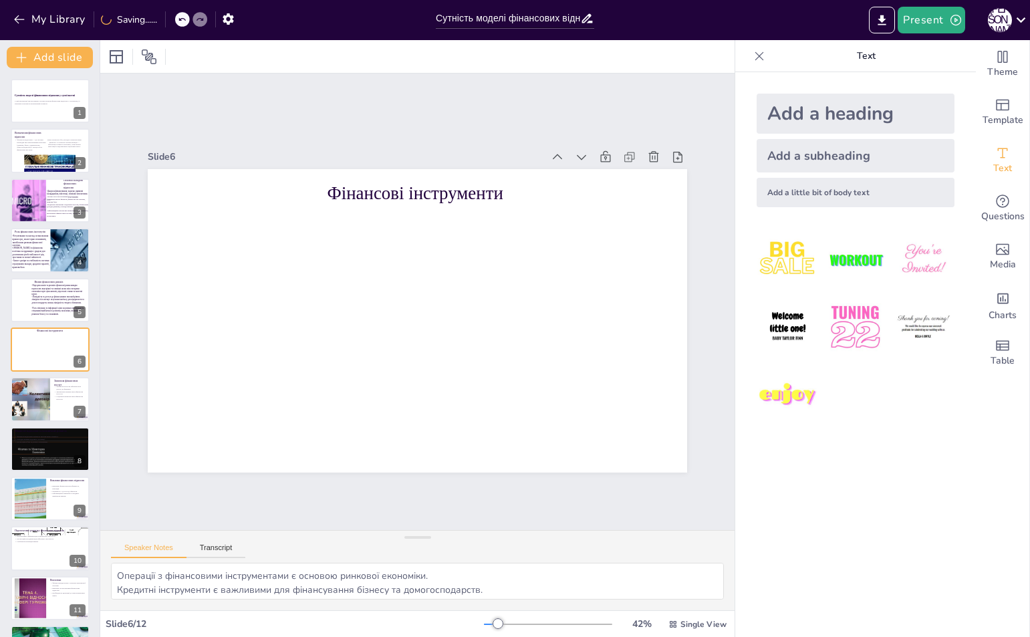
click at [800, 107] on div "Add a heading" at bounding box center [855, 114] width 198 height 40
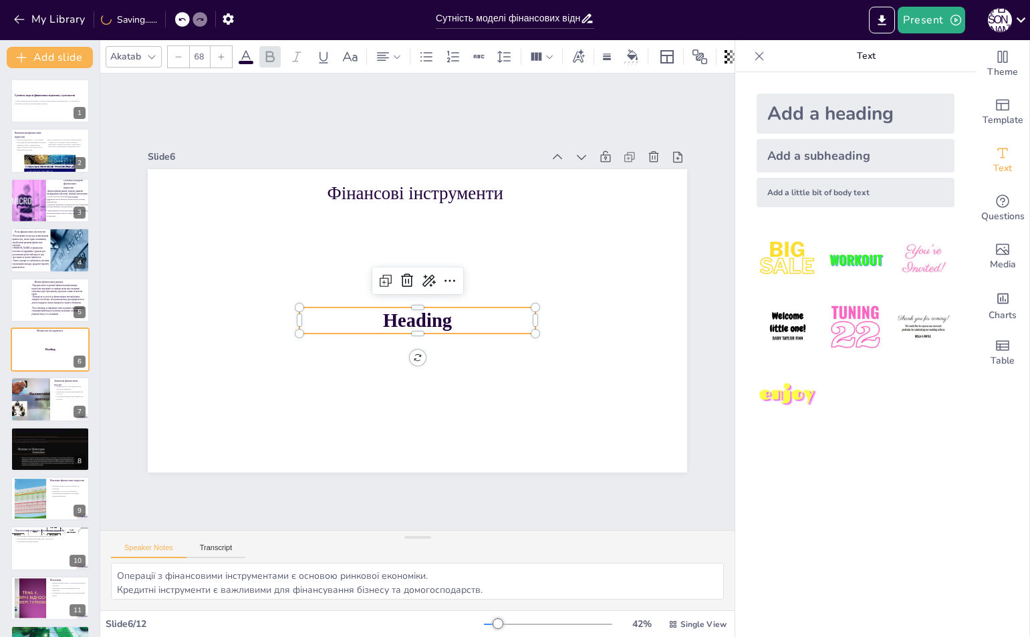
click at [462, 323] on p "Heading" at bounding box center [417, 320] width 236 height 27
click at [462, 323] on p "Heading" at bounding box center [415, 320] width 237 height 51
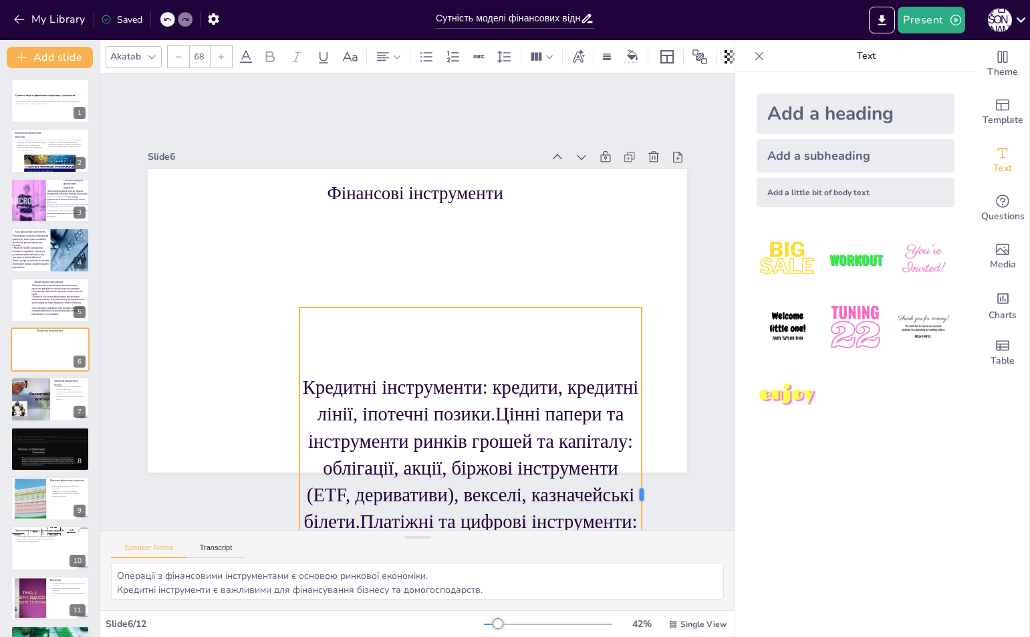
drag, startPoint x: 527, startPoint y: 494, endPoint x: 607, endPoint y: 450, distance: 91.2
click at [650, 466] on div at bounding box center [625, 517] width 49 height 373
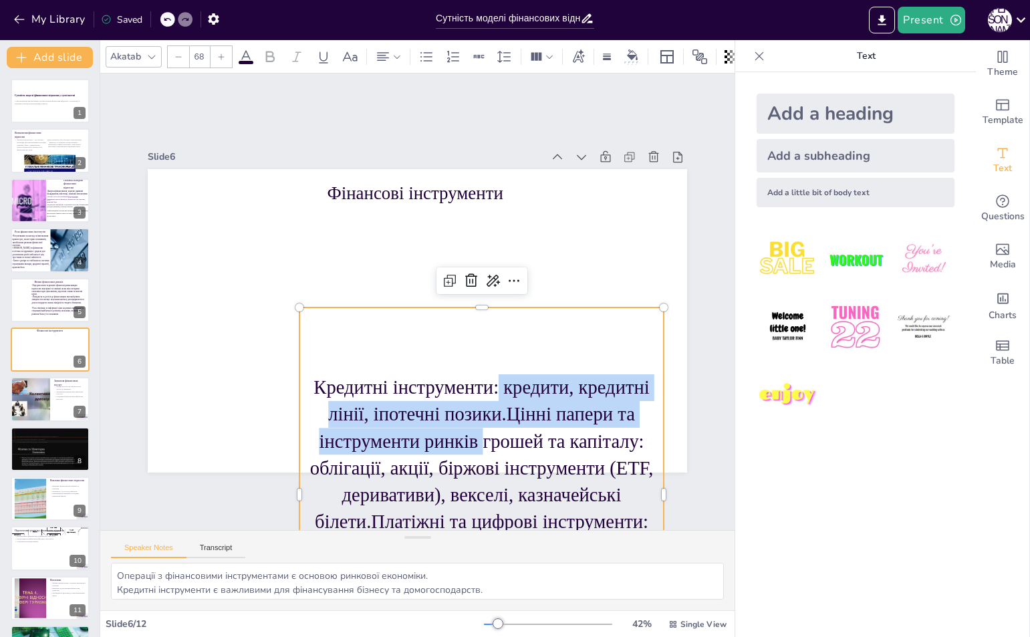
drag, startPoint x: 476, startPoint y: 441, endPoint x: 489, endPoint y: 314, distance: 127.6
click at [489, 314] on div "Кредитні інструменти: кредити, кредитні лінії, іпотечні позики.Цінні папери та …" at bounding box center [461, 500] width 401 height 410
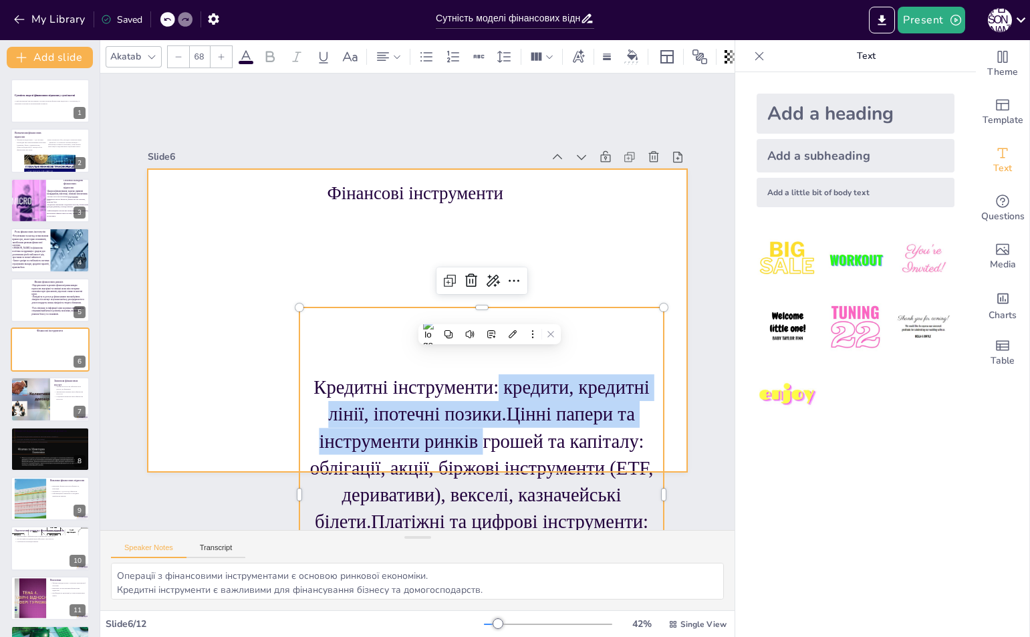
click at [565, 267] on div at bounding box center [415, 320] width 568 height 358
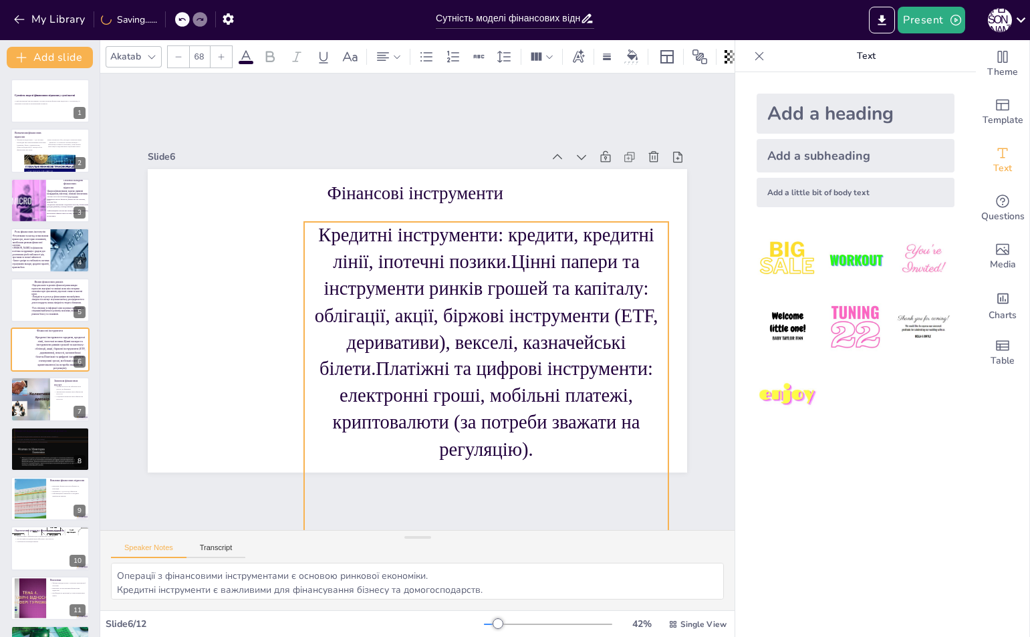
drag, startPoint x: 522, startPoint y: 351, endPoint x: 527, endPoint y: 265, distance: 85.6
click at [527, 265] on p "Кредитні інструменти: кредити, кредитні лінії, іпотечні позики.Цінні папери та …" at bounding box center [486, 342] width 364 height 241
click at [379, 49] on icon at bounding box center [383, 57] width 16 height 16
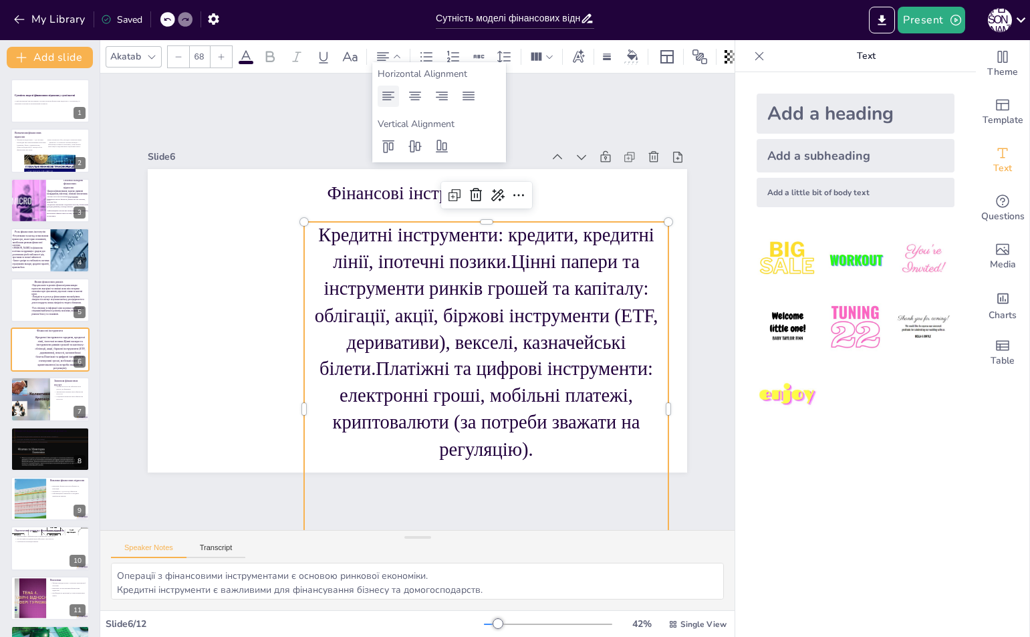
click at [377, 96] on div at bounding box center [387, 96] width 21 height 21
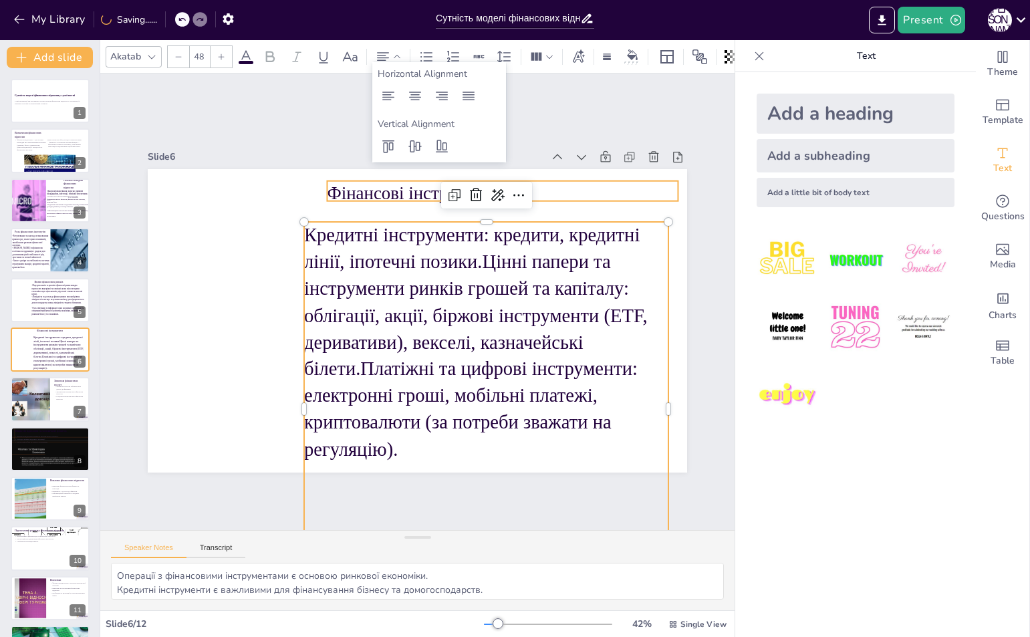
click at [569, 190] on p "Фінансові інструменти" at bounding box center [512, 202] width 351 height 61
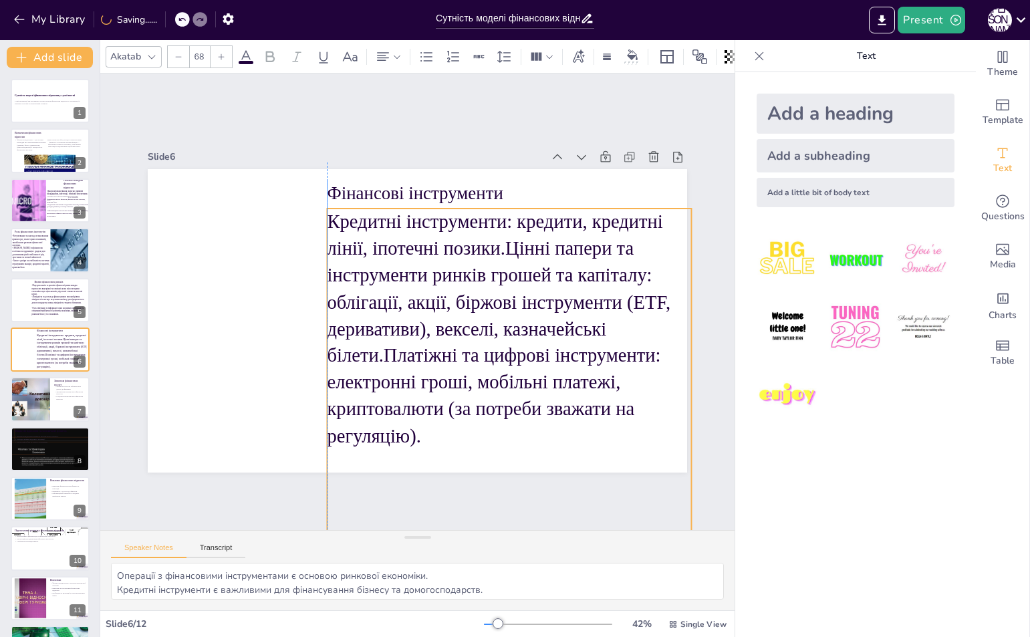
drag, startPoint x: 519, startPoint y: 285, endPoint x: 539, endPoint y: 271, distance: 24.1
click at [539, 271] on p "Кредитні інструменти: кредити, кредитні лінії, іпотечні позики.Цінні папери та …" at bounding box center [509, 328] width 364 height 241
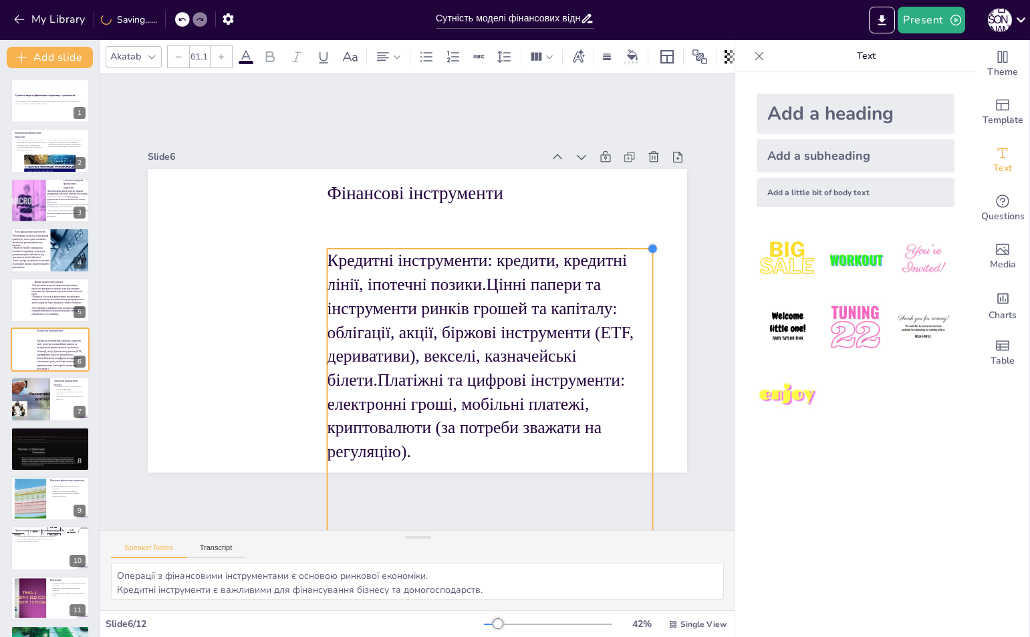
drag, startPoint x: 681, startPoint y: 202, endPoint x: 615, endPoint y: 250, distance: 81.2
click at [629, 243] on div "Фінансові інструменти Кредитні інструменти: кредити, кредитні лінії, іпотечні п…" at bounding box center [417, 320] width 539 height 303
type input "60.6"
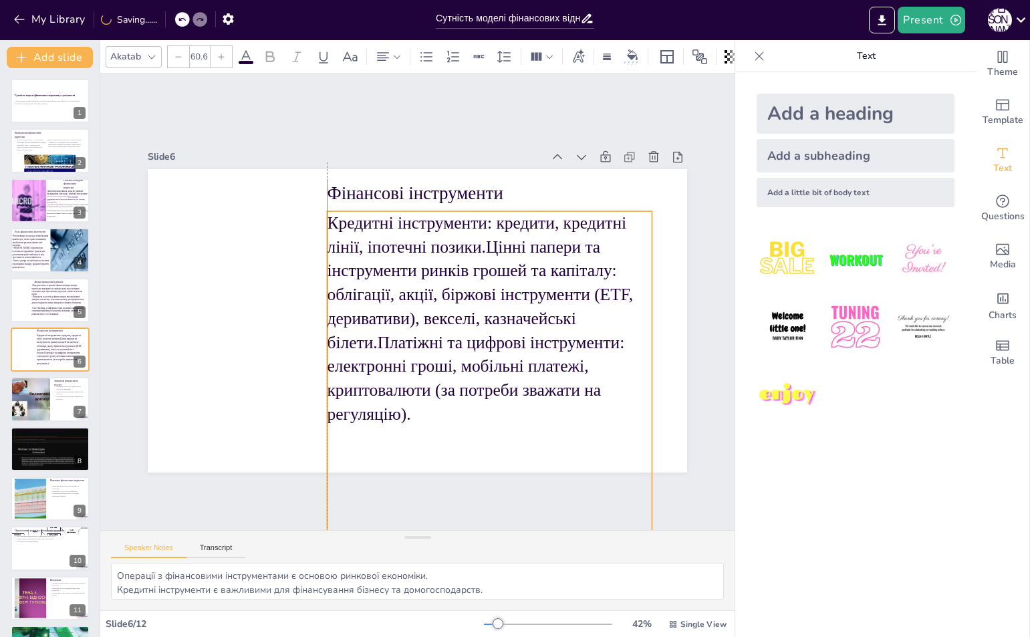
drag, startPoint x: 514, startPoint y: 294, endPoint x: 515, endPoint y: 279, distance: 15.4
click at [515, 279] on p "Кредитні інструменти: кредити, кредитні лінії, іпотечні позики.Цінні папери та …" at bounding box center [484, 332] width 362 height 277
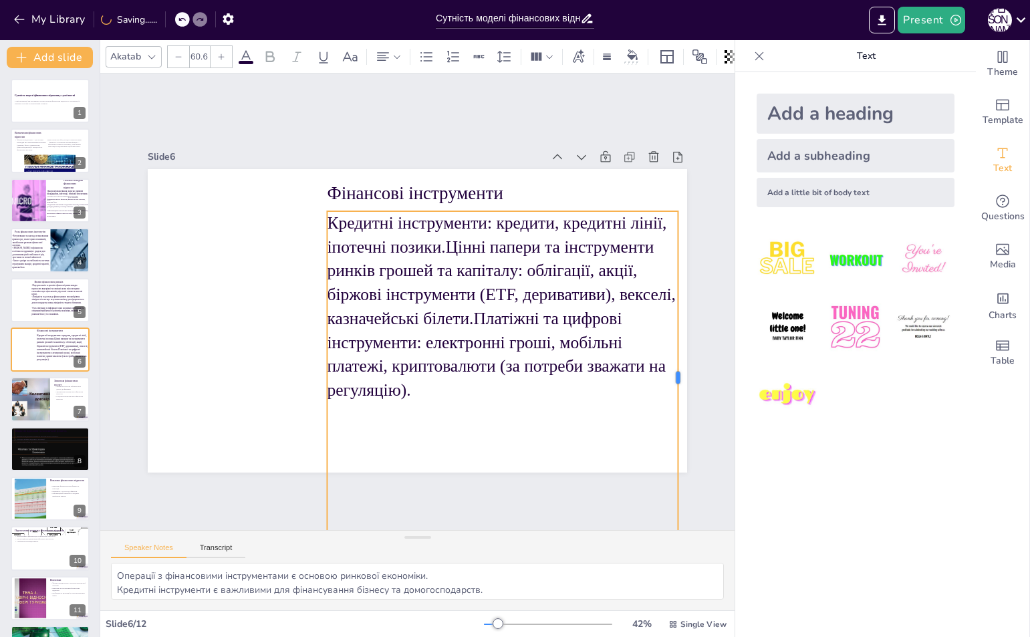
drag, startPoint x: 642, startPoint y: 370, endPoint x: 668, endPoint y: 371, distance: 26.1
click at [668, 371] on div at bounding box center [609, 500] width 176 height 294
click at [433, 239] on p "Кредитні інструменти: кредити, кредитні лінії, іпотечні позики.Цінні папери та …" at bounding box center [502, 306] width 351 height 190
click at [436, 240] on p "Кредитні інструменти: кредити, кредитні лінії, іпотечні позики.Цінні папери та …" at bounding box center [499, 323] width 383 height 259
click at [436, 240] on p "Кредитні інструменти: кредити, кредитні лінії, іпотечні позики.Цінні папери та …" at bounding box center [502, 306] width 351 height 190
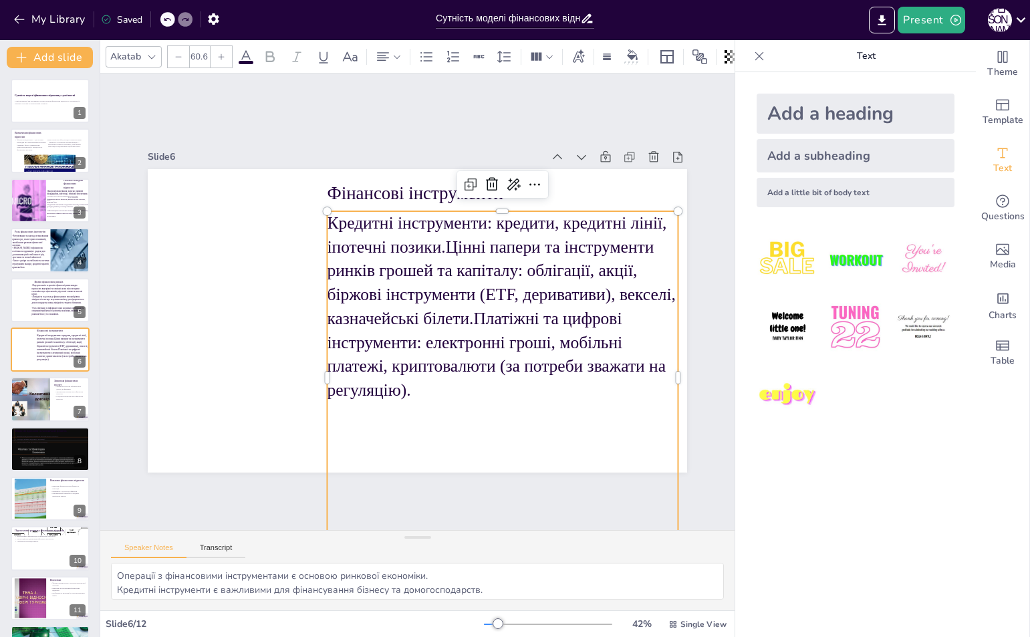
click at [447, 246] on p "Кредитні інструменти: кредити, кредитні лінії, іпотечні позики.Цінні папери та …" at bounding box center [471, 368] width 376 height 388
click at [447, 246] on p "Кредитні інструменти: кредити, кредитні лінії, іпотечні позики.Цінні папери та …" at bounding box center [501, 315] width 369 height 226
click at [447, 246] on p "Кредитні інструменти: кредити, кредитні лінії, іпотечні позики.Цінні папери та …" at bounding box center [499, 323] width 383 height 259
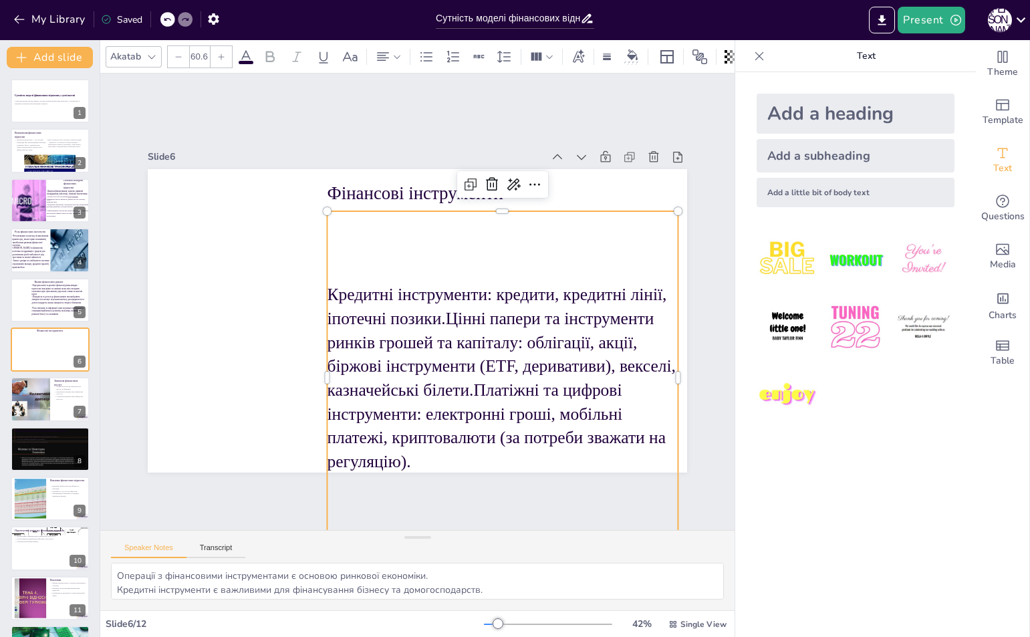
click at [456, 311] on p "Кредитні інструменти: кредити, кредитні лінії, іпотечні позики.Цінні папери та …" at bounding box center [494, 386] width 369 height 226
click at [456, 311] on p "Кредитні інструменти: кредити, кредитні лінії, іпотечні позики.Цінні папери та …" at bounding box center [493, 386] width 369 height 226
click at [523, 269] on div "Кредитні інструменти: кредити, кредитні лінії, іпотечні позики.Цінні папери та …" at bounding box center [493, 386] width 383 height 368
click at [507, 292] on p "Кредитні інструменти: кредити, кредитні лінії, іпотечні позики.Цінні папери та …" at bounding box center [484, 393] width 383 height 259
click at [324, 292] on p "Кредитні інструменти: кредити, кредитні лінії, іпотечні позики.Цінні папери та …" at bounding box center [494, 386] width 369 height 226
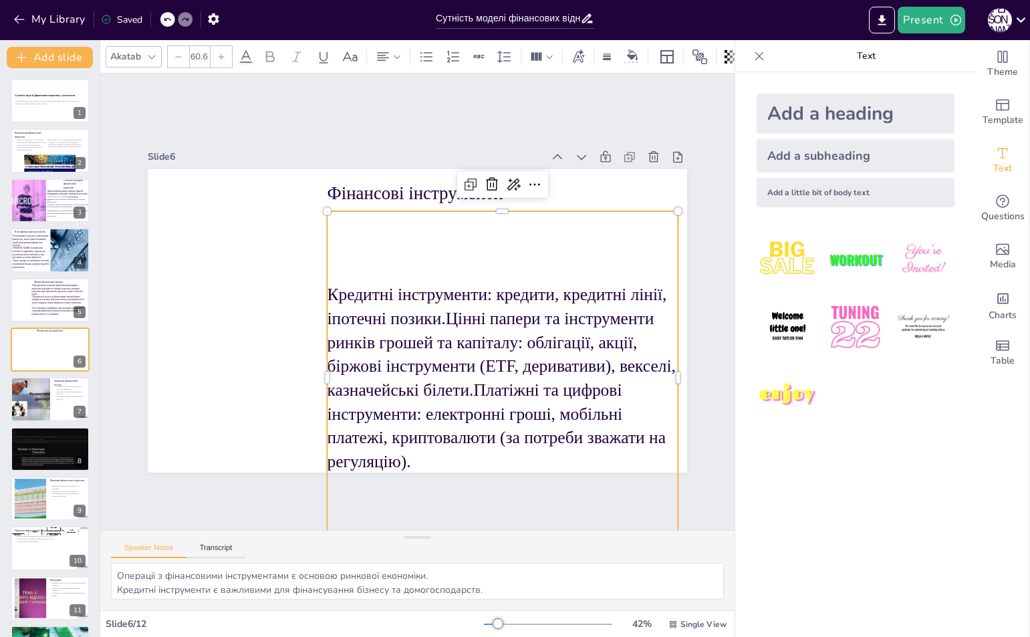
click at [327, 292] on p "Кредитні інструменти: кредити, кредитні лінії, іпотечні позики.Цінні папери та …" at bounding box center [502, 378] width 351 height 190
click at [327, 294] on p "Кредитні інструменти: кредити, кредитні лінії, іпотечні позики.Цінні папери та …" at bounding box center [502, 378] width 351 height 190
click at [397, 250] on div "Кредитні інструменти: кредити, кредитні лінії, іпотечні позики.Цінні папери та …" at bounding box center [371, 406] width 426 height 436
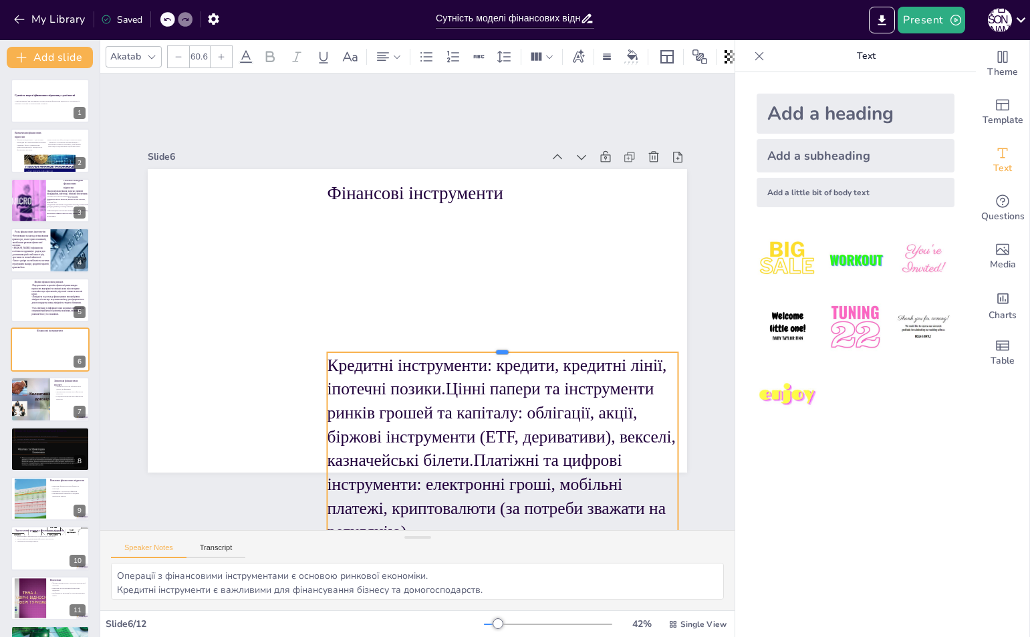
drag, startPoint x: 490, startPoint y: 204, endPoint x: 477, endPoint y: 354, distance: 150.9
click at [477, 351] on div at bounding box center [460, 388] width 290 height 214
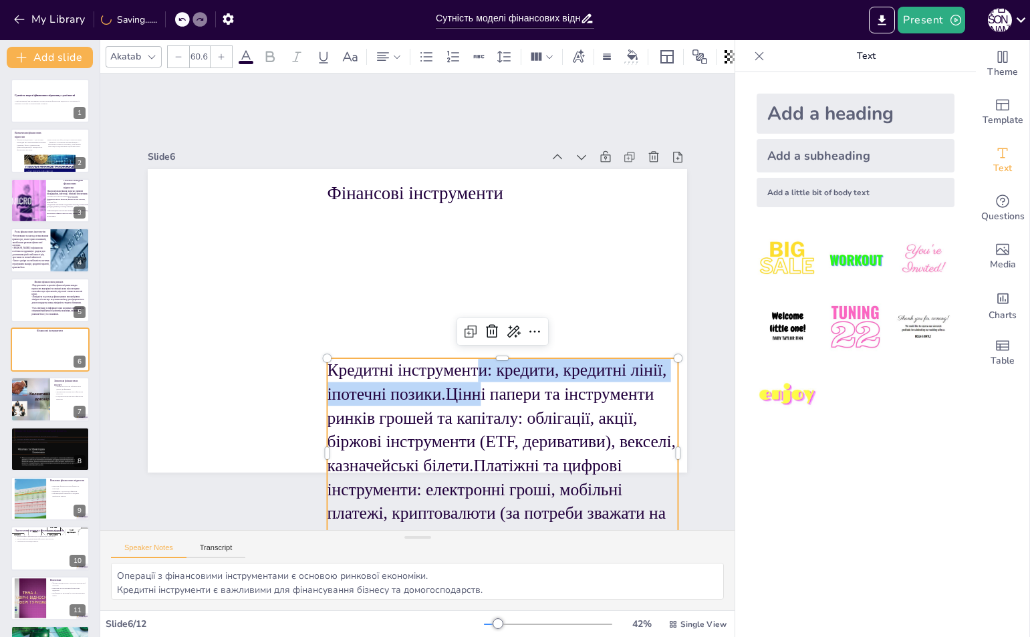
drag, startPoint x: 468, startPoint y: 390, endPoint x: 472, endPoint y: 365, distance: 24.9
click at [472, 365] on p "Кредитні інструменти: кредити, кредитні лінії, іпотечні позики.Цінні папери та …" at bounding box center [502, 453] width 351 height 190
click at [589, 244] on div at bounding box center [417, 320] width 539 height 303
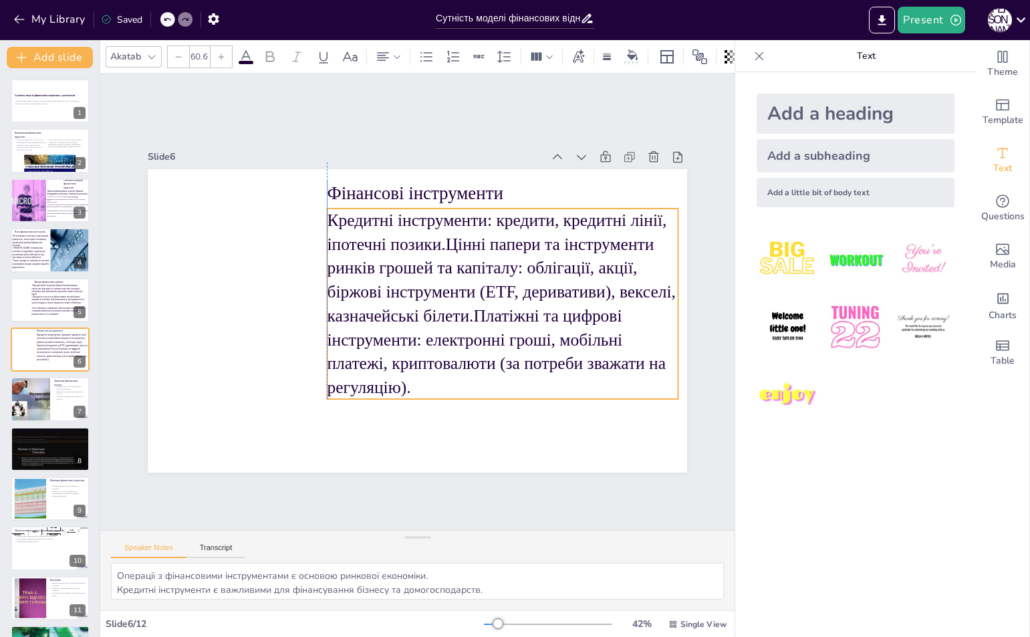
drag, startPoint x: 532, startPoint y: 381, endPoint x: 532, endPoint y: 231, distance: 149.7
click at [532, 231] on p "Кредитні інструменти: кредити, кредитні лінії, іпотечні позики.Цінні папери та …" at bounding box center [501, 312] width 369 height 226
click at [444, 239] on p "Кредитні інструменти: кредити, кредитні лінії, іпотечні позики.Цінні папери та …" at bounding box center [501, 312] width 369 height 226
click at [491, 282] on p "Кредитні інструменти: кредити, кредитні лінії, іпотечні позики.Цінні папери та …" at bounding box center [502, 303] width 351 height 190
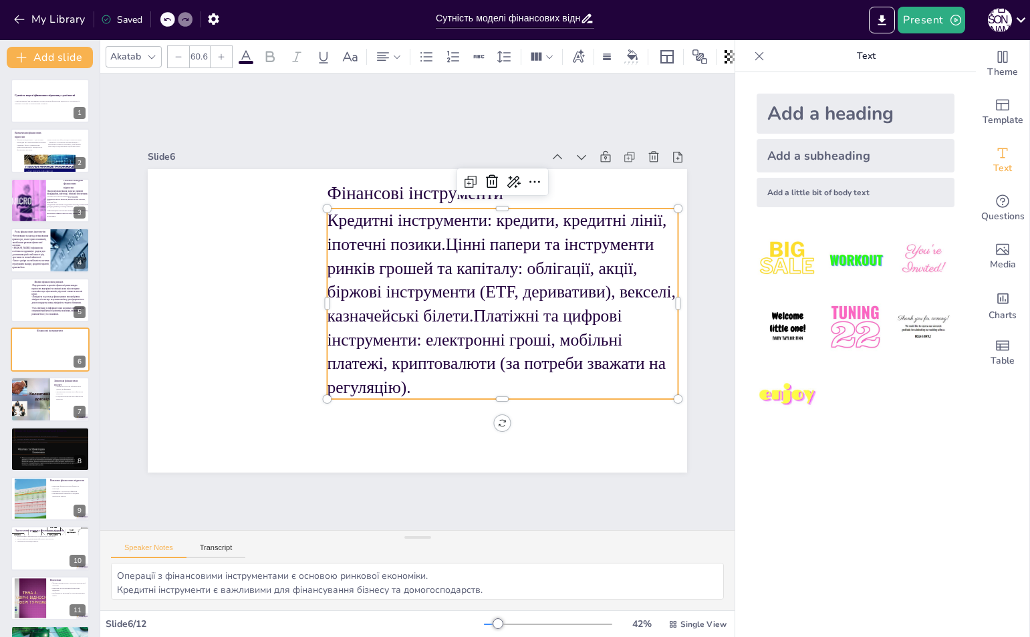
click at [491, 282] on p "Кредитні інструменти: кредити, кредитні лінії, іпотечні позики.Цінні папери та …" at bounding box center [501, 312] width 369 height 226
click at [440, 234] on p "Кредитні інструменти: кредити, кредитні лінії, іпотечні позики.Цінні папери та …" at bounding box center [501, 312] width 369 height 226
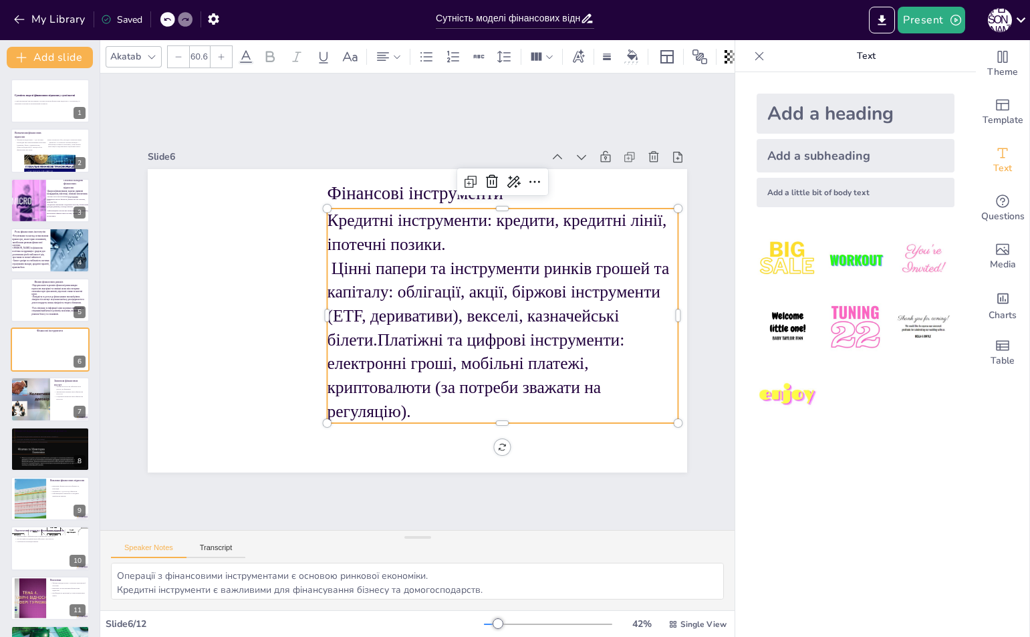
click at [371, 338] on p "Кредитні інструменти: кредити, кредитні лінії, іпотечні позики. Цінні папери та…" at bounding box center [500, 324] width 371 height 250
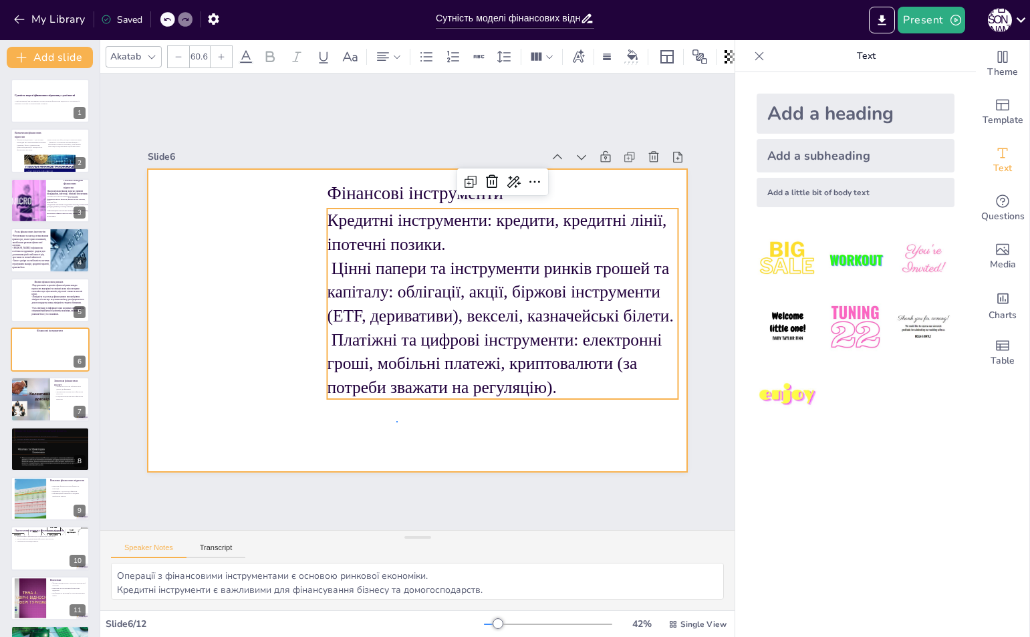
click at [396, 422] on div at bounding box center [415, 320] width 568 height 358
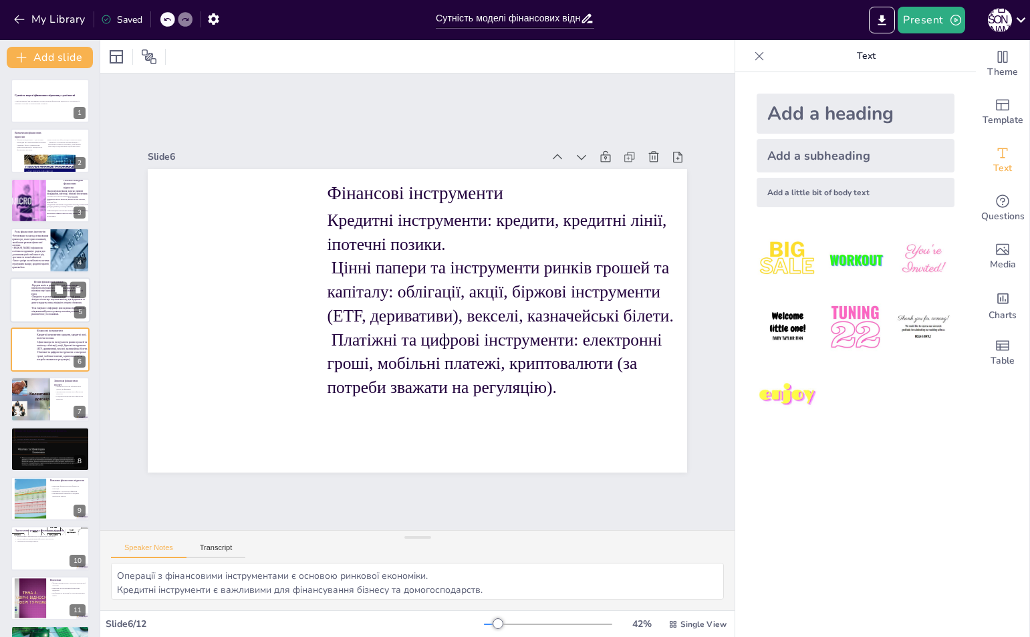
click at [37, 299] on p "-Ліквідність та доступ до фінансування: високий рівень ліквідності полегшує зал…" at bounding box center [57, 305] width 53 height 20
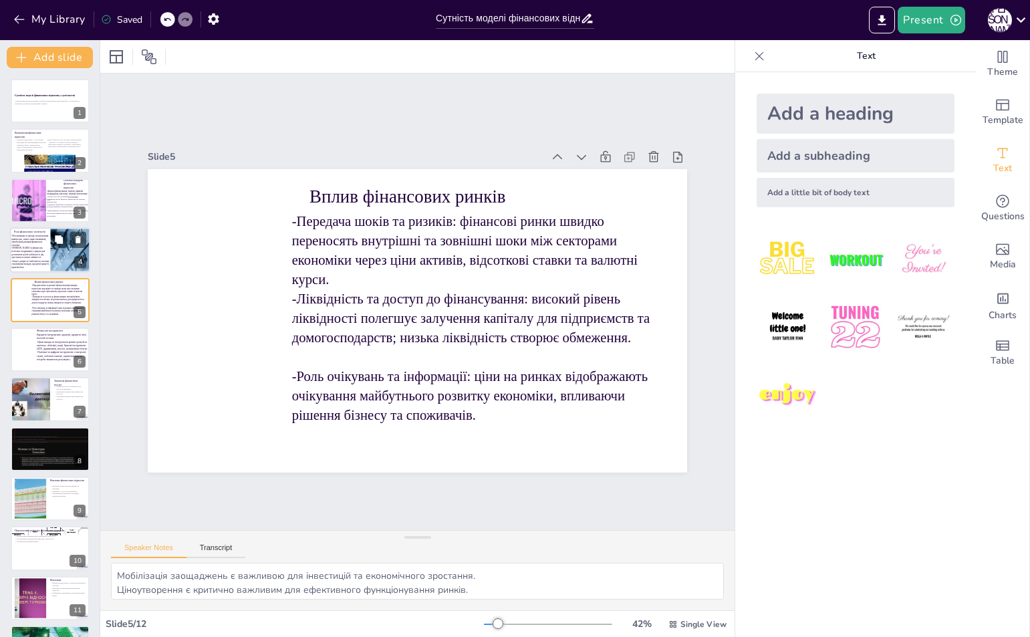
click at [35, 249] on p "-[PERSON_NAME] та фінансова політика: координація з урядом для досягнення цілей…" at bounding box center [30, 253] width 39 height 12
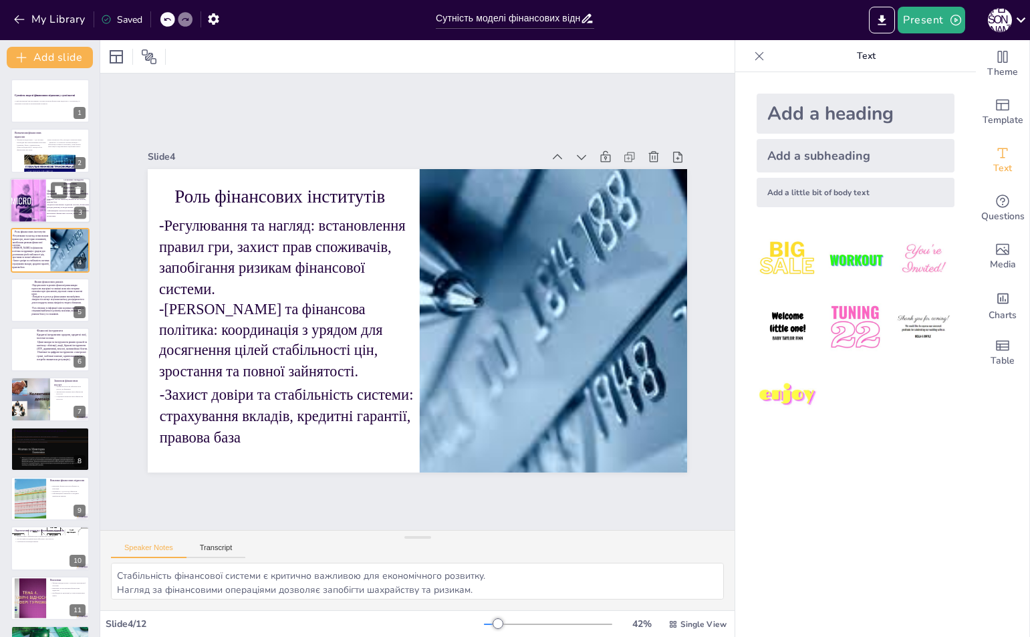
click at [43, 193] on div at bounding box center [39, 200] width 81 height 45
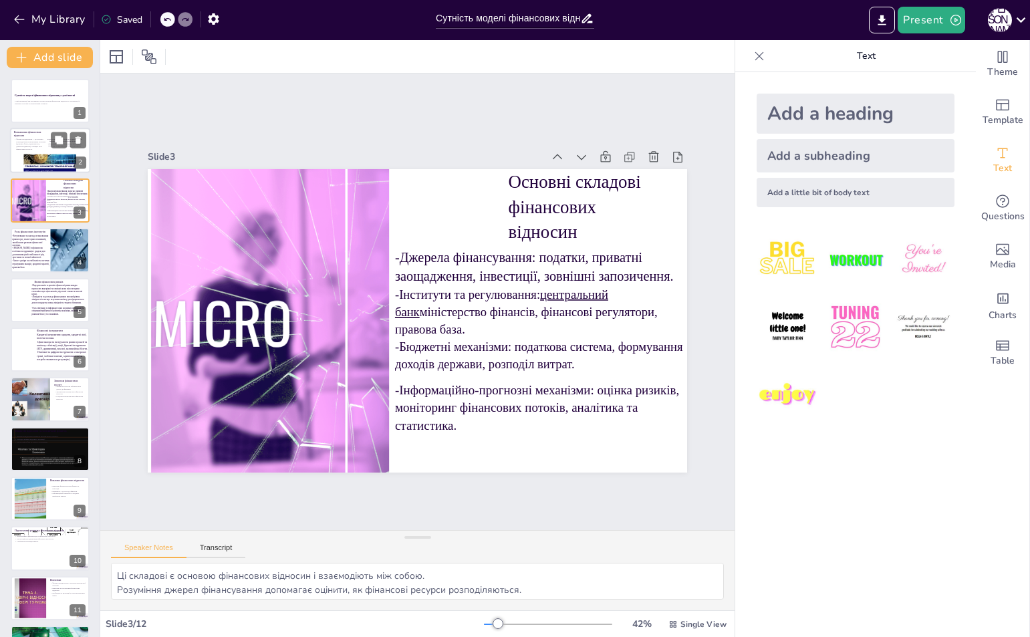
click at [30, 148] on p "Фінансові відносини — це система взаємодій між економічними агентами (держава, …" at bounding box center [32, 144] width 36 height 13
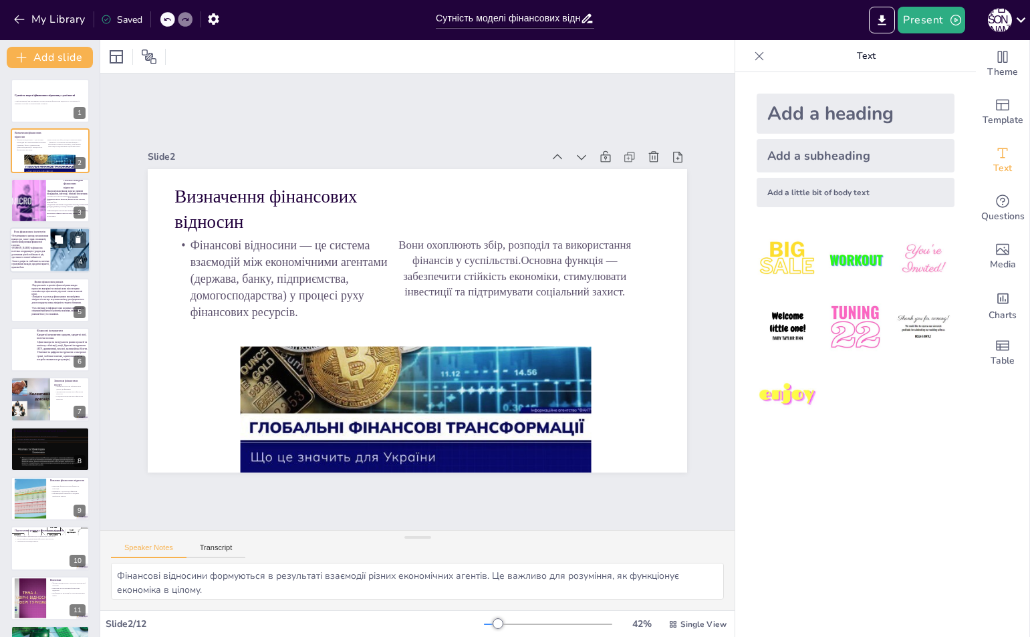
click at [31, 232] on p "Роль фінансових інститутів" at bounding box center [30, 232] width 32 height 4
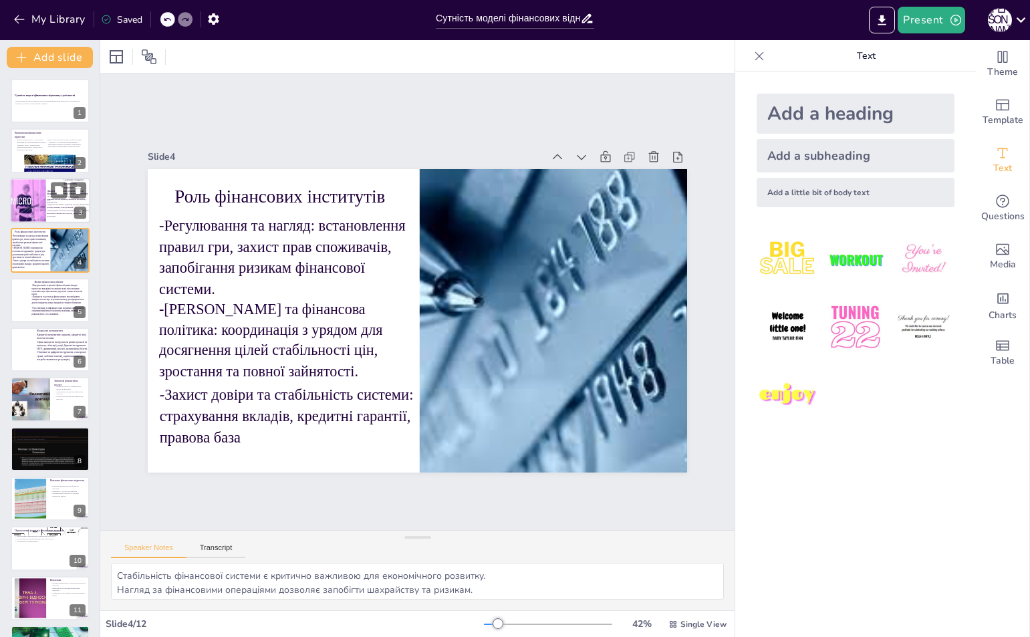
click at [32, 198] on div at bounding box center [39, 200] width 81 height 45
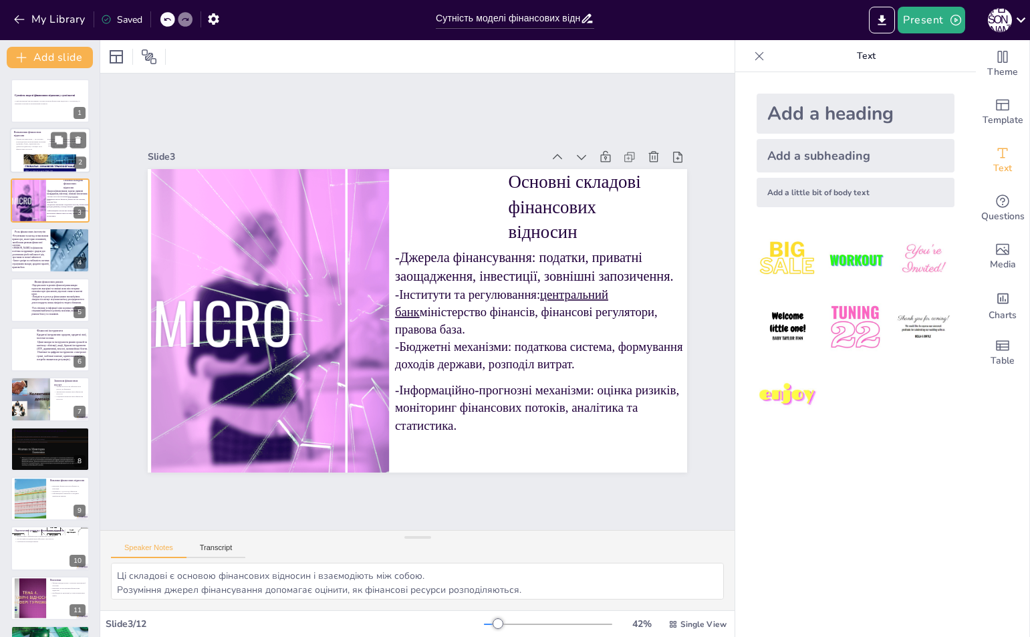
click at [30, 158] on div at bounding box center [42, 152] width 67 height 41
type textarea "Фінансові відносини формуються в результаті взаємодії різних економічних агенті…"
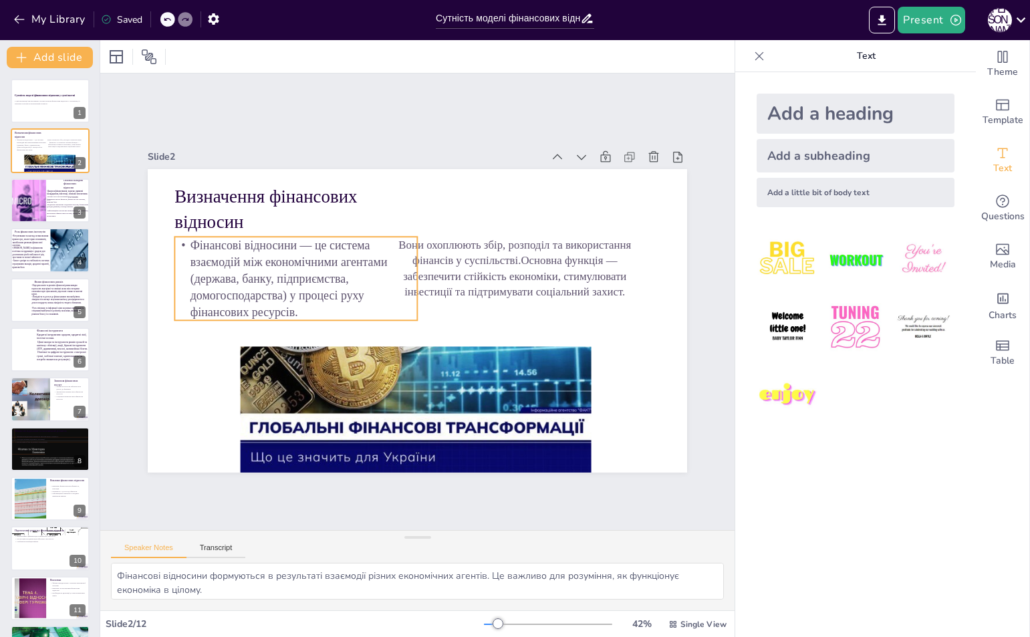
click at [257, 281] on p "Фінансові відносини — це система взаємодій між економічними агентами (держава, …" at bounding box center [299, 265] width 250 height 109
click at [245, 49] on icon at bounding box center [246, 57] width 16 height 16
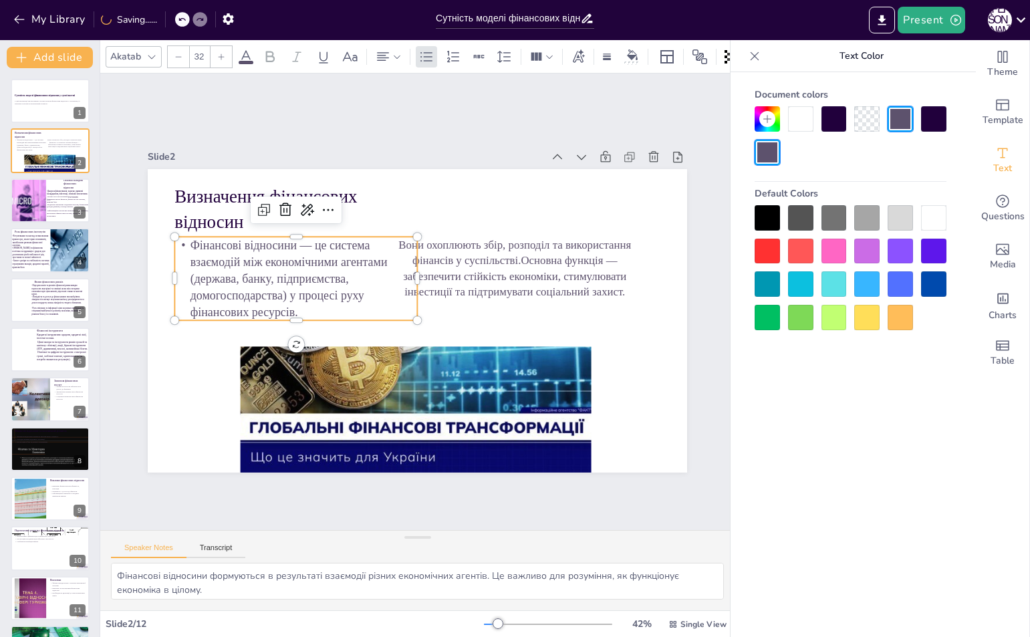
click at [931, 127] on div at bounding box center [933, 118] width 25 height 25
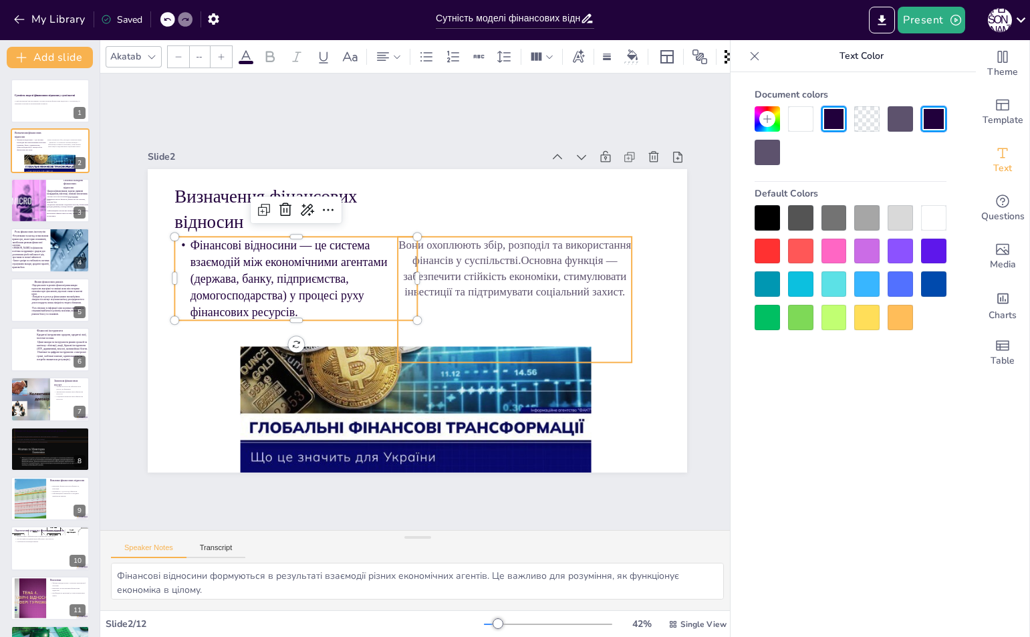
type input "40"
click at [463, 292] on p "Вони охоплюють збір, розподіл та використання фінансів у суспільстві.Основна фу…" at bounding box center [519, 289] width 242 height 110
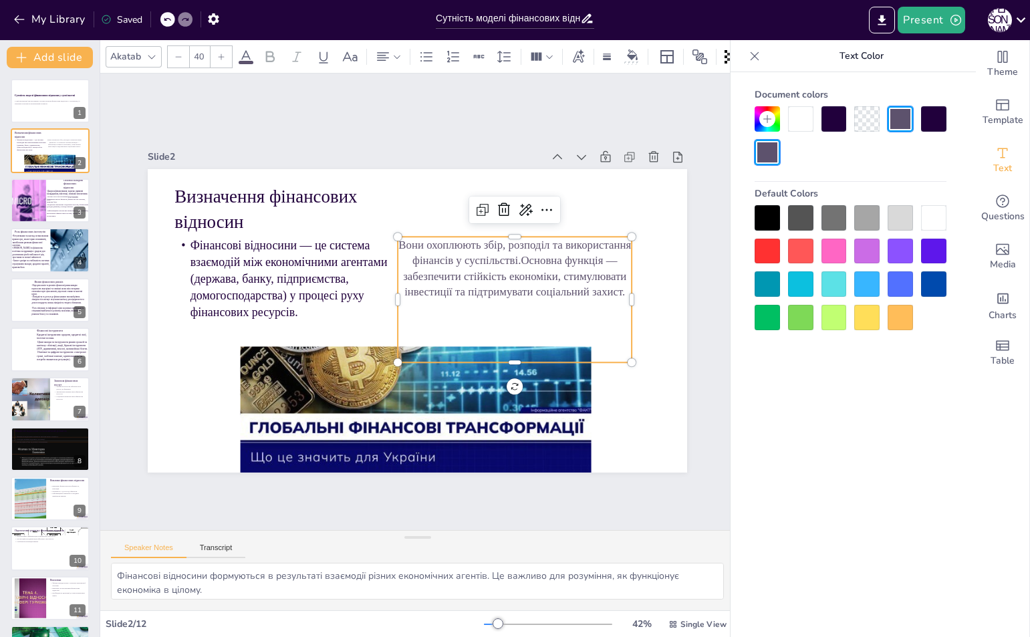
click at [938, 112] on div at bounding box center [933, 118] width 25 height 25
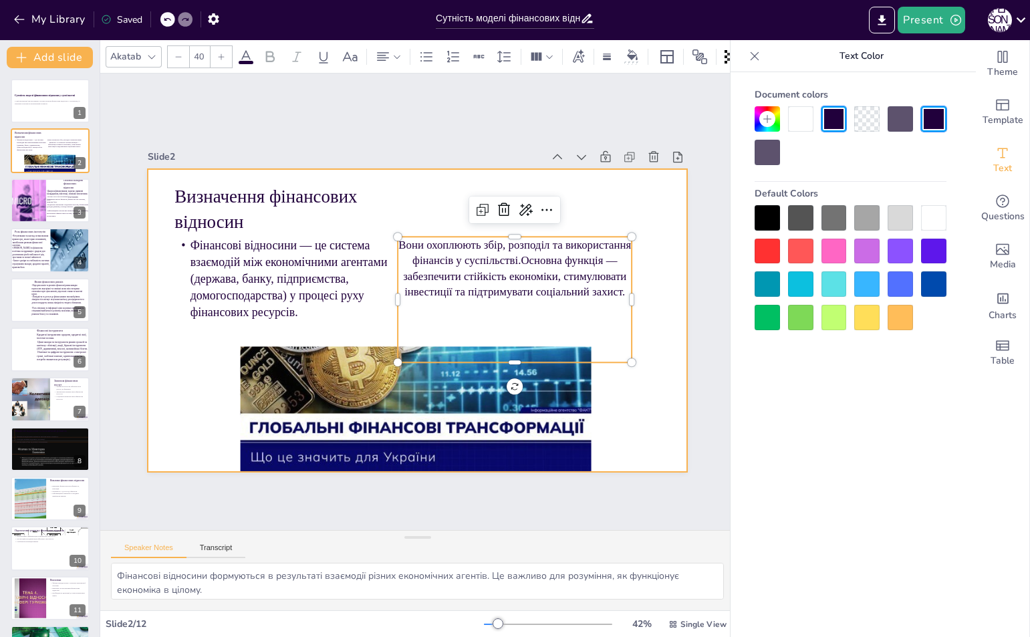
click at [416, 138] on div "Slide 1 Сутність моделі фінансових відносин у суспільстві У цій презентації ми …" at bounding box center [417, 302] width 572 height 396
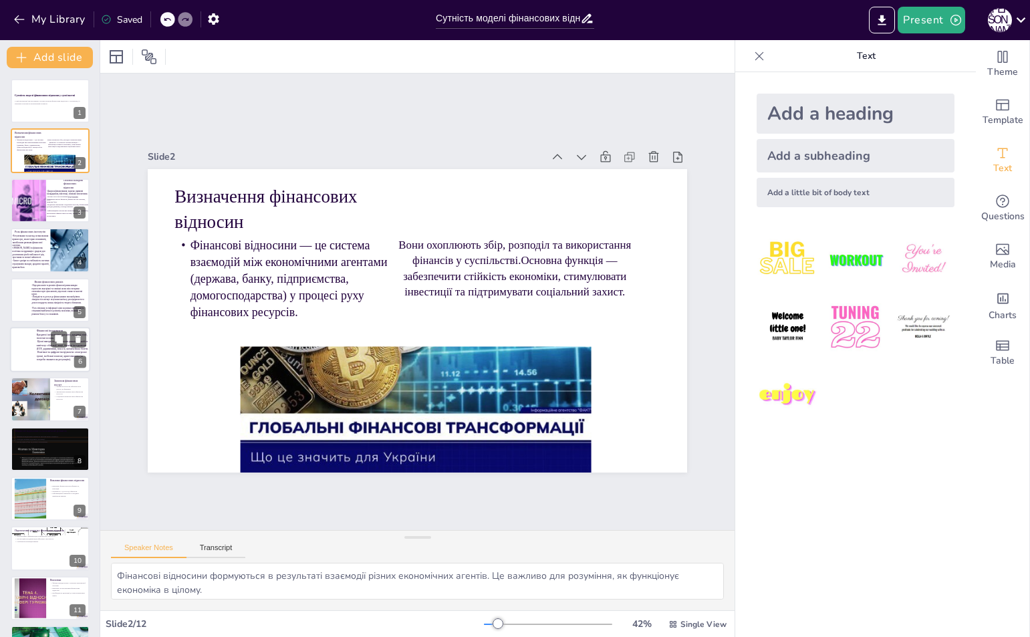
click at [21, 351] on div at bounding box center [22, 340] width 39 height 29
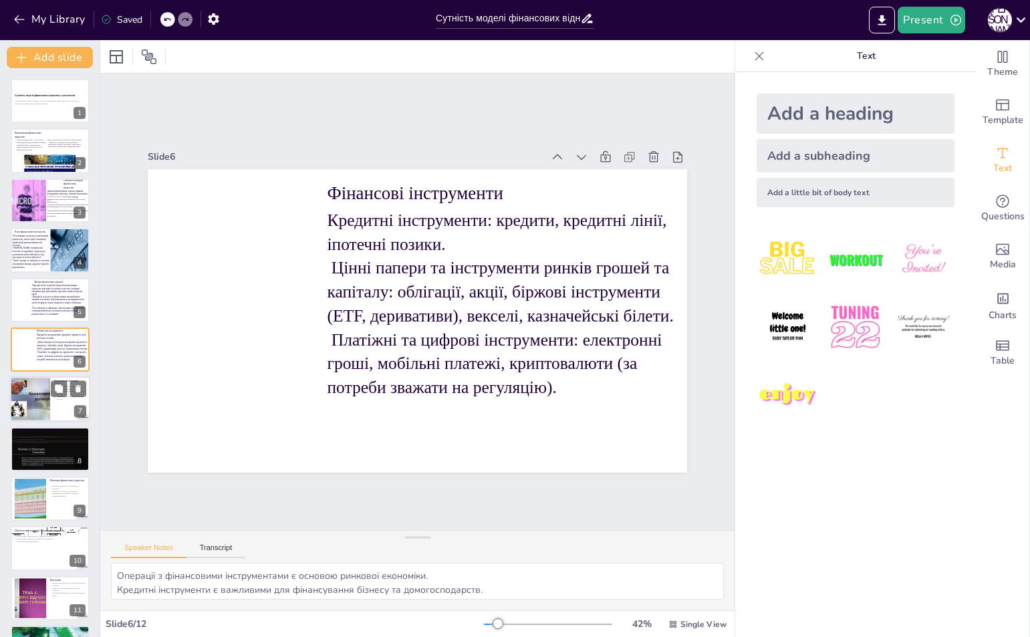
click at [50, 404] on div at bounding box center [50, 399] width 80 height 45
type textarea "Доступ до фінансових послуг є важливим для економічного розвитку. Зменшення риз…"
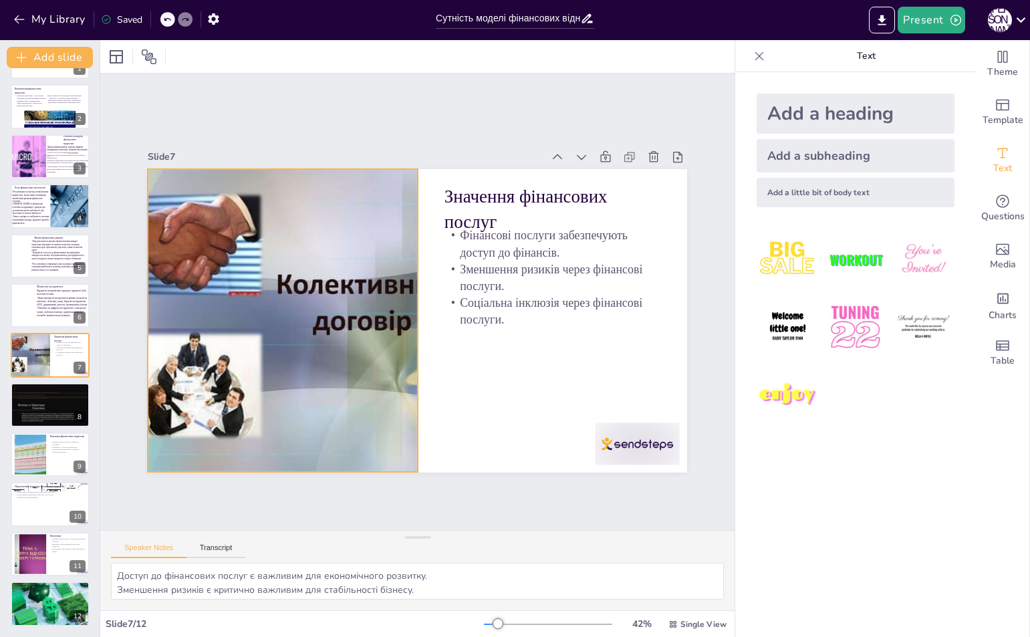
click at [322, 298] on div at bounding box center [281, 306] width 434 height 344
click at [406, 317] on div at bounding box center [281, 306] width 434 height 344
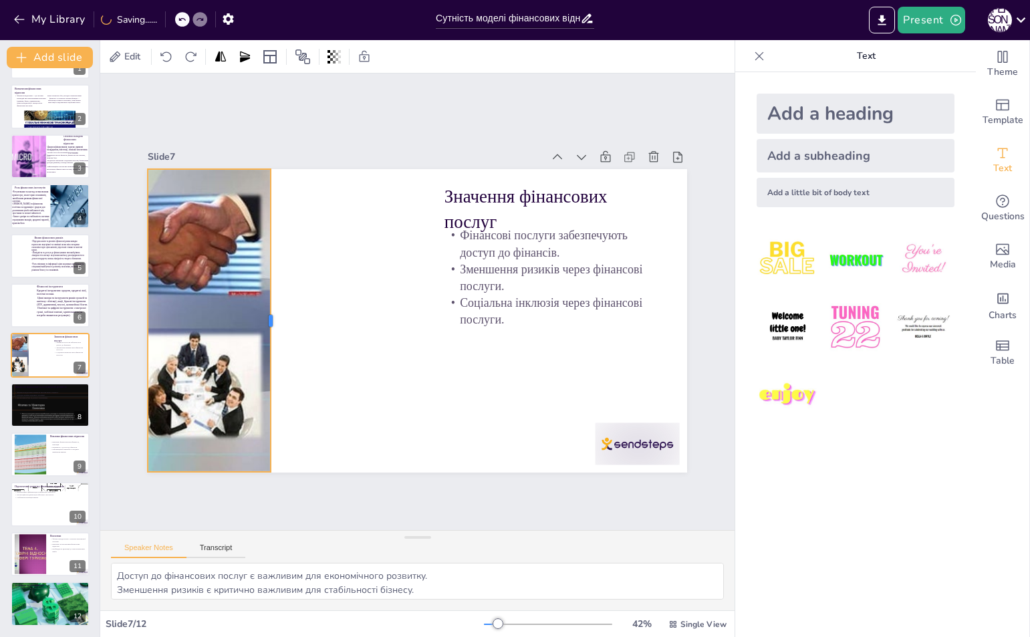
drag, startPoint x: 410, startPoint y: 310, endPoint x: 263, endPoint y: 310, distance: 147.0
click at [263, 310] on div at bounding box center [274, 305] width 42 height 303
click at [313, 161] on div "Slide 7" at bounding box center [417, 157] width 539 height 19
click at [315, 148] on div "Slide 7" at bounding box center [393, 141] width 379 height 134
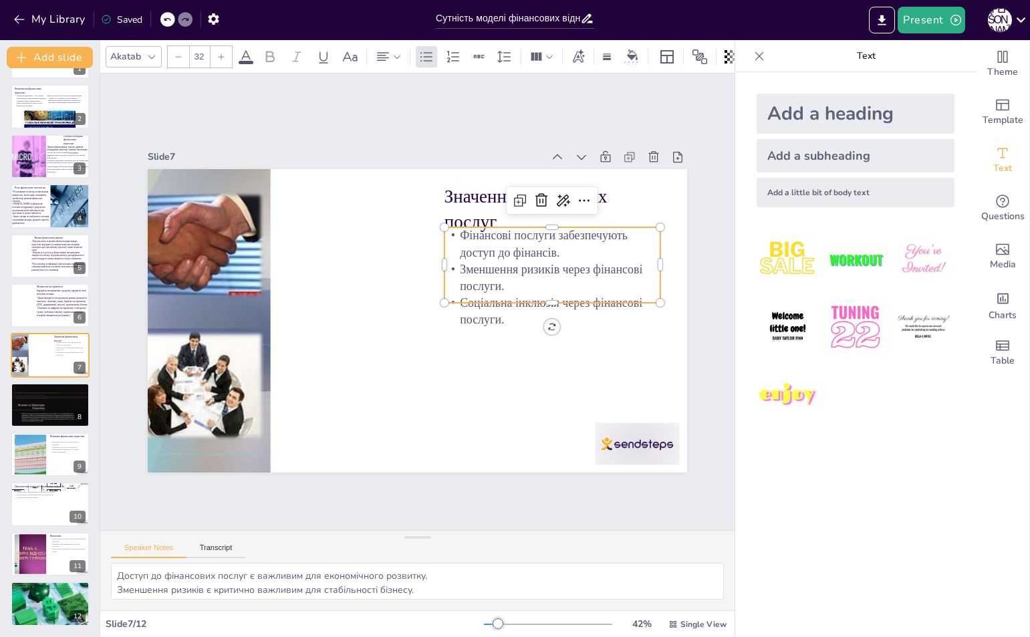
click at [544, 274] on p "Зменшення ризиків через фінансові послуги." at bounding box center [554, 305] width 218 height 77
click at [544, 274] on p "Зменшення ризиків через фінансові послуги." at bounding box center [554, 291] width 218 height 56
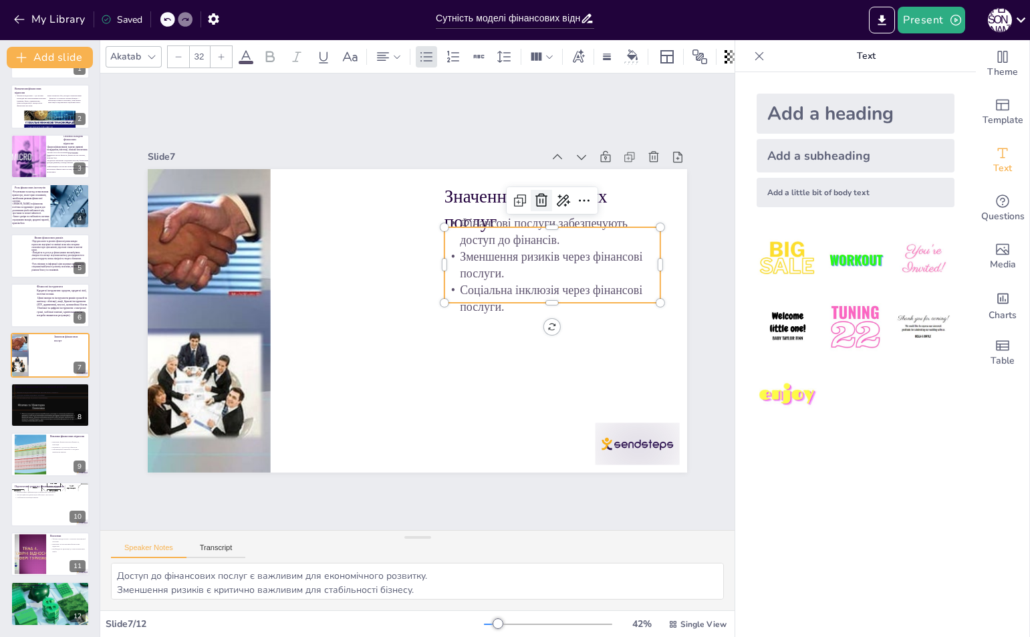
click at [542, 205] on icon at bounding box center [550, 213] width 17 height 17
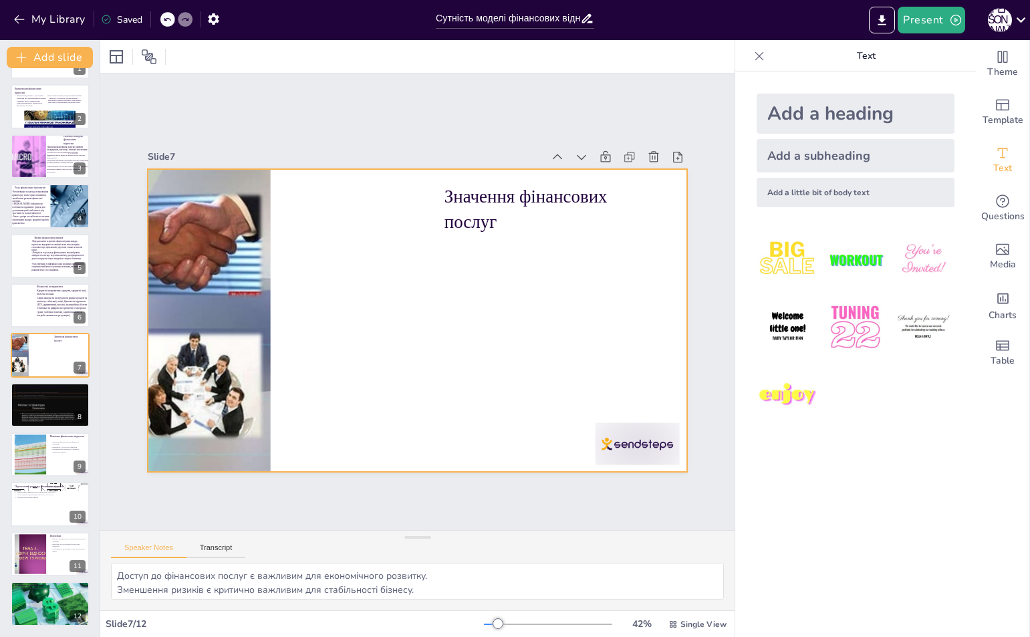
click at [400, 268] on div at bounding box center [416, 320] width 568 height 358
click at [338, 267] on div at bounding box center [416, 321] width 568 height 358
click at [860, 101] on div "Add a heading" at bounding box center [855, 114] width 198 height 40
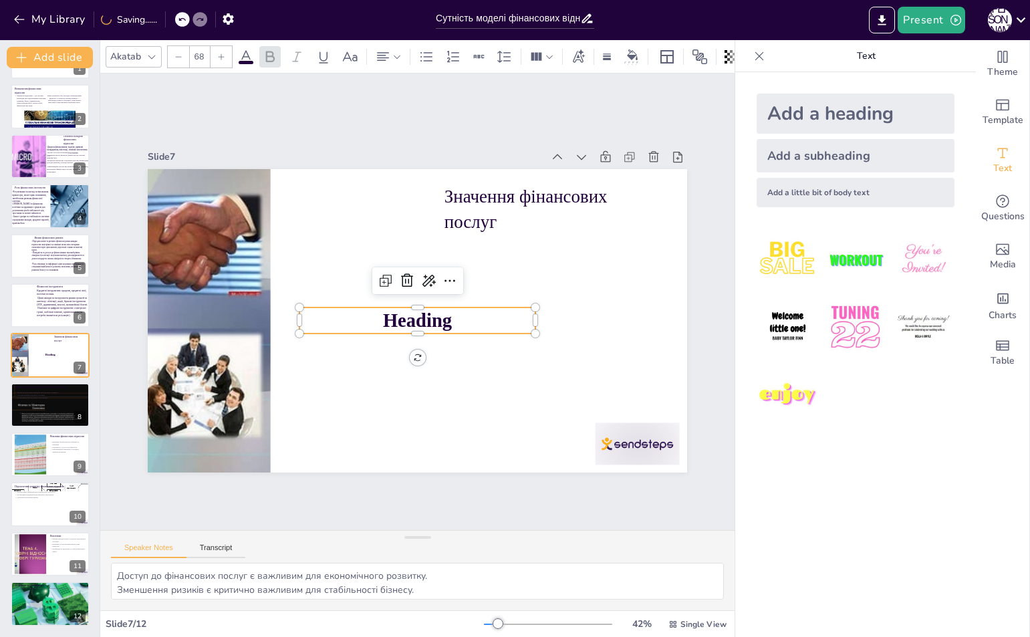
click at [477, 323] on p "Heading" at bounding box center [417, 320] width 236 height 27
click at [477, 323] on p "Heading" at bounding box center [408, 317] width 218 height 141
click at [477, 323] on p "Heading" at bounding box center [417, 320] width 236 height 27
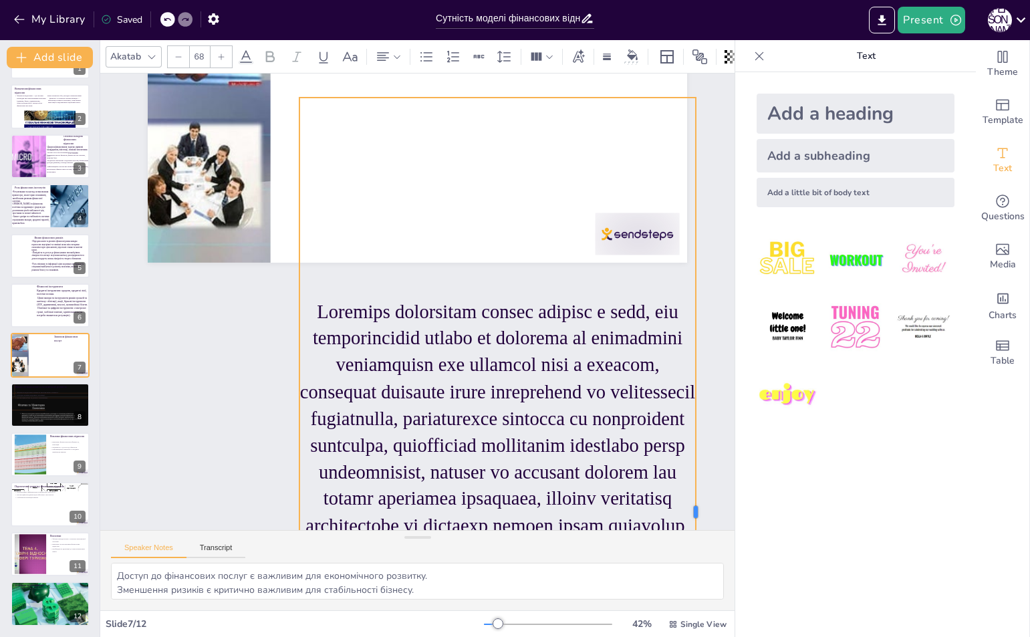
drag, startPoint x: 525, startPoint y: 505, endPoint x: 681, endPoint y: 448, distance: 165.9
click at [685, 263] on div "Значення фінансових послуг" at bounding box center [417, 110] width 539 height 303
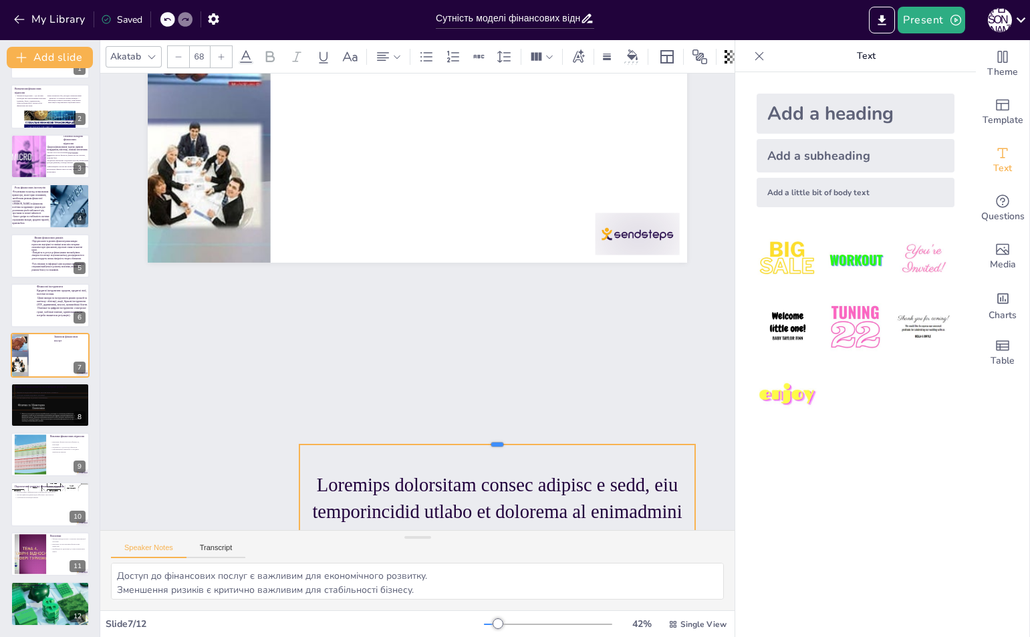
drag, startPoint x: 489, startPoint y: 98, endPoint x: 464, endPoint y: 438, distance: 341.6
click at [464, 438] on div at bounding box center [482, 446] width 394 height 52
click at [439, 375] on div "Slide 1 Сутність моделі фінансових відносин у суспільстві У цій презентації ми …" at bounding box center [417, 301] width 678 height 520
drag, startPoint x: 416, startPoint y: 464, endPoint x: 416, endPoint y: 454, distance: 10.0
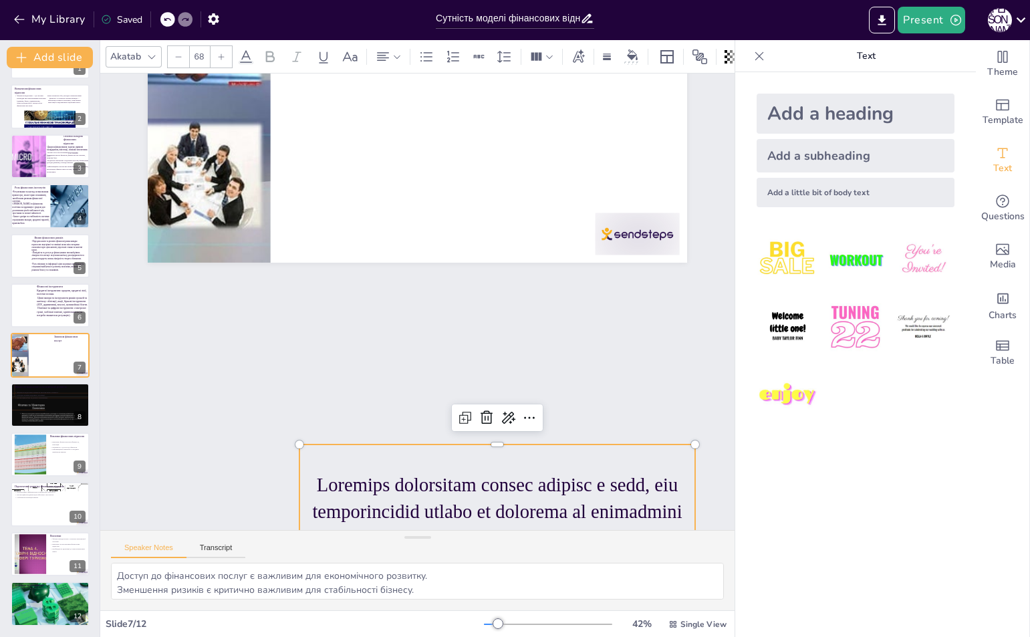
click at [376, 388] on div "Slide 1 Сутність моделі фінансових відносин у суспільстві У цій презентації ми …" at bounding box center [416, 302] width 715 height 579
click at [376, 392] on div "Slide 1 Сутність моделі фінансових відносин у суспільстві У цій презентації ми …" at bounding box center [417, 301] width 634 height 456
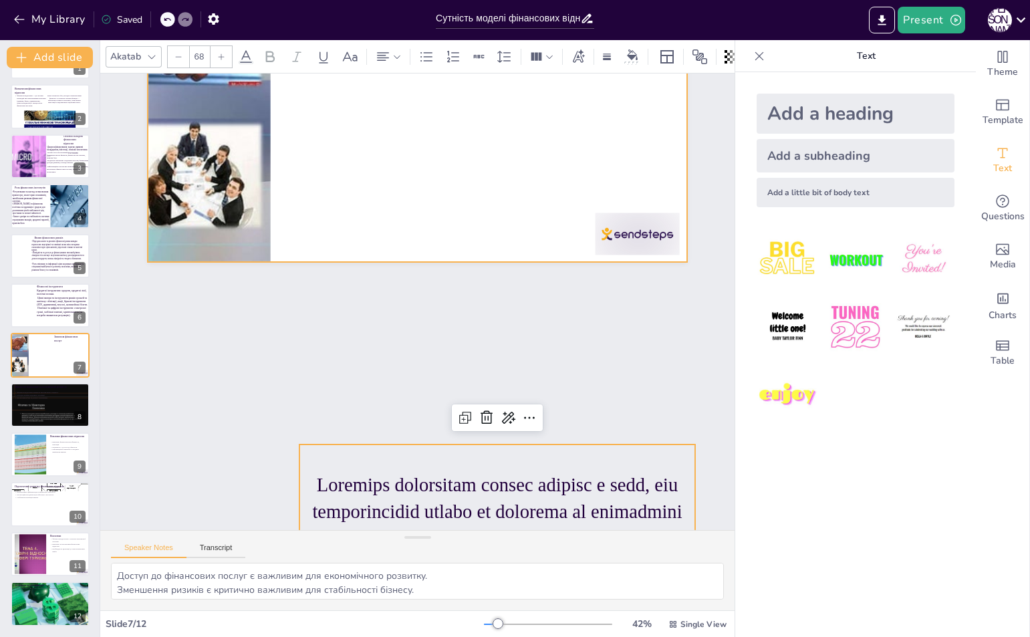
click at [406, 232] on div at bounding box center [457, 114] width 591 height 409
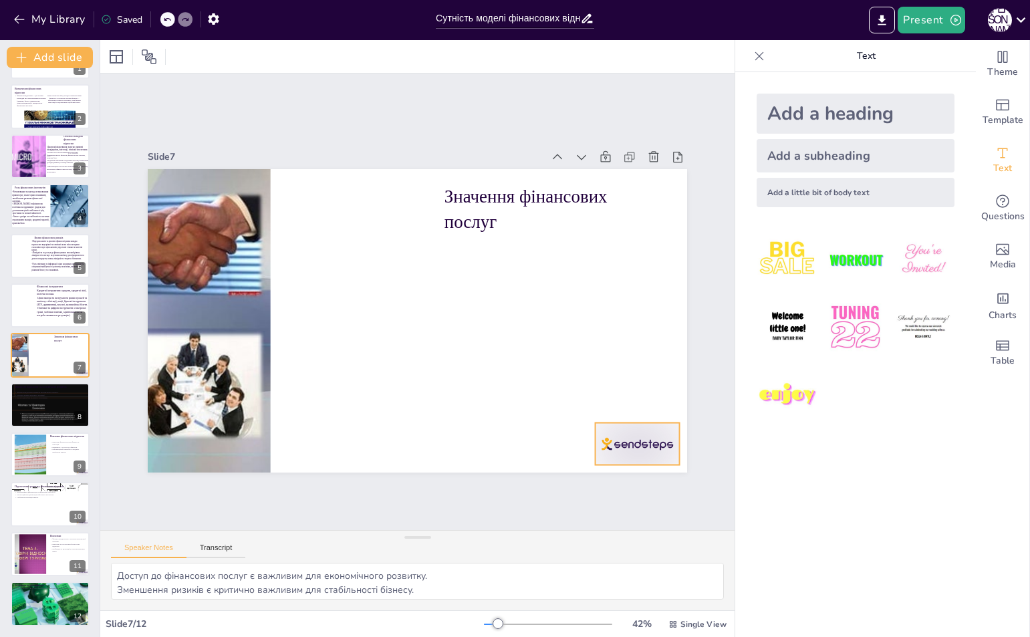
click at [615, 440] on div at bounding box center [621, 465] width 88 height 51
click at [631, 435] on icon at bounding box center [623, 442] width 15 height 15
click at [816, 119] on div "Add a heading" at bounding box center [855, 114] width 198 height 40
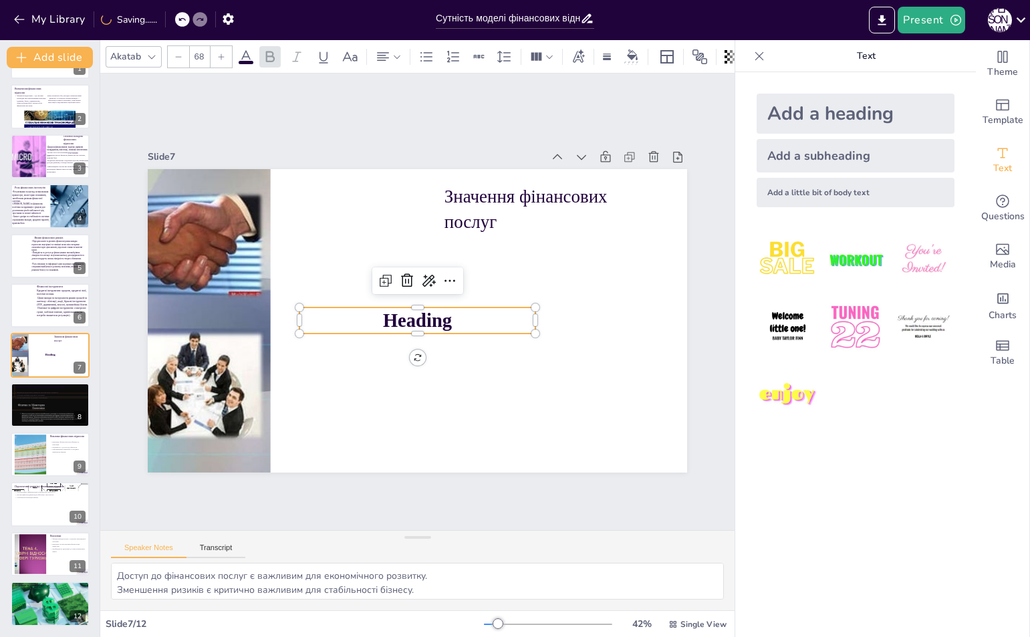
drag, startPoint x: 423, startPoint y: 318, endPoint x: 452, endPoint y: 317, distance: 28.8
click at [447, 317] on span "Heading" at bounding box center [415, 320] width 71 height 29
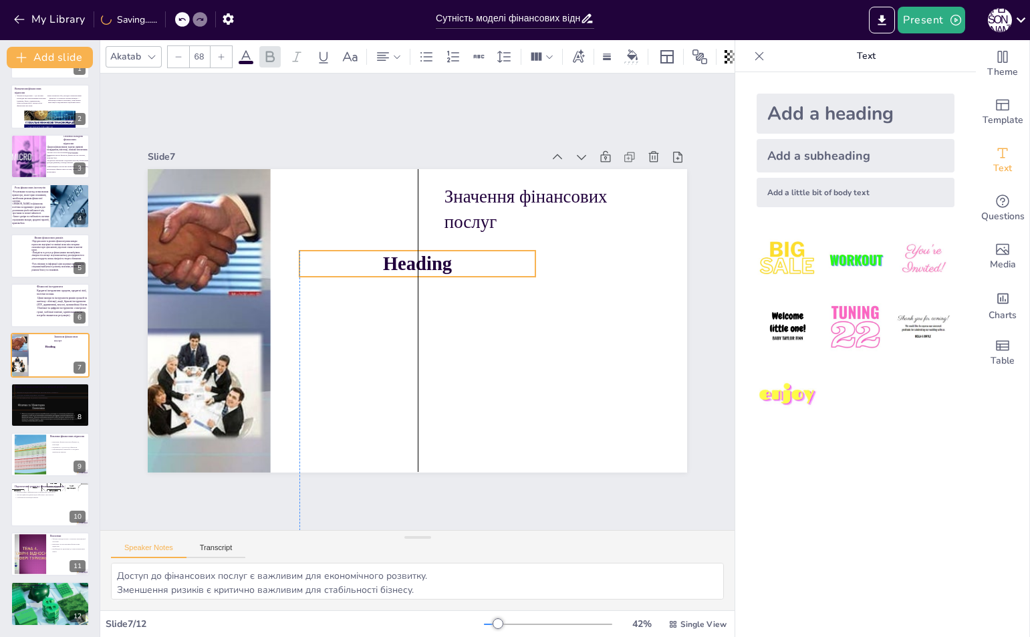
drag, startPoint x: 463, startPoint y: 323, endPoint x: 429, endPoint y: 264, distance: 68.0
click at [429, 264] on span "Heading" at bounding box center [417, 263] width 69 height 21
click at [438, 260] on p "Heading" at bounding box center [410, 262] width 236 height 27
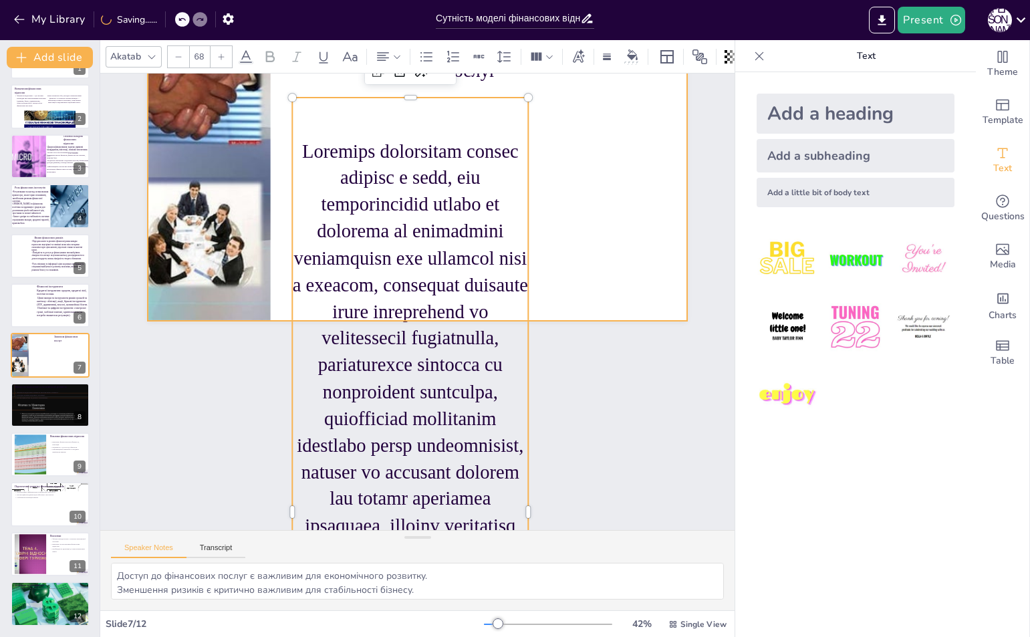
click at [579, 188] on div at bounding box center [458, 176] width 607 height 455
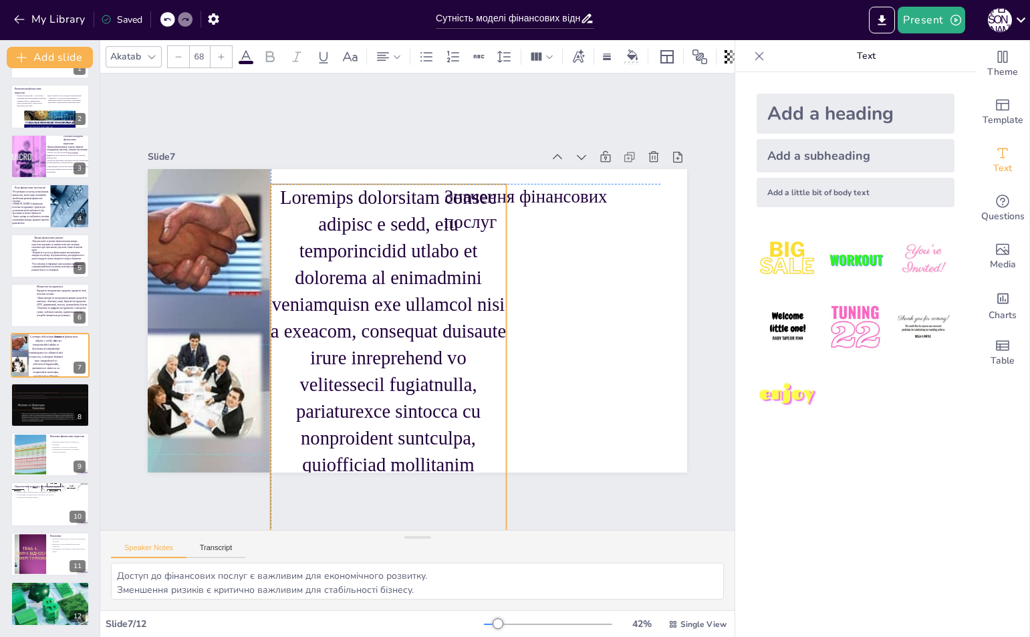
drag, startPoint x: 474, startPoint y: 309, endPoint x: 452, endPoint y: 233, distance: 78.6
click at [452, 233] on p at bounding box center [361, 553] width 313 height 769
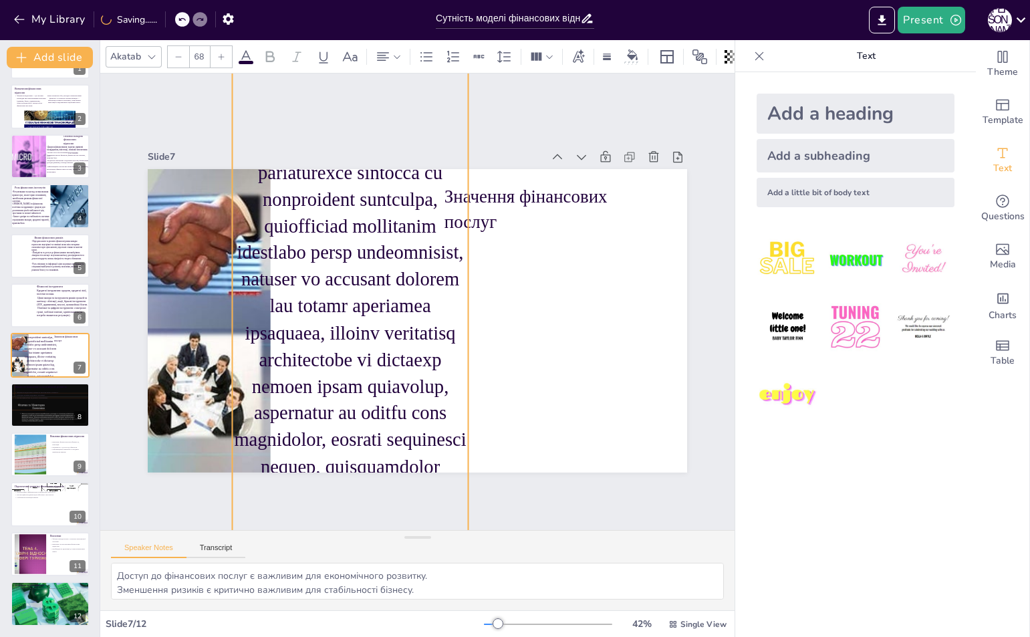
drag, startPoint x: 431, startPoint y: 359, endPoint x: 407, endPoint y: 182, distance: 178.7
click at [407, 182] on p at bounding box center [350, 319] width 236 height 748
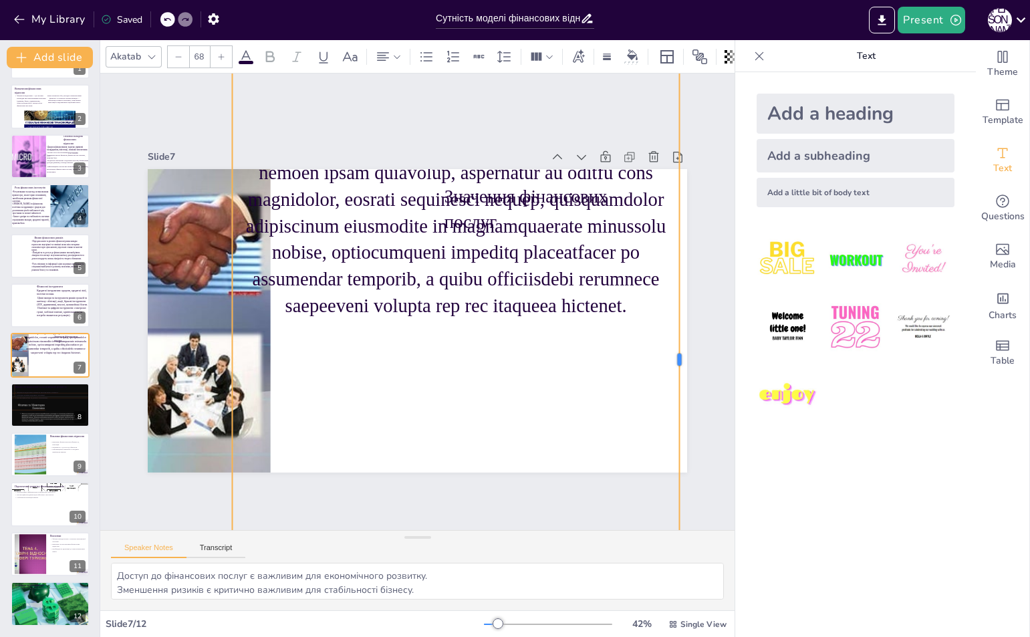
drag, startPoint x: 461, startPoint y: 350, endPoint x: 577, endPoint y: 311, distance: 121.9
click at [674, 333] on div at bounding box center [677, 386] width 97 height 825
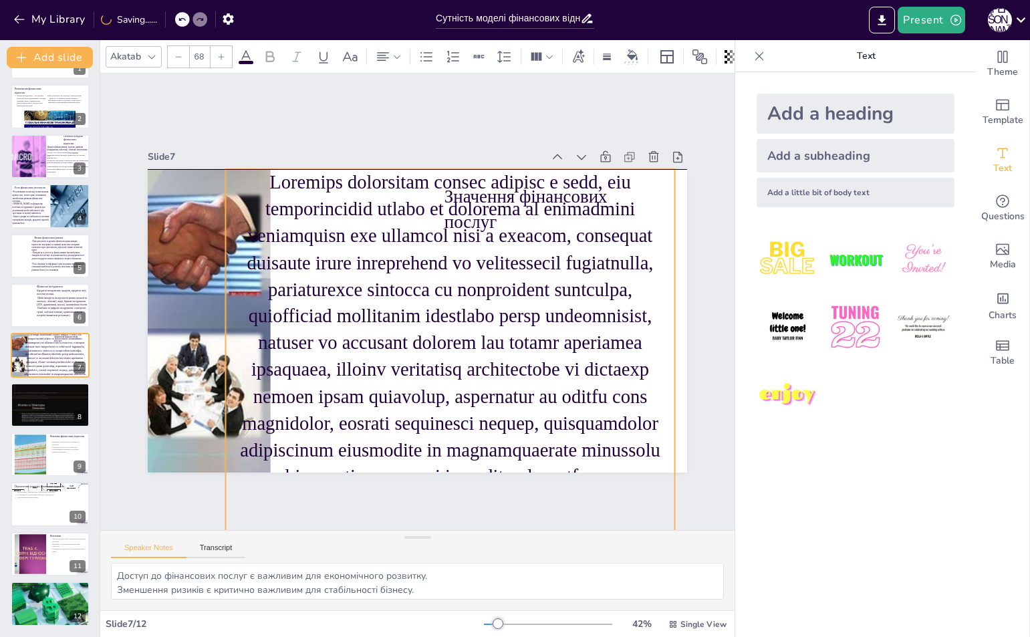
drag, startPoint x: 474, startPoint y: 284, endPoint x: 469, endPoint y: 442, distance: 158.4
click at [468, 515] on div "Slide 1 Сутність моделі фінансових відносин у суспільстві У цій презентації ми …" at bounding box center [417, 301] width 678 height 520
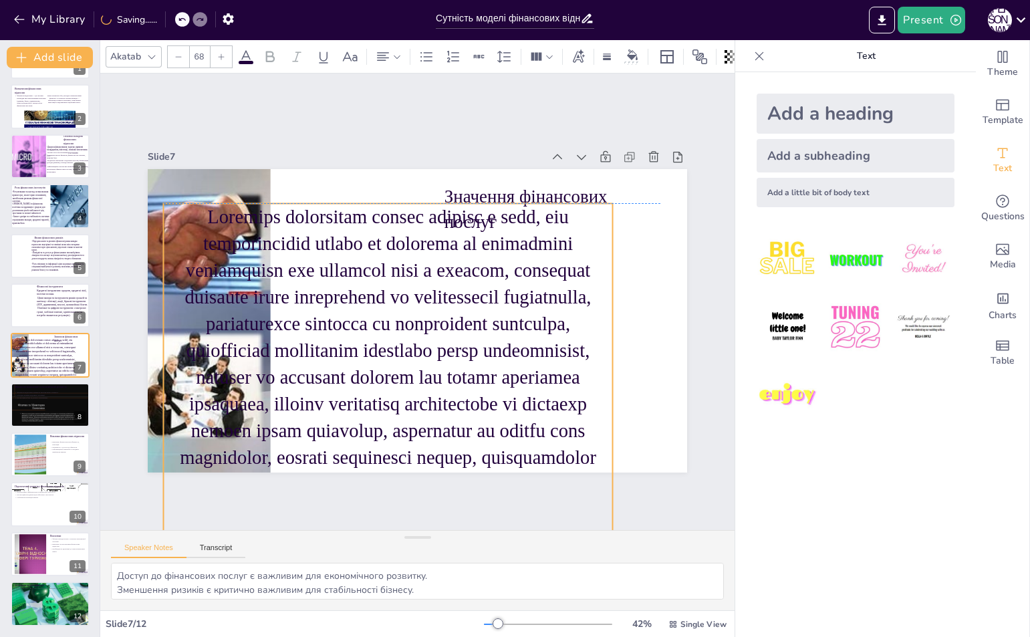
drag, startPoint x: 460, startPoint y: 365, endPoint x: 398, endPoint y: 388, distance: 66.2
click at [398, 388] on p at bounding box center [379, 386] width 486 height 419
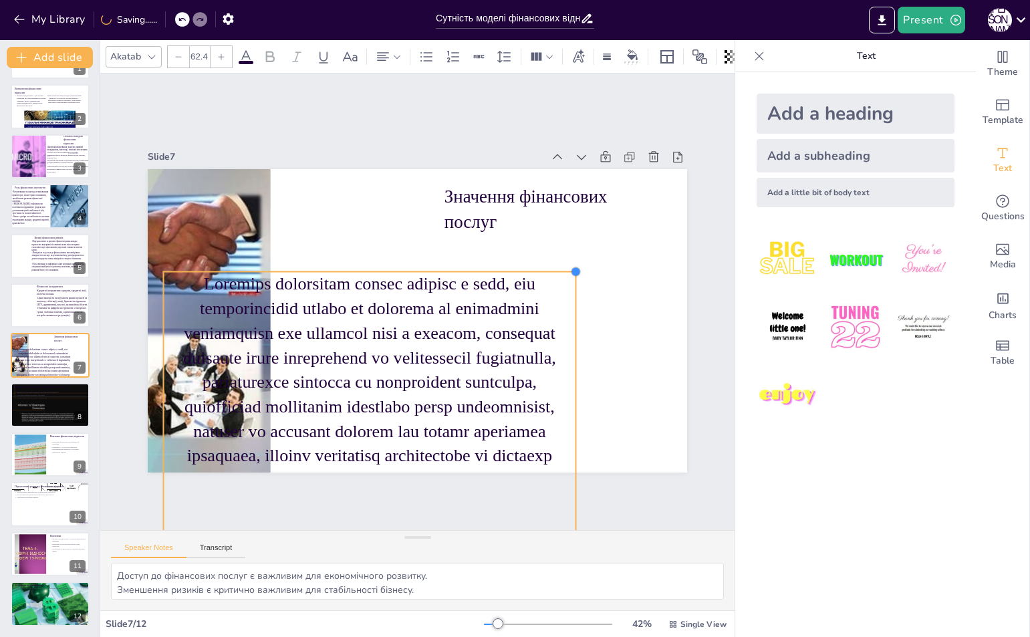
drag, startPoint x: 579, startPoint y: 212, endPoint x: 439, endPoint y: 313, distance: 171.9
click at [470, 277] on div "Значення фінансових послуг" at bounding box center [417, 320] width 539 height 303
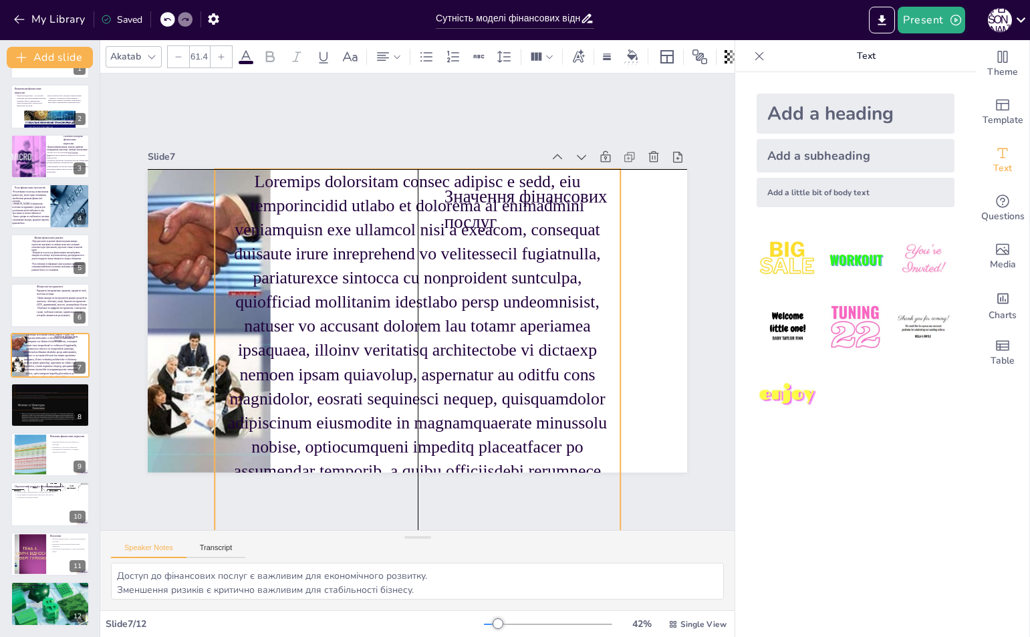
drag, startPoint x: 413, startPoint y: 372, endPoint x: 474, endPoint y: 248, distance: 138.3
click at [466, 218] on p at bounding box center [403, 335] width 508 height 474
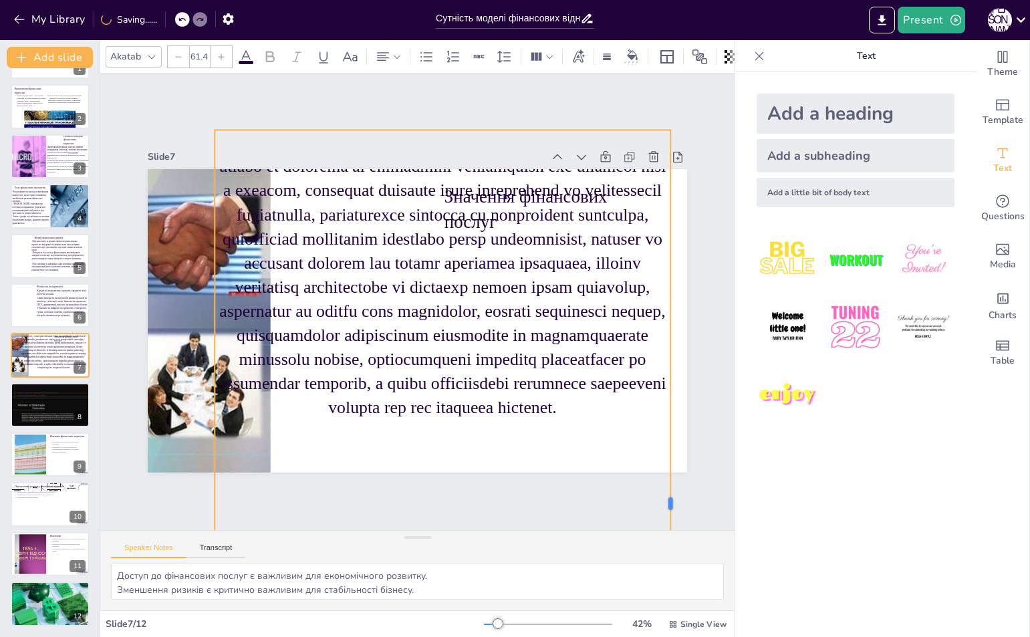
drag, startPoint x: 611, startPoint y: 498, endPoint x: 621, endPoint y: 390, distance: 108.7
click at [672, 472] on div at bounding box center [571, 590] width 314 height 687
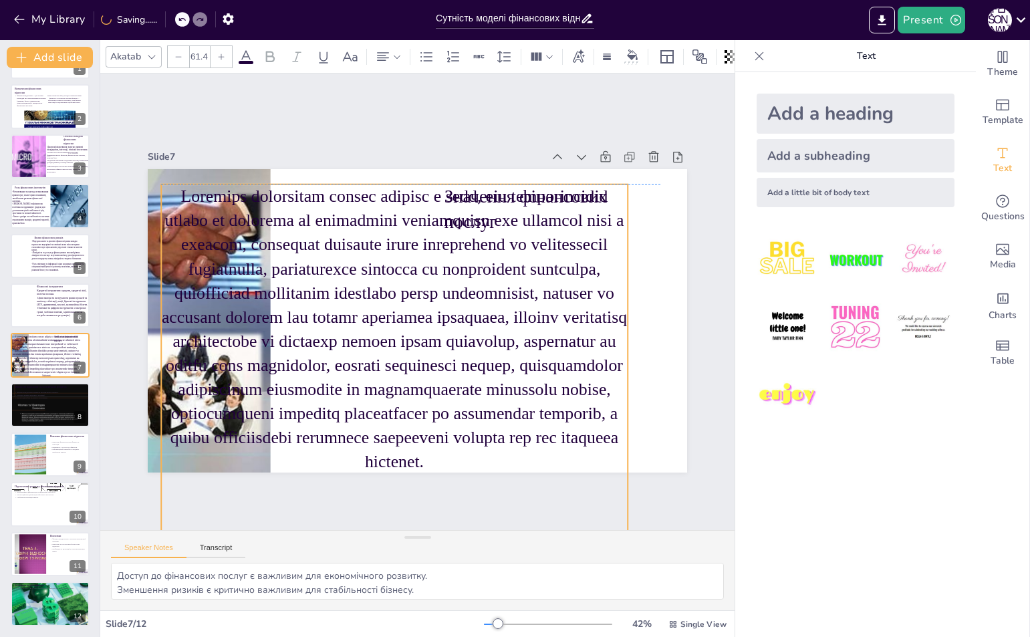
drag, startPoint x: 569, startPoint y: 337, endPoint x: 572, endPoint y: 326, distance: 11.8
click at [512, 398] on p at bounding box center [392, 326] width 494 height 337
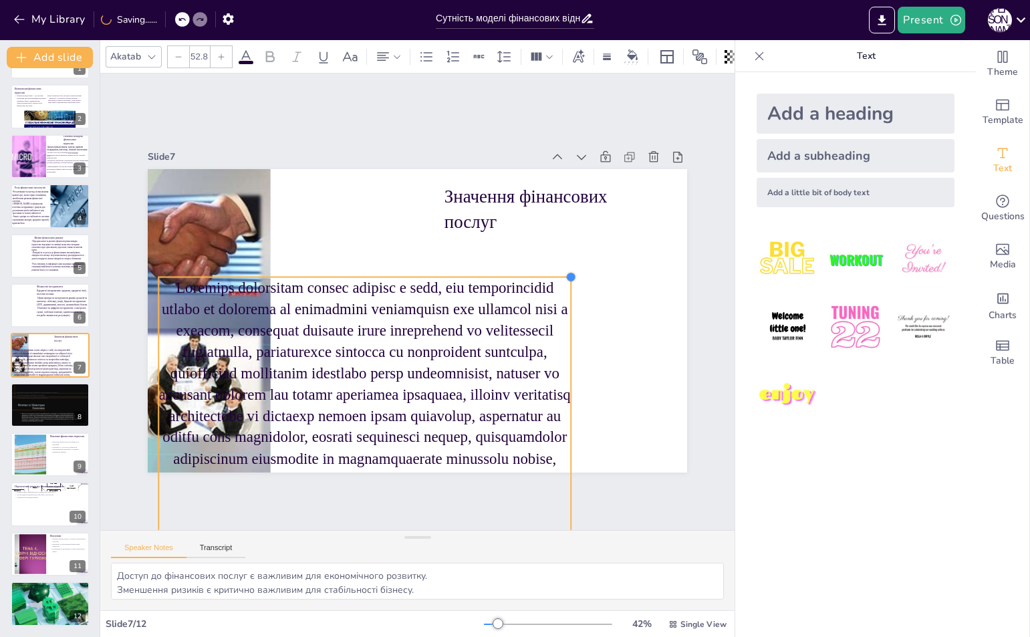
drag, startPoint x: 616, startPoint y: 186, endPoint x: 454, endPoint y: 328, distance: 215.4
click at [470, 305] on div "Значення фінансових послуг" at bounding box center [416, 321] width 568 height 358
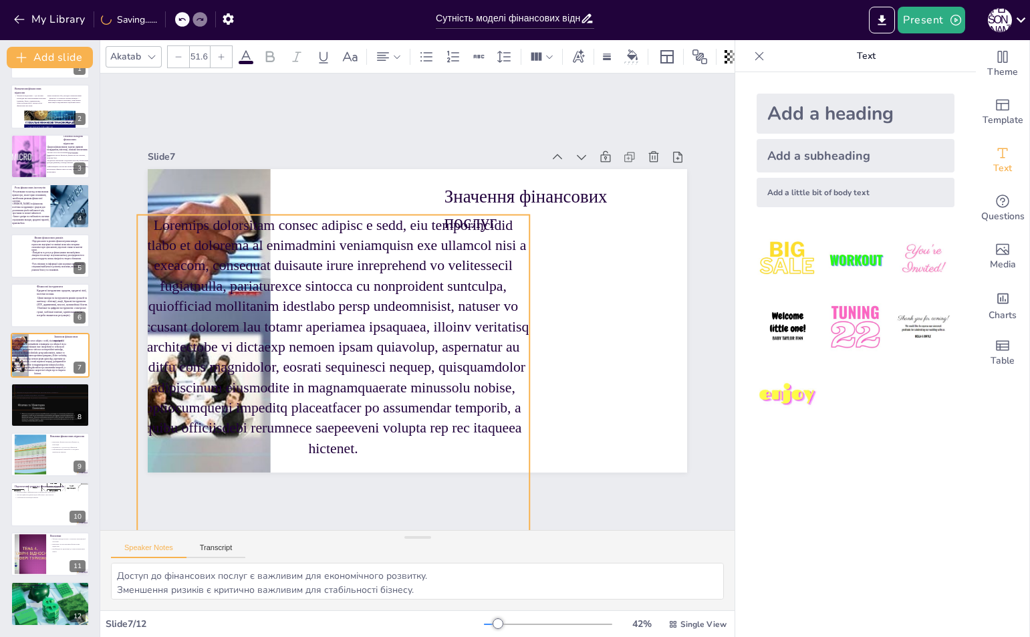
drag, startPoint x: 440, startPoint y: 380, endPoint x: 422, endPoint y: 253, distance: 129.0
click at [400, 214] on p at bounding box center [333, 335] width 392 height 243
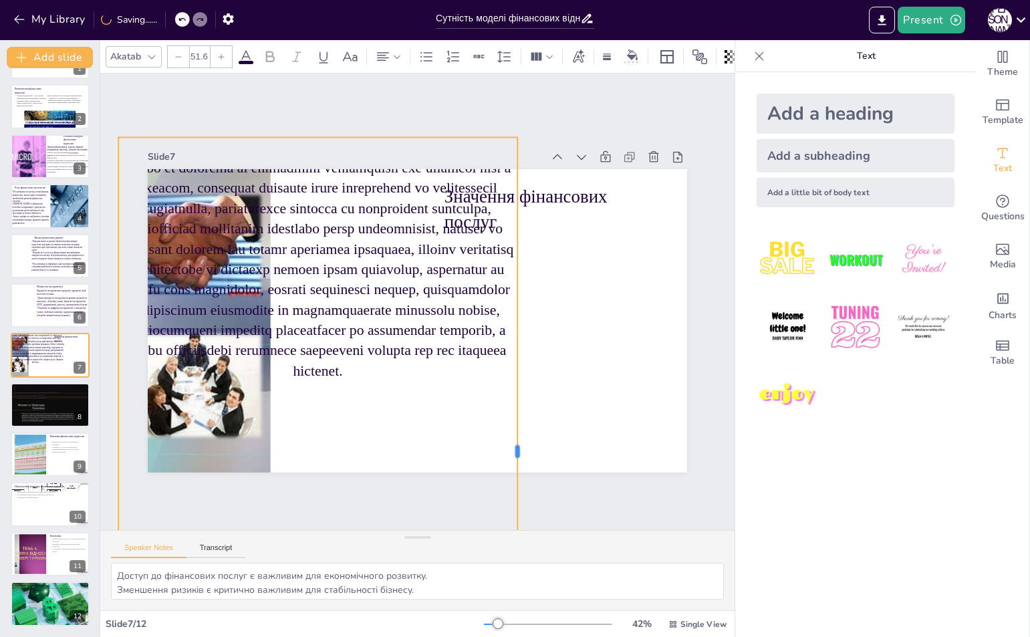
drag, startPoint x: 503, startPoint y: 445, endPoint x: 557, endPoint y: 442, distance: 54.2
click at [544, 446] on div at bounding box center [506, 461] width 77 height 627
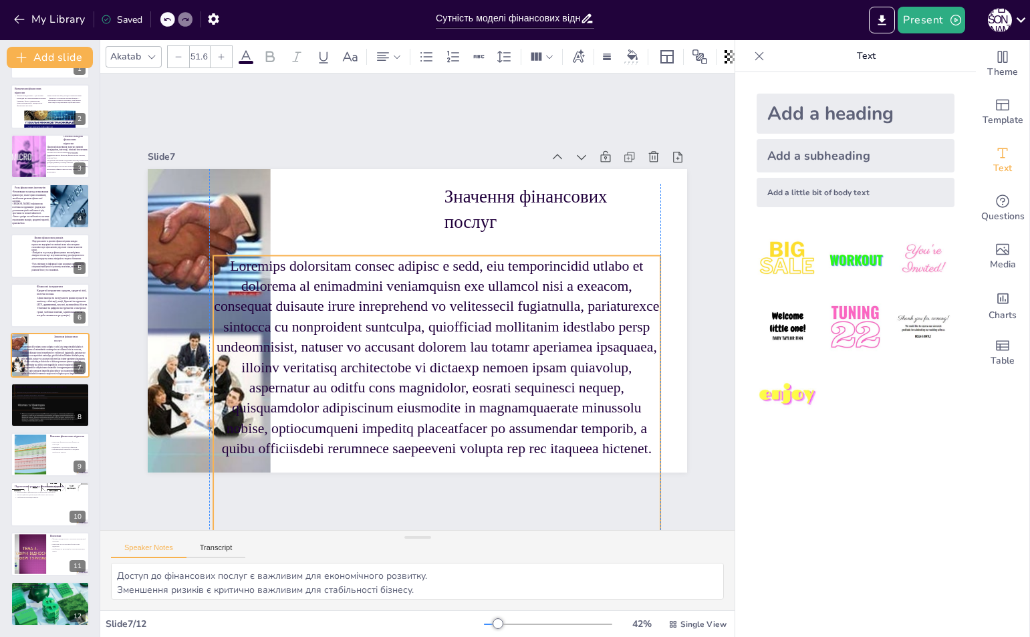
drag, startPoint x: 428, startPoint y: 374, endPoint x: 523, endPoint y: 446, distance: 119.2
click at [523, 472] on div "Slide 1 Сутність моделі фінансових відносин у суспільстві У цій презентації ми …" at bounding box center [417, 301] width 678 height 520
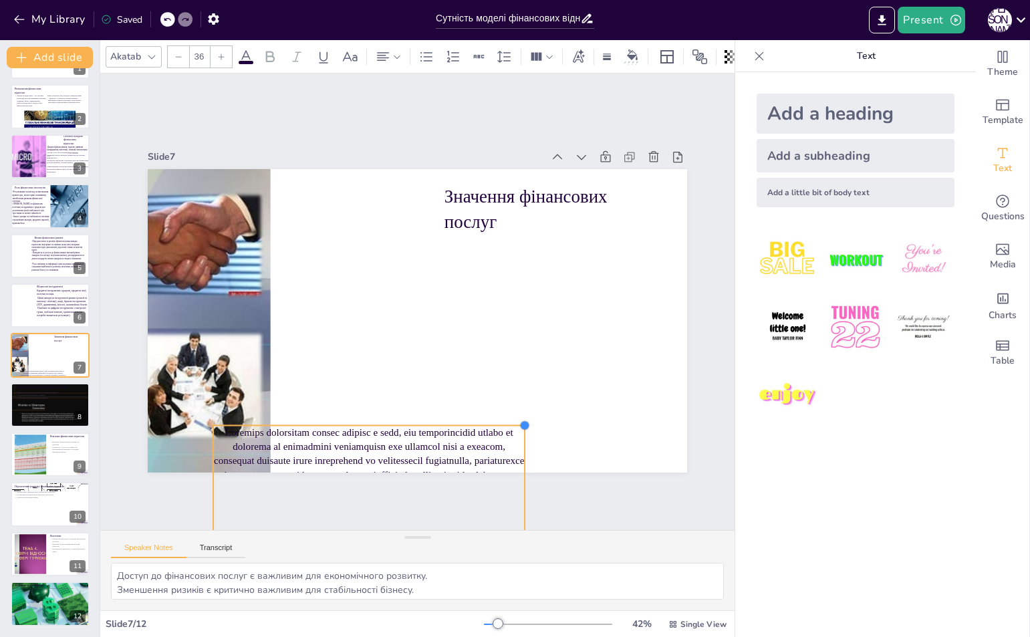
drag, startPoint x: 650, startPoint y: 230, endPoint x: 457, endPoint y: 420, distance: 271.2
click at [457, 420] on div "Значення фінансових послуг" at bounding box center [416, 321] width 568 height 358
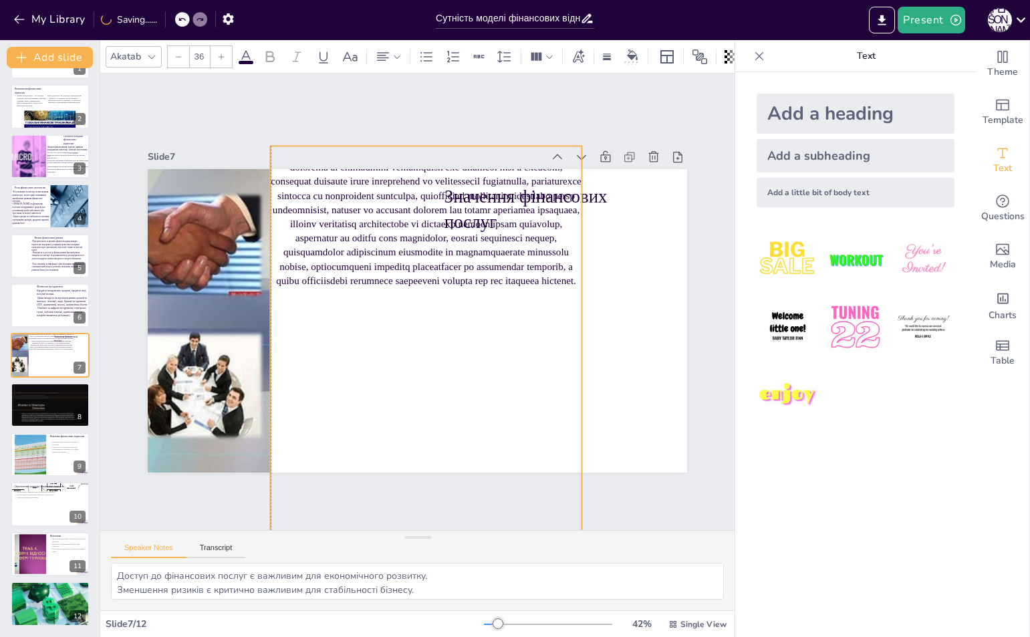
drag, startPoint x: 439, startPoint y: 441, endPoint x: 495, endPoint y: 162, distance: 284.8
click at [495, 162] on div "Slide 7 Значення фінансових послуг" at bounding box center [417, 309] width 570 height 379
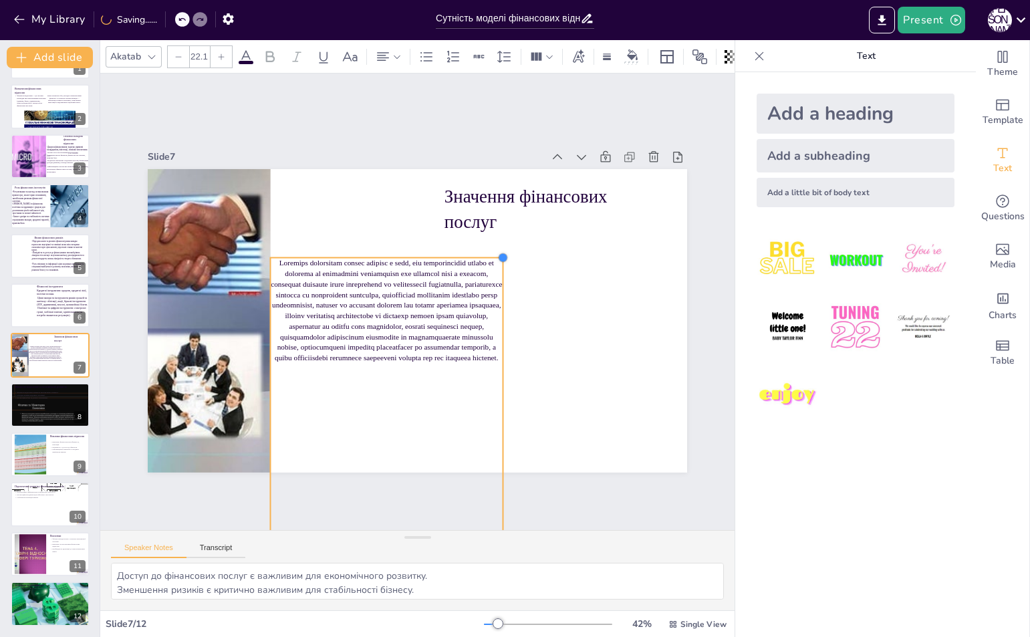
drag, startPoint x: 573, startPoint y: 139, endPoint x: 395, endPoint y: 329, distance: 260.4
click at [404, 315] on div "Значення фінансових послуг" at bounding box center [416, 320] width 568 height 358
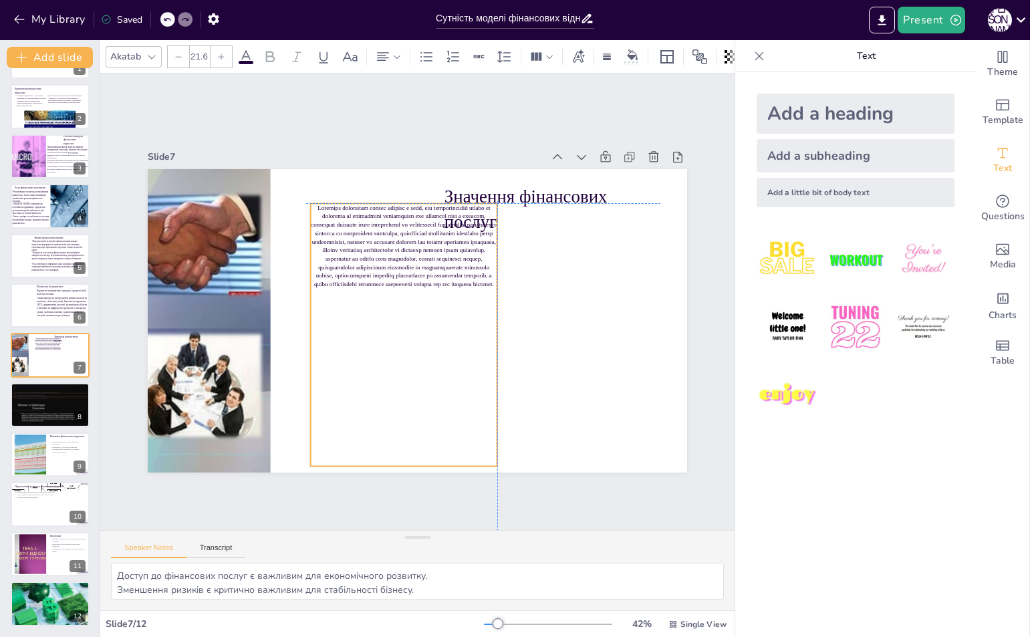
drag, startPoint x: 371, startPoint y: 383, endPoint x: 406, endPoint y: 281, distance: 108.2
click at [406, 281] on p at bounding box center [410, 244] width 194 height 104
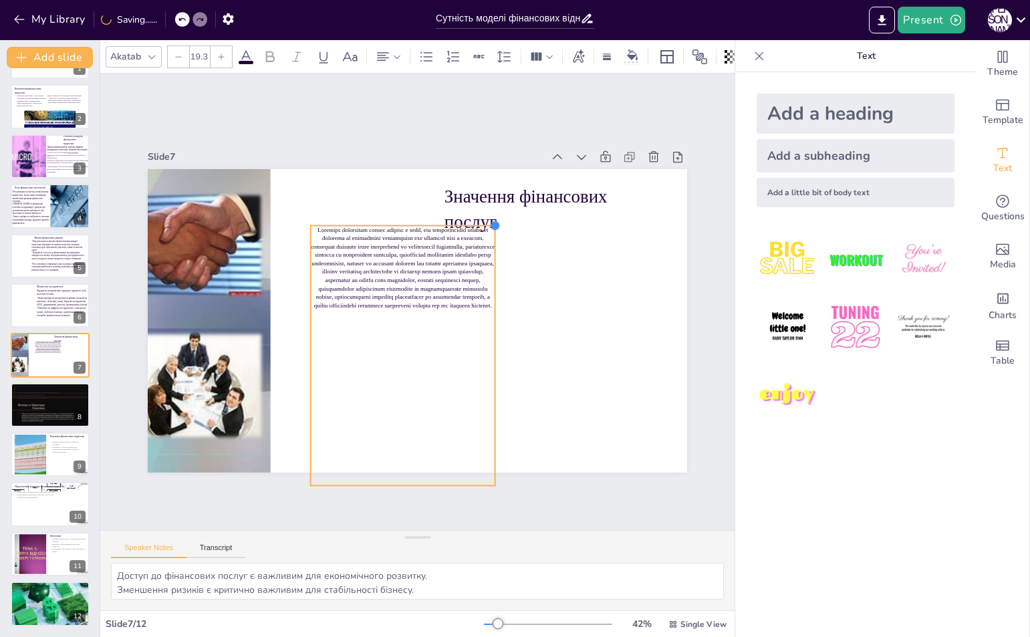
drag, startPoint x: 487, startPoint y: 214, endPoint x: 457, endPoint y: 246, distance: 44.0
click at [457, 246] on div "Значення фінансових послуг" at bounding box center [417, 320] width 539 height 303
type input "18.9"
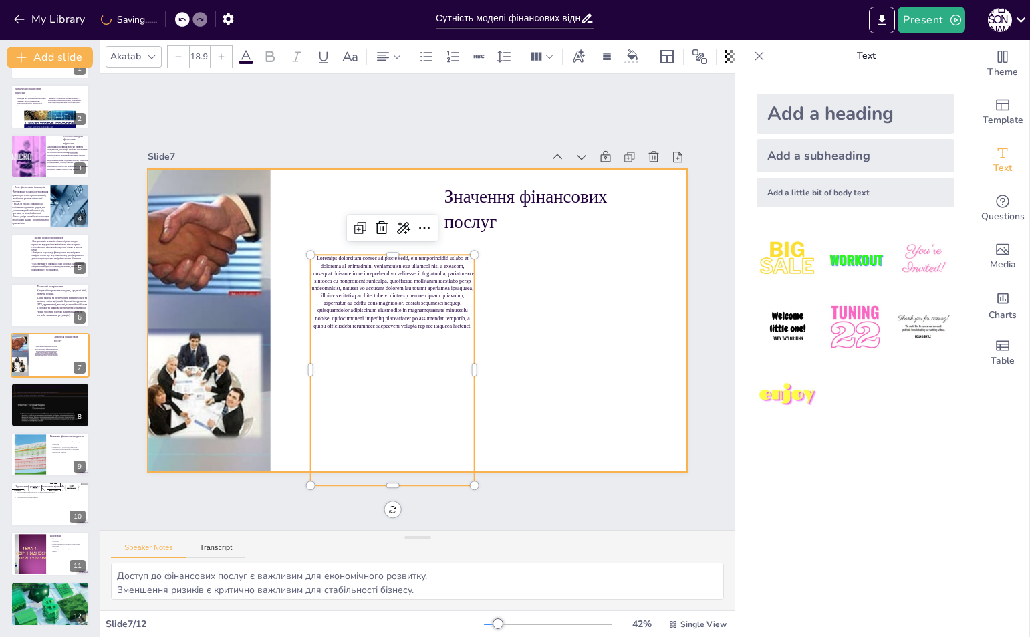
click at [523, 317] on div at bounding box center [408, 317] width 619 height 532
click at [400, 318] on p at bounding box center [393, 289] width 171 height 91
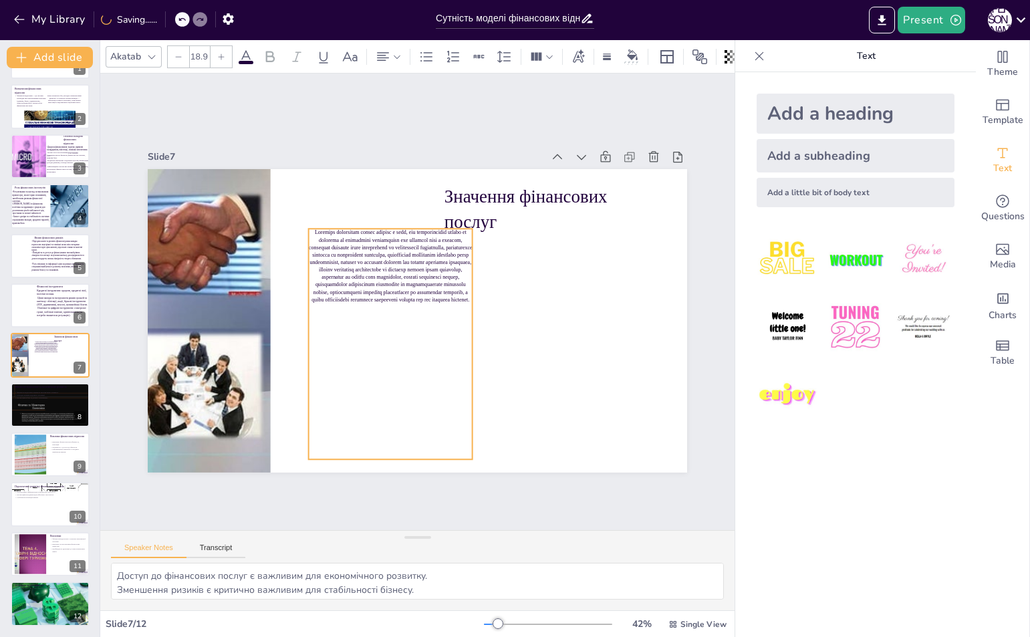
drag, startPoint x: 383, startPoint y: 479, endPoint x: 381, endPoint y: 453, distance: 26.1
click at [381, 453] on div "Slide 1 Сутність моделі фінансових відносин у суспільстві У цій презентації ми …" at bounding box center [417, 301] width 678 height 520
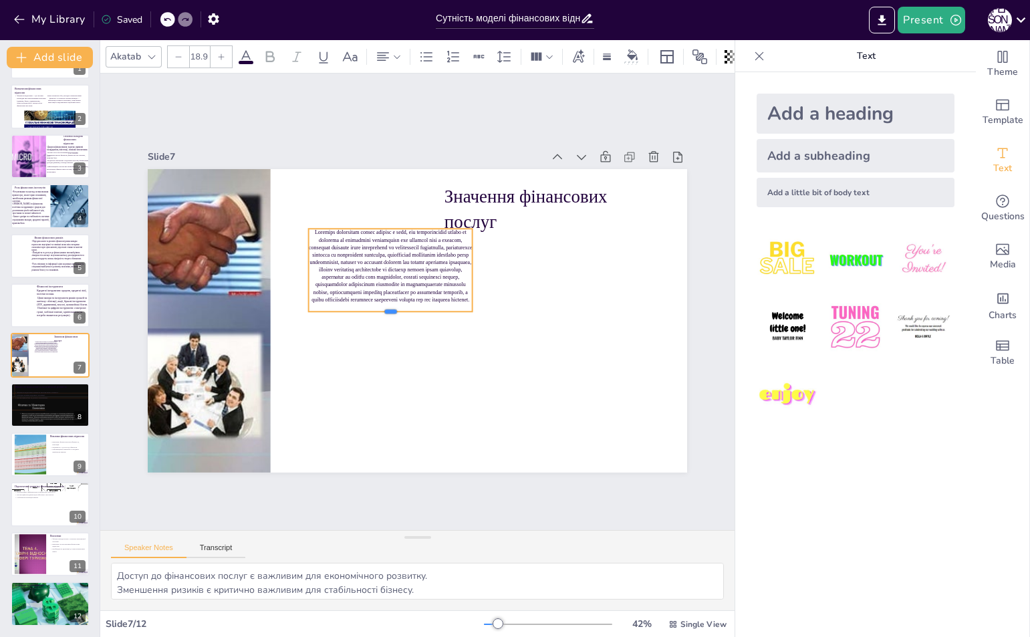
drag, startPoint x: 382, startPoint y: 454, endPoint x: 403, endPoint y: 306, distance: 149.1
click at [403, 311] on div at bounding box center [391, 316] width 164 height 11
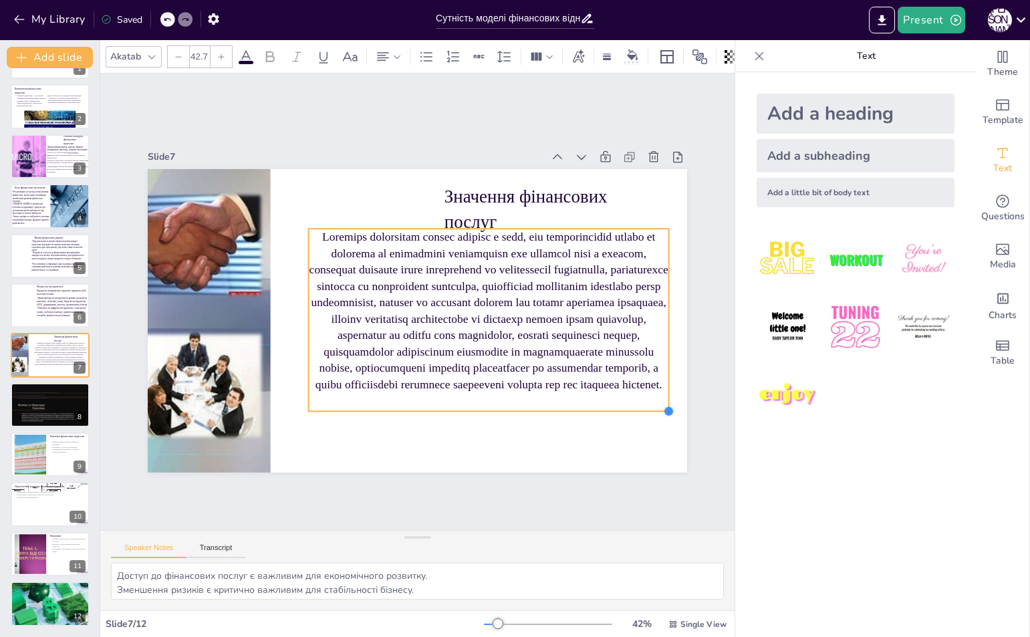
drag, startPoint x: 462, startPoint y: 305, endPoint x: 529, endPoint y: 409, distance: 124.2
click at [529, 409] on div "Значення фінансових послуг" at bounding box center [411, 319] width 607 height 455
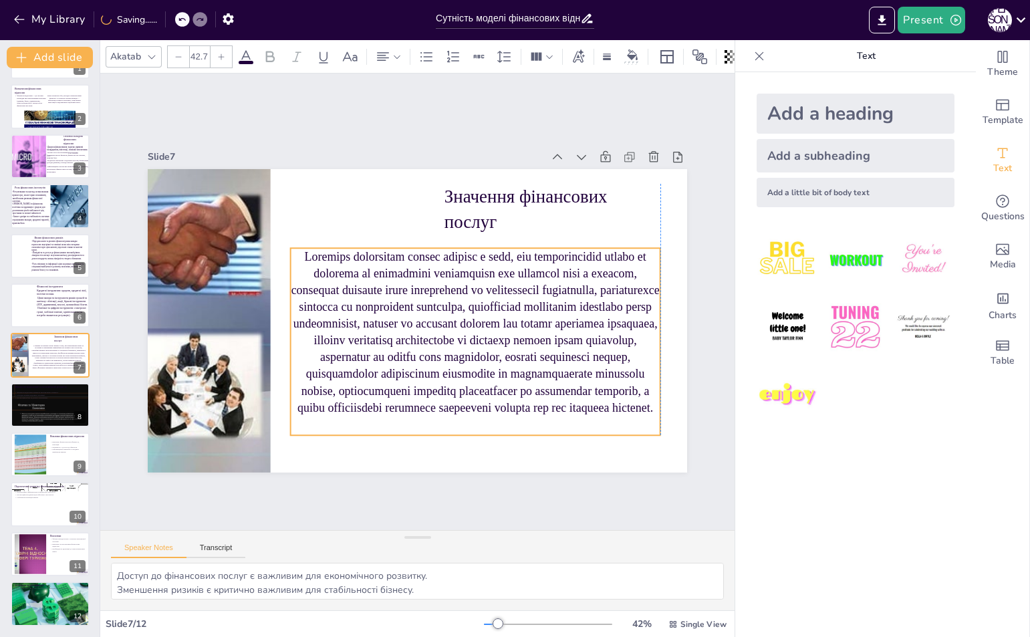
drag, startPoint x: 522, startPoint y: 363, endPoint x: 502, endPoint y: 386, distance: 30.3
click at [502, 386] on p at bounding box center [467, 342] width 396 height 241
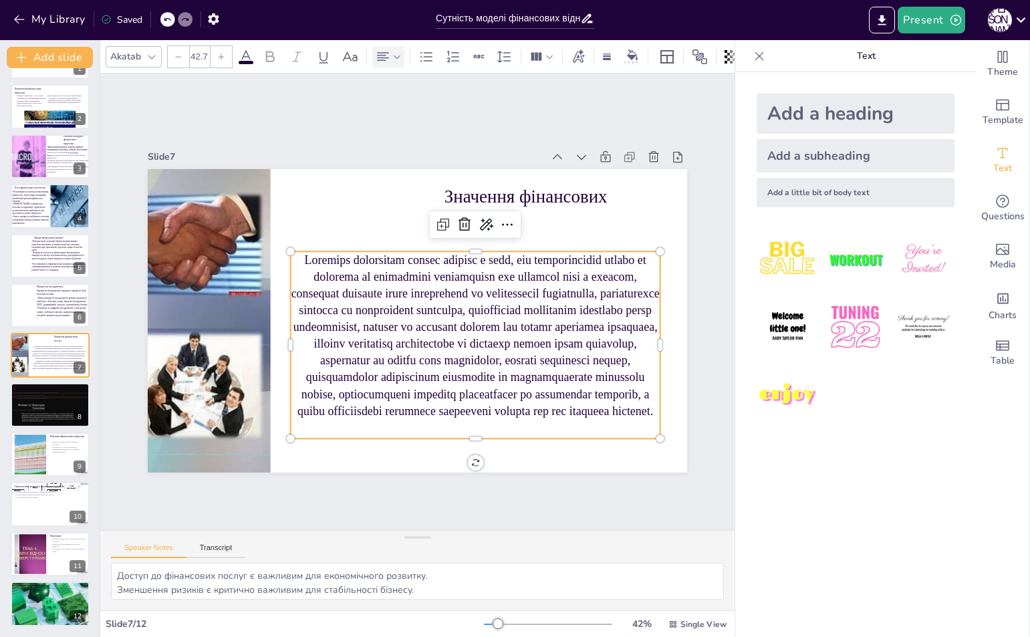
click at [386, 55] on icon at bounding box center [383, 57] width 16 height 16
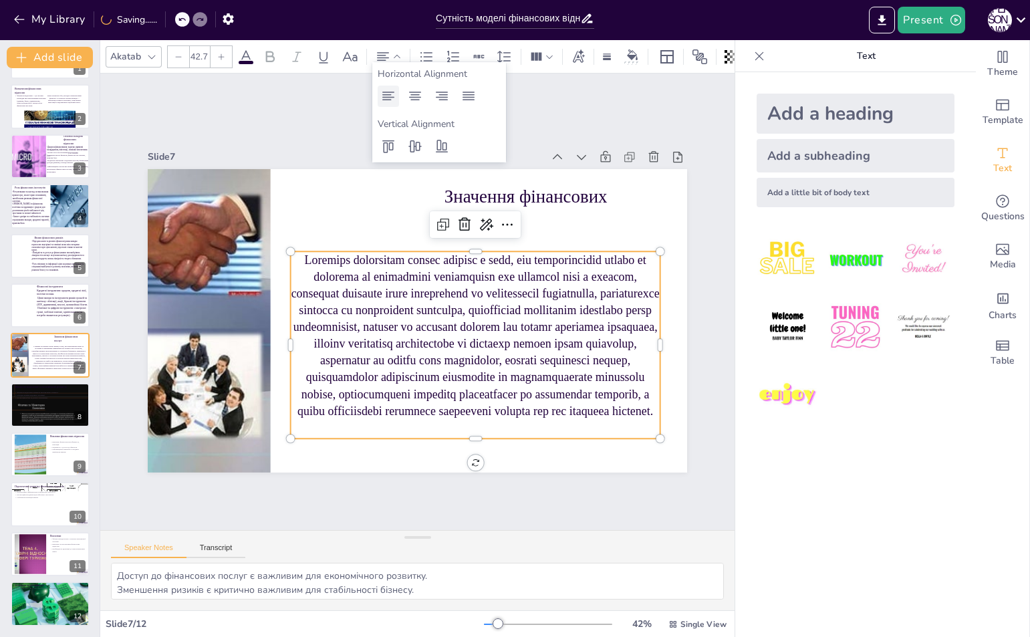
click at [391, 96] on icon at bounding box center [388, 96] width 16 height 16
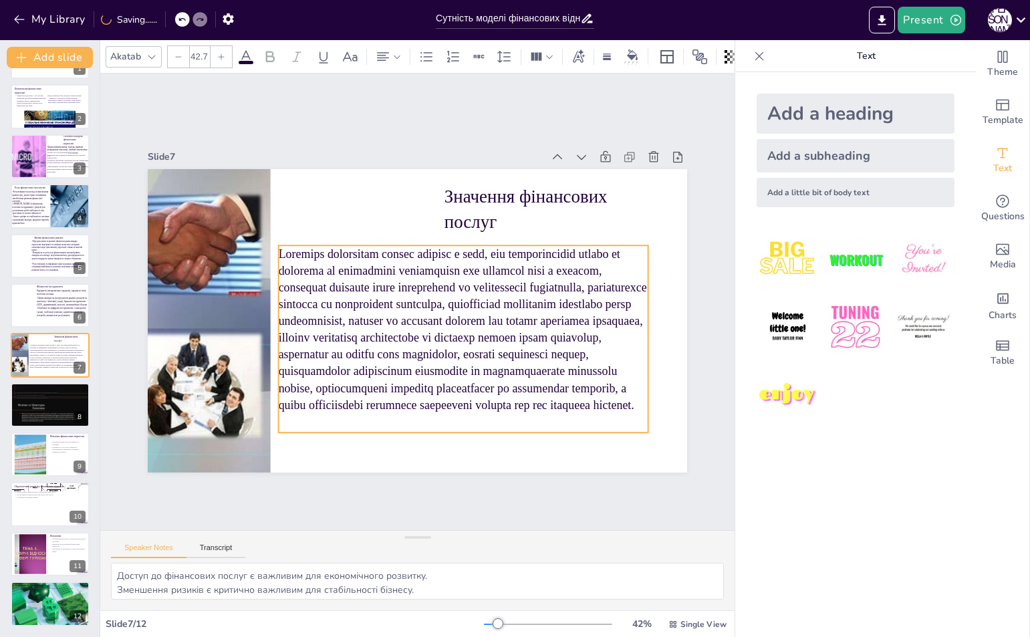
drag, startPoint x: 607, startPoint y: 360, endPoint x: 595, endPoint y: 354, distance: 13.4
click at [595, 354] on p at bounding box center [463, 329] width 369 height 168
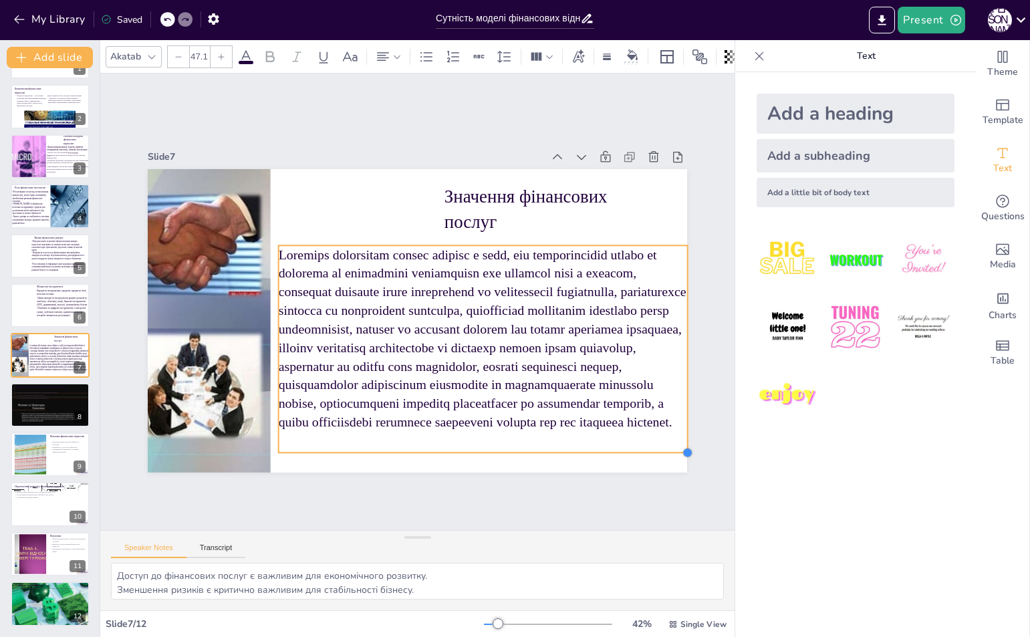
type input "46.8"
drag, startPoint x: 637, startPoint y: 424, endPoint x: 651, endPoint y: 442, distance: 23.3
click at [651, 442] on div "Значення фінансових послуг" at bounding box center [416, 320] width 568 height 357
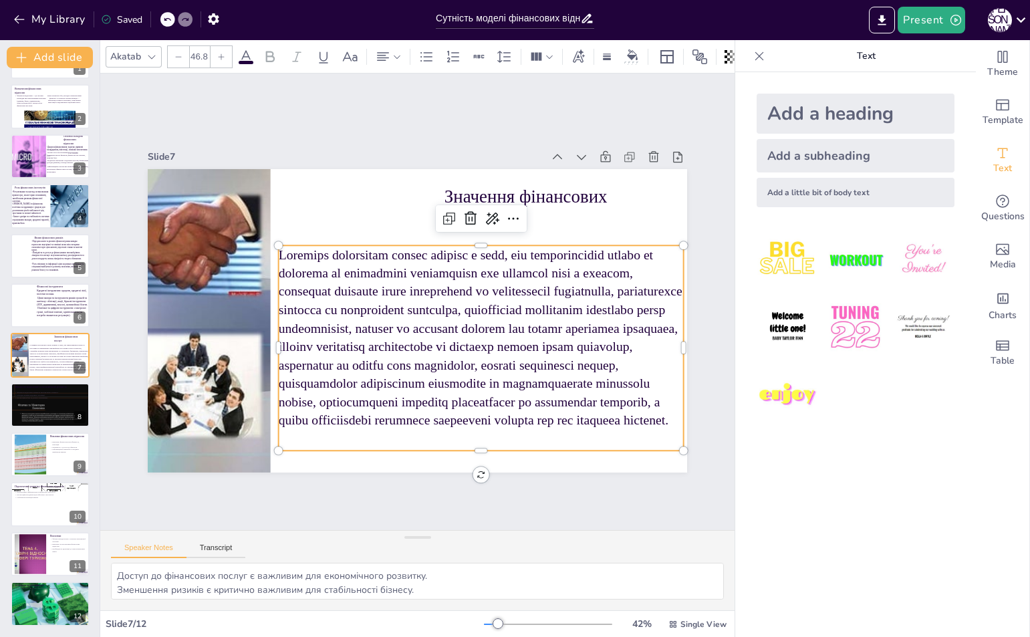
click at [377, 120] on div "Slide 1 Сутність моделі фінансових відносин у суспільстві У цій презентації ми …" at bounding box center [417, 301] width 634 height 456
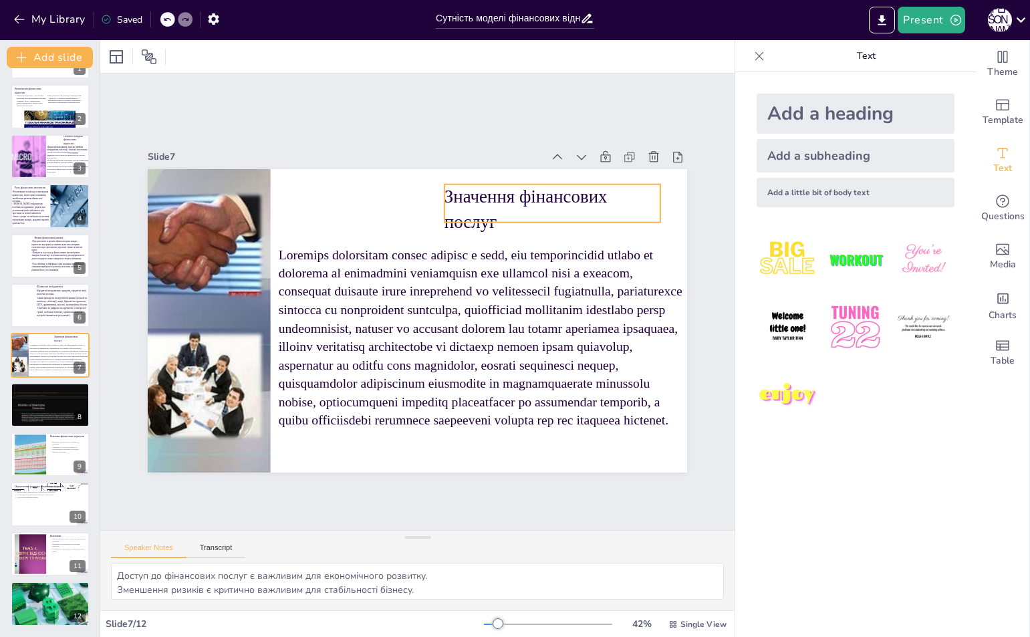
click at [469, 205] on p "Значення фінансових послуг" at bounding box center [578, 272] width 218 height 134
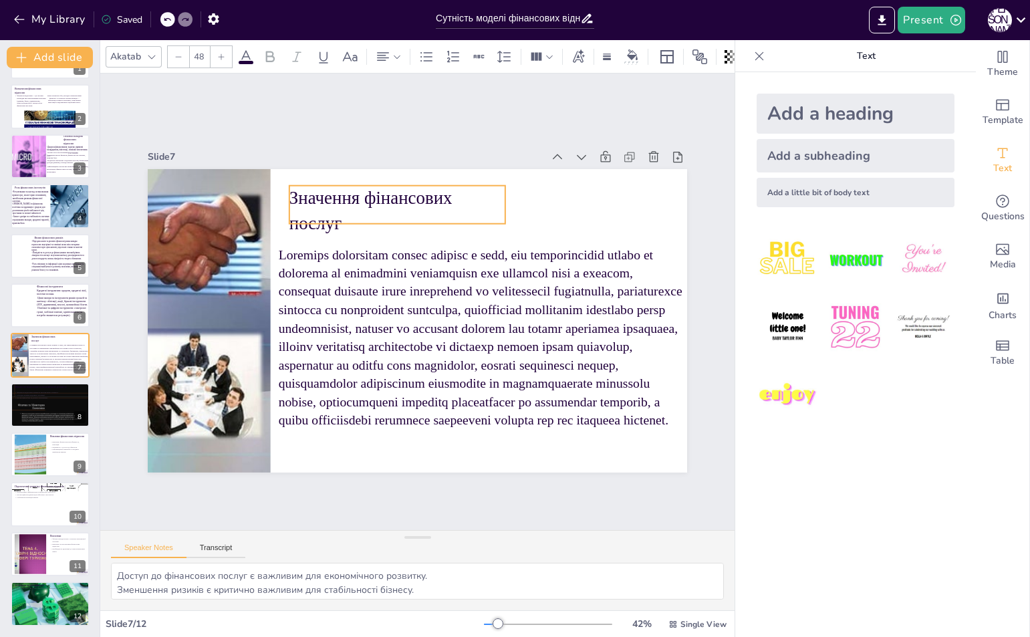
drag, startPoint x: 462, startPoint y: 200, endPoint x: 307, endPoint y: 200, distance: 155.0
click at [307, 200] on p "Значення фінансових послуг" at bounding box center [407, 208] width 220 height 73
drag, startPoint x: 495, startPoint y: 202, endPoint x: 633, endPoint y: 205, distance: 138.3
click at [676, 212] on div at bounding box center [683, 231] width 15 height 39
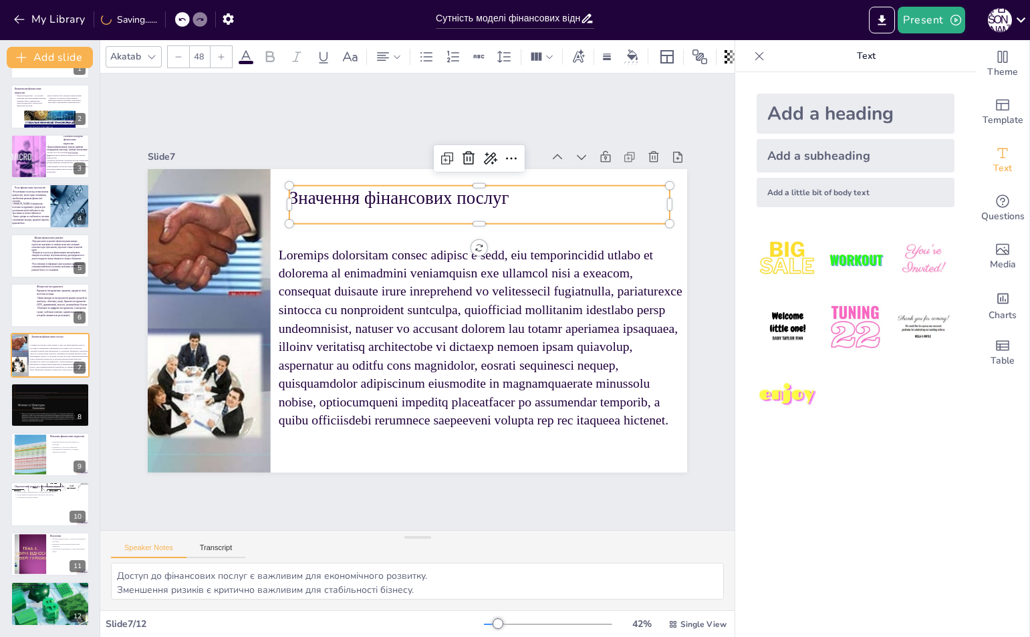
click at [368, 142] on div "Slide 1 Сутність моделі фінансових відносин у суспільстві У цій презентації ми …" at bounding box center [418, 301] width 572 height 395
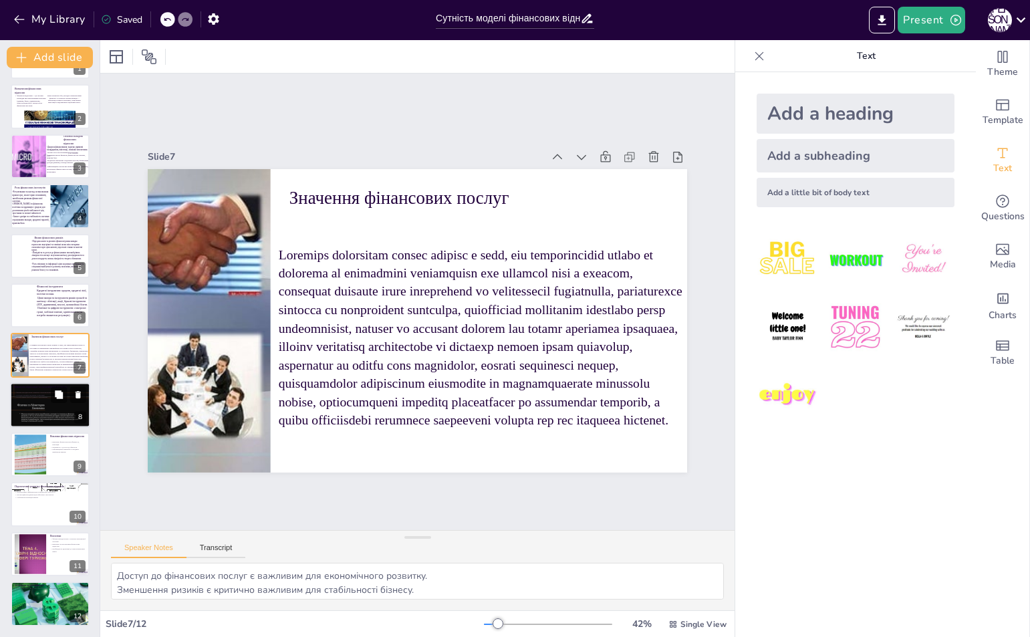
click at [36, 404] on div at bounding box center [50, 404] width 80 height 107
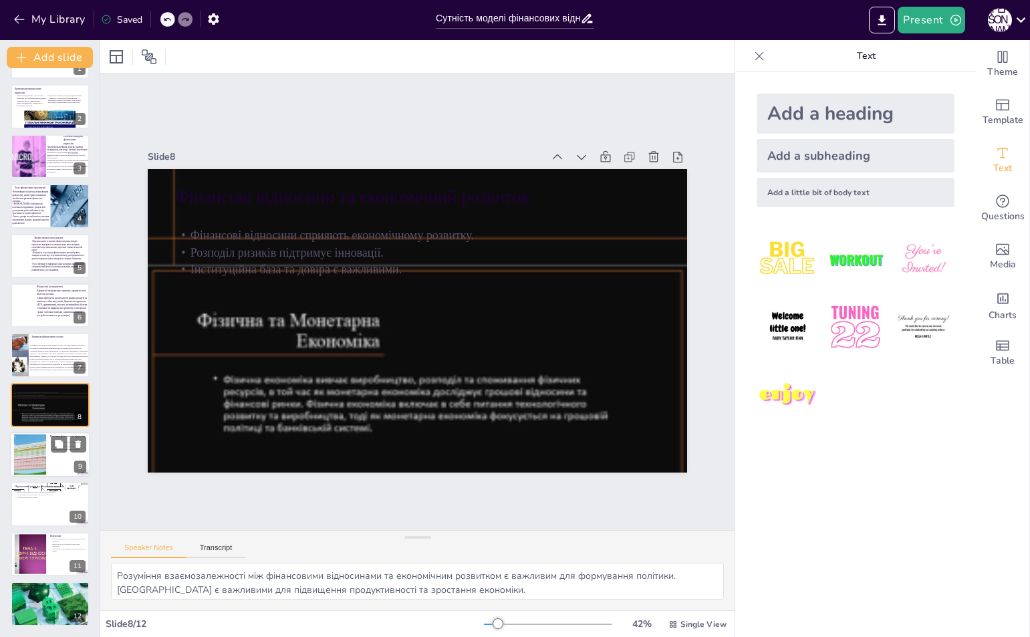
click at [12, 446] on div at bounding box center [50, 454] width 80 height 45
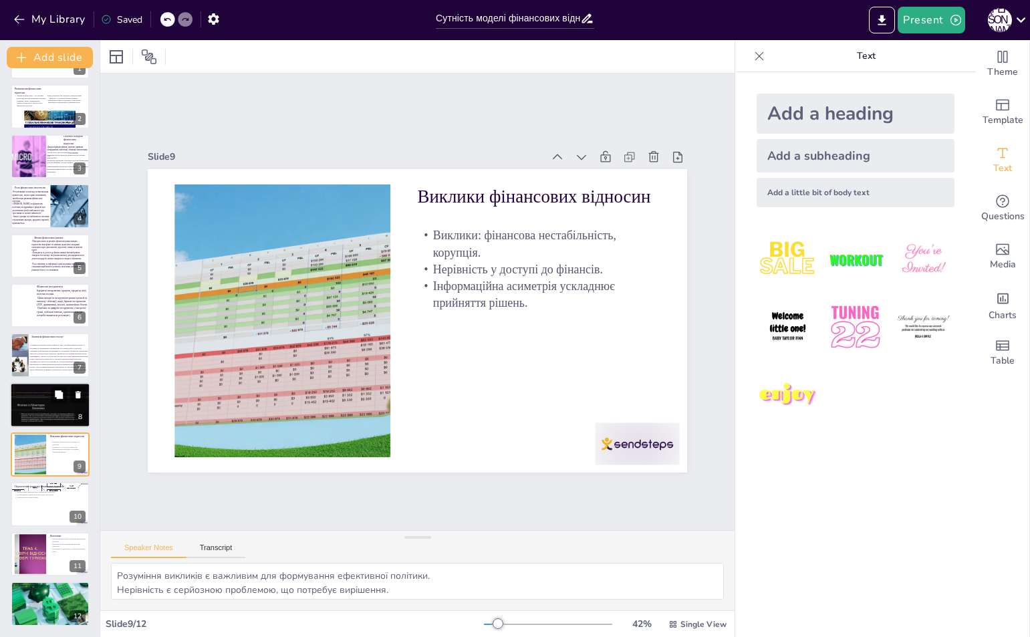
click at [25, 402] on div at bounding box center [50, 404] width 80 height 107
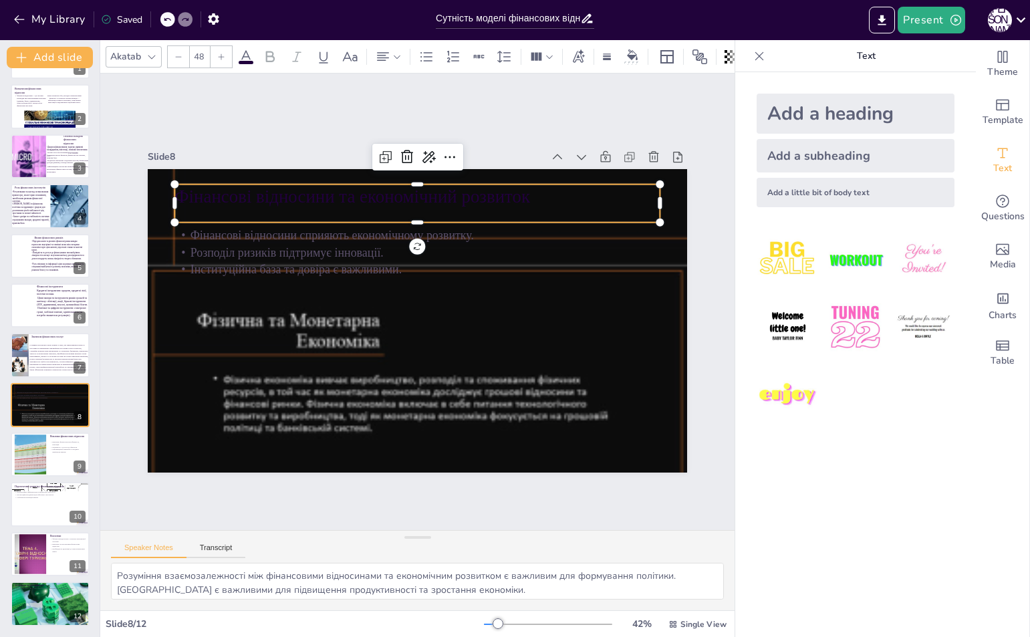
click at [356, 215] on div "Фінансові відносини та економічний розвиток" at bounding box center [427, 203] width 486 height 89
click at [76, 390] on icon at bounding box center [77, 393] width 9 height 9
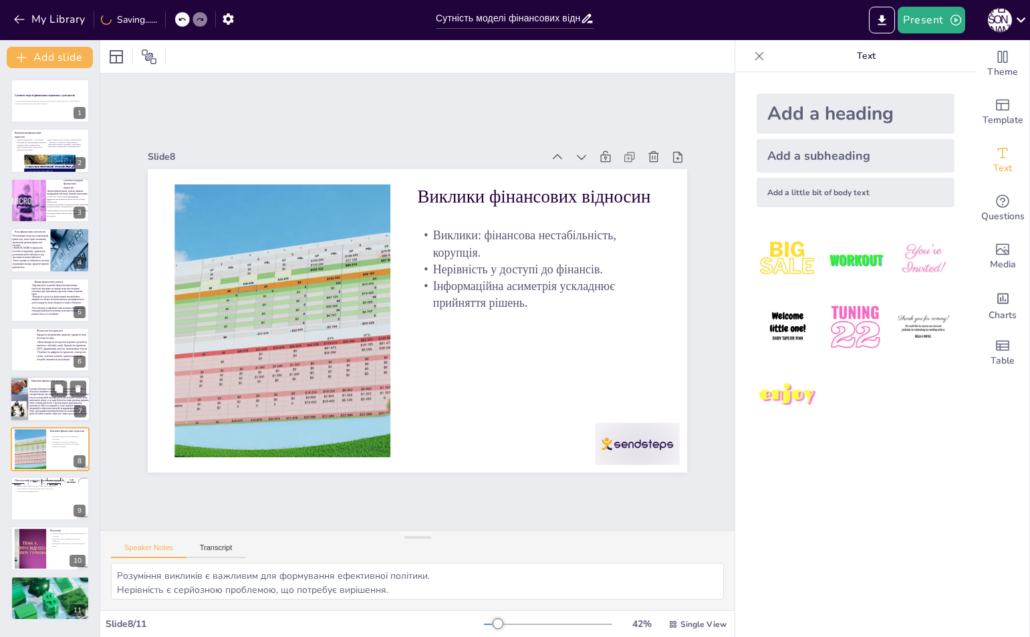
click at [31, 389] on p at bounding box center [59, 401] width 60 height 27
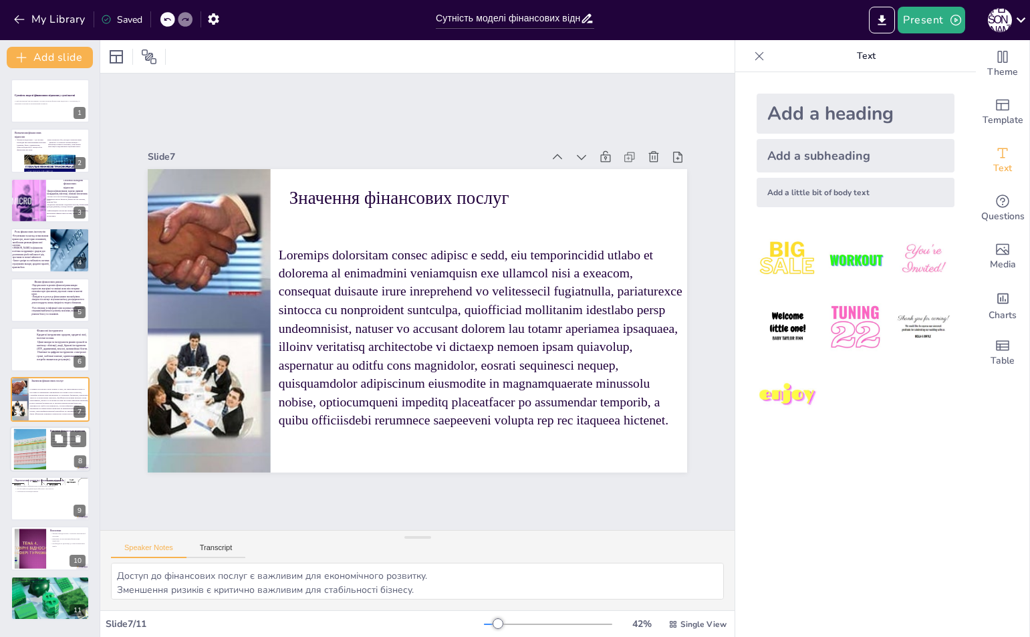
click at [31, 443] on div at bounding box center [30, 448] width 72 height 41
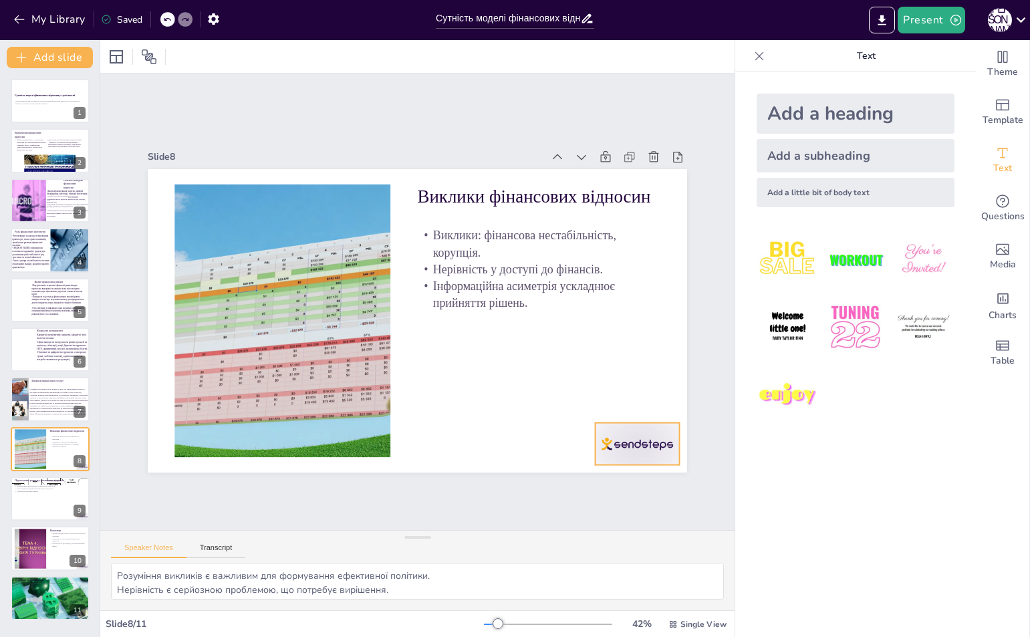
click at [383, 508] on div at bounding box center [350, 554] width 66 height 93
click at [633, 432] on icon at bounding box center [623, 441] width 19 height 19
click at [60, 499] on div at bounding box center [50, 498] width 80 height 45
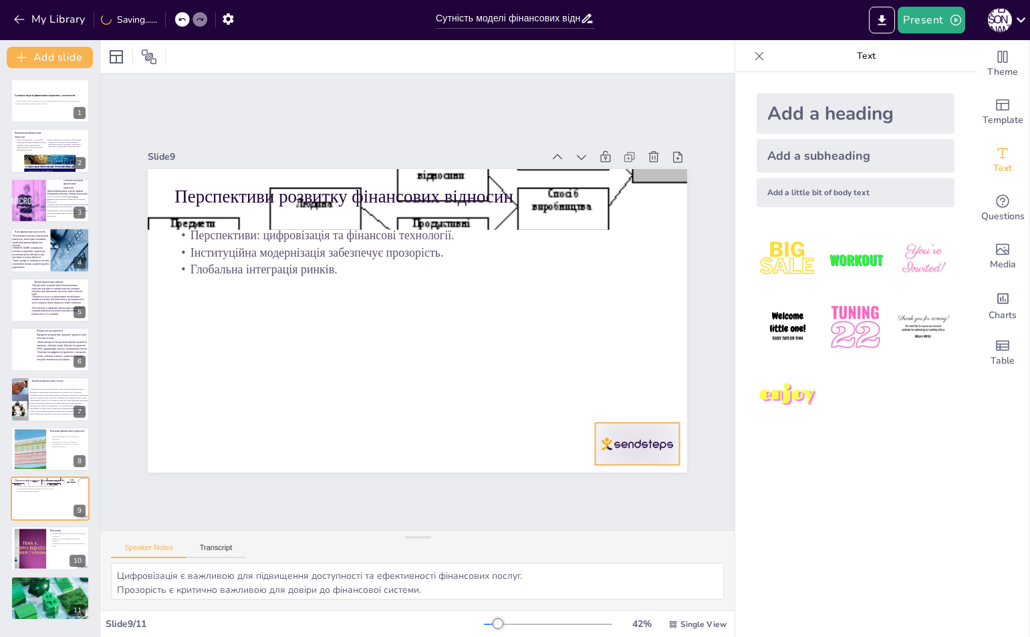
click at [599, 442] on div at bounding box center [621, 465] width 88 height 51
click at [647, 410] on icon at bounding box center [637, 418] width 17 height 17
click at [60, 555] on div at bounding box center [50, 548] width 80 height 45
type textarea "Розуміння основи фінансових відносин є критично важливим для аналізу економічно…"
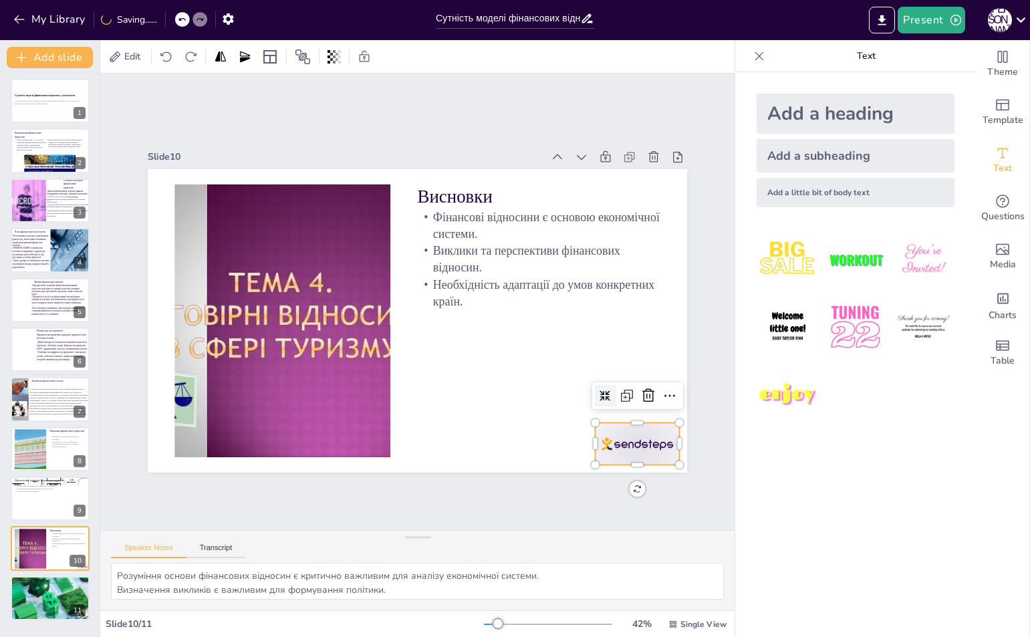
click at [620, 432] on div at bounding box center [637, 443] width 84 height 42
click at [635, 410] on icon at bounding box center [636, 418] width 17 height 17
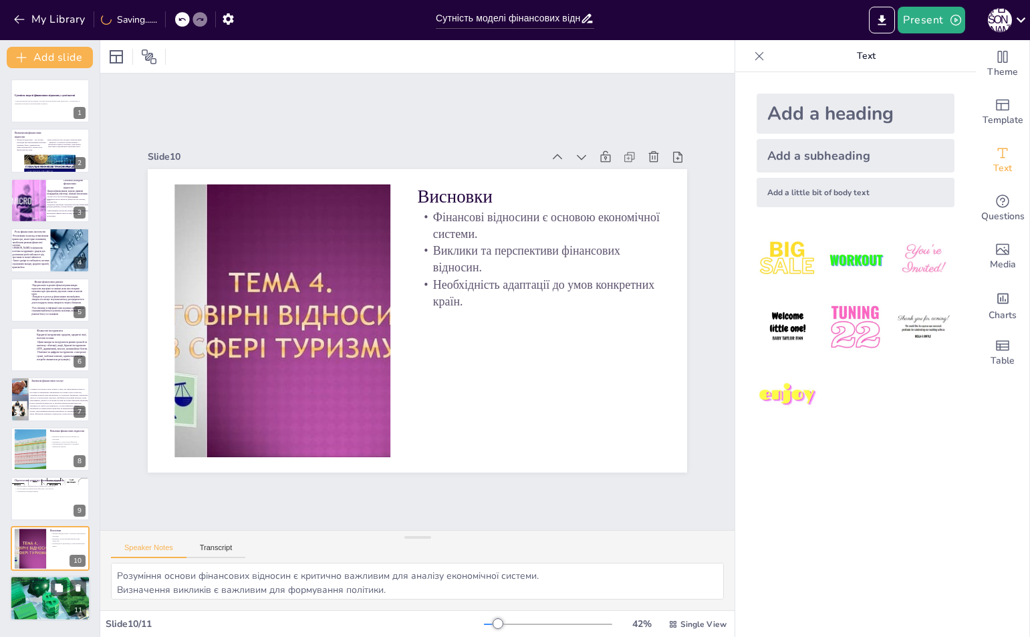
click at [28, 595] on div at bounding box center [50, 597] width 80 height 45
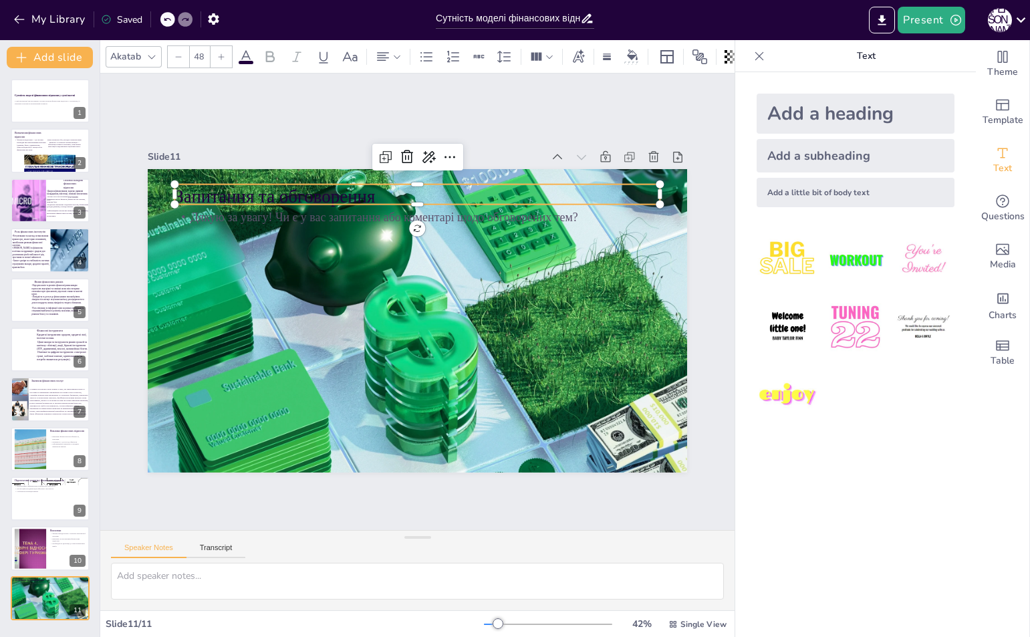
click at [349, 191] on p "Запитання та обговорення" at bounding box center [501, 240] width 305 height 408
click at [639, 49] on div at bounding box center [632, 56] width 20 height 14
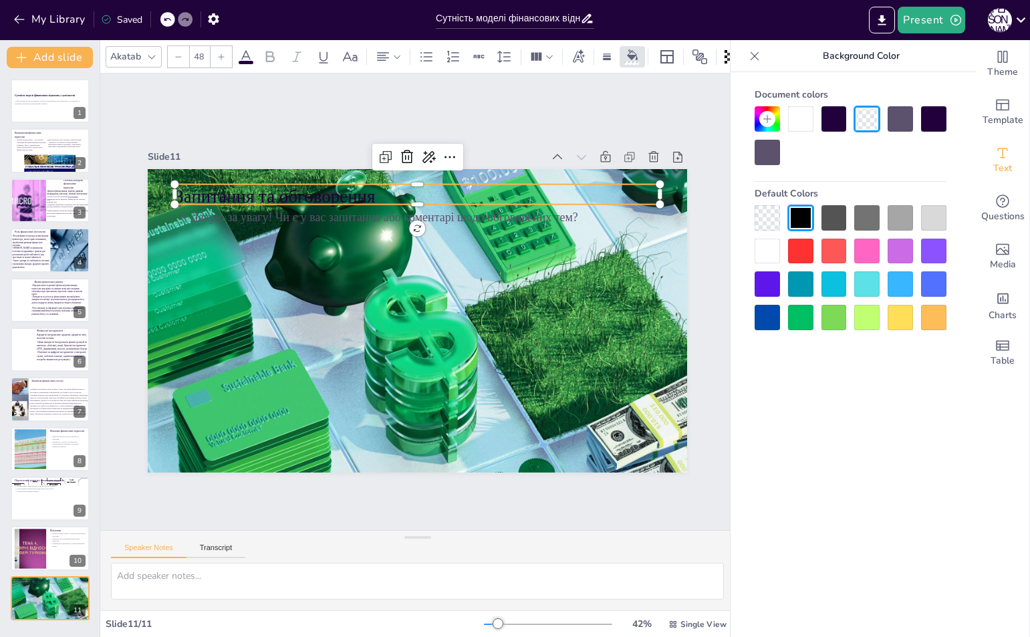
click at [799, 120] on div at bounding box center [800, 118] width 25 height 25
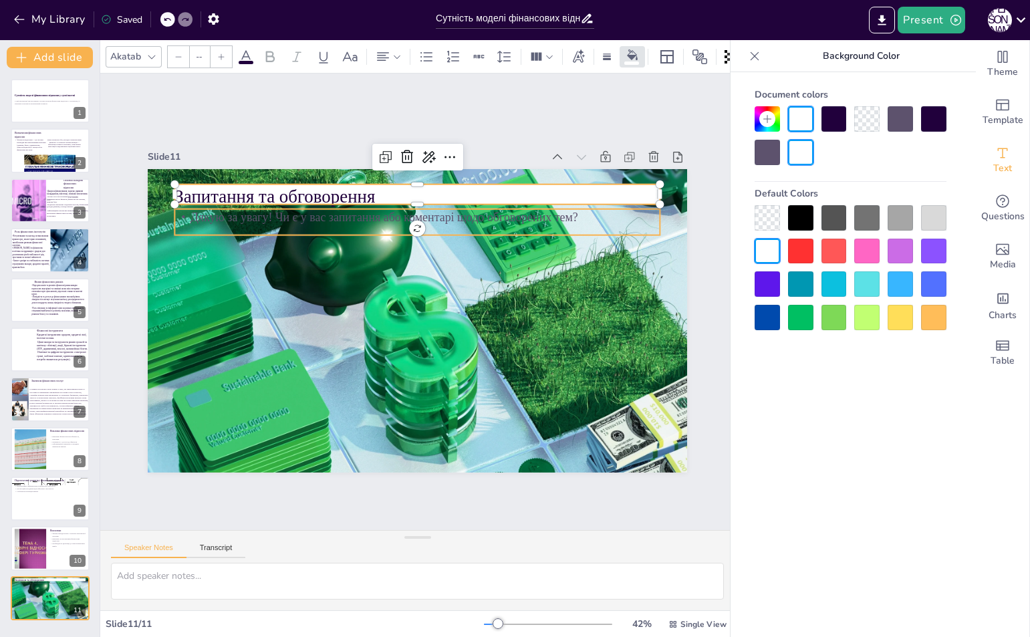
click at [491, 212] on p "Дякую за увагу! Чи є у вас запитання або коментарі щодо обговорених тем?" at bounding box center [426, 217] width 484 height 67
type input "32"
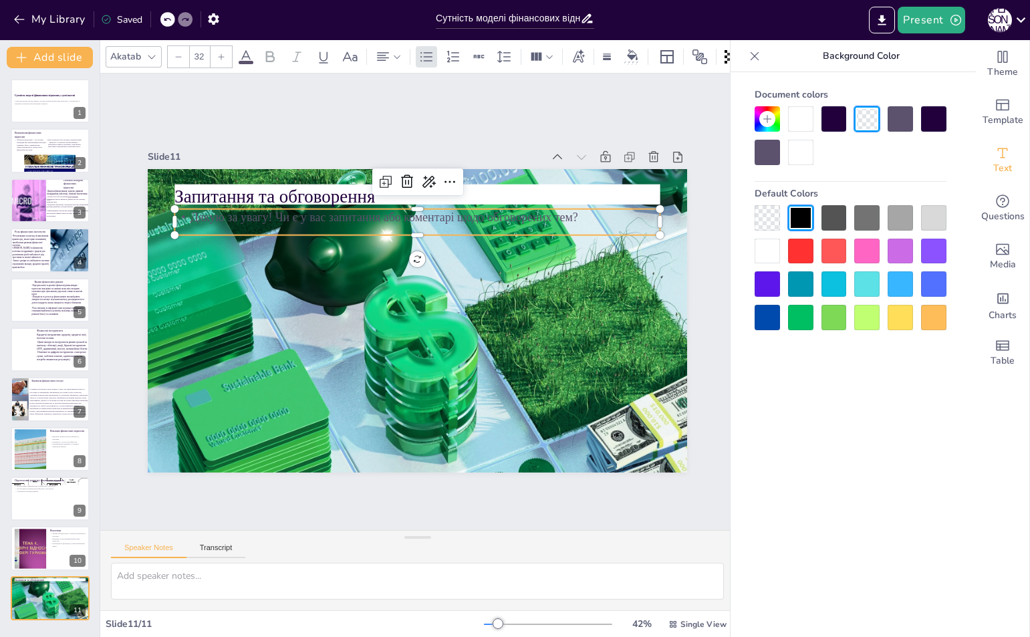
click at [794, 117] on div at bounding box center [800, 118] width 25 height 25
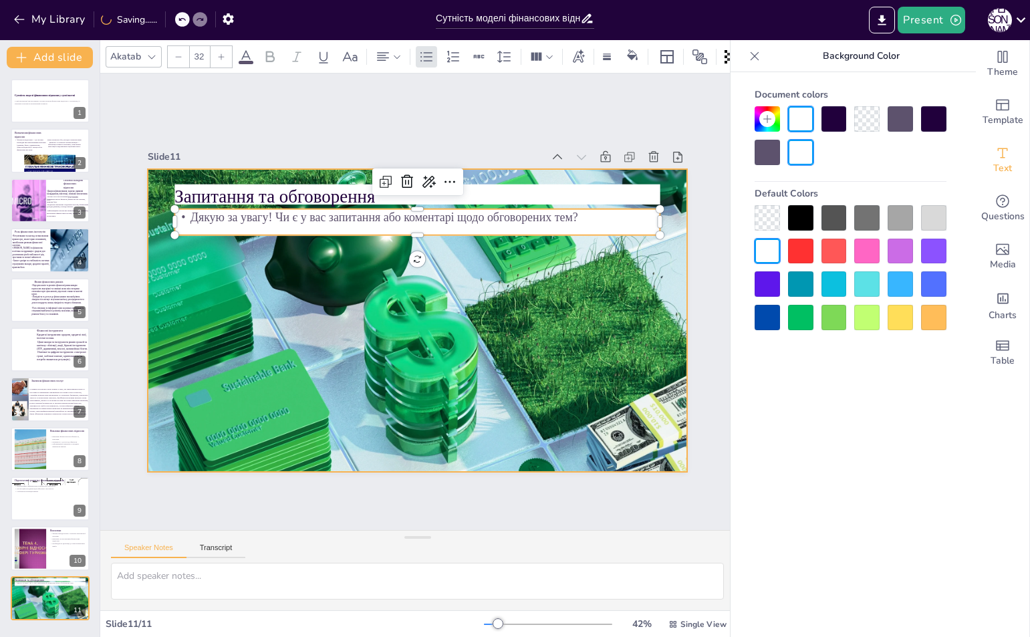
click at [221, 241] on div at bounding box center [415, 320] width 568 height 358
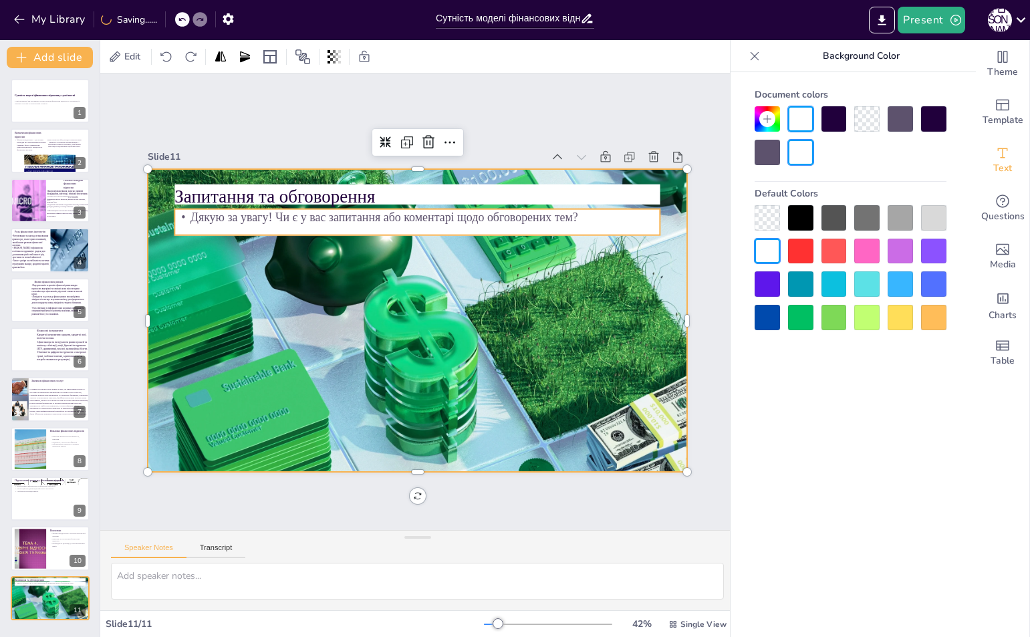
click at [253, 221] on div "Дякую за увагу! Чи є у вас запитання або коментарі щодо обговорених тем?" at bounding box center [434, 223] width 480 height 127
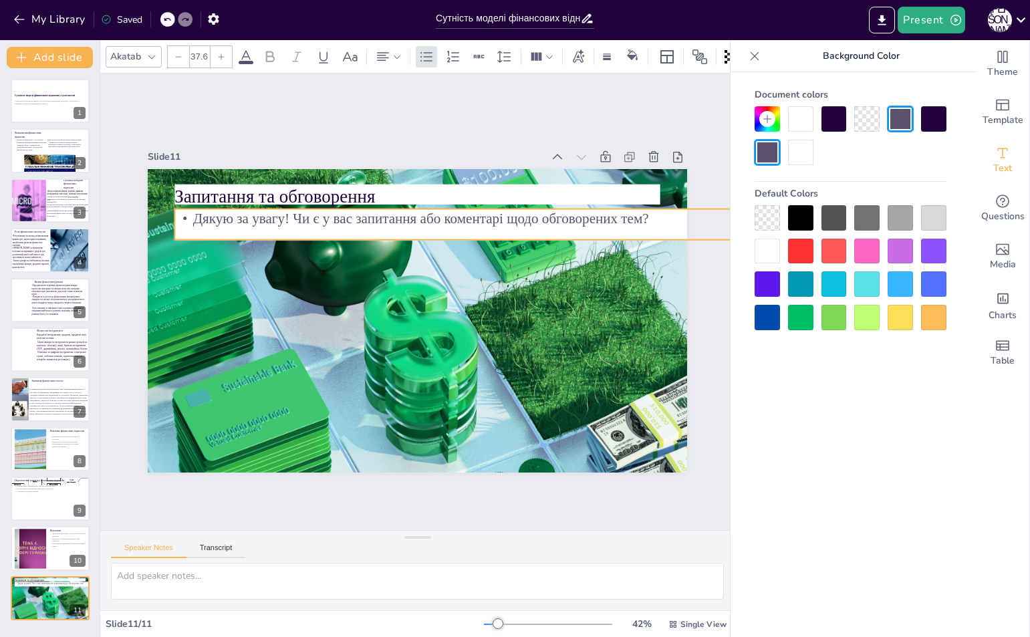
drag, startPoint x: 649, startPoint y: 231, endPoint x: 615, endPoint y: 236, distance: 35.1
click at [615, 236] on div "Запитання та обговорення Дякую за увагу! Чи є у вас запитання або коментарі щод…" at bounding box center [416, 320] width 568 height 358
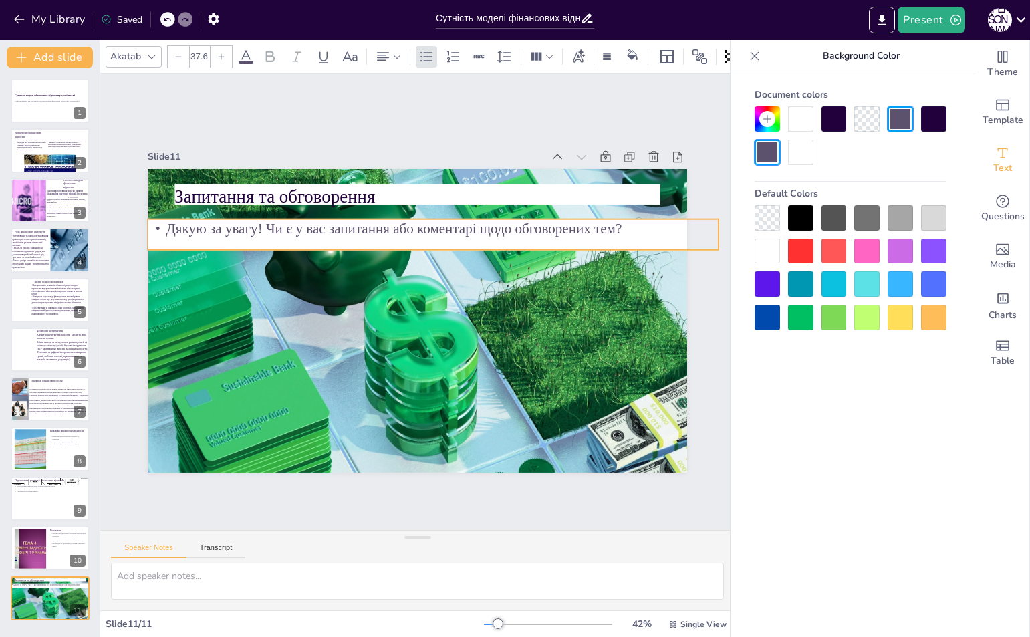
drag, startPoint x: 636, startPoint y: 218, endPoint x: 593, endPoint y: 239, distance: 47.5
click at [593, 239] on p "Дякую за увагу! Чи є у вас запитання або коментарі щодо обговорених тем?" at bounding box center [440, 231] width 569 height 80
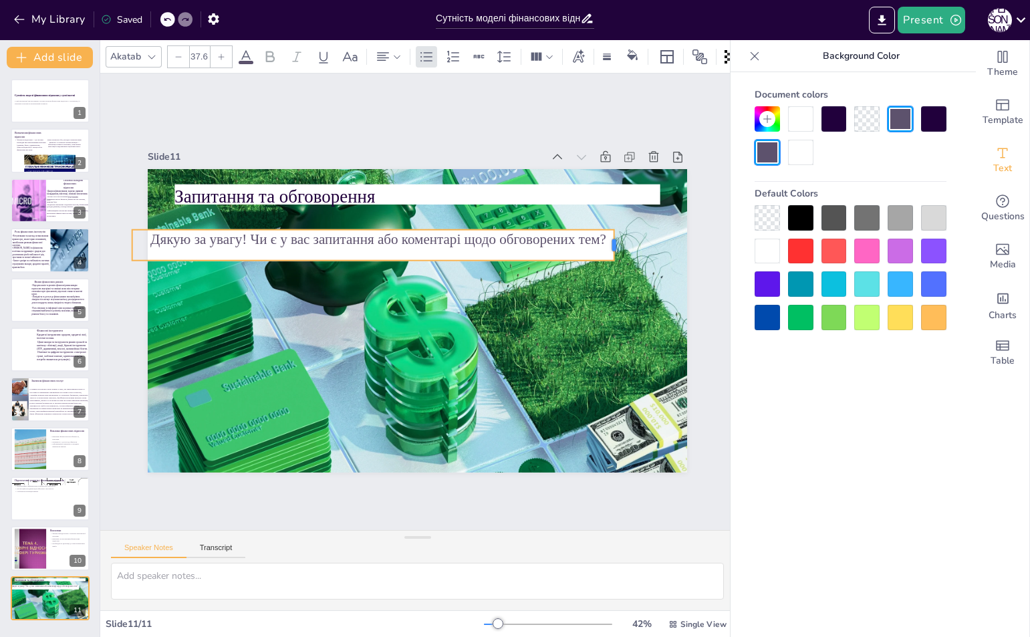
drag, startPoint x: 695, startPoint y: 240, endPoint x: 606, endPoint y: 241, distance: 88.9
click at [617, 251] on div at bounding box center [624, 267] width 14 height 32
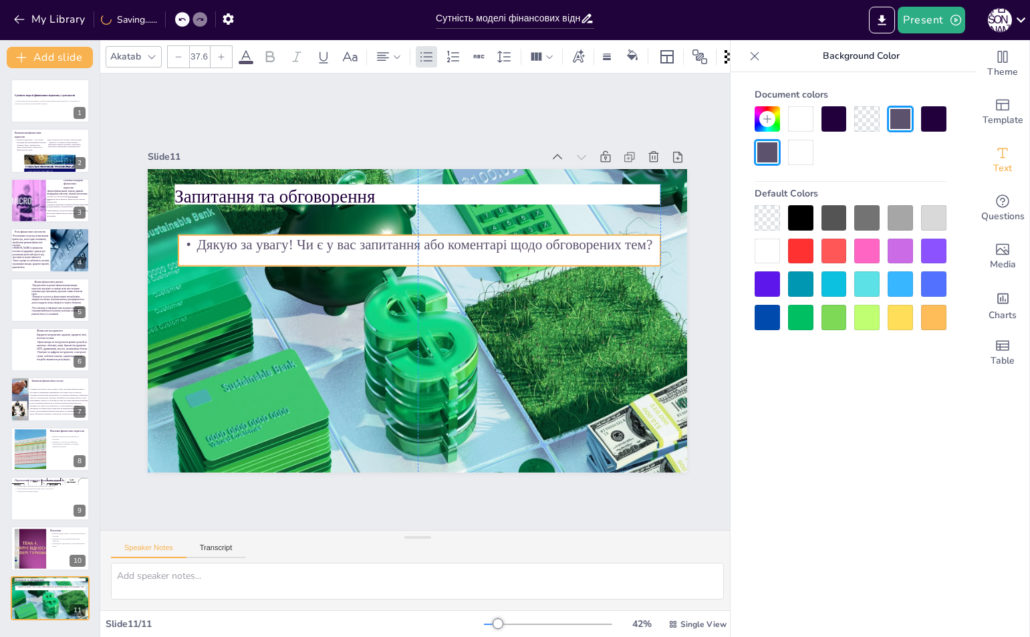
drag, startPoint x: 562, startPoint y: 237, endPoint x: 600, endPoint y: 249, distance: 39.7
click at [600, 249] on p "Дякую за увагу! Чи є у вас запитання або коментарі щодо обговорених тем?" at bounding box center [431, 246] width 475 height 120
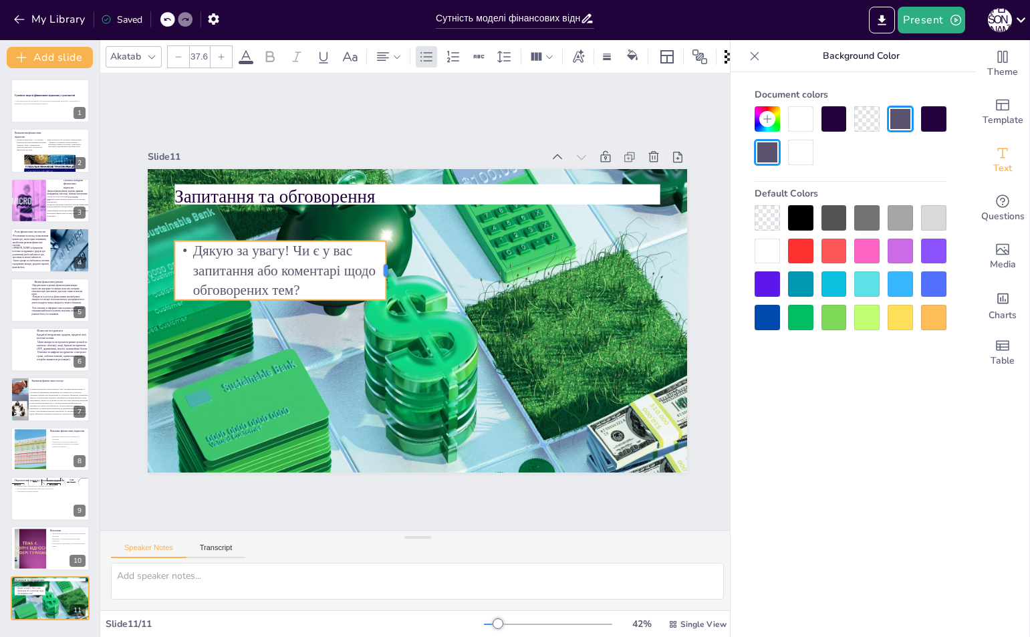
drag, startPoint x: 646, startPoint y: 254, endPoint x: 375, endPoint y: 261, distance: 270.7
click at [389, 261] on div at bounding box center [406, 262] width 34 height 58
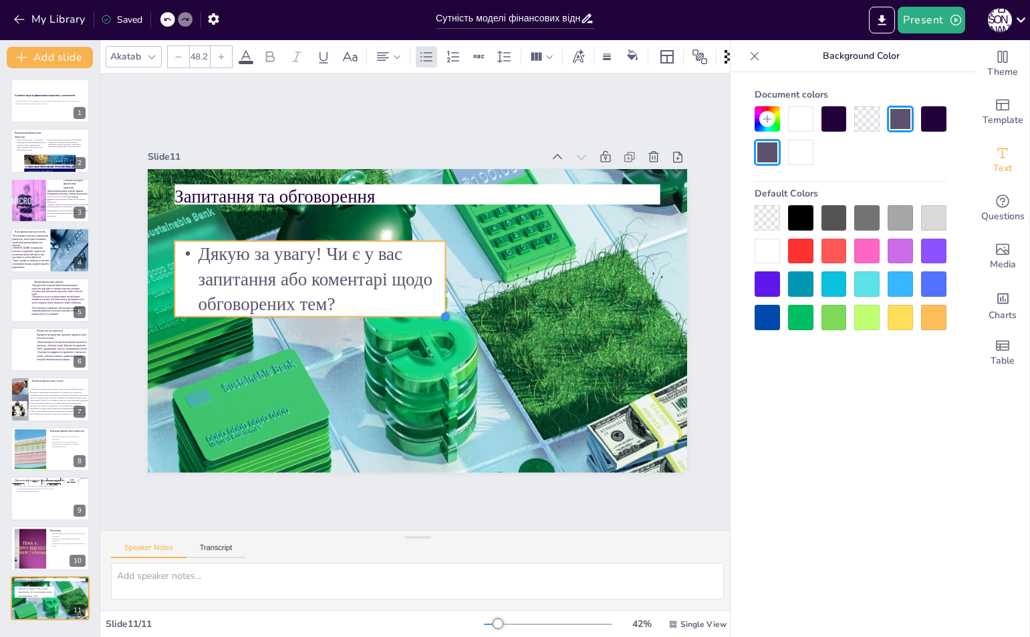
drag, startPoint x: 374, startPoint y: 294, endPoint x: 398, endPoint y: 311, distance: 28.7
click at [398, 311] on div "Запитання та обговорення Дякую за увагу! Чи є у вас запитання або коментарі щод…" at bounding box center [415, 320] width 568 height 358
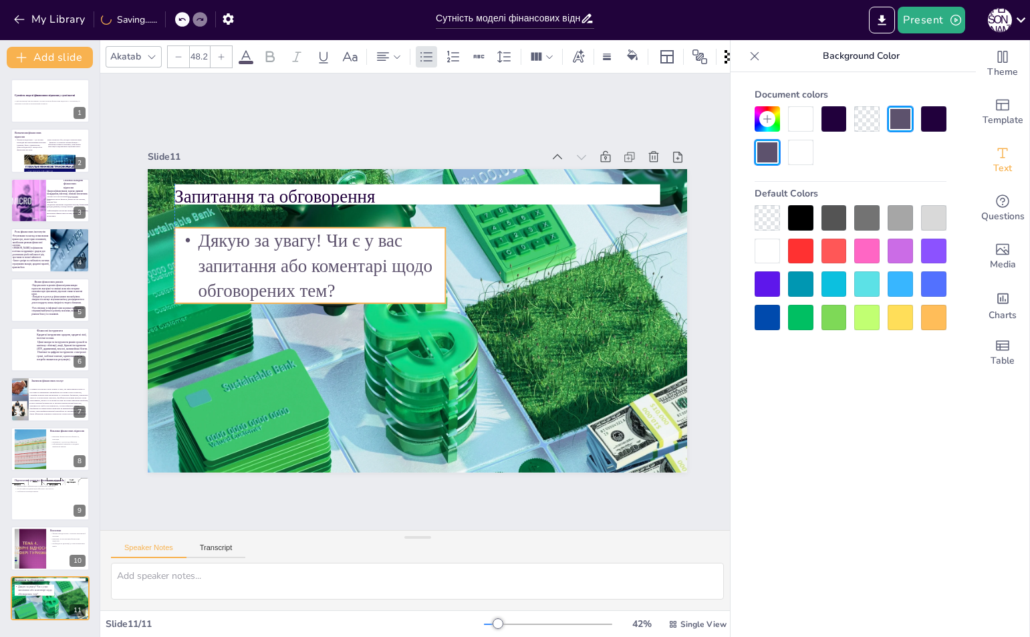
drag, startPoint x: 355, startPoint y: 298, endPoint x: 351, endPoint y: 286, distance: 12.5
click at [351, 286] on p "Дякую за увагу! Чи є у вас запитання або коментарі щодо обговорених тем?" at bounding box center [326, 234] width 281 height 156
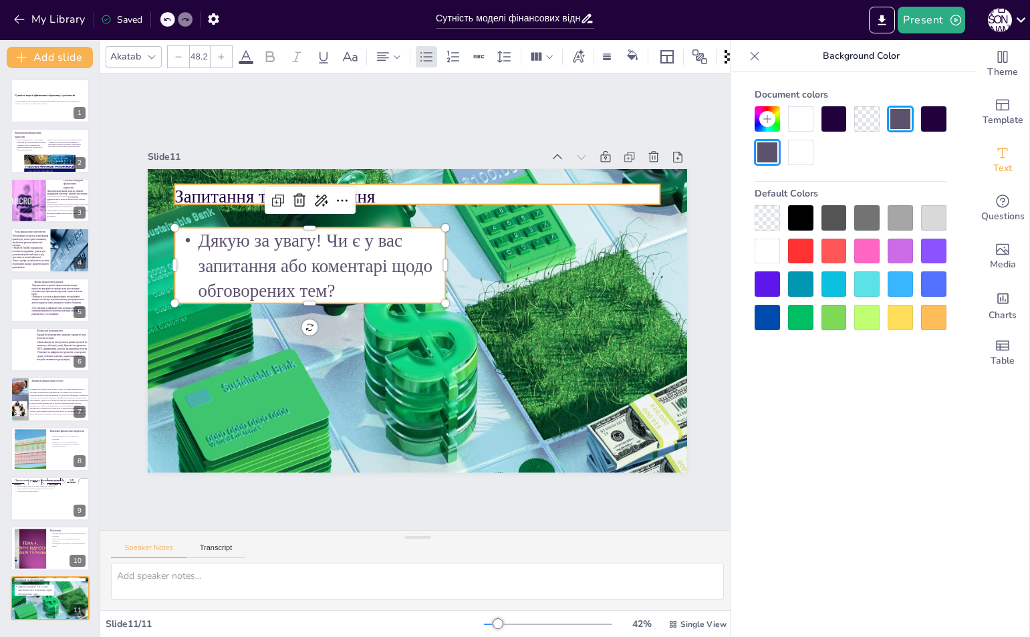
click at [426, 191] on p "Запитання та обговорення" at bounding box center [428, 196] width 485 height 75
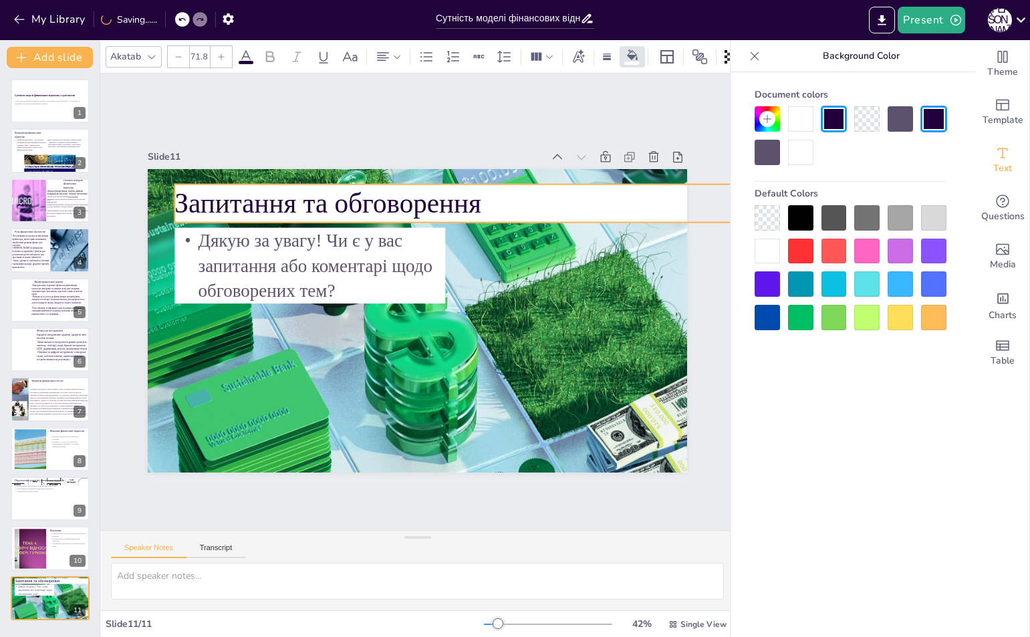
type input "68.6"
drag, startPoint x: 648, startPoint y: 199, endPoint x: 648, endPoint y: 208, distance: 8.7
click at [648, 208] on div "Запитання та обговорення Дякую за увагу! Чи є у вас запитання або коментарі щод…" at bounding box center [416, 320] width 568 height 358
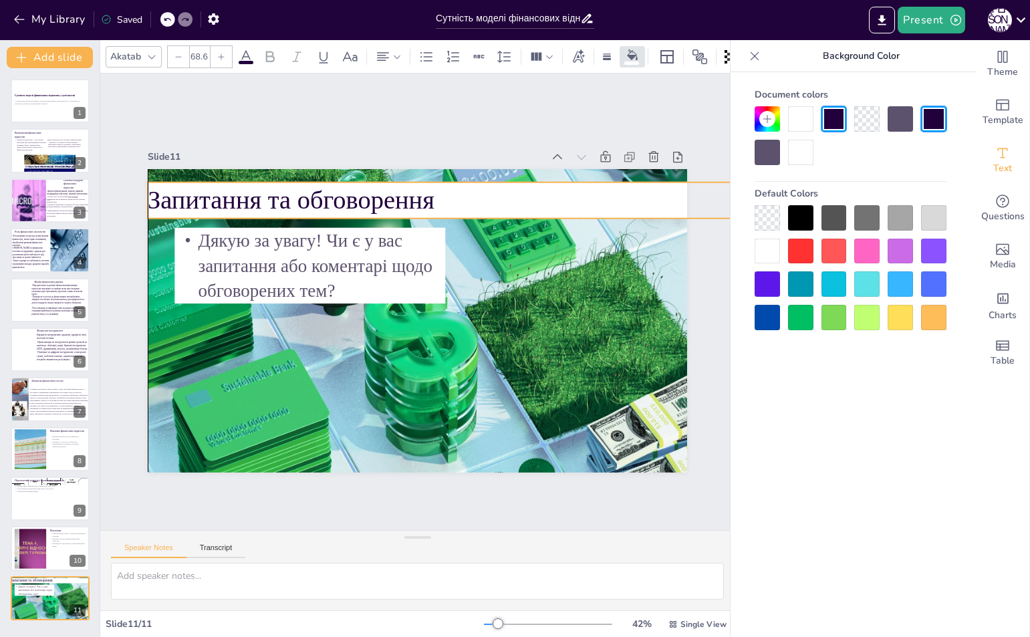
drag, startPoint x: 593, startPoint y: 203, endPoint x: 567, endPoint y: 201, distance: 26.1
click at [567, 201] on p "Запитання та обговорення" at bounding box center [514, 217] width 686 height 179
drag, startPoint x: 567, startPoint y: 201, endPoint x: 601, endPoint y: 199, distance: 34.1
click at [601, 199] on p "Запитання та обговорення" at bounding box center [540, 224] width 686 height 180
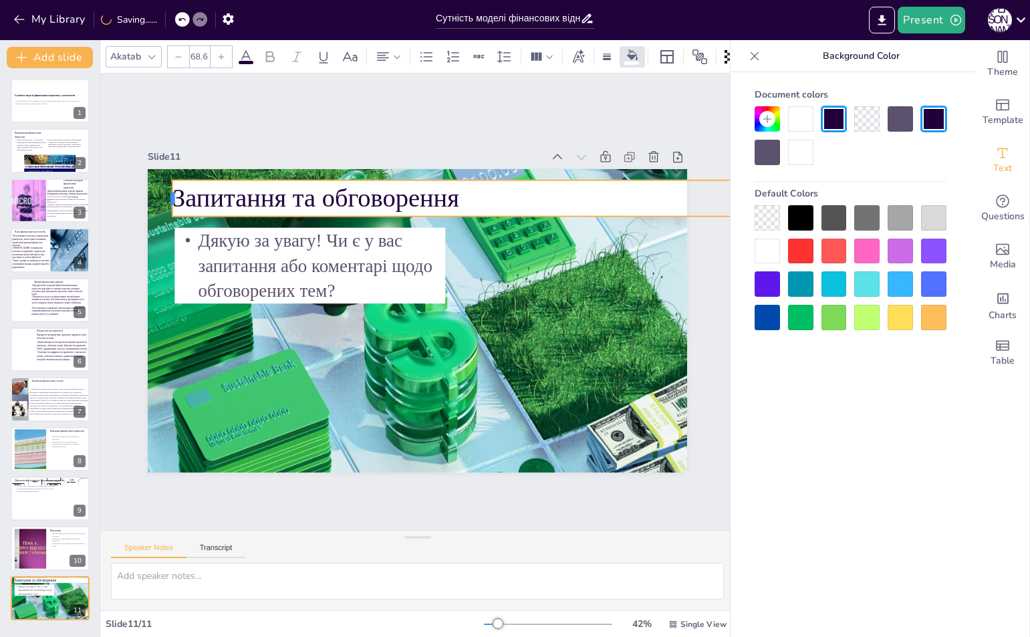
drag, startPoint x: 170, startPoint y: 190, endPoint x: 162, endPoint y: 194, distance: 9.6
click at [185, 167] on div at bounding box center [194, 148] width 18 height 37
click at [183, 192] on p "Запитання та обговорення" at bounding box center [534, 209] width 702 height 109
click at [173, 192] on p "Запитання та обговорення" at bounding box center [524, 198] width 702 height 36
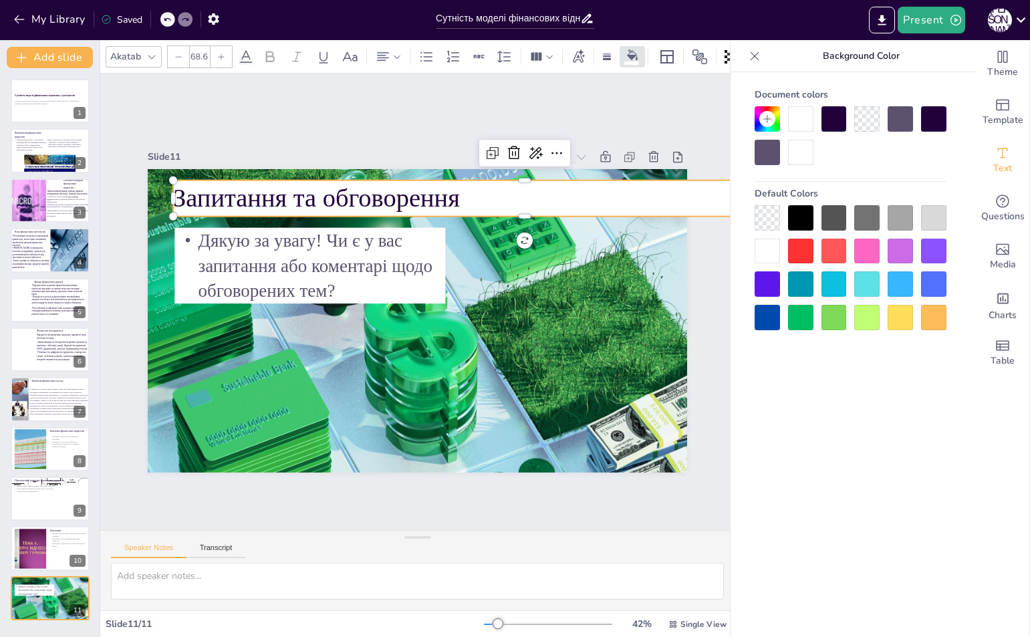
click at [183, 194] on p "Запитання та обговорення" at bounding box center [534, 210] width 702 height 110
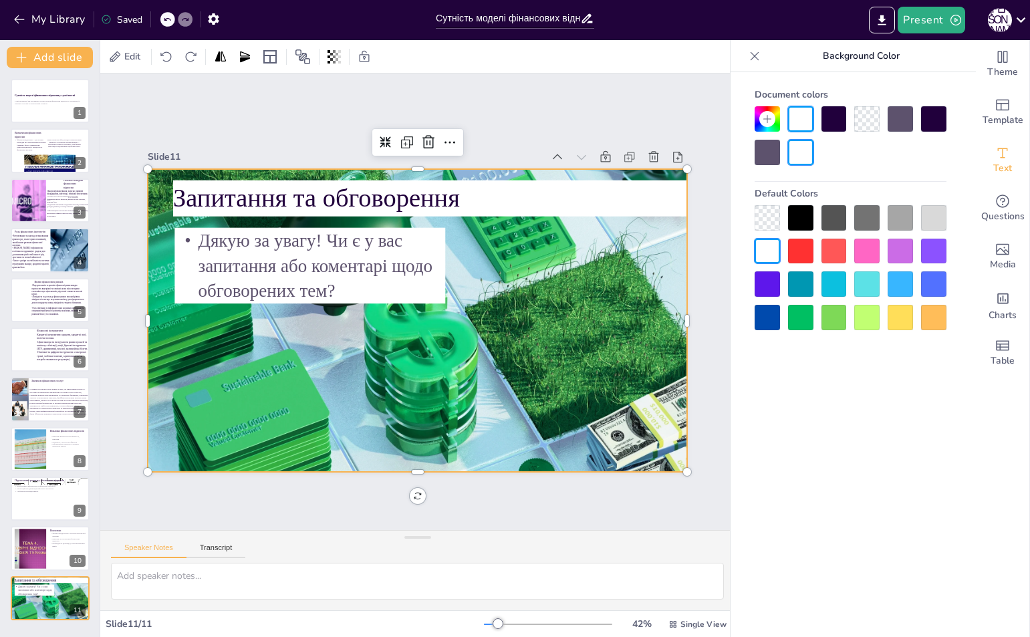
click at [534, 245] on div at bounding box center [413, 320] width 591 height 408
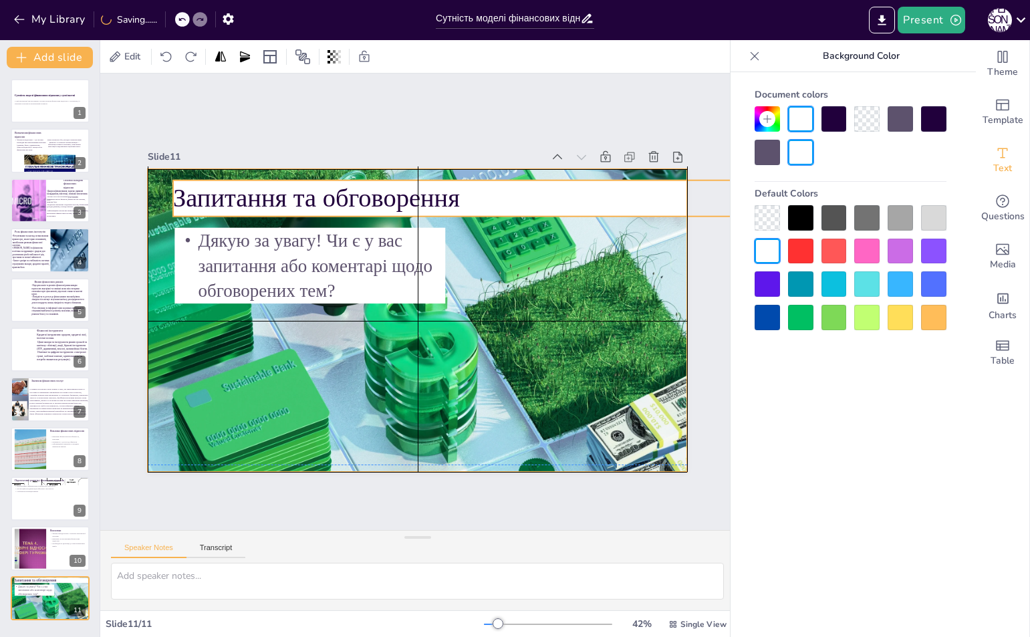
click at [418, 194] on p "Запитання та обговорення" at bounding box center [562, 265] width 626 height 383
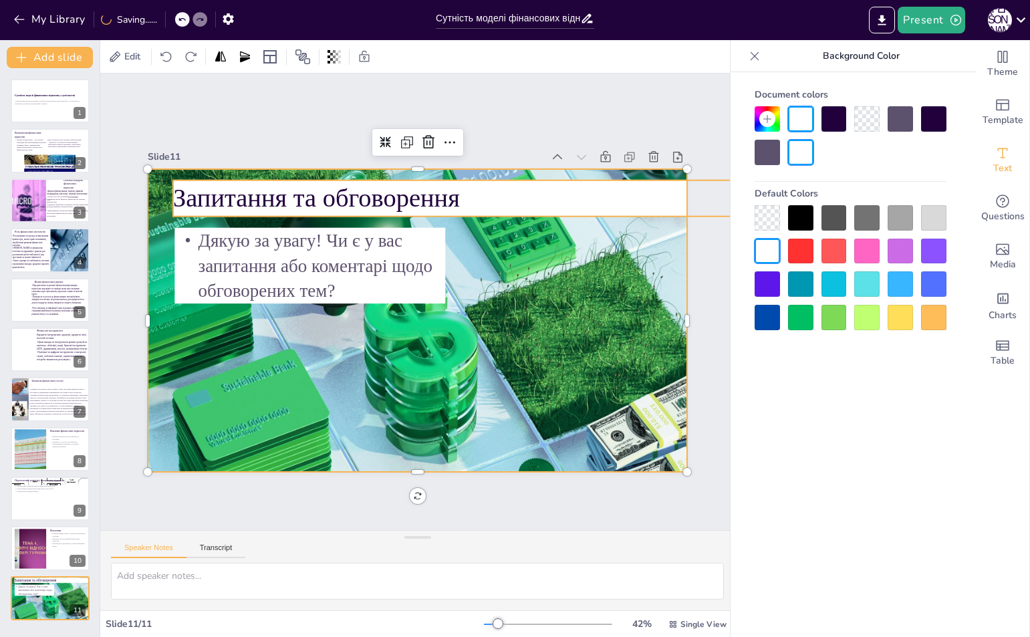
click at [399, 185] on p "Запитання та обговорення" at bounding box center [534, 209] width 702 height 109
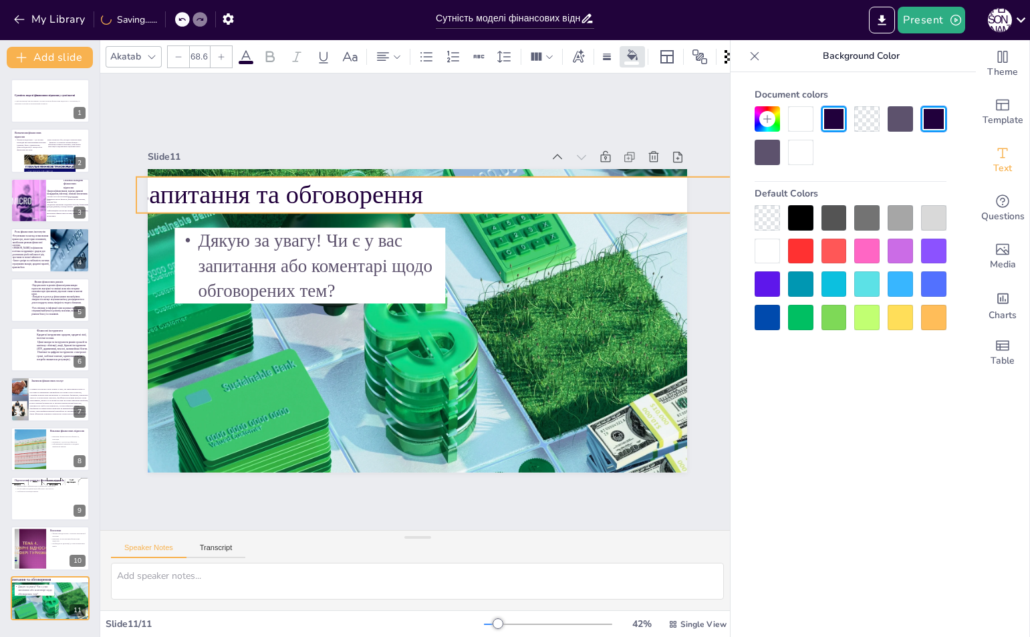
drag, startPoint x: 402, startPoint y: 186, endPoint x: 365, endPoint y: 183, distance: 36.9
click at [365, 183] on p "Запитання та обговорення" at bounding box center [517, 221] width 679 height 251
type input "48.2"
click at [359, 258] on p "Дякую за увагу! Чи є у вас запитання або коментарі щодо обговорених тем?" at bounding box center [320, 243] width 281 height 130
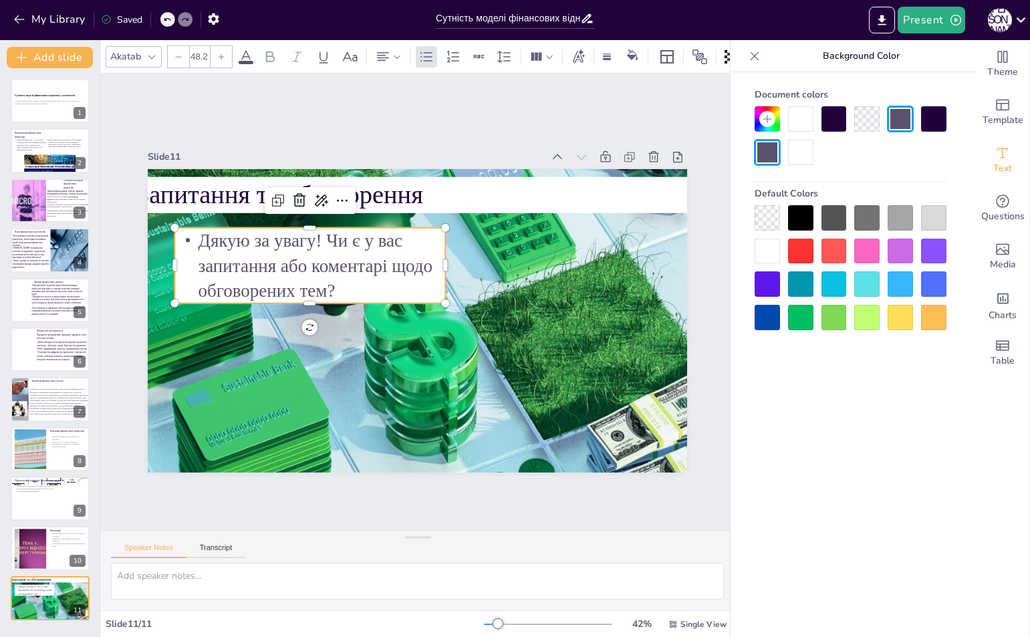
click at [689, 171] on div "Slide 1 Сутність моделі фінансових відносин у суспільстві У цій презентації ми …" at bounding box center [417, 302] width 684 height 664
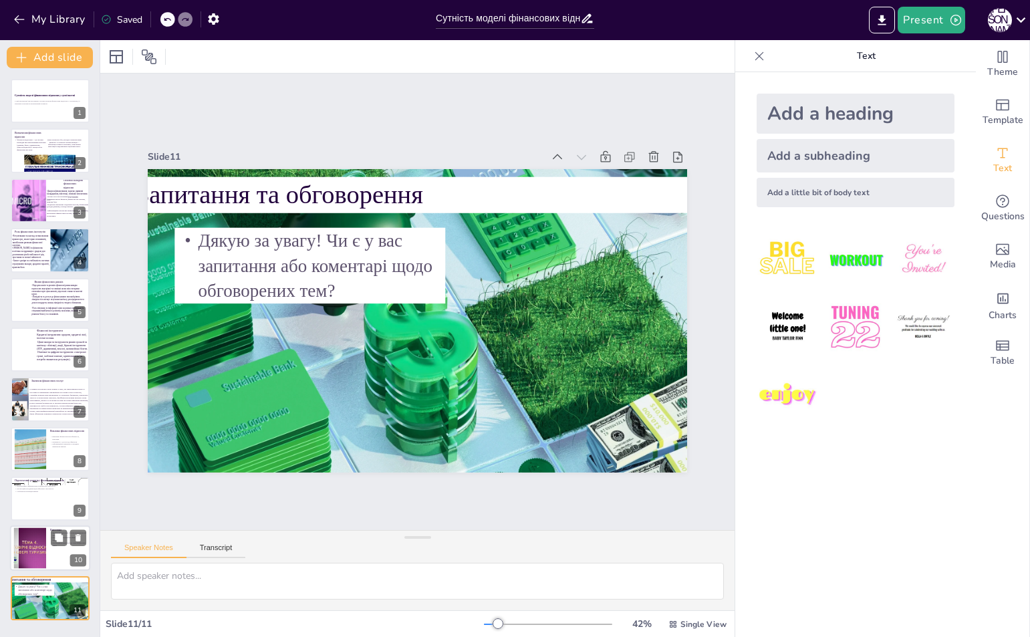
click at [40, 555] on div at bounding box center [30, 548] width 54 height 41
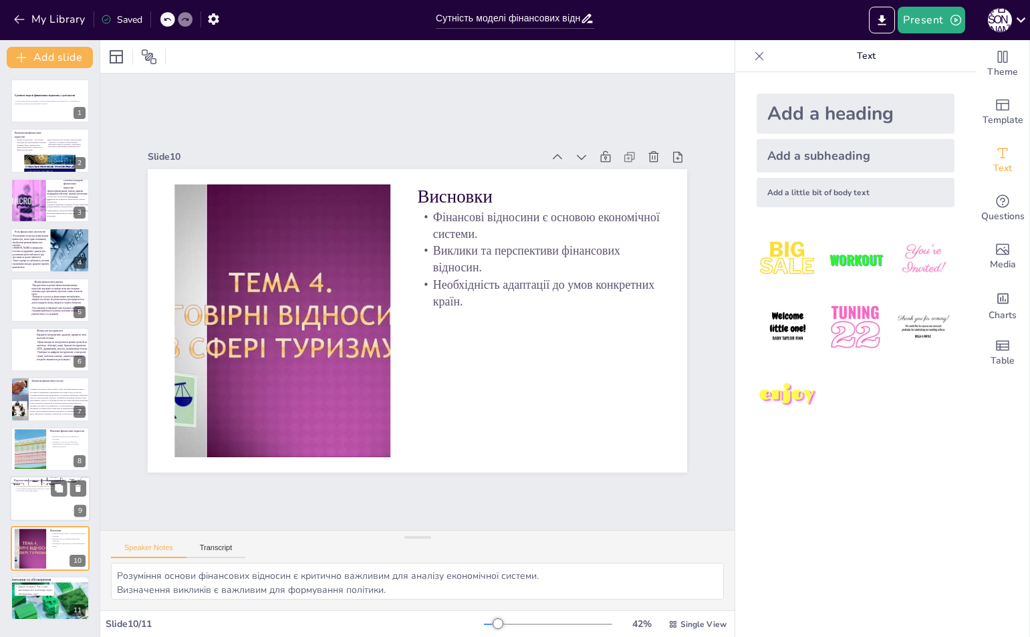
click at [47, 507] on div at bounding box center [50, 498] width 80 height 45
type textarea "Цифровізація є важливою для підвищення доступності та ефективності фінансових п…"
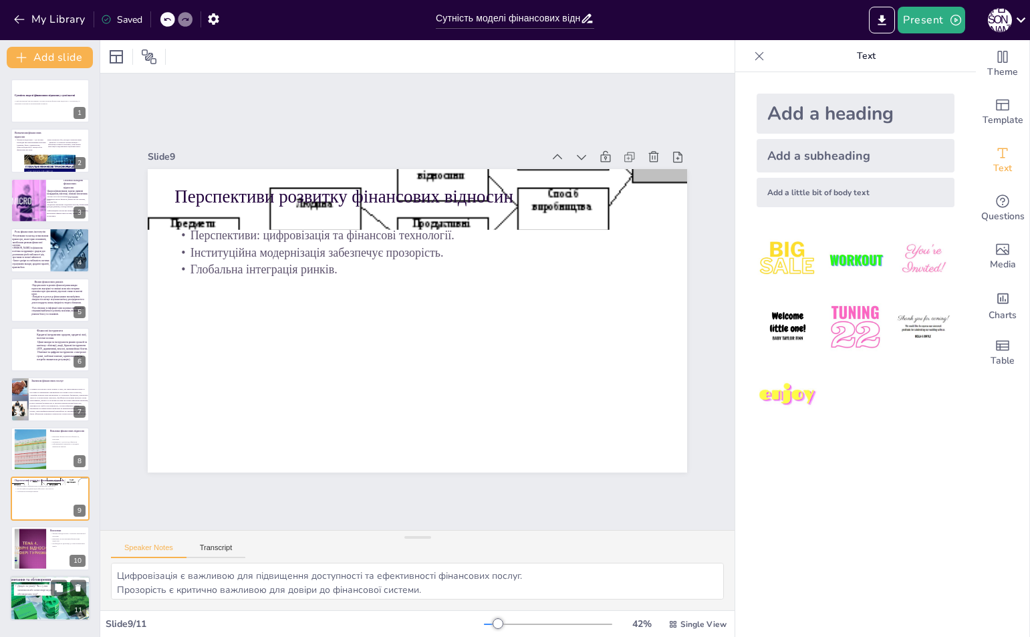
click at [50, 605] on div at bounding box center [50, 597] width 80 height 45
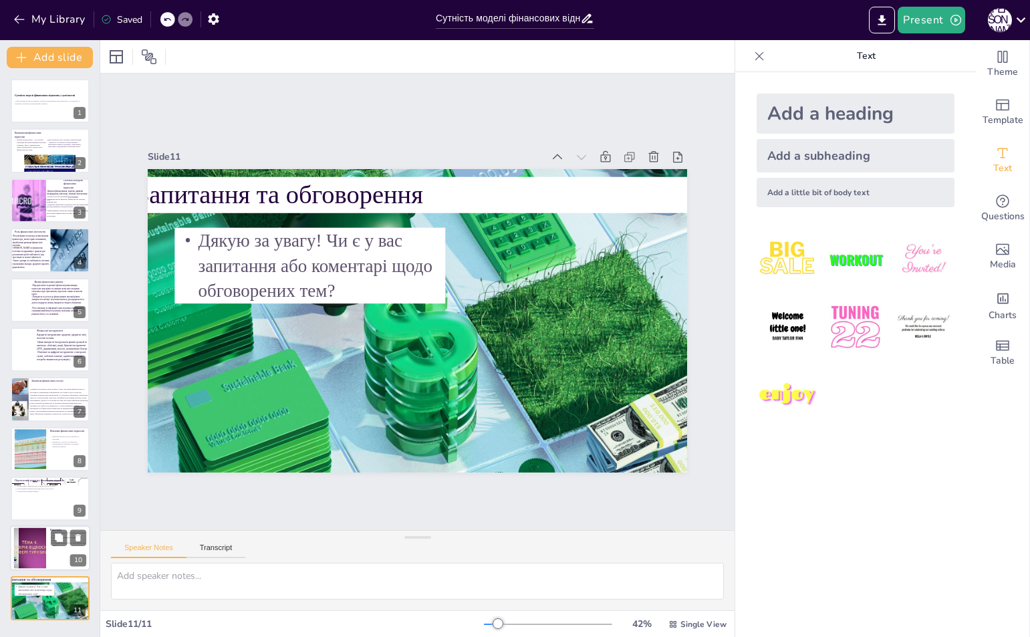
click at [30, 536] on div at bounding box center [30, 548] width 54 height 41
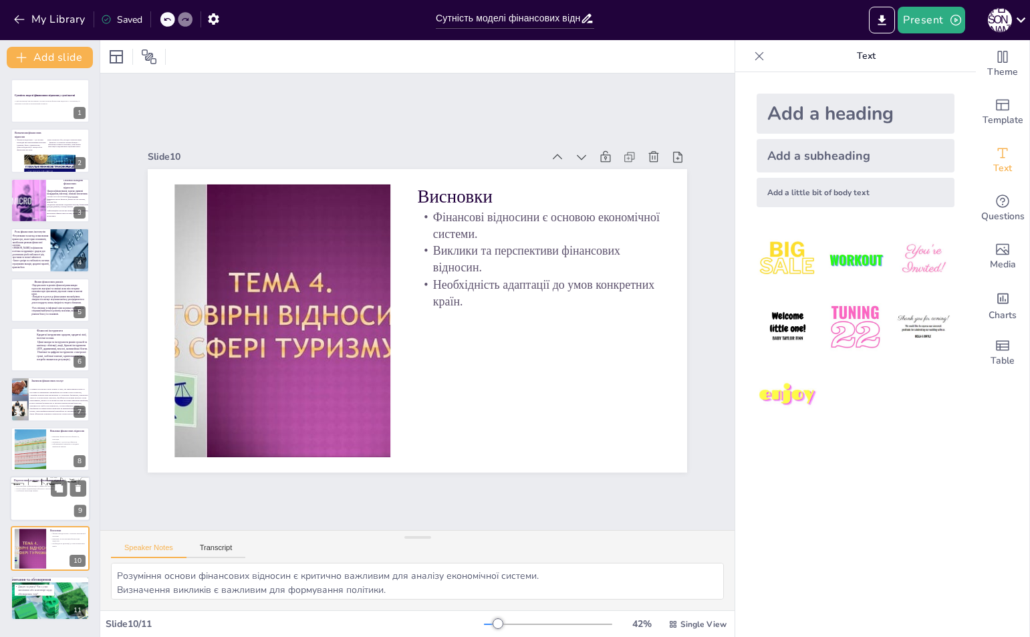
click at [33, 502] on div at bounding box center [50, 498] width 80 height 45
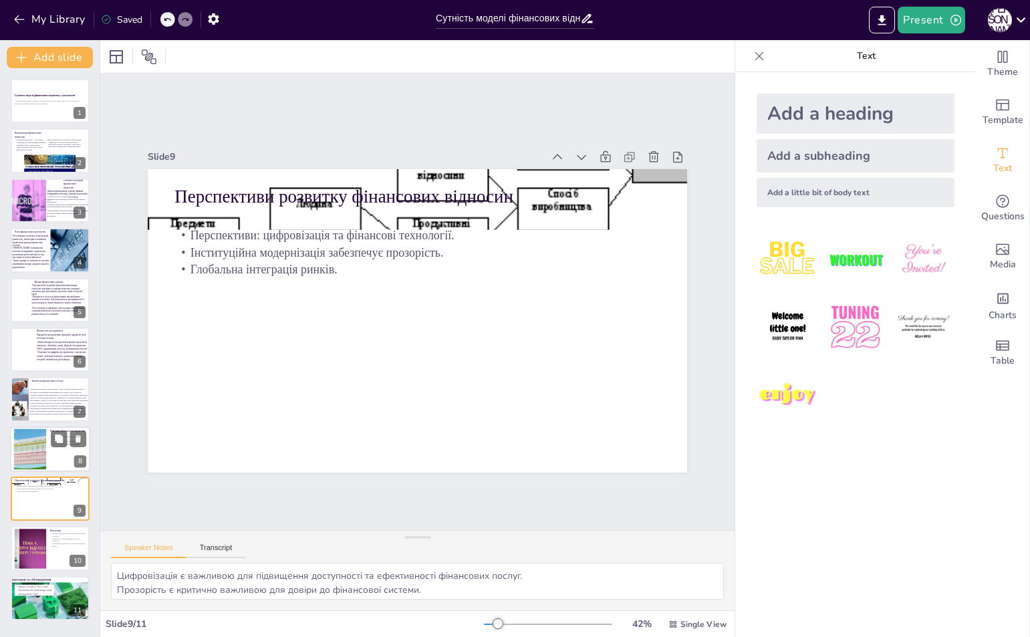
click at [37, 454] on div at bounding box center [30, 448] width 72 height 41
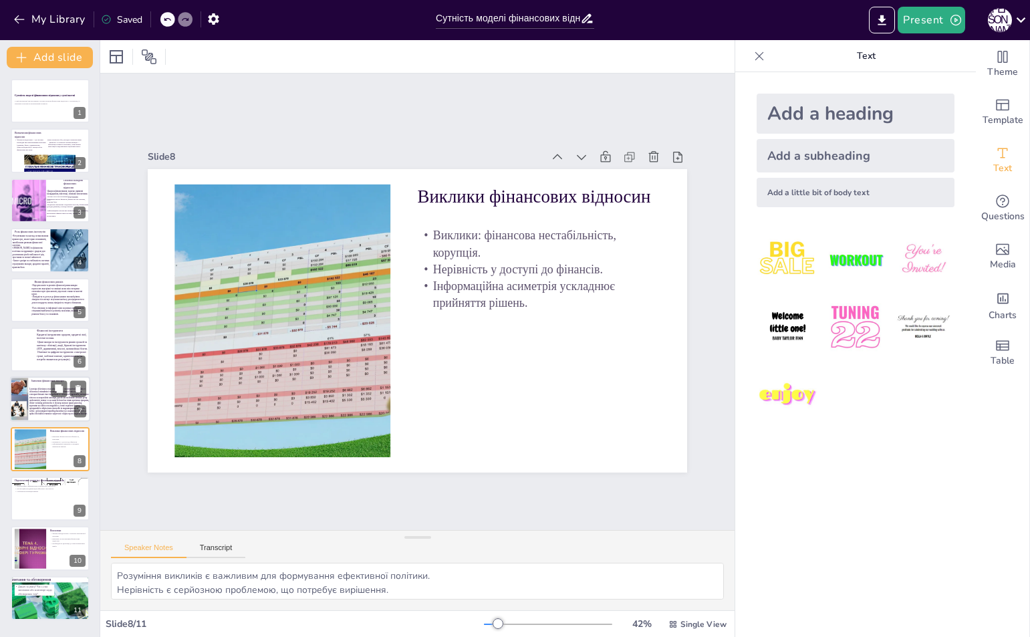
click at [38, 396] on p at bounding box center [59, 401] width 60 height 27
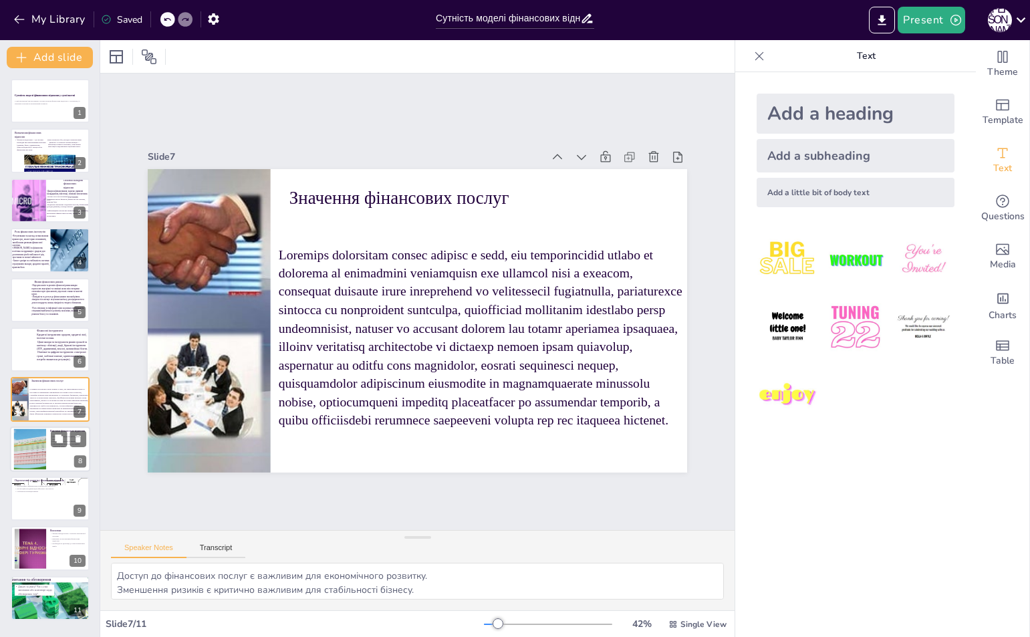
click at [41, 444] on div at bounding box center [30, 448] width 72 height 41
type textarea "Розуміння викликів є важливим для формування ефективної політики. Нерівність є …"
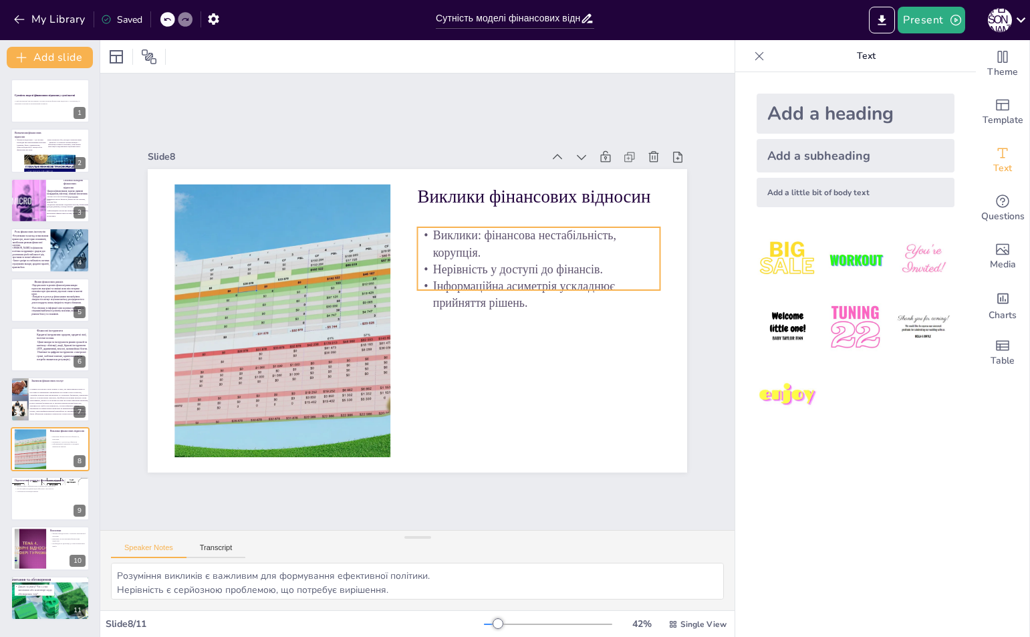
click at [581, 270] on p "Нерівність у доступі до фінансів." at bounding box center [541, 282] width 243 height 42
click at [520, 198] on icon at bounding box center [528, 200] width 16 height 16
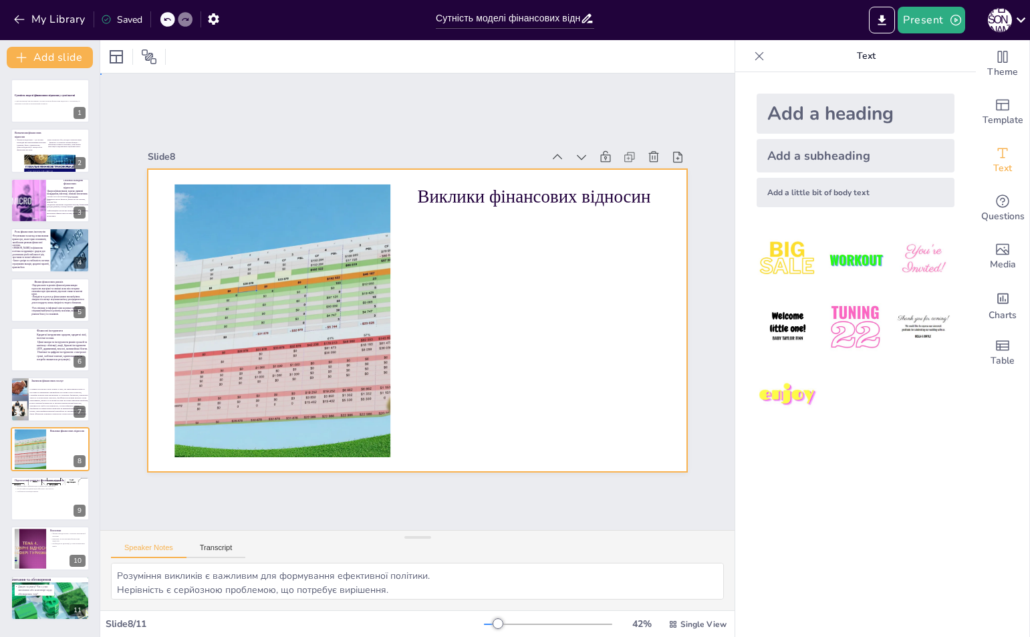
click at [484, 245] on div at bounding box center [416, 320] width 568 height 358
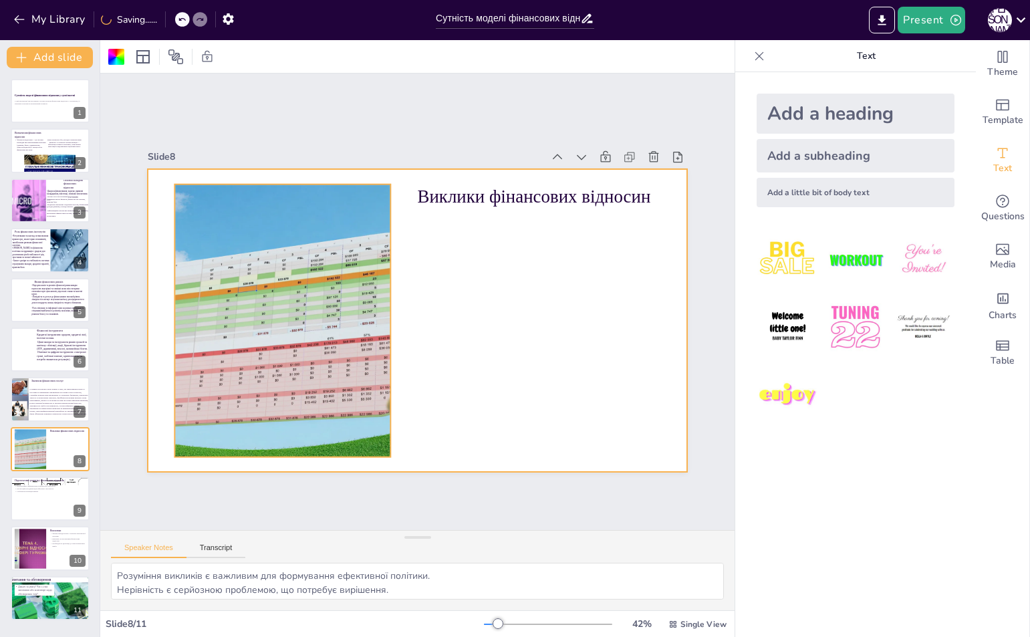
click at [367, 249] on div at bounding box center [280, 306] width 511 height 322
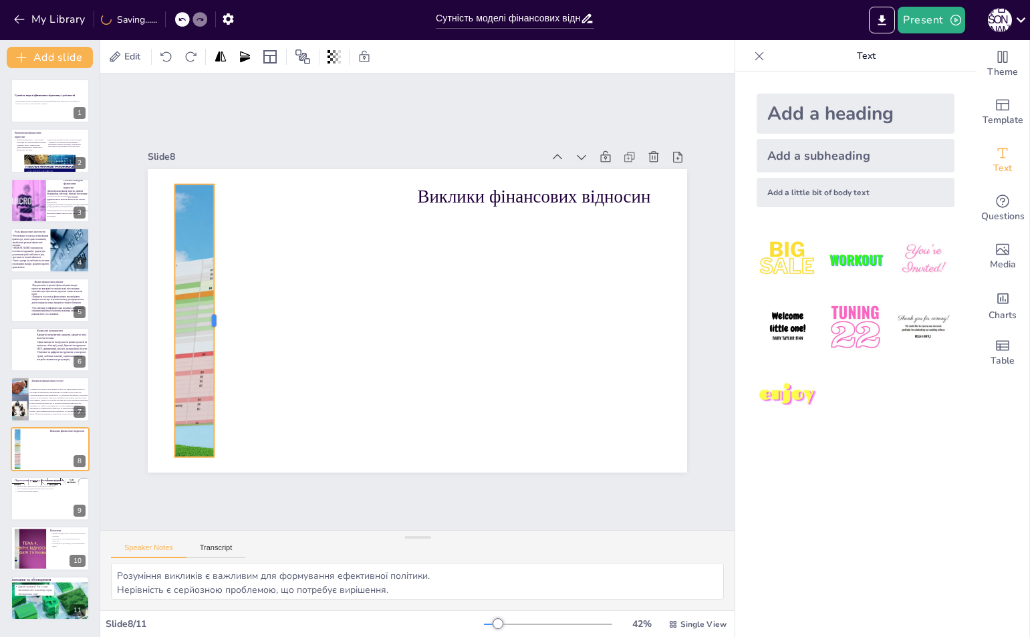
drag, startPoint x: 381, startPoint y: 312, endPoint x: 205, endPoint y: 310, distance: 175.7
click at [214, 311] on div at bounding box center [219, 320] width 11 height 273
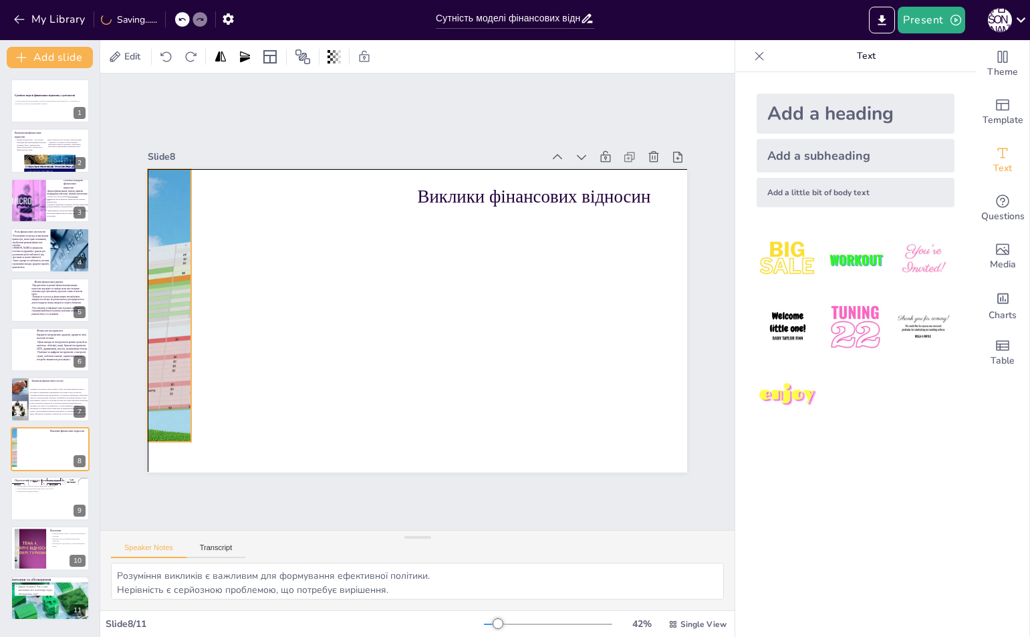
drag, startPoint x: 191, startPoint y: 306, endPoint x: 165, endPoint y: 291, distance: 29.9
click at [165, 291] on div at bounding box center [256, 288] width 511 height 322
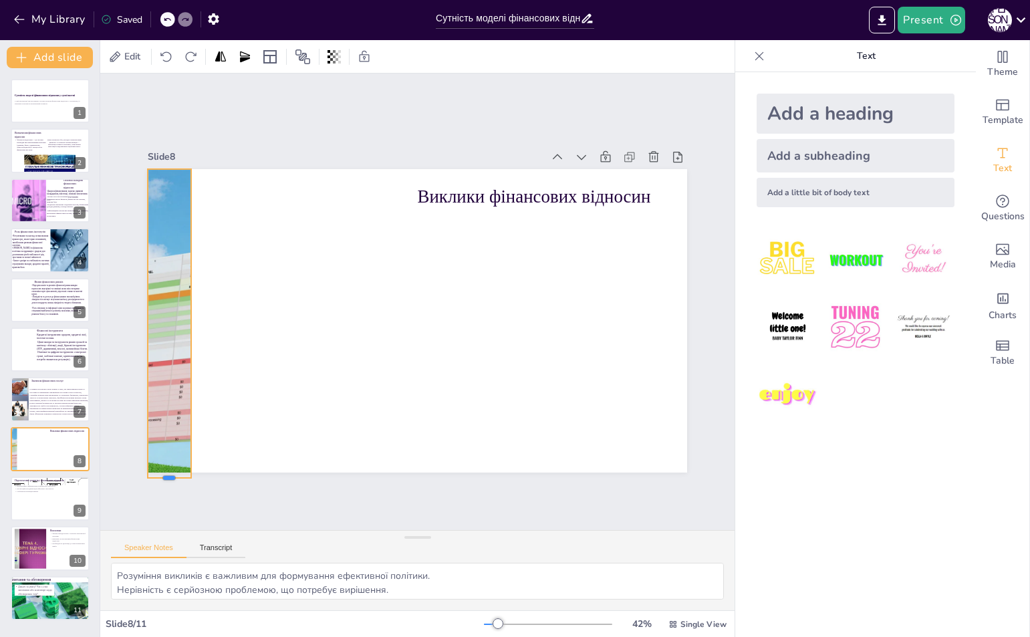
drag, startPoint x: 164, startPoint y: 438, endPoint x: 163, endPoint y: 474, distance: 36.1
click at [163, 464] on div at bounding box center [152, 455] width 44 height 15
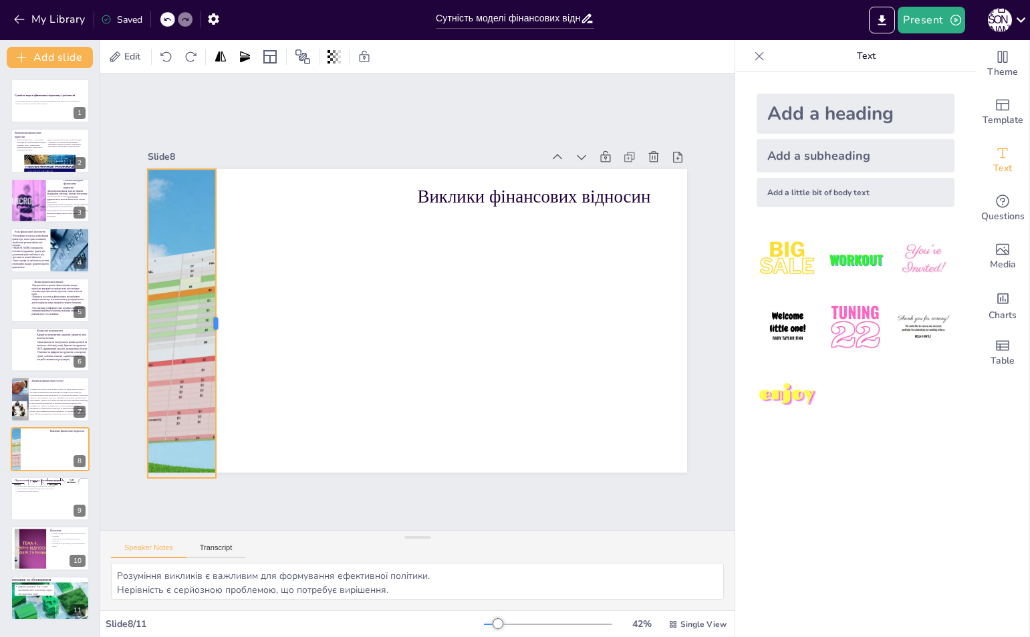
drag, startPoint x: 181, startPoint y: 321, endPoint x: 206, endPoint y: 331, distance: 26.7
click at [206, 331] on div at bounding box center [219, 302] width 43 height 309
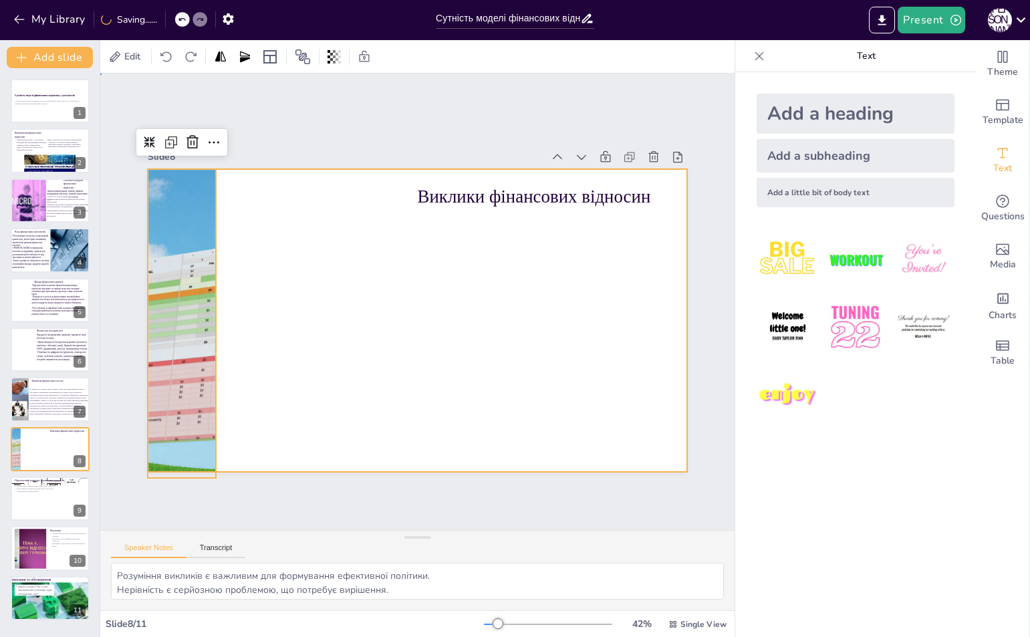
click at [273, 365] on div at bounding box center [417, 320] width 539 height 303
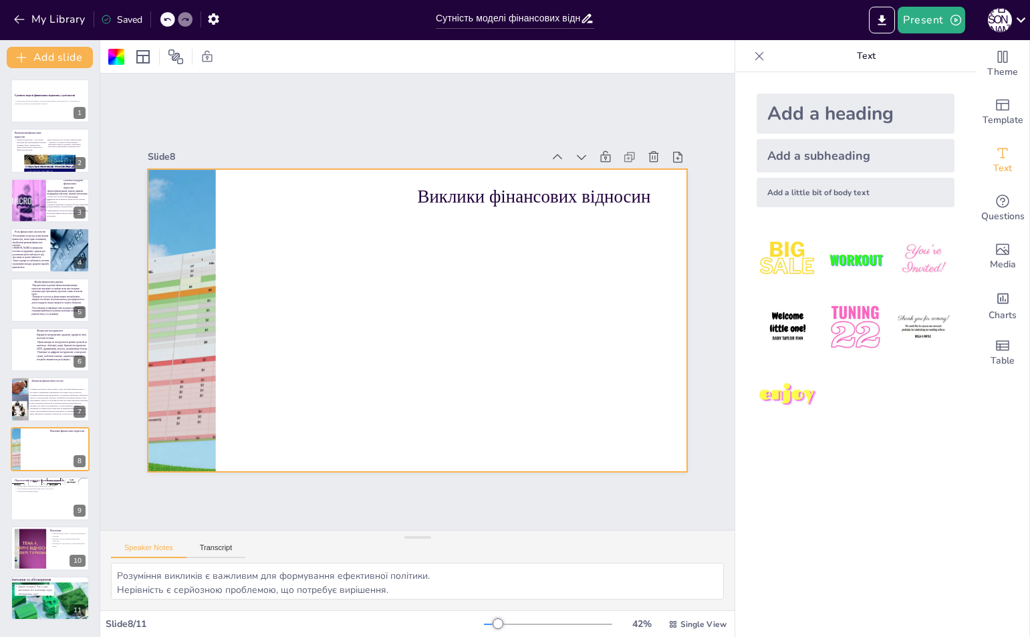
click at [358, 287] on div at bounding box center [417, 320] width 539 height 303
click at [828, 112] on div "Add a heading" at bounding box center [855, 114] width 198 height 40
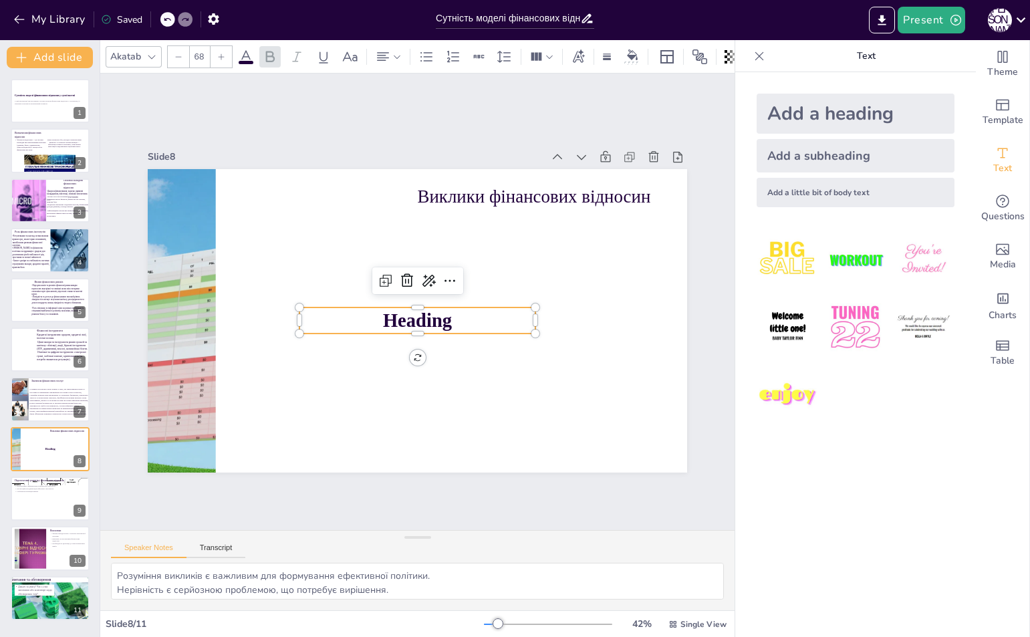
click at [468, 317] on p "Heading" at bounding box center [415, 320] width 237 height 51
click at [468, 317] on p "Heading" at bounding box center [413, 320] width 237 height 75
click at [468, 319] on p "Heading" at bounding box center [415, 320] width 237 height 51
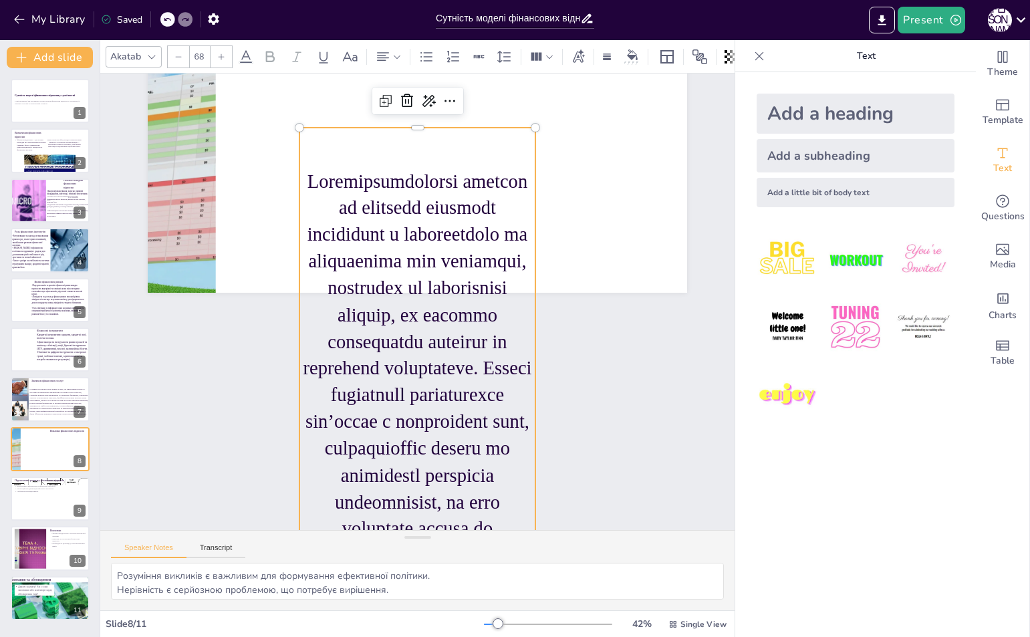
scroll to position [130, 0]
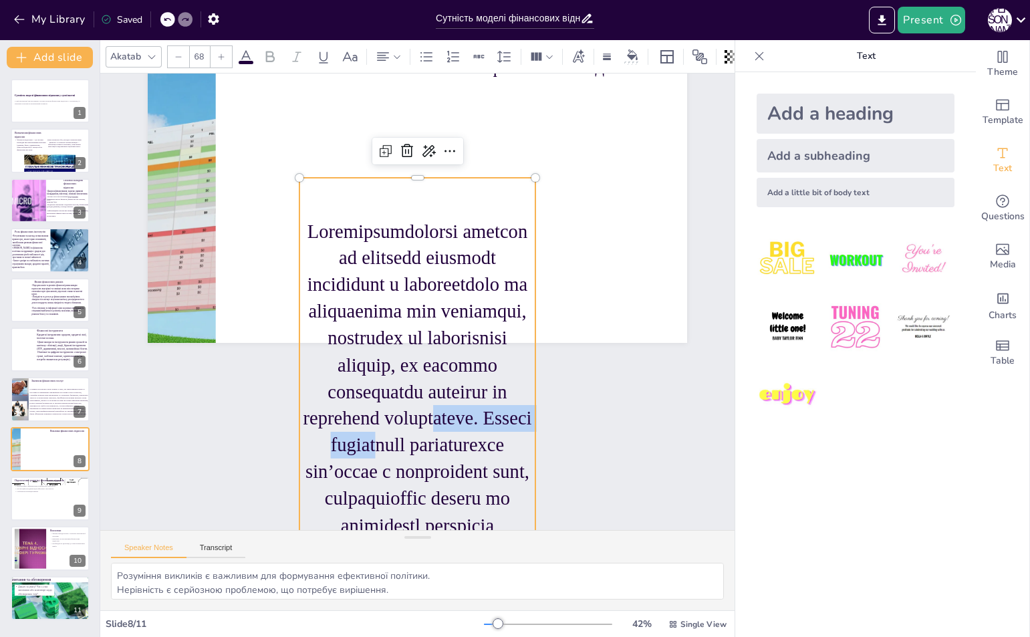
drag, startPoint x: 450, startPoint y: 398, endPoint x: 452, endPoint y: 360, distance: 37.5
drag, startPoint x: 514, startPoint y: 385, endPoint x: 510, endPoint y: 346, distance: 39.0
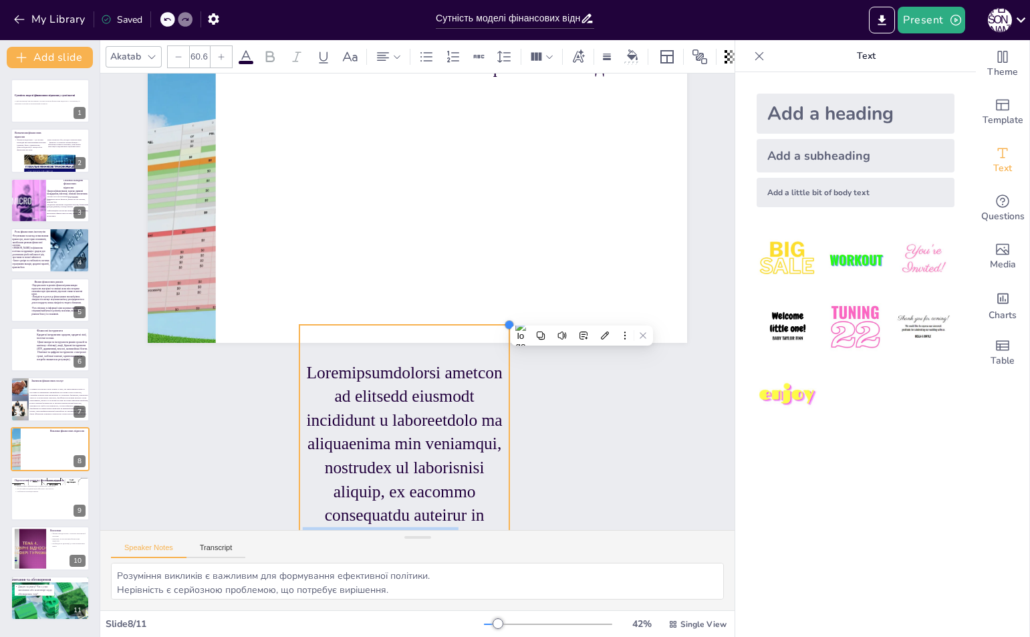
type input "60.5"
drag, startPoint x: 527, startPoint y: 174, endPoint x: 428, endPoint y: 321, distance: 177.5
click at [428, 321] on div "Виклики фінансових відносин" at bounding box center [429, 192] width 568 height 358
click at [465, 281] on div at bounding box center [417, 190] width 539 height 303
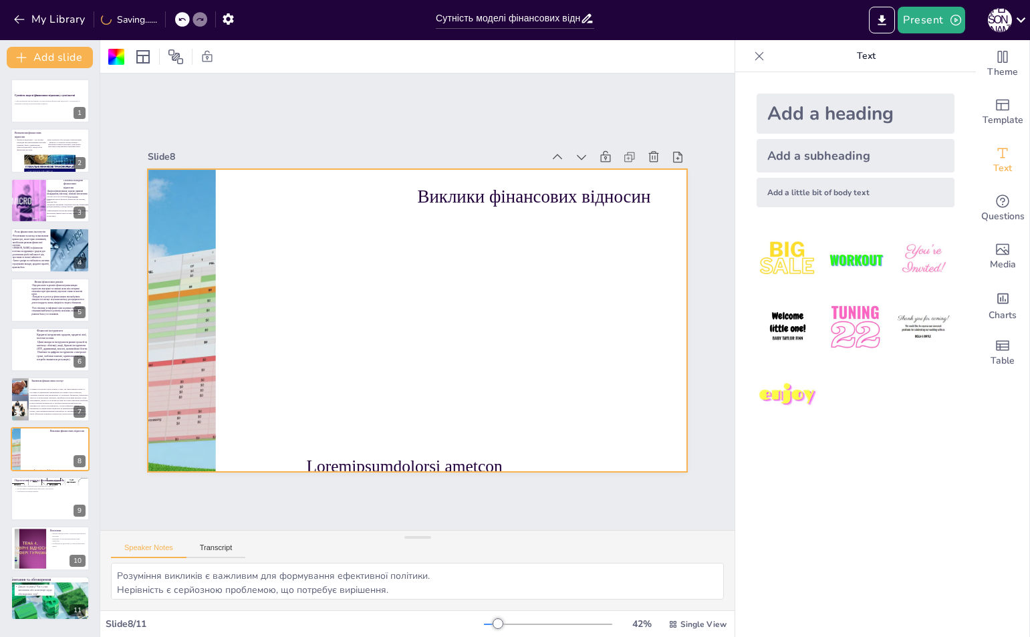
scroll to position [0, 0]
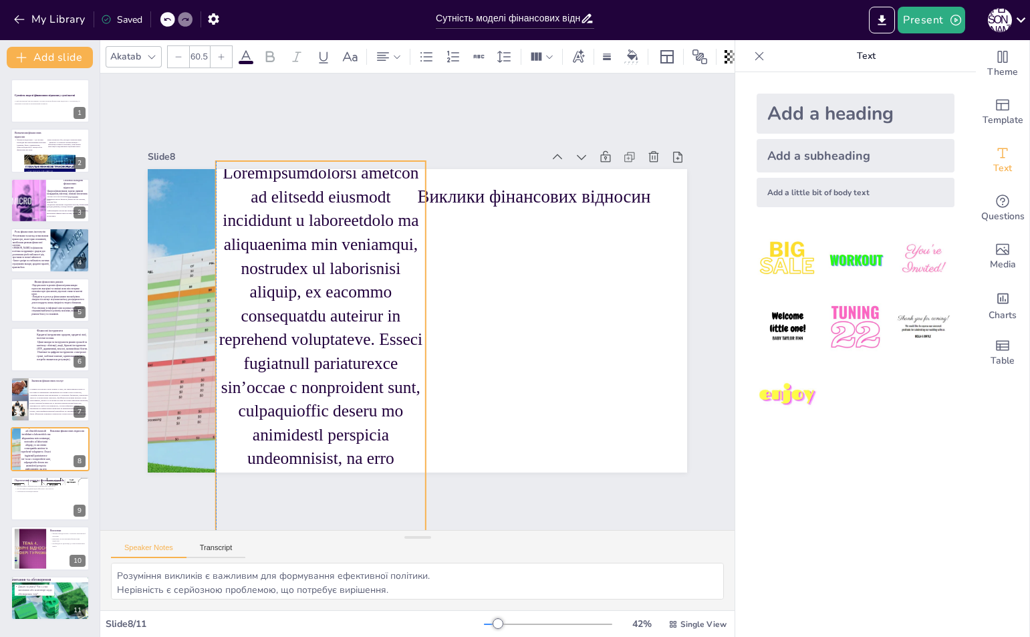
drag, startPoint x: 449, startPoint y: 461, endPoint x: 369, endPoint y: 168, distance: 303.9
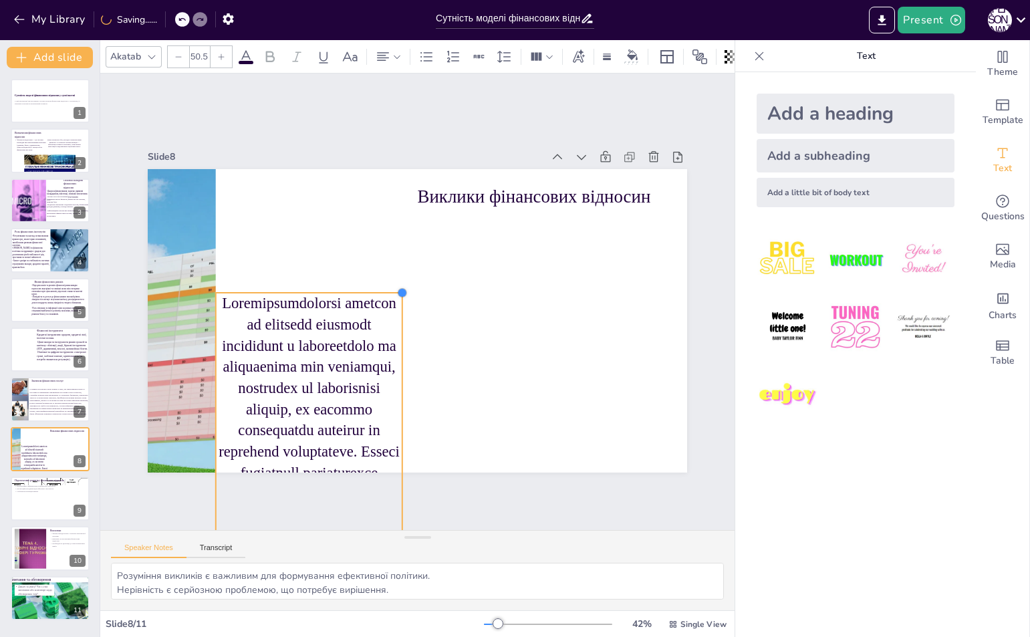
drag, startPoint x: 414, startPoint y: 154, endPoint x: 301, endPoint y: 355, distance: 230.6
click at [302, 351] on div "Виклики фінансових відносин" at bounding box center [417, 320] width 539 height 303
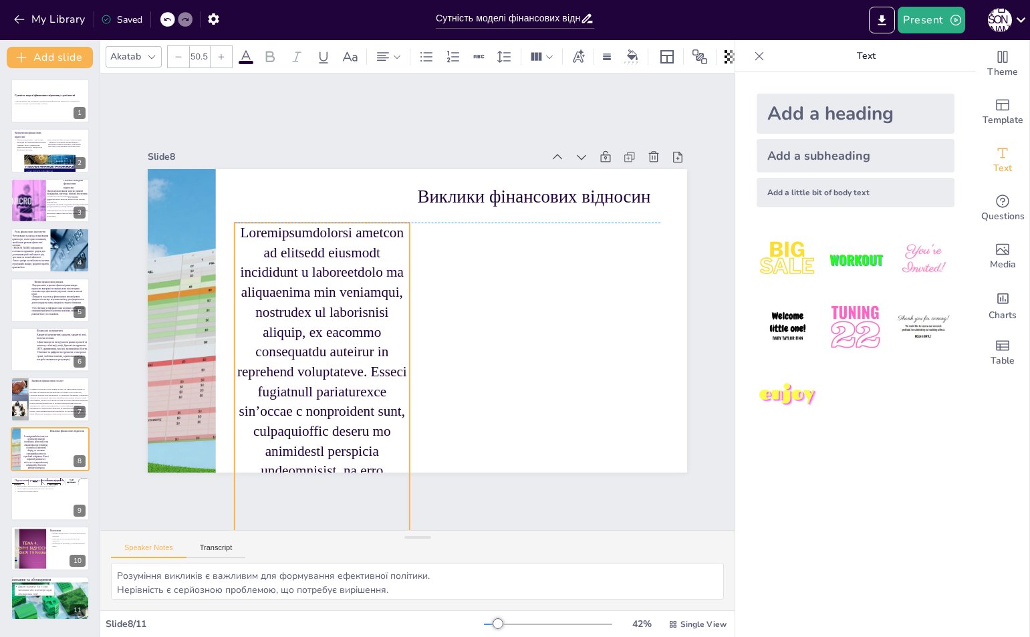
drag, startPoint x: 294, startPoint y: 366, endPoint x: 298, endPoint y: 152, distance: 214.5
click at [298, 152] on div "Slide 8 Виклики фінансових відносин" at bounding box center [417, 309] width 570 height 379
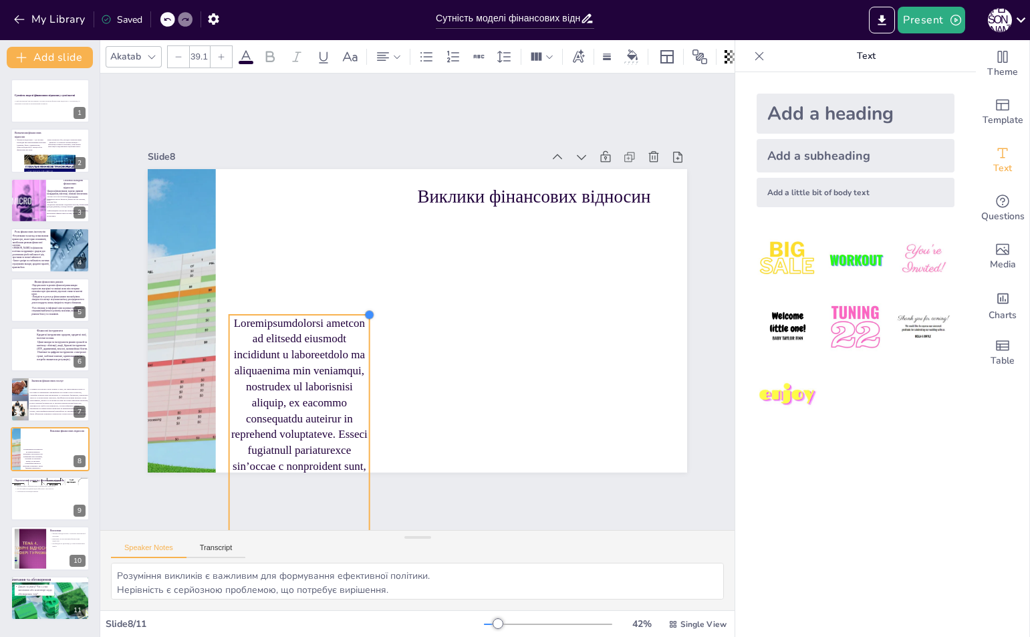
drag, startPoint x: 390, startPoint y: 116, endPoint x: 274, endPoint y: 377, distance: 285.3
click at [281, 351] on div "Виклики фінансових відносин" at bounding box center [417, 320] width 539 height 303
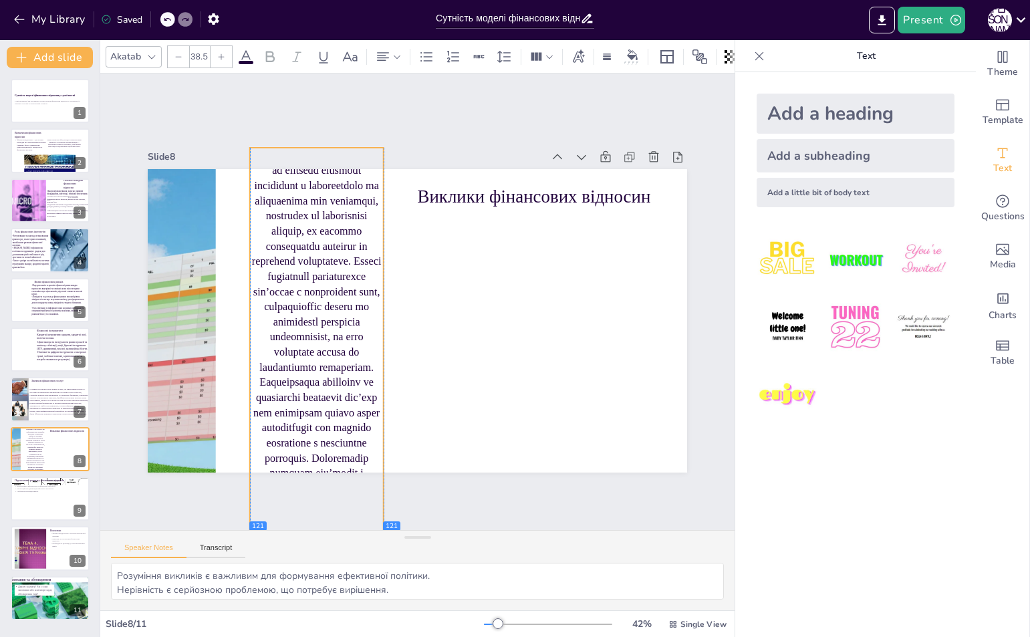
drag, startPoint x: 268, startPoint y: 395, endPoint x: 281, endPoint y: 162, distance: 232.9
click at [281, 162] on div "Slide 8 Виклики фінансових відносин 121 121" at bounding box center [417, 309] width 570 height 379
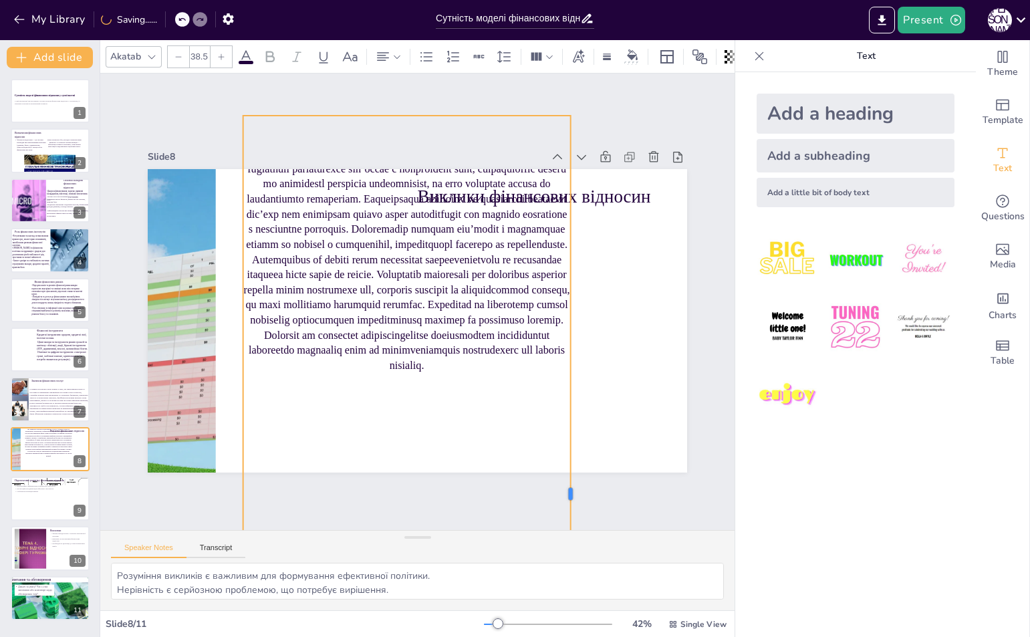
drag, startPoint x: 367, startPoint y: 486, endPoint x: 561, endPoint y: 435, distance: 200.3
click at [561, 435] on div at bounding box center [555, 509] width 90 height 754
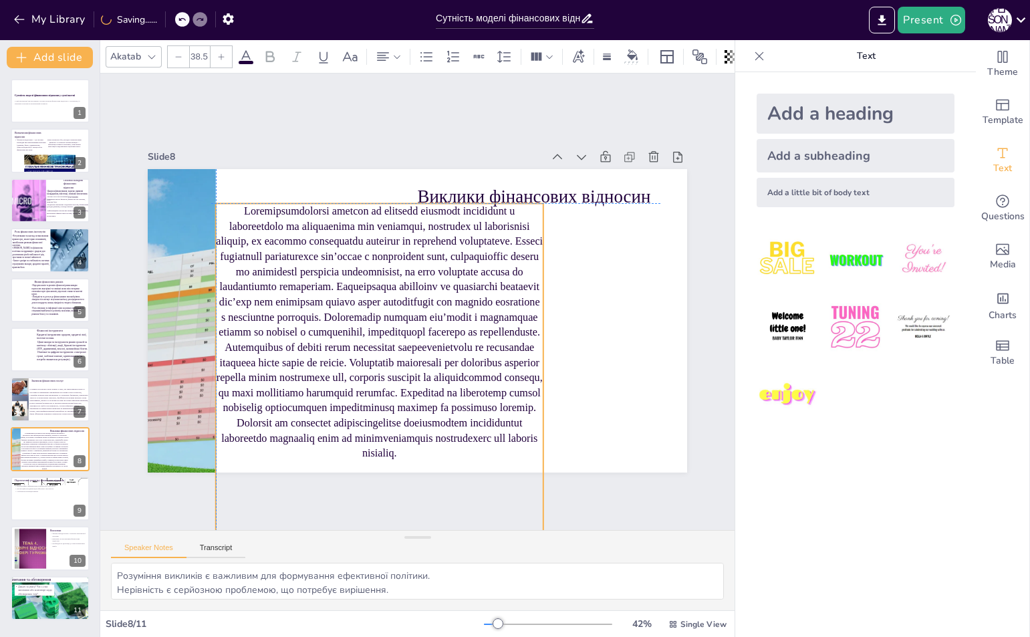
drag, startPoint x: 438, startPoint y: 290, endPoint x: 404, endPoint y: 383, distance: 99.5
click at [404, 383] on p at bounding box center [376, 327] width 352 height 290
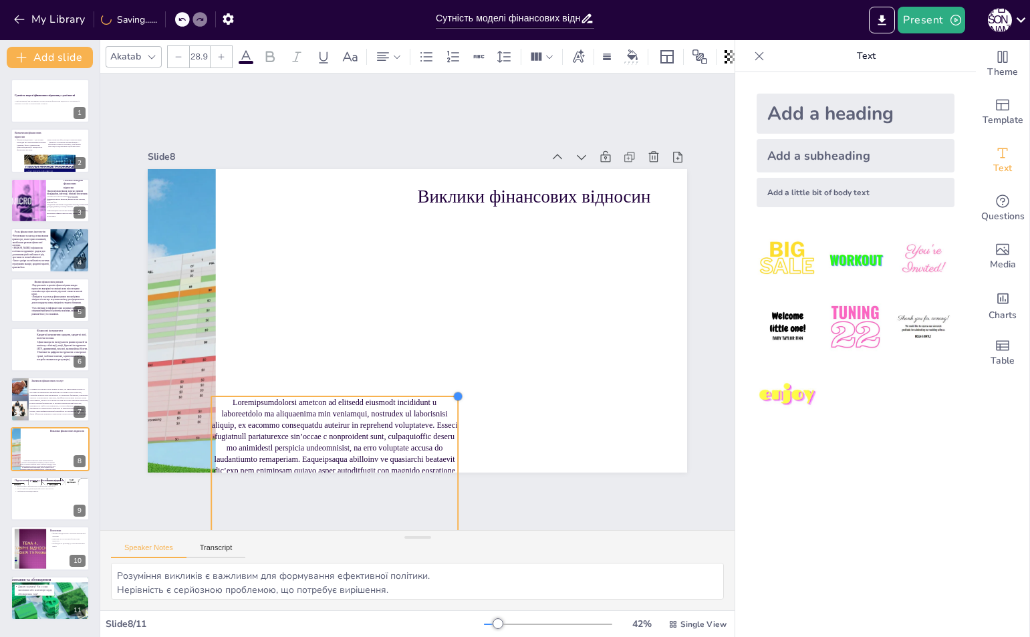
drag, startPoint x: 533, startPoint y: 200, endPoint x: 291, endPoint y: 393, distance: 309.0
click at [291, 393] on div "Виклики фінансових відносин" at bounding box center [417, 320] width 539 height 303
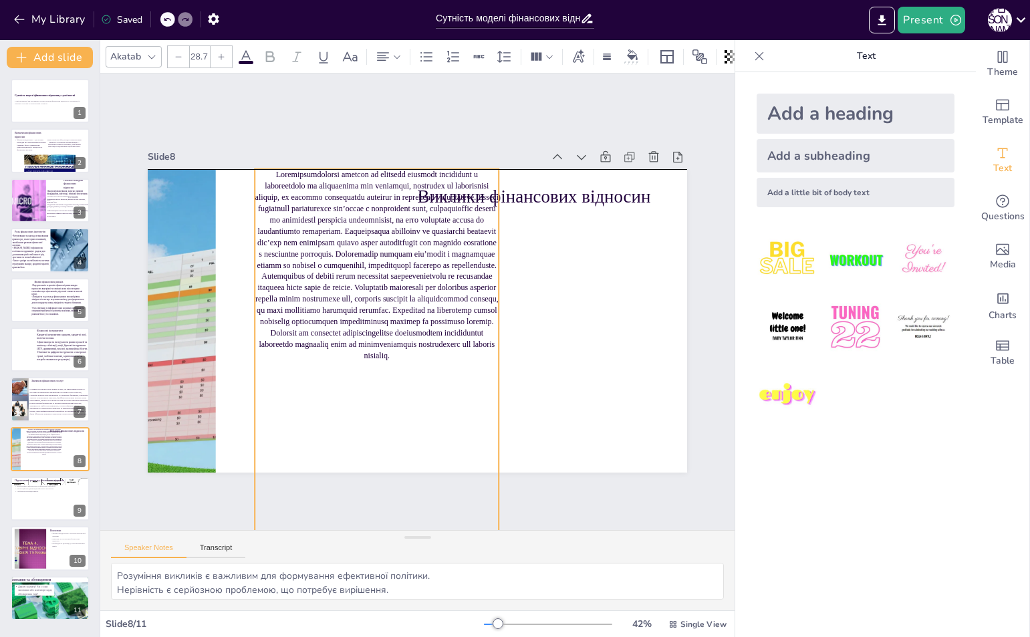
drag, startPoint x: 317, startPoint y: 387, endPoint x: 346, endPoint y: 172, distance: 216.5
click at [346, 172] on p at bounding box center [380, 260] width 263 height 216
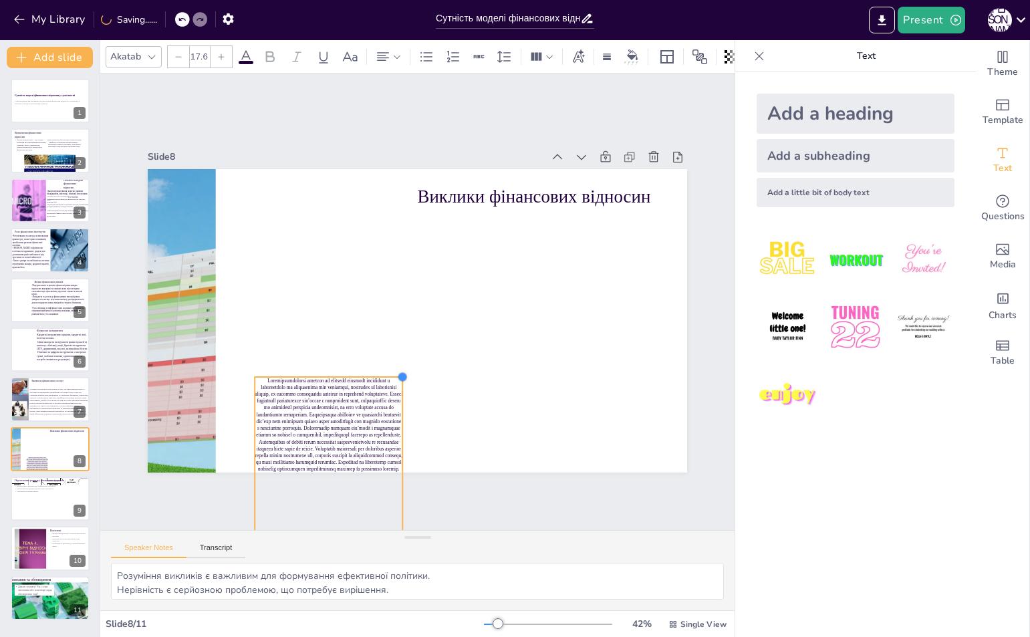
drag, startPoint x: 488, startPoint y: 150, endPoint x: 313, endPoint y: 406, distance: 309.5
click at [314, 381] on div "Виклики фінансових відносин" at bounding box center [403, 313] width 586 height 603
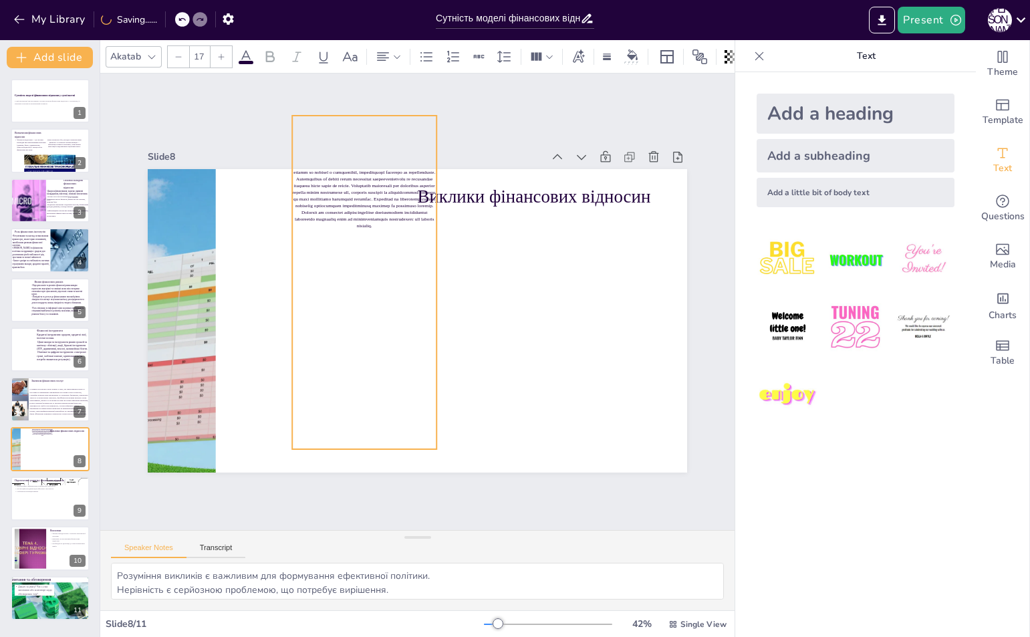
drag, startPoint x: 335, startPoint y: 371, endPoint x: 353, endPoint y: 160, distance: 211.3
click at [353, 160] on div "Slide 8 Виклики фінансових відносин" at bounding box center [417, 310] width 539 height 325
drag, startPoint x: 354, startPoint y: 444, endPoint x: 357, endPoint y: 237, distance: 207.1
click at [357, 237] on div at bounding box center [377, 237] width 144 height 40
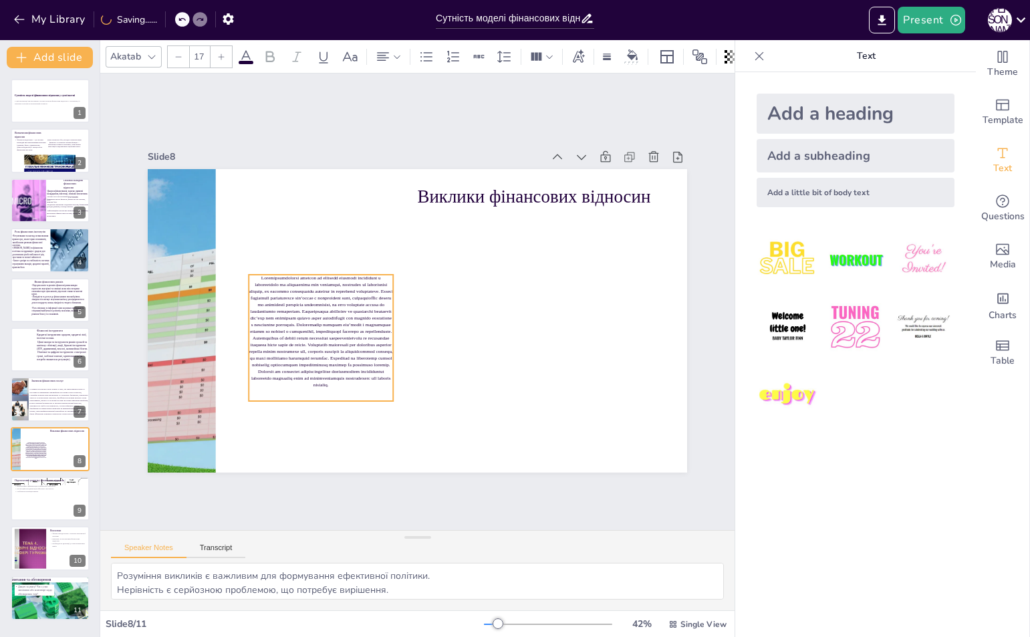
drag, startPoint x: 361, startPoint y: 204, endPoint x: 317, endPoint y: 363, distance: 164.8
click at [317, 363] on p at bounding box center [321, 332] width 144 height 114
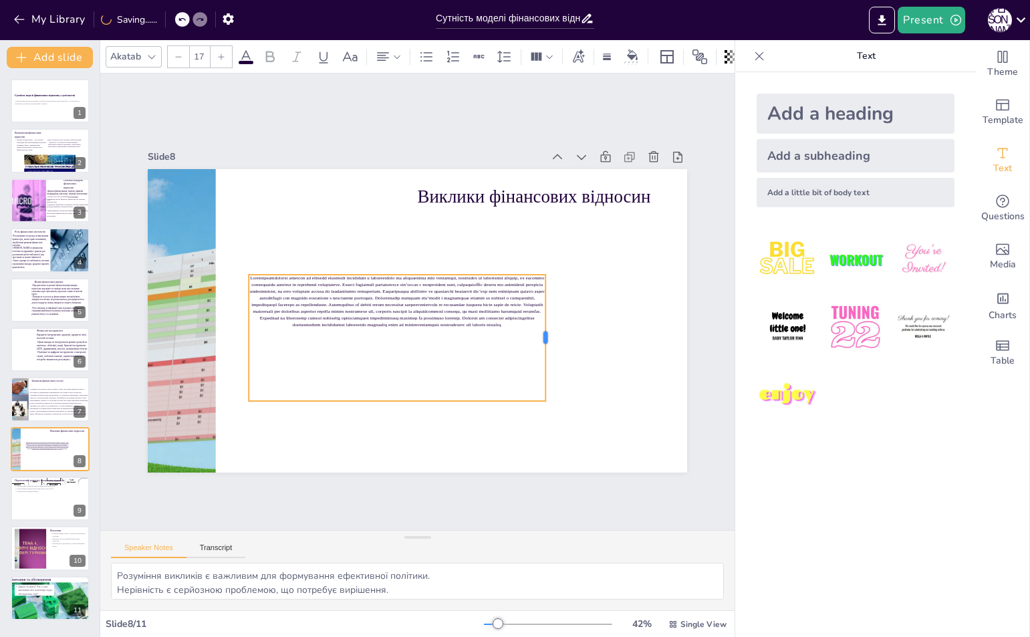
drag, startPoint x: 383, startPoint y: 334, endPoint x: 535, endPoint y: 343, distance: 152.6
click at [535, 343] on div at bounding box center [546, 351] width 24 height 127
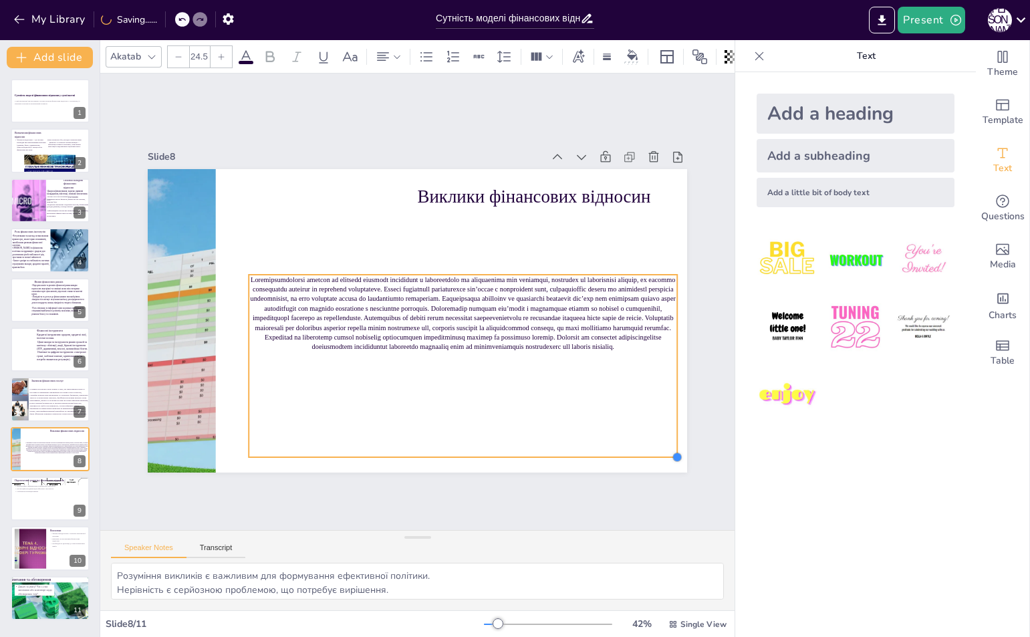
drag, startPoint x: 533, startPoint y: 396, endPoint x: 565, endPoint y: 435, distance: 50.4
click at [568, 451] on div "Виклики фінансових відносин" at bounding box center [417, 320] width 539 height 303
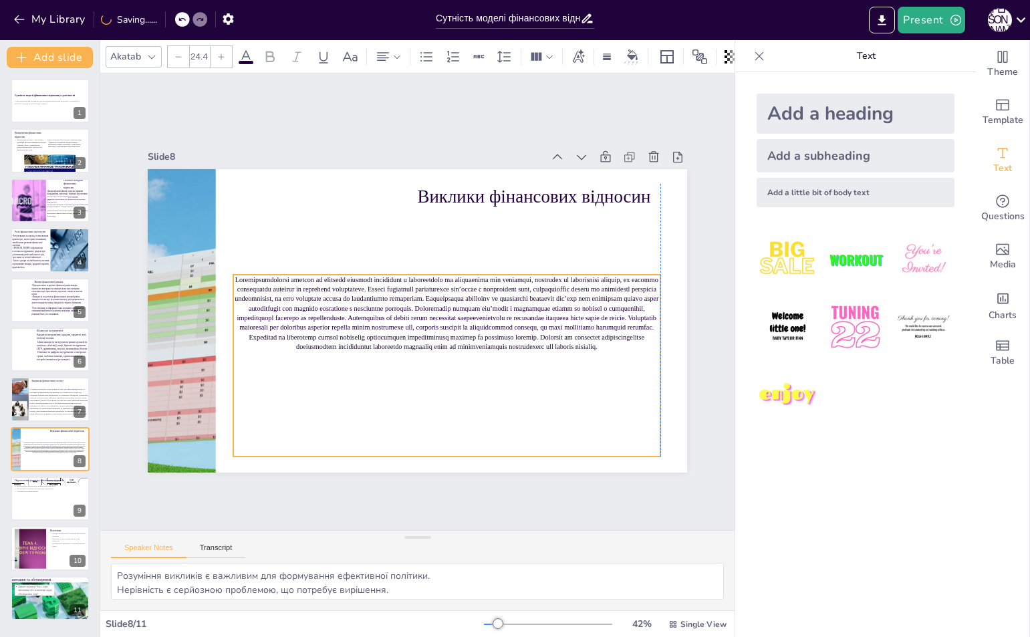
drag, startPoint x: 565, startPoint y: 380, endPoint x: 488, endPoint y: 354, distance: 80.5
click at [488, 354] on div at bounding box center [446, 366] width 427 height 182
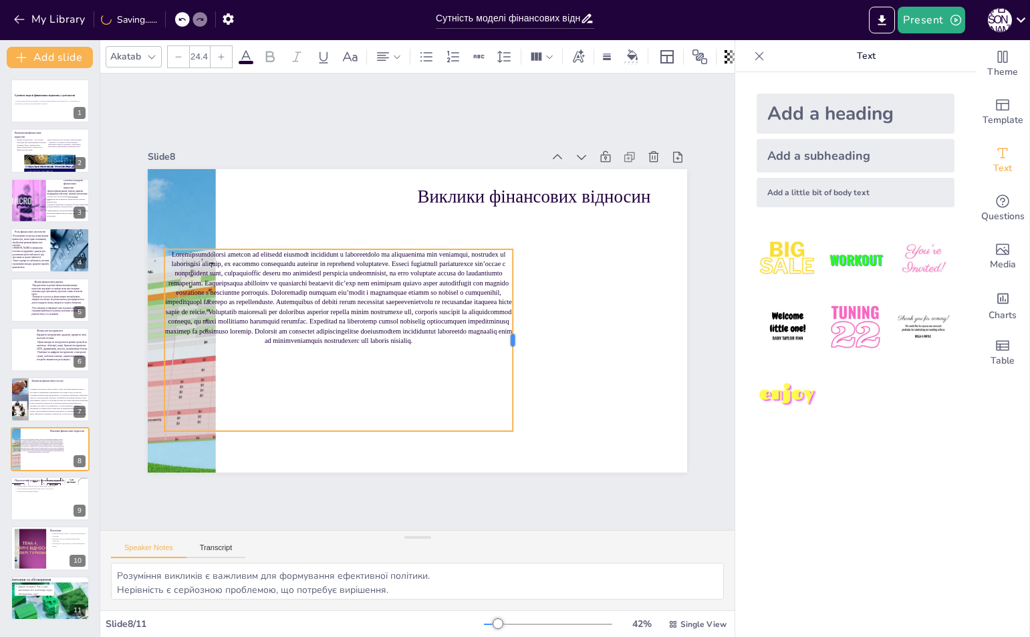
drag, startPoint x: 583, startPoint y: 335, endPoint x: 449, endPoint y: 341, distance: 133.8
click at [512, 339] on div at bounding box center [517, 340] width 11 height 182
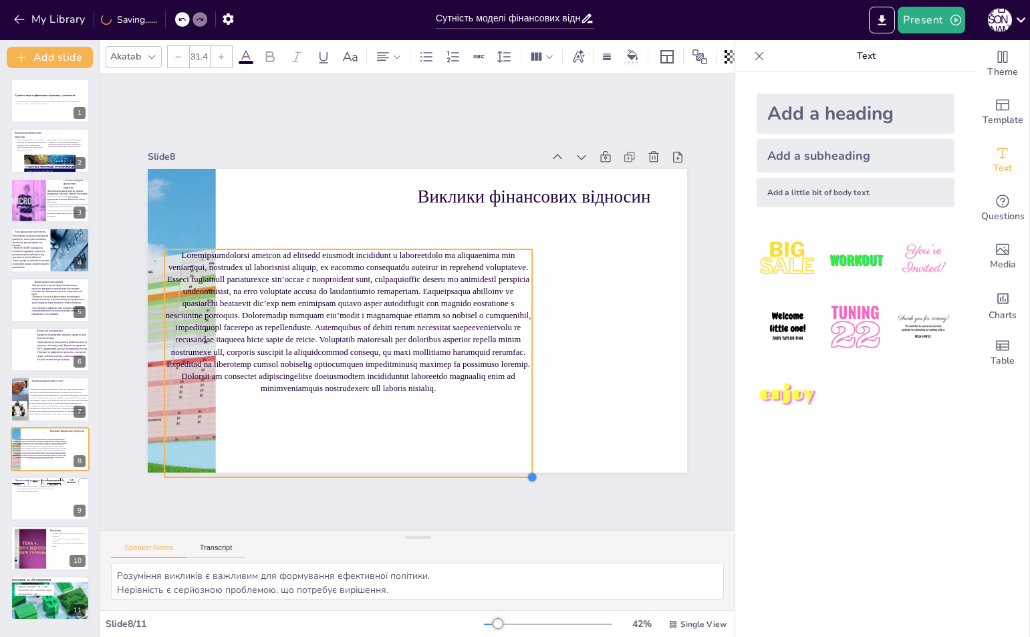
drag, startPoint x: 448, startPoint y: 424, endPoint x: 531, endPoint y: 459, distance: 90.4
click at [531, 459] on div "Виклики фінансових відносин" at bounding box center [417, 320] width 539 height 303
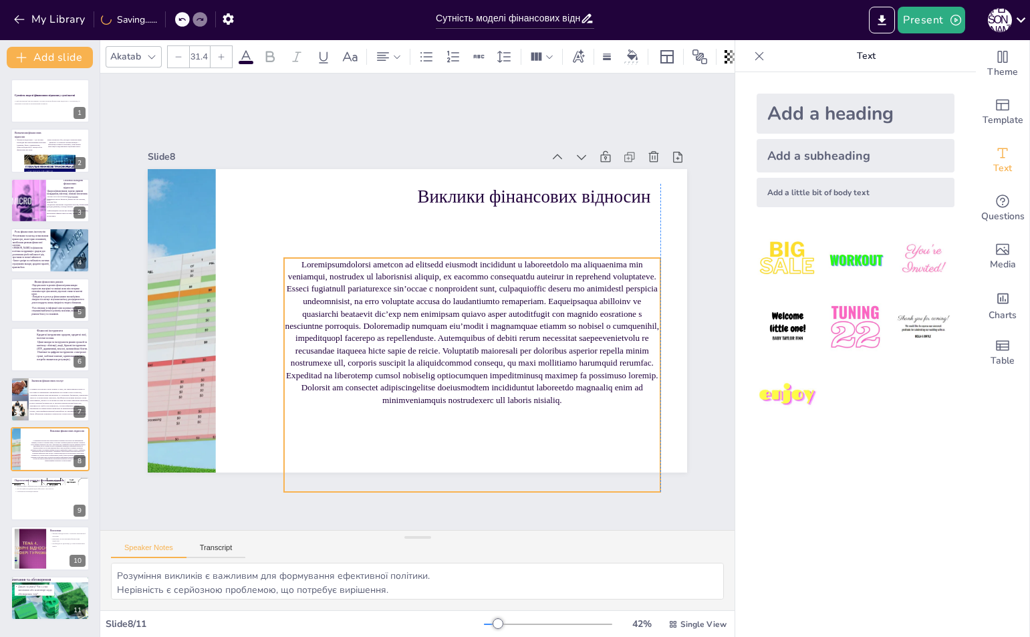
drag, startPoint x: 485, startPoint y: 399, endPoint x: 492, endPoint y: 384, distance: 16.4
click at [492, 384] on p at bounding box center [472, 332] width 376 height 148
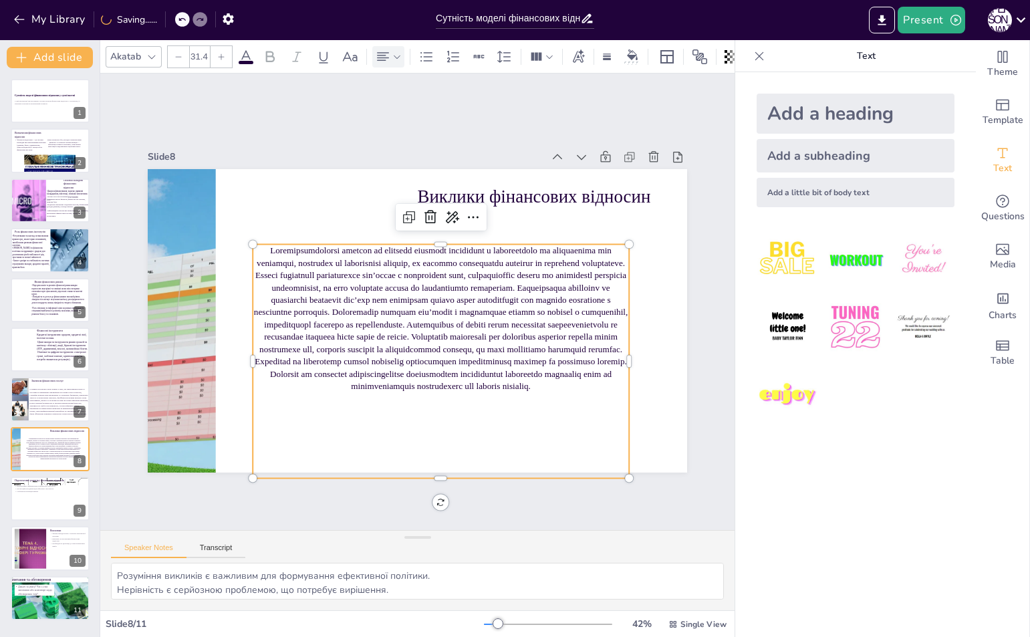
click at [378, 54] on icon at bounding box center [383, 57] width 16 height 16
click at [386, 95] on icon at bounding box center [388, 96] width 12 height 9
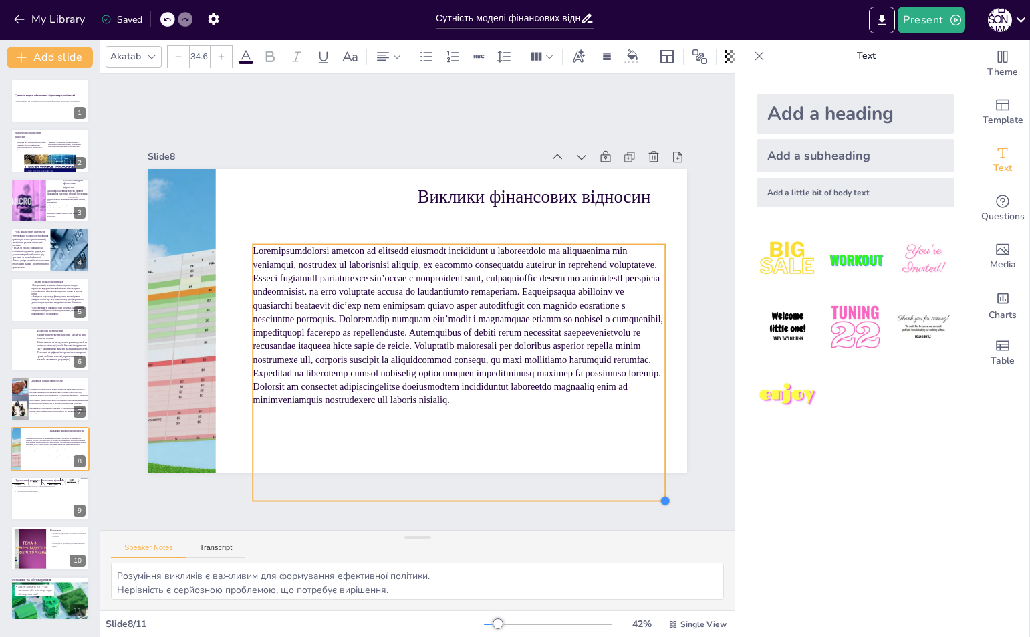
drag, startPoint x: 619, startPoint y: 473, endPoint x: 653, endPoint y: 497, distance: 41.7
click at [649, 519] on div at bounding box center [643, 525] width 12 height 12
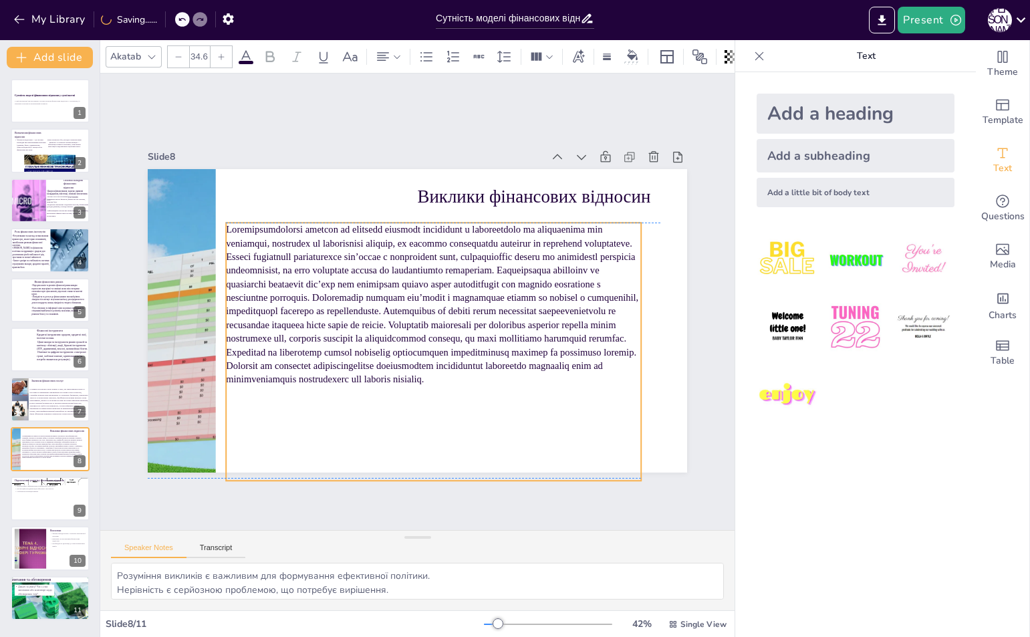
drag, startPoint x: 514, startPoint y: 389, endPoint x: 545, endPoint y: 446, distance: 64.6
click at [500, 379] on p at bounding box center [433, 303] width 415 height 163
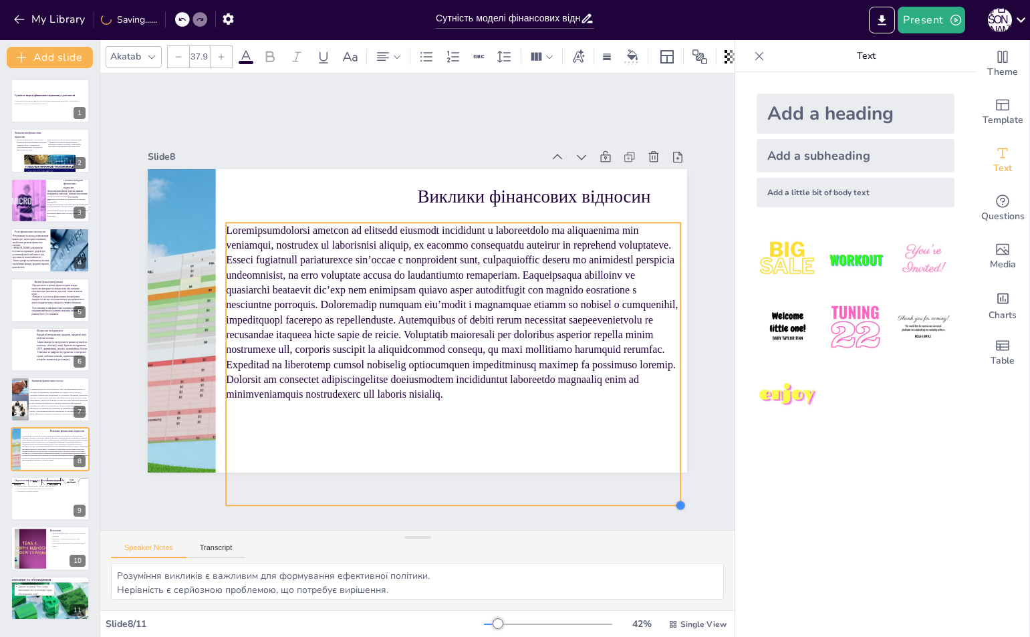
drag, startPoint x: 634, startPoint y: 477, endPoint x: 667, endPoint y: 502, distance: 41.6
click at [675, 502] on div at bounding box center [680, 505] width 11 height 11
click at [575, 435] on div at bounding box center [445, 366] width 482 height 329
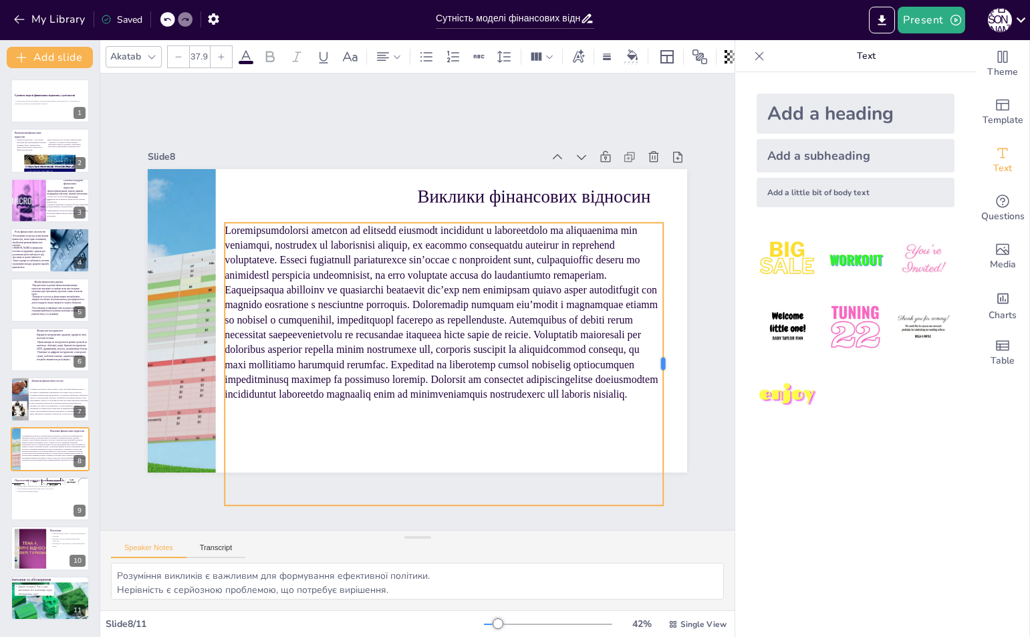
drag, startPoint x: 669, startPoint y: 358, endPoint x: 651, endPoint y: 363, distance: 18.6
click at [651, 363] on div at bounding box center [660, 390] width 40 height 282
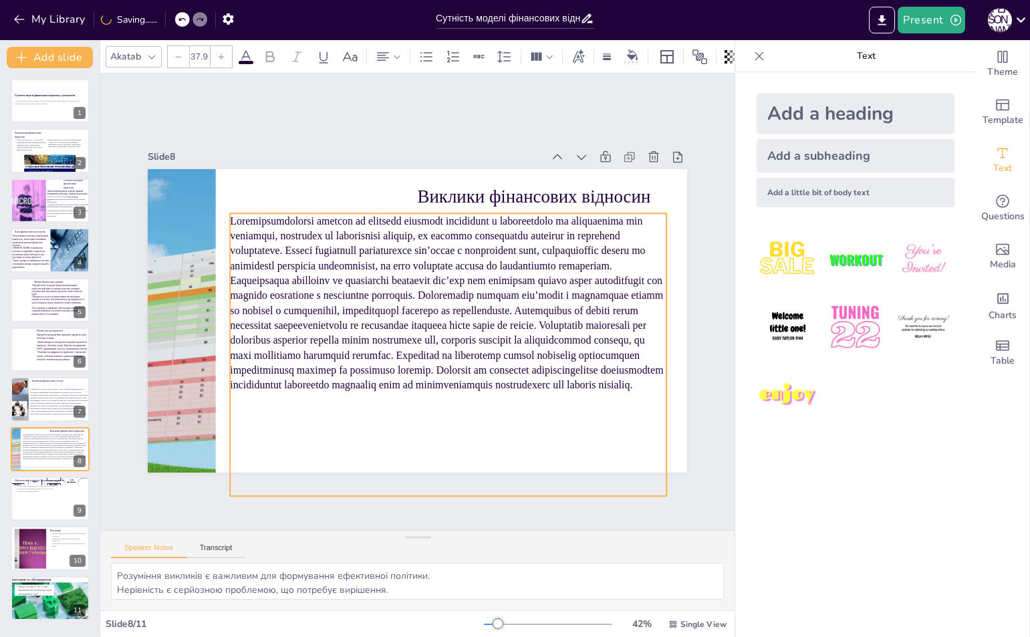
drag
click at [564, 366] on p at bounding box center [448, 306] width 453 height 224
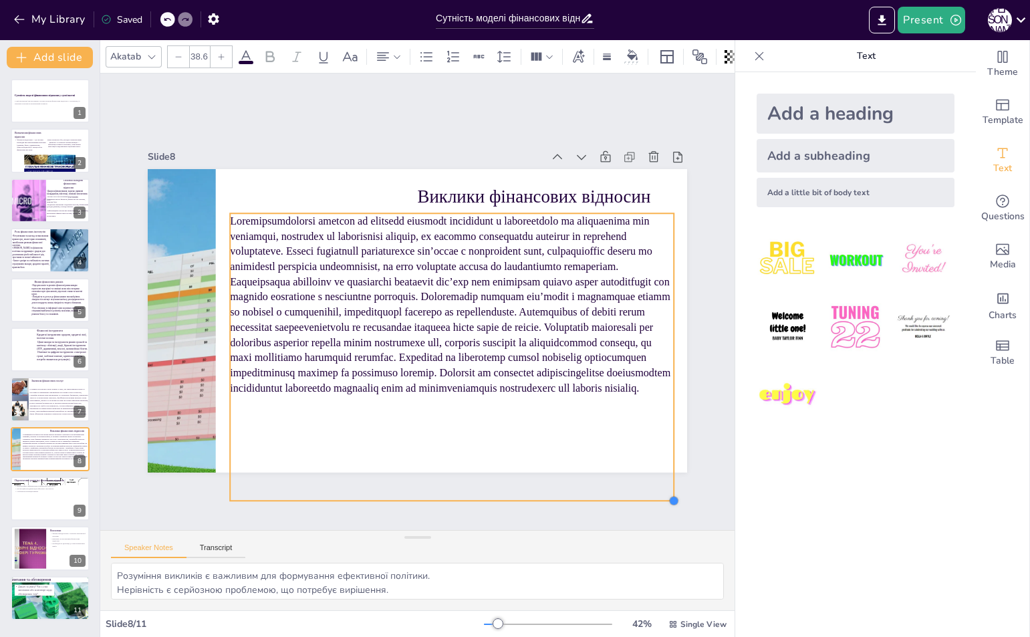
type input "38.7"
click at [657, 493] on div "Slide 1 Сутність моделі фінансових відносин у суспільстві У цій презентації ми …" at bounding box center [417, 301] width 678 height 520
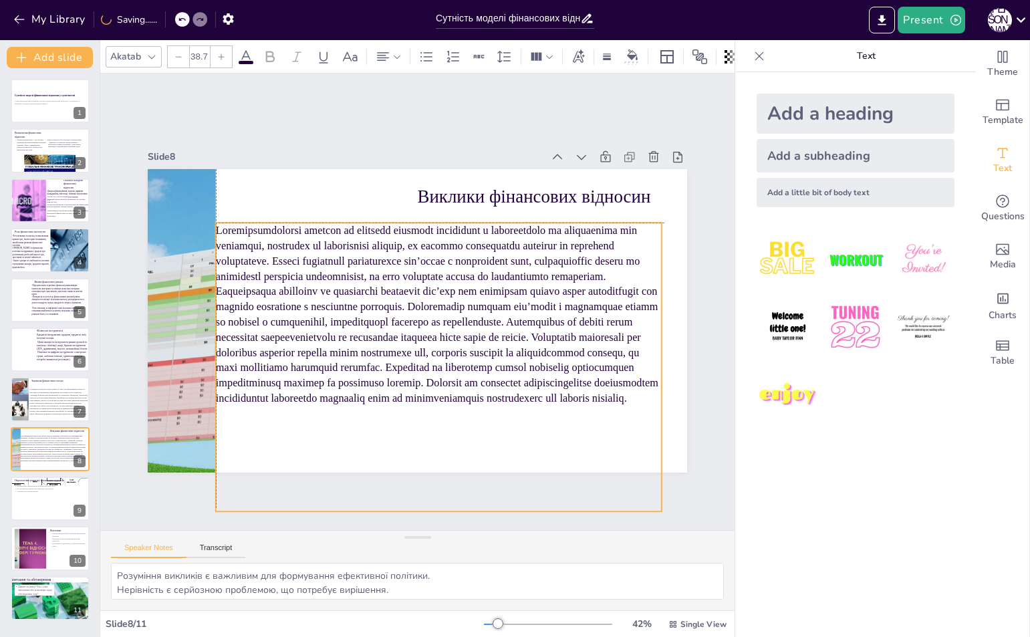
click at [655, 198] on div "Виклики фінансових відносин" at bounding box center [431, 169] width 536 height 57
click at [646, 359] on p at bounding box center [437, 316] width 462 height 228
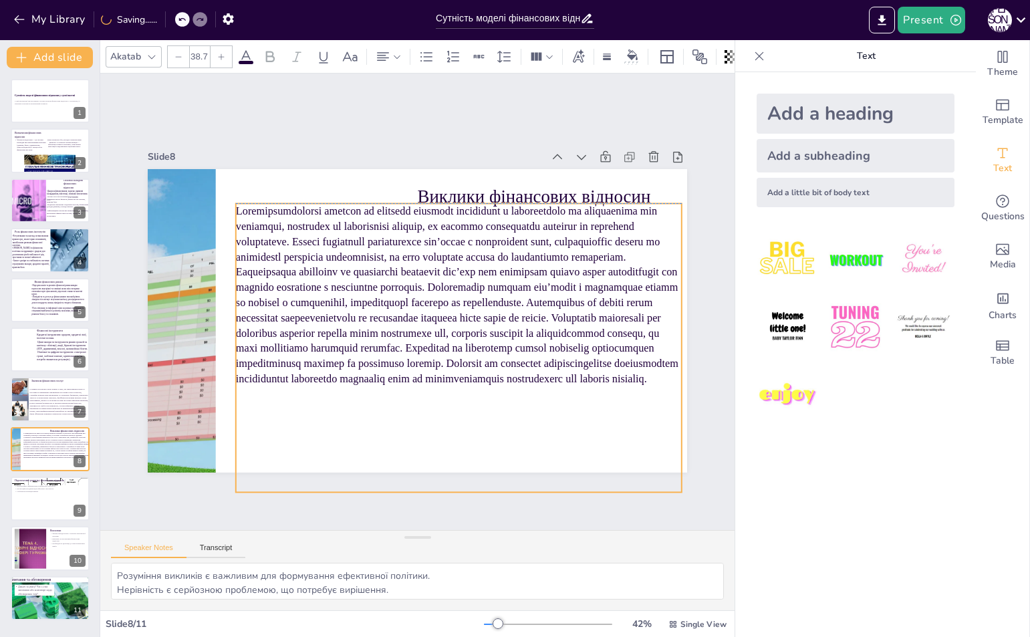
click at [609, 353] on p at bounding box center [459, 294] width 446 height 183
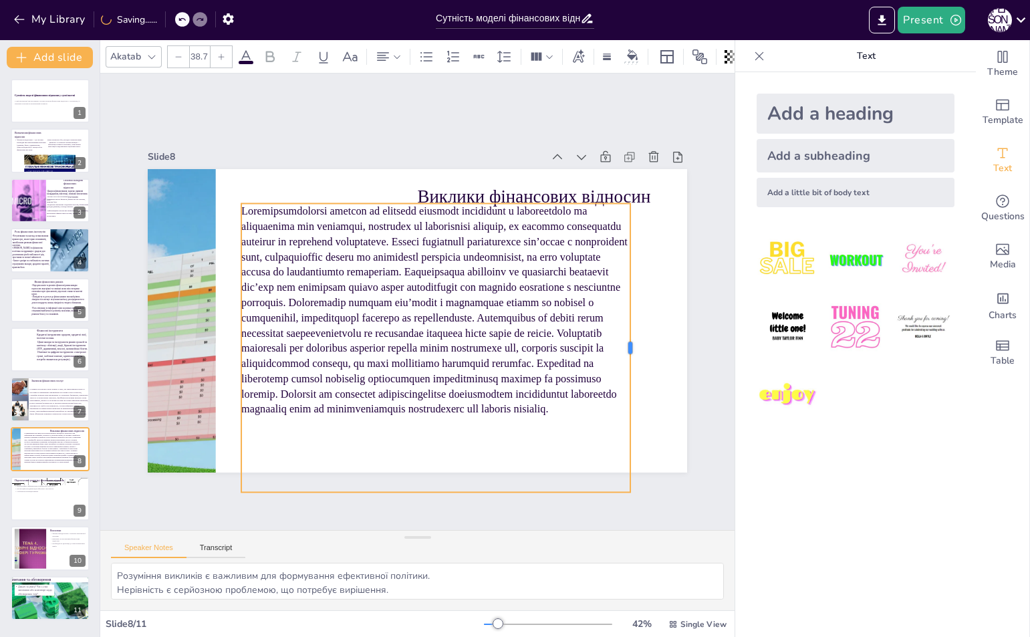
click at [623, 343] on div at bounding box center [629, 370] width 41 height 288
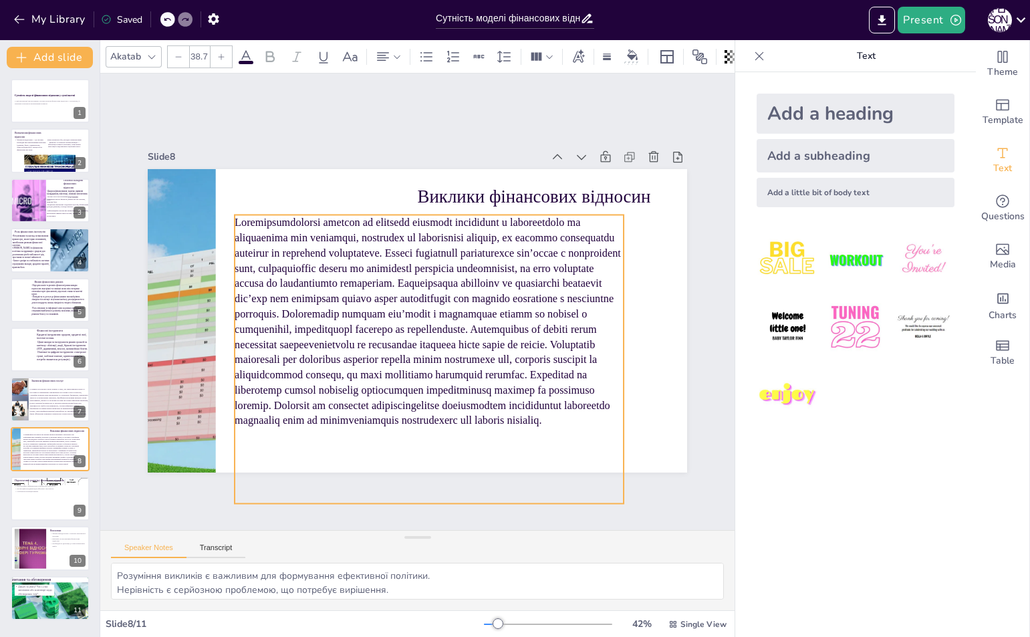
click at [552, 368] on p at bounding box center [426, 322] width 409 height 253
click at [422, 180] on icon at bounding box center [430, 188] width 17 height 17
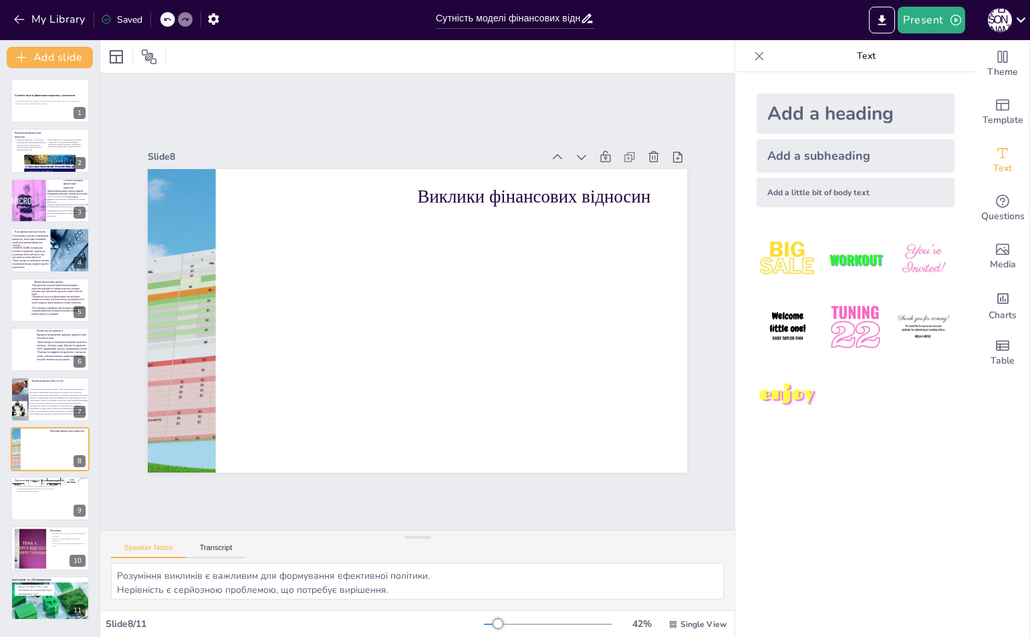
click at [819, 126] on div "Add a heading" at bounding box center [855, 114] width 198 height 40
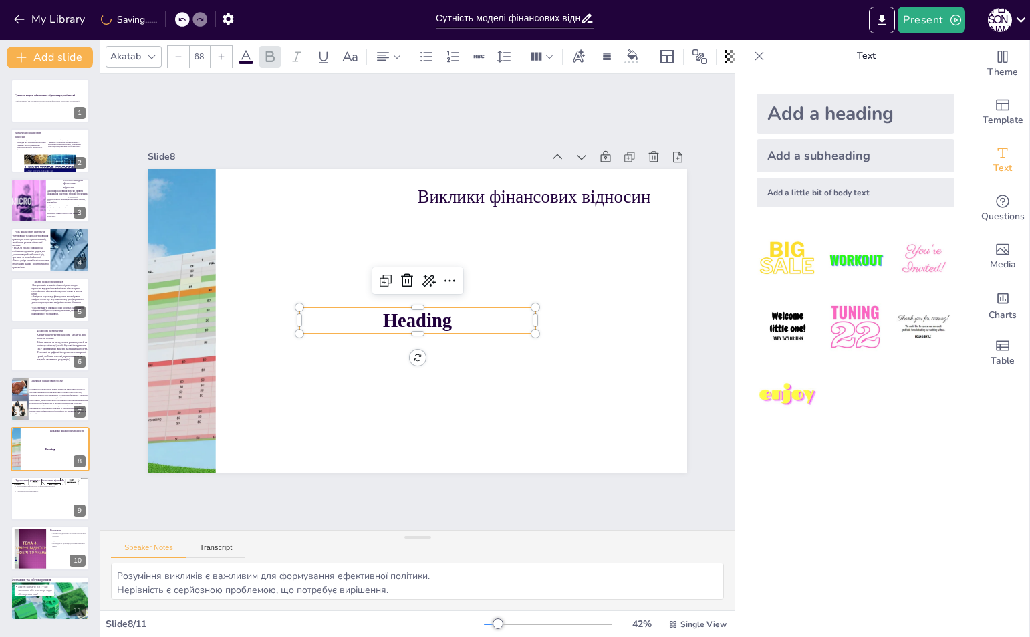
click at [475, 317] on p "Heading" at bounding box center [410, 319] width 226 height 120
click at [475, 317] on p "Heading" at bounding box center [417, 320] width 236 height 27
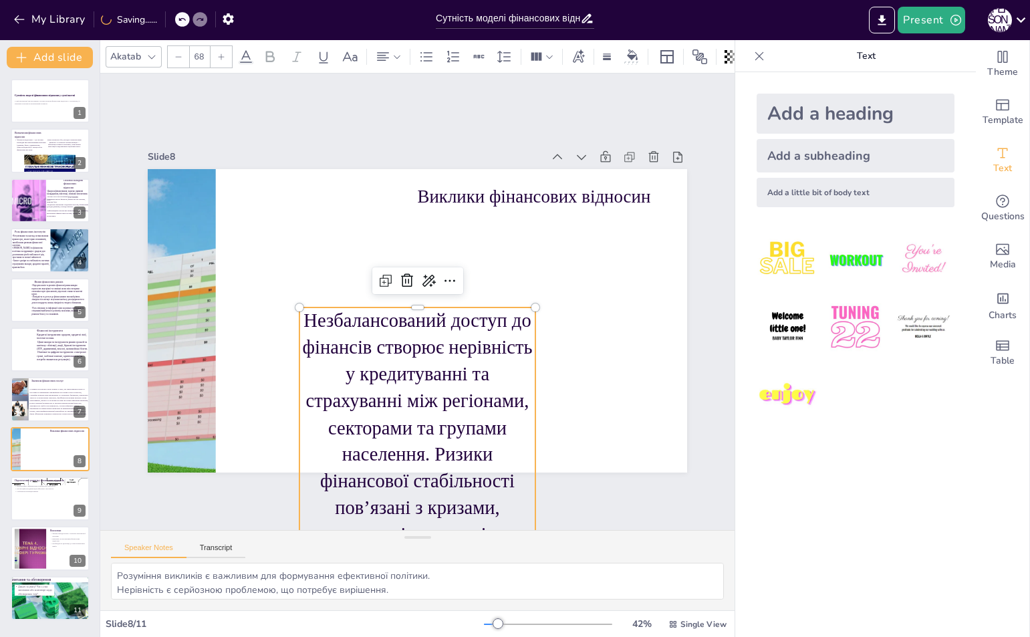
scroll to position [103, 0]
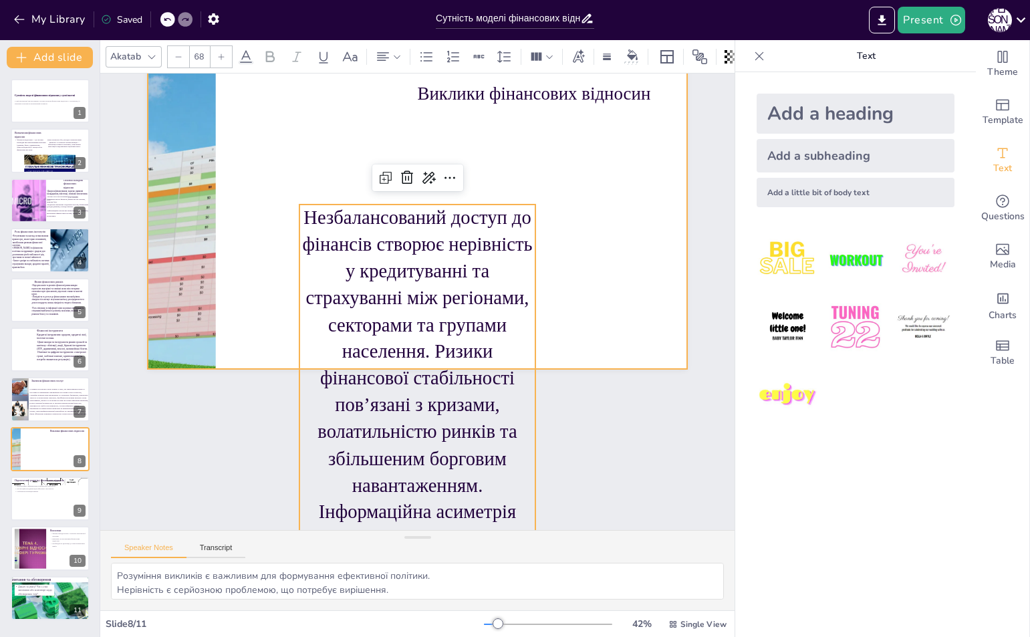
click at [542, 249] on div at bounding box center [426, 217] width 568 height 357
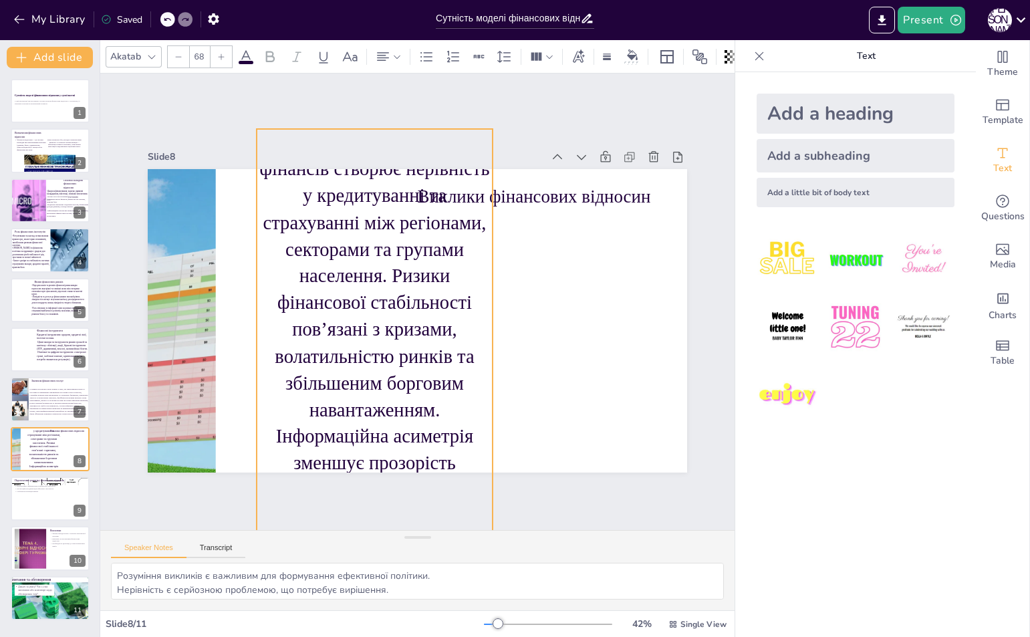
drag, startPoint x: 422, startPoint y: 365, endPoint x: 362, endPoint y: 239, distance: 139.9
click at [362, 239] on p "Незбалансований доступ до фінансів створює нерівність у кредитуванні та страхув…" at bounding box center [360, 431] width 299 height 636
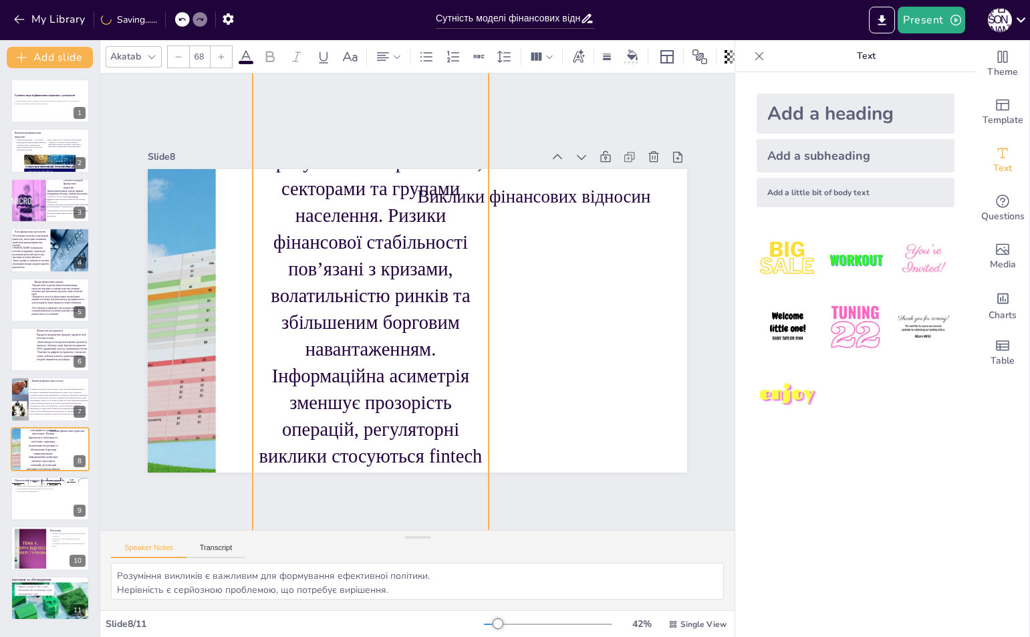
drag, startPoint x: 389, startPoint y: 329, endPoint x: 403, endPoint y: 208, distance: 121.7
click at [403, 208] on p "Незбалансований доступ до фінансів створює нерівність у кредитуванні та страхув…" at bounding box center [371, 375] width 236 height 615
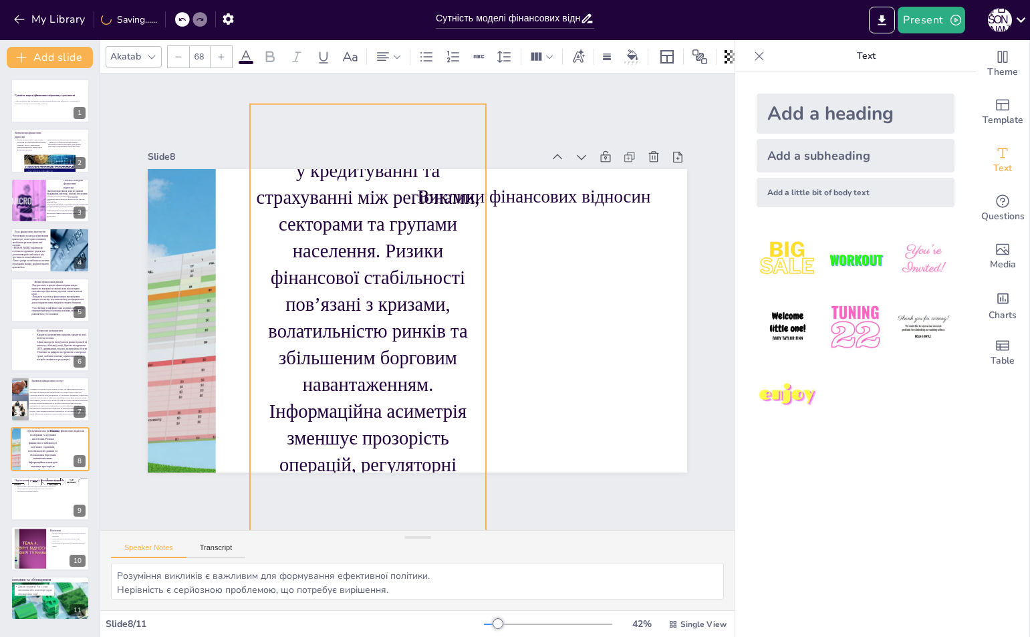
drag, startPoint x: 403, startPoint y: 208, endPoint x: 400, endPoint y: 249, distance: 40.8
click at [400, 249] on p "Незбалансований доступ до фінансів створює нерівність у кредитуванні та страхув…" at bounding box center [356, 406] width 299 height 636
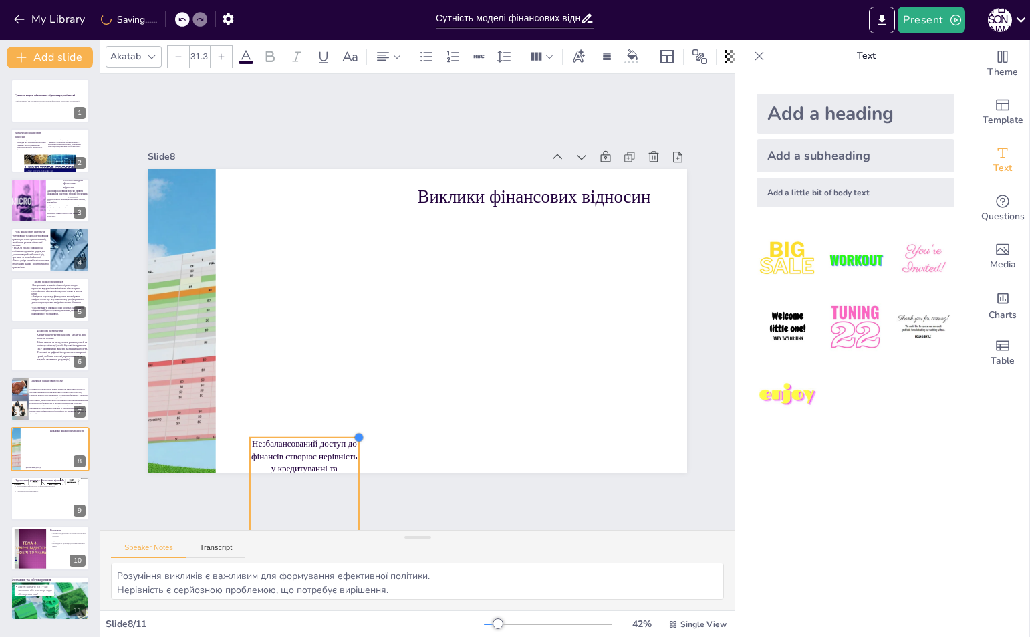
drag, startPoint x: 416, startPoint y: 245, endPoint x: 327, endPoint y: 432, distance: 207.7
click at [327, 432] on div "Виклики фінансових відносин Незбалансований доступ до фінансів створює нерівніс…" at bounding box center [417, 320] width 539 height 303
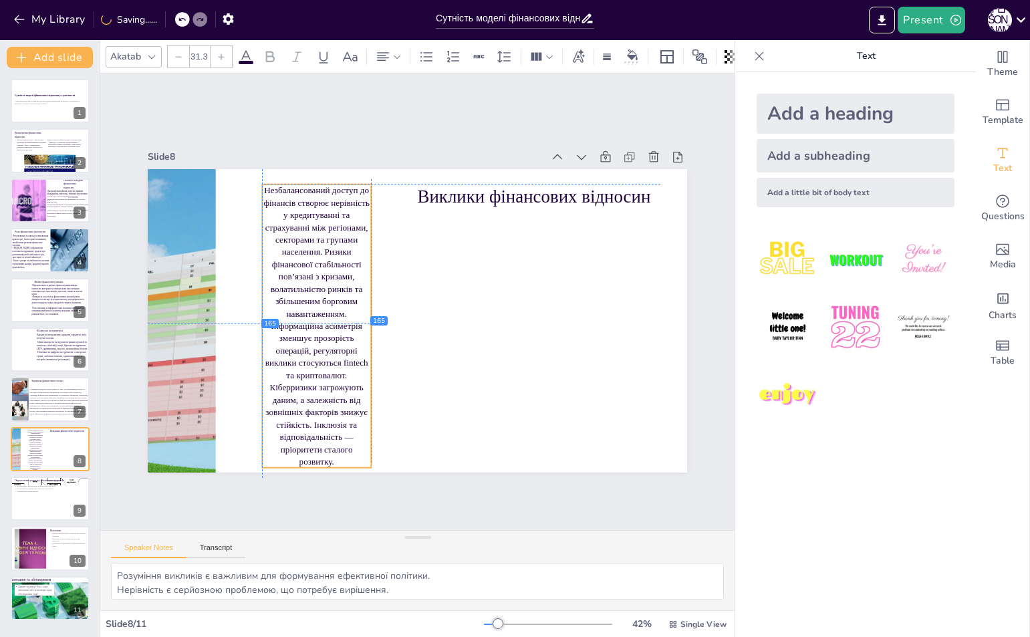
drag, startPoint x: 310, startPoint y: 448, endPoint x: 327, endPoint y: 164, distance: 283.8
click at [322, 168] on p "Незбалансований доступ до фінансів створює нерівність у кредитуванні та страхув…" at bounding box center [315, 314] width 138 height 293
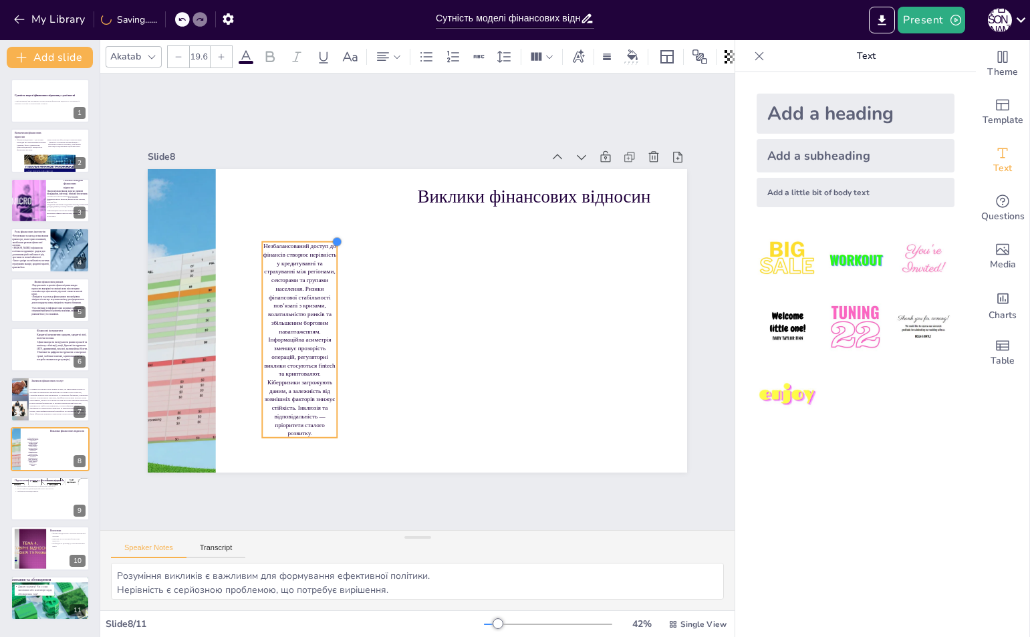
drag, startPoint x: 363, startPoint y: 147, endPoint x: 313, endPoint y: 297, distance: 158.2
click at [332, 247] on div at bounding box center [337, 241] width 11 height 11
type input "19"
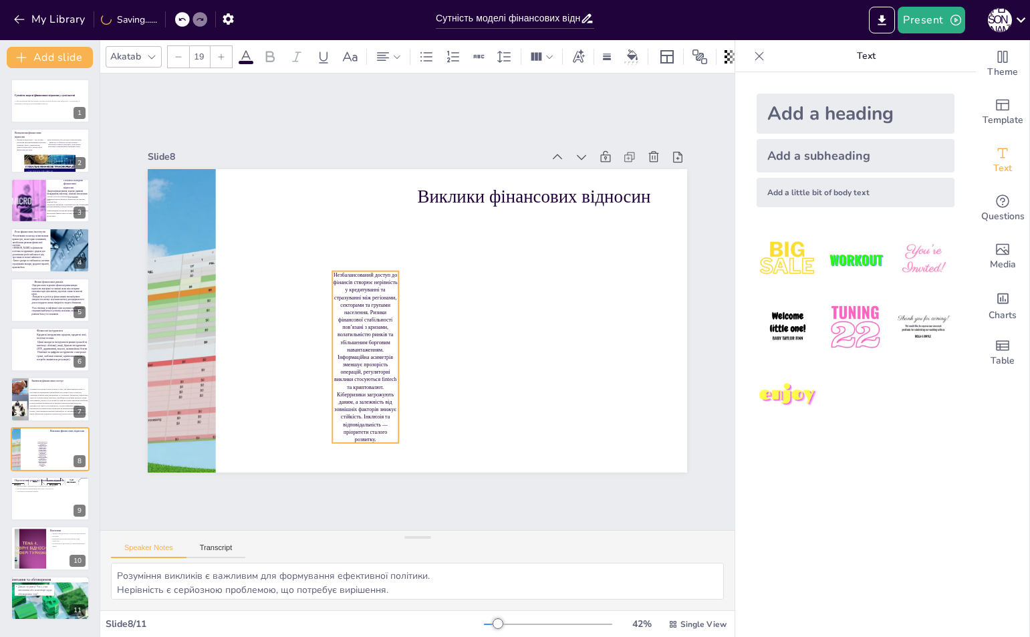
drag, startPoint x: 317, startPoint y: 347, endPoint x: 379, endPoint y: 353, distance: 63.0
click at [383, 353] on p "Незбалансований доступ до фінансів створює нерівність у кредитуванні та страхув…" at bounding box center [365, 357] width 66 height 172
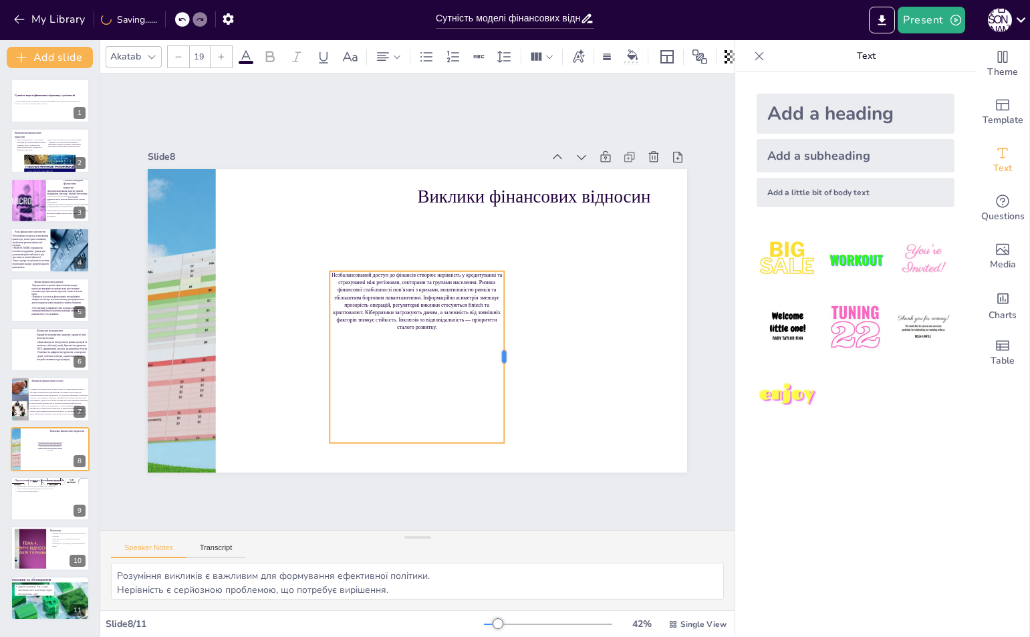
drag, startPoint x: 386, startPoint y: 353, endPoint x: 563, endPoint y: 300, distance: 184.7
click at [517, 316] on div at bounding box center [502, 366] width 29 height 172
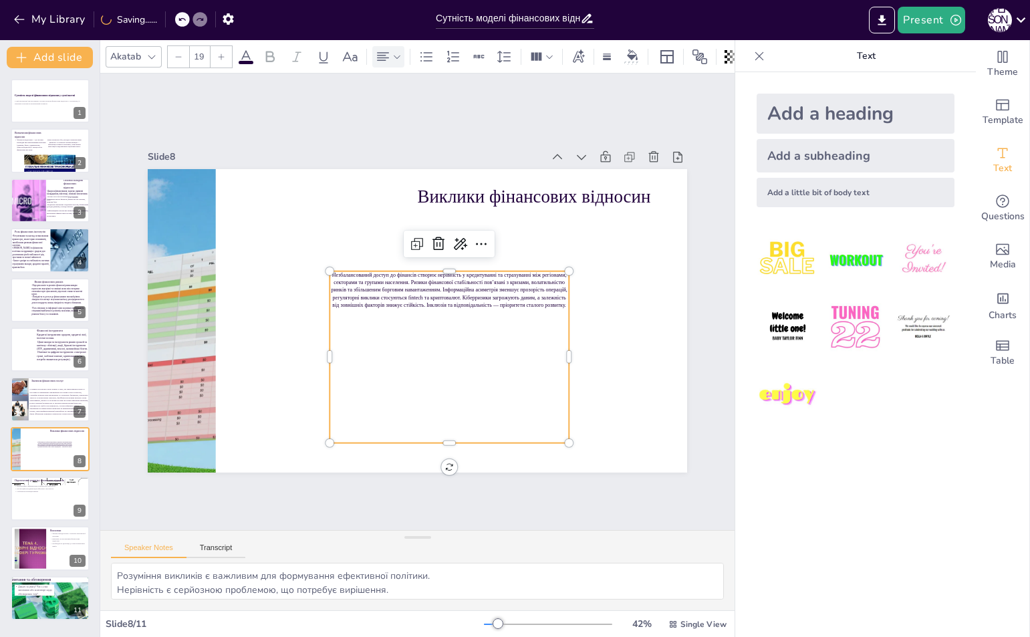
click at [376, 53] on icon at bounding box center [383, 57] width 16 height 16
click at [383, 98] on icon at bounding box center [388, 96] width 16 height 16
click at [386, 305] on div "Незбалансований доступ до фінансів створює нерівність у кредитуванні та страхув…" at bounding box center [448, 357] width 239 height 172
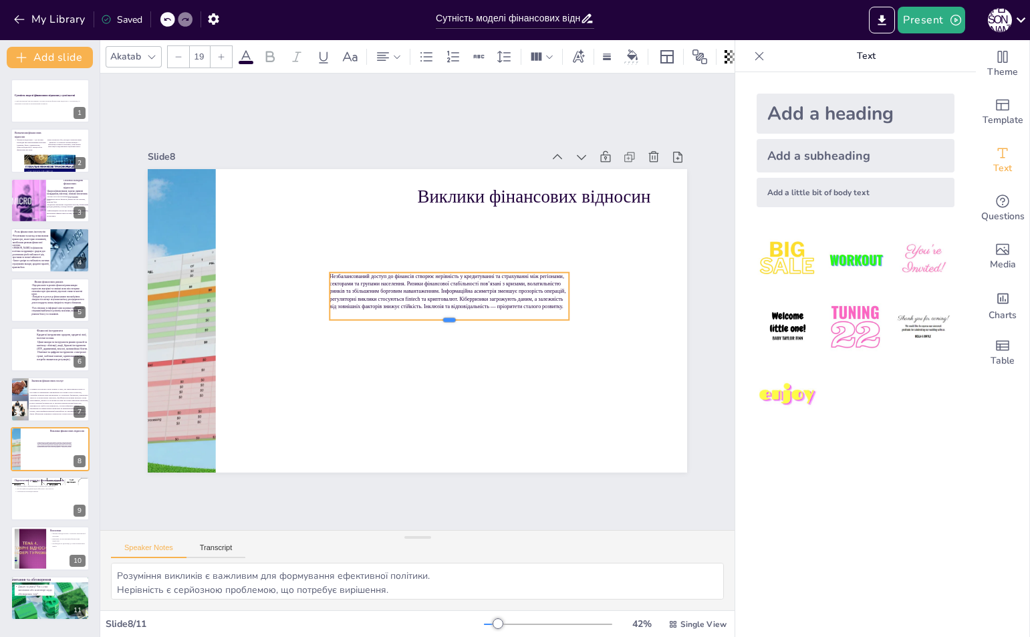
drag, startPoint x: 440, startPoint y: 439, endPoint x: 450, endPoint y: 315, distance: 124.7
click at [450, 319] on div at bounding box center [448, 324] width 239 height 11
drag, startPoint x: 557, startPoint y: 292, endPoint x: 548, endPoint y: 297, distance: 9.9
click at [548, 297] on p "Незбалансований доступ до фінансів створює нерівність у кредитуванні та страхув…" at bounding box center [442, 294] width 239 height 37
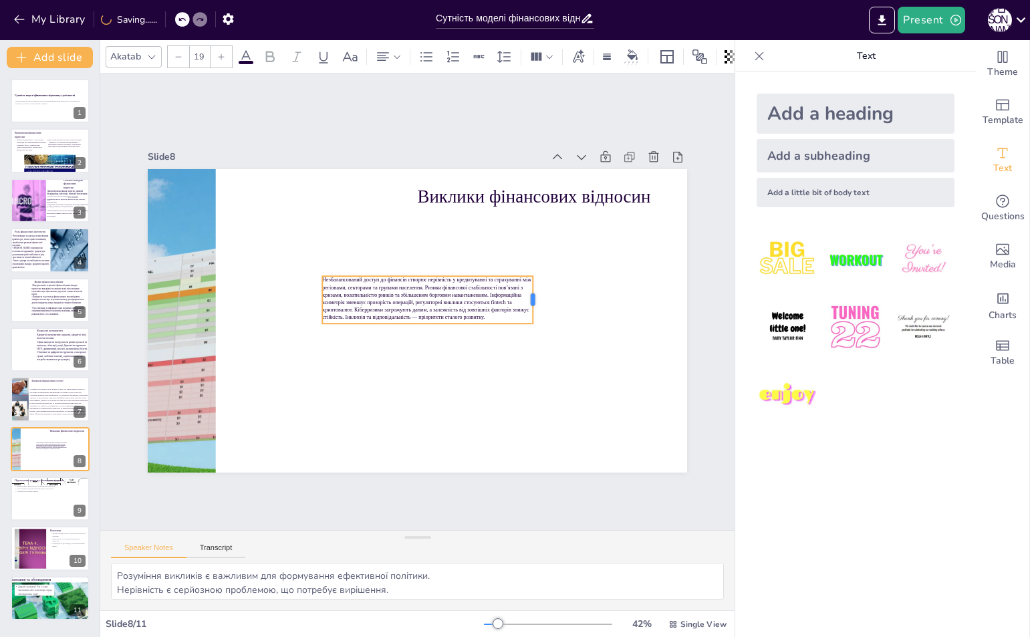
drag, startPoint x: 551, startPoint y: 296, endPoint x: 514, endPoint y: 307, distance: 39.1
click at [532, 307] on div at bounding box center [537, 299] width 11 height 47
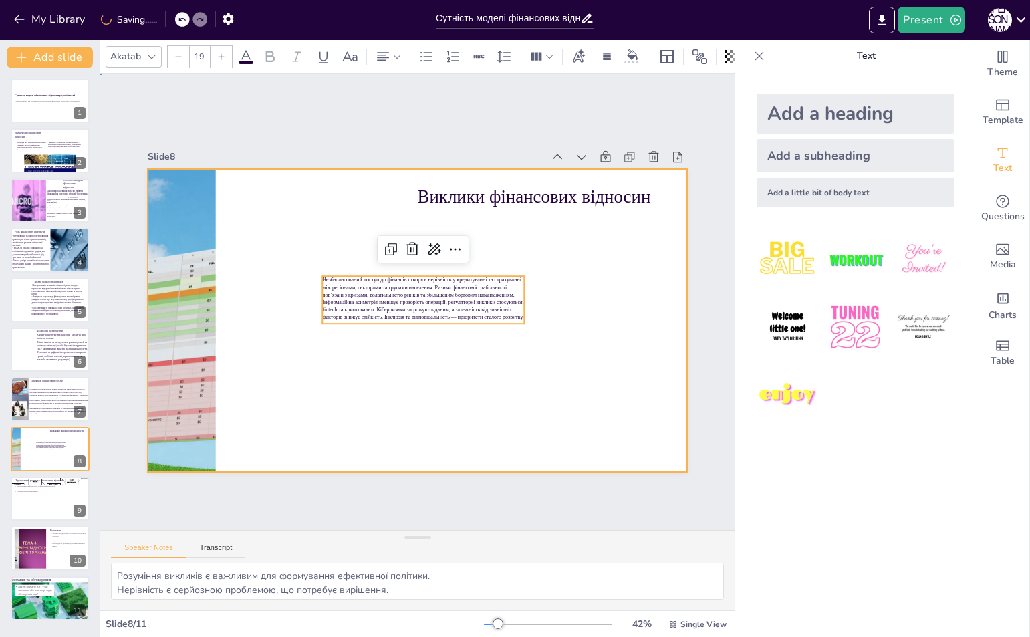
click at [520, 316] on div at bounding box center [416, 320] width 568 height 358
click at [506, 312] on p "Незбалансований доступ до фінансів створює нерівність у кредитуванні та страхув…" at bounding box center [423, 298] width 202 height 45
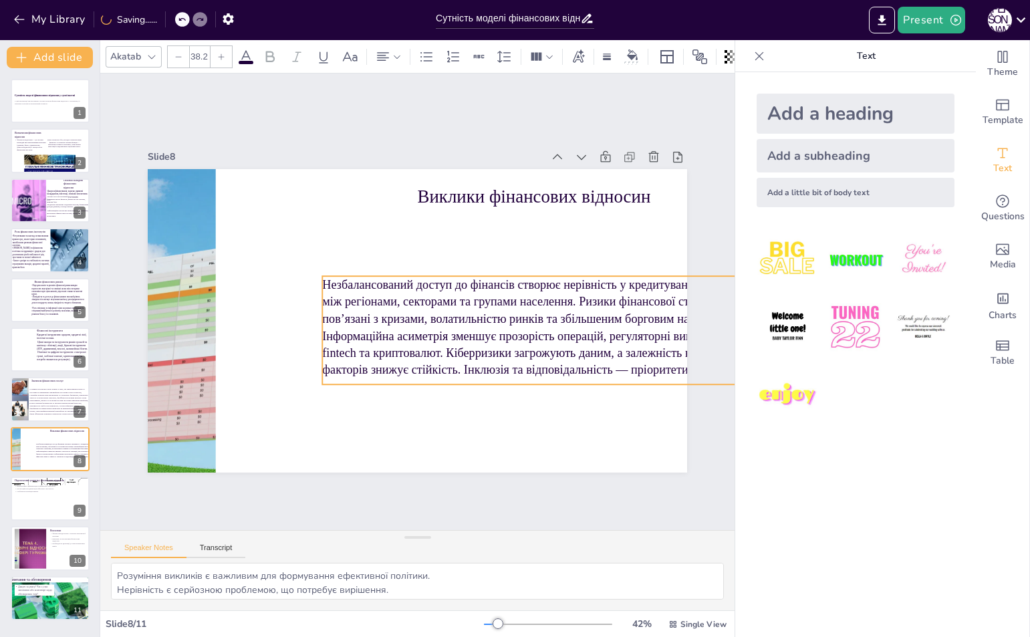
drag, startPoint x: 516, startPoint y: 319, endPoint x: 446, endPoint y: 357, distance: 79.5
click at [448, 358] on div "Виклики фінансових відносин Незбалансований доступ до фінансів створює нерівніс…" at bounding box center [417, 320] width 539 height 303
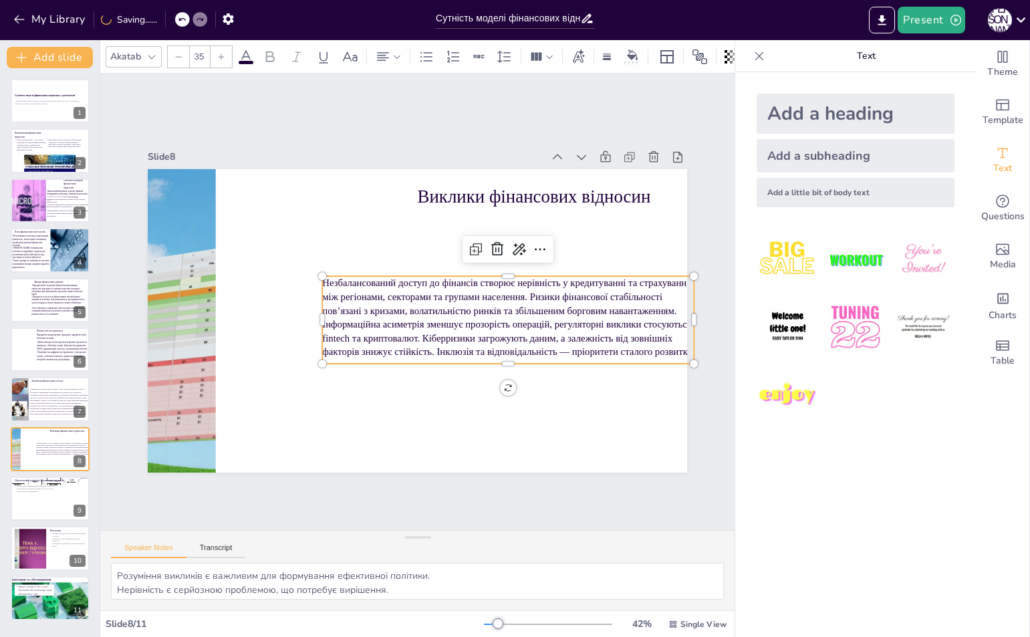
drag, startPoint x: 498, startPoint y: 321, endPoint x: 400, endPoint y: 289, distance: 103.3
click at [396, 294] on p "Незбалансований доступ до фінансів створює нерівність у кредитуванні та страхув…" at bounding box center [507, 317] width 371 height 83
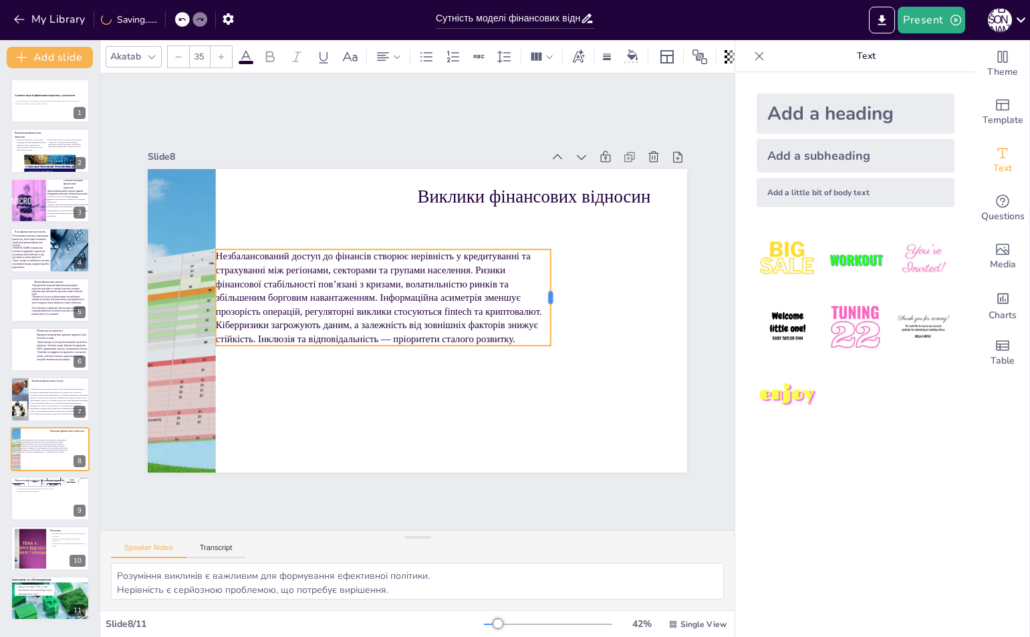
drag, startPoint x: 579, startPoint y: 293, endPoint x: 440, endPoint y: 301, distance: 139.2
click at [545, 301] on div at bounding box center [555, 311] width 21 height 97
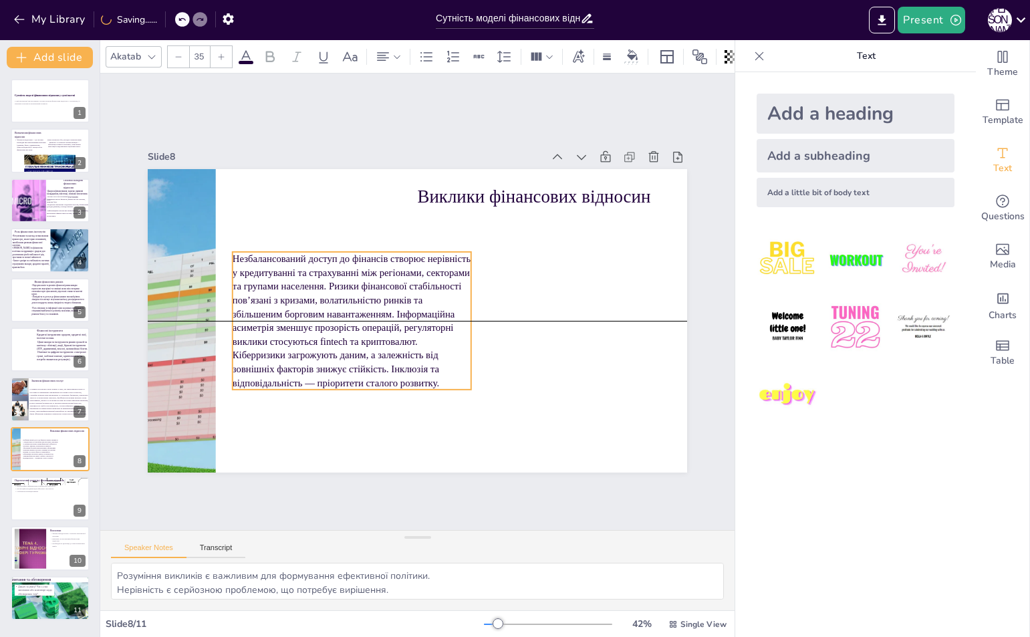
drag, startPoint x: 382, startPoint y: 301, endPoint x: 451, endPoint y: 293, distance: 69.4
click at [448, 286] on p "Незбалансований доступ до фінансів створює нерівність у кредитуванні та страхув…" at bounding box center [351, 320] width 239 height 138
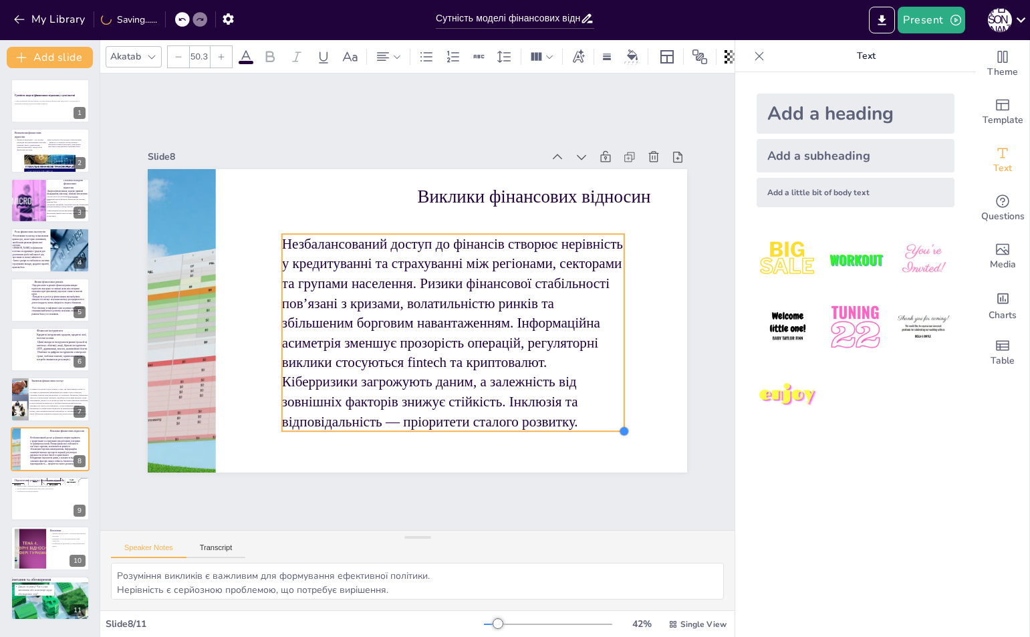
drag, startPoint x: 519, startPoint y: 375, endPoint x: 536, endPoint y: 390, distance: 22.8
click at [565, 424] on div "Виклики фінансових відносин Незбалансований доступ до фінансів створює нерівніс…" at bounding box center [417, 320] width 539 height 303
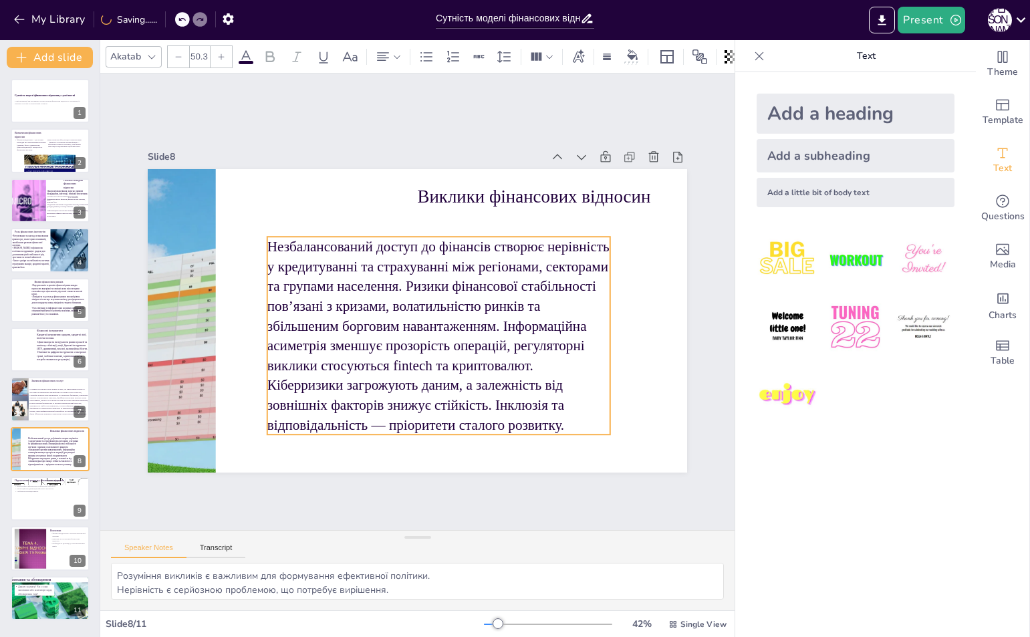
drag, startPoint x: 506, startPoint y: 345, endPoint x: 472, endPoint y: 345, distance: 33.4
click at [472, 345] on p "Незбалансований доступ до фінансів створює нерівність у кредитуванні та страхув…" at bounding box center [438, 336] width 343 height 198
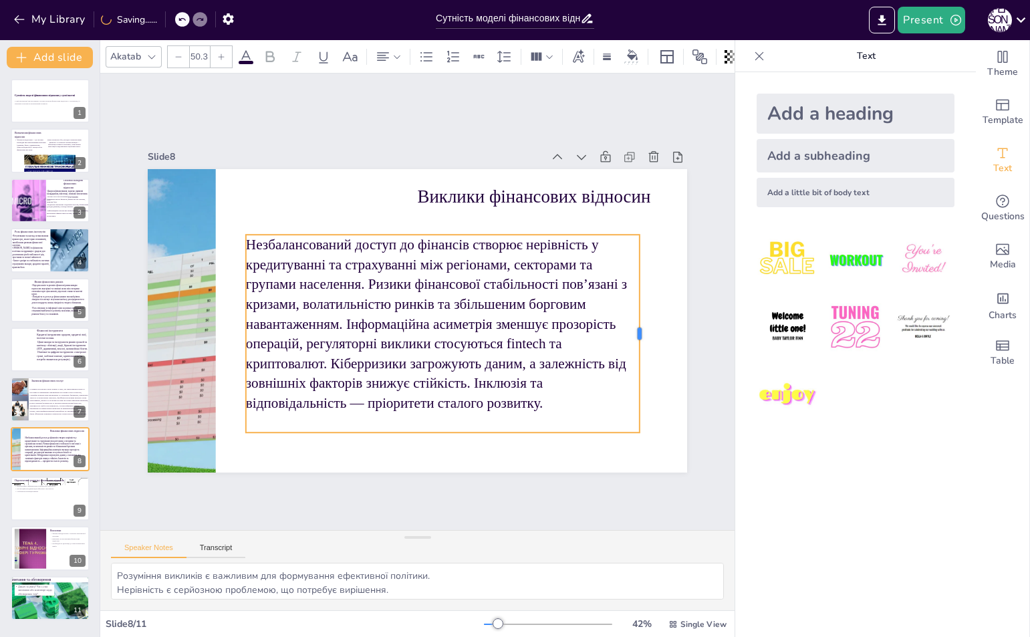
drag, startPoint x: 583, startPoint y: 329, endPoint x: 633, endPoint y: 323, distance: 51.1
click at [633, 323] on div at bounding box center [640, 357] width 31 height 198
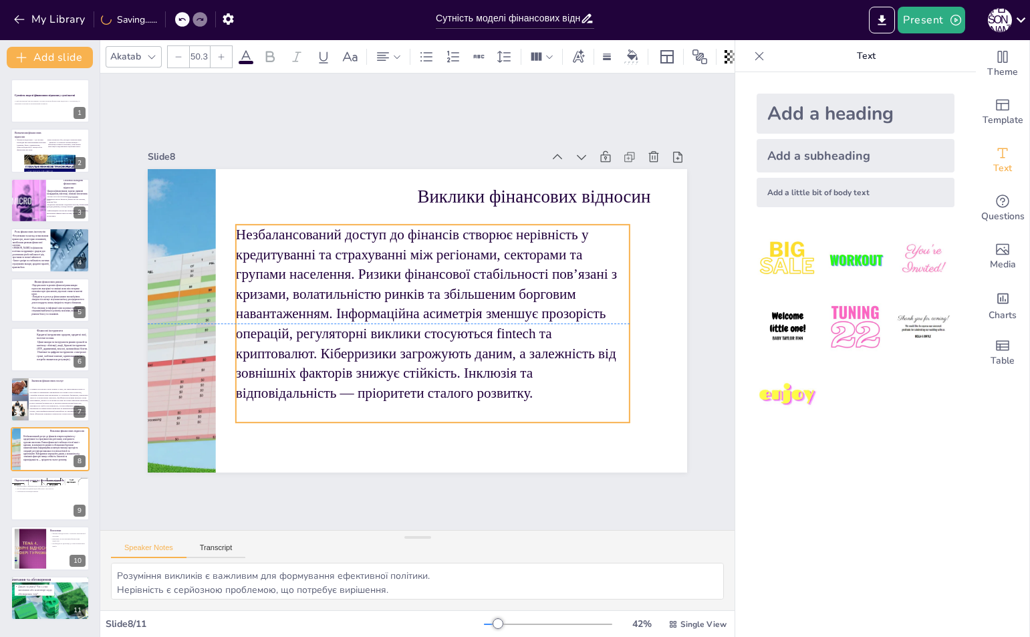
drag, startPoint x: 580, startPoint y: 339, endPoint x: 570, endPoint y: 329, distance: 14.7
click at [570, 329] on p "Незбалансований доступ до фінансів створює нерівність у кредитуванні та страхув…" at bounding box center [431, 315] width 410 height 218
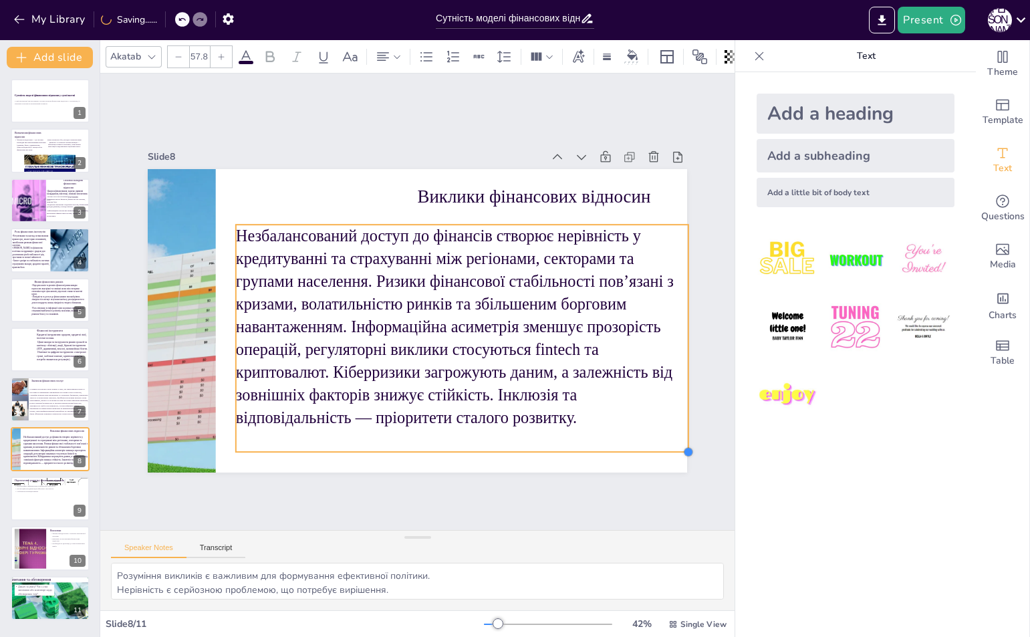
drag, startPoint x: 621, startPoint y: 417, endPoint x: 621, endPoint y: 446, distance: 29.4
click at [621, 446] on div "Виклики фінансових відносин Незбалансований доступ до фінансів створює нерівніс…" at bounding box center [417, 320] width 539 height 303
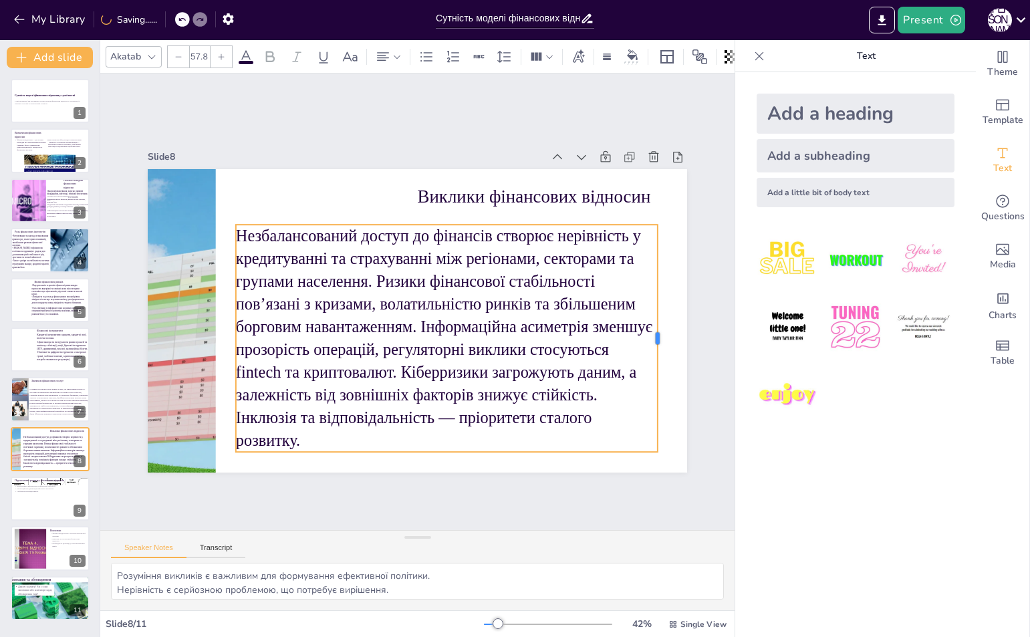
drag, startPoint x: 679, startPoint y: 330, endPoint x: 648, endPoint y: 337, distance: 31.4
click at [657, 337] on div at bounding box center [662, 337] width 11 height 227
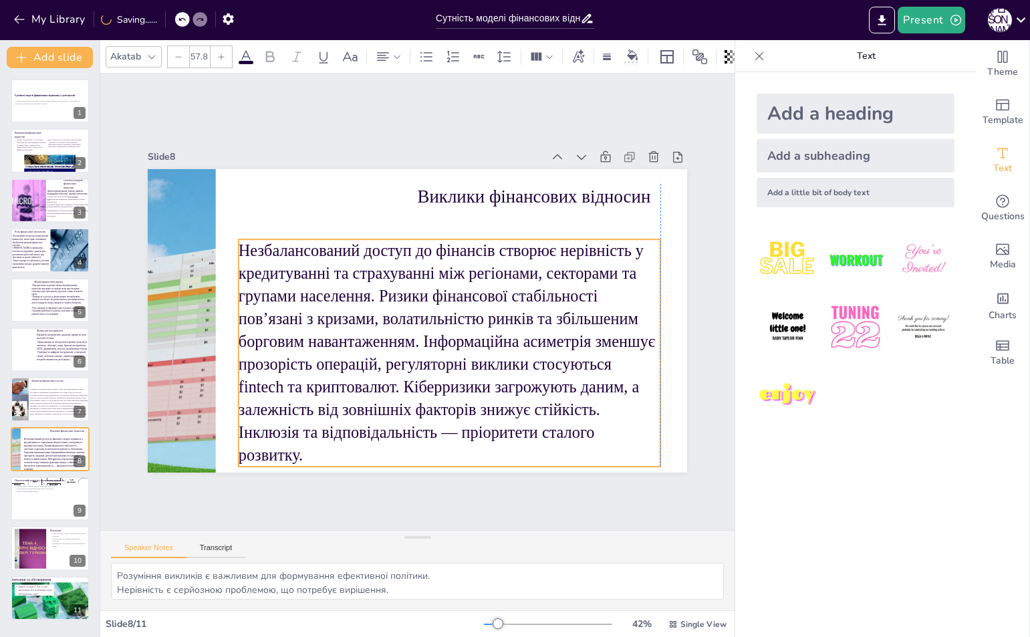
drag, startPoint x: 586, startPoint y: 367, endPoint x: 589, endPoint y: 381, distance: 14.3
click at [589, 381] on p "Незбалансований доступ до фінансів створює нерівність у кредитуванні та страхув…" at bounding box center [443, 355] width 443 height 270
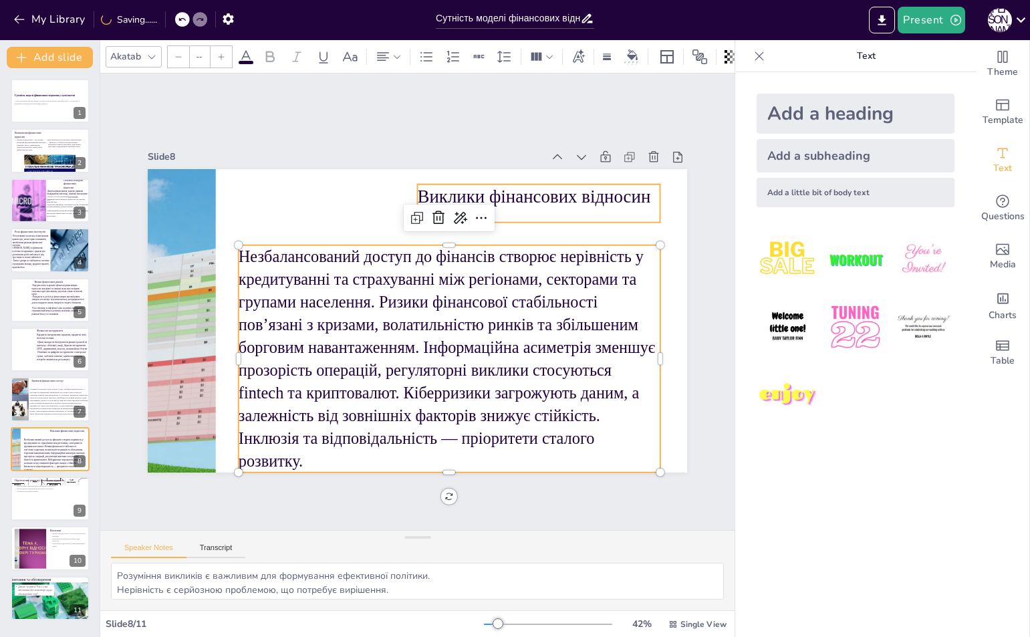
click at [571, 206] on div "Виклики фінансових відносин" at bounding box center [548, 215] width 245 height 63
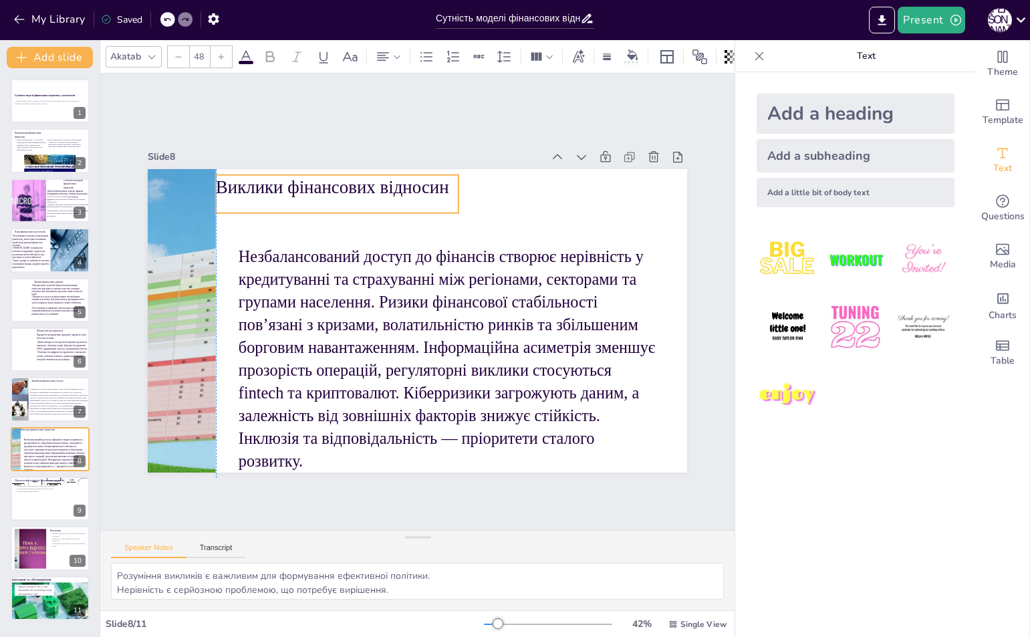
drag, startPoint x: 571, startPoint y: 206, endPoint x: 373, endPoint y: 196, distance: 198.0
click at [373, 196] on div "Виклики фінансових відносин" at bounding box center [361, 180] width 245 height 88
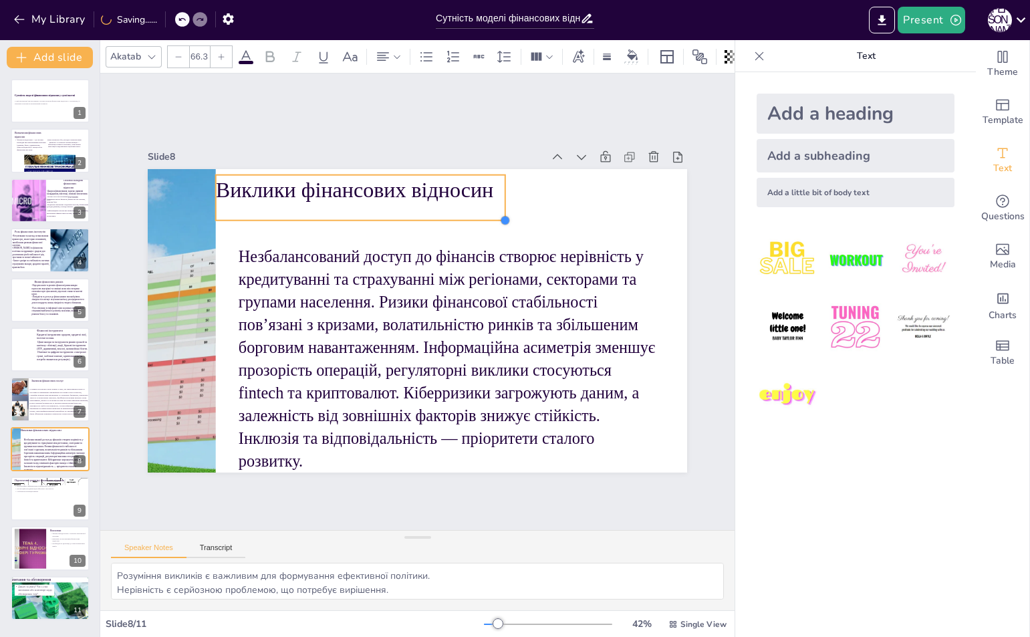
type input "67.2"
drag, startPoint x: 448, startPoint y: 208, endPoint x: 481, endPoint y: 223, distance: 36.8
click at [481, 223] on div "Виклики фінансових відносин Незбалансований доступ до фінансів створює нерівніс…" at bounding box center [411, 319] width 607 height 455
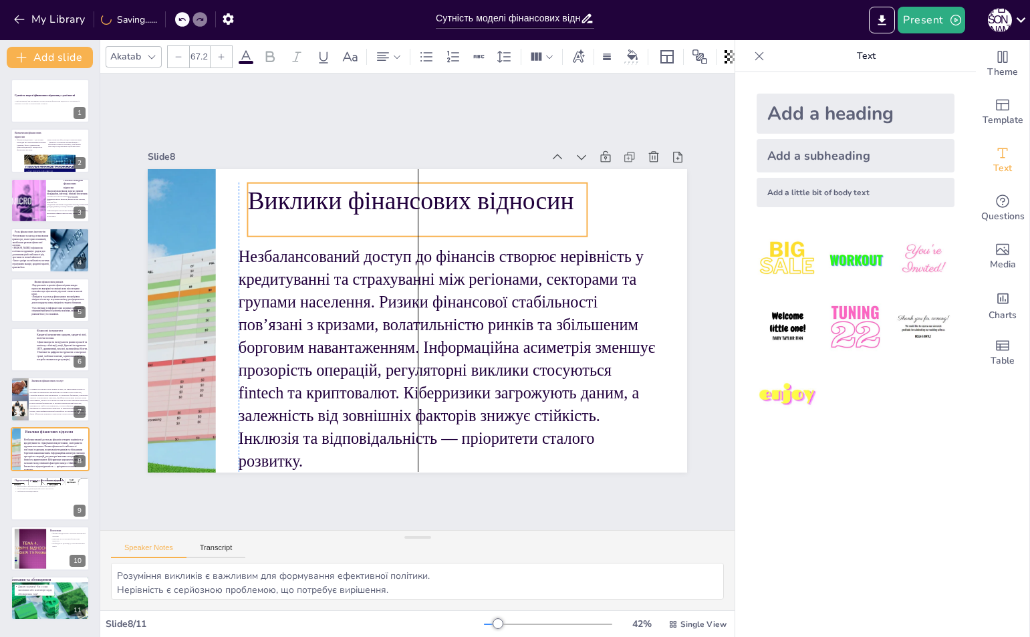
drag, startPoint x: 414, startPoint y: 214, endPoint x: 440, endPoint y: 220, distance: 27.5
click at [440, 220] on div "Виклики фінансових відносин" at bounding box center [416, 209] width 339 height 54
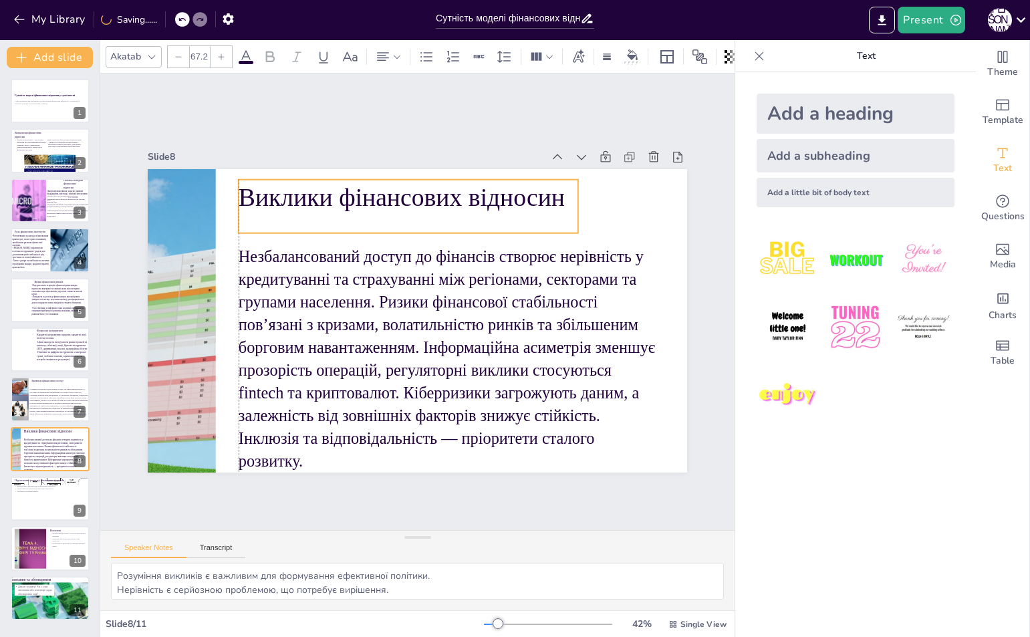
drag, startPoint x: 423, startPoint y: 206, endPoint x: 410, endPoint y: 204, distance: 13.5
click at [410, 204] on p "Виклики фінансових відносин" at bounding box center [419, 196] width 341 height 70
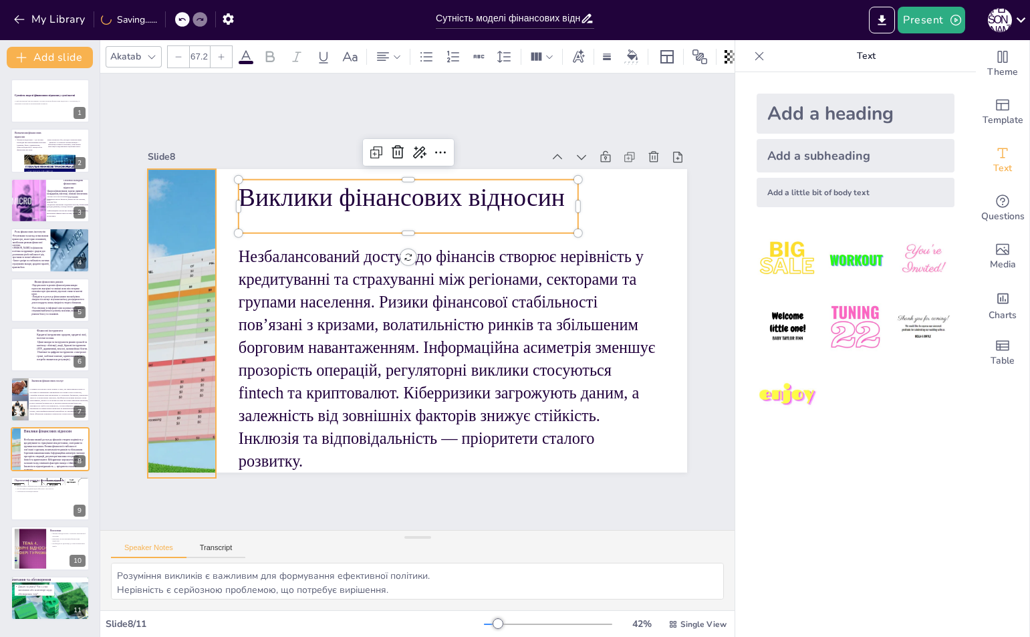
click at [183, 329] on div at bounding box center [264, 307] width 535 height 360
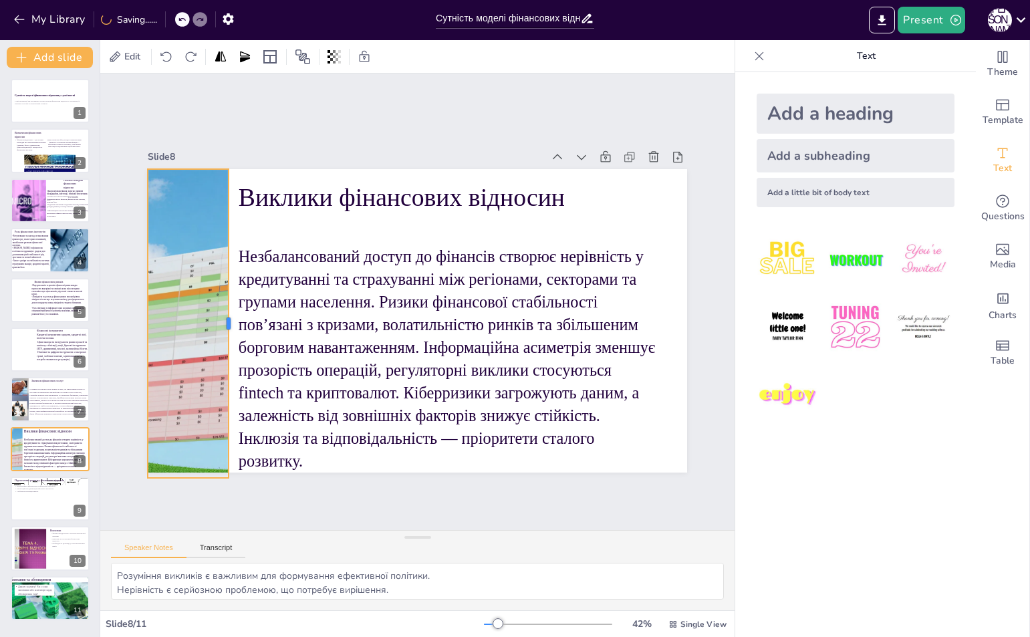
drag, startPoint x: 205, startPoint y: 320, endPoint x: 218, endPoint y: 319, distance: 12.8
click at [228, 319] on div at bounding box center [233, 323] width 11 height 309
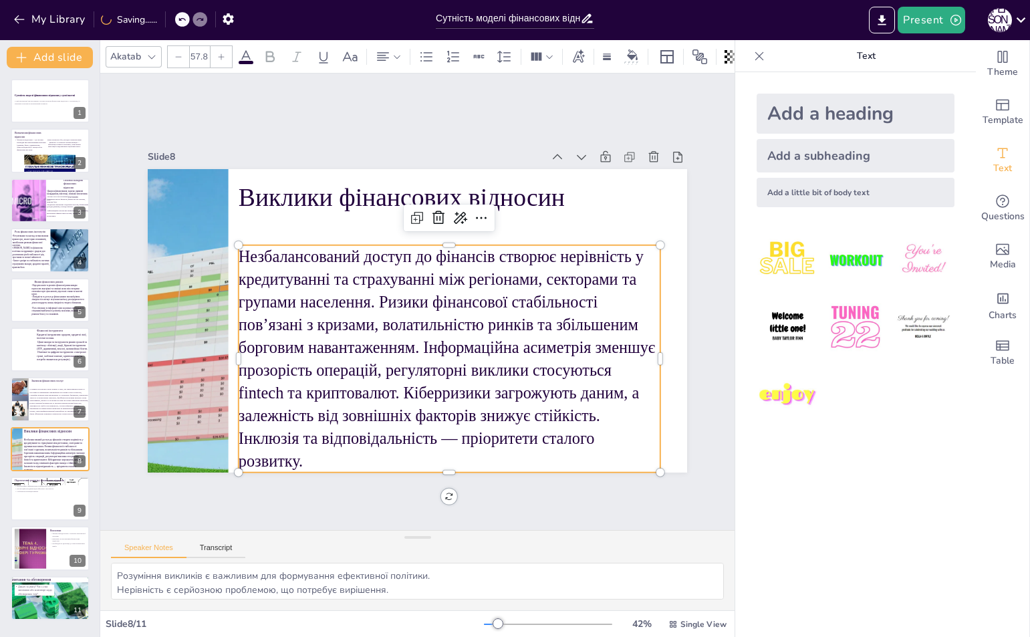
click at [273, 373] on p "Незбалансований доступ до фінансів створює нерівність у кредитуванні та страхув…" at bounding box center [450, 358] width 422 height 227
click at [565, 112] on div "Slide 1 Сутність моделі фінансових відносин у суспільстві У цій презентації ми …" at bounding box center [417, 301] width 678 height 520
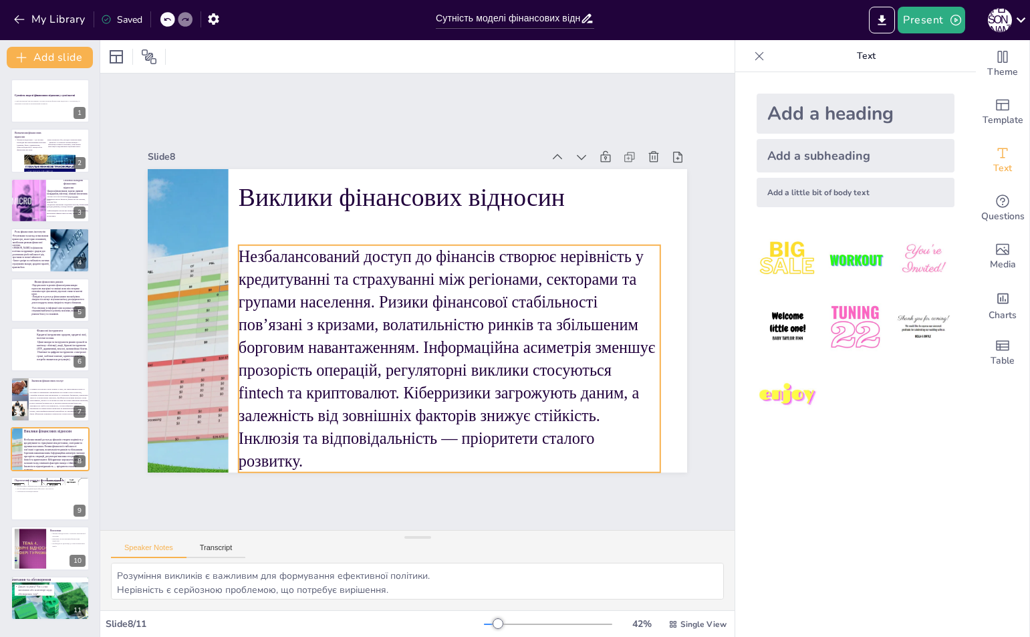
click at [536, 328] on p "Незбалансований доступ до фінансів створює нерівність у кредитуванні та страхув…" at bounding box center [443, 361] width 443 height 270
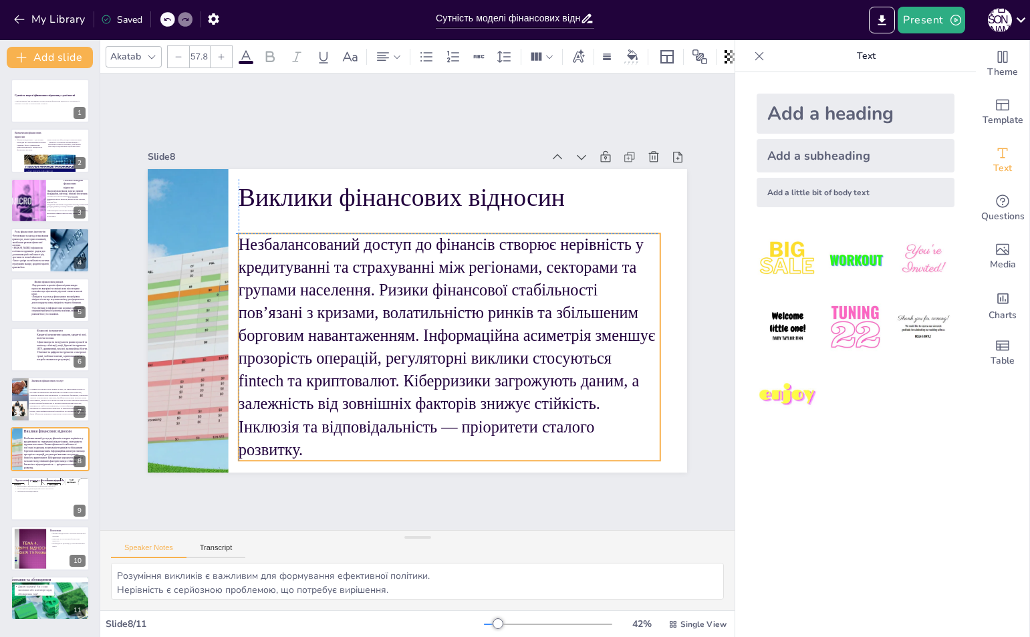
drag, startPoint x: 536, startPoint y: 328, endPoint x: 534, endPoint y: 317, distance: 11.0
click at [534, 317] on p "Незбалансований доступ до фінансів створює нерівність у кредитуванні та страхув…" at bounding box center [450, 346] width 422 height 227
click at [414, 120] on div "Slide 1 Сутність моделі фінансових відносин у суспільстві У цій презентації ми …" at bounding box center [417, 301] width 634 height 456
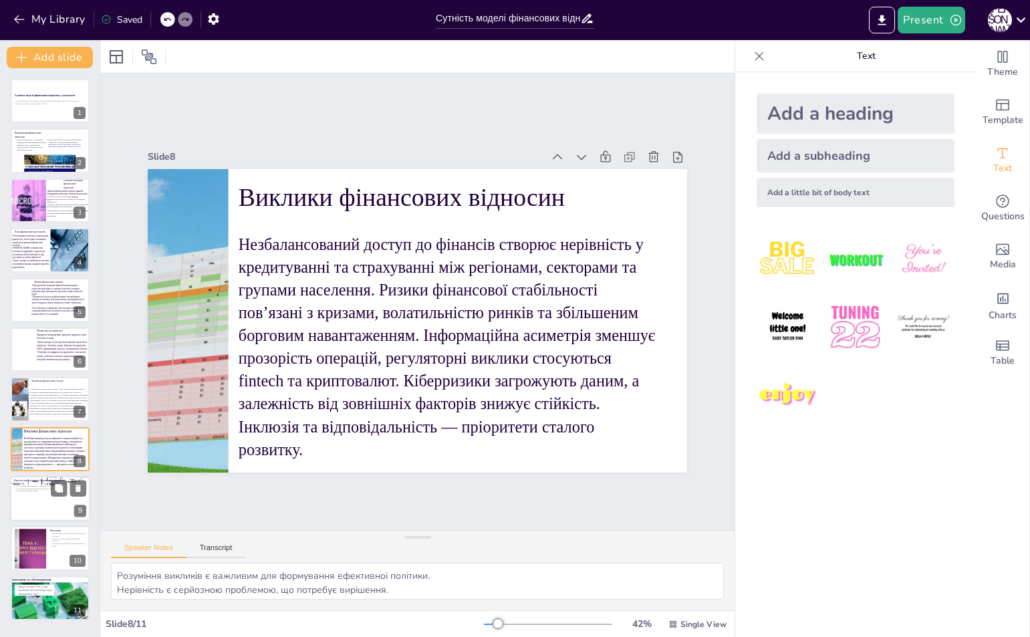
click at [33, 498] on div at bounding box center [50, 498] width 80 height 45
type textarea "Цифровізація є важливою для підвищення доступності та ефективності фінансових п…"
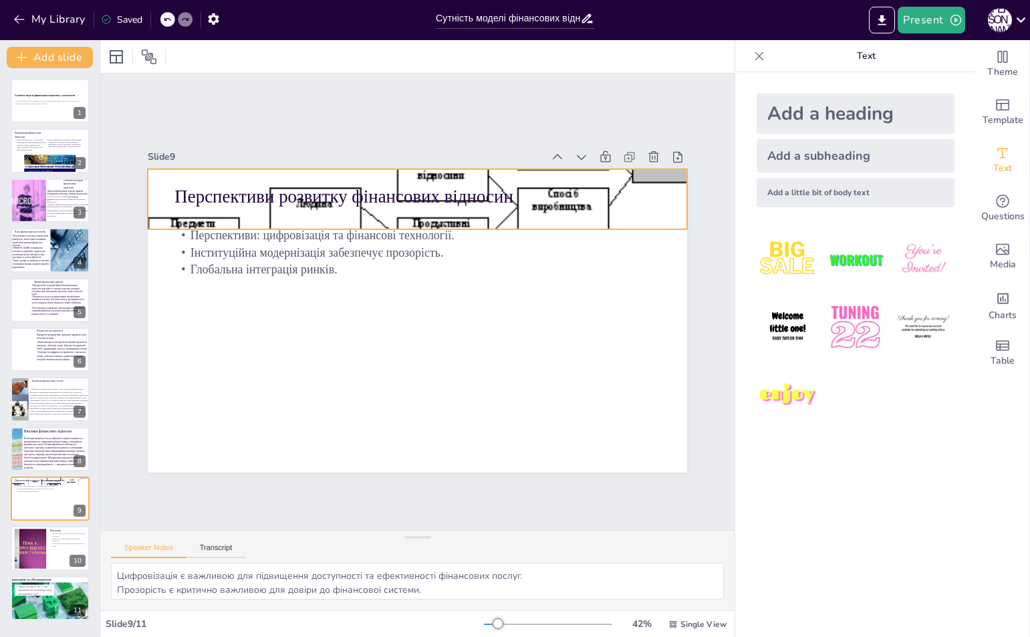
click at [480, 220] on div at bounding box center [417, 199] width 539 height 242
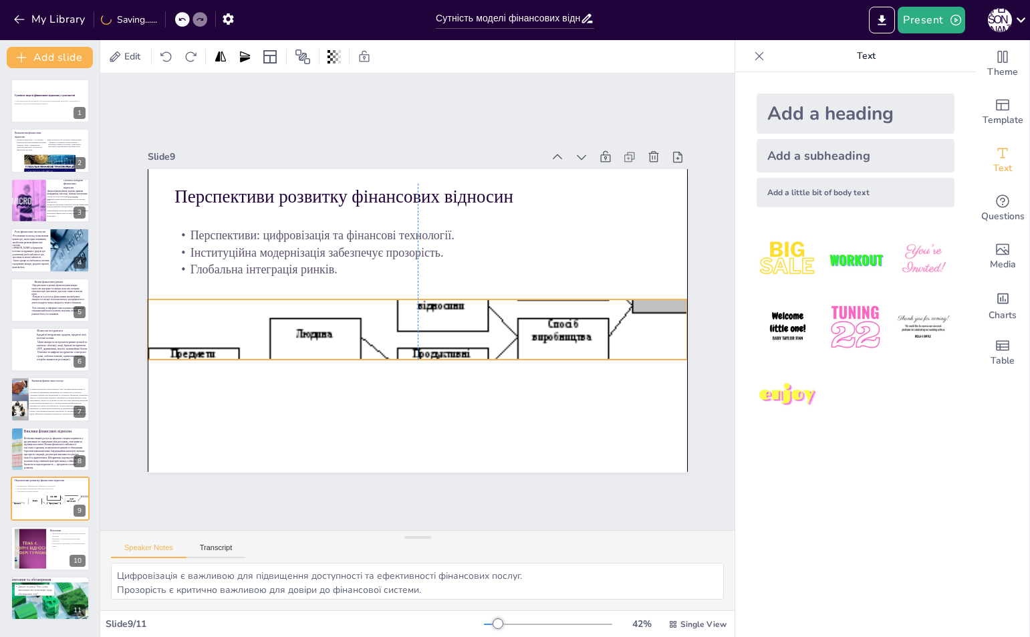
drag, startPoint x: 480, startPoint y: 220, endPoint x: 481, endPoint y: 350, distance: 130.3
click at [481, 350] on div at bounding box center [414, 328] width 561 height 297
click at [424, 266] on icon at bounding box center [430, 273] width 13 height 14
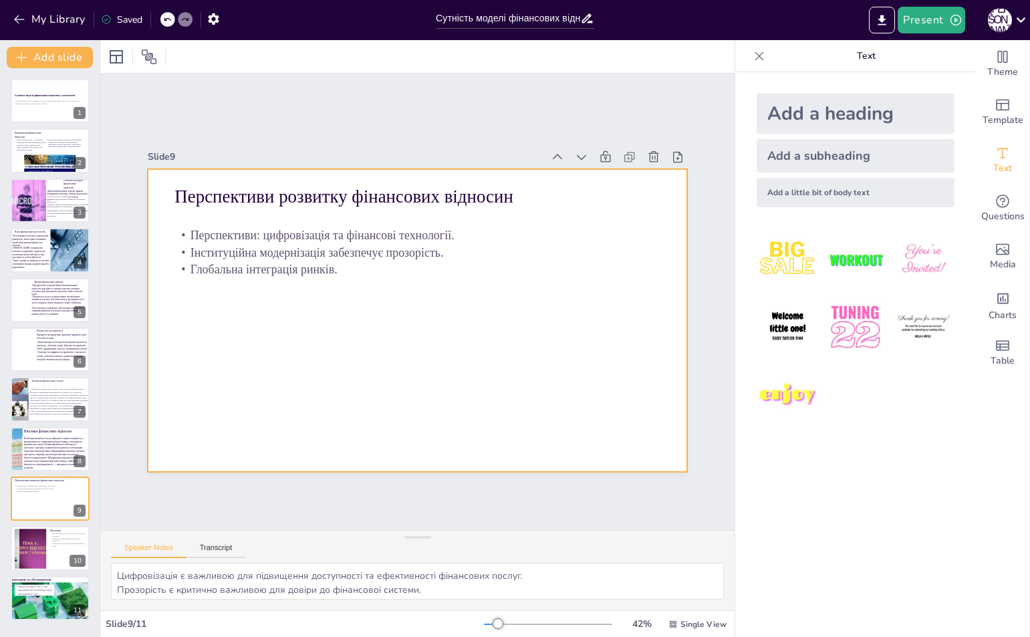
click at [351, 277] on div at bounding box center [417, 320] width 539 height 303
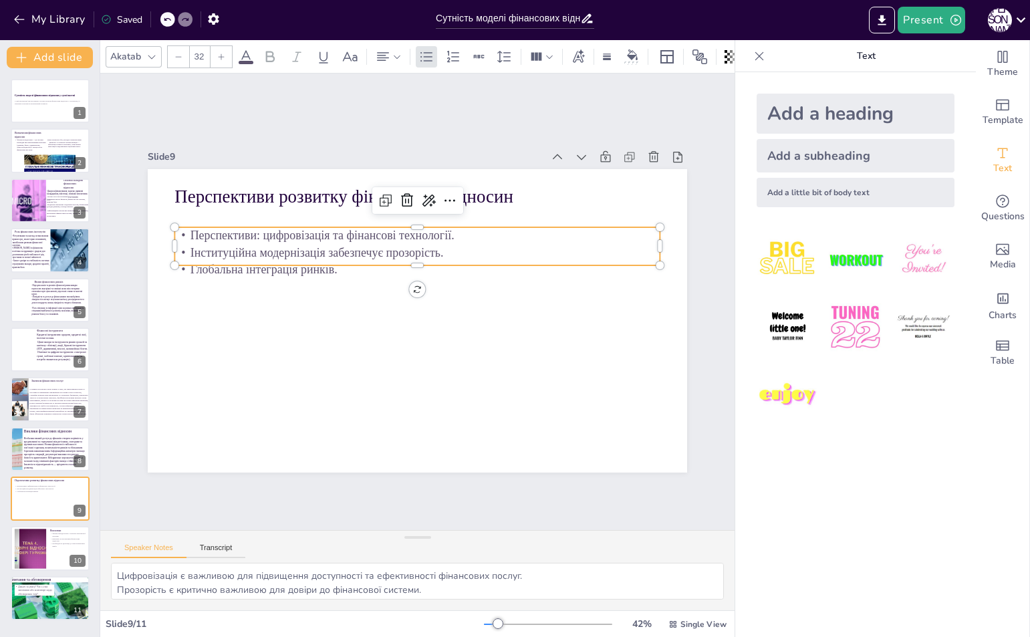
click at [283, 257] on p "Глобальна інтеграція ринків." at bounding box center [433, 272] width 429 height 257
click at [411, 200] on icon at bounding box center [417, 199] width 13 height 14
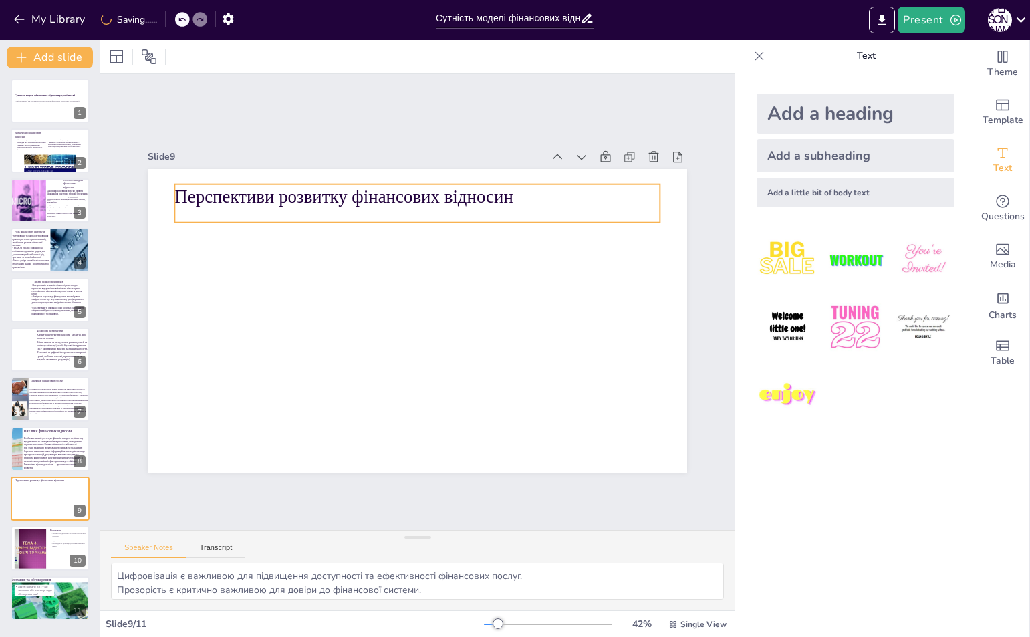
click at [282, 197] on p "Перспективи розвитку фінансових відносин" at bounding box center [416, 196] width 485 height 25
click at [283, 240] on div at bounding box center [417, 320] width 539 height 303
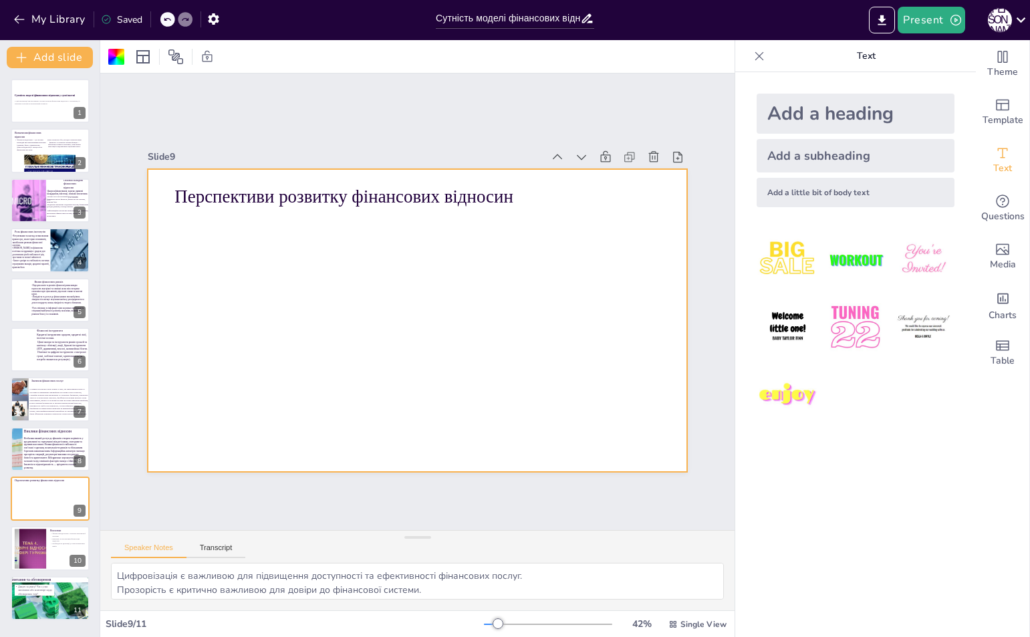
click at [775, 125] on div "Add a heading" at bounding box center [855, 114] width 198 height 40
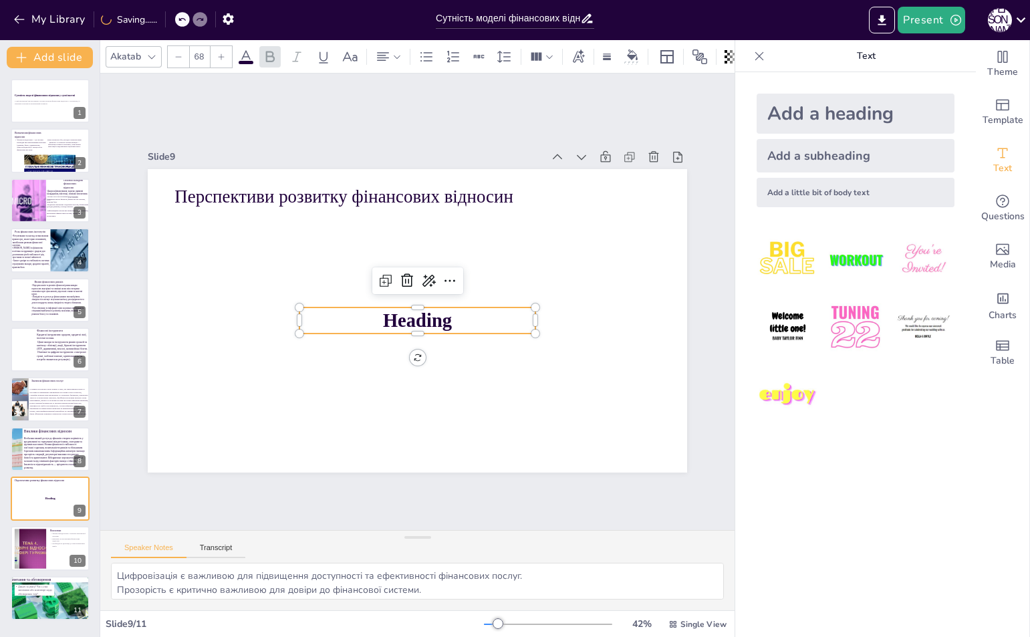
click at [463, 313] on p "Heading" at bounding box center [417, 320] width 236 height 27
click at [463, 313] on p "Heading" at bounding box center [415, 320] width 237 height 51
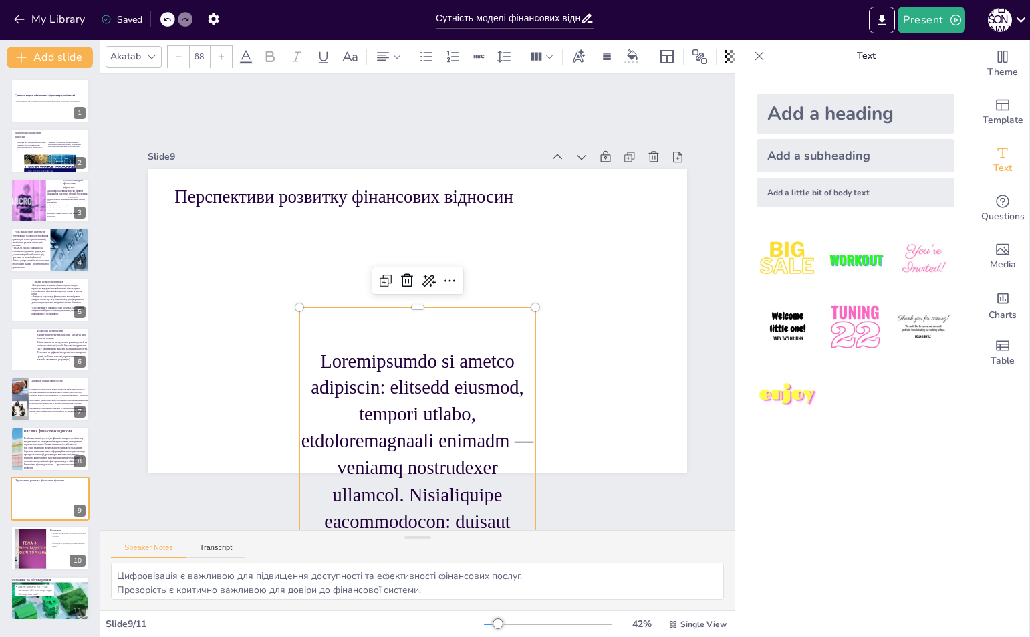
scroll to position [183, 0]
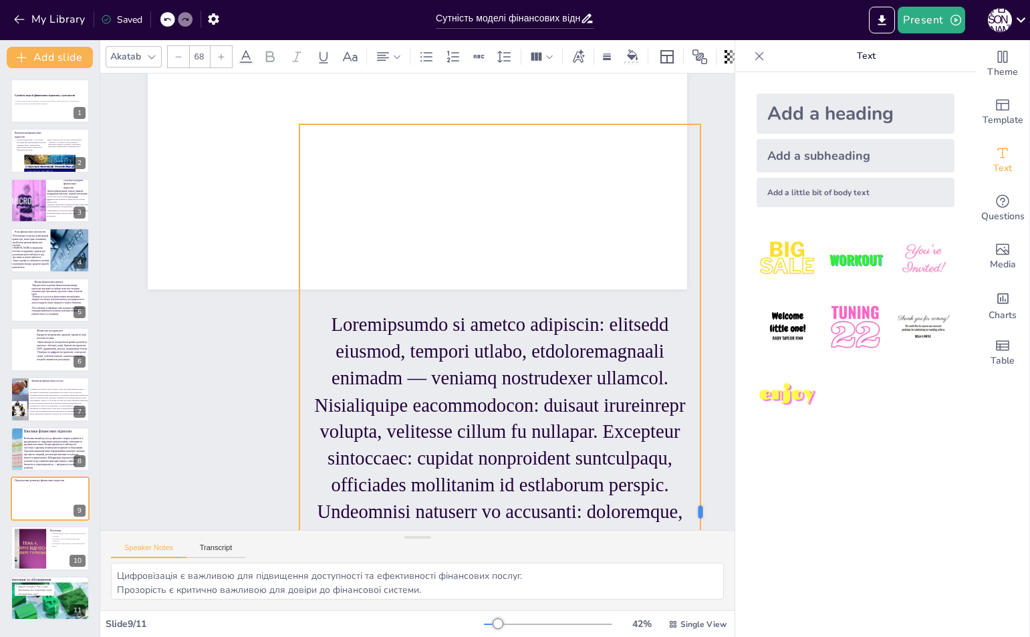
drag, startPoint x: 526, startPoint y: 508, endPoint x: 698, endPoint y: 436, distance: 186.9
click at [699, 425] on div "Перспективи розвитку фінансових відносин" at bounding box center [499, 159] width 619 height 532
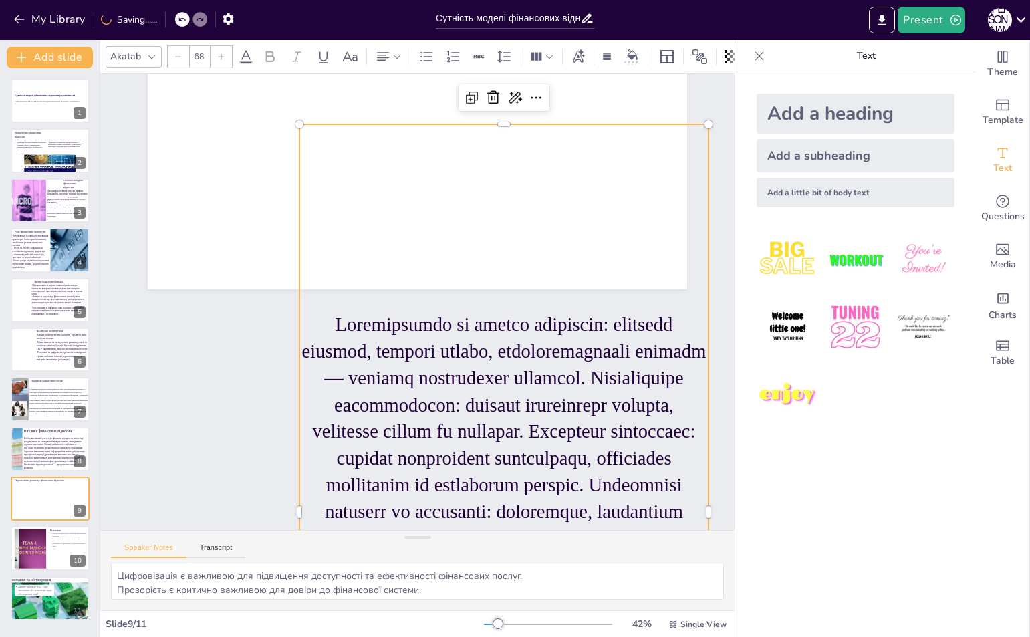
drag, startPoint x: 494, startPoint y: 126, endPoint x: 494, endPoint y: 144, distance: 18.0
click at [494, 144] on div at bounding box center [482, 520] width 488 height 814
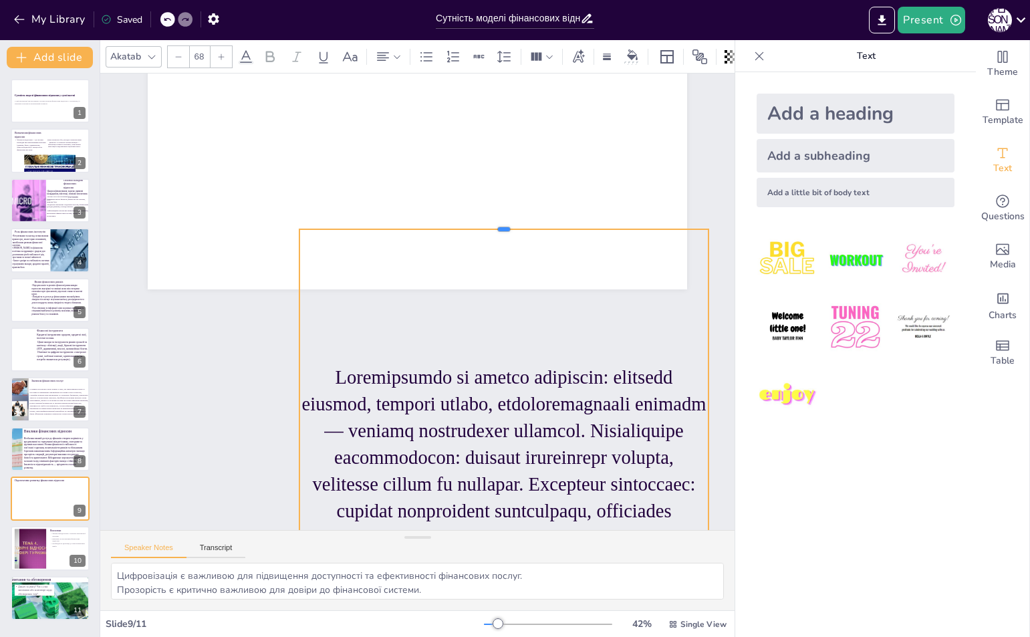
drag, startPoint x: 496, startPoint y: 118, endPoint x: 487, endPoint y: 296, distance: 177.9
click at [486, 237] on div "Перспективи розвитку фінансових відносин" at bounding box center [434, 138] width 568 height 358
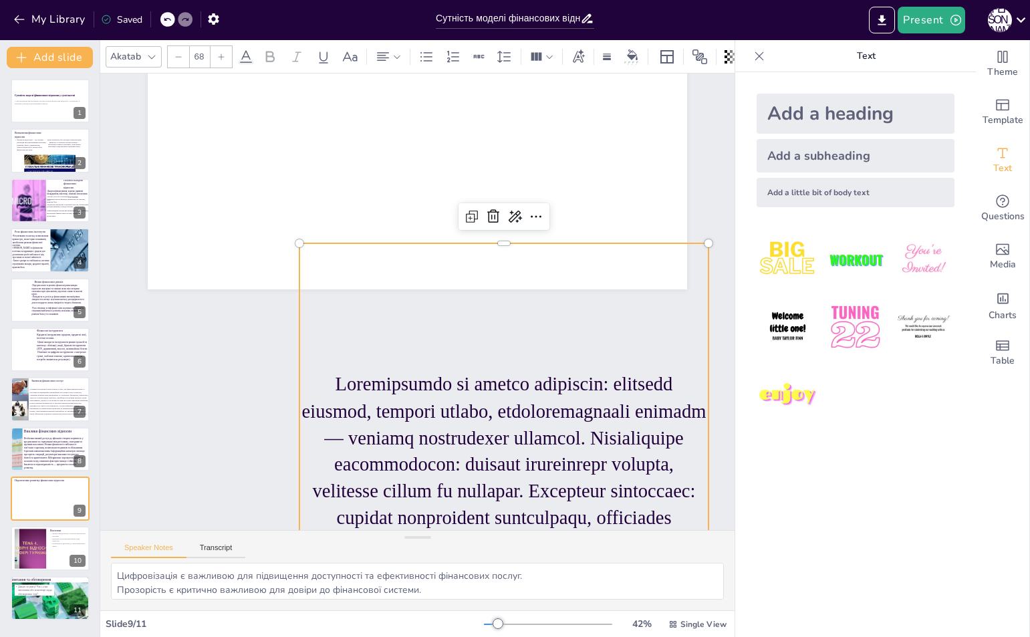
drag, startPoint x: 486, startPoint y: 351, endPoint x: 474, endPoint y: 317, distance: 36.1
click at [474, 317] on div at bounding box center [503, 571] width 409 height 656
drag, startPoint x: 442, startPoint y: 330, endPoint x: 426, endPoint y: 283, distance: 49.4
click at [426, 283] on div at bounding box center [503, 571] width 409 height 656
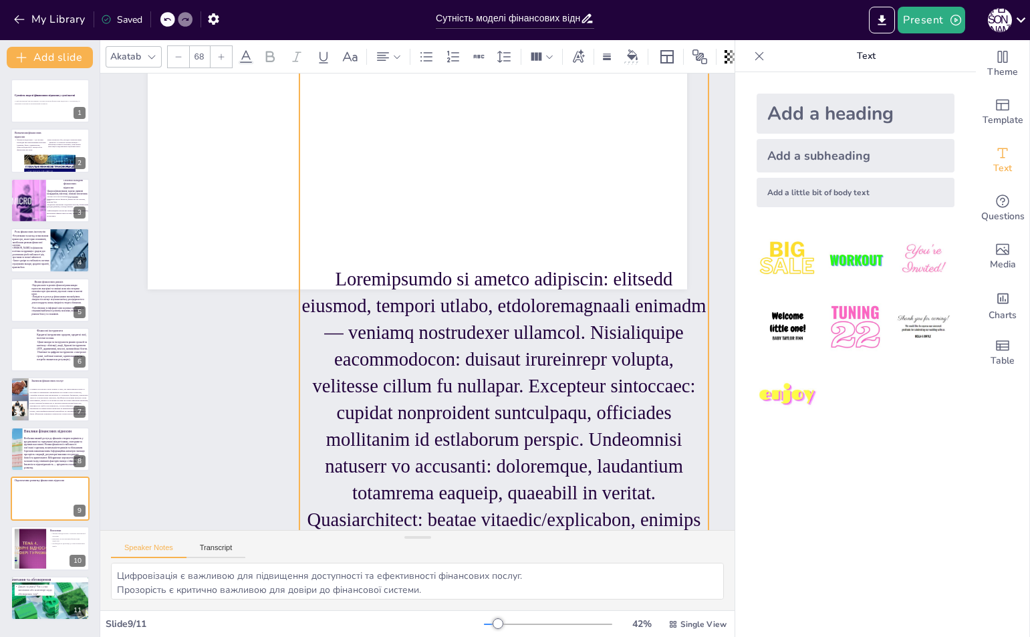
drag, startPoint x: 492, startPoint y: 233, endPoint x: 511, endPoint y: -38, distance: 271.9
click at [511, 0] on html "My Library Saved Сутність моделі фінансових відносин у суспільстві Present А А …" at bounding box center [515, 318] width 1030 height 637
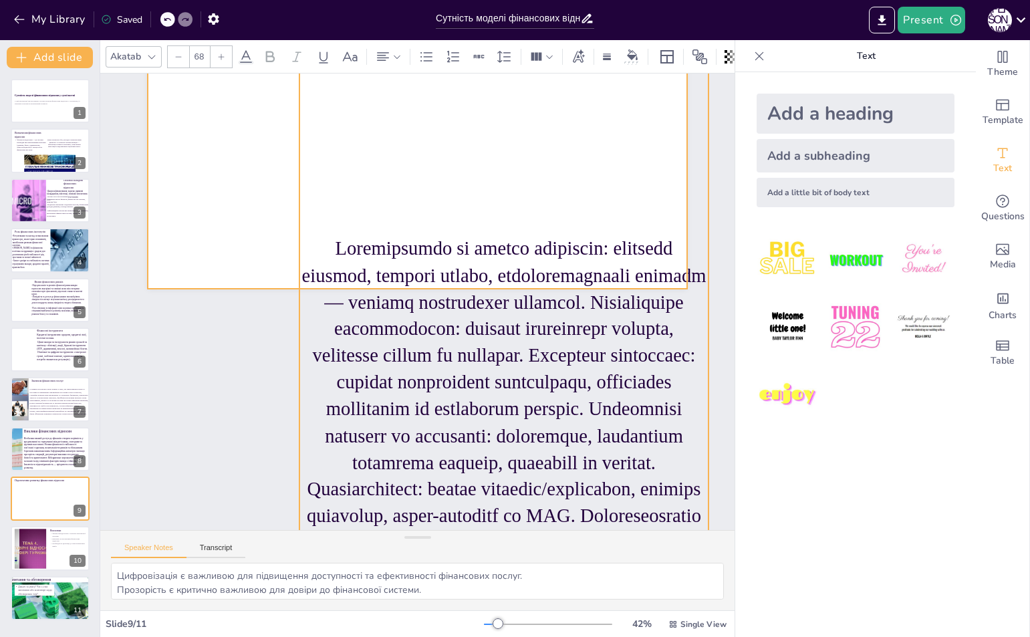
click at [266, 199] on div at bounding box center [434, 138] width 568 height 358
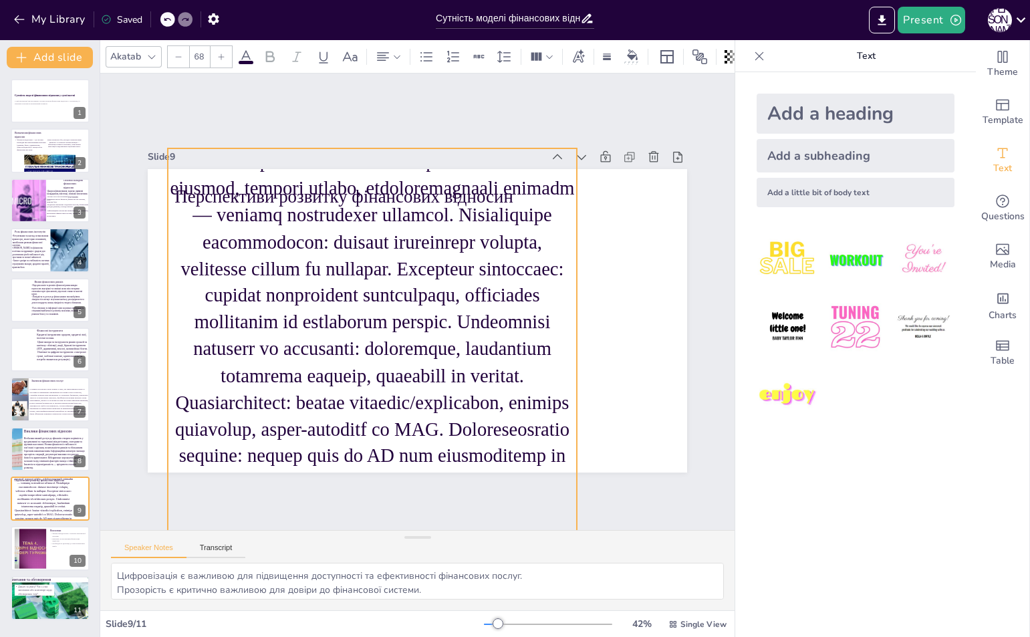
drag, startPoint x: 334, startPoint y: 307, endPoint x: 253, endPoint y: 308, distance: 80.8
click at [253, 308] on p at bounding box center [367, 344] width 448 height 442
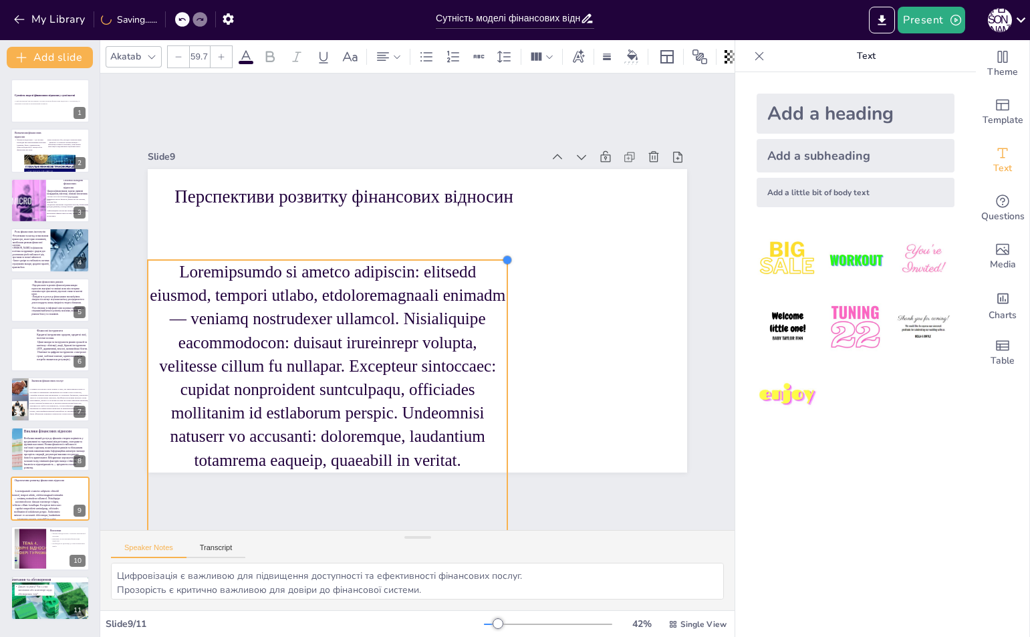
drag, startPoint x: 544, startPoint y: 142, endPoint x: 386, endPoint y: 319, distance: 237.5
click at [418, 262] on div "Перспективи розвитку фінансових відносин" at bounding box center [417, 320] width 539 height 303
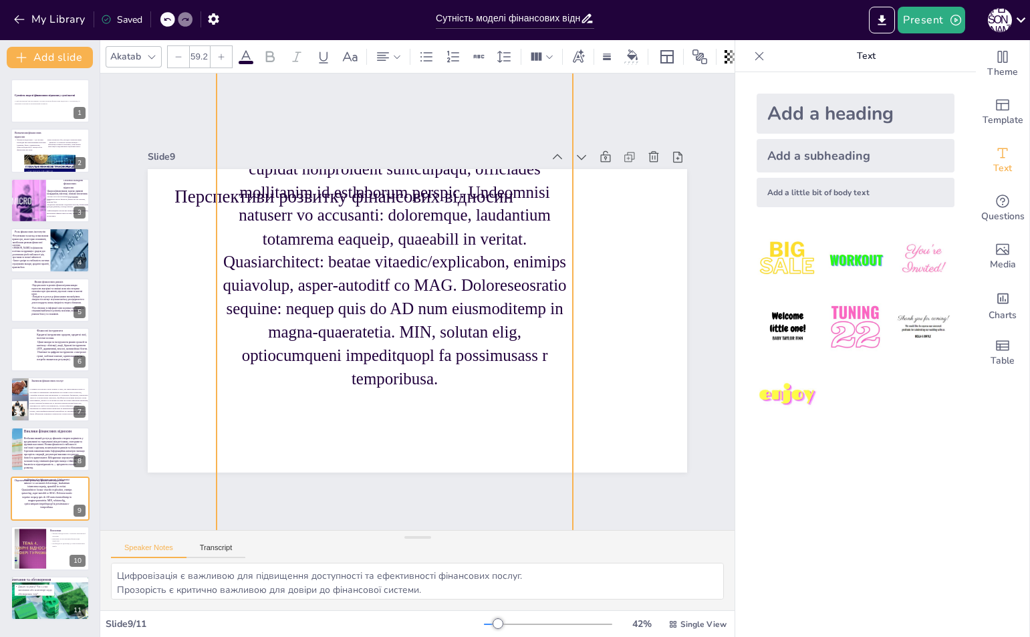
drag, startPoint x: 385, startPoint y: 333, endPoint x: 436, endPoint y: 122, distance: 217.3
click at [438, 122] on div "Slide 1 Сутність моделі фінансових відносин у суспільстві У цій презентації ми …" at bounding box center [417, 301] width 678 height 520
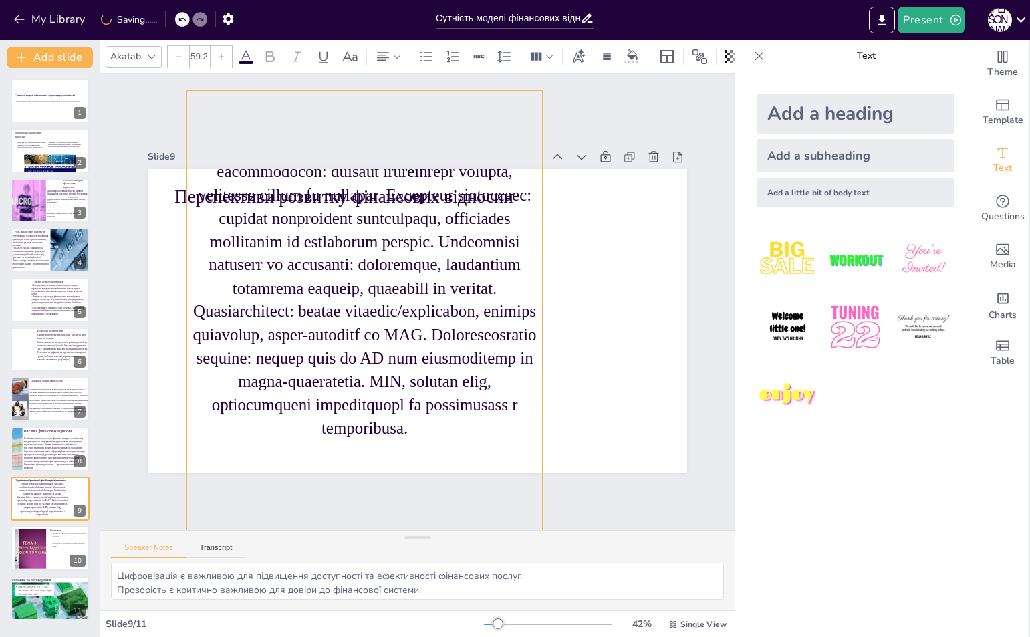
drag, startPoint x: 442, startPoint y: 313, endPoint x: 436, endPoint y: 347, distance: 34.7
click at [436, 345] on p at bounding box center [364, 264] width 356 height 349
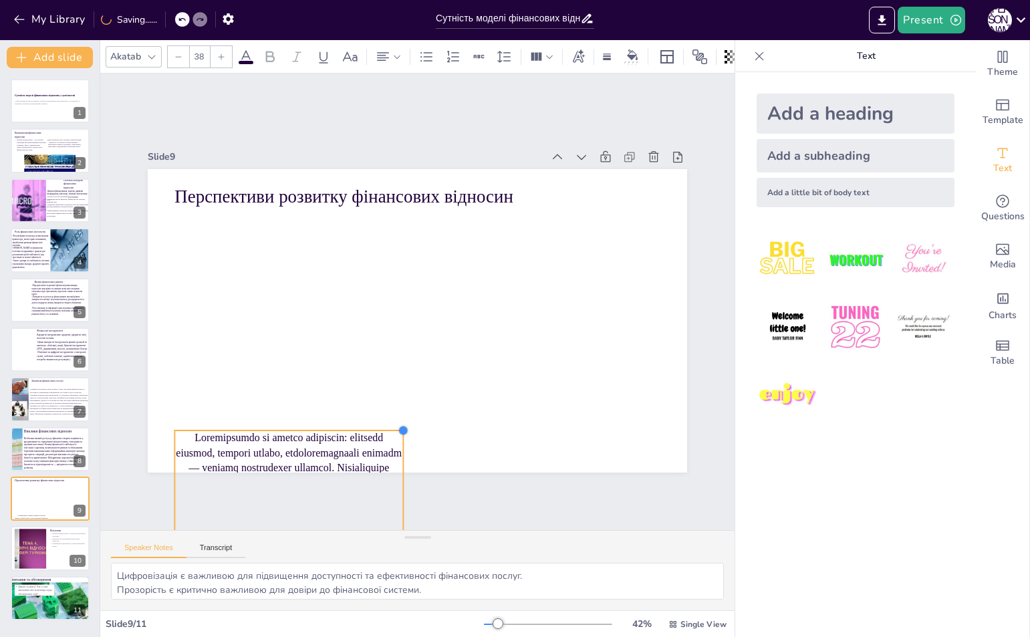
drag, startPoint x: 521, startPoint y: 136, endPoint x: 250, endPoint y: 426, distance: 397.0
click at [250, 426] on div "Перспективи розвитку фінансових відносин" at bounding box center [417, 320] width 539 height 303
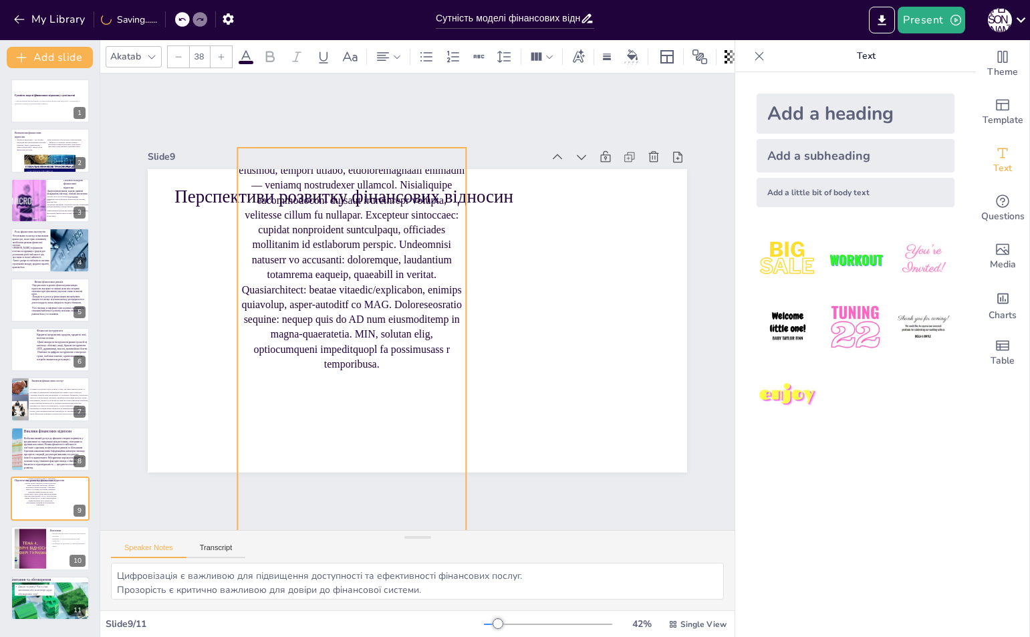
drag, startPoint x: 249, startPoint y: 444, endPoint x: 330, endPoint y: 174, distance: 281.8
click at [313, 154] on div "Slide 9 Перспективи розвитку фінансових відносин" at bounding box center [416, 309] width 571 height 379
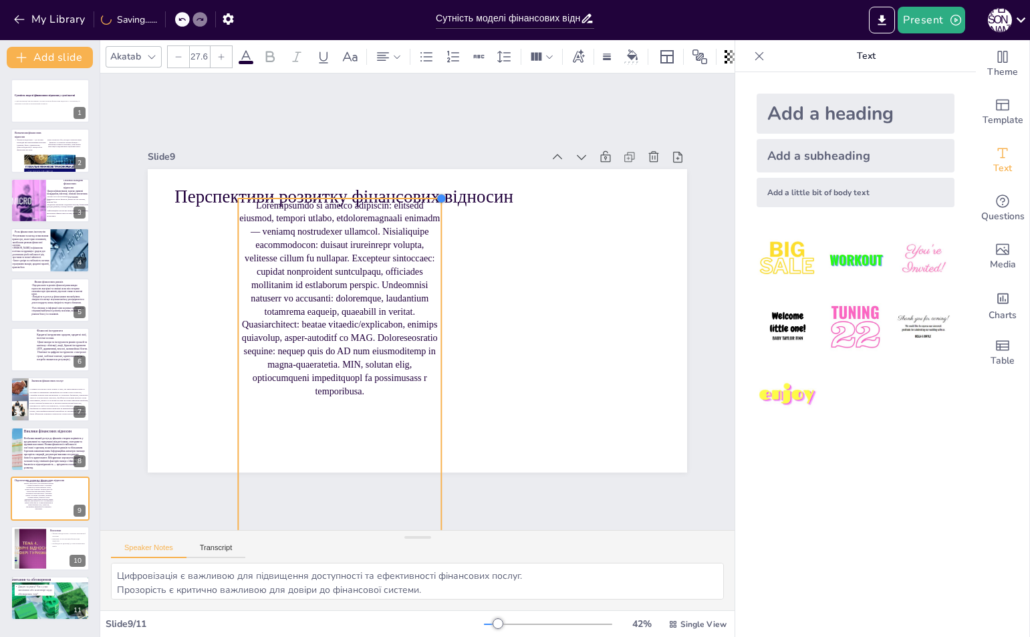
drag, startPoint x: 453, startPoint y: 132, endPoint x: 301, endPoint y: 328, distance: 247.6
click at [309, 308] on div "Перспективи розвитку фінансових відносин" at bounding box center [417, 320] width 539 height 303
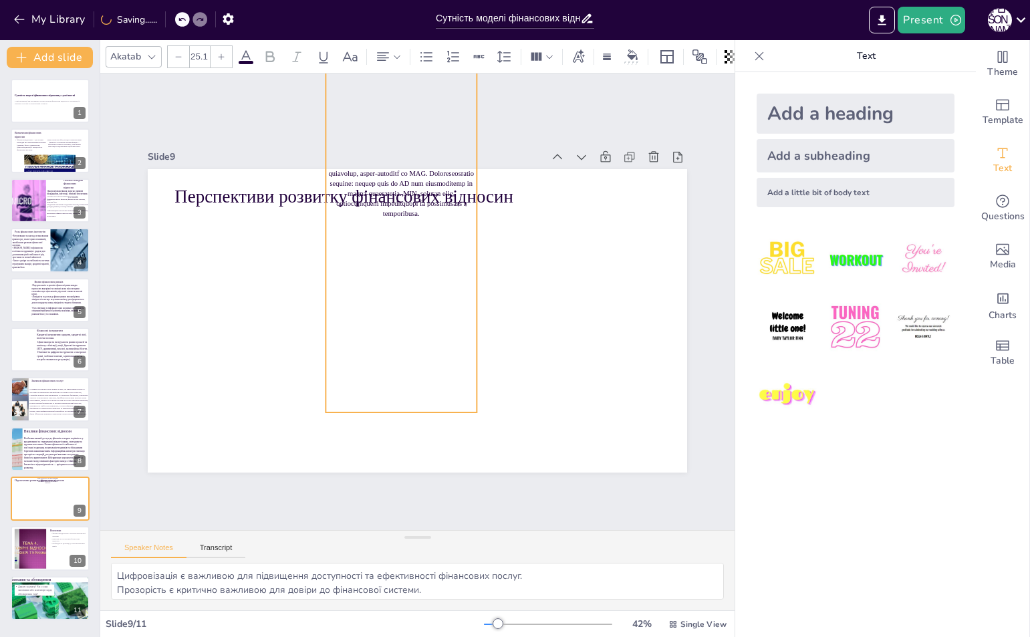
drag, startPoint x: 287, startPoint y: 381, endPoint x: 375, endPoint y: 135, distance: 261.6
click at [375, 135] on div "Slide 1 Сутність моделі фінансових відносин у суспільстві У цій презентації ми …" at bounding box center [417, 302] width 539 height 341
drag, startPoint x: 391, startPoint y: 410, endPoint x: 409, endPoint y: 229, distance: 181.3
click at [409, 232] on div at bounding box center [400, 237] width 151 height 11
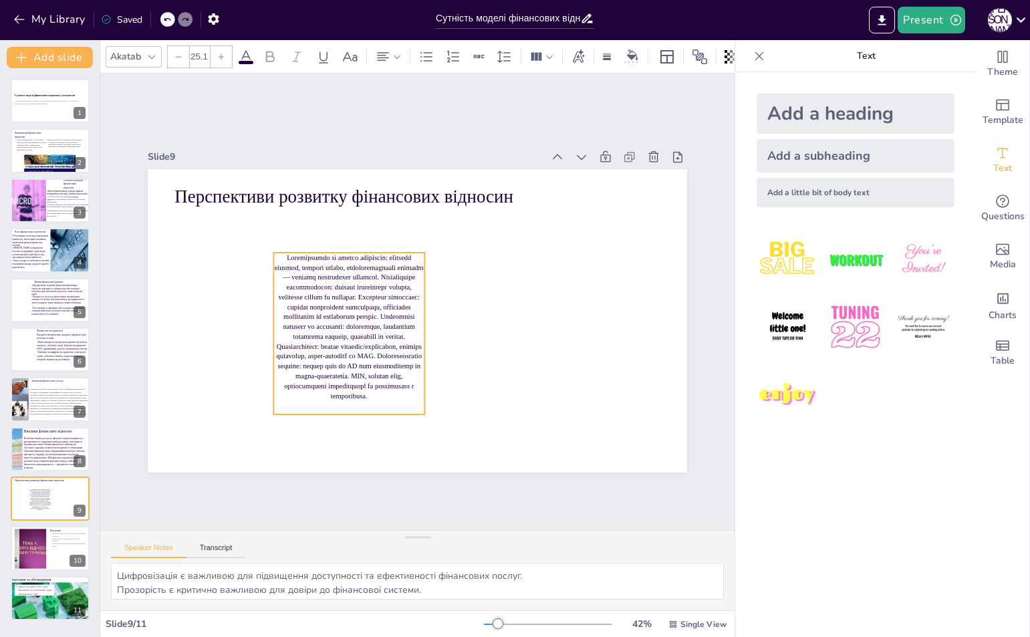
drag, startPoint x: 450, startPoint y: 217, endPoint x: 388, endPoint y: 404, distance: 197.1
click at [388, 404] on div at bounding box center [346, 325] width 167 height 176
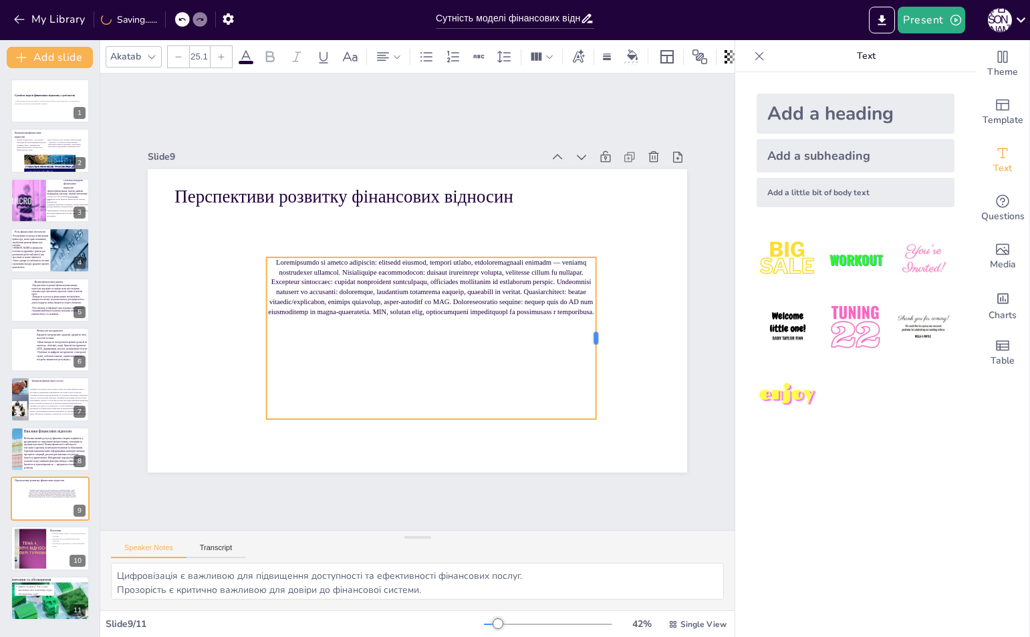
drag, startPoint x: 408, startPoint y: 335, endPoint x: 587, endPoint y: 329, distance: 178.5
click at [595, 329] on div at bounding box center [600, 338] width 11 height 162
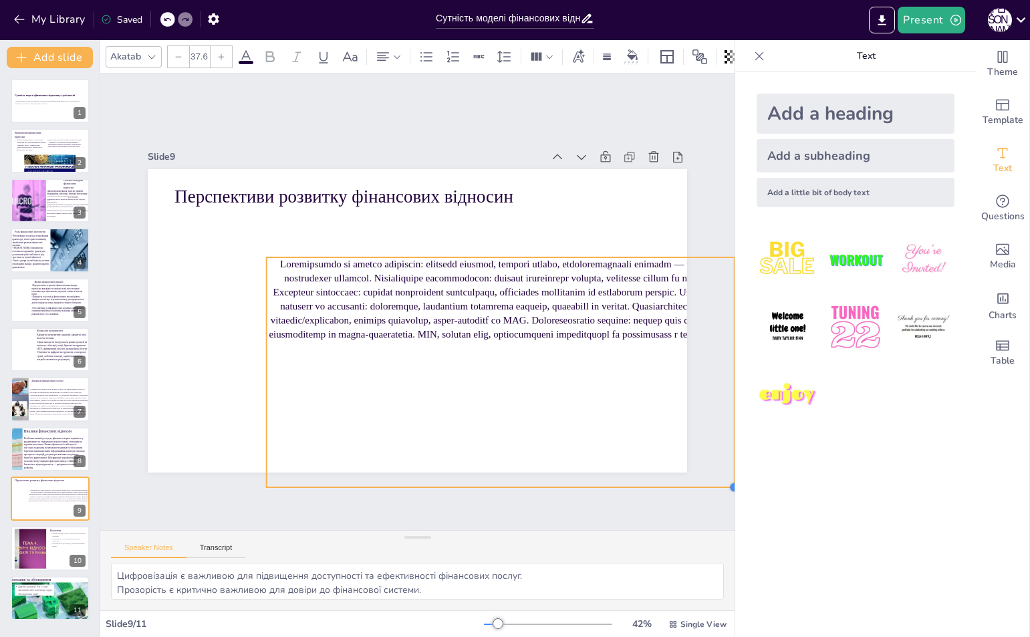
drag, startPoint x: 587, startPoint y: 416, endPoint x: 635, endPoint y: 495, distance: 92.6
click at [635, 500] on div "Slide 1 Сутність моделі фінансових відносин у суспільстві У цій презентації ми …" at bounding box center [417, 301] width 678 height 520
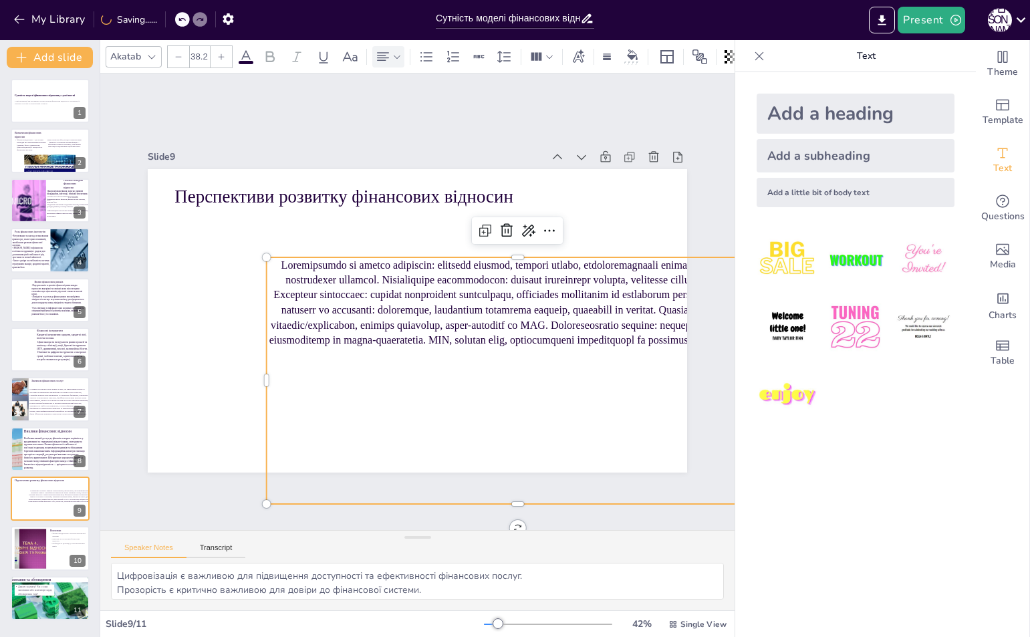
click at [377, 49] on icon at bounding box center [383, 57] width 16 height 16
click at [388, 92] on icon at bounding box center [388, 96] width 12 height 9
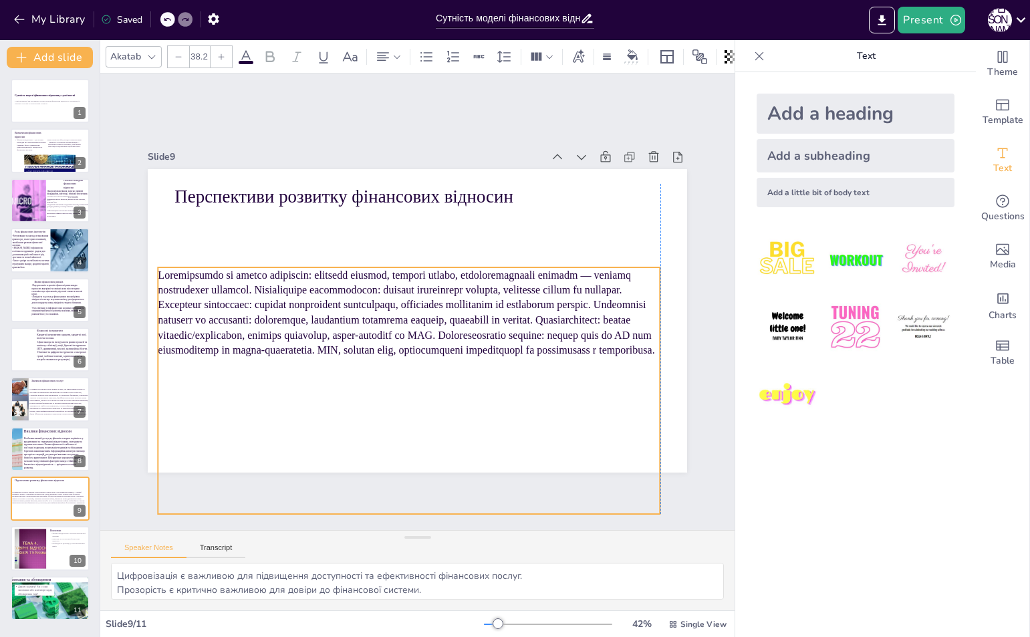
drag, startPoint x: 475, startPoint y: 325, endPoint x: 360, endPoint y: 333, distance: 115.1
click at [361, 333] on p at bounding box center [409, 312] width 502 height 90
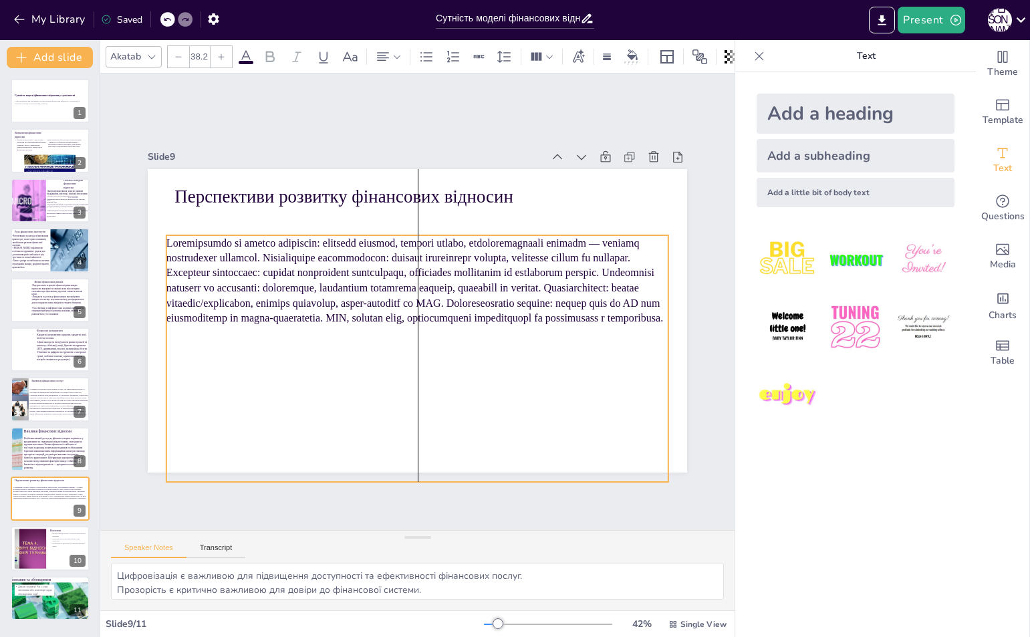
drag, startPoint x: 547, startPoint y: 352, endPoint x: 607, endPoint y: 307, distance: 75.0
click at [567, 317] on p at bounding box center [422, 280] width 510 height 192
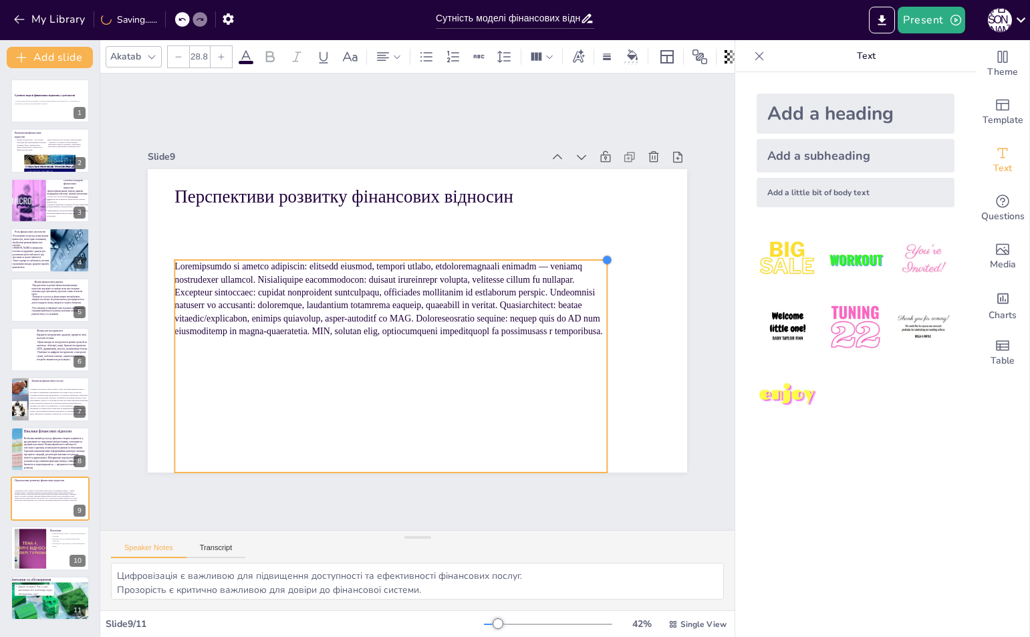
drag, startPoint x: 668, startPoint y: 221, endPoint x: 534, endPoint y: 328, distance: 171.6
click at [534, 328] on div "Перспективи розвитку фінансових відносин" at bounding box center [416, 321] width 568 height 358
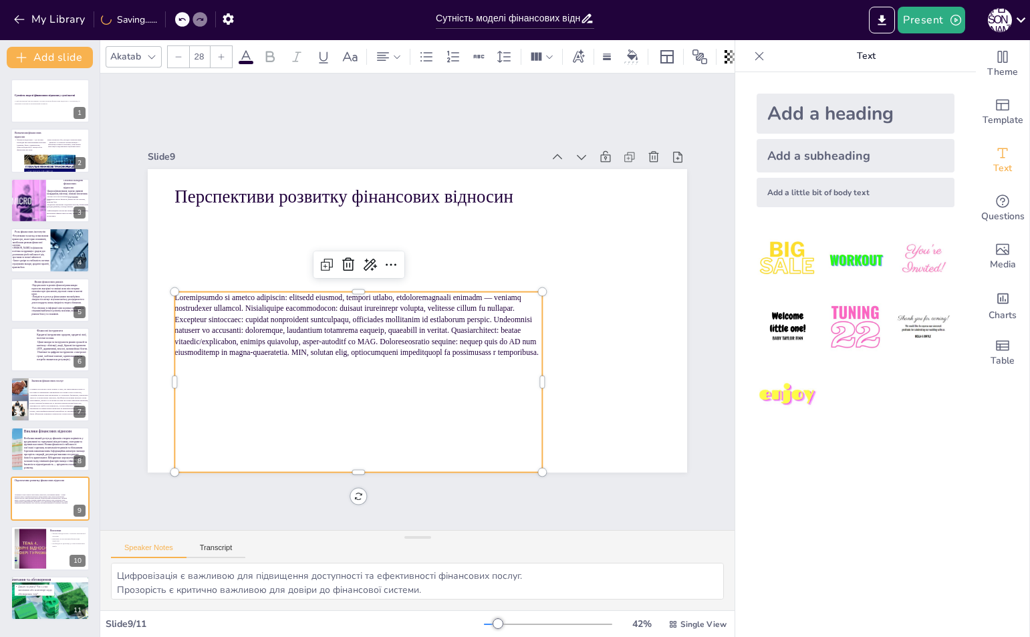
drag, startPoint x: 454, startPoint y: 377, endPoint x: 463, endPoint y: 333, distance: 45.7
click at [463, 333] on div at bounding box center [343, 367] width 398 height 253
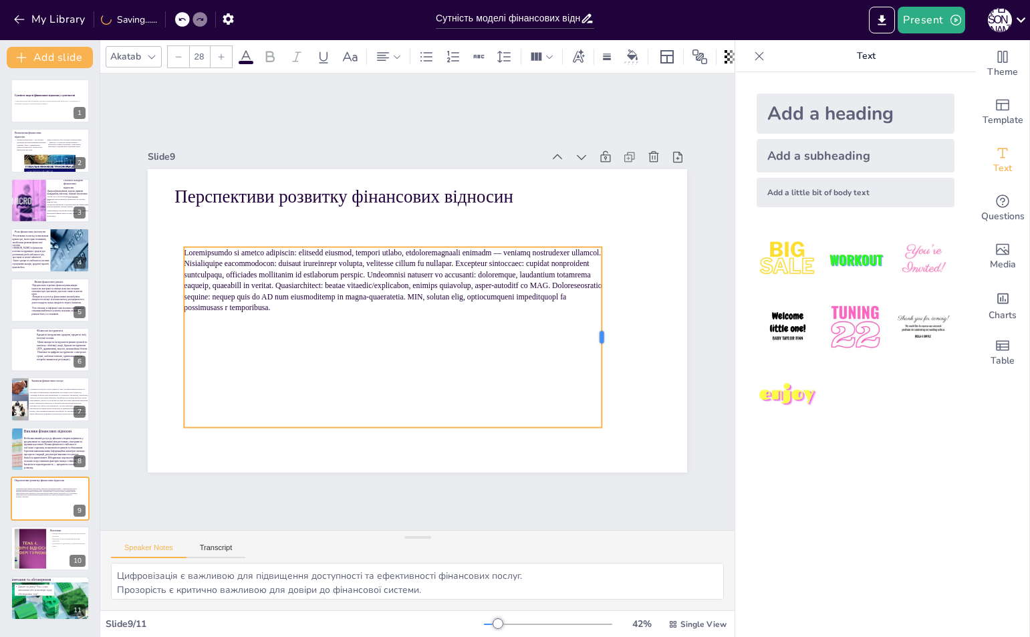
drag, startPoint x: 546, startPoint y: 327, endPoint x: 514, endPoint y: 350, distance: 39.3
click at [591, 330] on div at bounding box center [601, 357] width 29 height 181
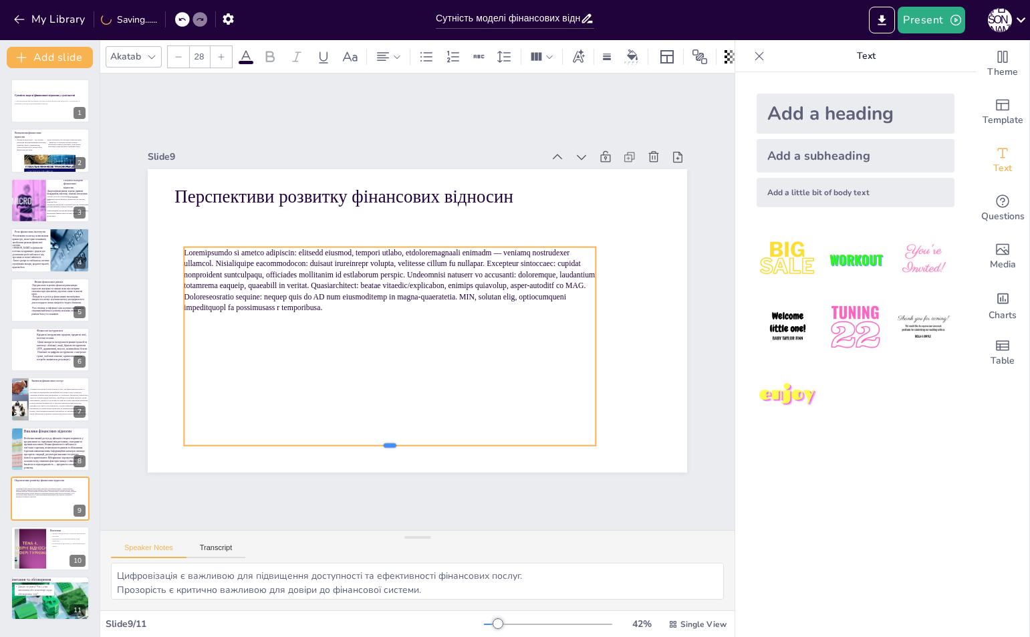
drag, startPoint x: 382, startPoint y: 424, endPoint x: 465, endPoint y: 430, distance: 83.1
click at [379, 437] on div "Перспективи розвитку фінансових відносин" at bounding box center [416, 320] width 568 height 358
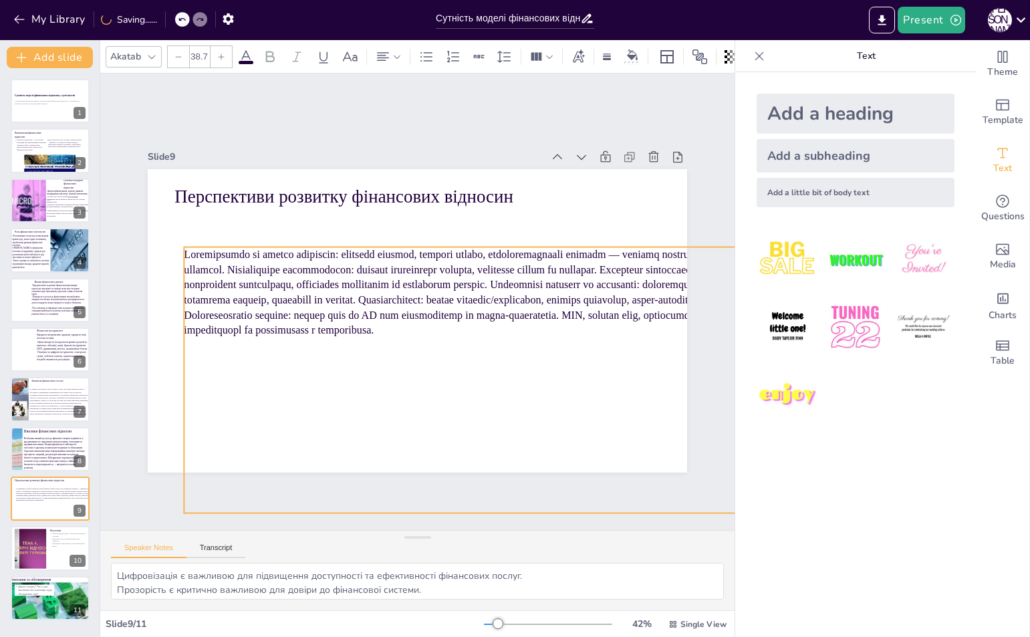
drag, startPoint x: 588, startPoint y: 438, endPoint x: 609, endPoint y: 512, distance: 77.0
click at [609, 512] on div "Slide 1 Сутність моделі фінансових відносин у суспільстві У цій презентації ми …" at bounding box center [417, 301] width 678 height 520
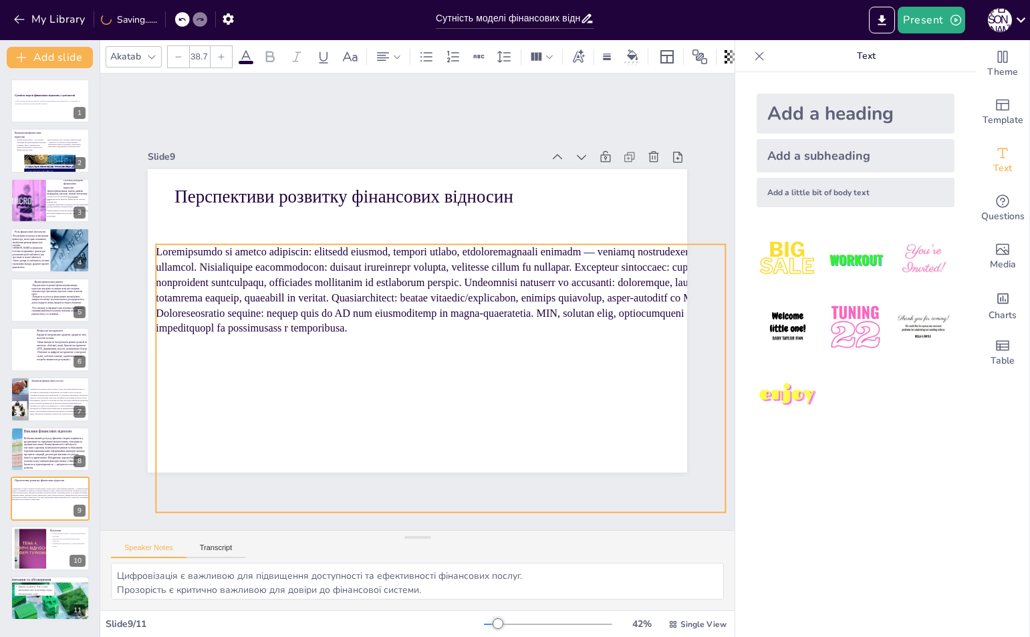
drag, startPoint x: 528, startPoint y: 387, endPoint x: 447, endPoint y: 385, distance: 80.9
click at [442, 387] on div at bounding box center [440, 378] width 569 height 268
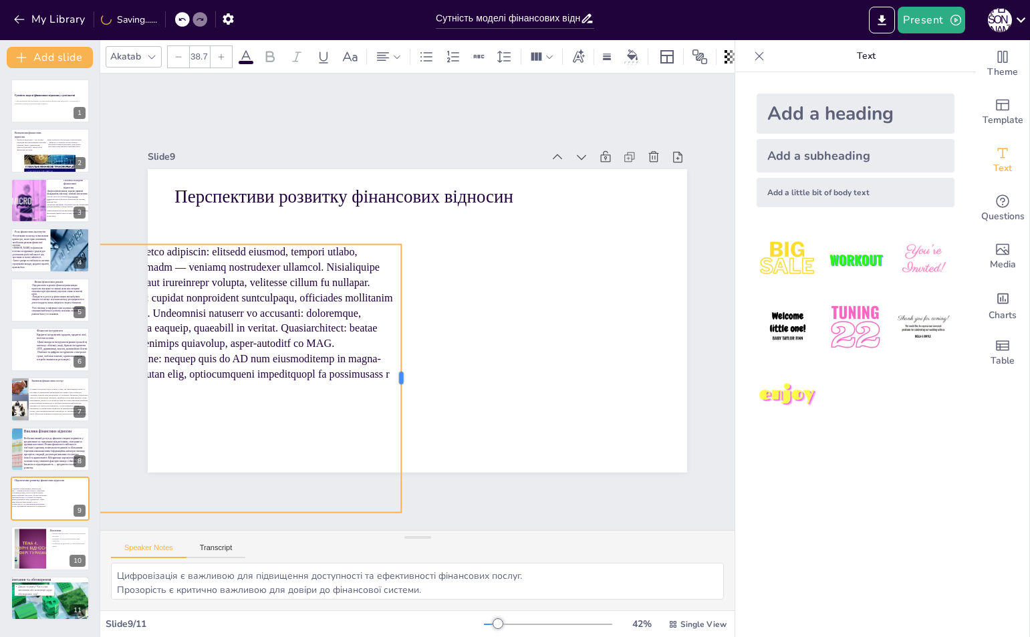
drag, startPoint x: 561, startPoint y: 375, endPoint x: 370, endPoint y: 373, distance: 190.4
click at [375, 373] on div "Перспективи розвитку фінансових відносин" at bounding box center [416, 320] width 568 height 358
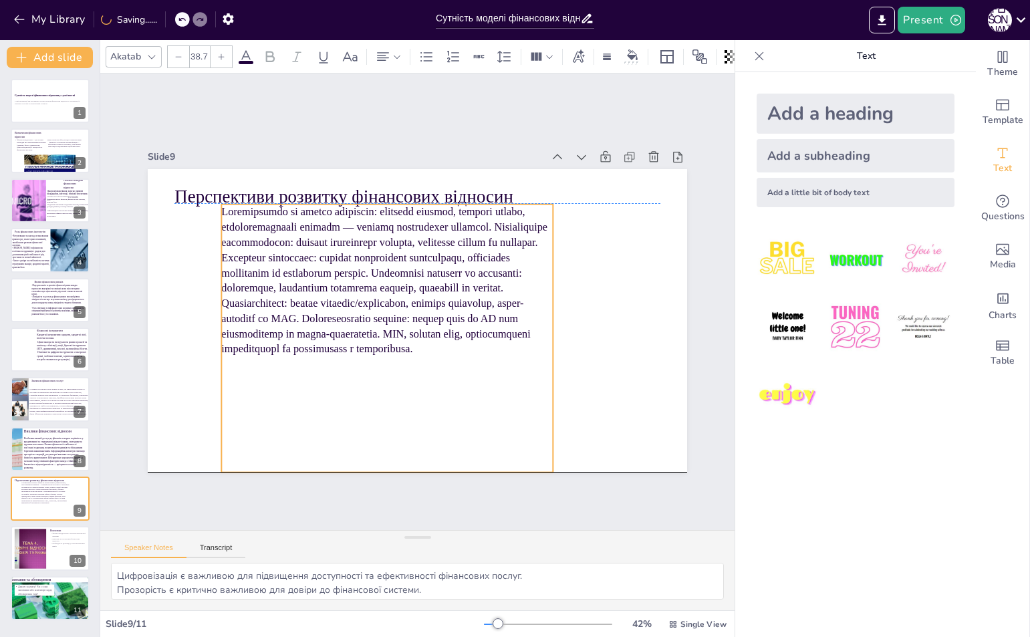
drag, startPoint x: 329, startPoint y: 371, endPoint x: 482, endPoint y: 366, distance: 152.4
click at [488, 354] on p at bounding box center [388, 277] width 345 height 186
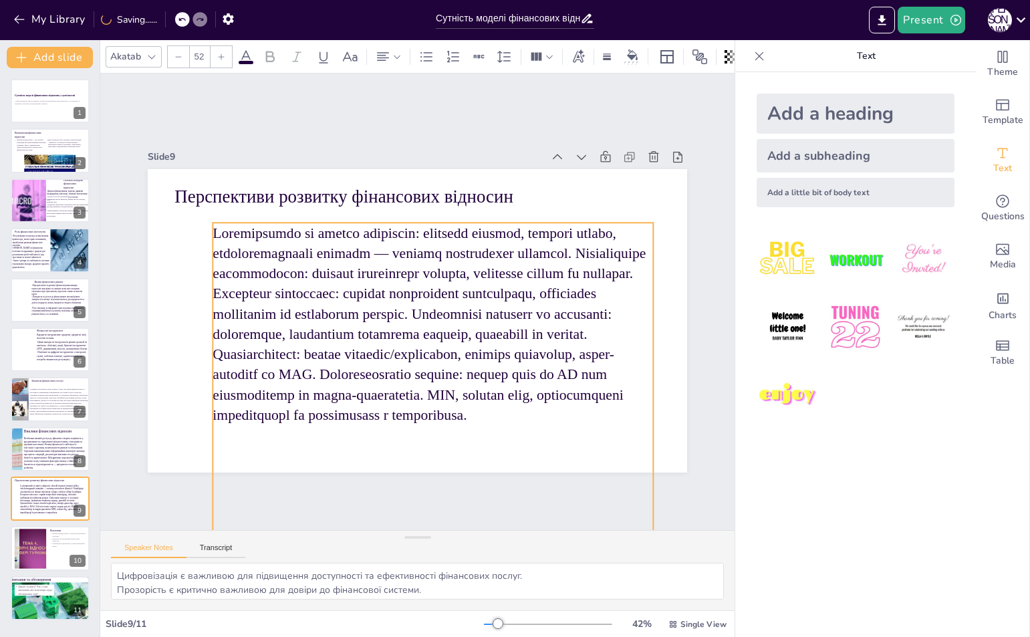
drag, startPoint x: 541, startPoint y: 496, endPoint x: 562, endPoint y: 495, distance: 20.8
click at [661, 570] on div "Slide 1 Сутність моделі фінансових відносин у суспільстві У цій презентації ми …" at bounding box center [417, 341] width 634 height 536
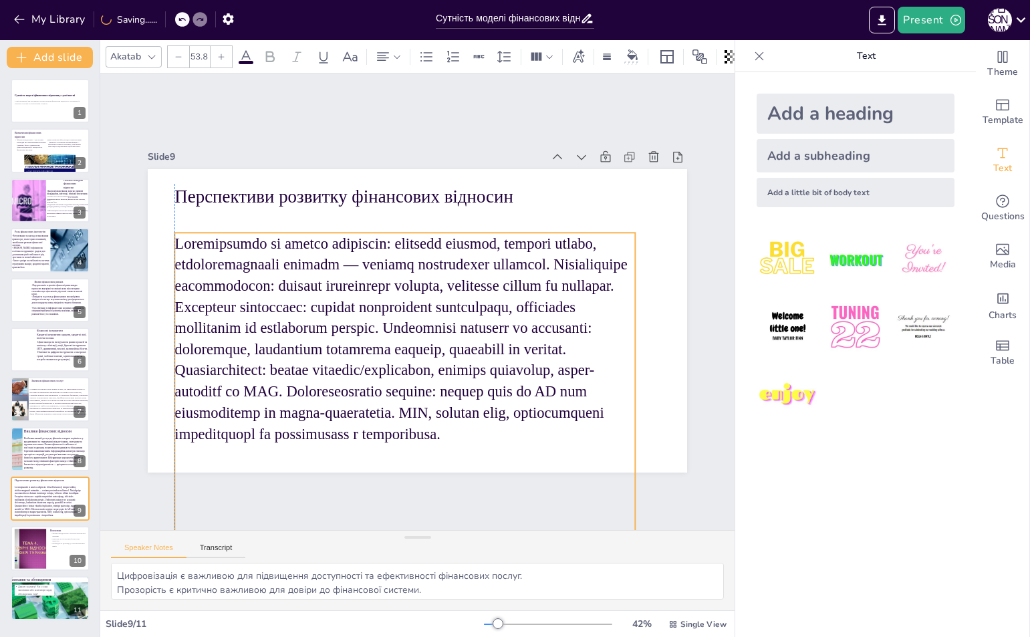
drag, startPoint x: 466, startPoint y: 407, endPoint x: 427, endPoint y: 417, distance: 40.7
click at [427, 417] on p at bounding box center [401, 336] width 480 height 259
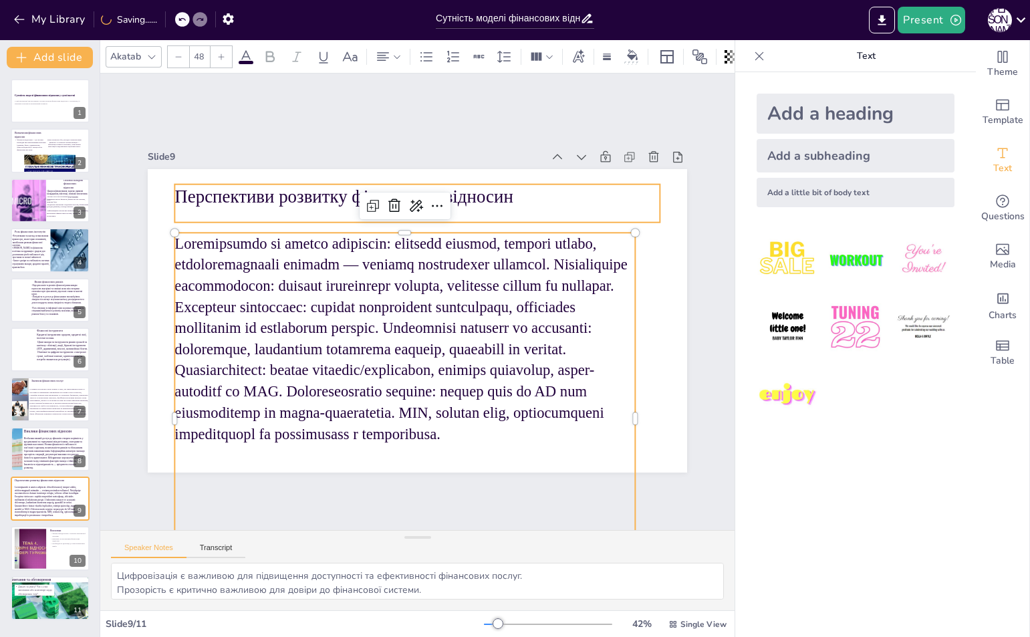
click at [255, 184] on p "Перспективи розвитку фінансових відносин" at bounding box center [416, 196] width 485 height 25
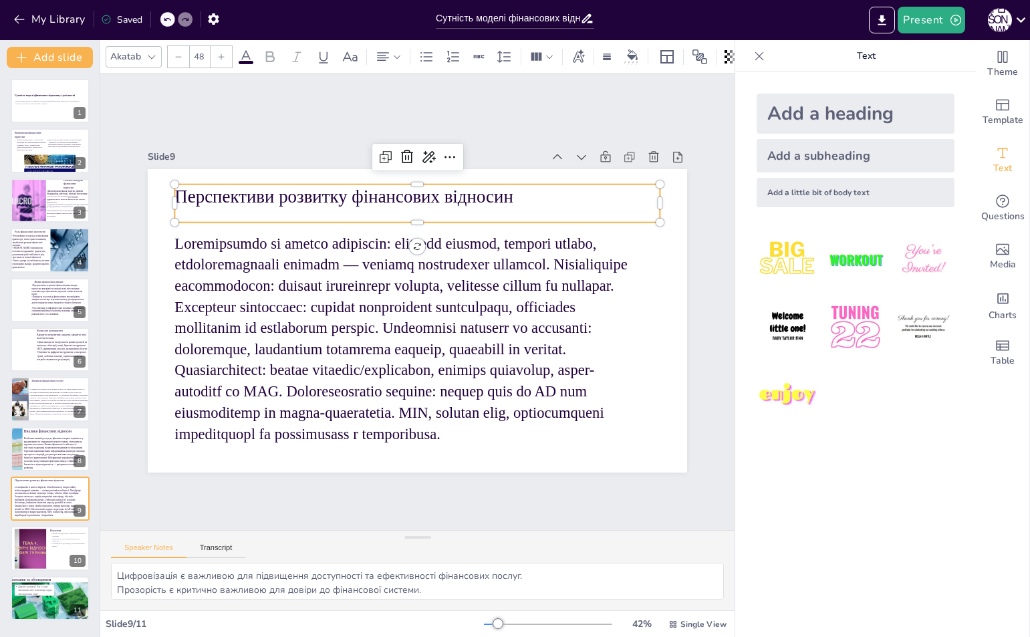
click at [219, 53] on icon at bounding box center [221, 57] width 8 height 8
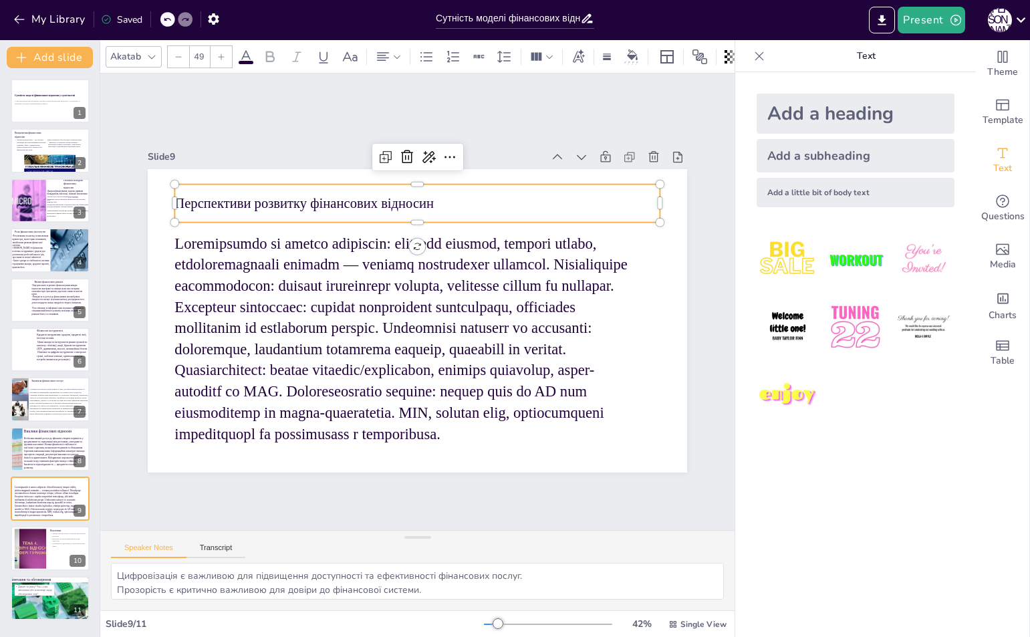
click at [219, 53] on icon at bounding box center [221, 57] width 8 height 8
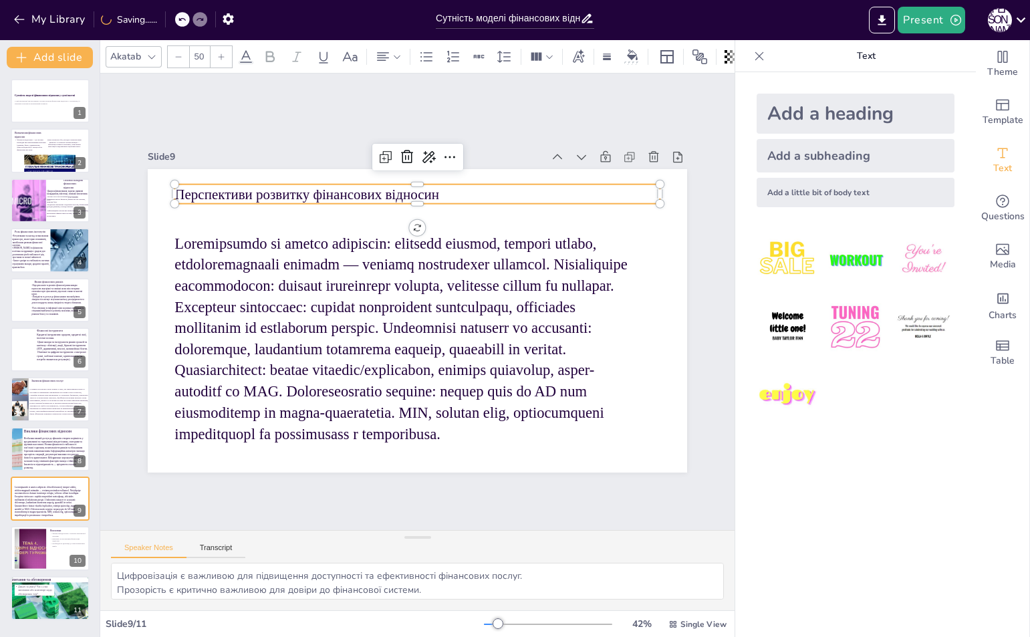
click at [219, 53] on icon at bounding box center [221, 57] width 8 height 8
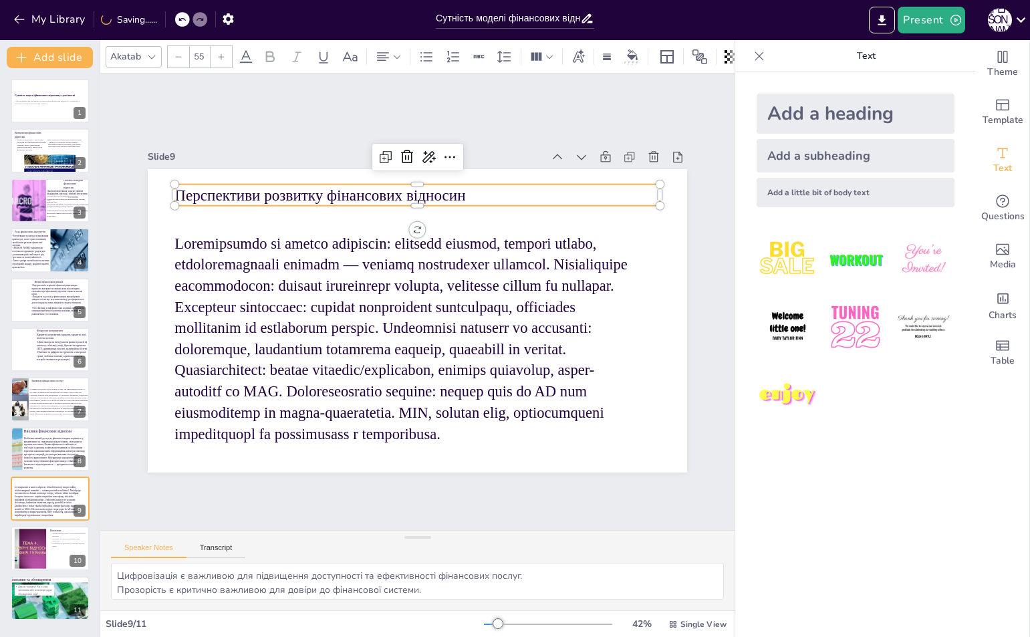
click at [219, 53] on icon at bounding box center [221, 57] width 8 height 8
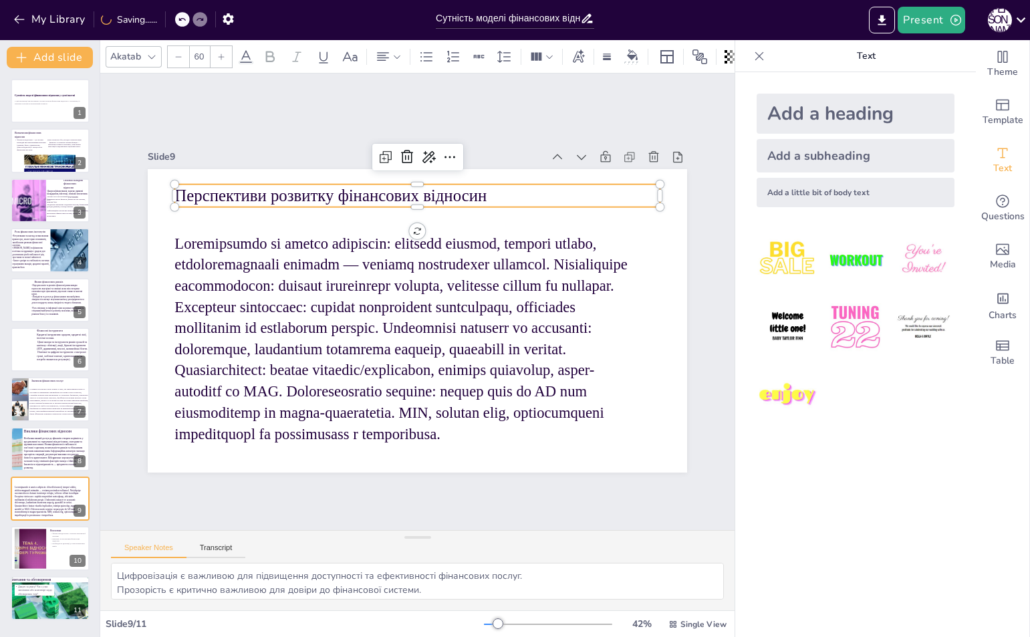
click at [219, 53] on icon at bounding box center [221, 57] width 8 height 8
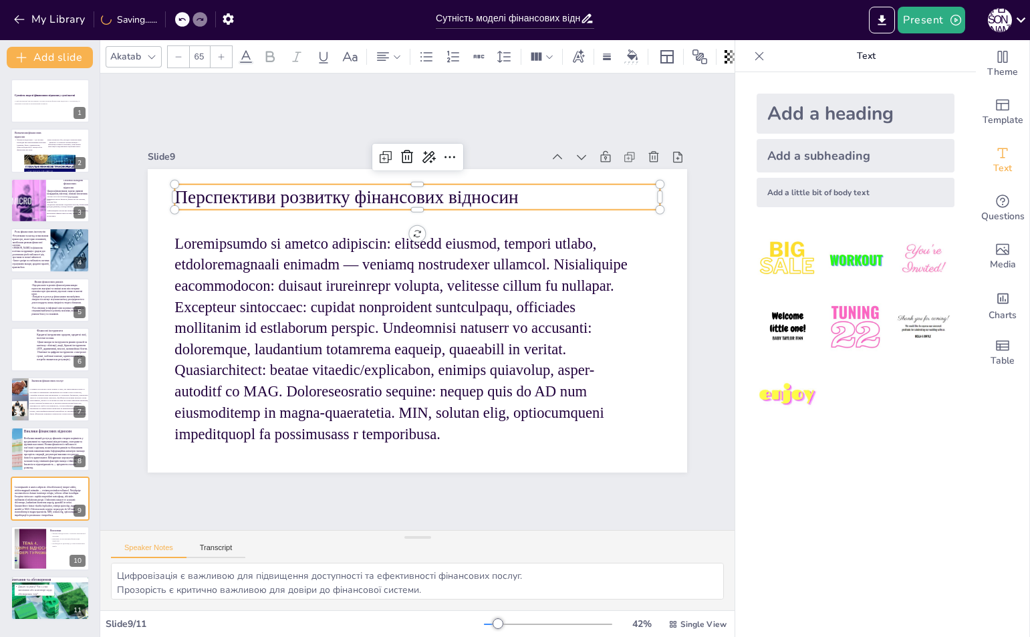
click at [219, 53] on icon at bounding box center [221, 57] width 8 height 8
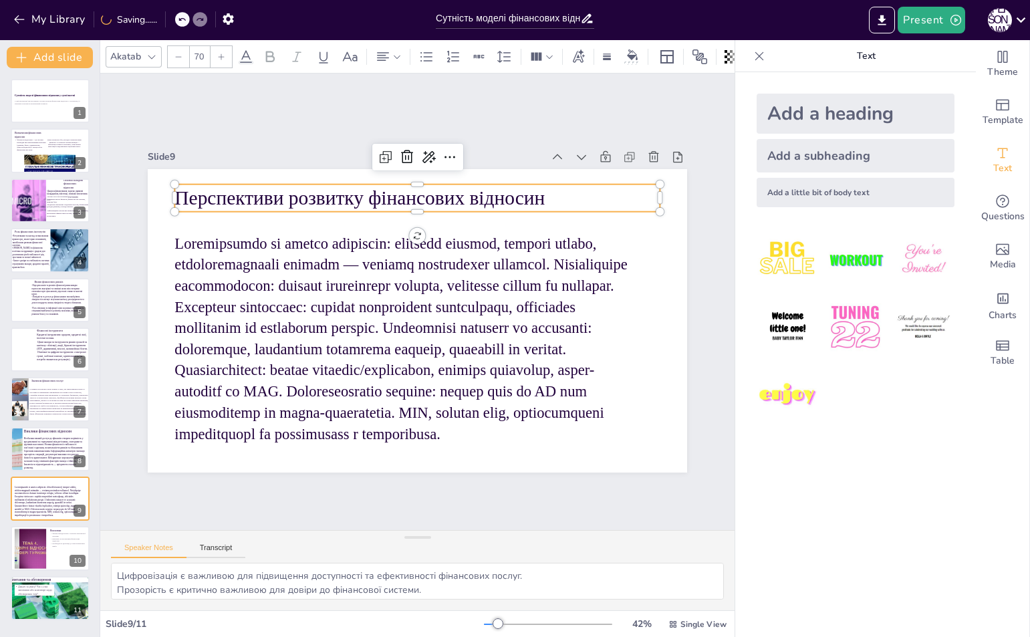
click at [219, 53] on icon at bounding box center [221, 57] width 8 height 8
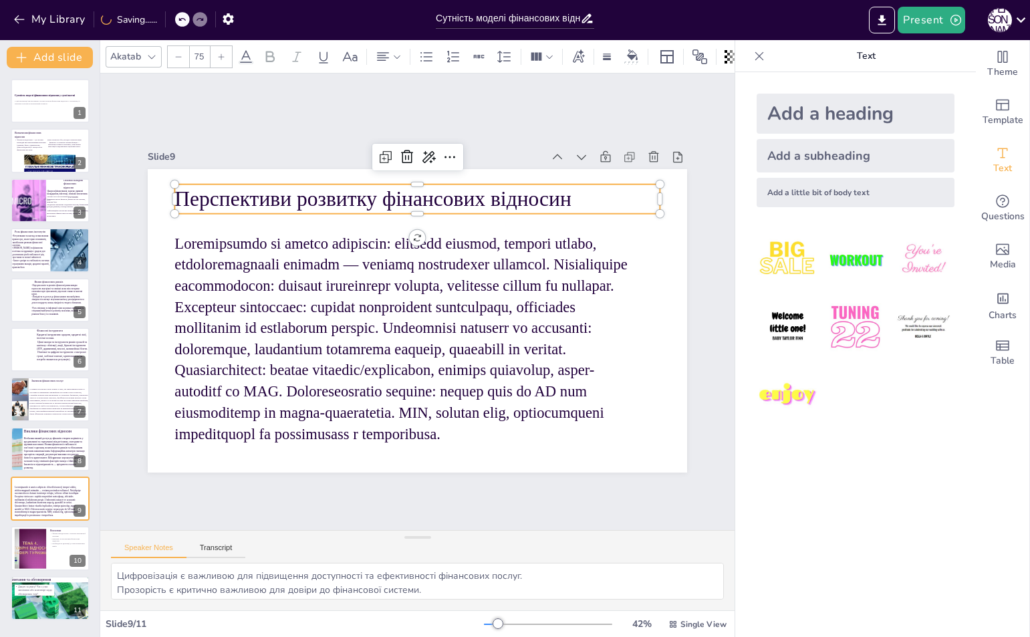
click at [219, 53] on icon at bounding box center [221, 57] width 8 height 8
type input "76"
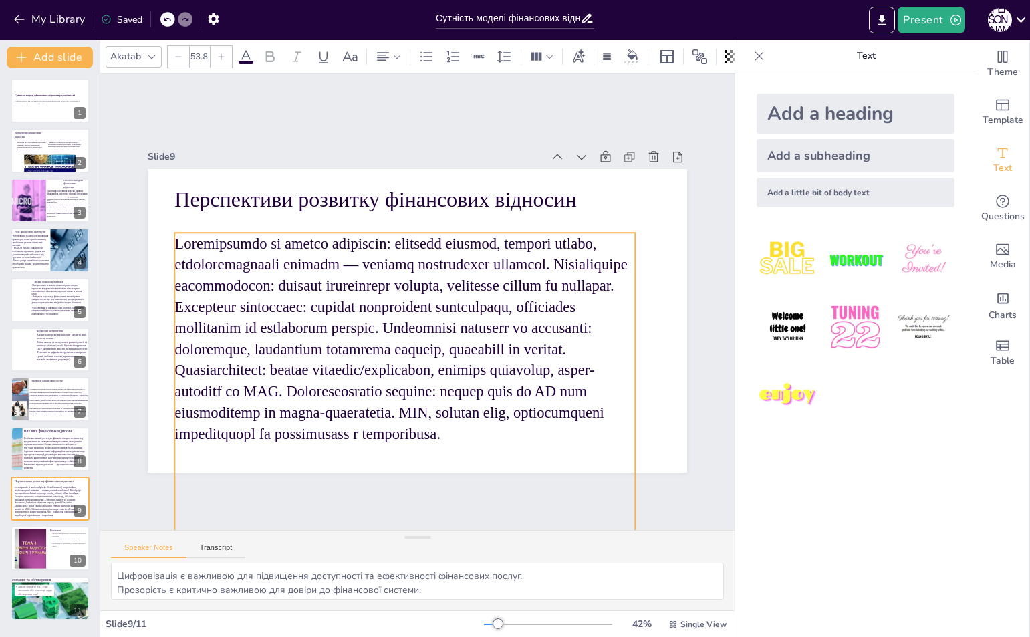
click at [279, 387] on p at bounding box center [401, 336] width 480 height 259
click at [279, 387] on p at bounding box center [401, 337] width 480 height 259
click at [279, 387] on p at bounding box center [401, 336] width 480 height 259
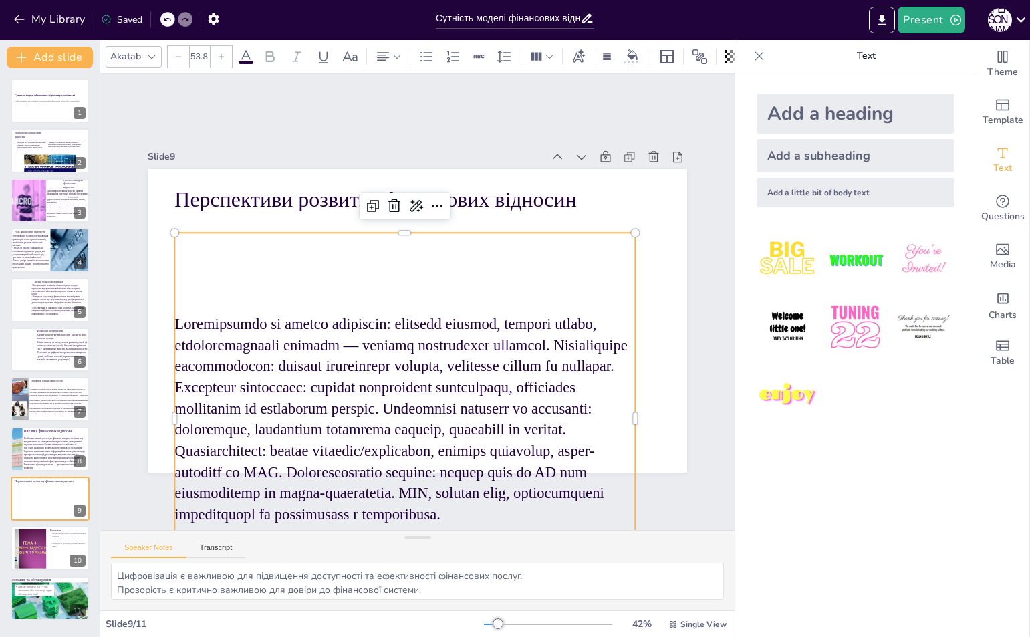
click at [279, 387] on p at bounding box center [393, 416] width 480 height 259
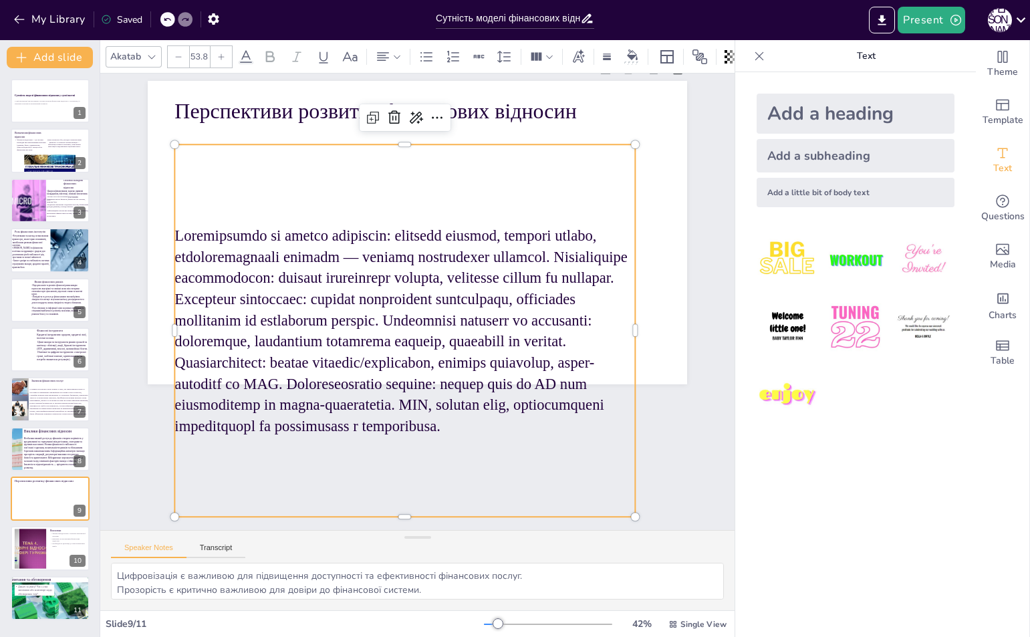
scroll to position [112, 0]
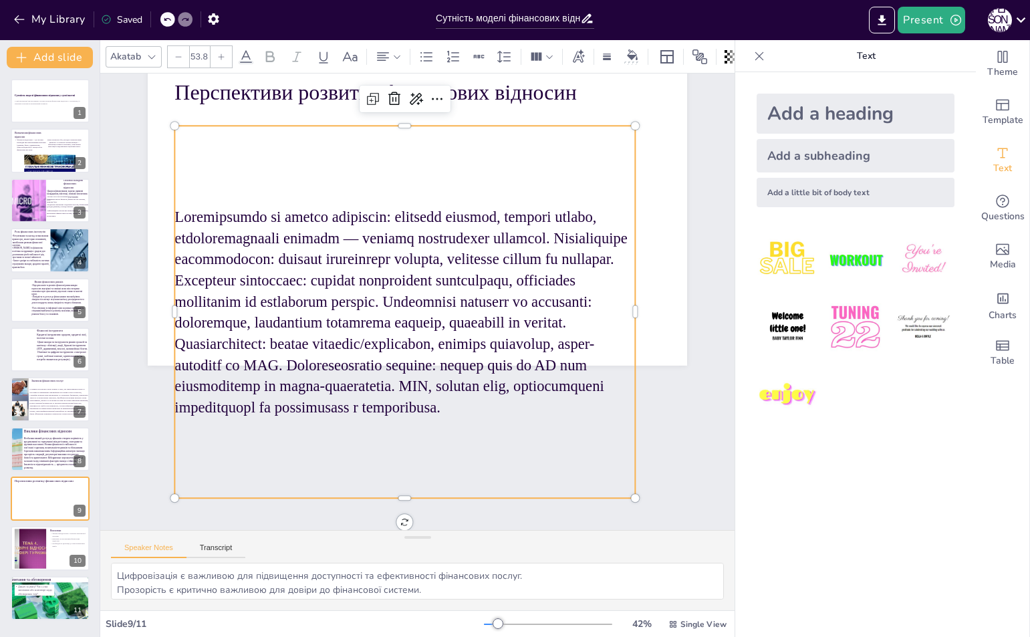
click at [561, 348] on p at bounding box center [404, 310] width 480 height 259
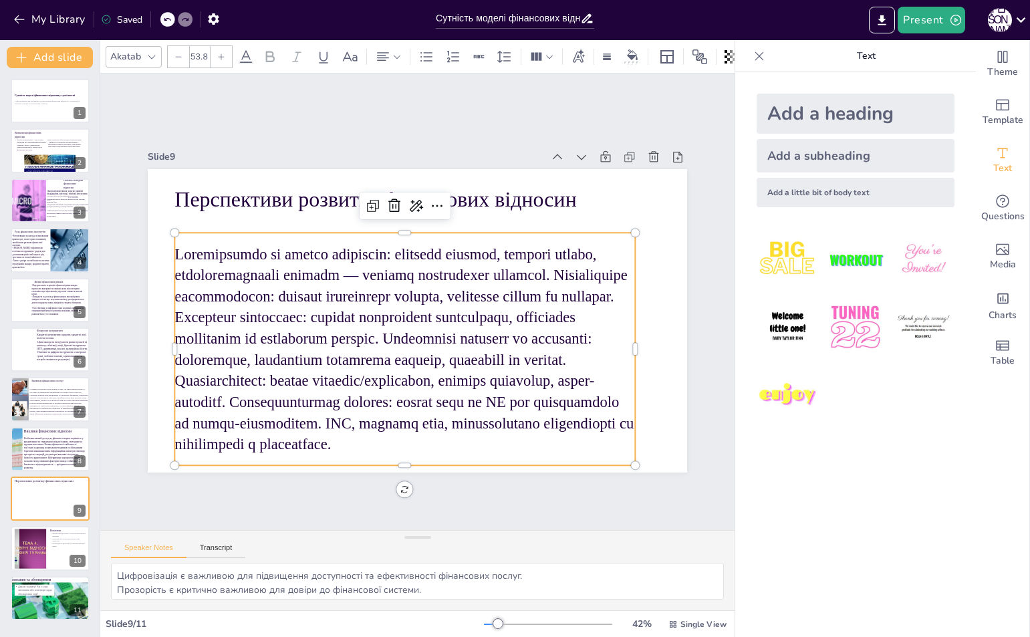
click at [203, 279] on p at bounding box center [404, 349] width 460 height 212
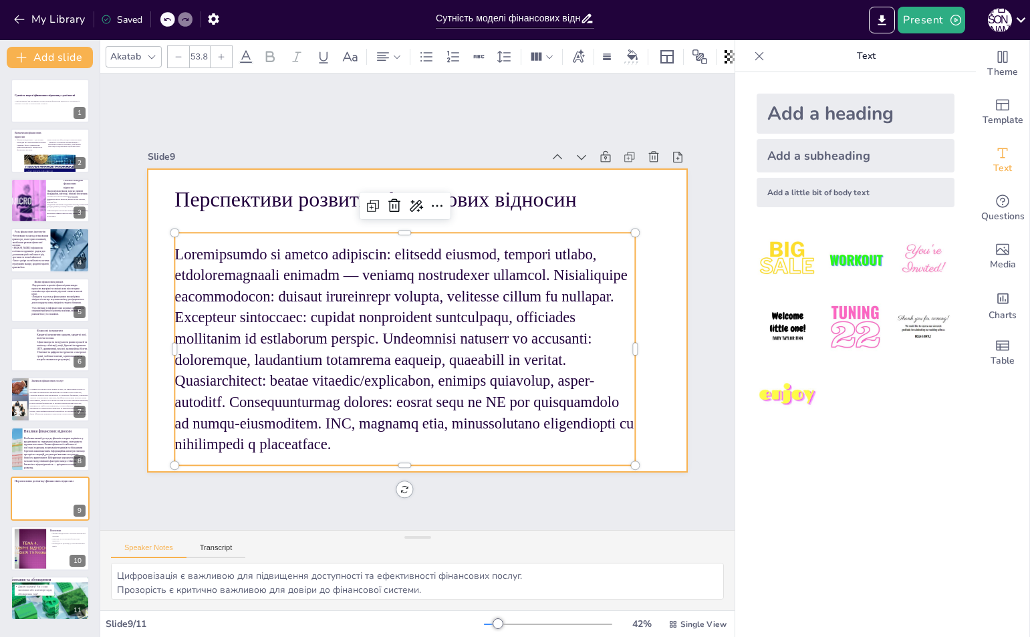
click at [155, 276] on div at bounding box center [415, 320] width 568 height 358
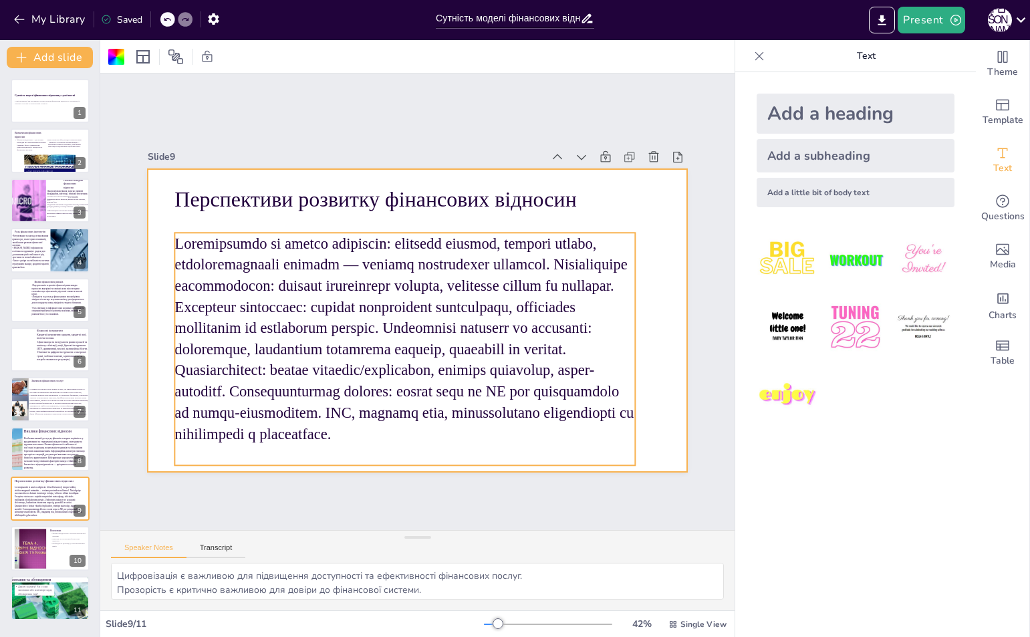
click at [285, 295] on p at bounding box center [397, 334] width 494 height 303
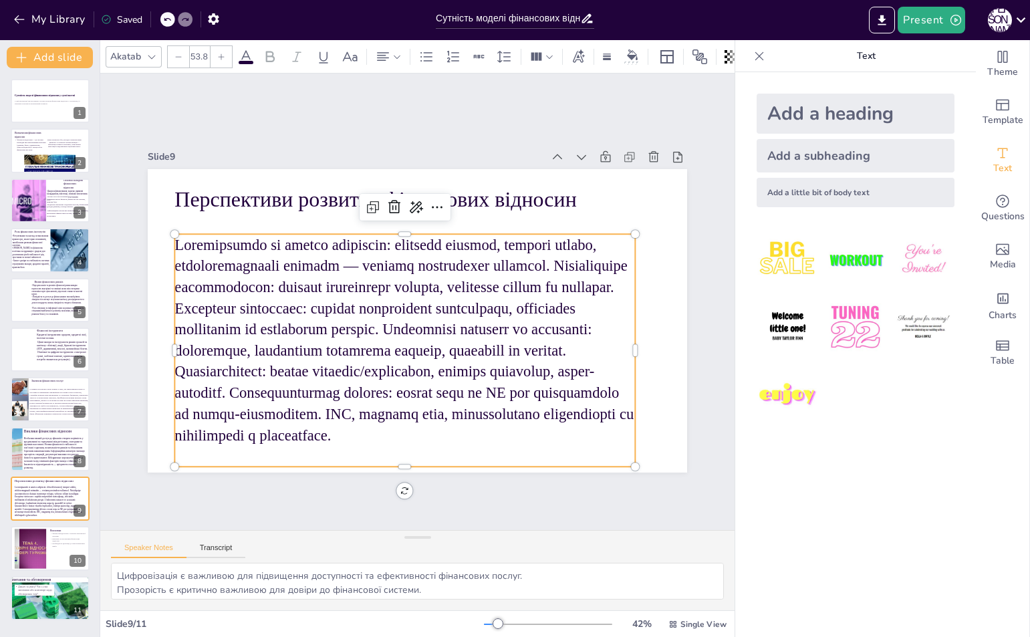
click at [285, 295] on p at bounding box center [404, 340] width 460 height 212
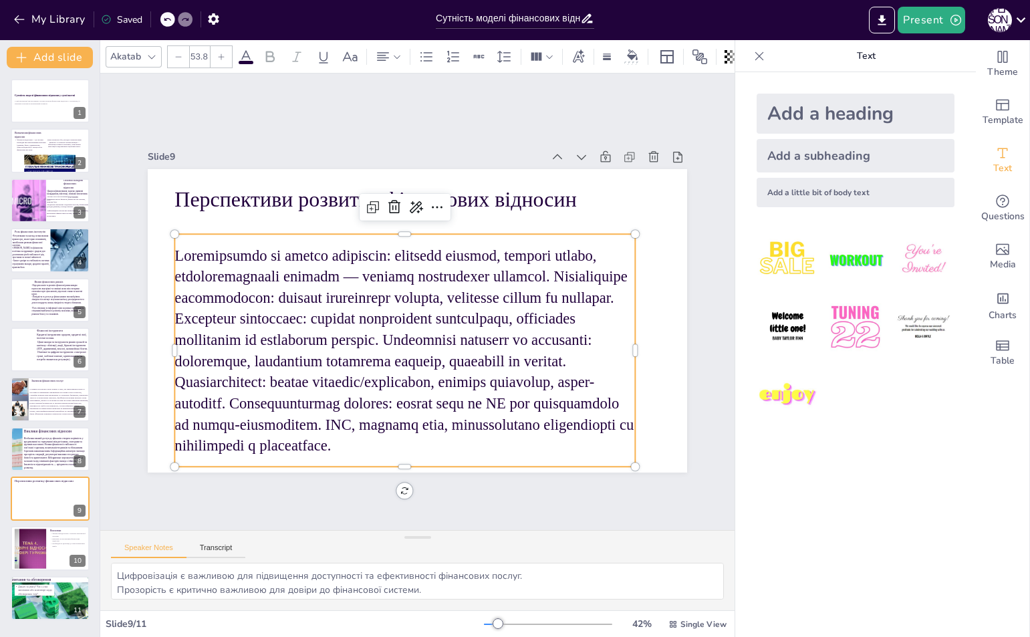
click at [286, 300] on p at bounding box center [400, 348] width 480 height 259
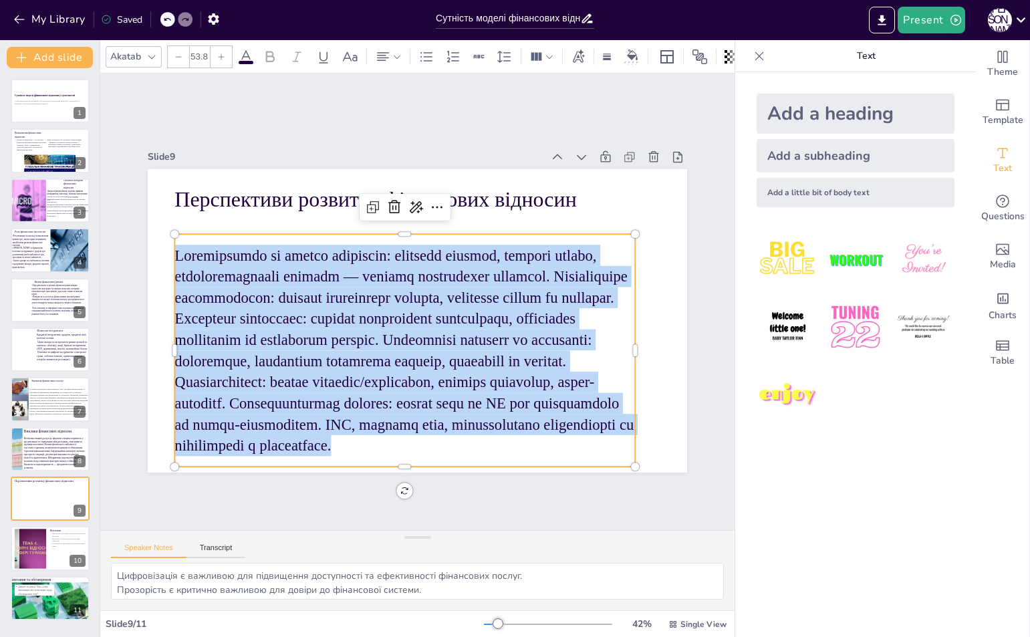
click at [286, 300] on p at bounding box center [404, 351] width 460 height 212
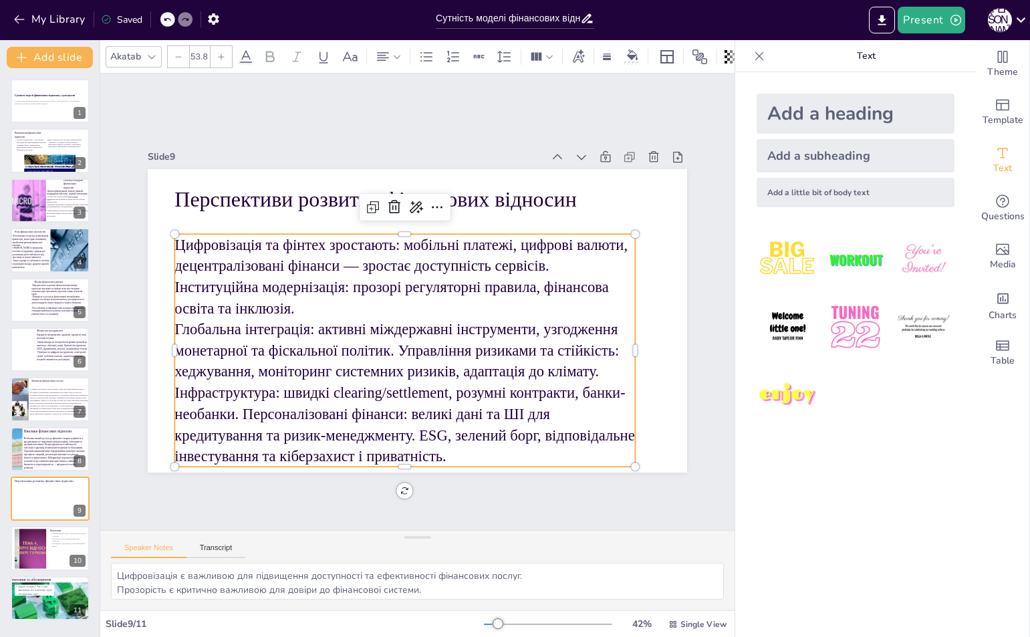
click at [387, 344] on p "Глобальна інтеграція: активні міждержавні інструменти, узгодження монетарної та…" at bounding box center [395, 390] width 473 height 195
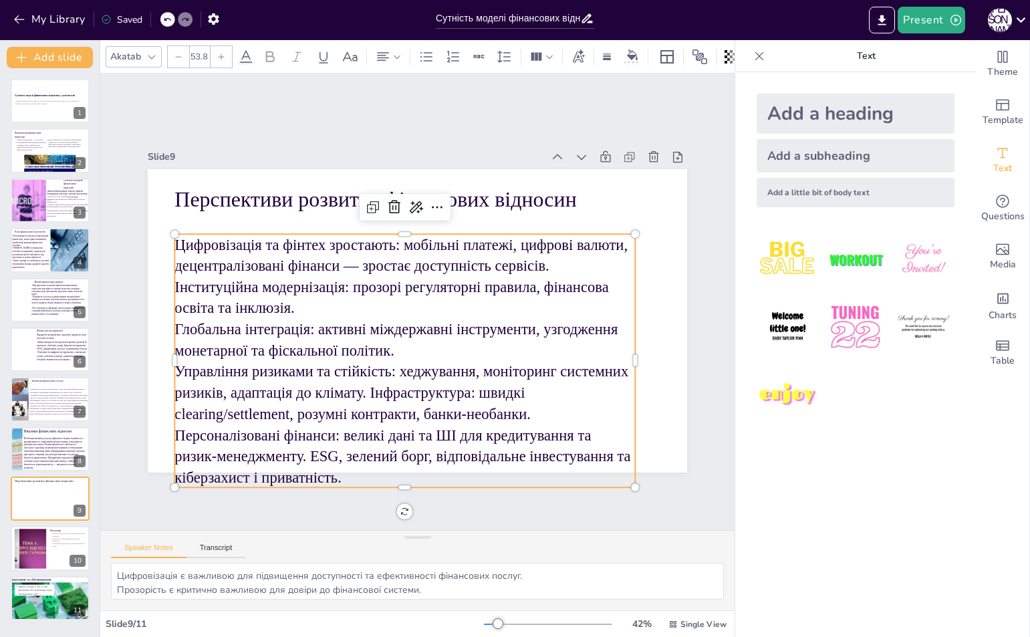
click at [358, 391] on p "Управління ризиками та стійкість: хеджування, моніторинг системних ризиків, ада…" at bounding box center [391, 422] width 471 height 174
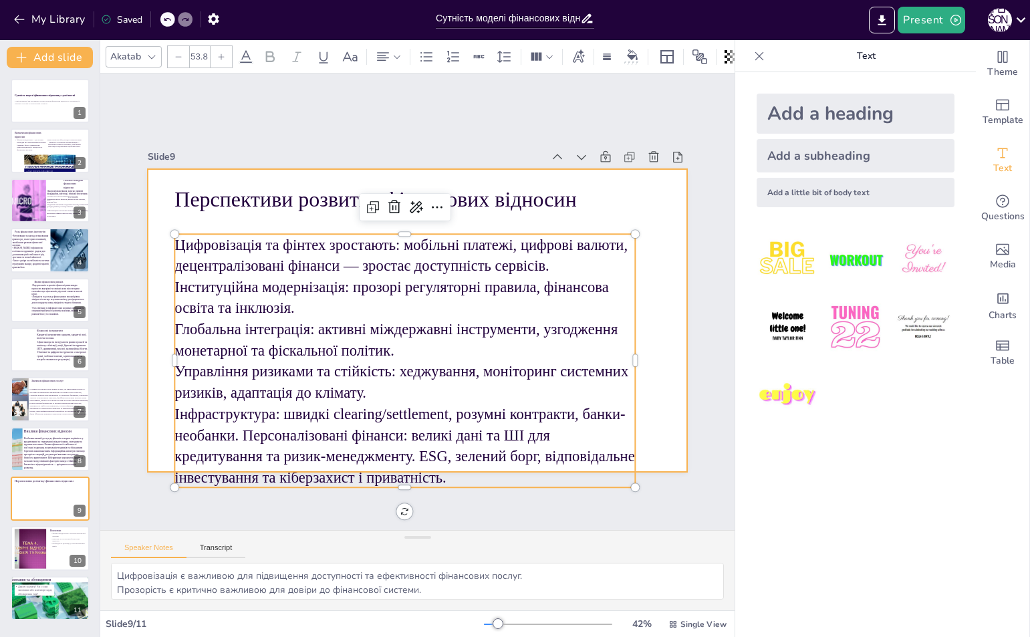
click at [591, 218] on div at bounding box center [417, 320] width 539 height 303
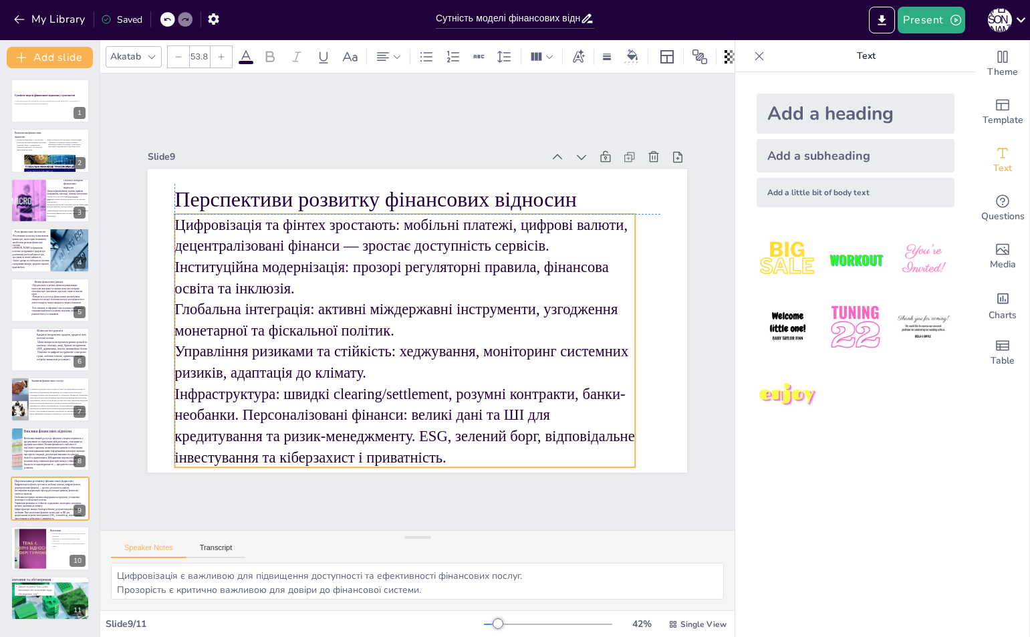
drag, startPoint x: 526, startPoint y: 298, endPoint x: 526, endPoint y: 273, distance: 24.7
click at [526, 273] on p "Цифровізація та фінтех зростають: мобільні платежі, цифрові валюти, децентраліз…" at bounding box center [424, 255] width 455 height 265
click at [438, 384] on p "Інфраструктура: швидкі clearing/settlement, розумні контракти, банки-необанки. …" at bounding box center [391, 423] width 466 height 132
click at [445, 389] on p "Інфраструктура: швидкі clearing/settlement, розумні контракти, банки-необанки. …" at bounding box center [391, 423] width 466 height 132
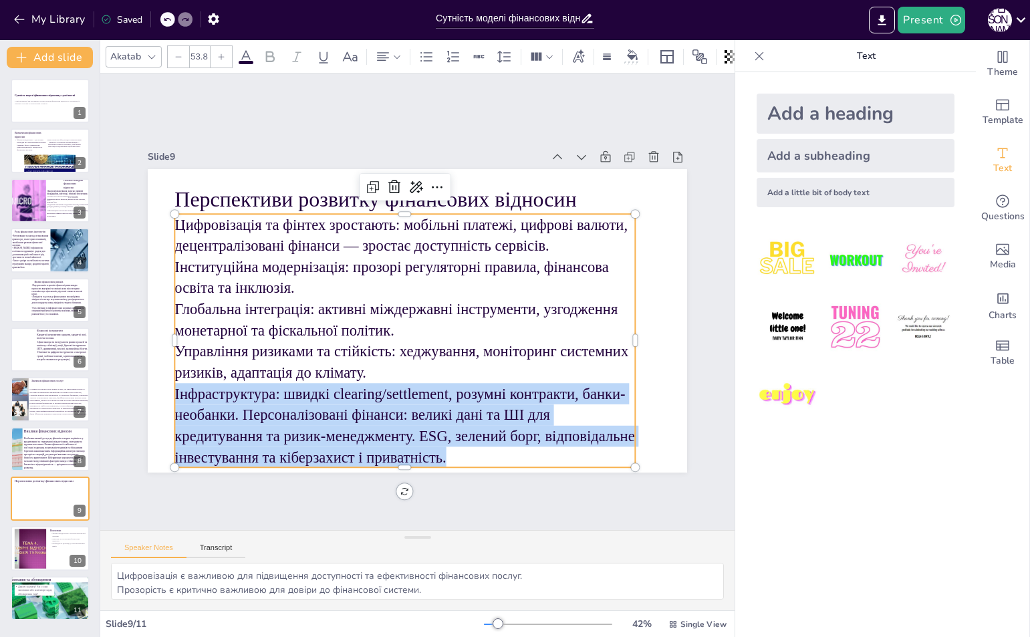
click at [445, 389] on p "Інфраструктура: швидкі clearing/settlement, розумні контракти, банки-необанки. …" at bounding box center [391, 423] width 466 height 132
click at [442, 387] on p "Інфраструктура: швидкі clearing/settlement, розумні контракти, банки-необанки. …" at bounding box center [391, 423] width 466 height 132
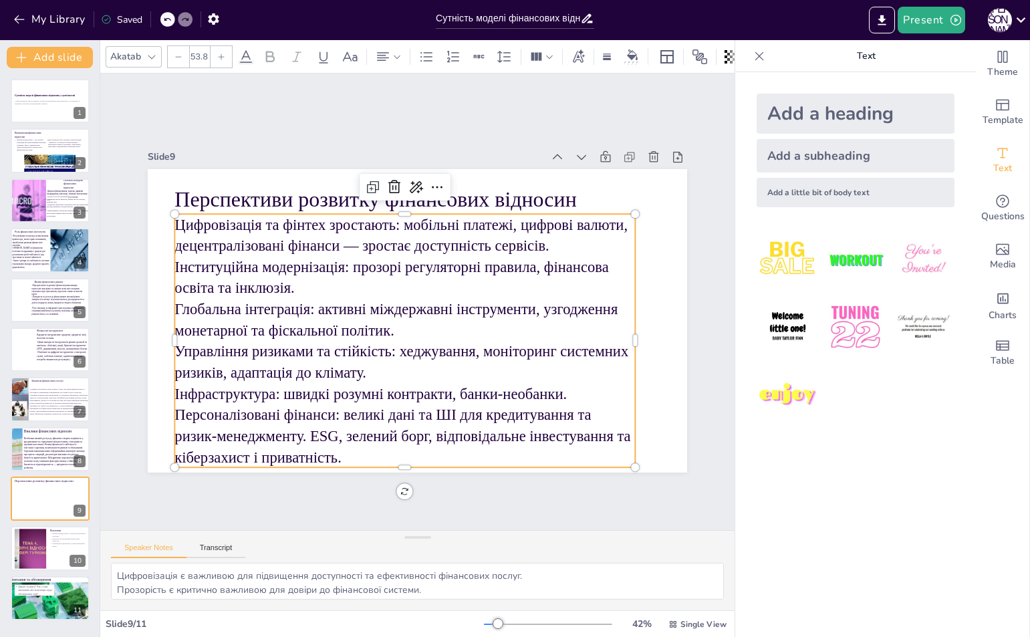
click at [166, 413] on p "Інфраструктура: швидкі розумні контракти, банки-необанки. Персоналізовані фінан…" at bounding box center [391, 423] width 466 height 132
click at [168, 344] on p "Управління ризиками та стійкість: хеджування, моніторинг системних ризиків, ада…" at bounding box center [399, 360] width 462 height 90
click at [172, 305] on p "Глобальна інтеграція: активні міждержавні інструменти, узгодження монетарної та…" at bounding box center [403, 318] width 462 height 90
click at [176, 261] on p "Цифровізація та фінтех зростають: мобільні платежі, цифрові валюти, децентраліз…" at bounding box center [409, 254] width 466 height 132
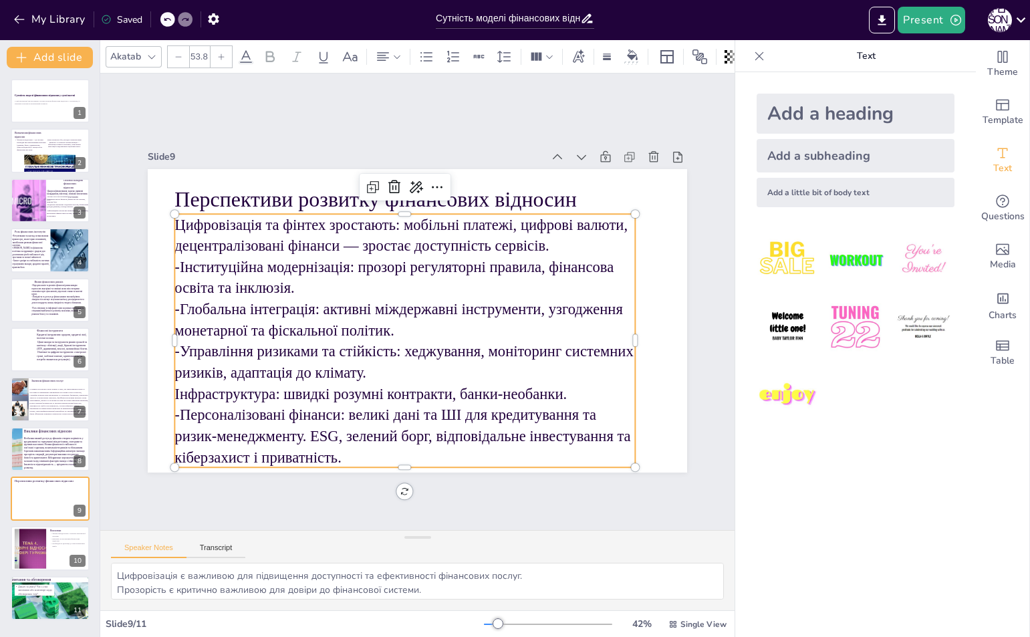
click at [174, 221] on p "Цифровізація та фінтех зростають: мобільні платежі, цифрові валюти, децентраліз…" at bounding box center [404, 256] width 460 height 85
click at [176, 221] on p "Цифровізація та фінтех зростають: мобільні платежі, цифрові валюти, децентраліз…" at bounding box center [409, 254] width 466 height 132
click at [168, 389] on p "Інфраструктура: швидкі розумні контракти, банки-необанки. -Персоналізовані фіна…" at bounding box center [391, 423] width 466 height 132
click at [166, 390] on p "Інфраструктура: швидкі розумні контракти, банки-необанки. -Персоналізовані фіна…" at bounding box center [391, 423] width 466 height 132
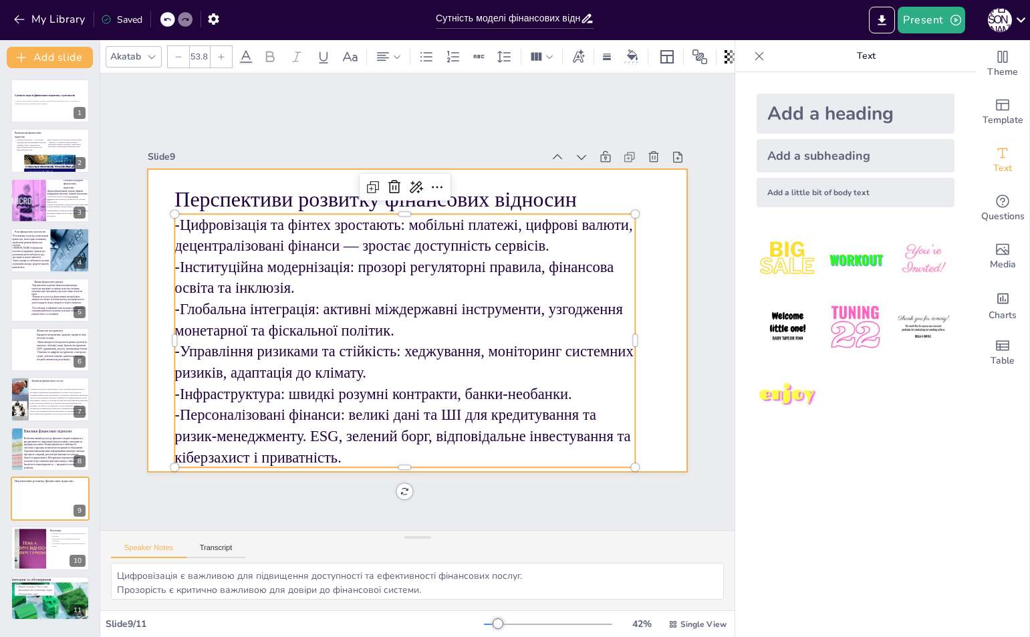
click at [655, 361] on div at bounding box center [416, 320] width 568 height 358
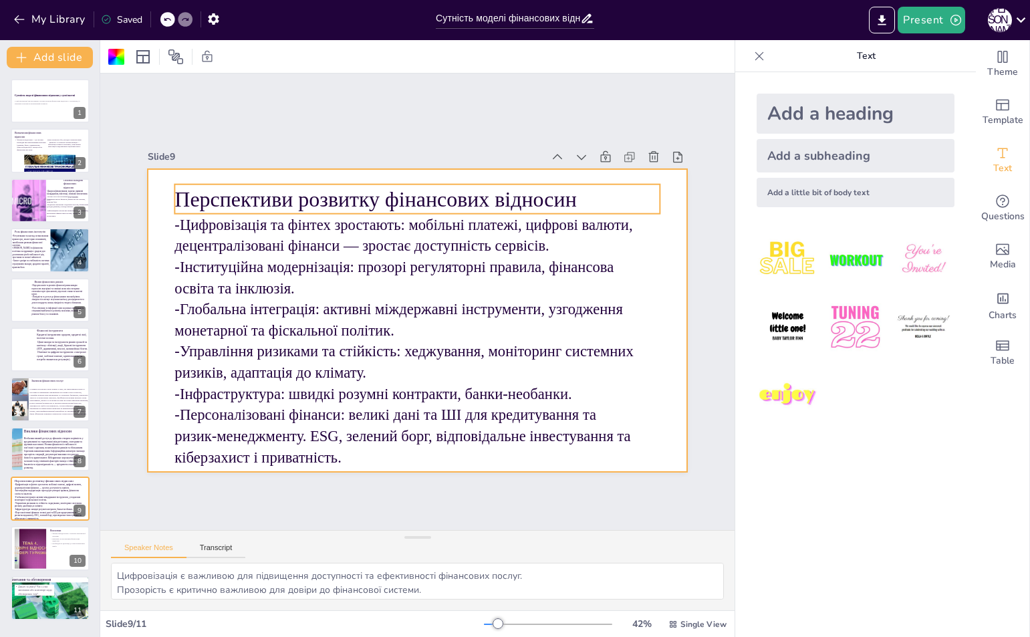
click at [472, 199] on p "Перспективи розвитку фінансових відносин" at bounding box center [428, 199] width 486 height 80
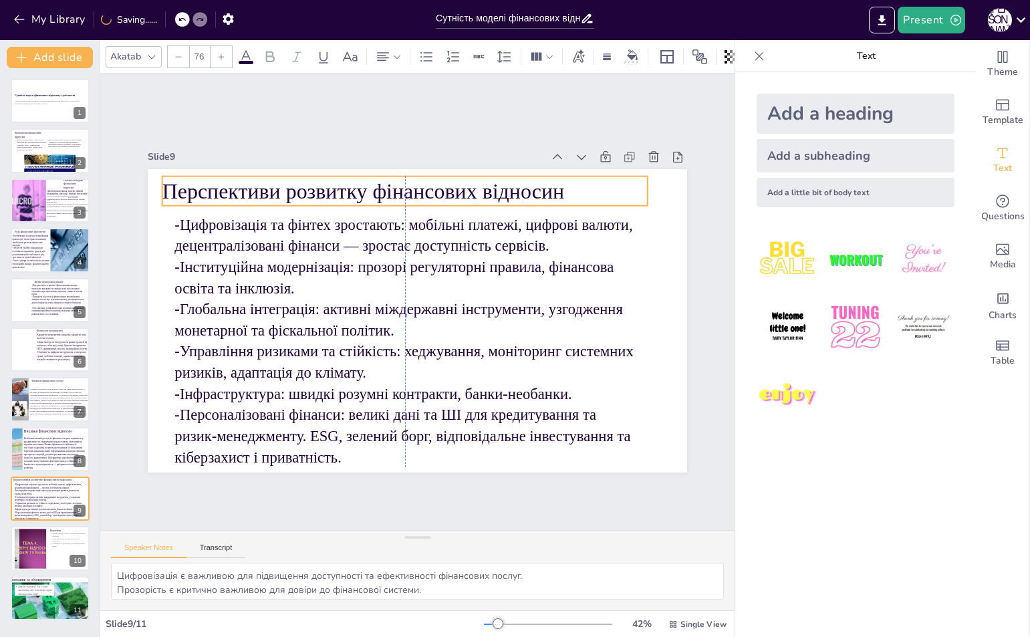
drag, startPoint x: 472, startPoint y: 199, endPoint x: 462, endPoint y: 191, distance: 12.3
click at [462, 191] on p "Перспективи розвитку фінансових відносин" at bounding box center [417, 190] width 486 height 81
click at [534, 139] on div "Slide 1 Сутність моделі фінансових відносин у суспільстві У цій презентації ми …" at bounding box center [418, 302] width 572 height 396
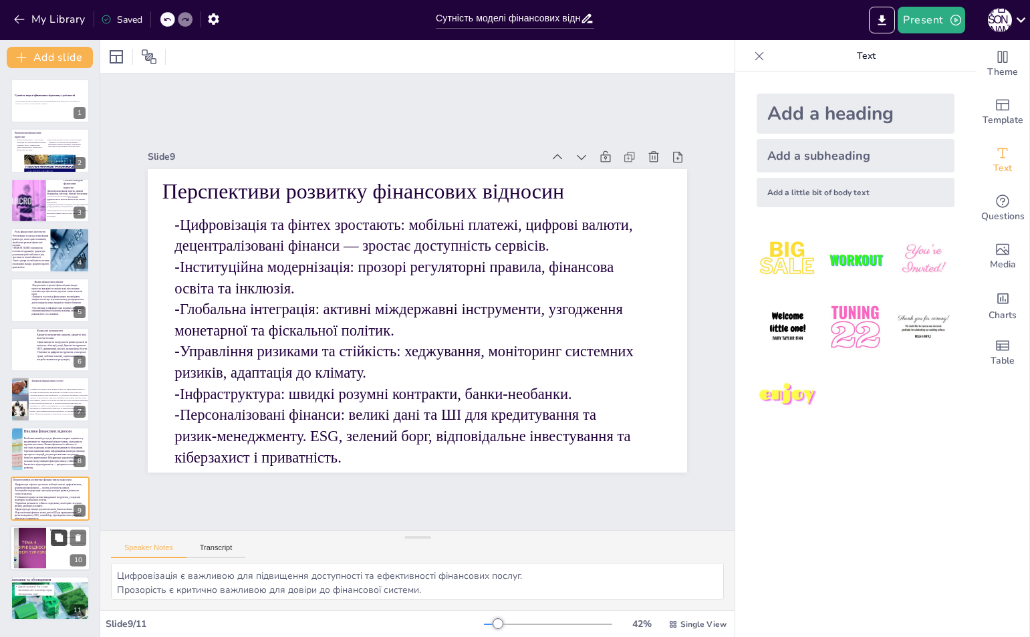
click at [51, 540] on button at bounding box center [59, 538] width 16 height 16
type textarea "Розуміння основи фінансових відносин є критично важливим для аналізу економічно…"
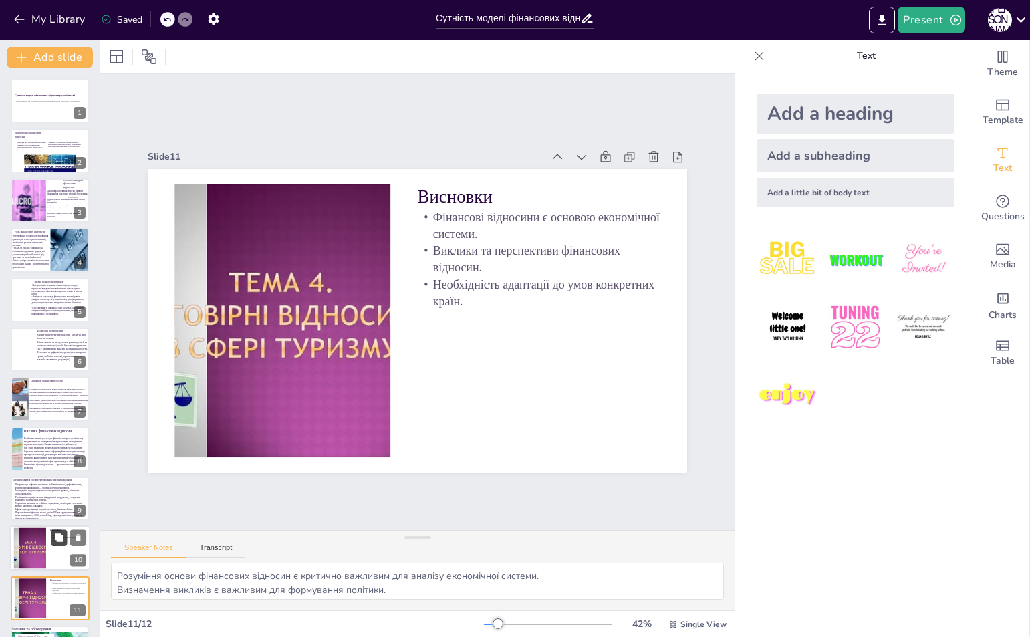
scroll to position [44, 0]
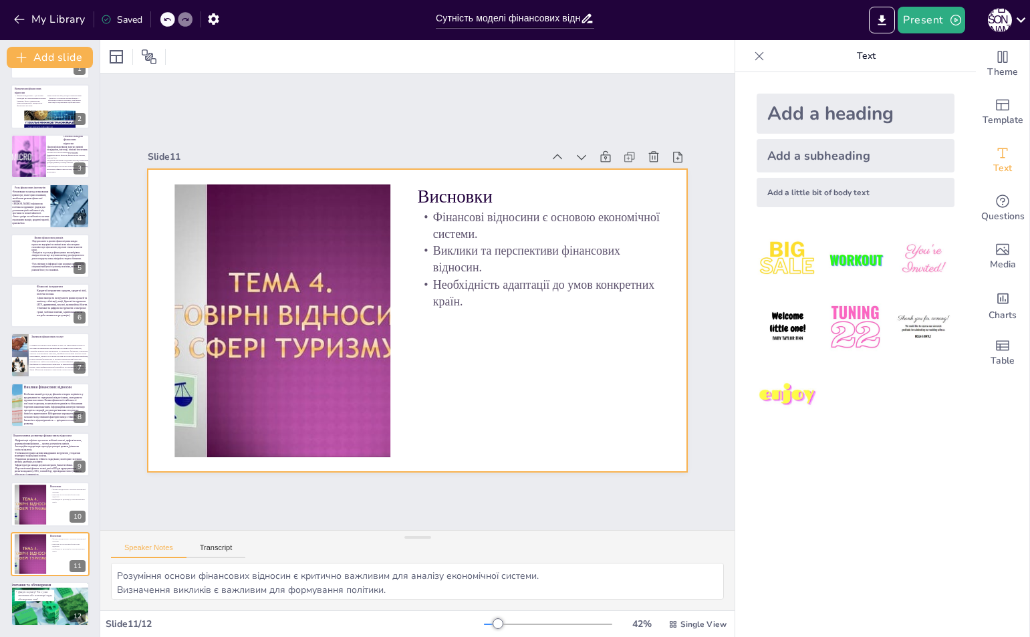
click at [244, 277] on div at bounding box center [281, 306] width 390 height 309
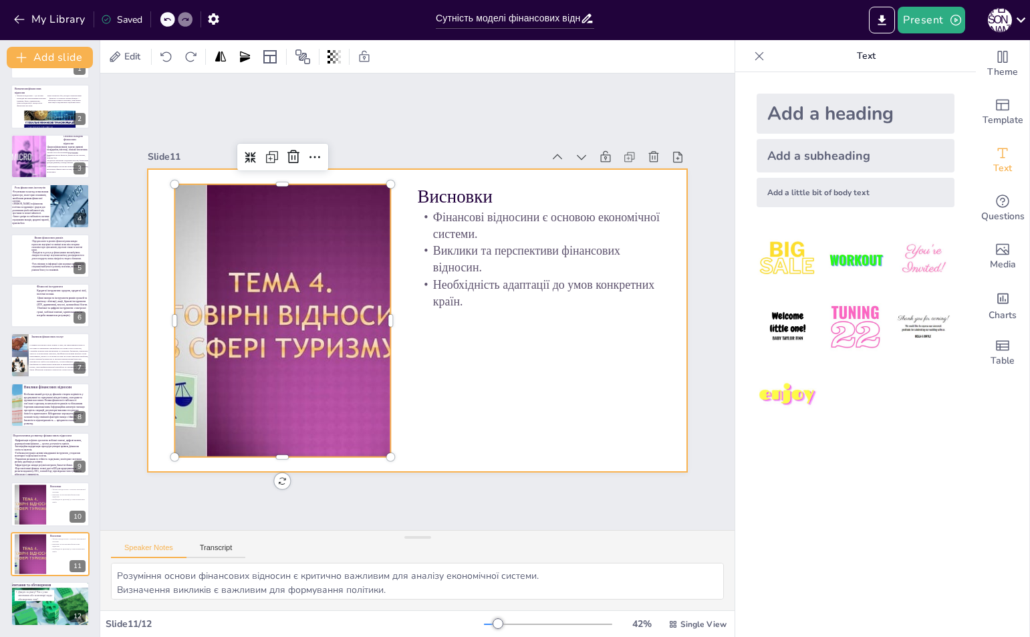
click at [501, 422] on div at bounding box center [415, 320] width 568 height 358
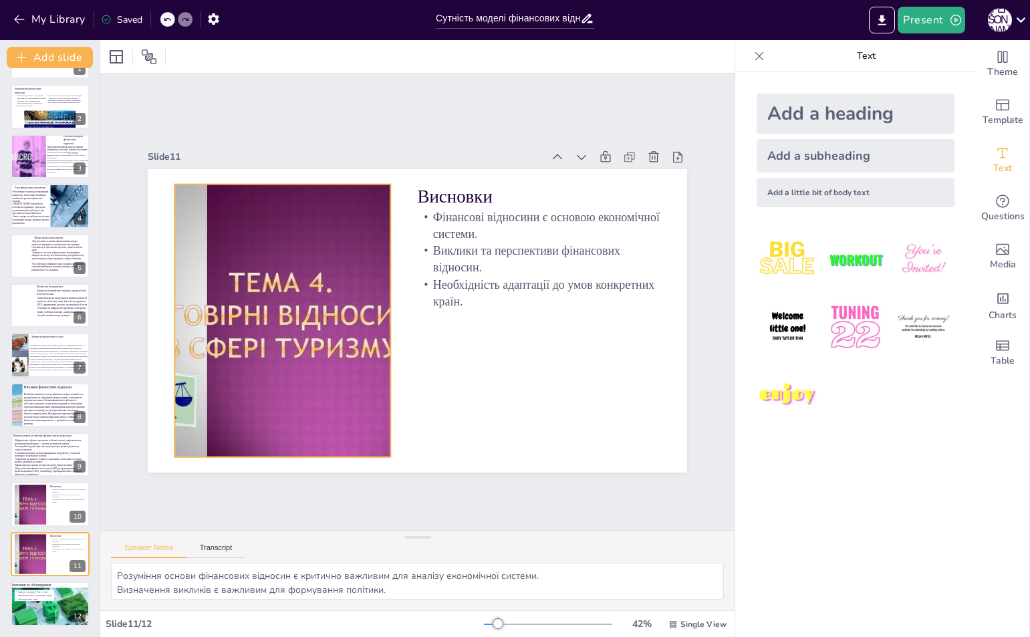
click at [337, 359] on div at bounding box center [281, 306] width 390 height 309
click at [283, 152] on div at bounding box center [293, 156] width 21 height 21
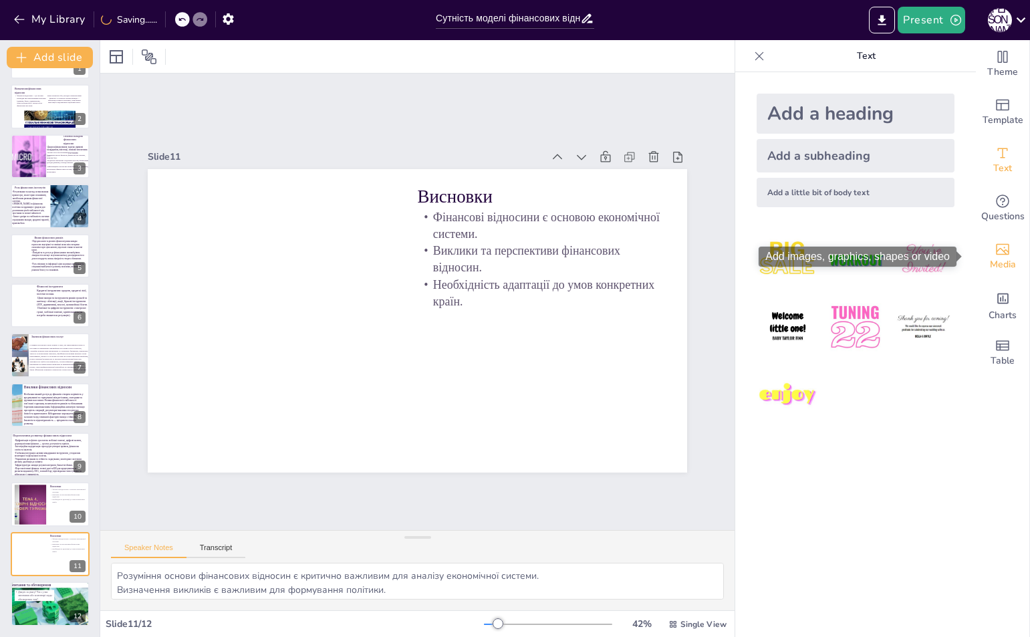
click at [1010, 279] on div "Media" at bounding box center [1001, 256] width 53 height 48
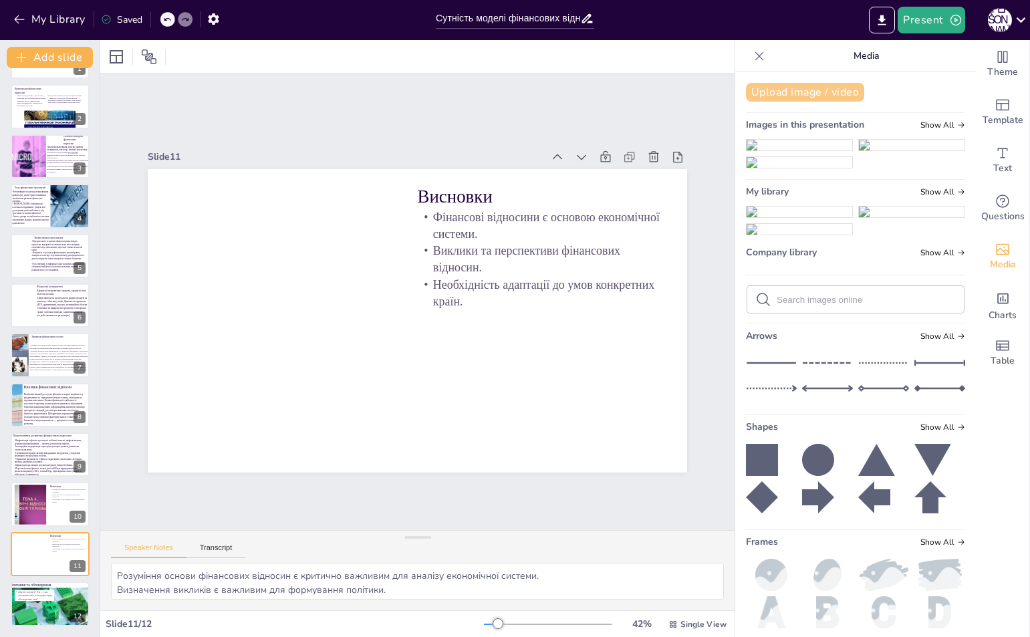
click at [815, 88] on button "Upload image / video" at bounding box center [805, 92] width 118 height 19
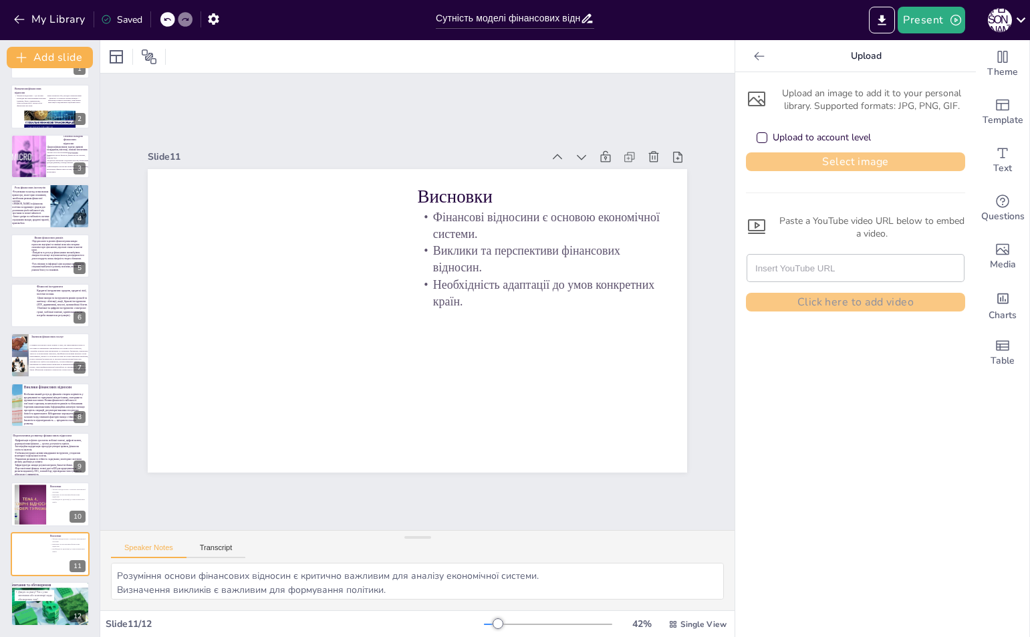
click at [786, 160] on button "Select image" at bounding box center [855, 161] width 219 height 19
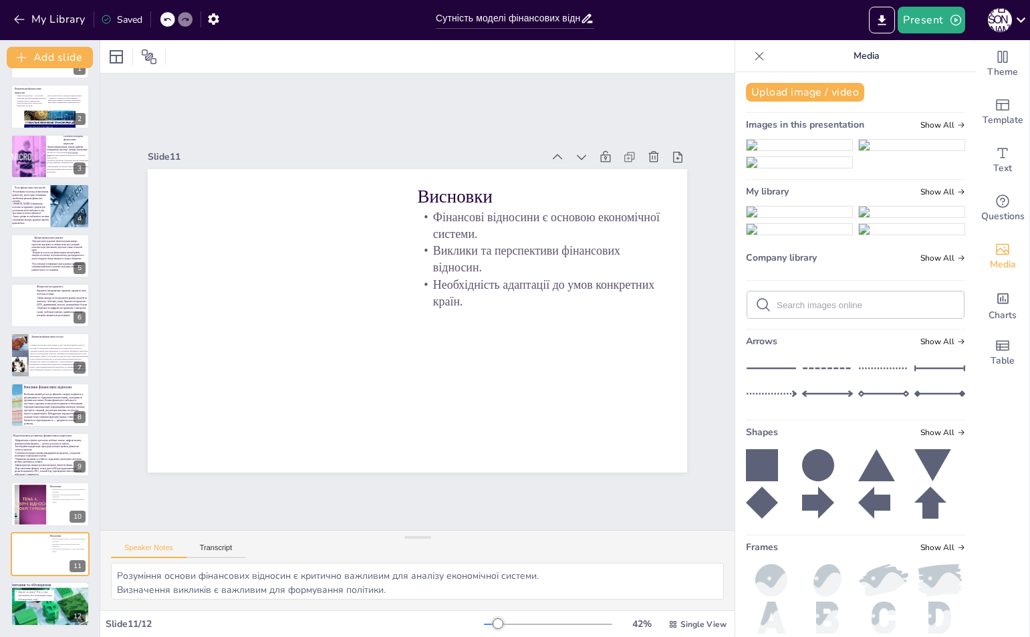
click at [784, 217] on img at bounding box center [799, 211] width 106 height 11
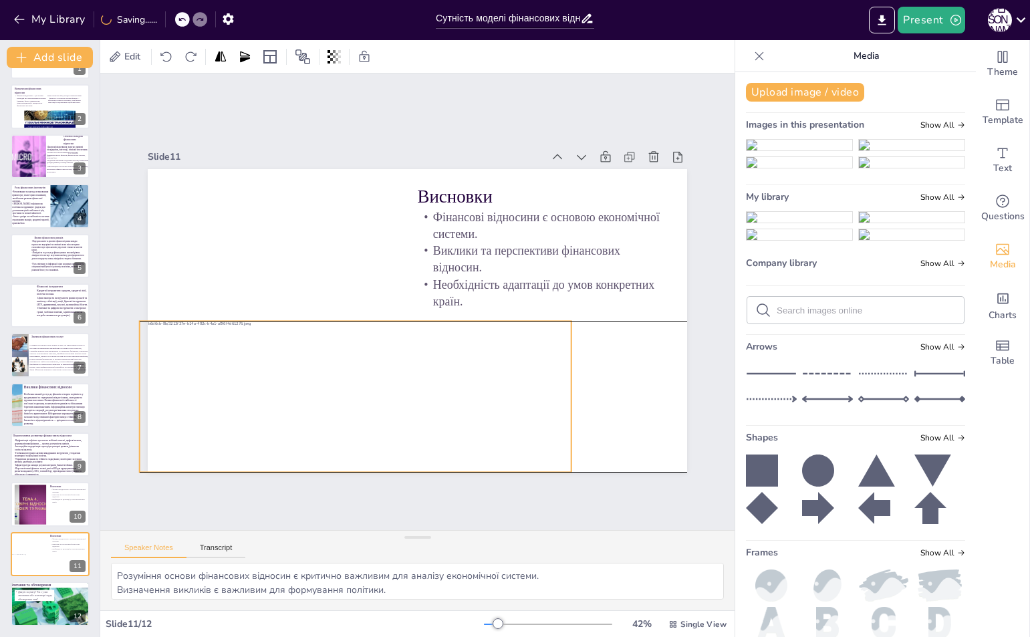
drag, startPoint x: 444, startPoint y: 315, endPoint x: 465, endPoint y: 389, distance: 77.0
click at [391, 377] on div at bounding box center [356, 397] width 432 height 152
drag, startPoint x: 562, startPoint y: 388, endPoint x: 545, endPoint y: 391, distance: 17.0
click at [545, 391] on div at bounding box center [353, 397] width 432 height 152
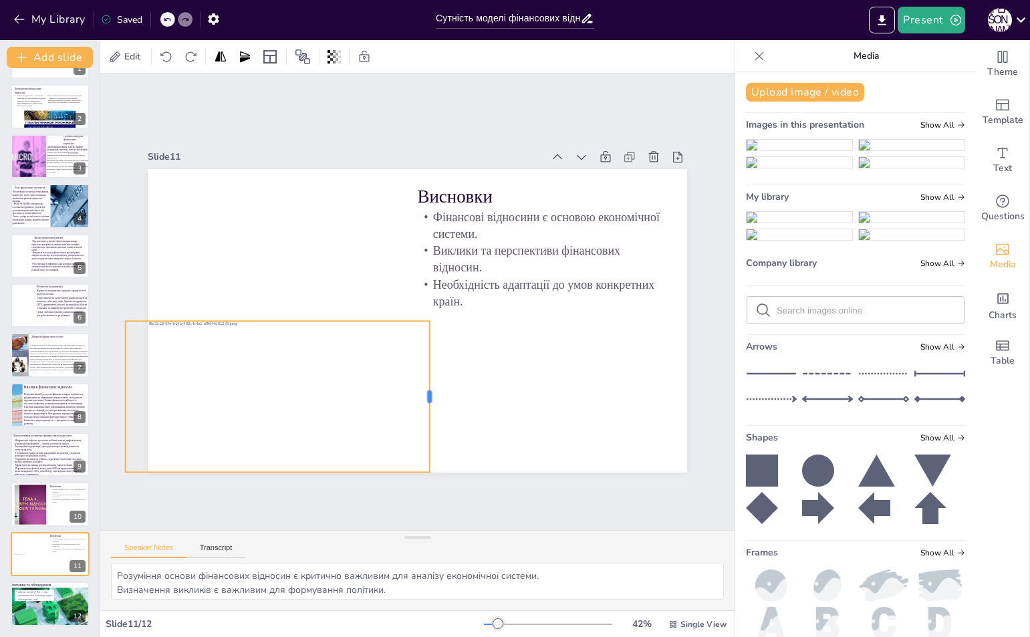
drag, startPoint x: 550, startPoint y: 391, endPoint x: 432, endPoint y: 391, distance: 118.9
click at [429, 391] on div "Висновки Фінансові відносини є основою економічної системи. Виклики та перспект…" at bounding box center [416, 321] width 568 height 358
drag, startPoint x: 114, startPoint y: 393, endPoint x: 152, endPoint y: 395, distance: 37.5
click at [153, 395] on div at bounding box center [158, 397] width 11 height 152
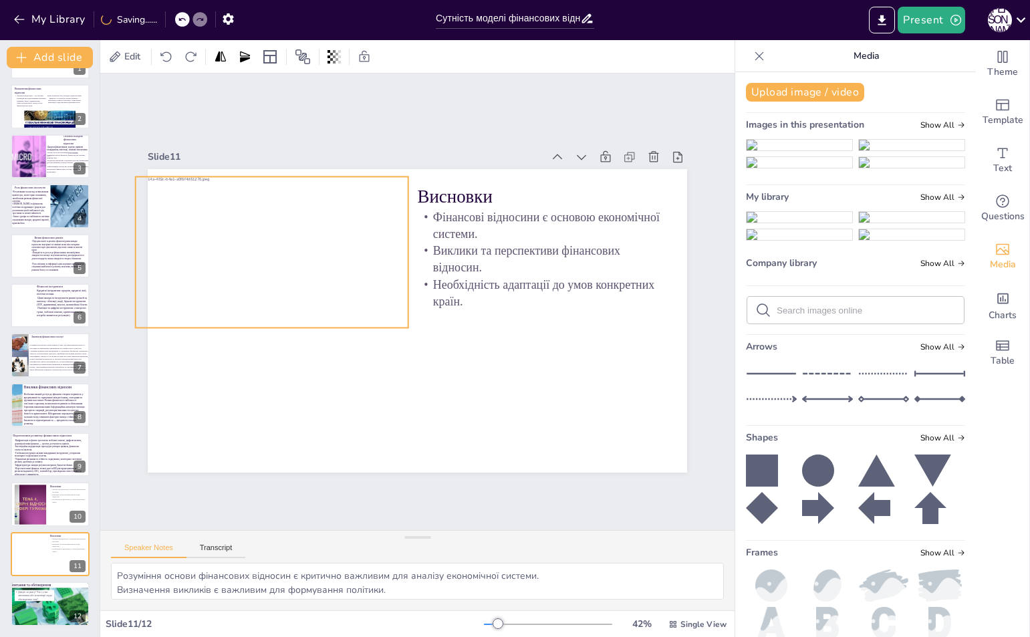
drag, startPoint x: 244, startPoint y: 388, endPoint x: 281, endPoint y: 249, distance: 144.6
click at [229, 251] on div at bounding box center [314, 252] width 432 height 152
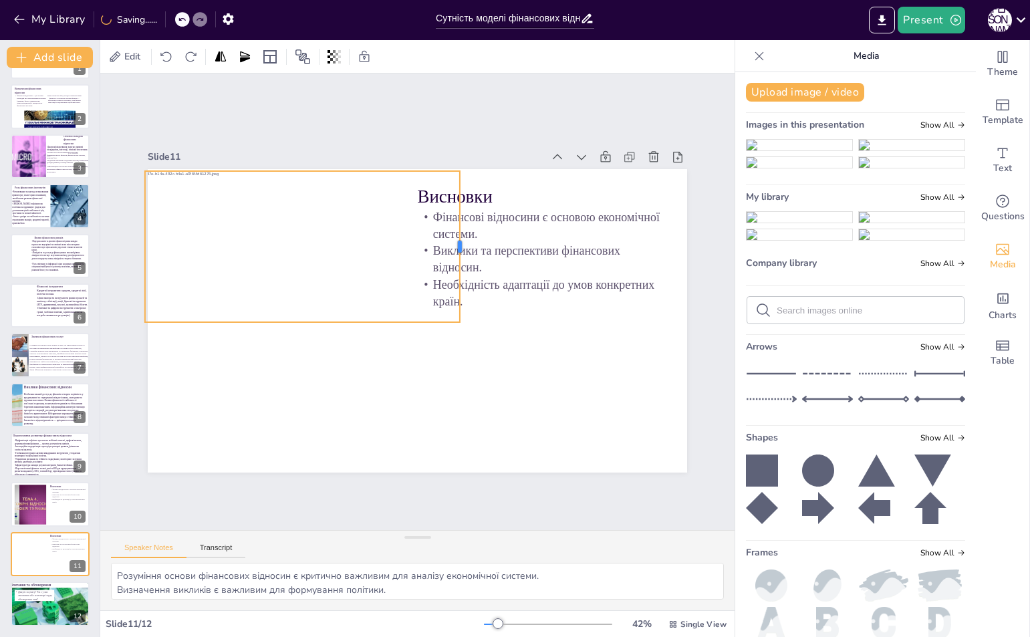
drag, startPoint x: 409, startPoint y: 243, endPoint x: 482, endPoint y: 247, distance: 73.0
click at [470, 247] on div at bounding box center [464, 246] width 11 height 152
drag, startPoint x: 132, startPoint y: 241, endPoint x: 243, endPoint y: 241, distance: 110.9
click at [189, 241] on div "Висновки Фінансові відносини є основою економічної системи. Виклики та перспект…" at bounding box center [417, 320] width 539 height 303
drag, startPoint x: 287, startPoint y: 247, endPoint x: 232, endPoint y: 245, distance: 54.8
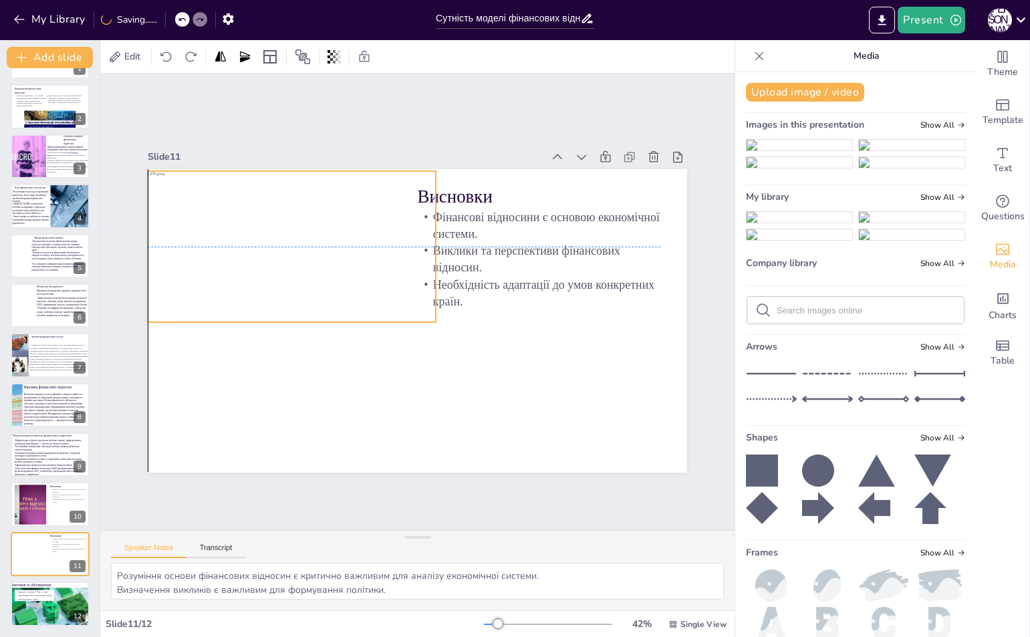
click at [232, 245] on div at bounding box center [269, 246] width 432 height 152
drag, startPoint x: 427, startPoint y: 242, endPoint x: 382, endPoint y: 243, distance: 44.8
click at [391, 243] on div at bounding box center [396, 246] width 11 height 152
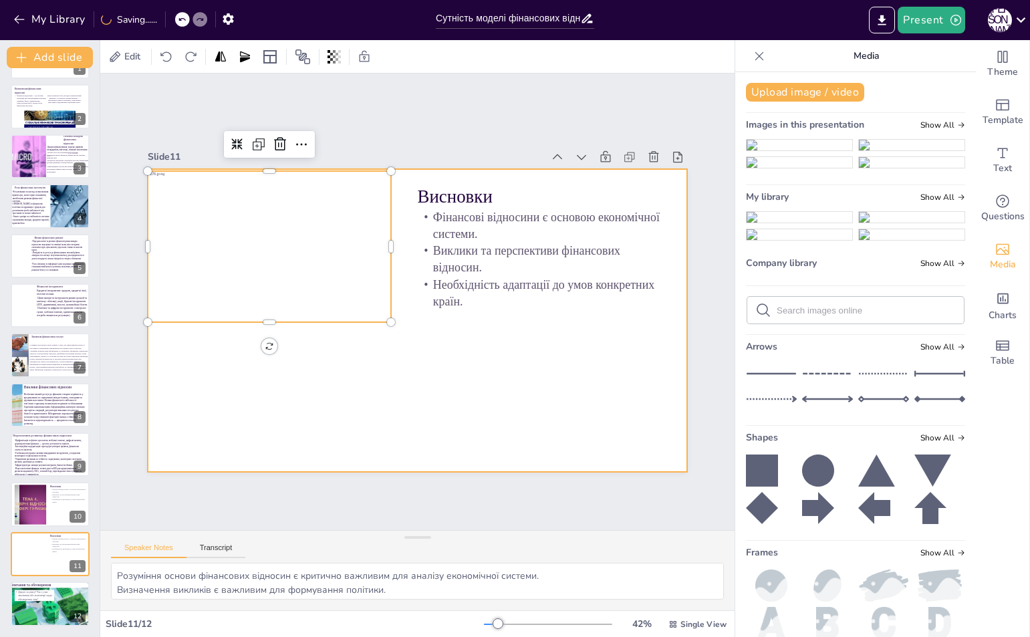
click at [414, 396] on div at bounding box center [415, 320] width 568 height 358
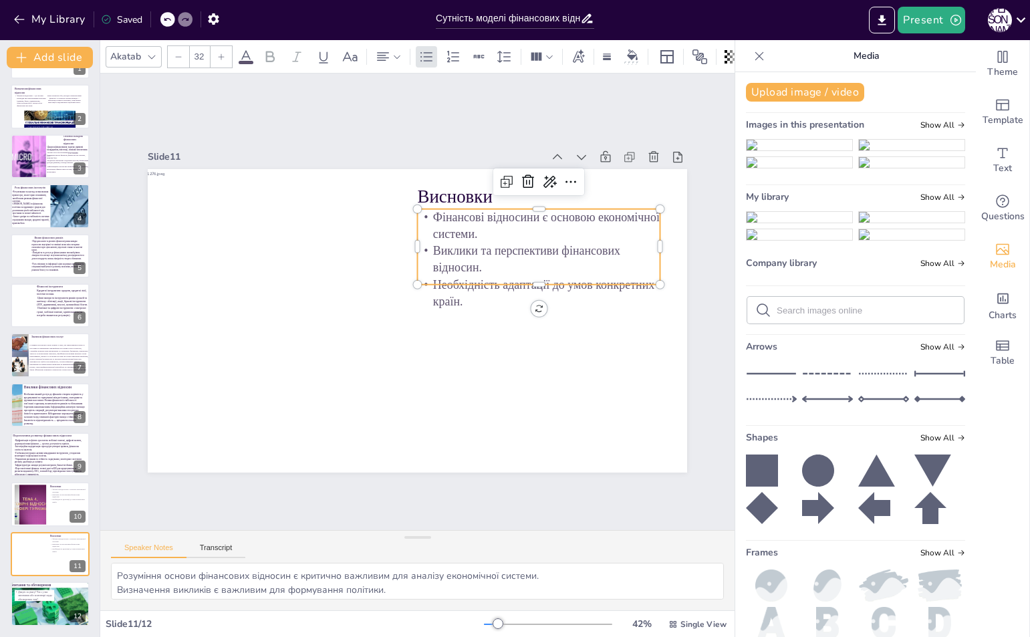
click at [423, 257] on p "Виклики та перспективи фінансових відносин." at bounding box center [542, 272] width 245 height 59
click at [249, 52] on icon at bounding box center [246, 56] width 12 height 13
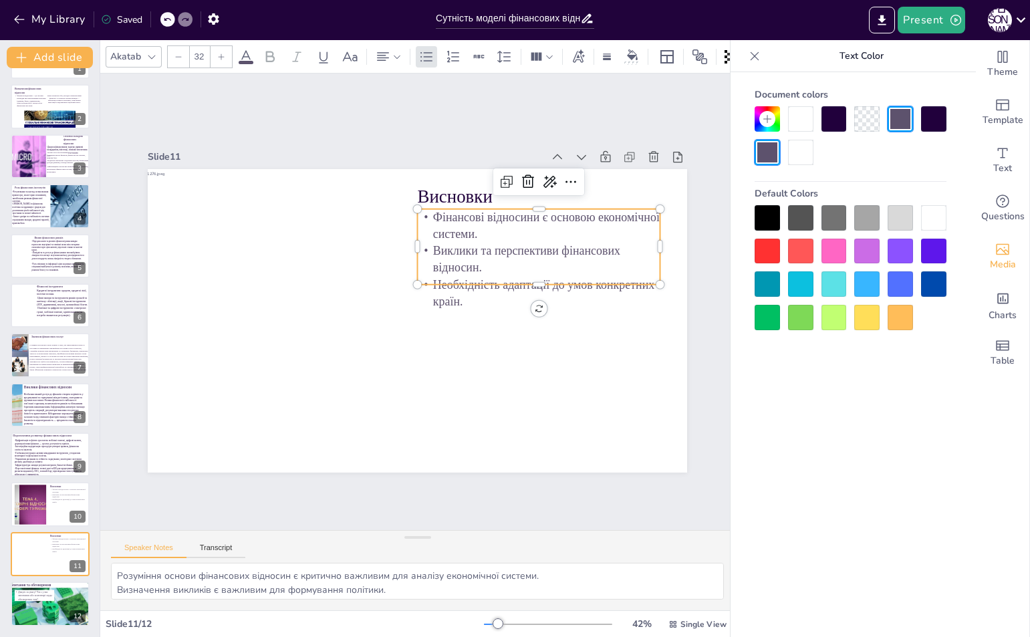
click at [943, 117] on div at bounding box center [933, 118] width 25 height 25
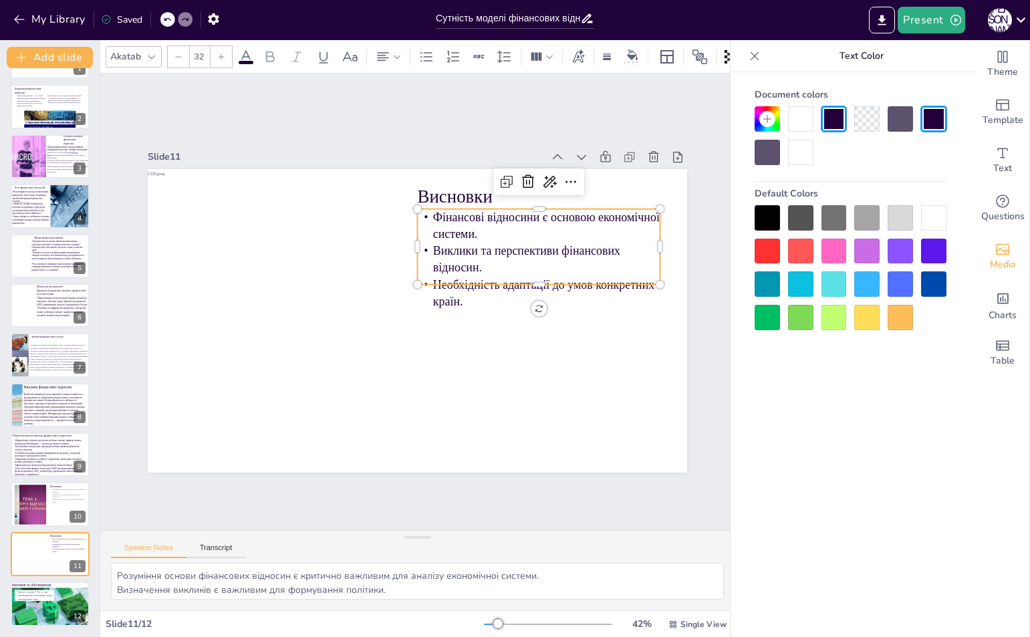
click at [422, 298] on p "Необхідність адаптації до умов конкретних країн." at bounding box center [538, 292] width 243 height 33
click at [224, 53] on icon at bounding box center [221, 57] width 8 height 8
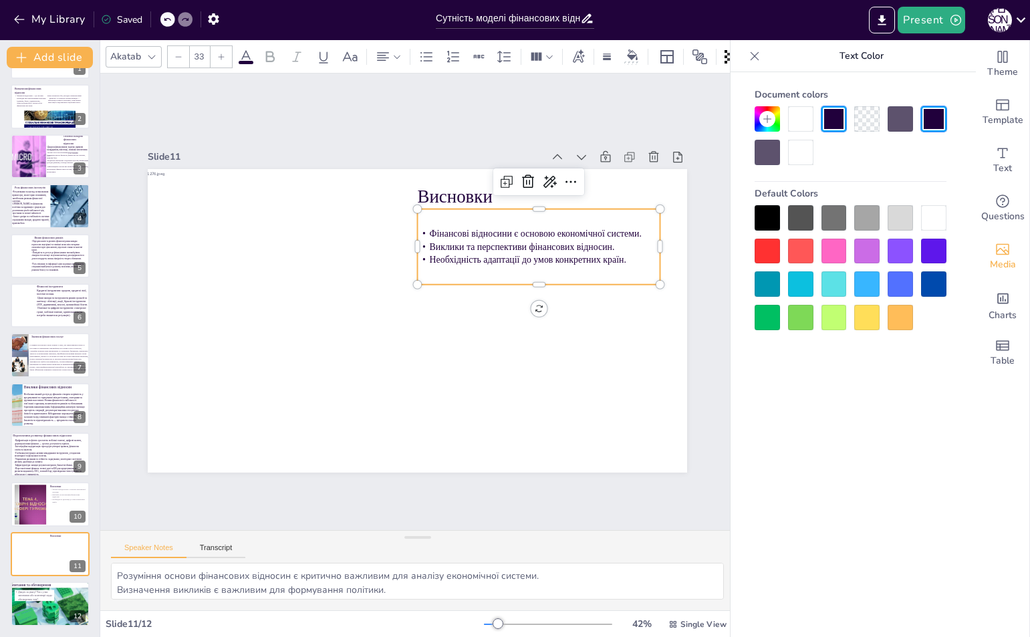
click at [224, 53] on icon at bounding box center [221, 57] width 8 height 8
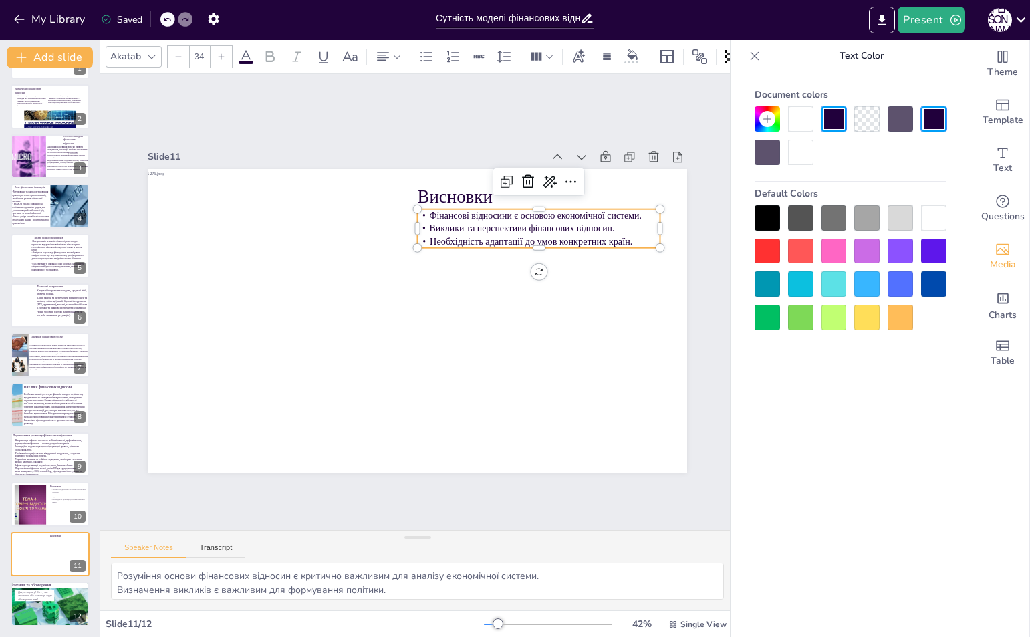
click at [224, 53] on icon at bounding box center [221, 57] width 8 height 8
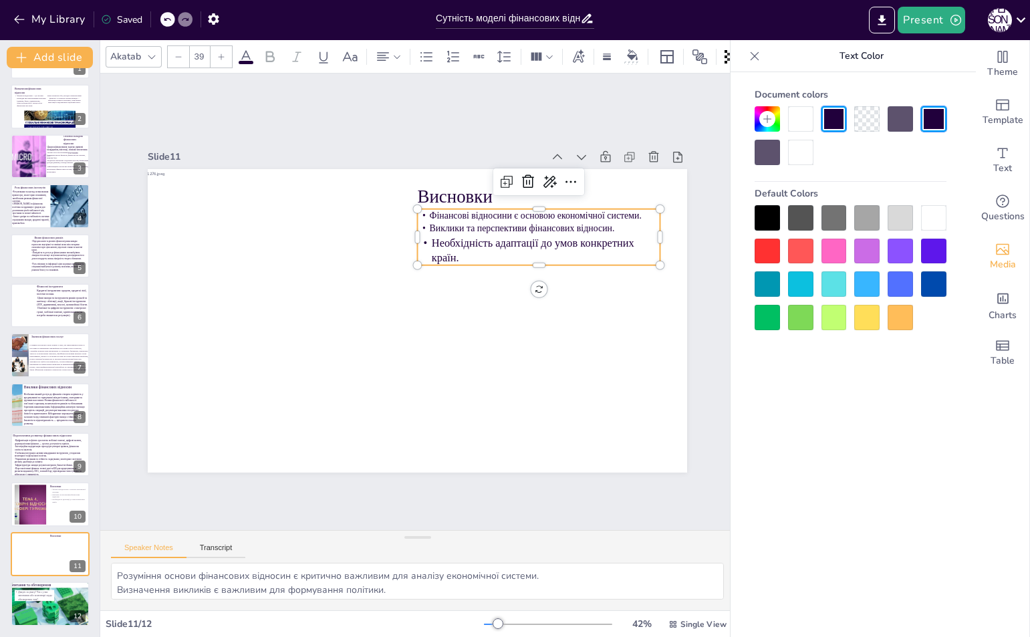
click at [224, 53] on icon at bounding box center [221, 57] width 8 height 8
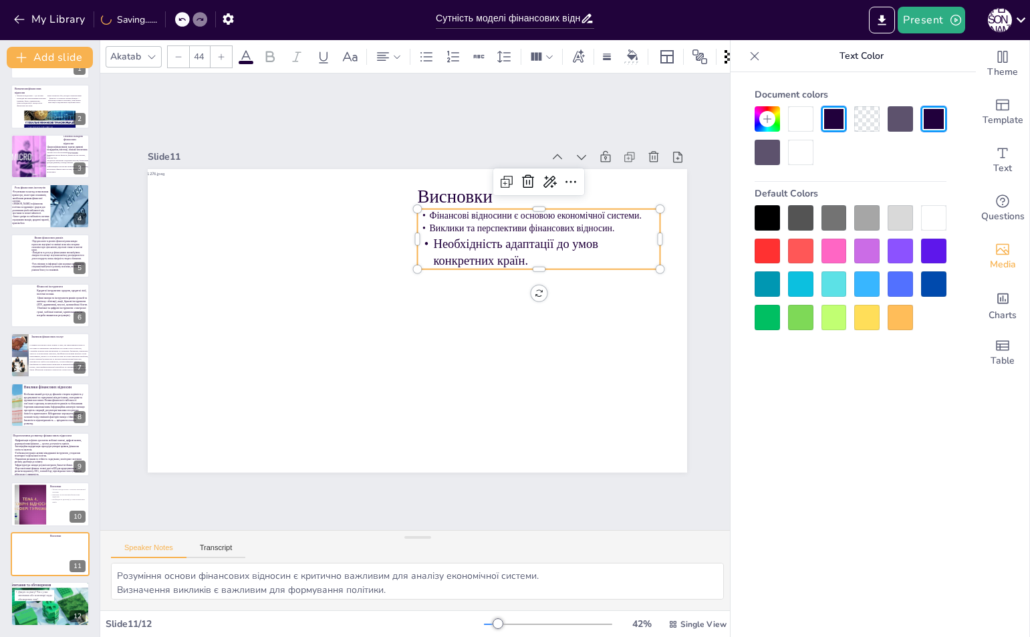
click at [224, 53] on icon at bounding box center [221, 57] width 8 height 8
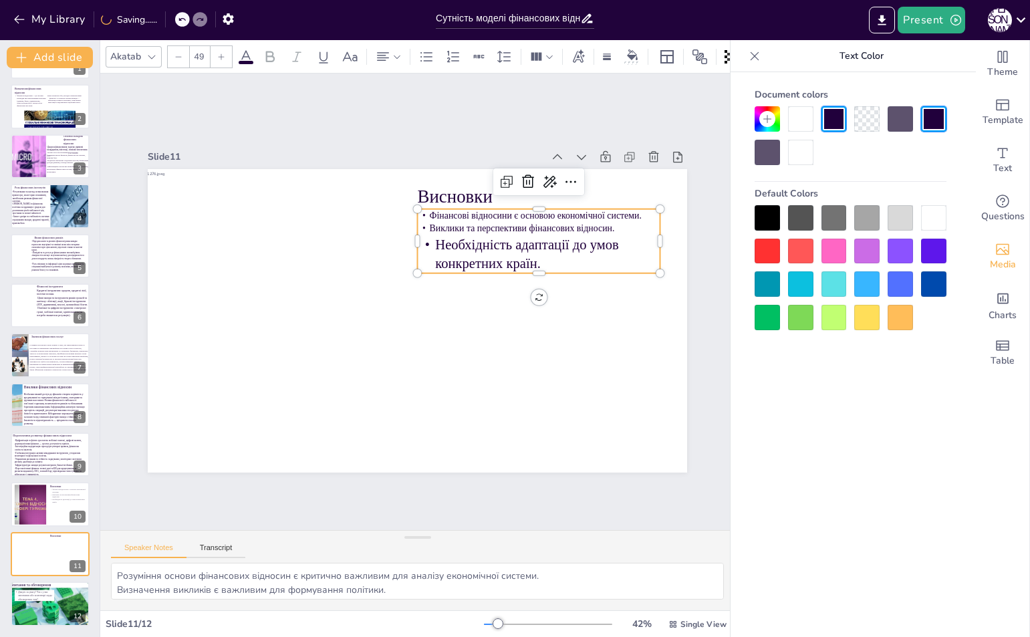
click at [224, 53] on icon at bounding box center [221, 57] width 8 height 8
click at [418, 222] on p "Виклики та перспективи фінансових відносин." at bounding box center [539, 228] width 243 height 13
drag, startPoint x: 412, startPoint y: 220, endPoint x: 619, endPoint y: 217, distance: 207.1
click at [619, 222] on p "Виклики та перспективи фінансових відносин." at bounding box center [539, 228] width 243 height 13
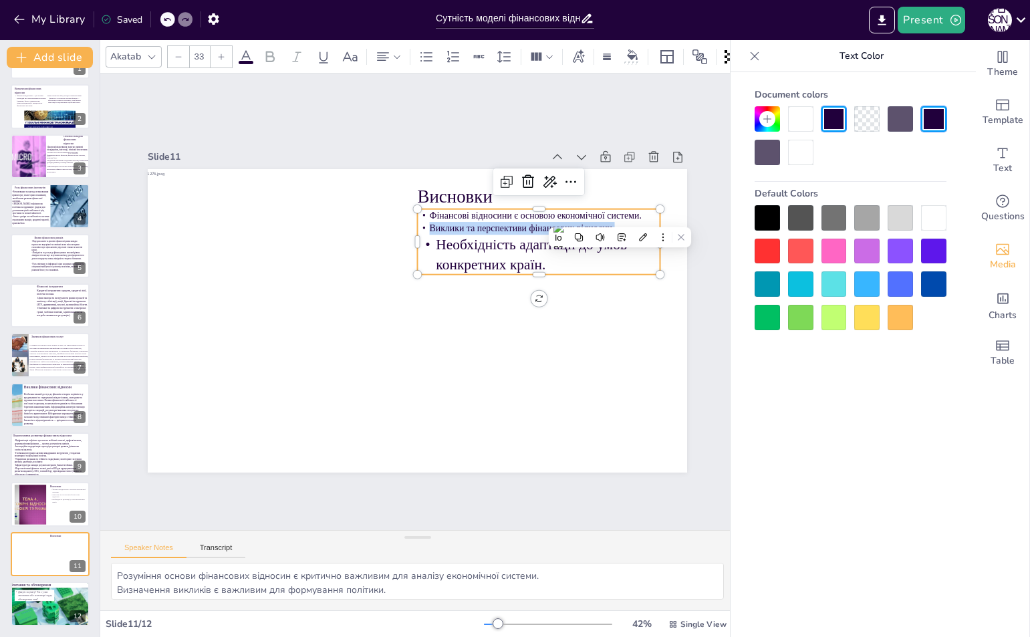
click at [217, 53] on icon at bounding box center [221, 57] width 8 height 8
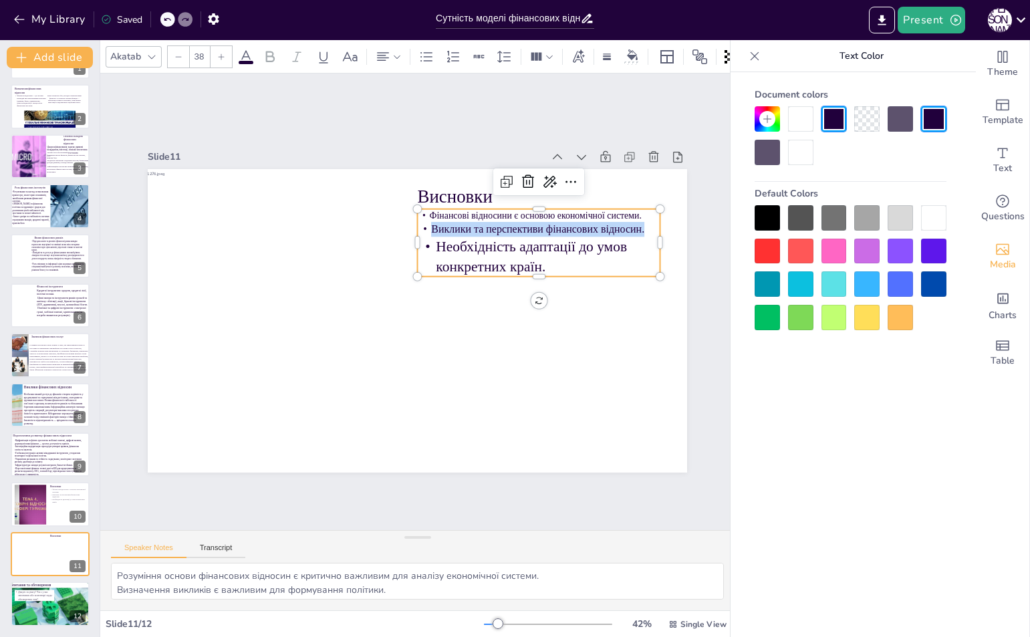
click at [217, 53] on icon at bounding box center [221, 57] width 8 height 8
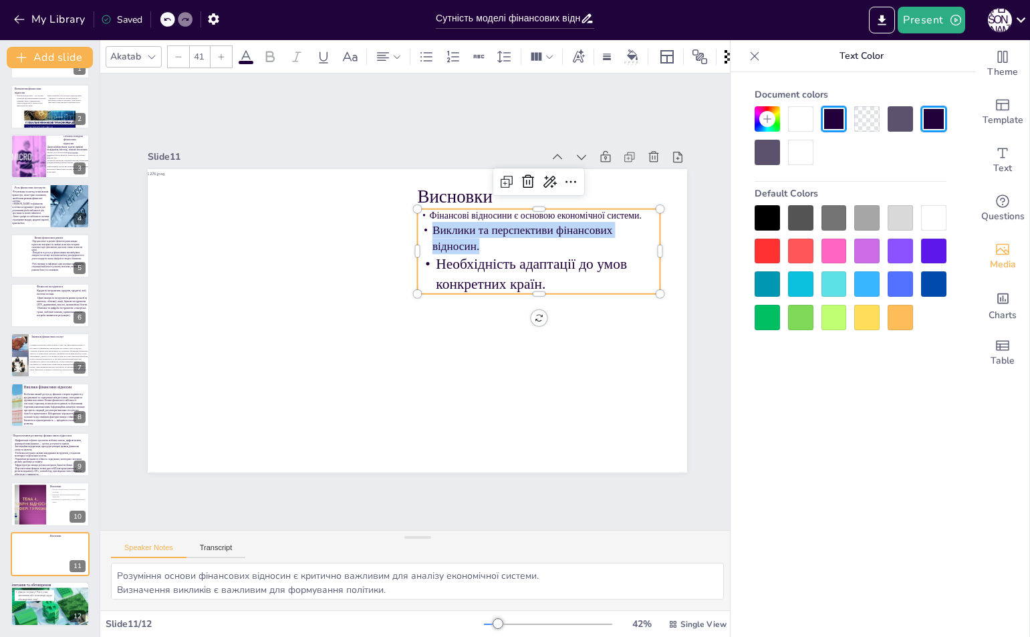
click at [217, 53] on icon at bounding box center [221, 57] width 8 height 8
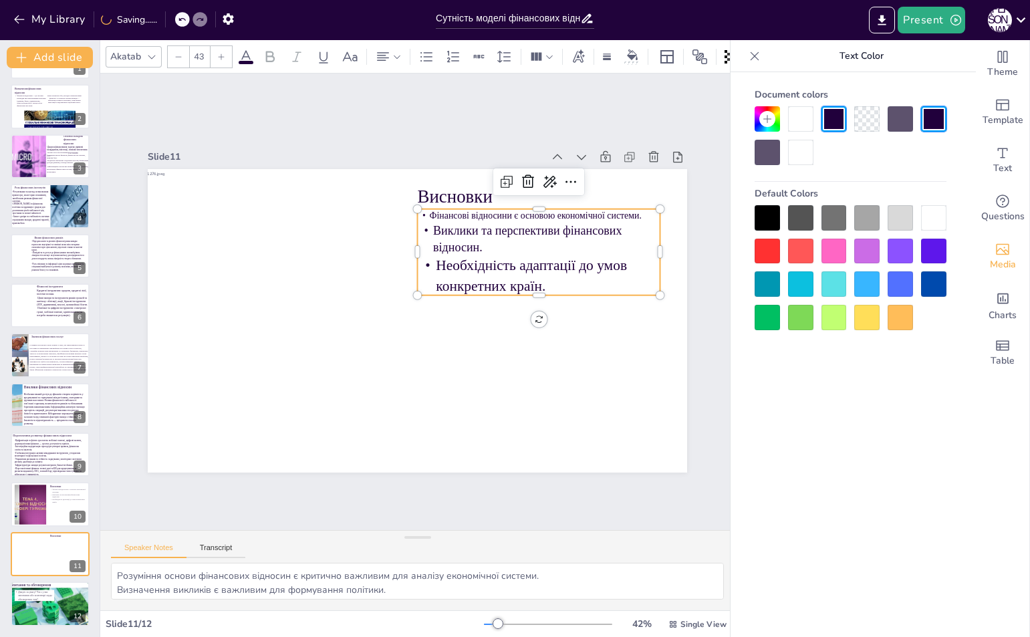
click at [217, 53] on icon at bounding box center [221, 57] width 8 height 8
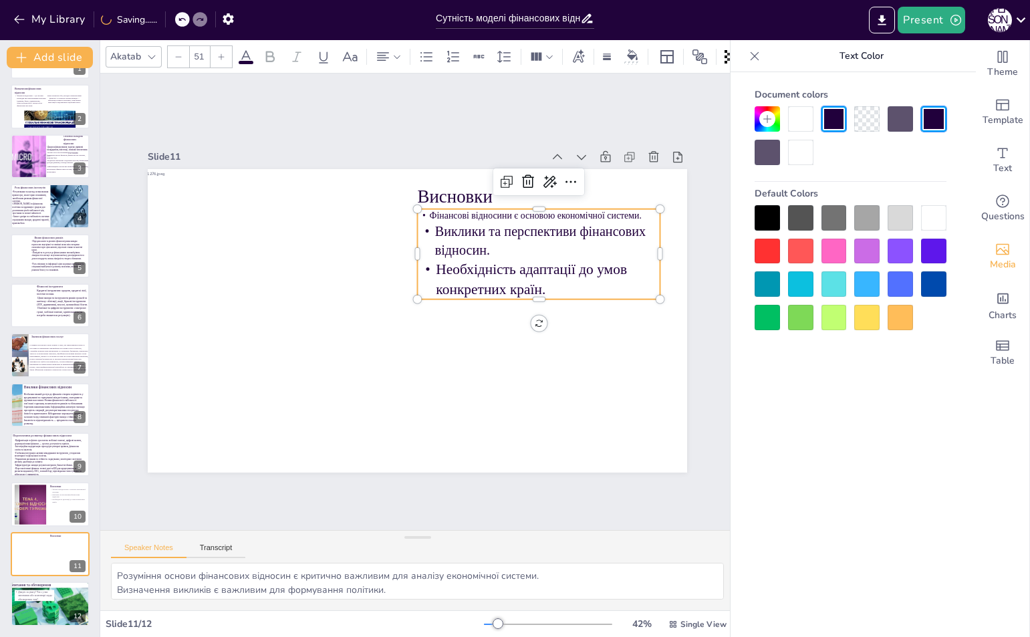
click at [456, 290] on span "Необхідність адаптації до умов конкретних країн." at bounding box center [531, 279] width 191 height 36
click at [446, 243] on span "Виклики та перспективи фінансових відносин." at bounding box center [540, 240] width 210 height 34
click at [222, 53] on icon at bounding box center [221, 57] width 8 height 8
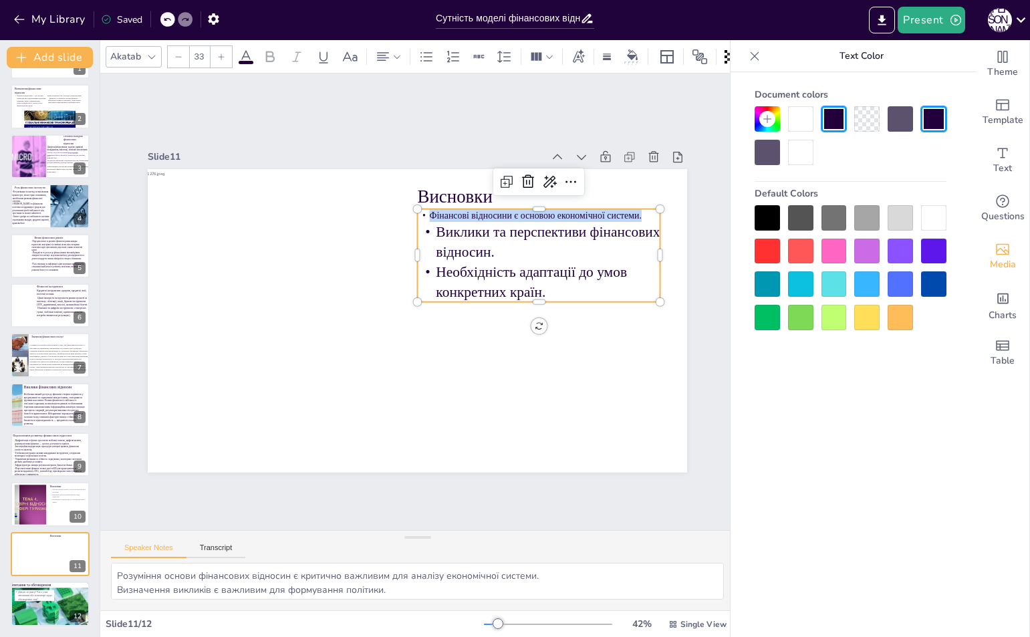
drag, startPoint x: 411, startPoint y: 210, endPoint x: 631, endPoint y: 209, distance: 220.5
click at [631, 209] on p "Фінансові відносини є основою економічної системи." at bounding box center [547, 228] width 243 height 38
click at [218, 53] on icon at bounding box center [221, 57] width 8 height 8
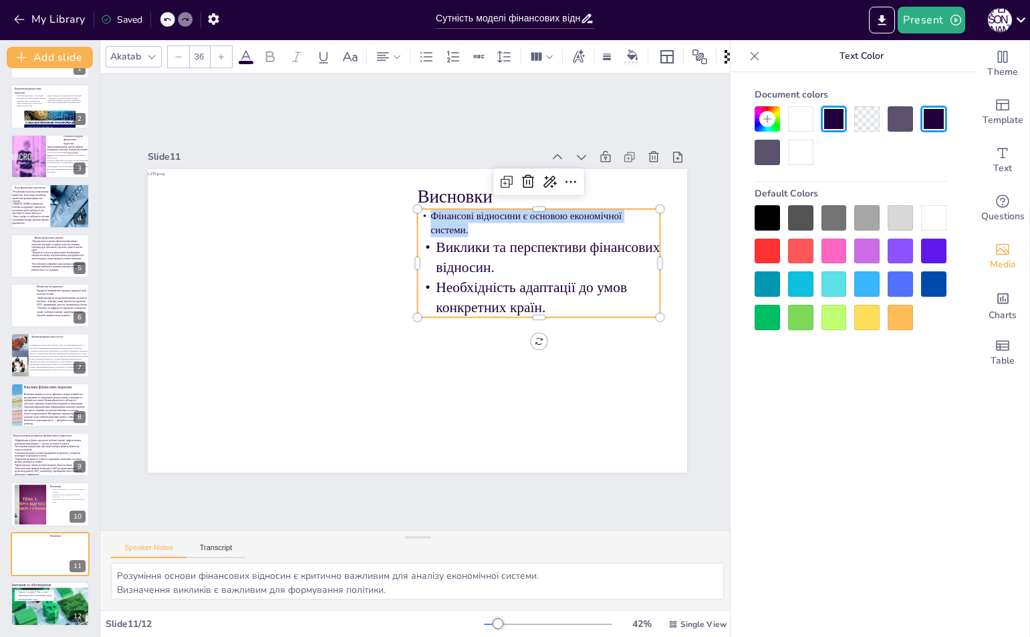
click at [218, 53] on icon at bounding box center [221, 57] width 8 height 8
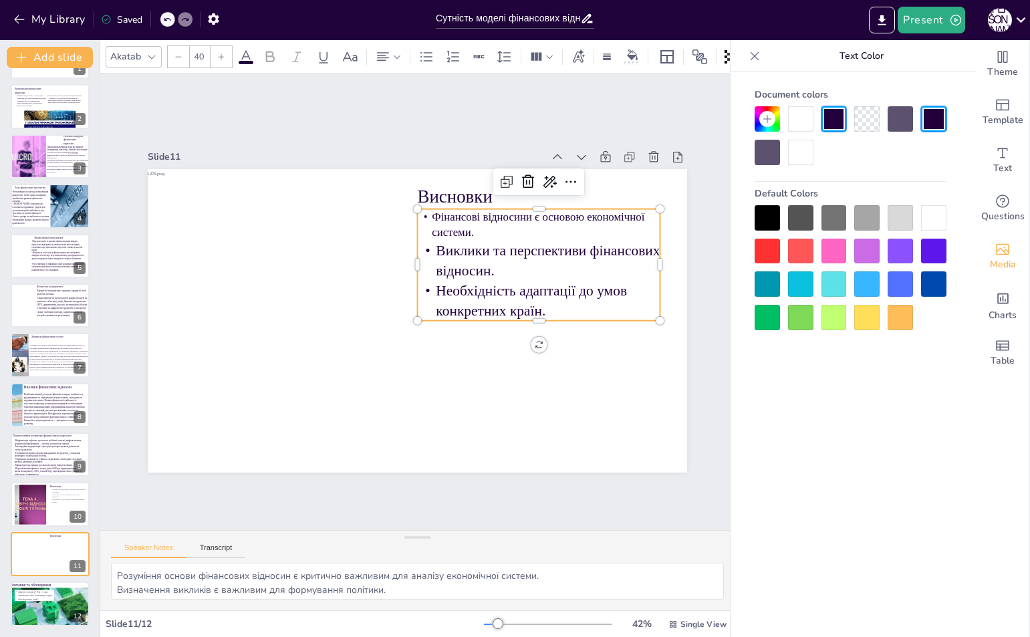
click at [218, 53] on icon at bounding box center [221, 57] width 8 height 8
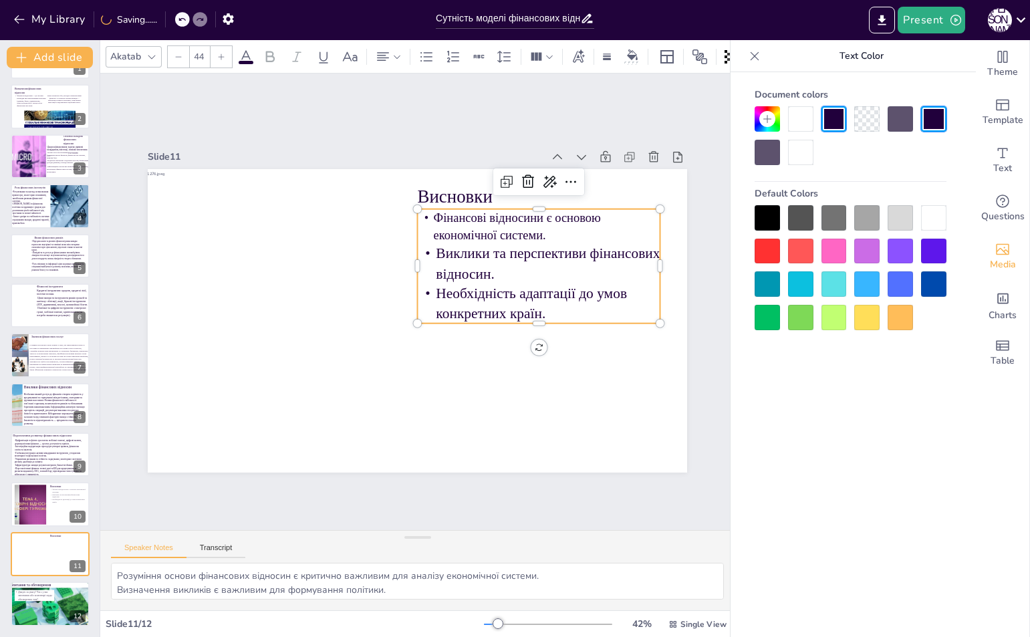
click at [218, 53] on icon at bounding box center [221, 57] width 8 height 8
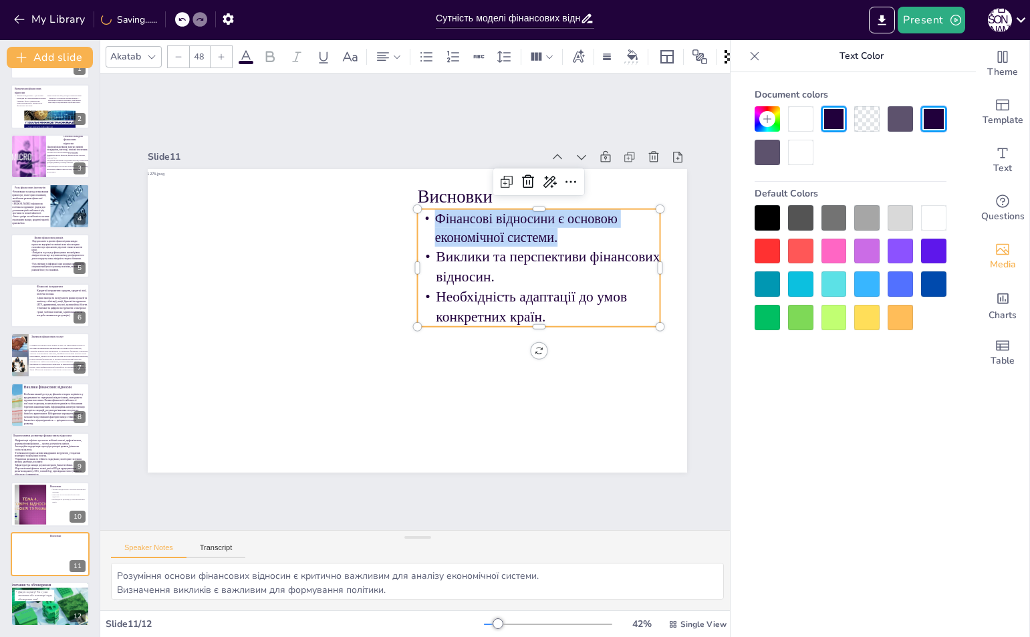
click at [218, 53] on icon at bounding box center [221, 57] width 8 height 8
type input "51"
click at [480, 234] on span "Фінансові відносини є основою економічної системи." at bounding box center [533, 228] width 194 height 36
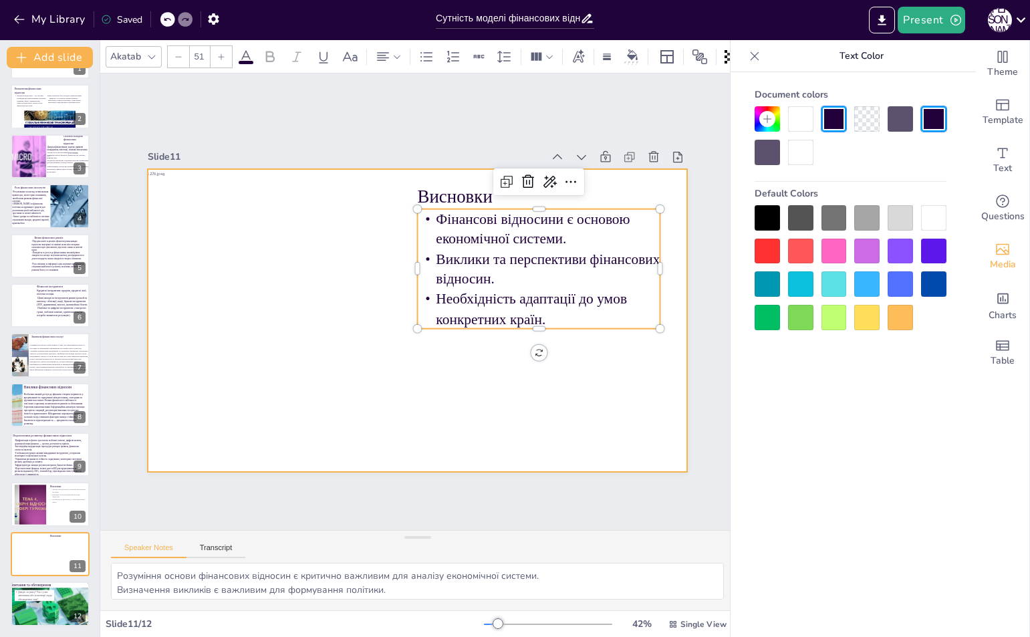
click at [344, 333] on div at bounding box center [417, 320] width 539 height 303
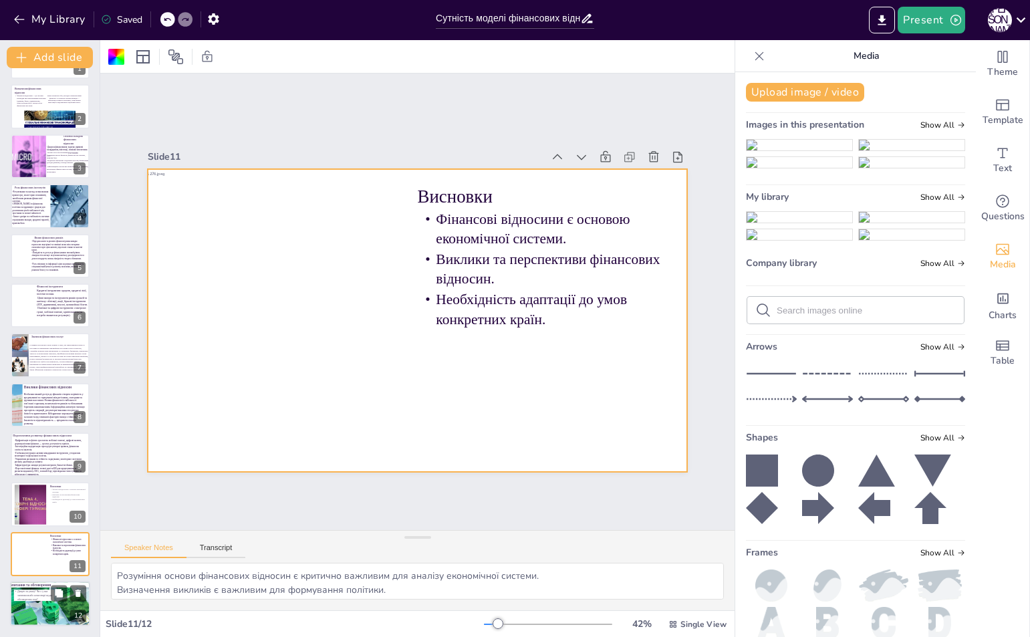
click at [28, 595] on p "Дякую за увагу! Чи є у вас запитання або коментарі щодо обговорених тем?" at bounding box center [34, 595] width 40 height 11
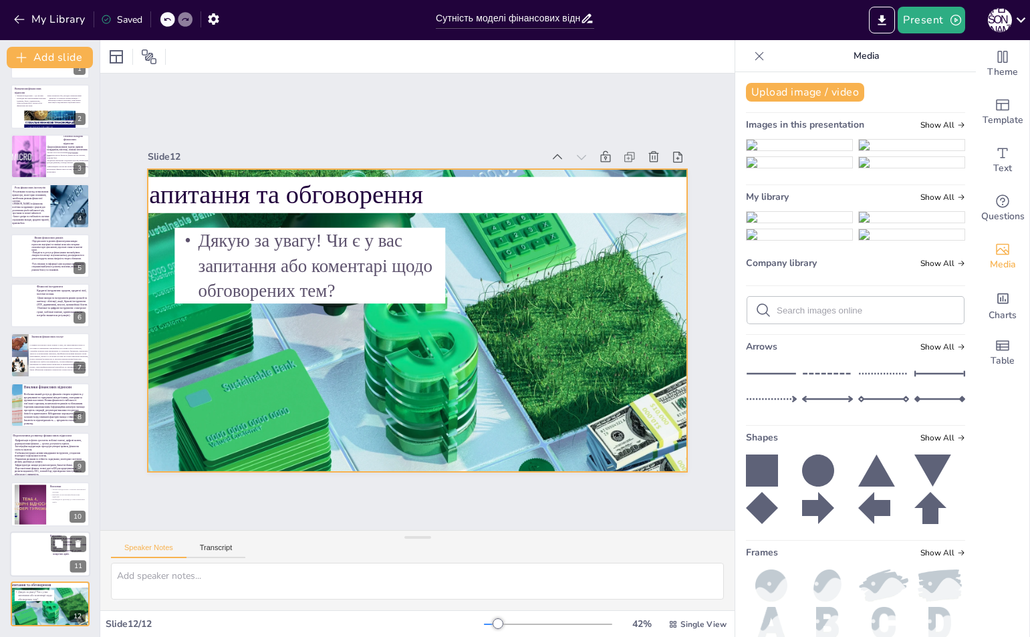
click at [34, 563] on div at bounding box center [50, 553] width 80 height 45
type textarea "Розуміння основи фінансових відносин є критично важливим для аналізу економічно…"
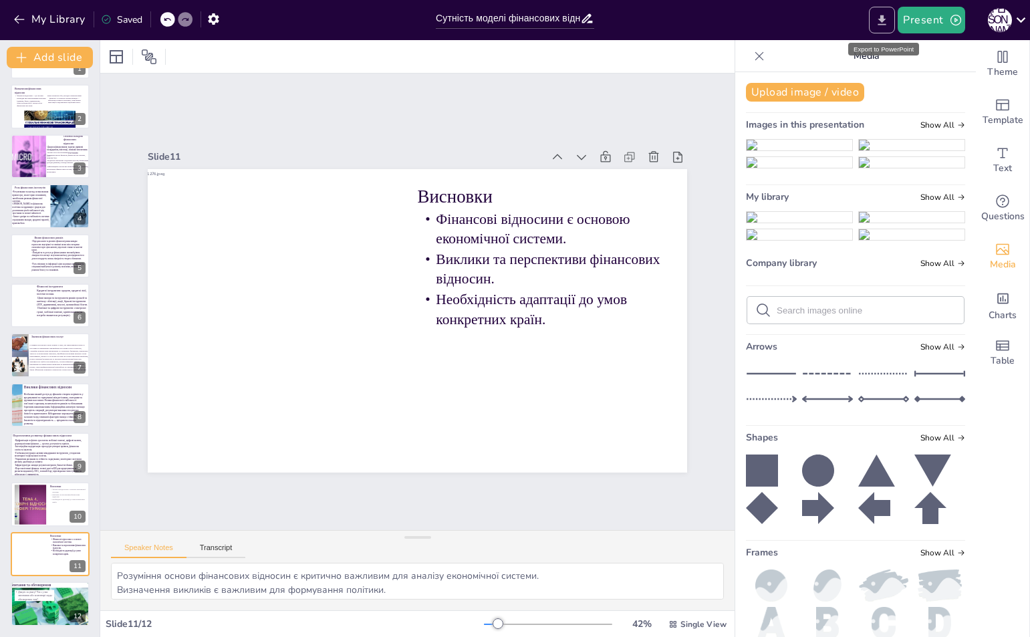
click at [893, 23] on button "Export to PowerPoint" at bounding box center [882, 20] width 26 height 27
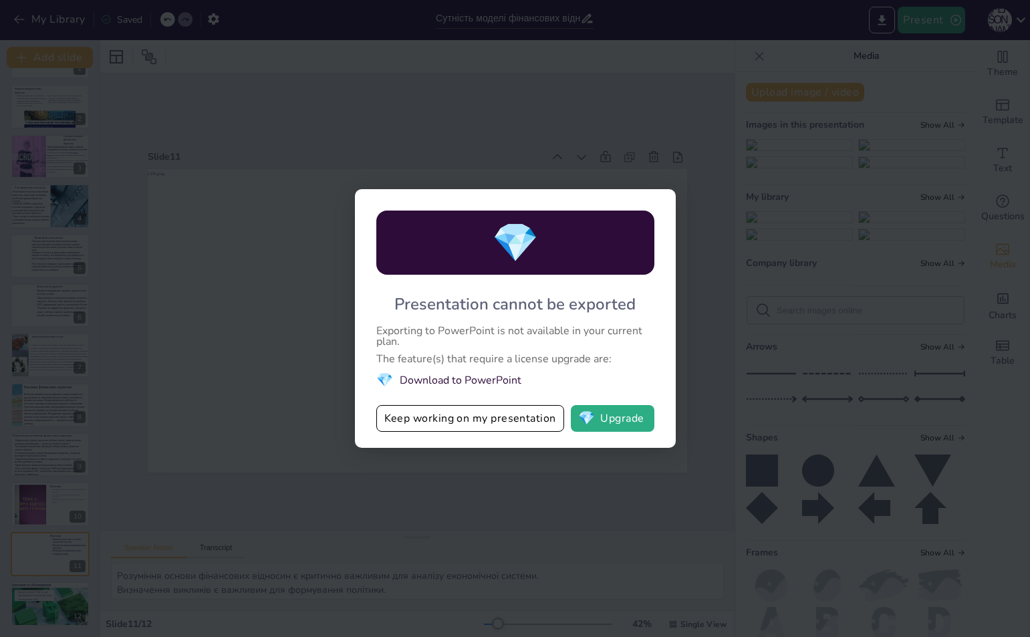
click at [487, 381] on li "💎 Download to PowerPoint" at bounding box center [515, 380] width 278 height 18
click at [496, 419] on button "Keep working on my presentation" at bounding box center [470, 418] width 188 height 27
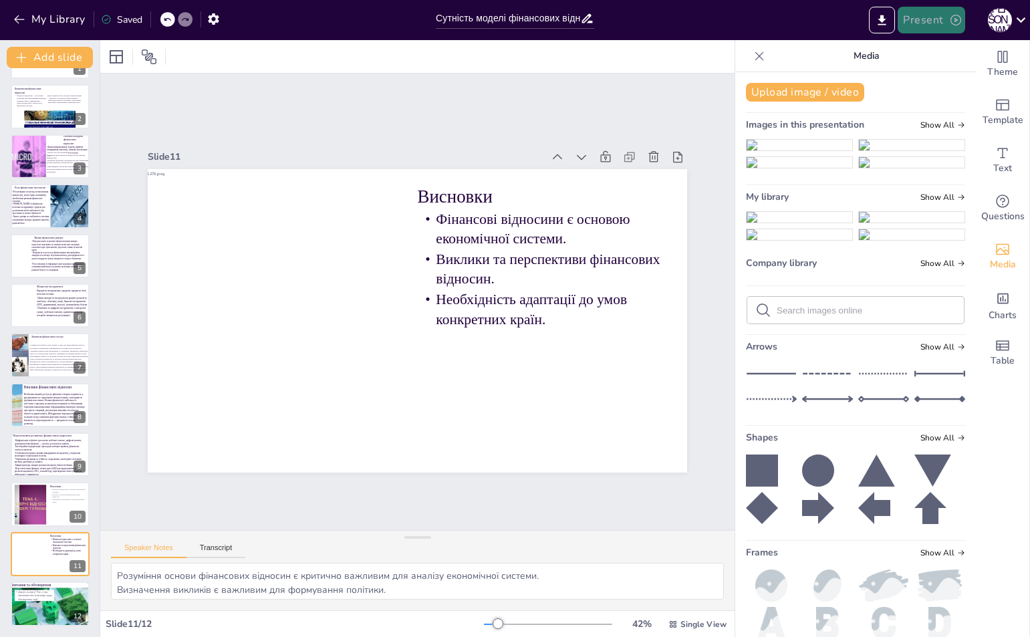
click at [947, 18] on button "Present" at bounding box center [930, 20] width 67 height 27
click at [887, 19] on div at bounding box center [515, 318] width 1030 height 637
click at [887, 19] on icon "Export to PowerPoint" at bounding box center [882, 20] width 14 height 14
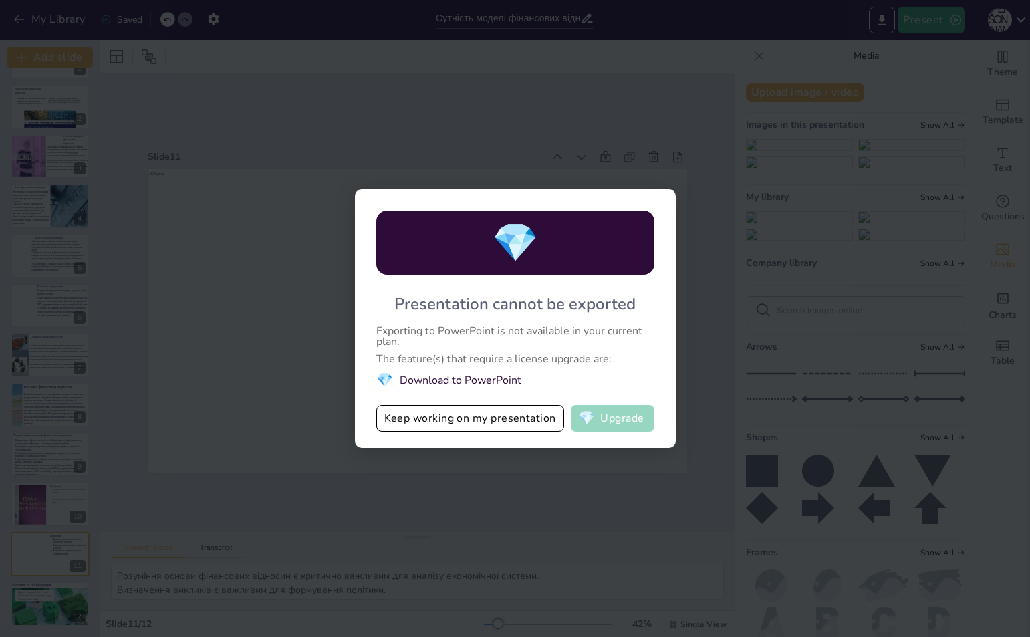
click at [605, 419] on button "💎 Upgrade" at bounding box center [613, 418] width 84 height 27
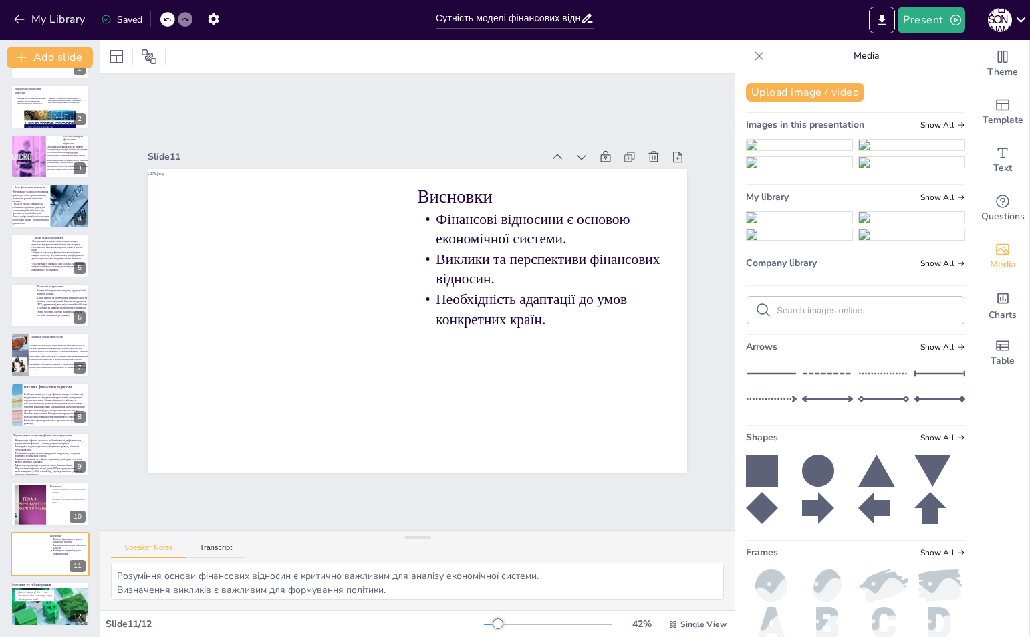
drag, startPoint x: 705, startPoint y: 554, endPoint x: 645, endPoint y: 543, distance: 61.7
click at [645, 543] on div "Speaker Notes Transcript" at bounding box center [417, 546] width 634 height 32
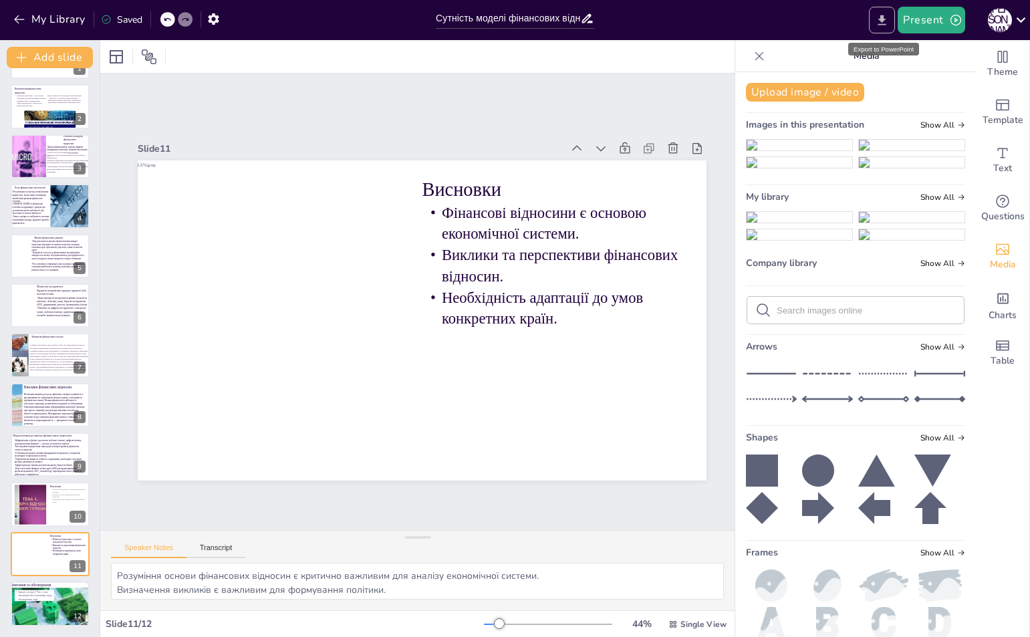
click at [884, 15] on icon "Export to PowerPoint" at bounding box center [882, 20] width 14 height 14
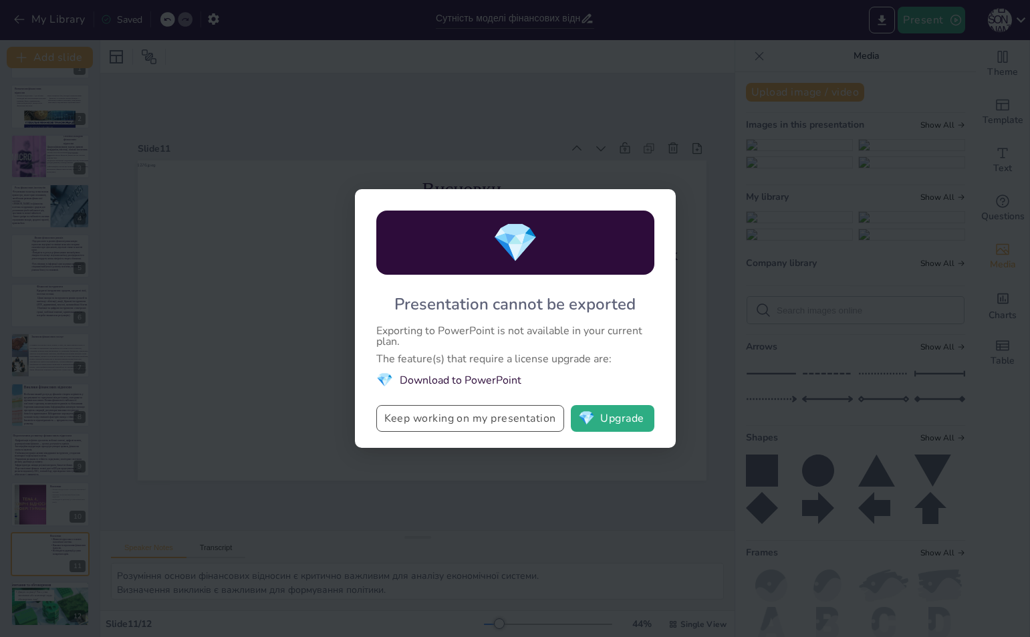
click at [484, 407] on button "Keep working on my presentation" at bounding box center [470, 418] width 188 height 27
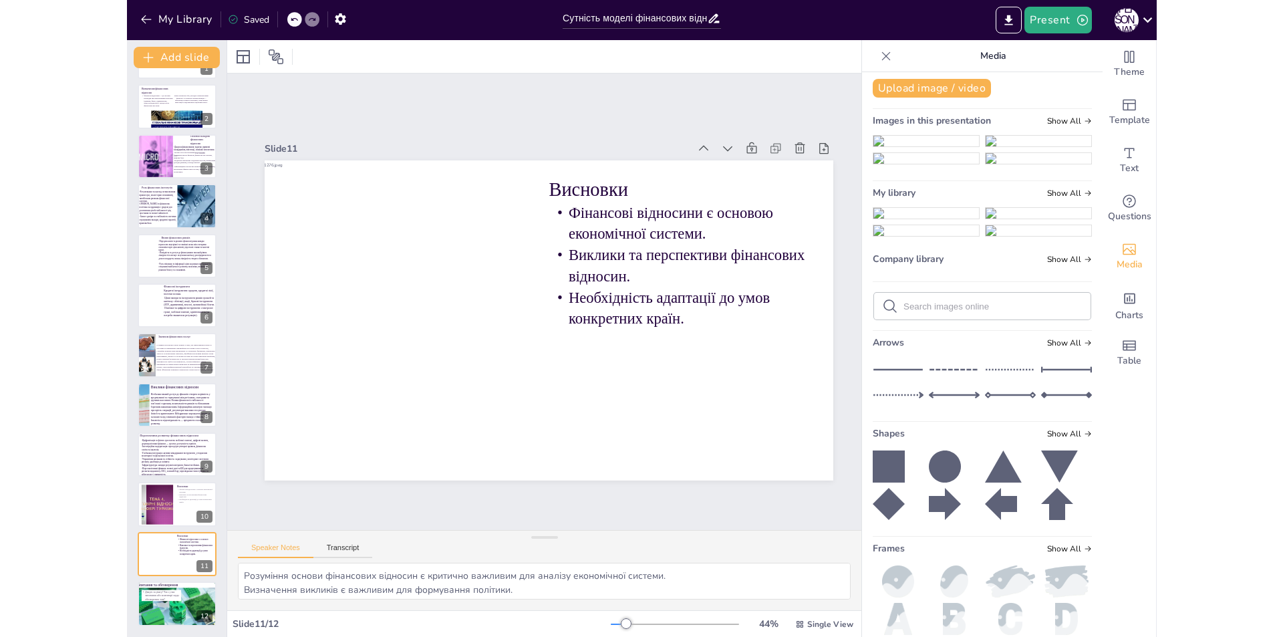
scroll to position [0, 0]
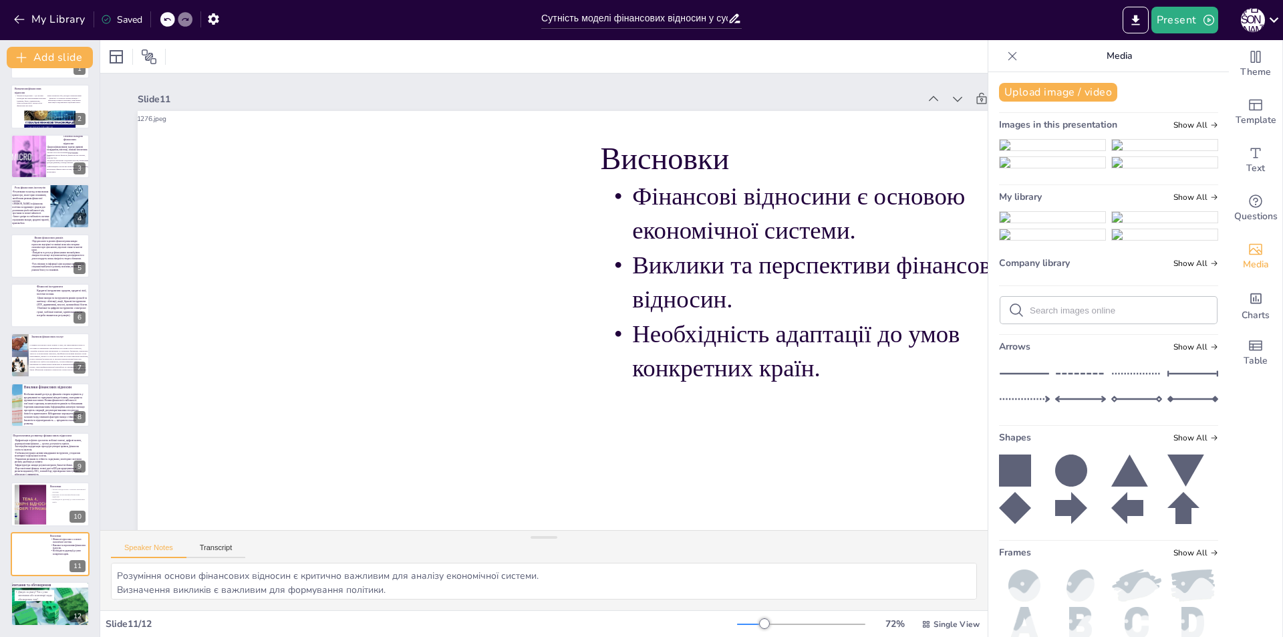
click at [1005, 60] on icon at bounding box center [1011, 55] width 13 height 13
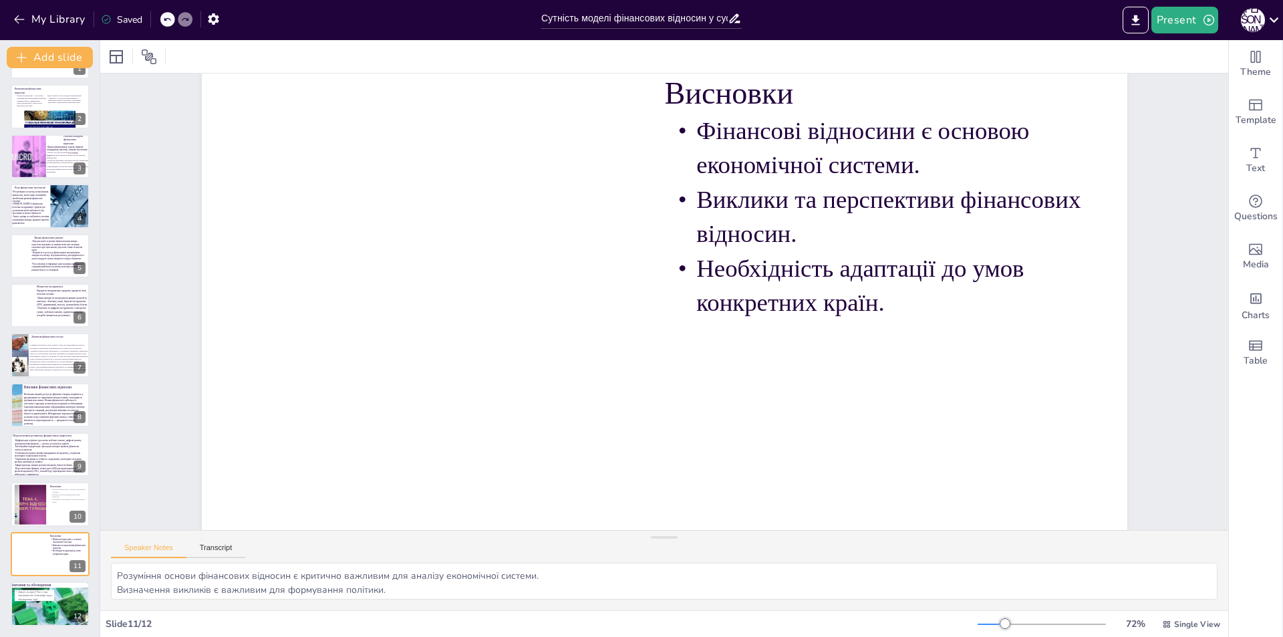
scroll to position [67, 0]
click at [1029, 11] on button "Present" at bounding box center [1184, 20] width 67 height 27
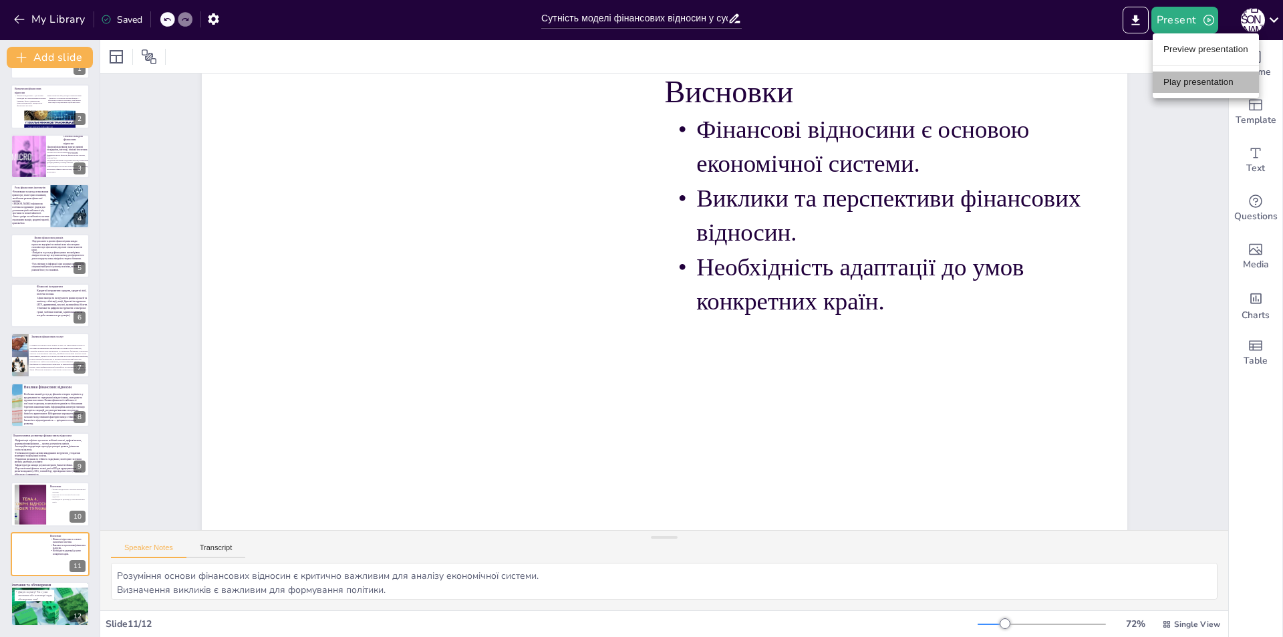
click at [1029, 80] on li "Play presentation" at bounding box center [1205, 81] width 106 height 21
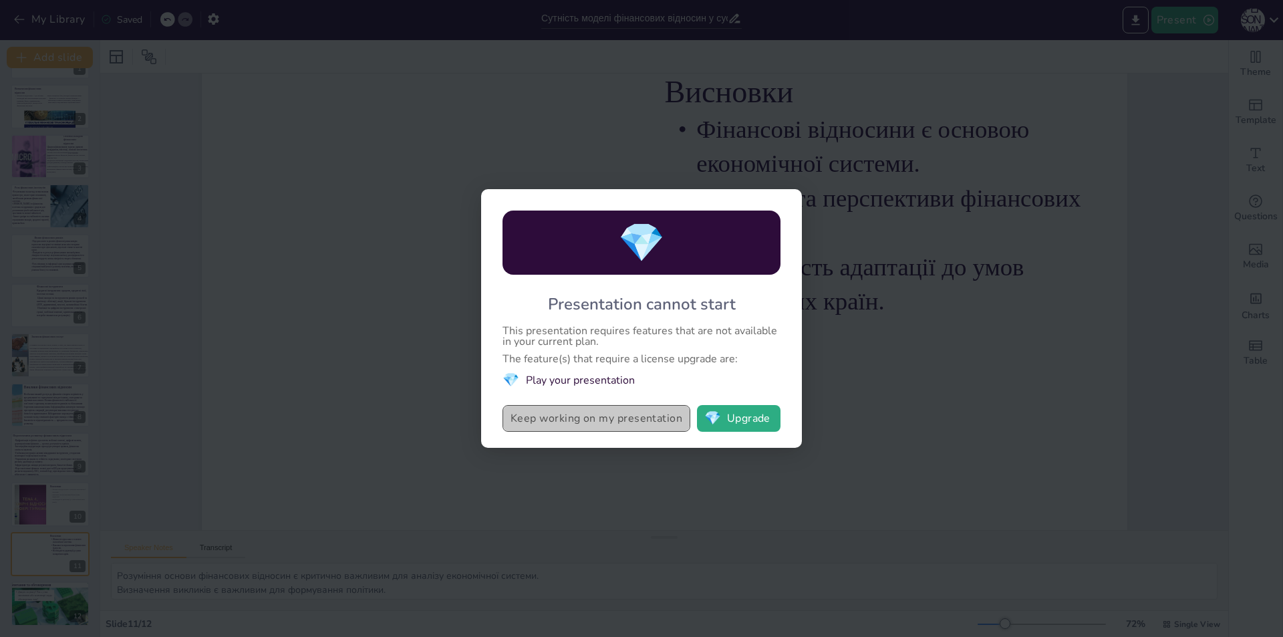
click at [678, 416] on button "Keep working on my presentation" at bounding box center [596, 418] width 188 height 27
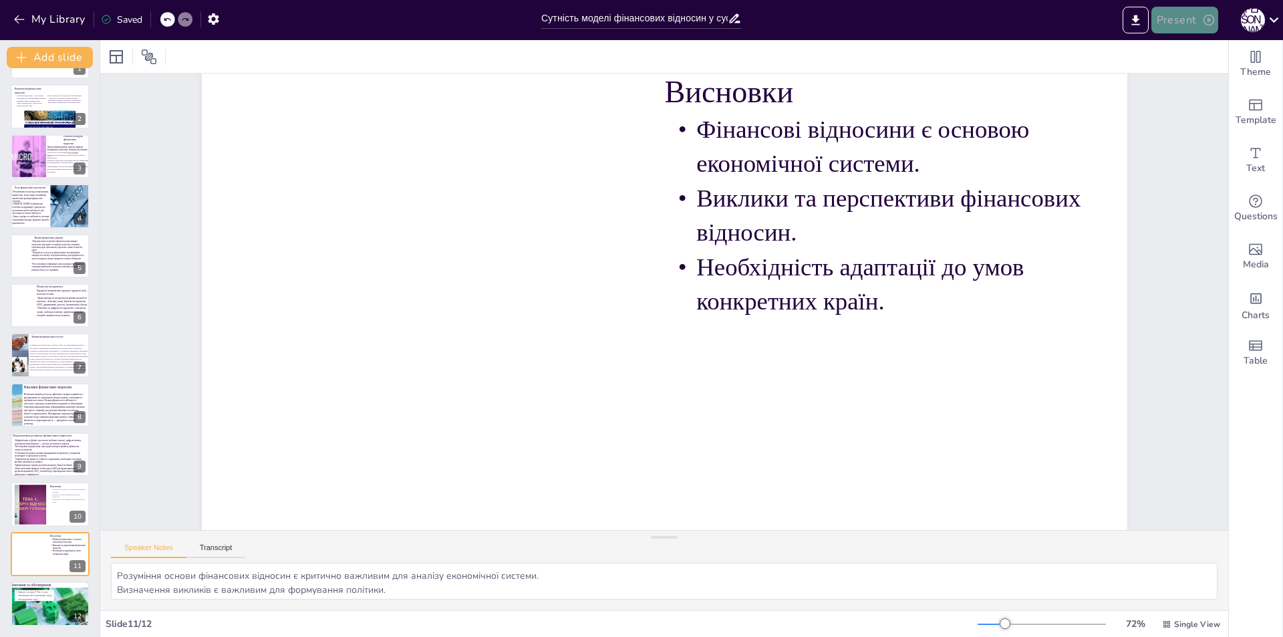
click at [1029, 15] on button "Present" at bounding box center [1184, 20] width 67 height 27
click at [1029, 59] on li "Preview presentation" at bounding box center [1205, 49] width 106 height 21
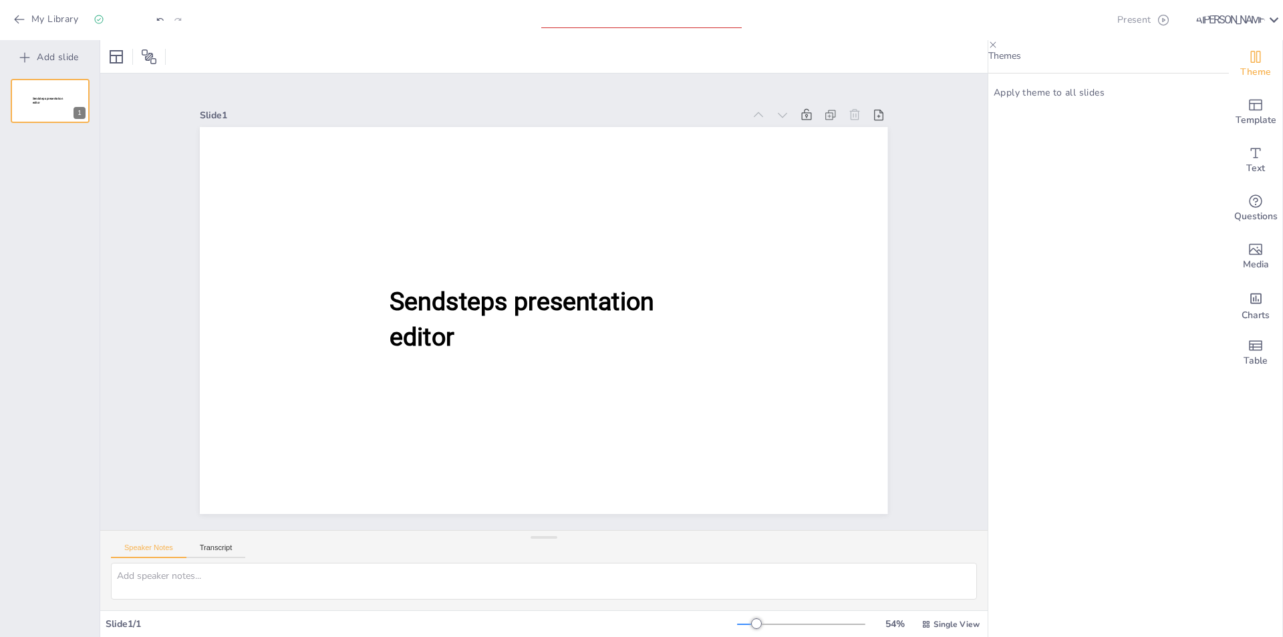
type input "Сутність моделі фінансових відносин у суспільстві"
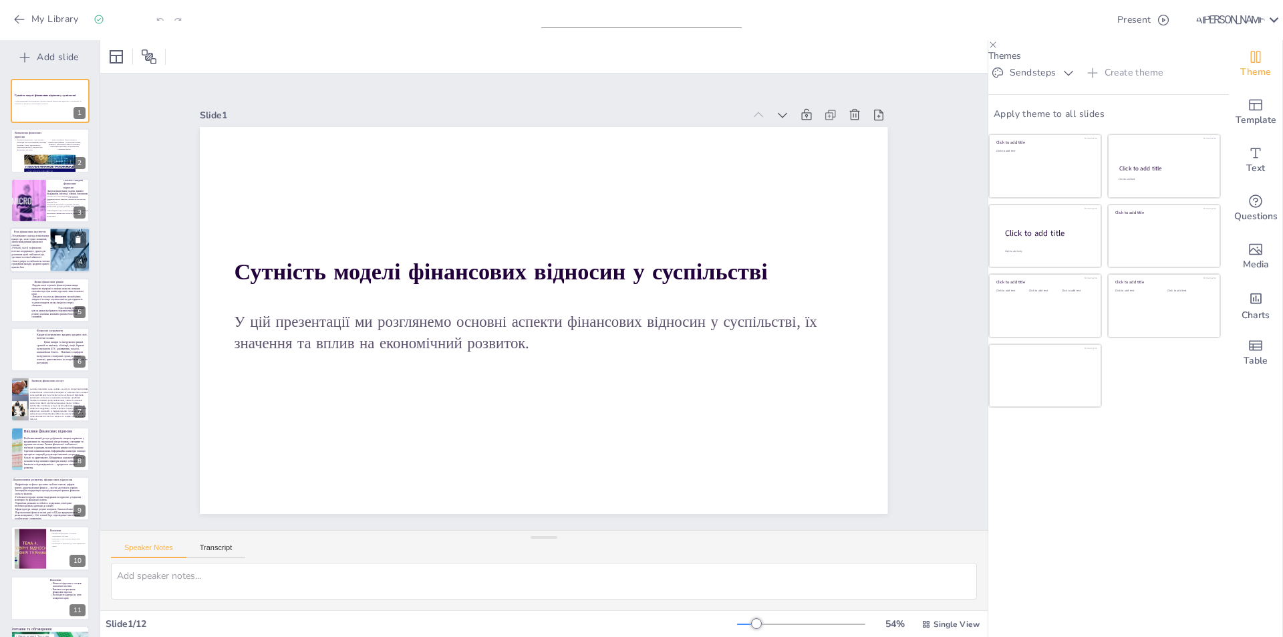
click at [30, 236] on p "-Регулювання та нагляд: встановлення правил гри, захист прав споживачів, запобі…" at bounding box center [30, 240] width 38 height 13
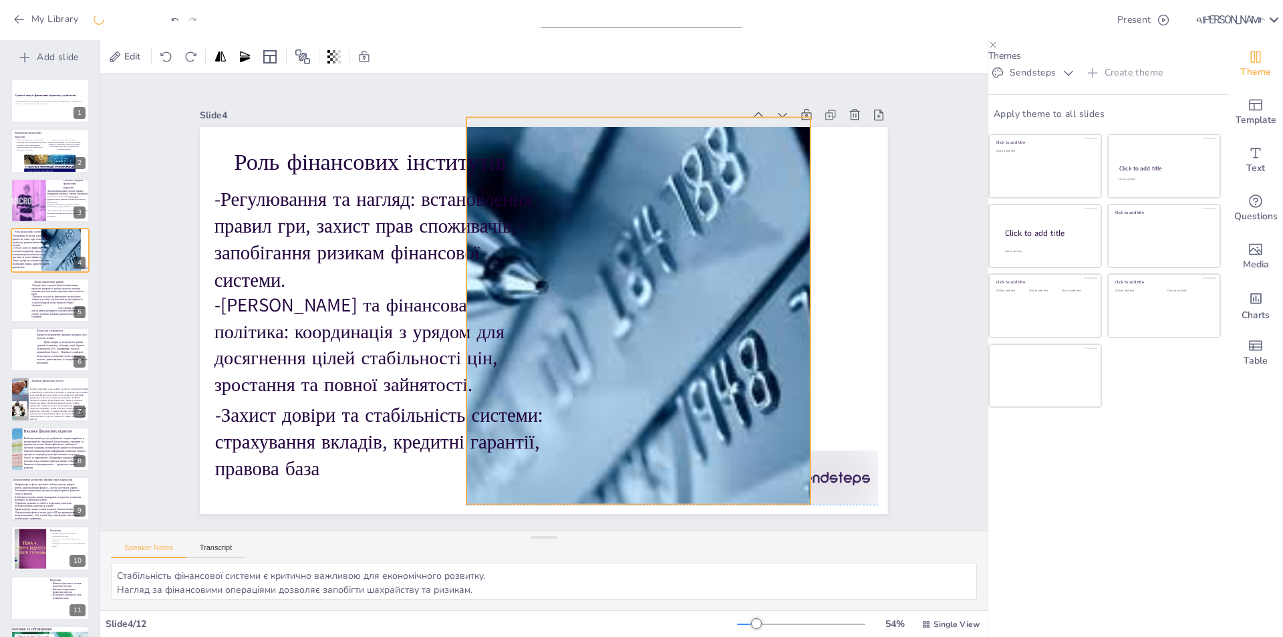
drag, startPoint x: 736, startPoint y: 367, endPoint x: 655, endPoint y: 359, distance: 80.6
click at [655, 359] on div at bounding box center [638, 311] width 621 height 387
click at [838, 466] on div at bounding box center [824, 476] width 108 height 53
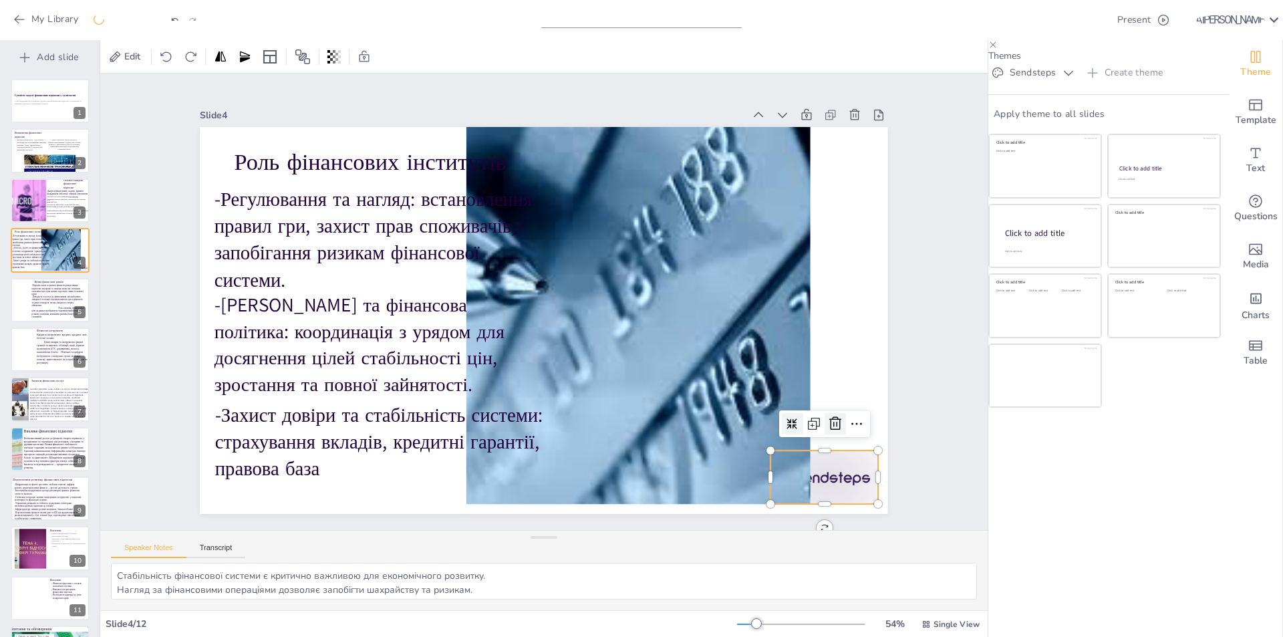
click at [827, 425] on icon at bounding box center [835, 424] width 16 height 16
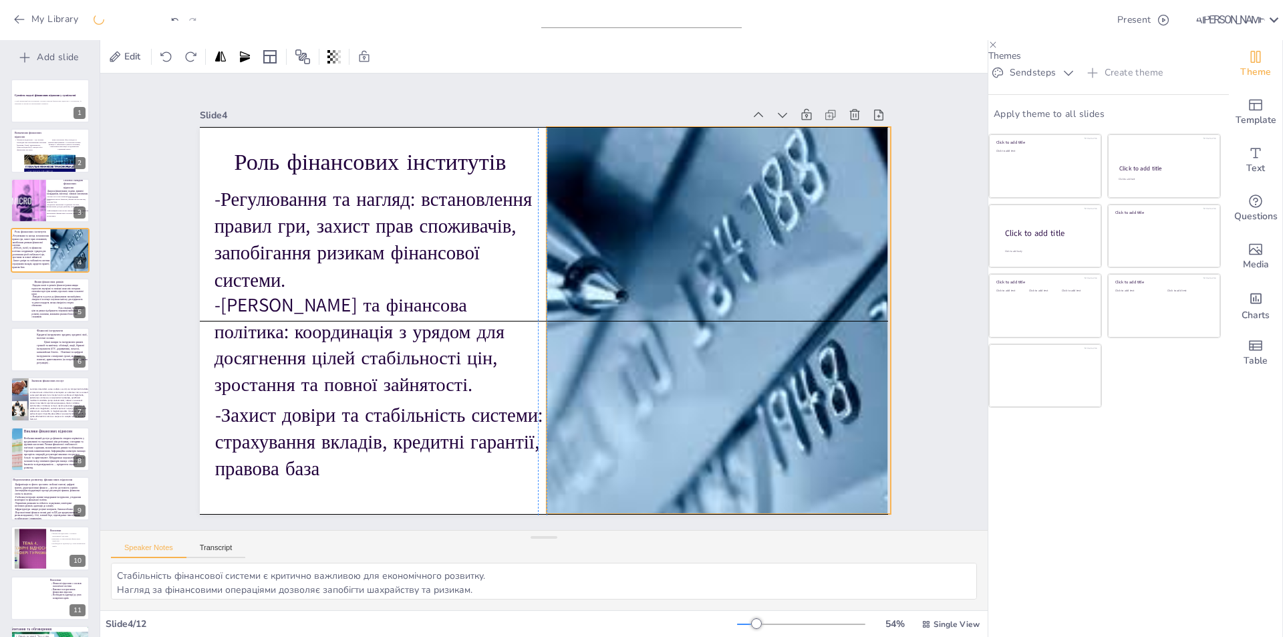
drag, startPoint x: 722, startPoint y: 393, endPoint x: 797, endPoint y: 404, distance: 76.2
click at [797, 404] on div at bounding box center [718, 320] width 621 height 387
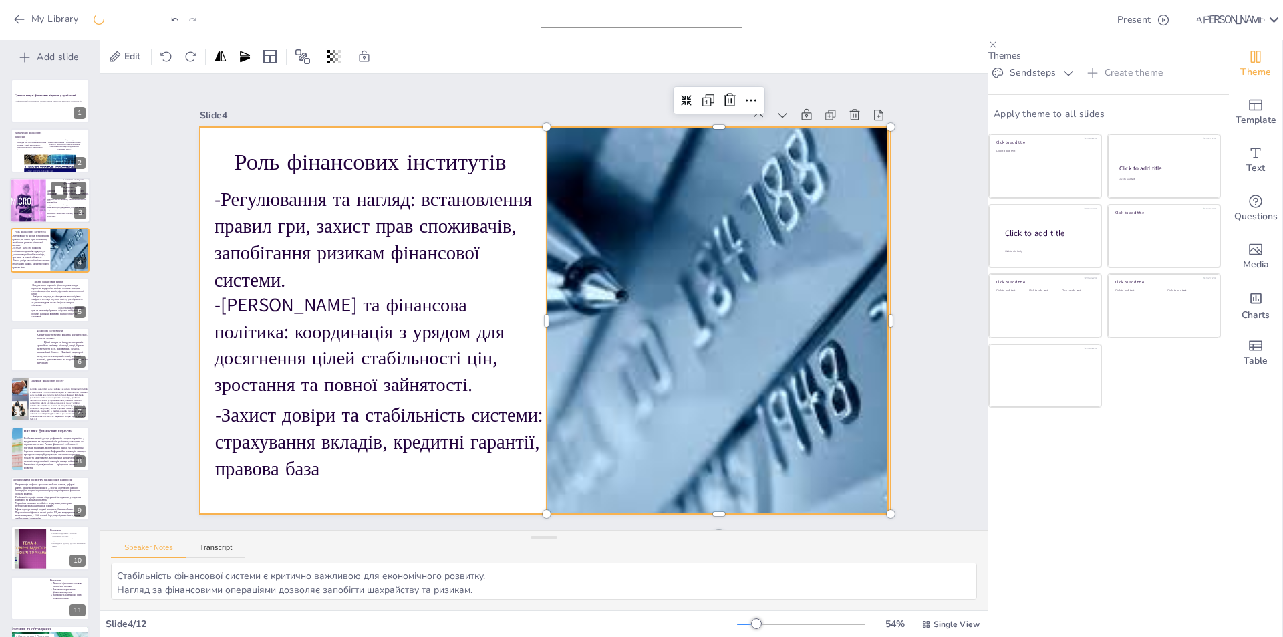
click at [38, 219] on div at bounding box center [39, 200] width 81 height 45
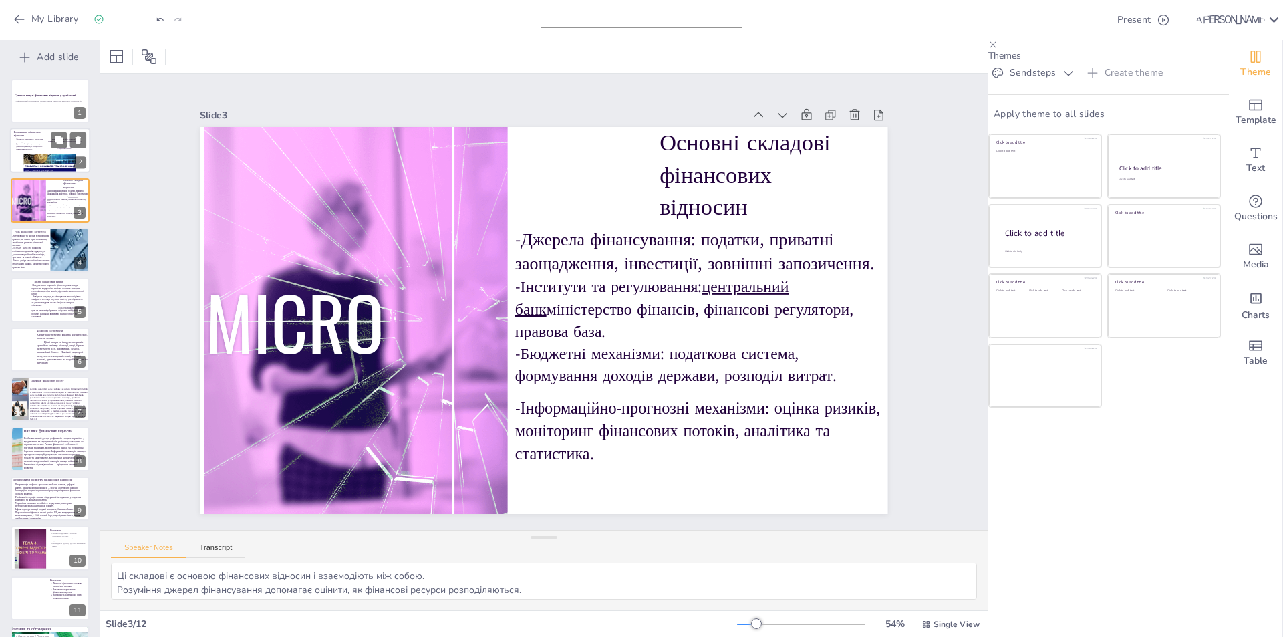
click at [22, 142] on span "Фінансові відносини — це система взаємодій між економічними агентами (держава, …" at bounding box center [31, 144] width 30 height 13
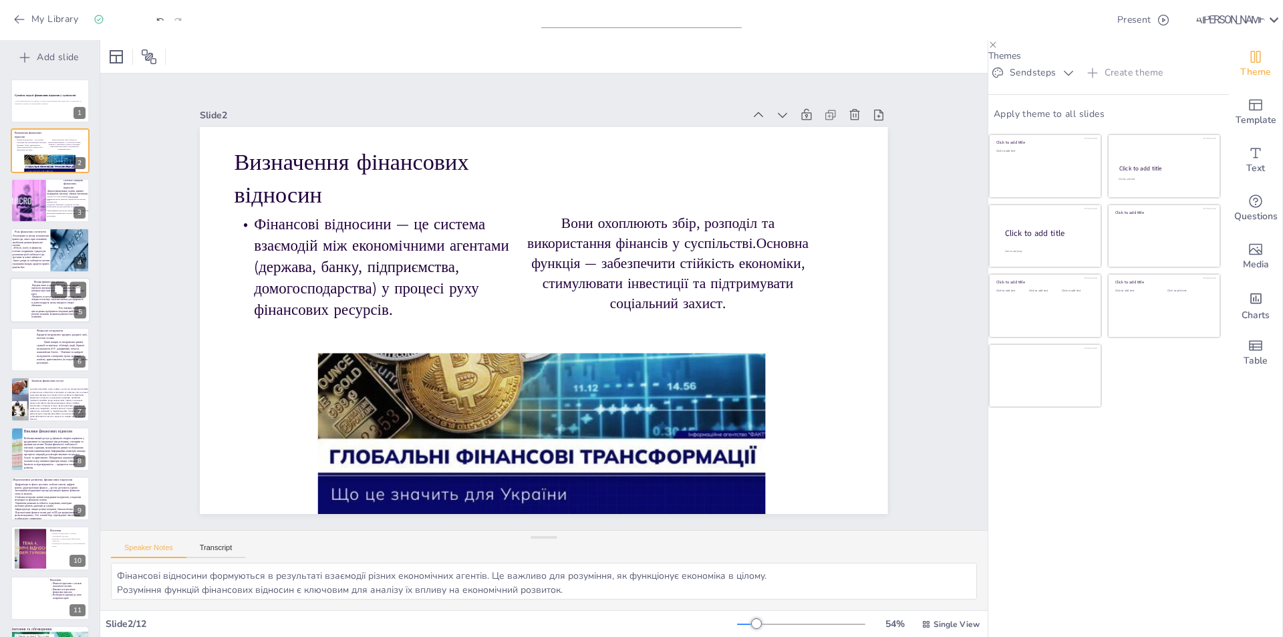
click at [40, 321] on div "Вплив фінансових ринків -Передача шоків та ризиків: фінансові ринки швидко пере…" at bounding box center [50, 299] width 80 height 45
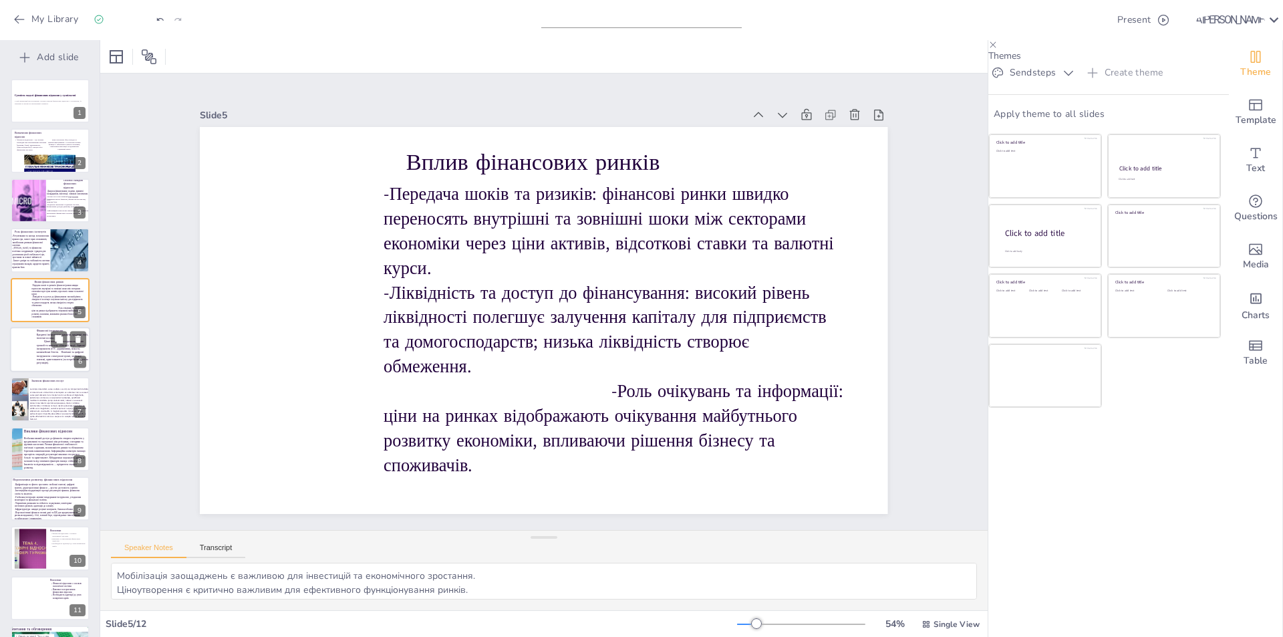
click at [40, 355] on p "Кредитні інструменти: кредити, кредитні лінії, іпотечні позики. Цінні папери та…" at bounding box center [63, 349] width 52 height 32
type textarea "Операції з фінансовими інструментами є основою ринкової економіки. Кредитні інс…"
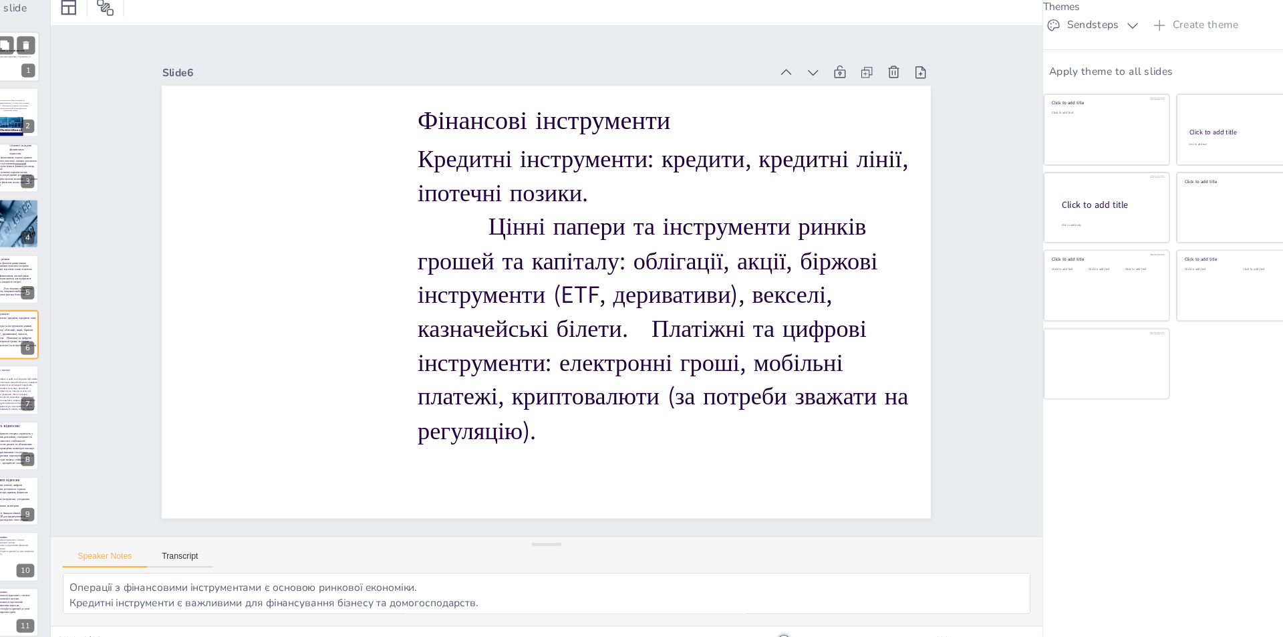
click at [60, 112] on div at bounding box center [50, 100] width 80 height 45
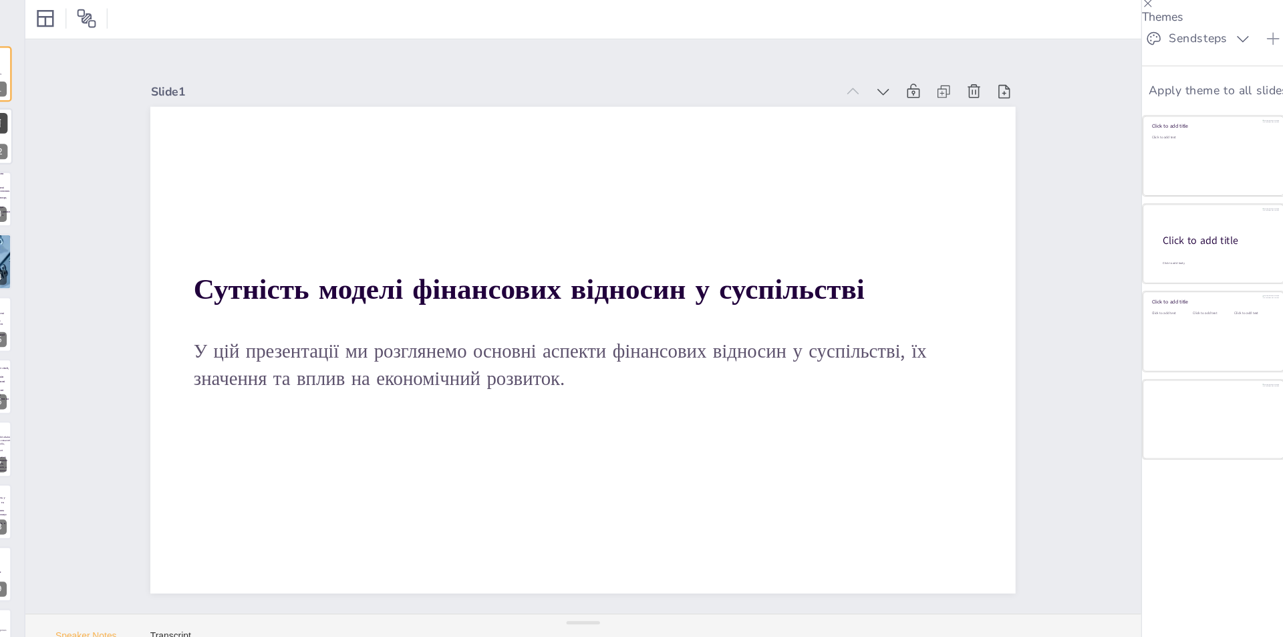
click at [80, 146] on button at bounding box center [78, 140] width 16 height 16
click at [81, 164] on div "2" at bounding box center [80, 163] width 12 height 12
type textarea "Ці складові є основою фінансових відносин і взаємодіють між собою. Розуміння дж…"
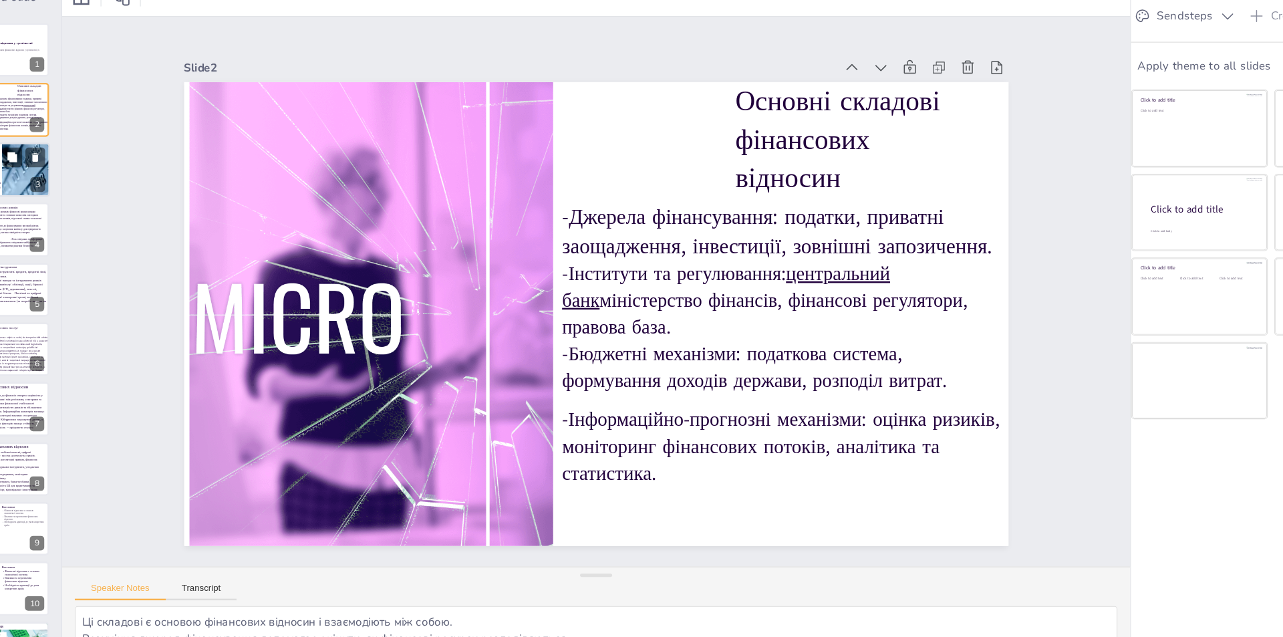
click at [56, 205] on div at bounding box center [70, 200] width 73 height 45
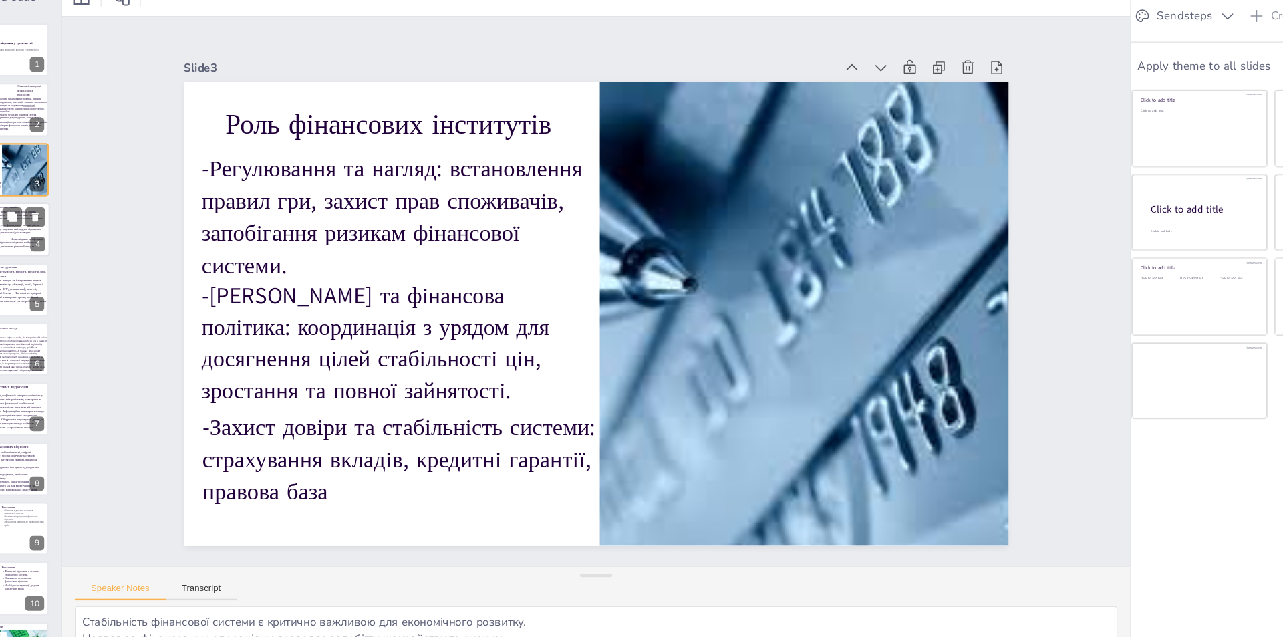
click at [49, 261] on p "-Ліквідність та доступ до фінансування: високий рівень ліквідності полегшує зал…" at bounding box center [57, 256] width 53 height 23
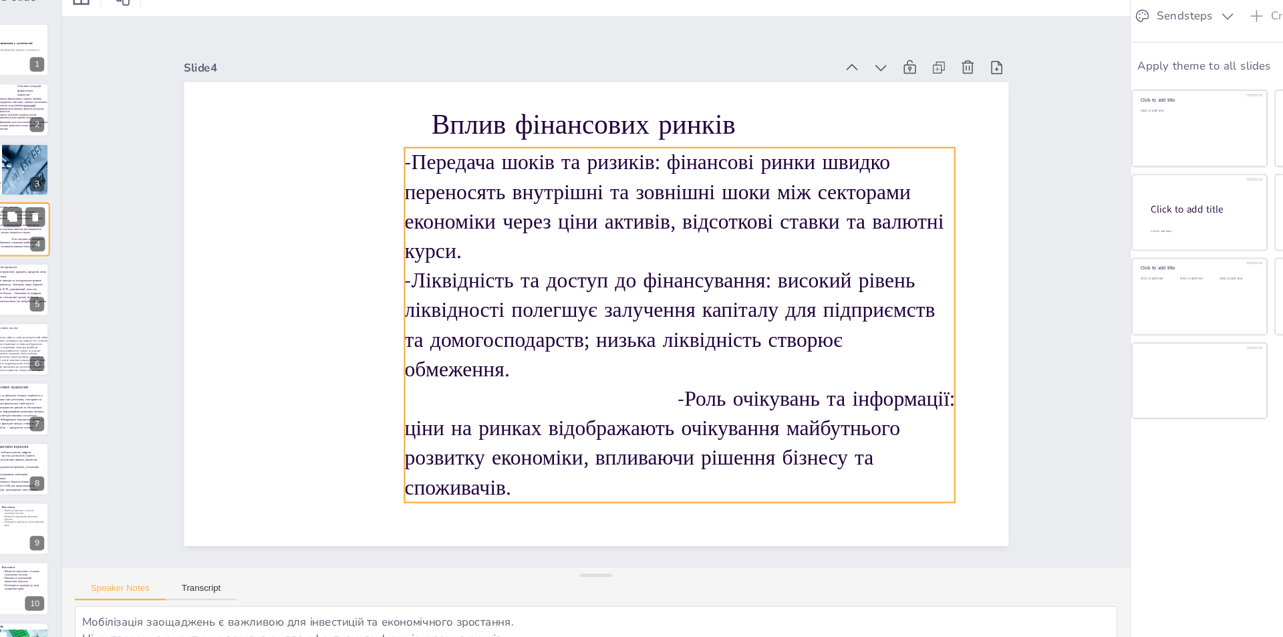
click at [49, 257] on p "-Ліквідність та доступ до фінансування: високий рівень ліквідності полегшує зал…" at bounding box center [57, 256] width 53 height 23
click at [58, 261] on p "-Ліквідність та доступ до фінансування: високий рівень ліквідності полегшує зал…" at bounding box center [57, 256] width 53 height 23
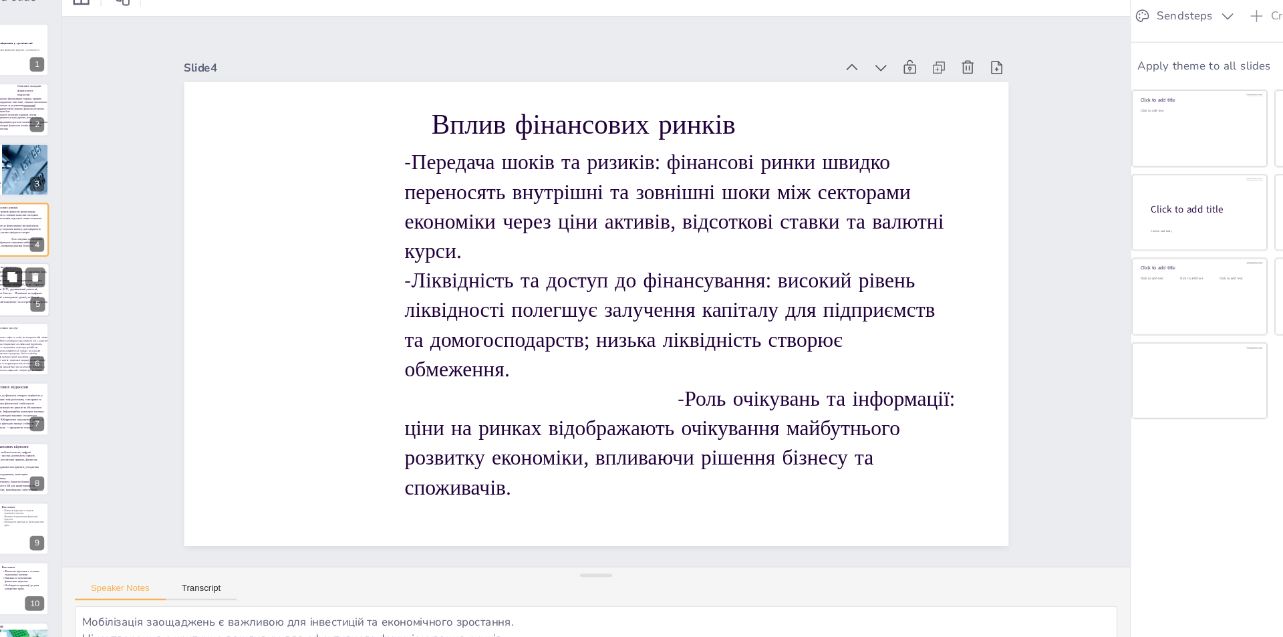
click at [59, 287] on icon at bounding box center [59, 289] width 8 height 8
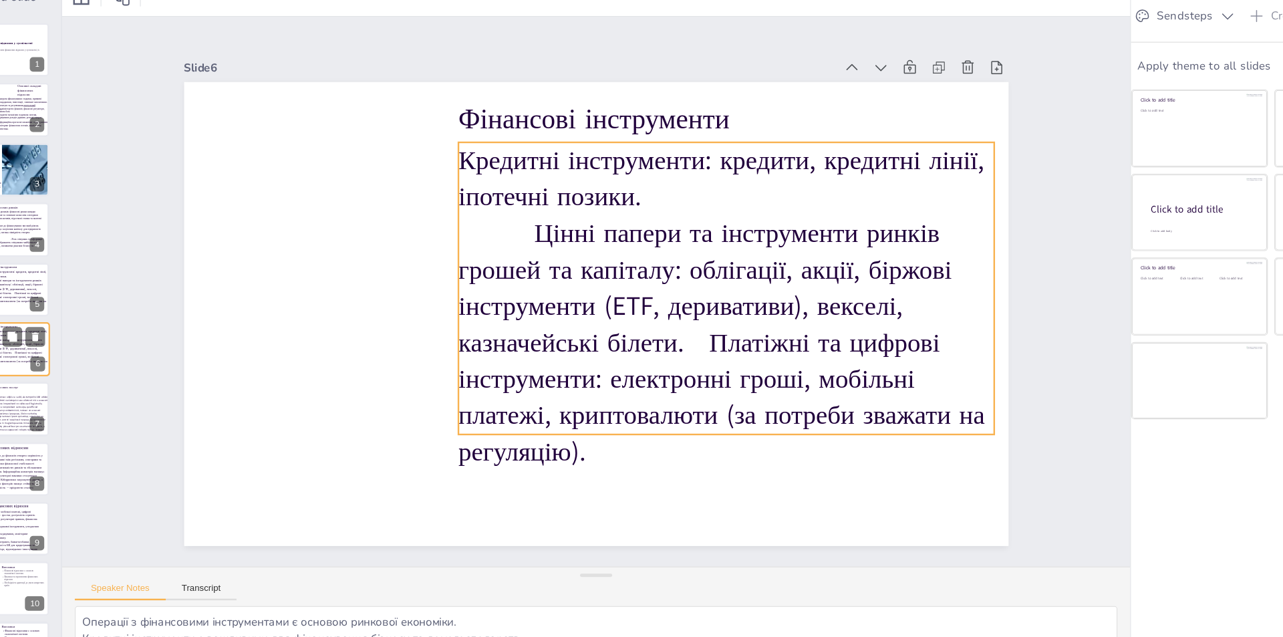
click at [61, 359] on p "Кредитні інструменти: кредити, кредитні лінії, іпотечні позики. Цінні папери та…" at bounding box center [63, 349] width 52 height 32
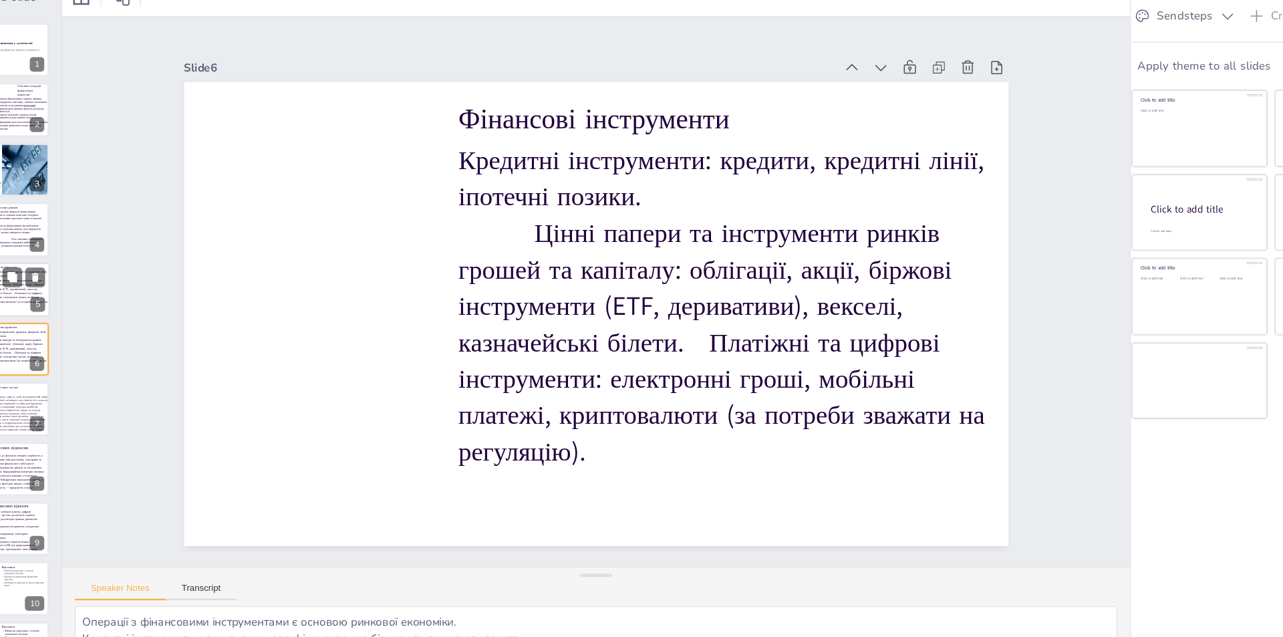
click at [62, 305] on p "Кредитні інструменти: кредити, кредитні лінії, іпотечні позики. Цінні папери та…" at bounding box center [63, 299] width 52 height 32
click at [58, 351] on p "Кредитні інструменти: кредити, кредитні лінії, іпотечні позики. Цінні папери та…" at bounding box center [63, 349] width 52 height 32
click at [61, 305] on p "Кредитні інструменти: кредити, кредитні лінії, іпотечні позики. Цінні папери та…" at bounding box center [63, 299] width 52 height 32
click at [55, 357] on p "Кредитні інструменти: кредити, кредитні лінії, іпотечні позики. Цінні папери та…" at bounding box center [63, 349] width 52 height 32
click at [85, 337] on button at bounding box center [78, 339] width 16 height 16
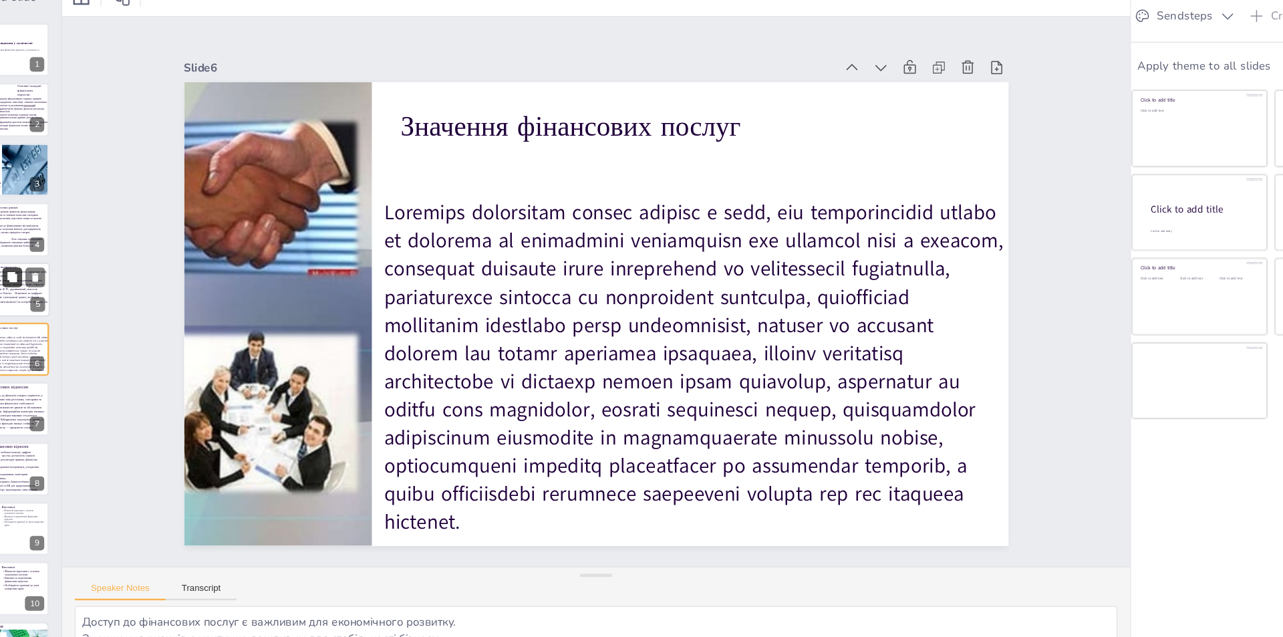
click at [55, 296] on button at bounding box center [59, 289] width 16 height 16
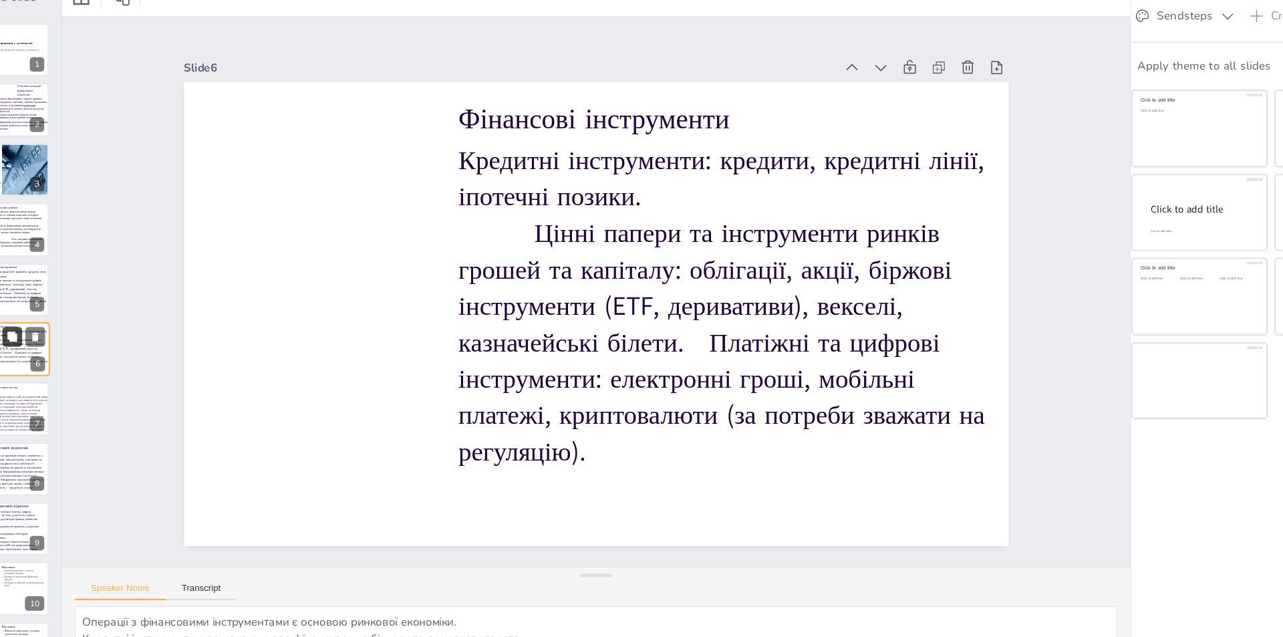
click at [62, 344] on button at bounding box center [59, 339] width 16 height 16
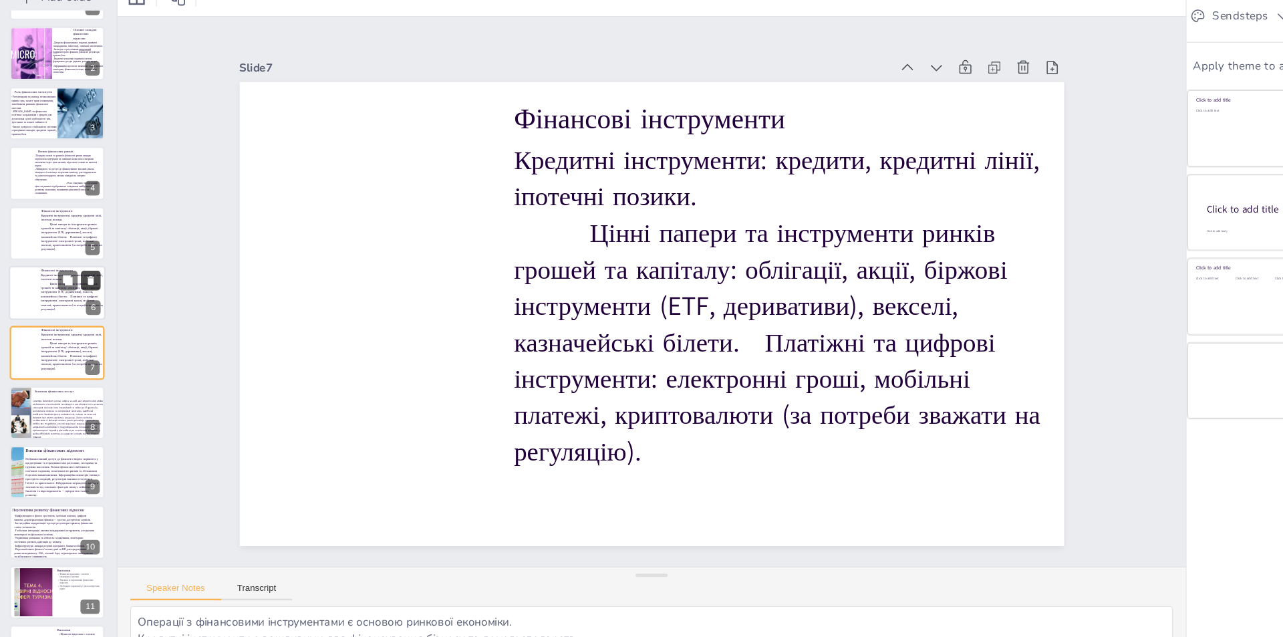
click at [76, 294] on icon at bounding box center [77, 292] width 5 height 7
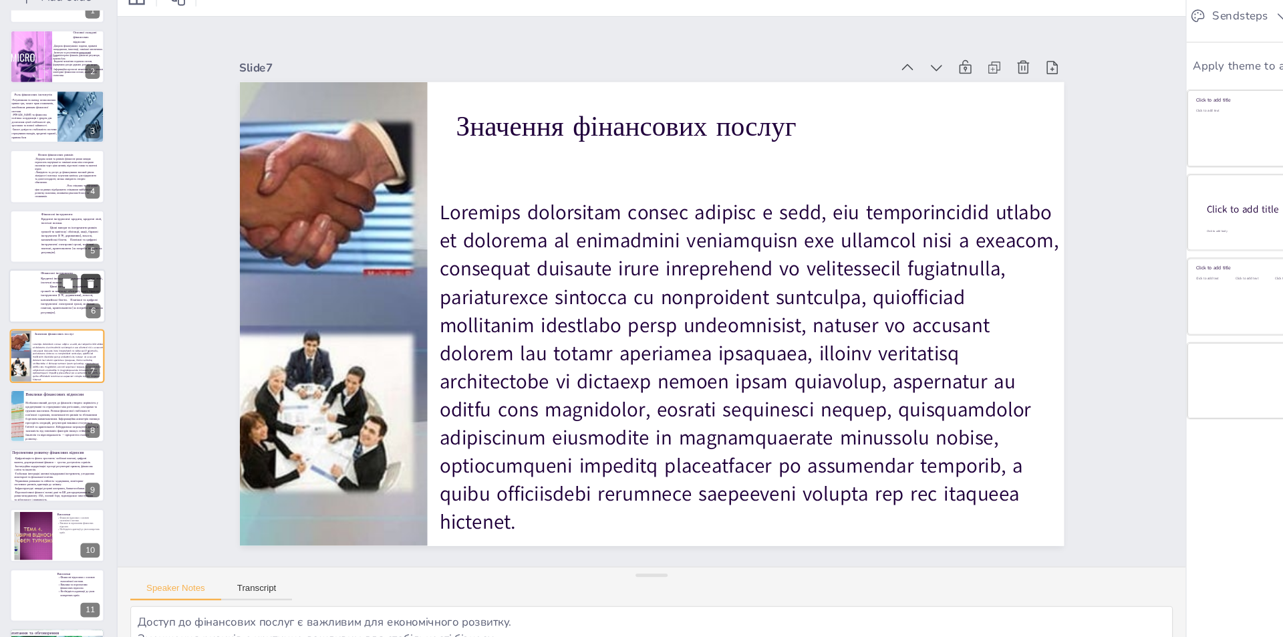
scroll to position [44, 0]
click at [76, 294] on icon at bounding box center [77, 294] width 5 height 7
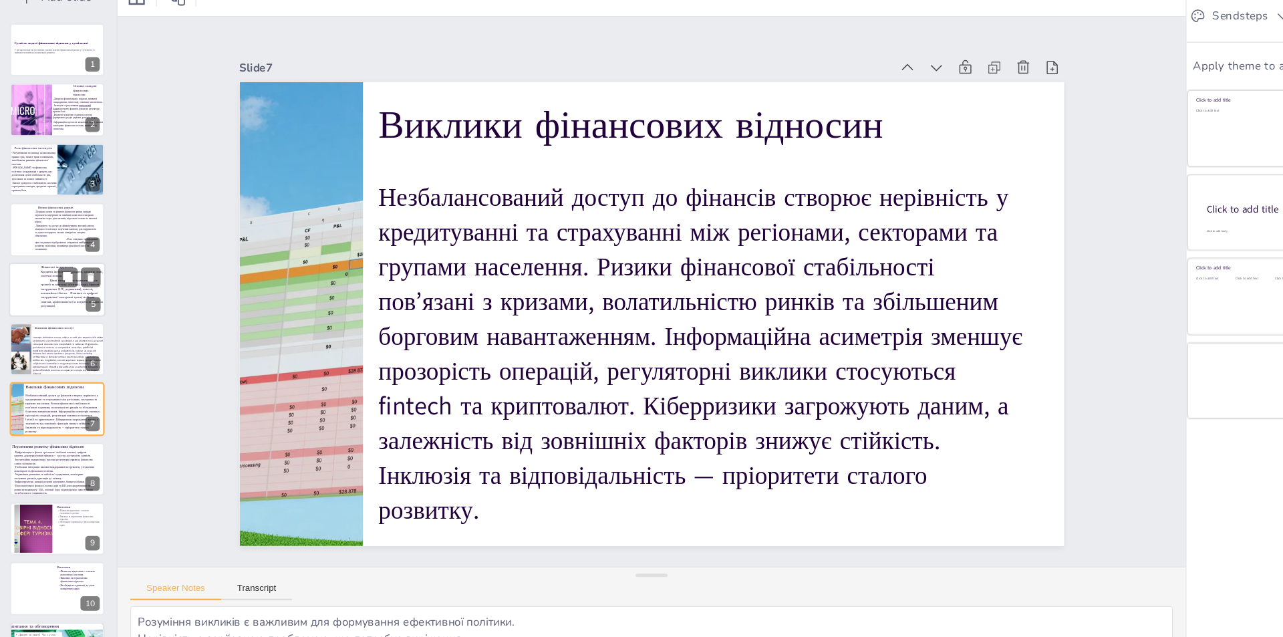
click at [23, 305] on div at bounding box center [22, 290] width 39 height 29
type textarea "Операції з фінансовими інструментами є основою ринкової економіки. Кредитні інс…"
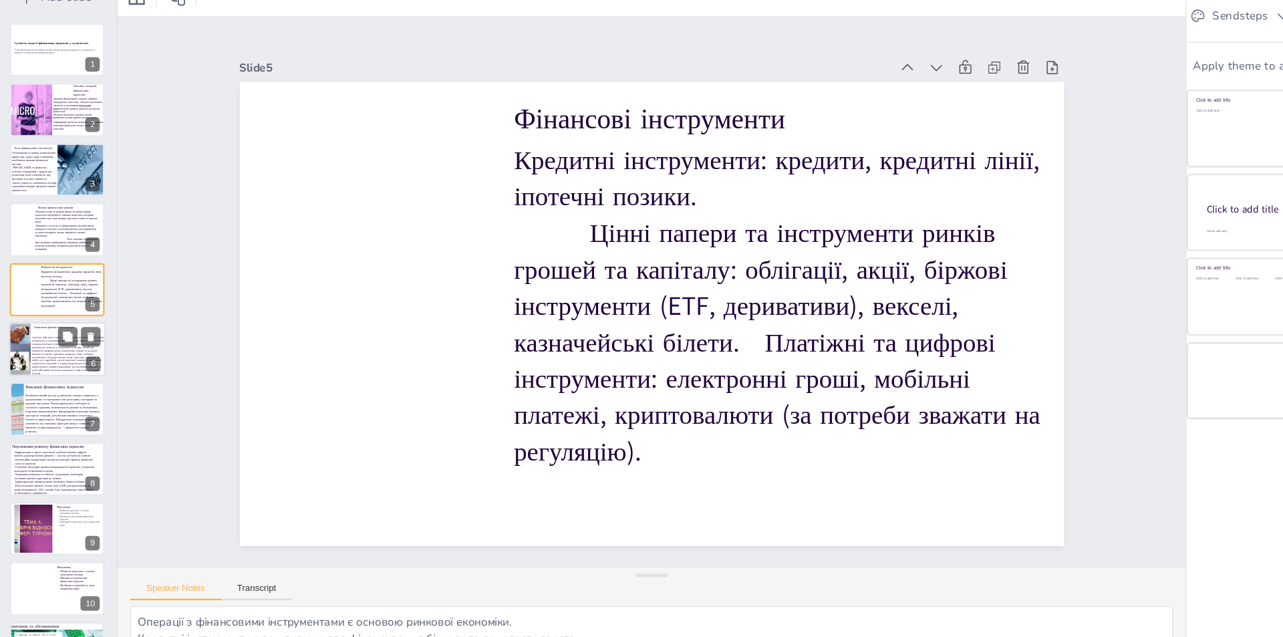
click at [19, 343] on div at bounding box center [30, 349] width 60 height 45
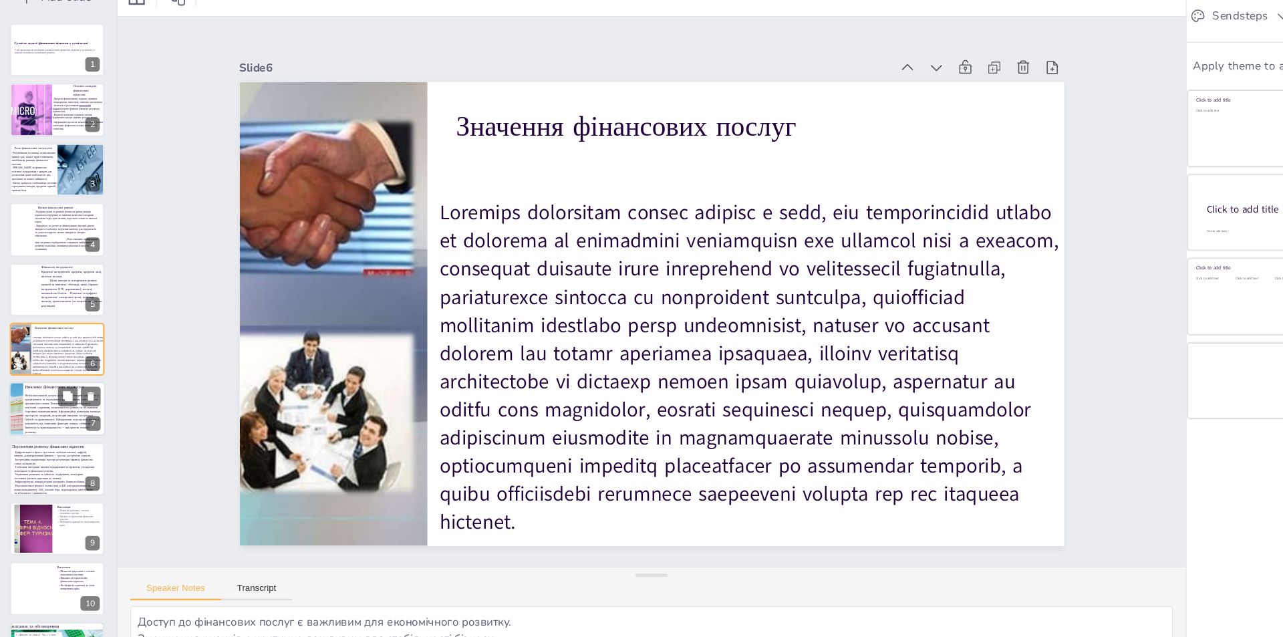
click at [37, 401] on p "Незбалансований доступ до фінансів створює нерівність у кредитуванні та страхув…" at bounding box center [54, 403] width 63 height 34
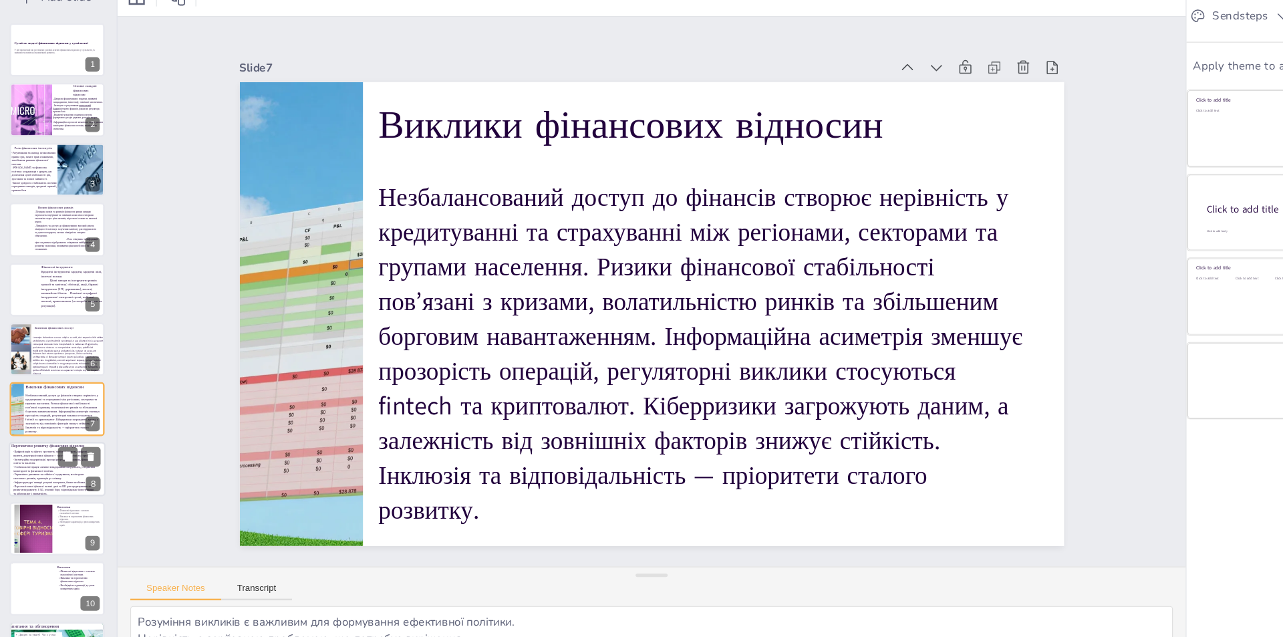
click at [32, 451] on p "-Глобальна інтеграція: активні міждержавні інструменти, узгодження монетарної т…" at bounding box center [48, 449] width 69 height 6
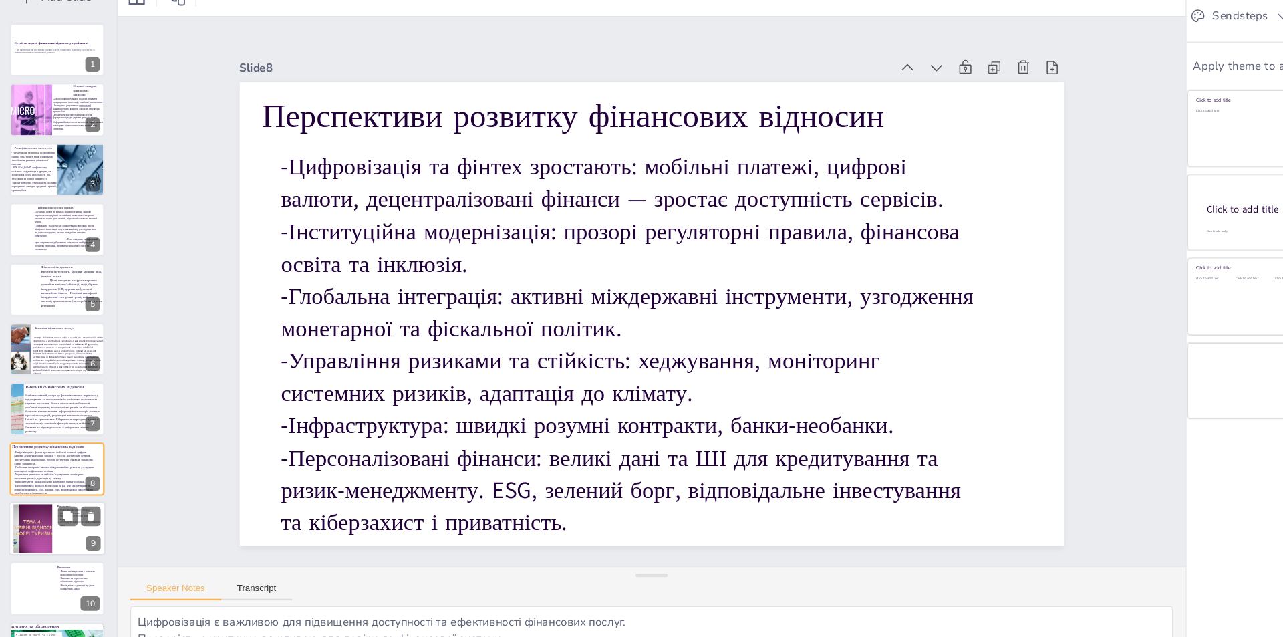
click at [34, 493] on div at bounding box center [30, 498] width 54 height 41
type textarea "Розуміння основи фінансових відносин є критично важливим для аналізу економічно…"
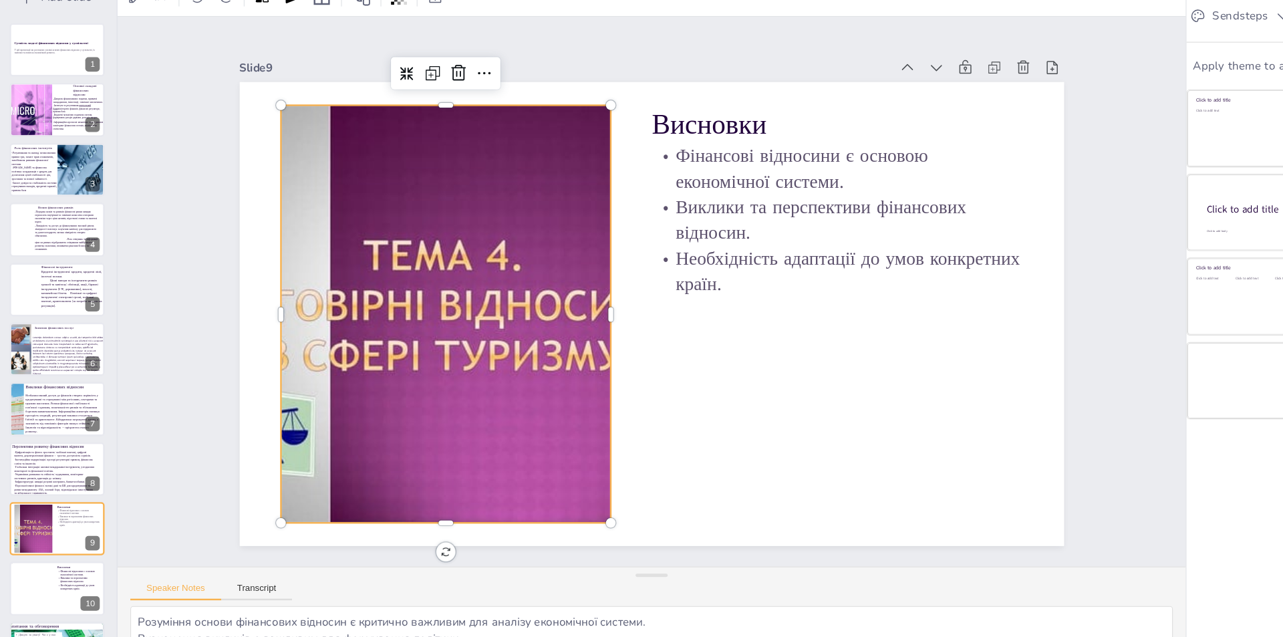
click at [380, 295] on div at bounding box center [373, 320] width 462 height 347
click at [38, 553] on div at bounding box center [50, 548] width 80 height 45
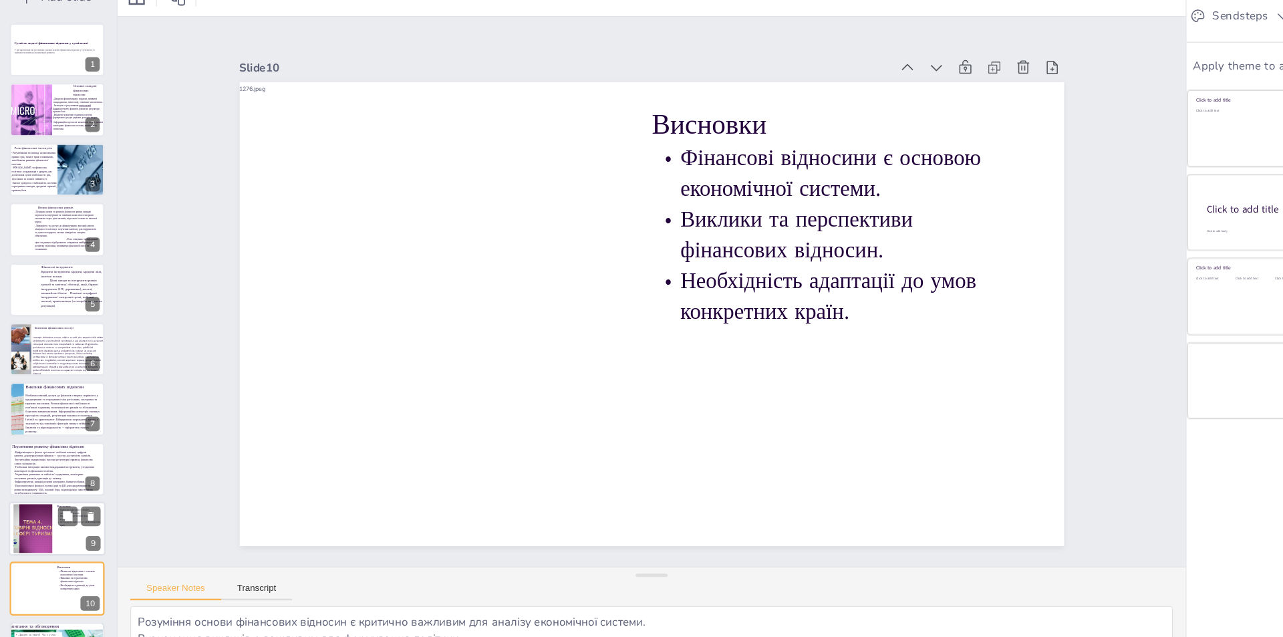
click at [38, 506] on div at bounding box center [30, 498] width 54 height 41
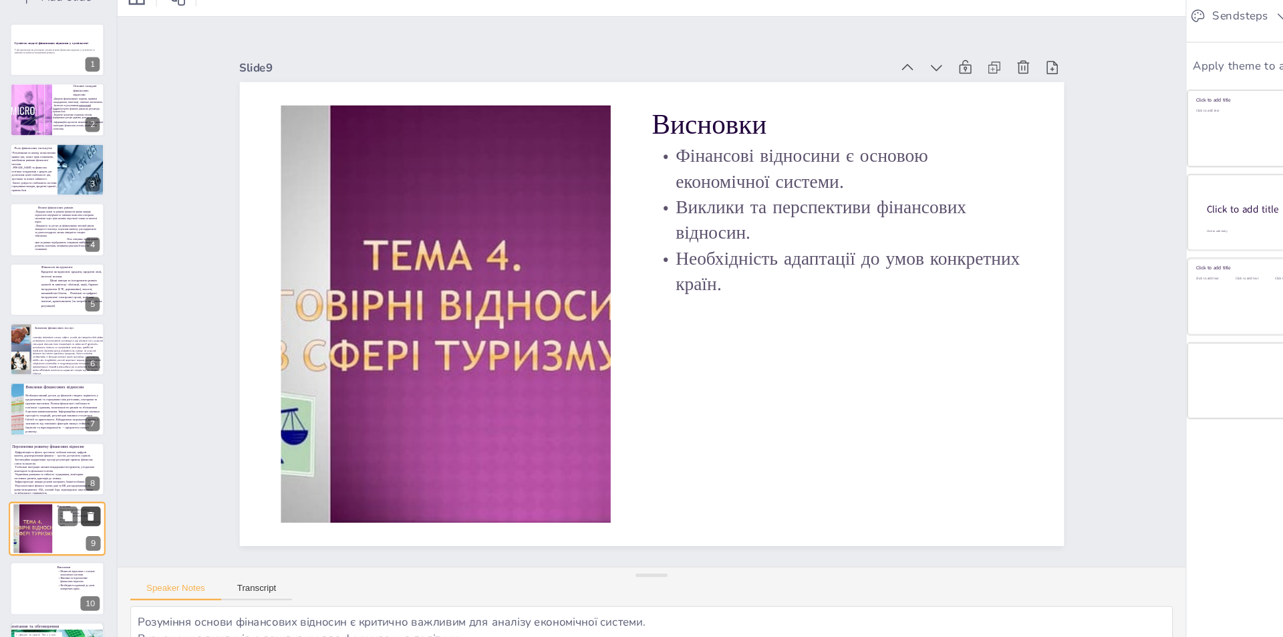
click at [75, 488] on icon at bounding box center [77, 487] width 5 height 7
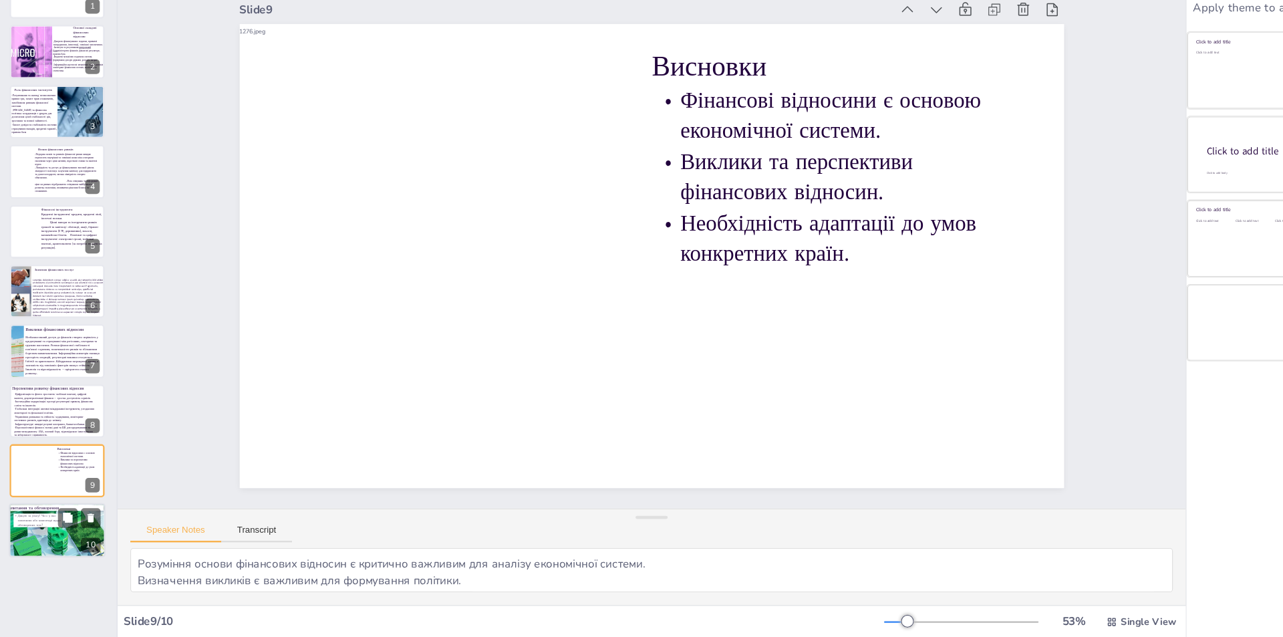
click at [49, 555] on div at bounding box center [50, 548] width 80 height 45
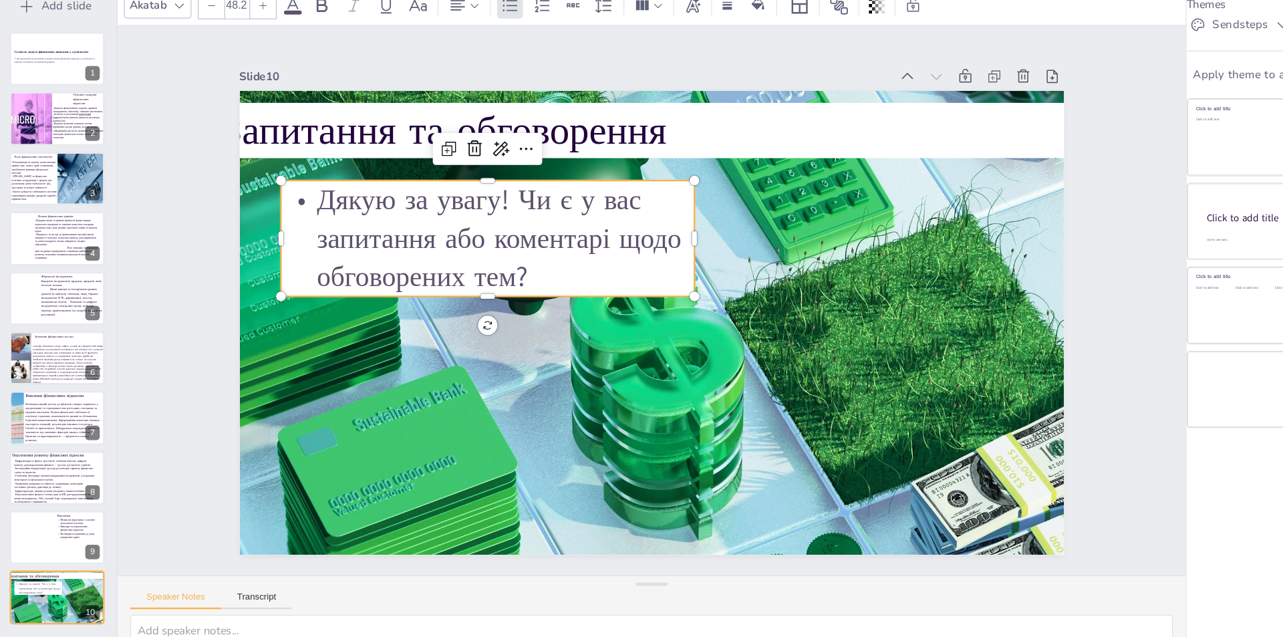
click at [340, 245] on p "Дякую за увагу! Чи є у вас запитання або коментарі щодо обговорених тем?" at bounding box center [407, 250] width 343 height 96
click at [248, 62] on span at bounding box center [246, 62] width 15 height 3
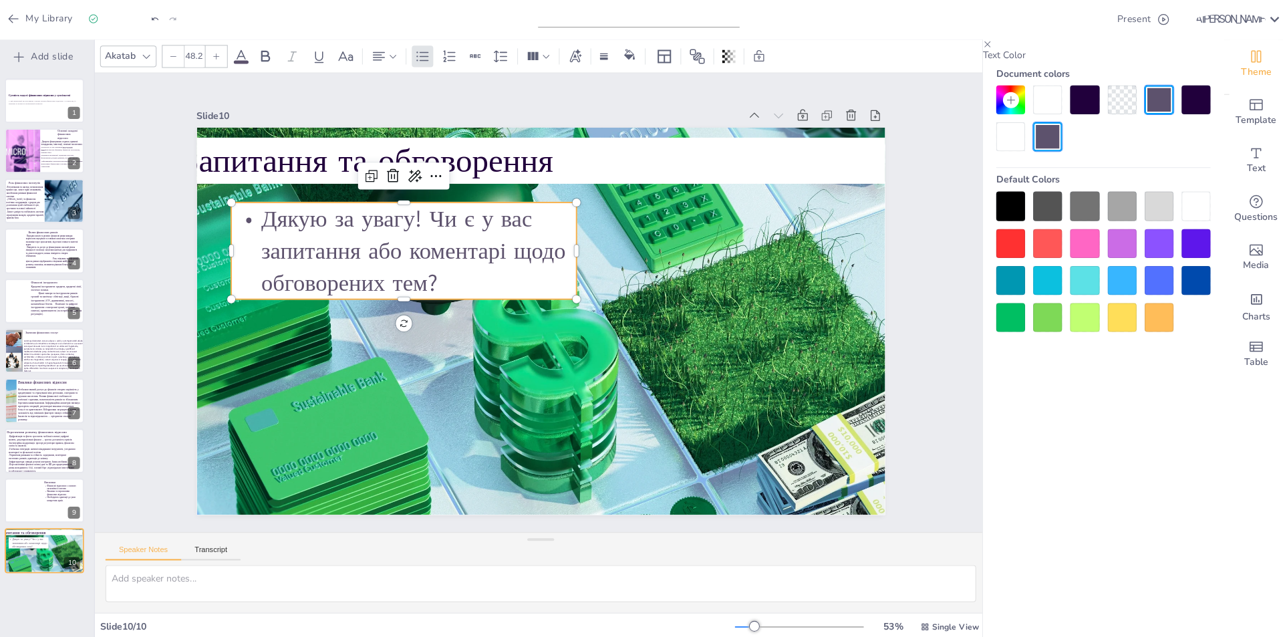
click at [1182, 114] on div at bounding box center [1195, 100] width 29 height 29
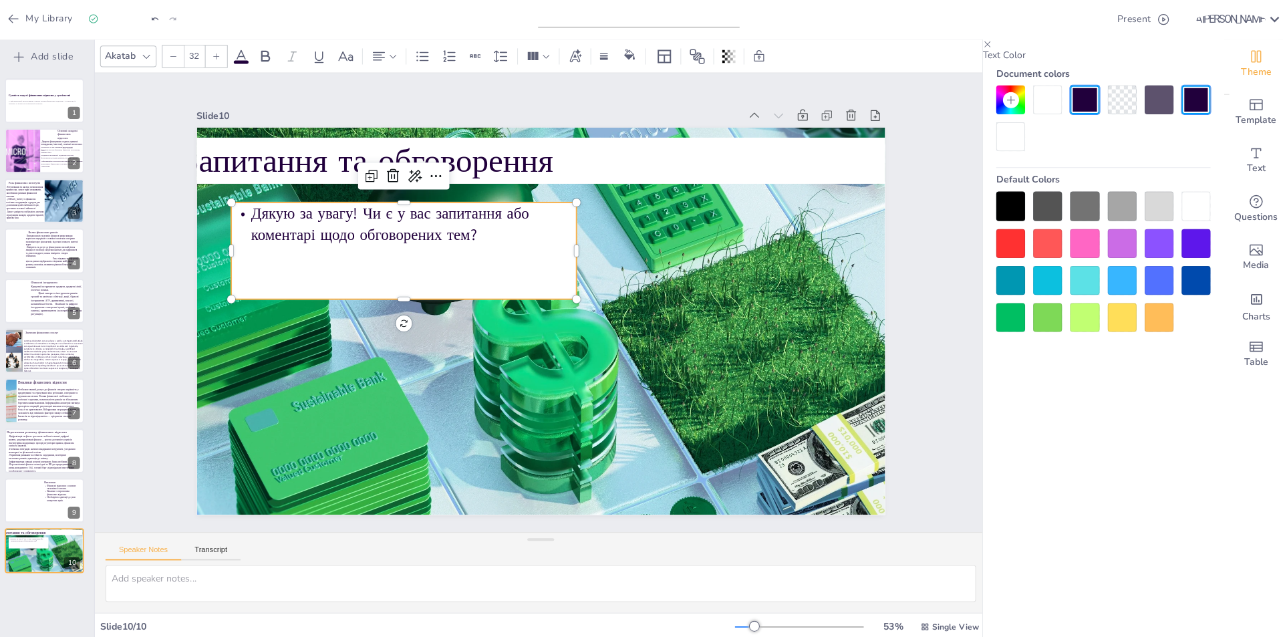
click at [1184, 114] on div at bounding box center [1195, 100] width 29 height 29
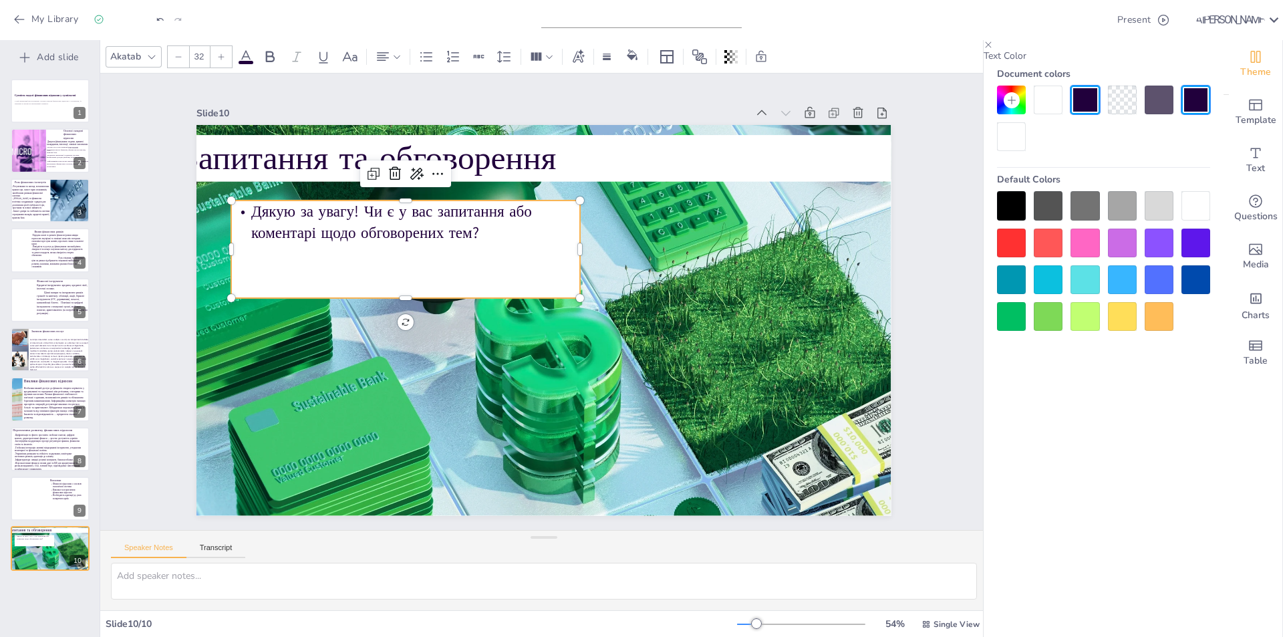
drag, startPoint x: 206, startPoint y: 55, endPoint x: 216, endPoint y: 53, distance: 10.2
click at [217, 53] on icon at bounding box center [221, 57] width 8 height 8
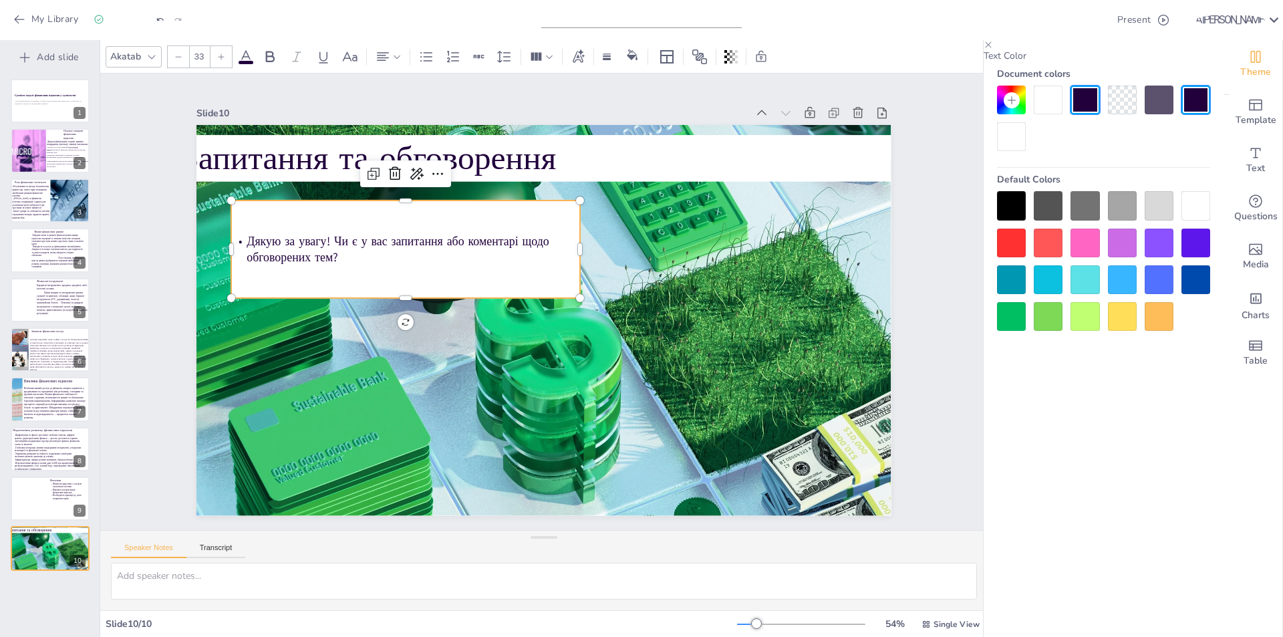
click at [217, 53] on icon at bounding box center [221, 57] width 8 height 8
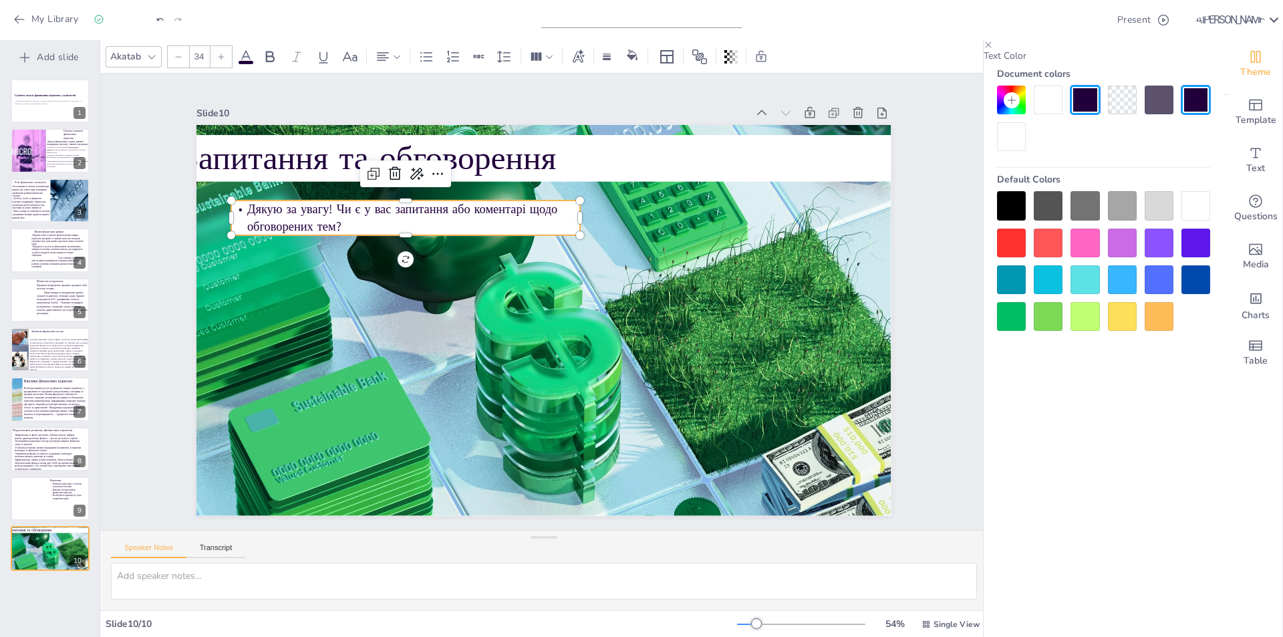
click at [217, 53] on icon at bounding box center [221, 57] width 8 height 8
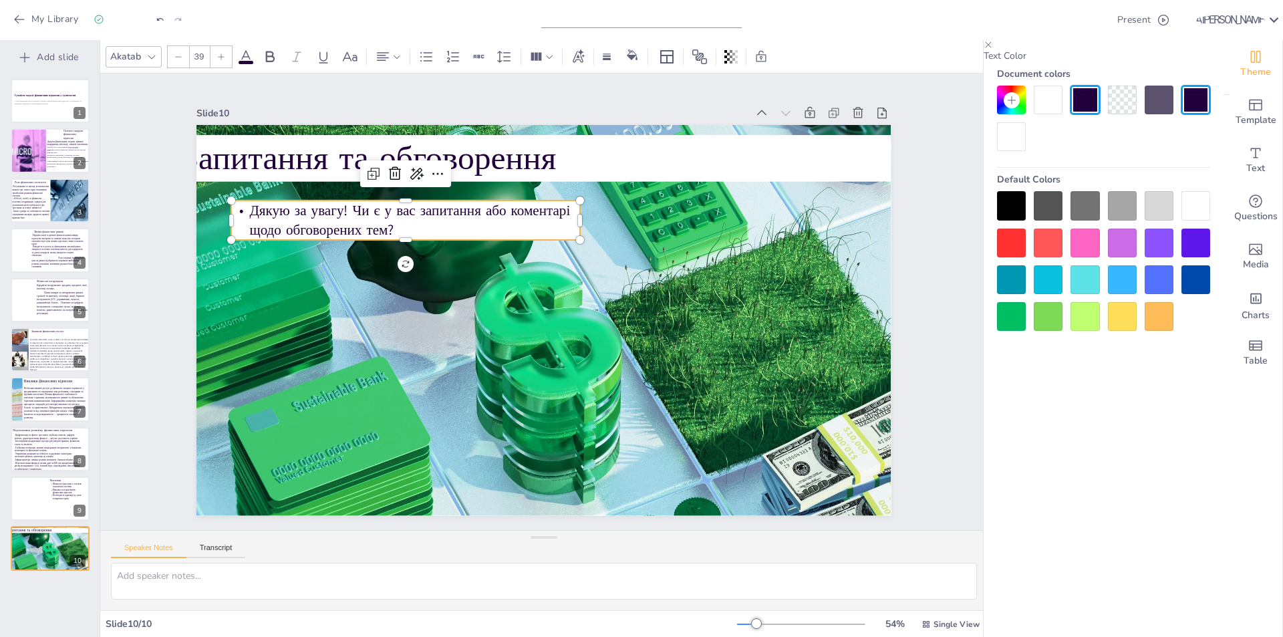
click at [217, 53] on icon at bounding box center [221, 57] width 8 height 8
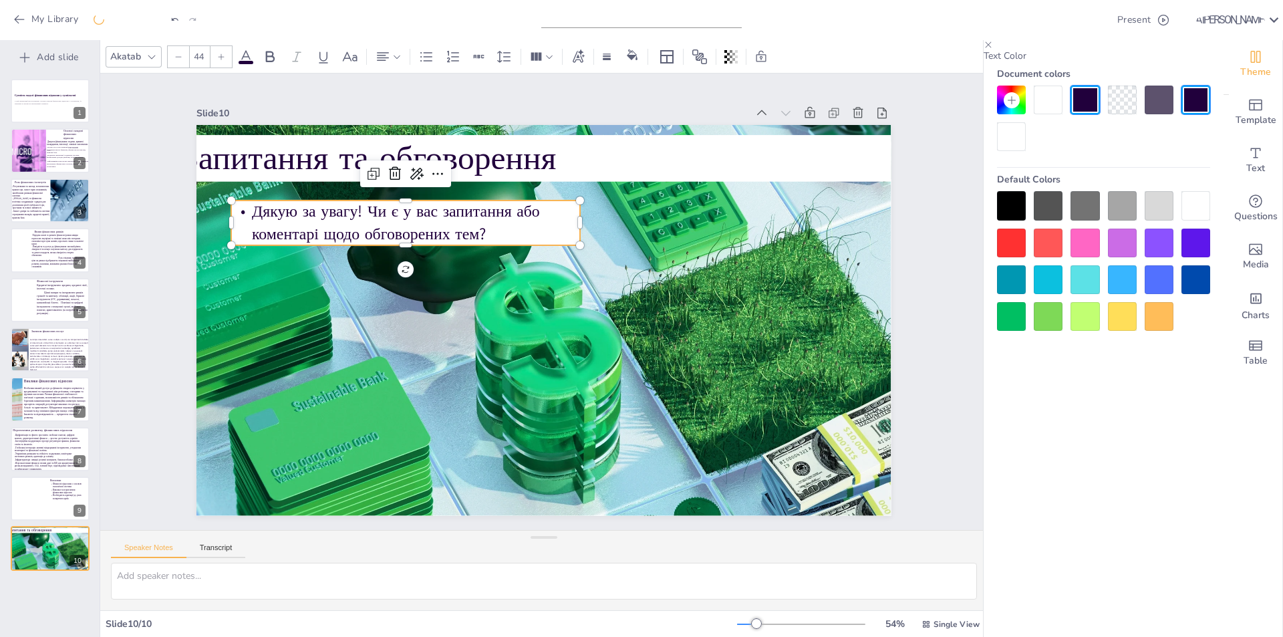
click at [217, 53] on icon at bounding box center [221, 57] width 8 height 8
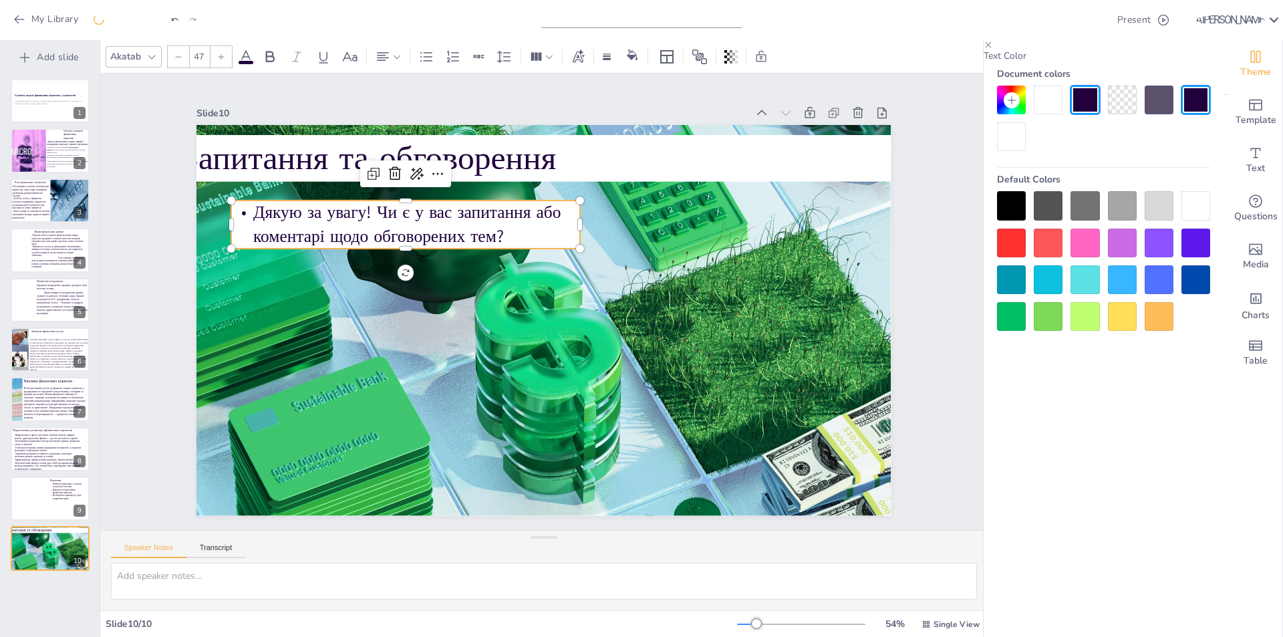
click at [217, 53] on icon at bounding box center [221, 57] width 8 height 8
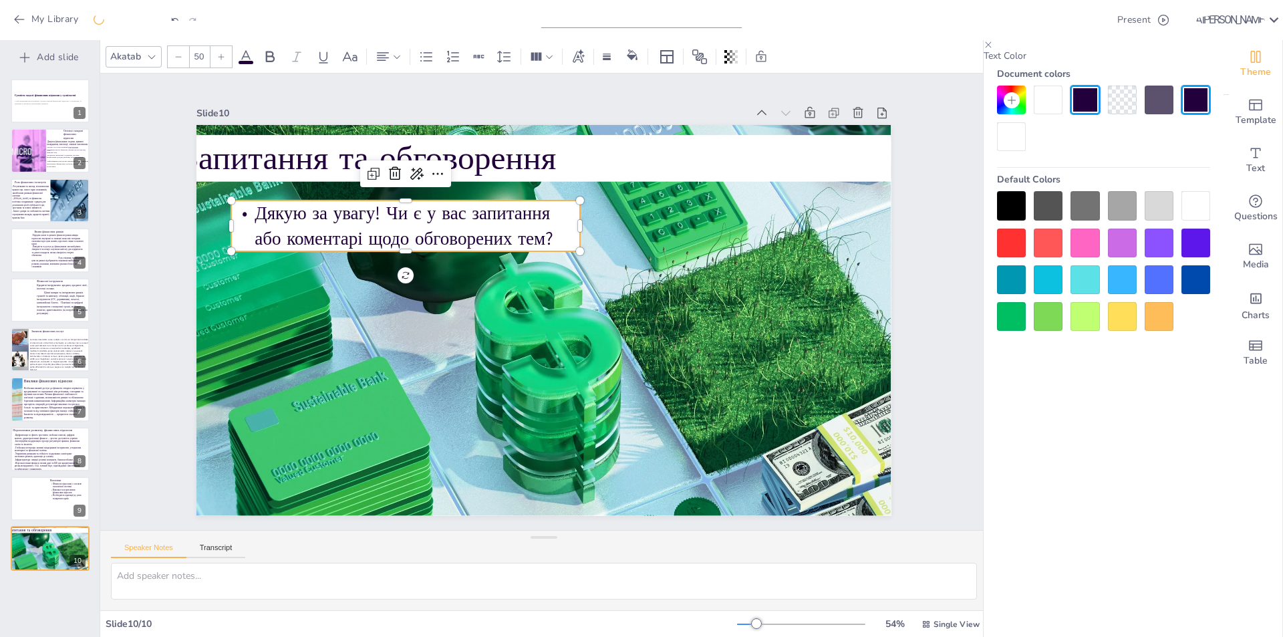
click at [217, 53] on icon at bounding box center [221, 57] width 8 height 8
type input "51"
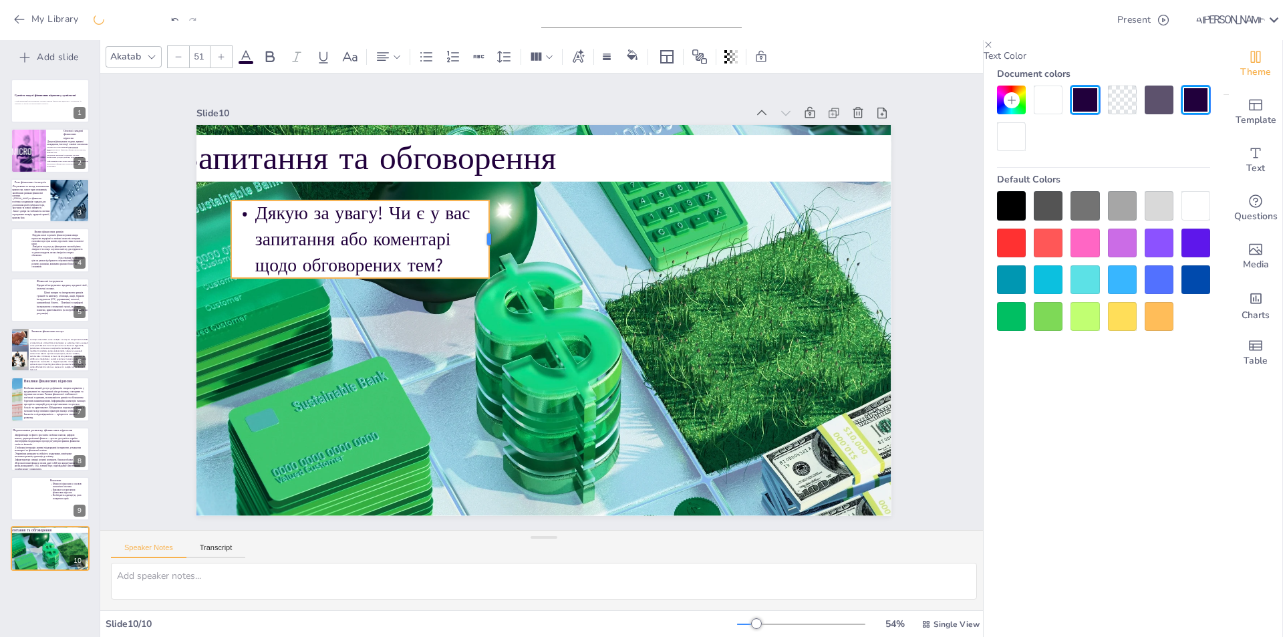
drag, startPoint x: 571, startPoint y: 222, endPoint x: 480, endPoint y: 226, distance: 90.9
click at [489, 226] on div at bounding box center [494, 238] width 11 height 77
click at [174, 244] on div "Slide 1 Сутність моделі фінансових відносин у суспільстві У цій презентації ми …" at bounding box center [543, 302] width 769 height 428
